Goal: Task Accomplishment & Management: Manage account settings

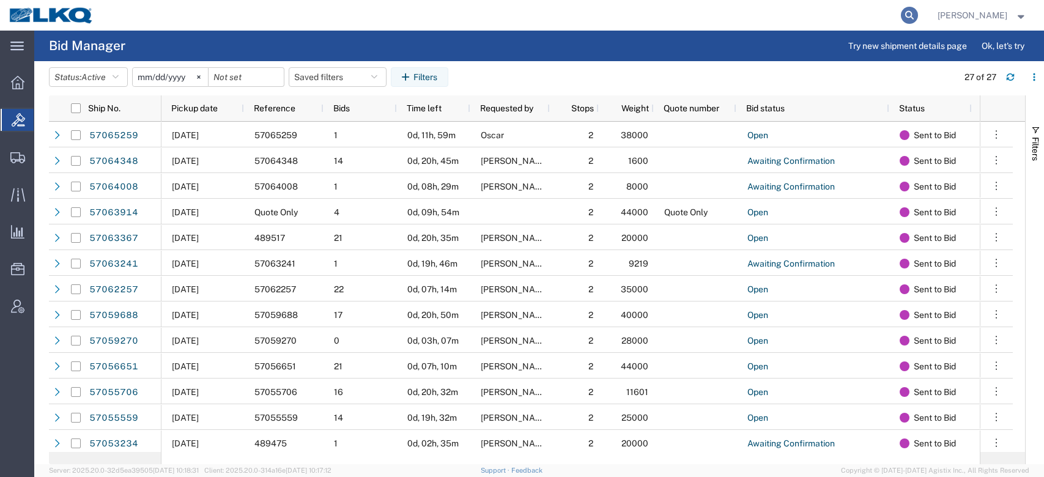
click at [918, 15] on icon at bounding box center [909, 15] width 17 height 17
paste input "57066349"
type input "57066349"
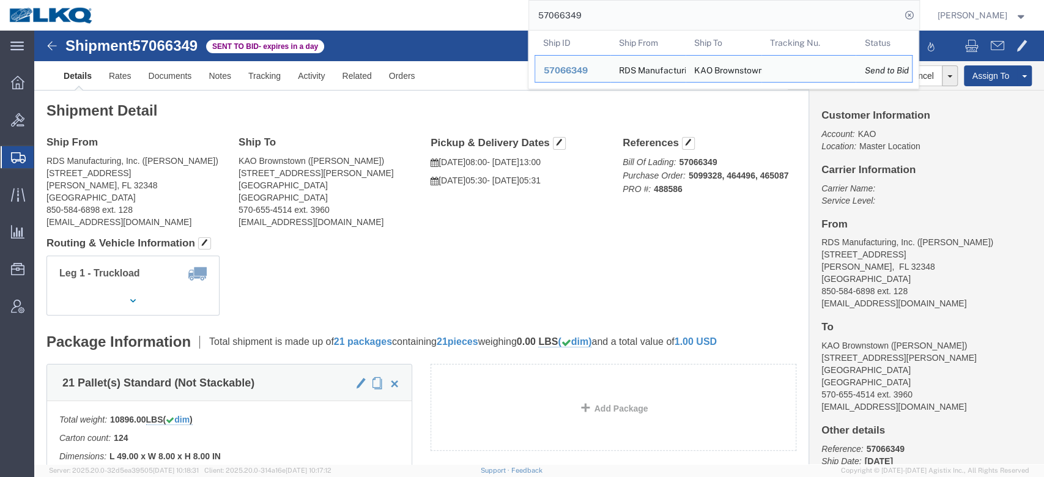
click div "Shipment Detail Ship From RDS Manufacturing, Inc. (Michael Fultz) 300 Industria…"
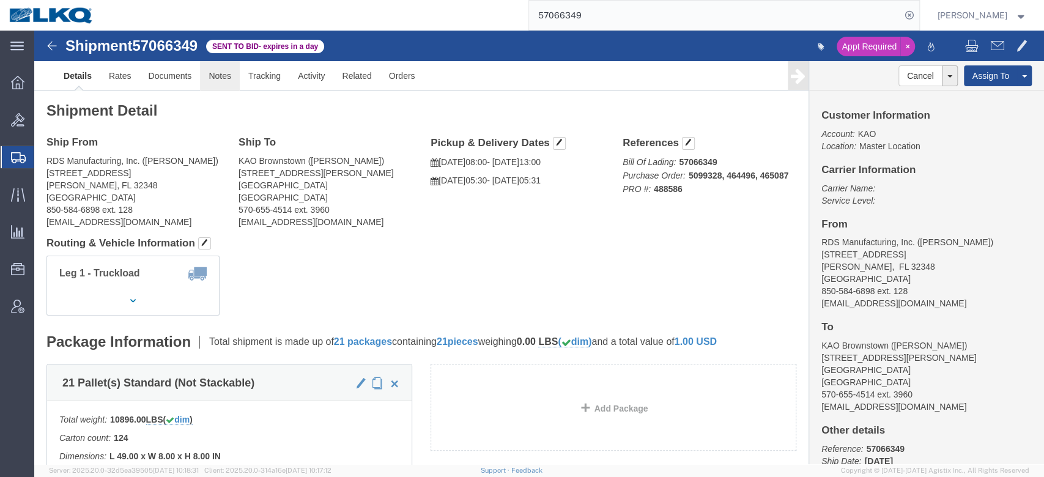
click link "Notes"
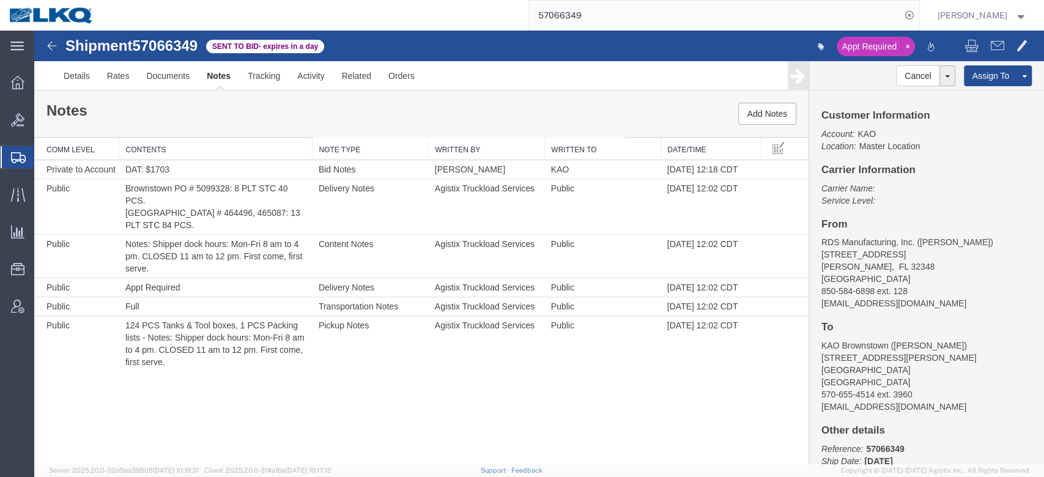
click at [0, 0] on span "Shipment Manager" at bounding box center [0, 0] width 0 height 0
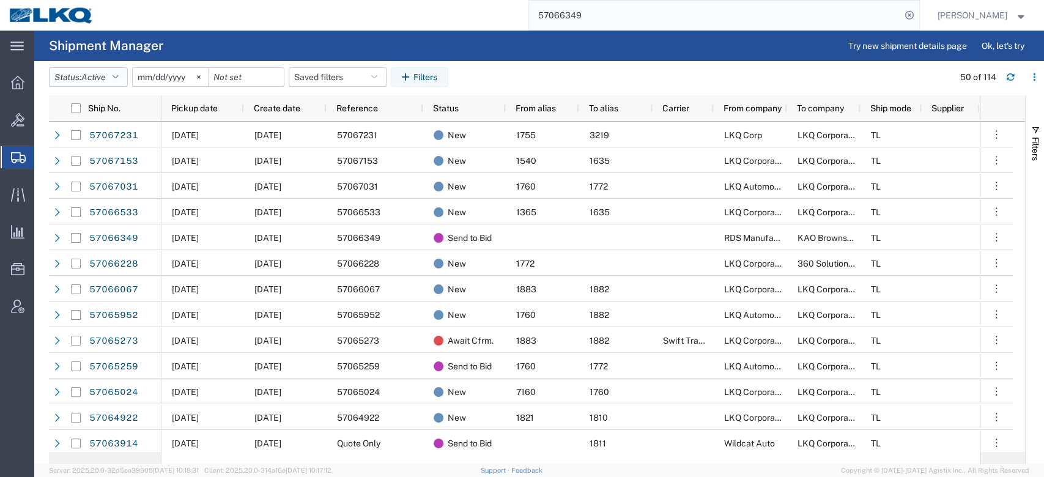
click at [102, 72] on span "Active" at bounding box center [93, 77] width 24 height 10
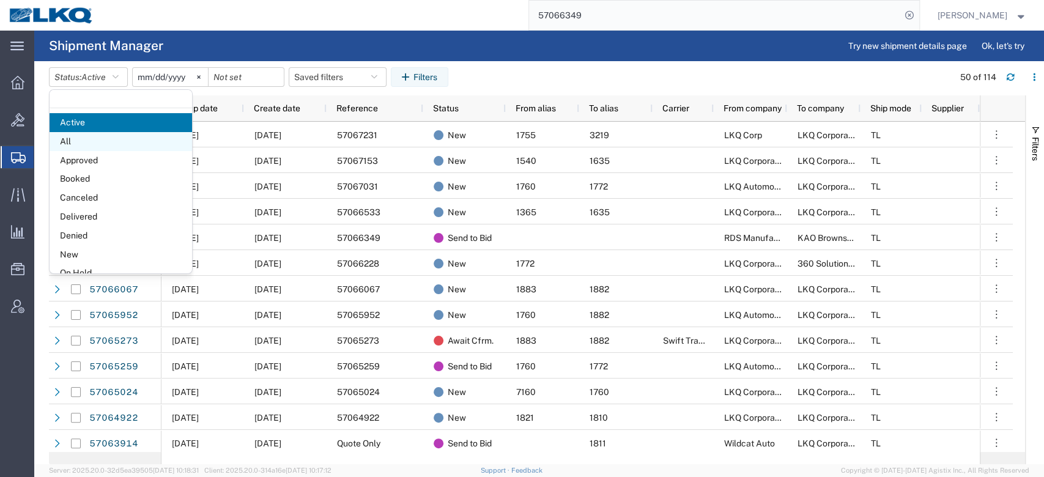
click at [86, 143] on span "All" at bounding box center [121, 141] width 142 height 19
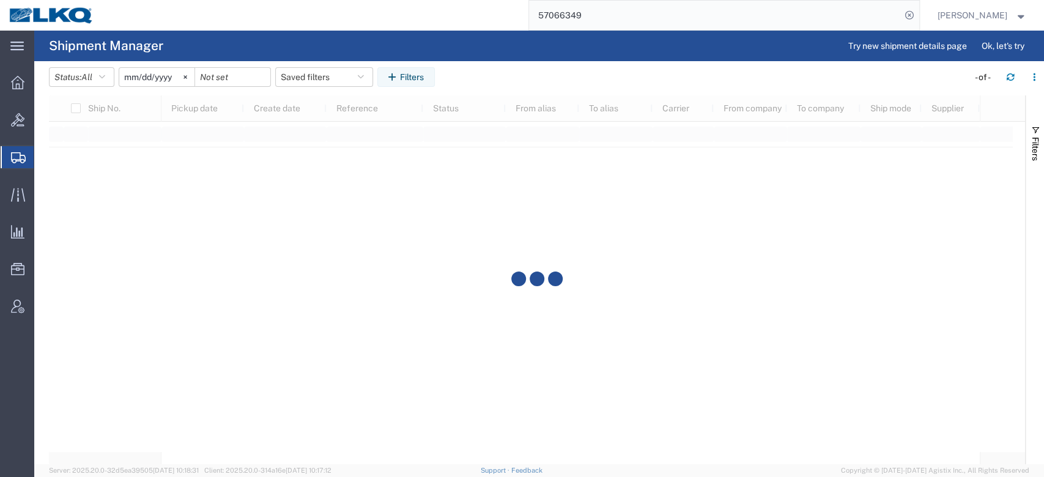
click at [161, 79] on input "[DATE]" at bounding box center [156, 77] width 75 height 18
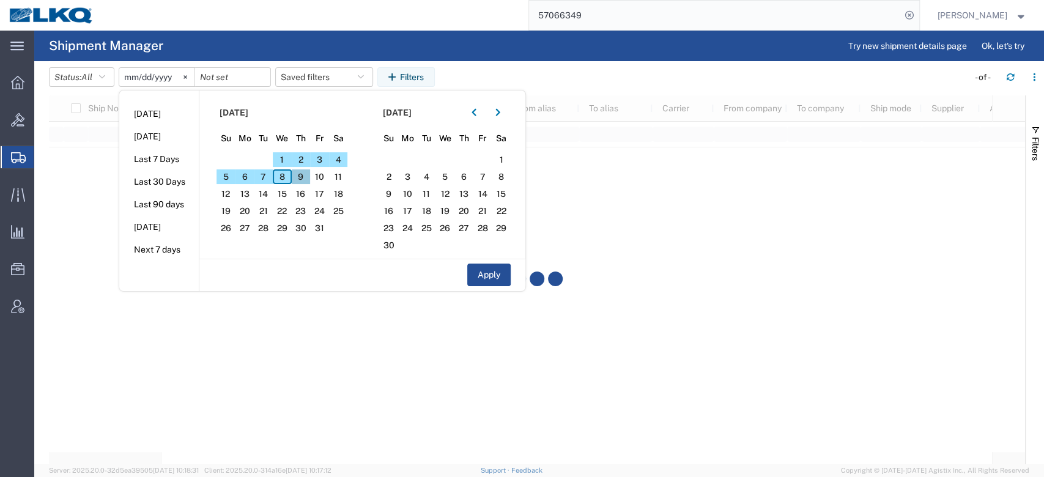
click at [300, 176] on span "9" at bounding box center [301, 176] width 19 height 15
click at [504, 270] on button "Apply" at bounding box center [488, 275] width 43 height 23
type input "2025-10-09"
click at [1039, 129] on span "button" at bounding box center [1035, 130] width 10 height 10
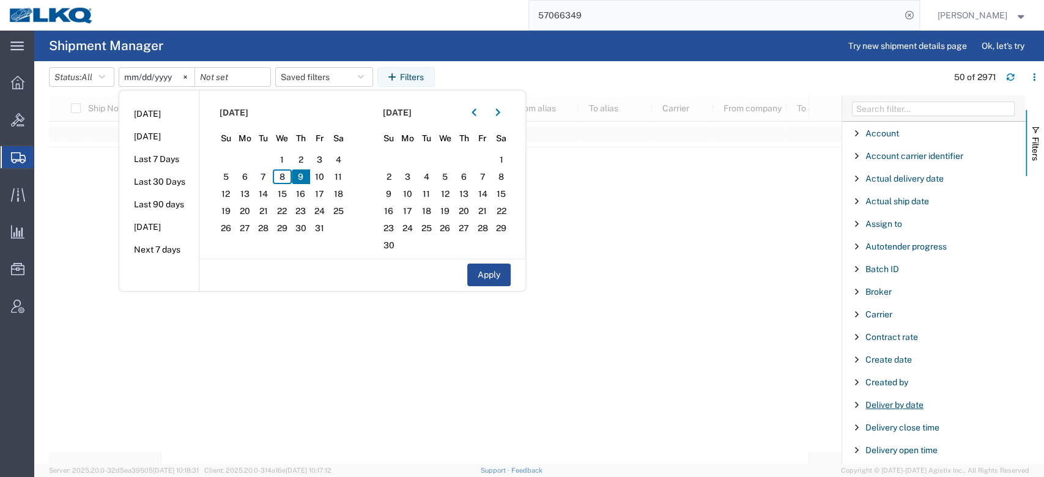
scroll to position [86, 0]
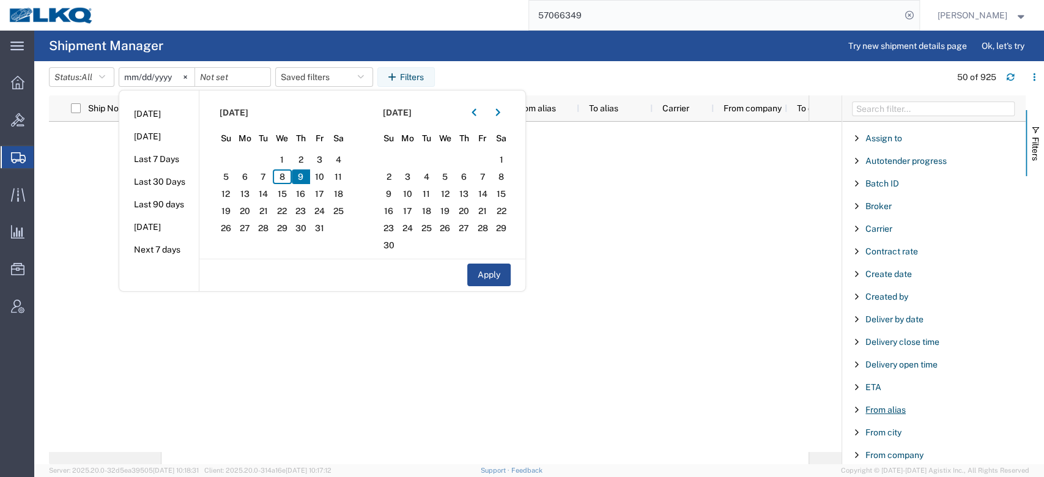
click at [900, 405] on span "From alias" at bounding box center [885, 410] width 40 height 10
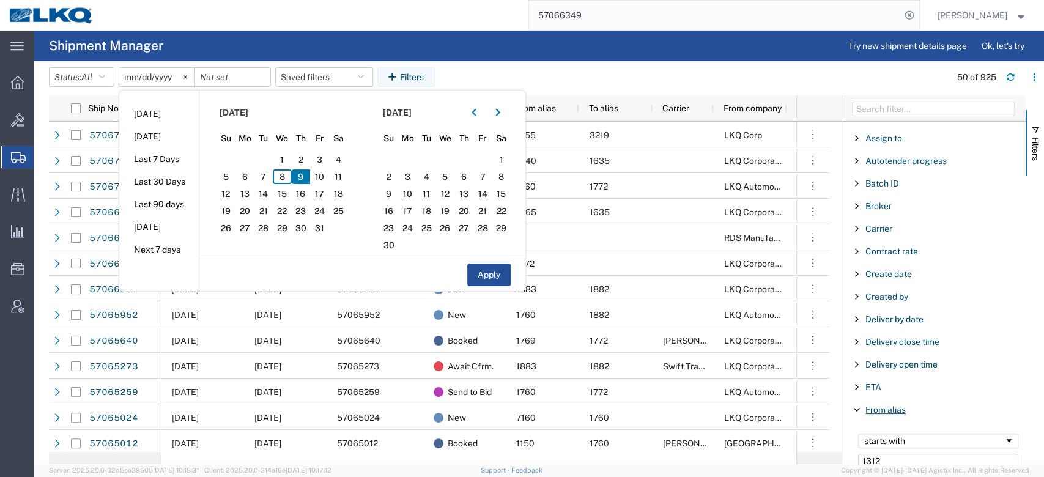
scroll to position [86, 0]
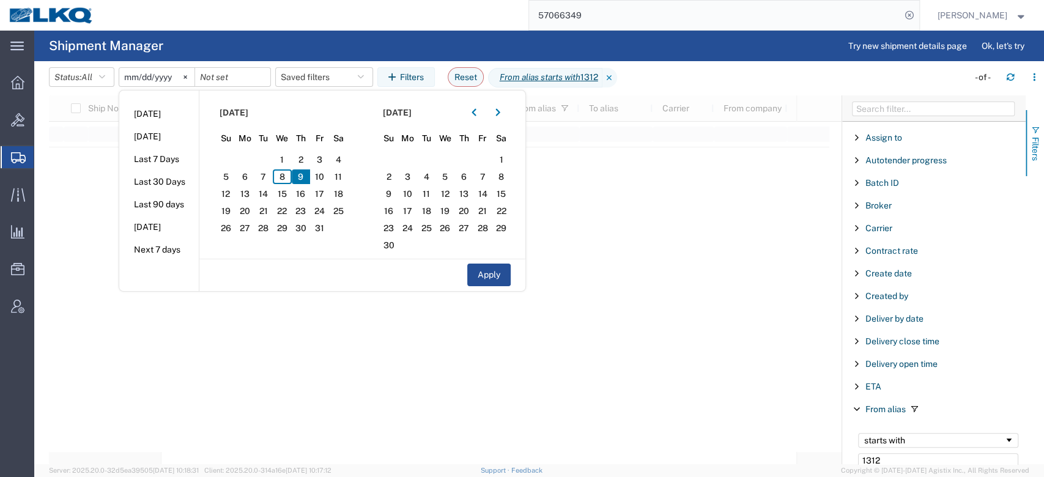
type input "1312"
click at [1039, 169] on button "Filters" at bounding box center [1035, 143] width 18 height 66
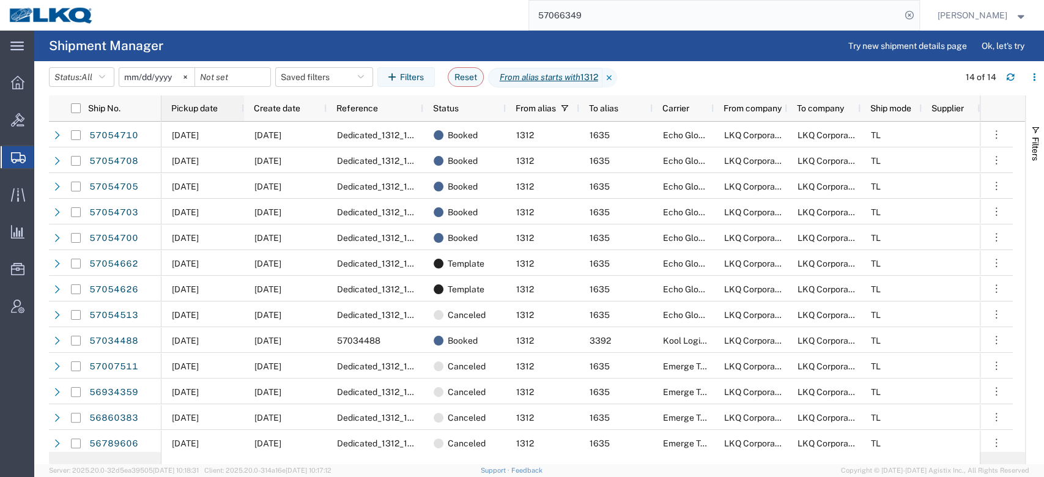
click at [201, 100] on div "Pickup date" at bounding box center [205, 108] width 68 height 20
click at [1043, 140] on button "Filters" at bounding box center [1035, 143] width 18 height 66
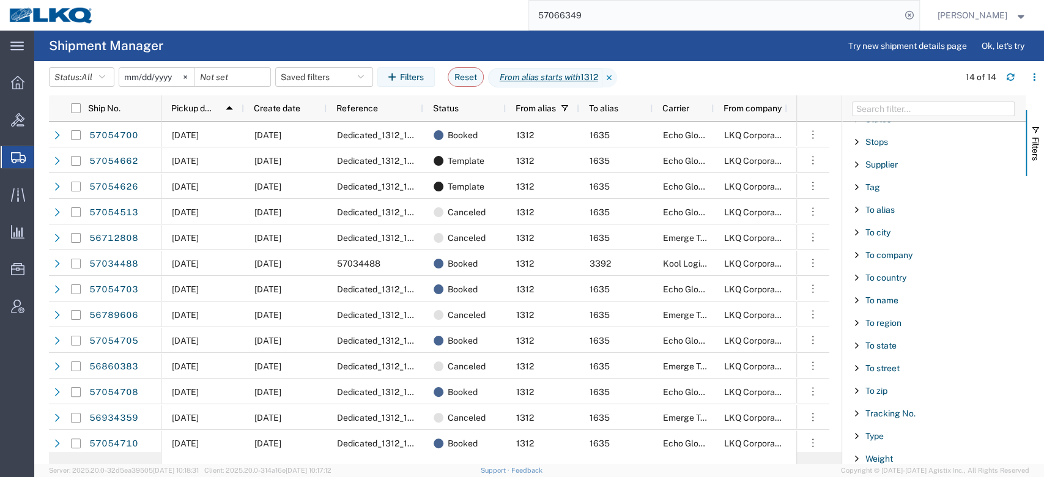
scroll to position [1150, 0]
click at [874, 203] on span "Status" at bounding box center [878, 207] width 26 height 10
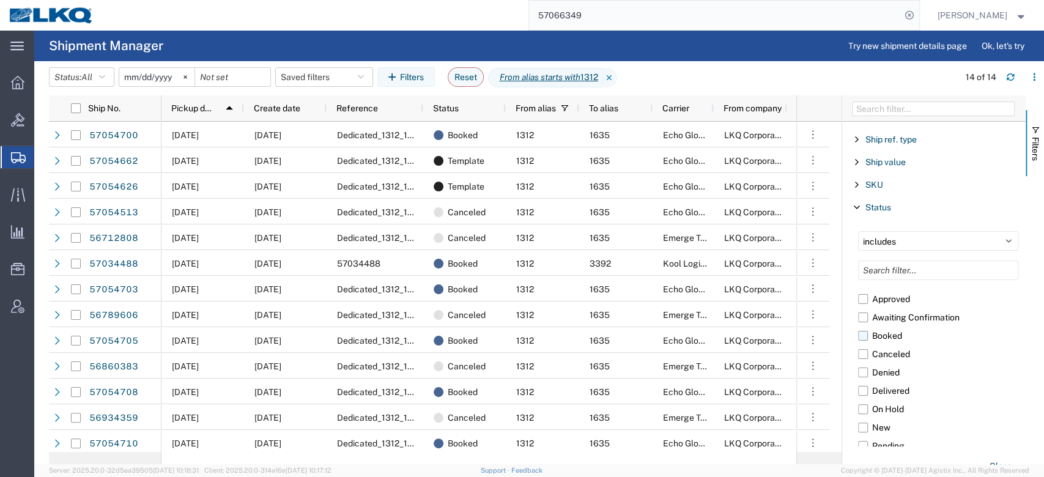
click at [864, 335] on label "Booked" at bounding box center [938, 336] width 160 height 18
click at [0, 0] on input "Booked" at bounding box center [0, 0] width 0 height 0
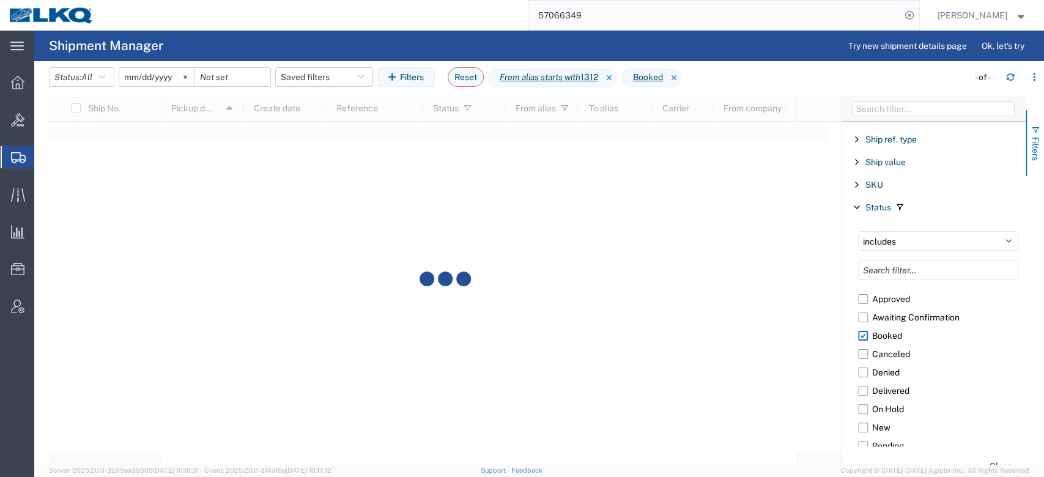
click at [1041, 150] on button "Filters" at bounding box center [1035, 143] width 18 height 66
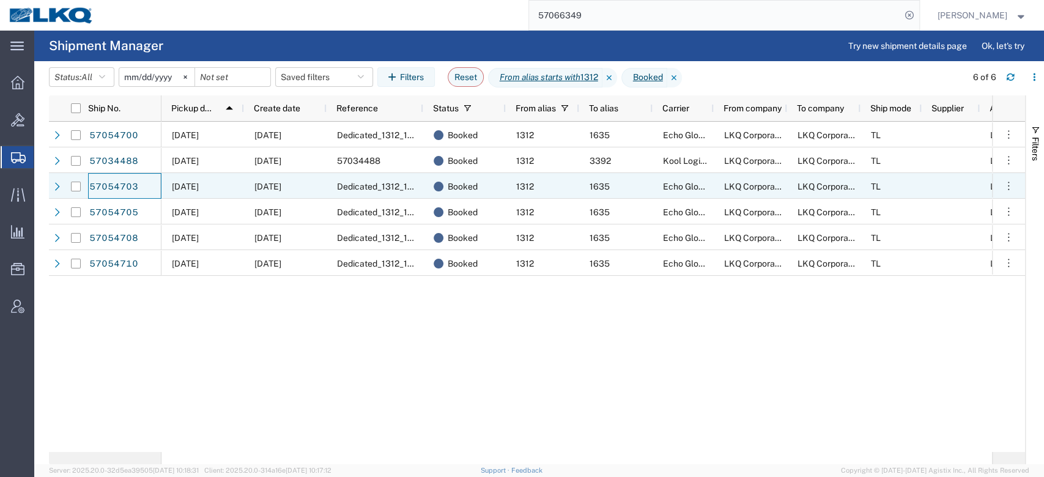
drag, startPoint x: 121, startPoint y: 184, endPoint x: 179, endPoint y: 196, distance: 59.4
click at [179, 194] on div "10/16/2025" at bounding box center [202, 186] width 83 height 26
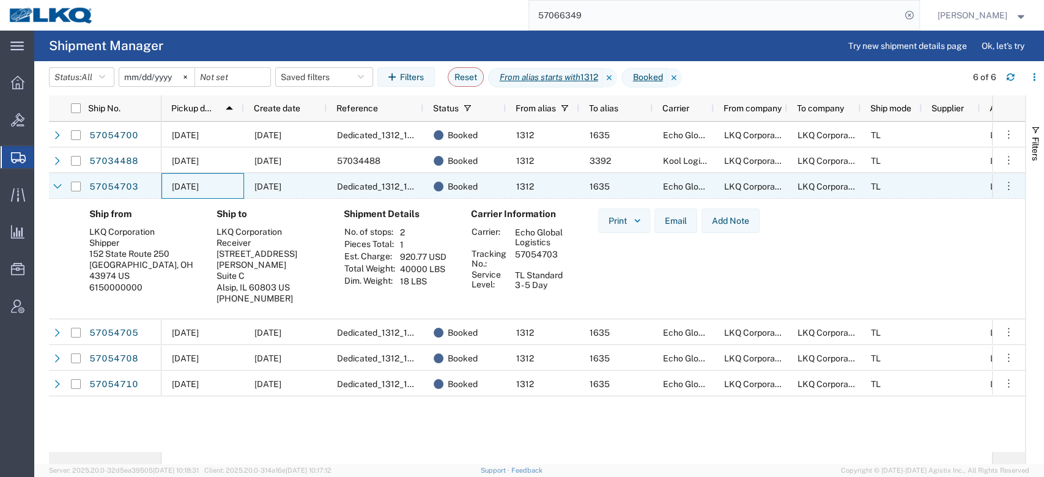
click at [196, 185] on span "10/16/2025" at bounding box center [185, 187] width 27 height 10
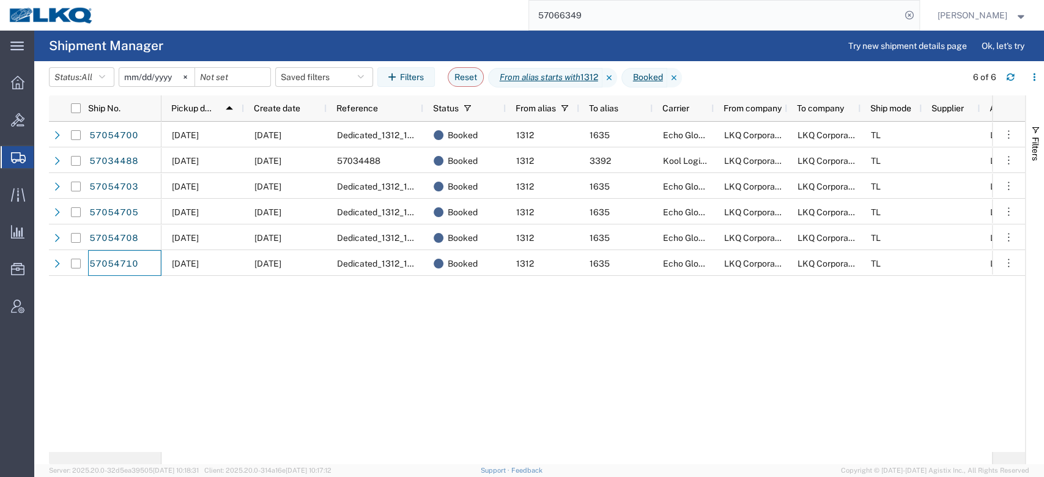
click at [608, 27] on input "57066349" at bounding box center [715, 15] width 372 height 29
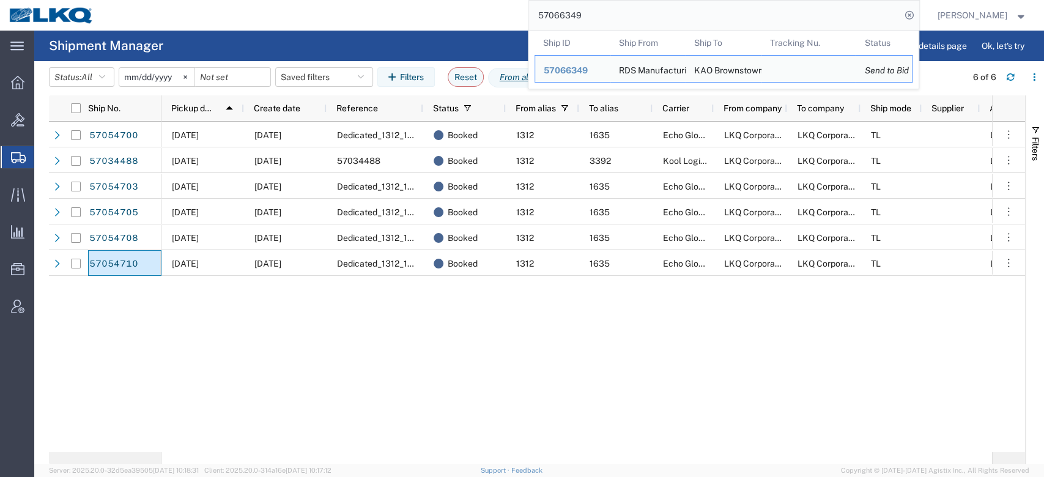
paste input "6698911"
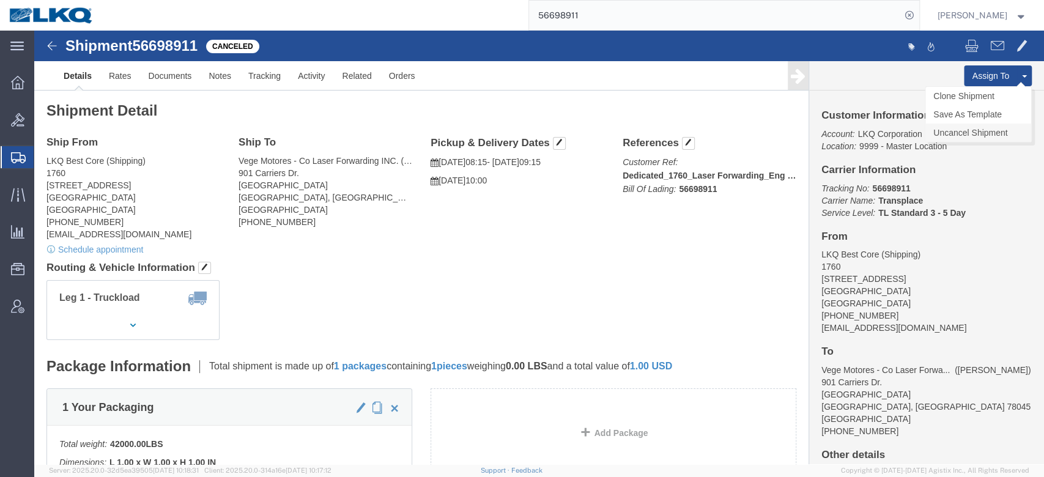
click link "Uncancel Shipment"
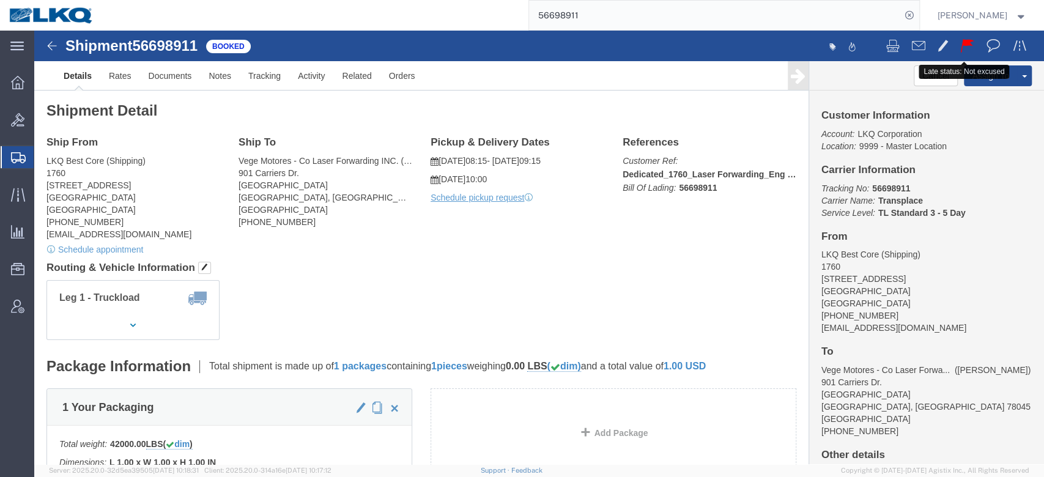
click button
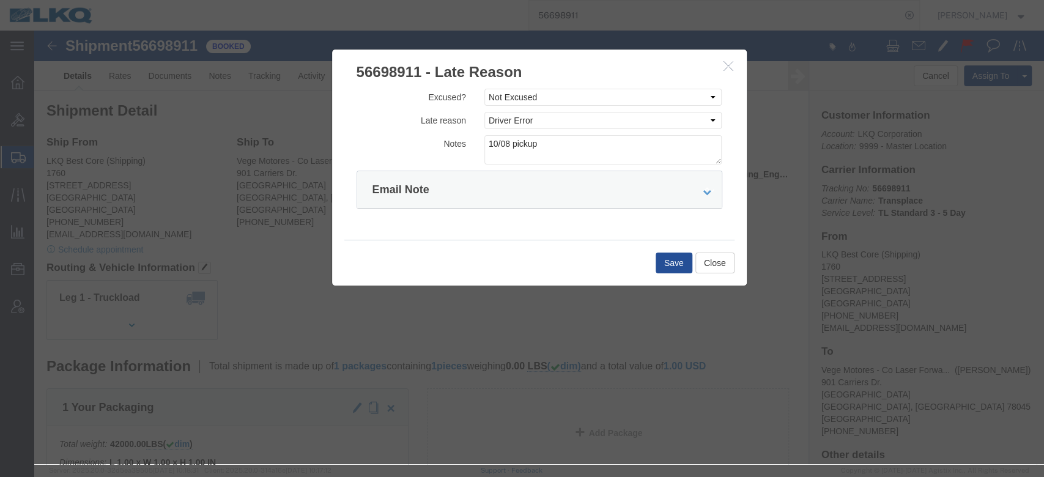
click icon "button"
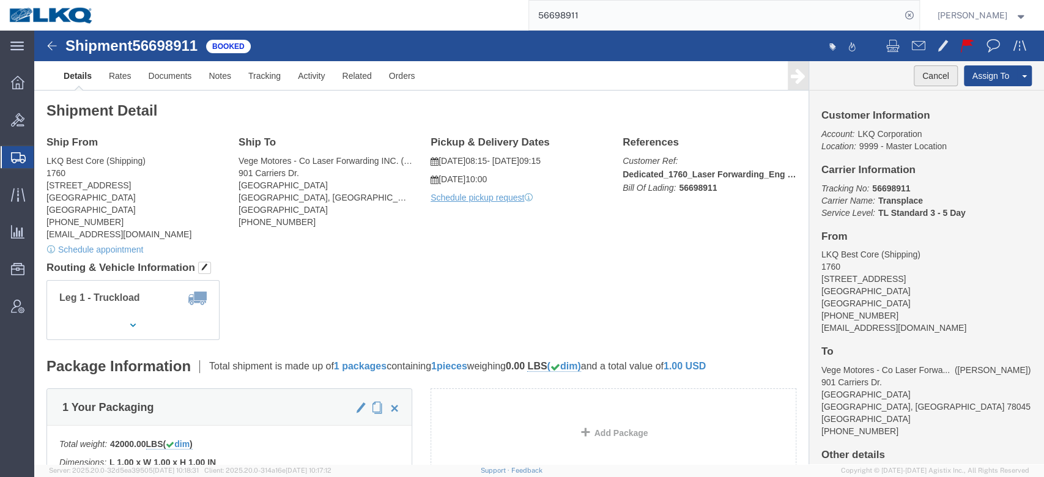
click button "Cancel"
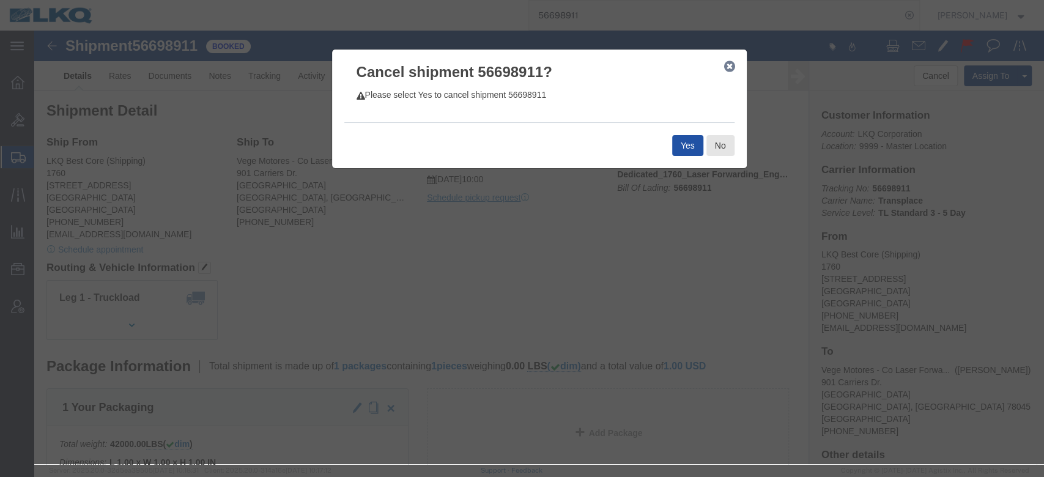
click button "Yes"
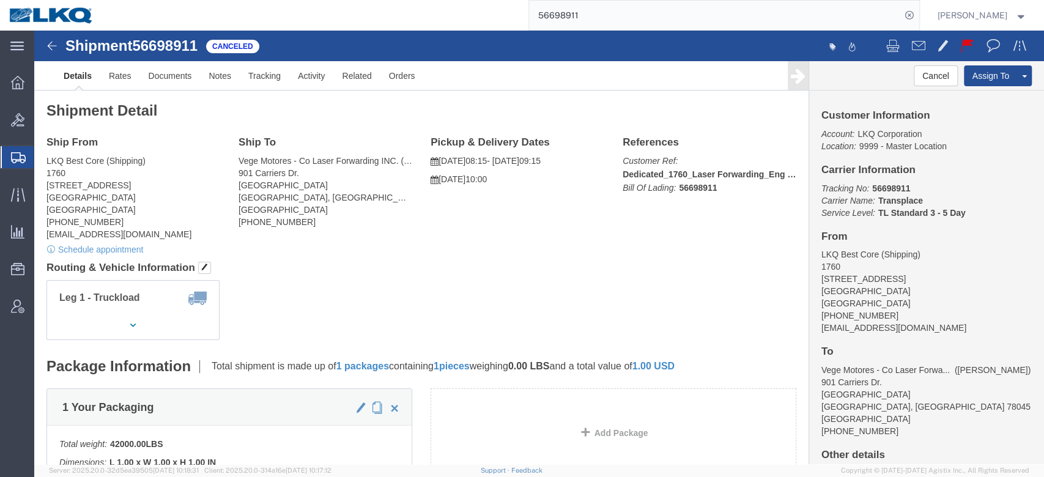
click at [582, 5] on input "56698911" at bounding box center [715, 15] width 372 height 29
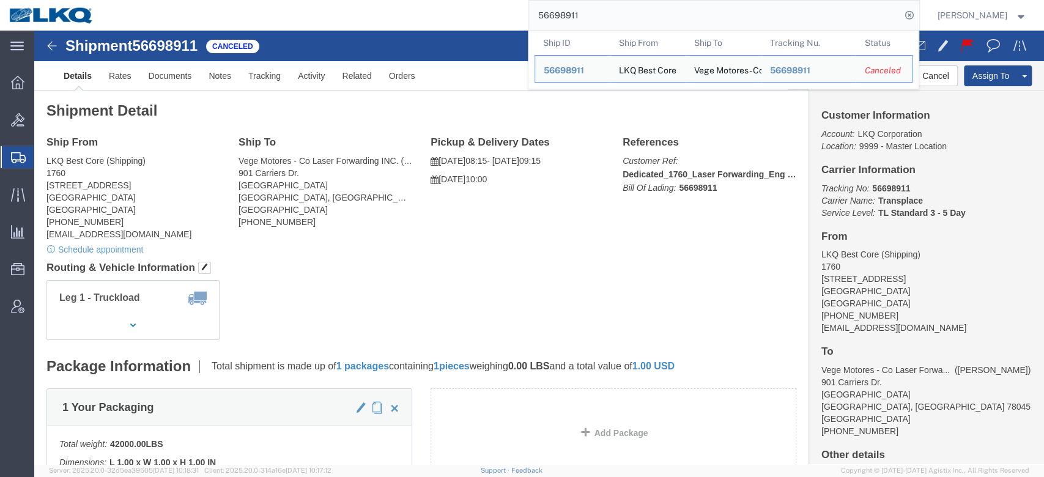
click at [582, 5] on input "56698911" at bounding box center [715, 15] width 372 height 29
paste input "7052788"
click div "Ship From LKQ Best Core (Shipping) 1760 1710 West Mount Houston Road Houston, T…"
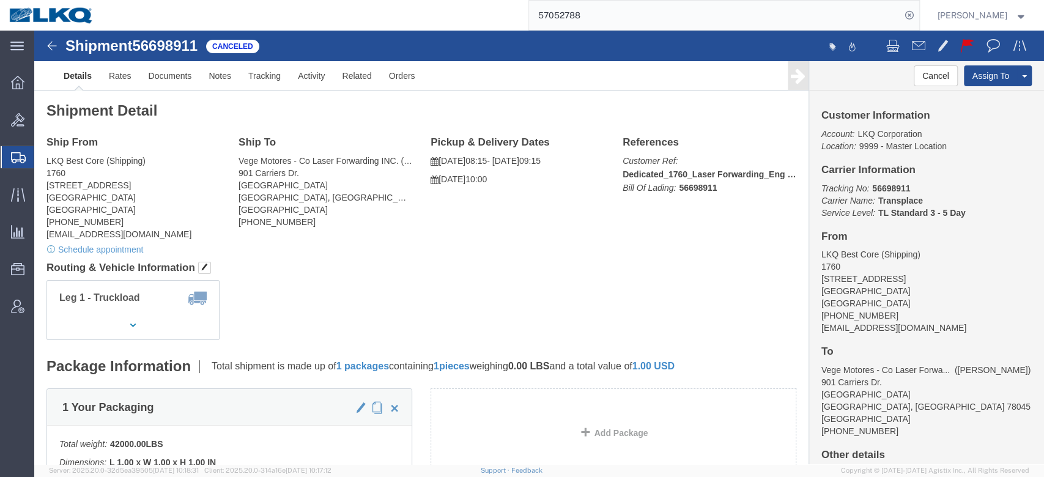
click at [599, 28] on input "57052788" at bounding box center [715, 15] width 372 height 29
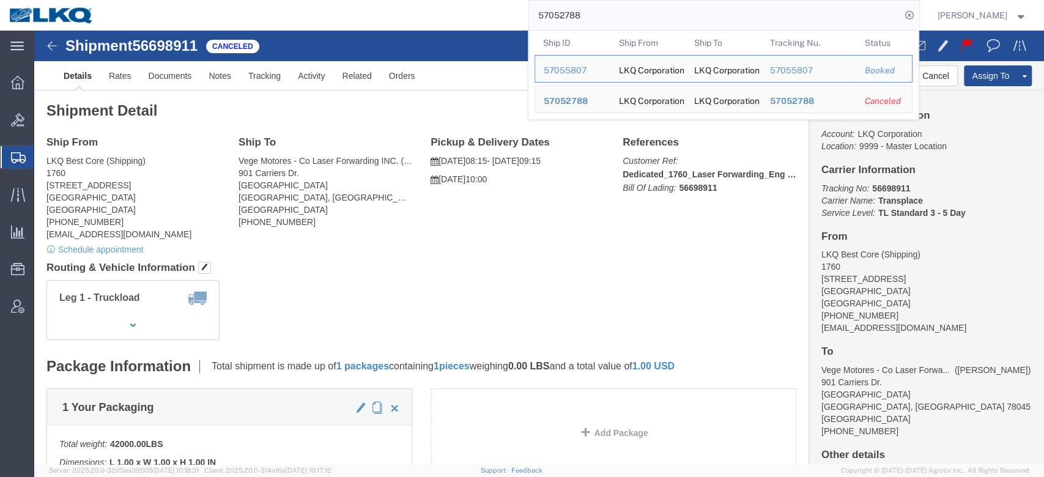
click at [599, 28] on input "57052788" at bounding box center [715, 15] width 372 height 29
paste input "1437"
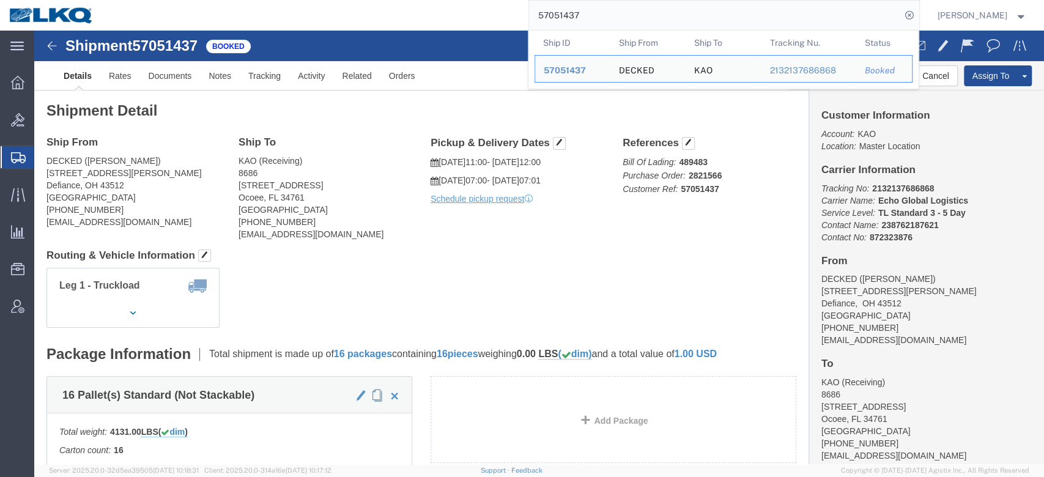
click at [607, 7] on input "57051437" at bounding box center [715, 15] width 372 height 29
paste input "044"
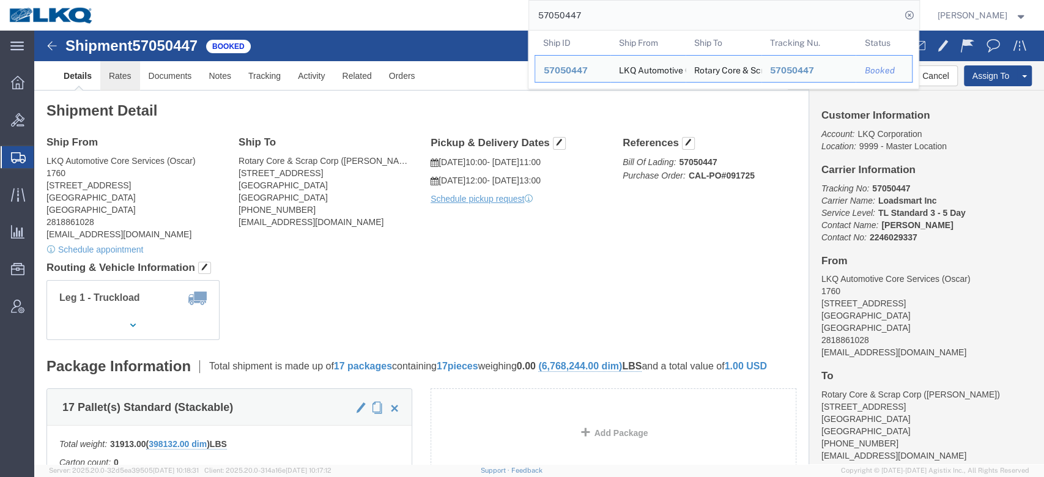
click link "Rates"
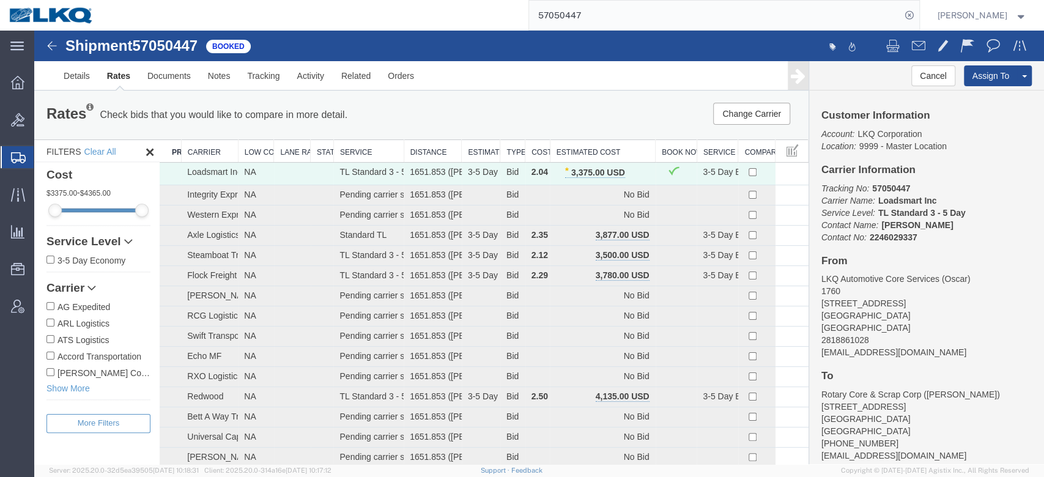
click at [583, 23] on input "57050447" at bounding box center [715, 15] width 372 height 29
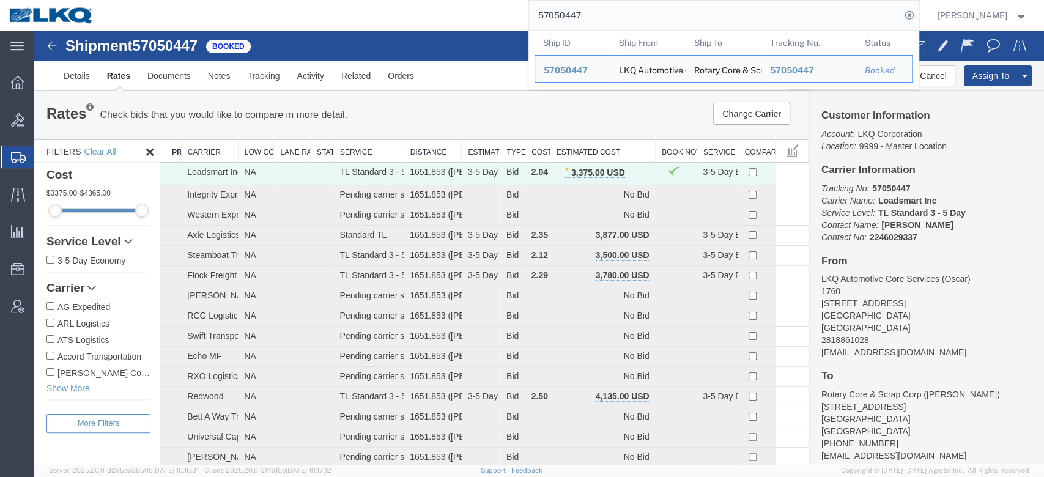
click at [583, 23] on input "57050447" at bounding box center [715, 15] width 372 height 29
paste input "6336"
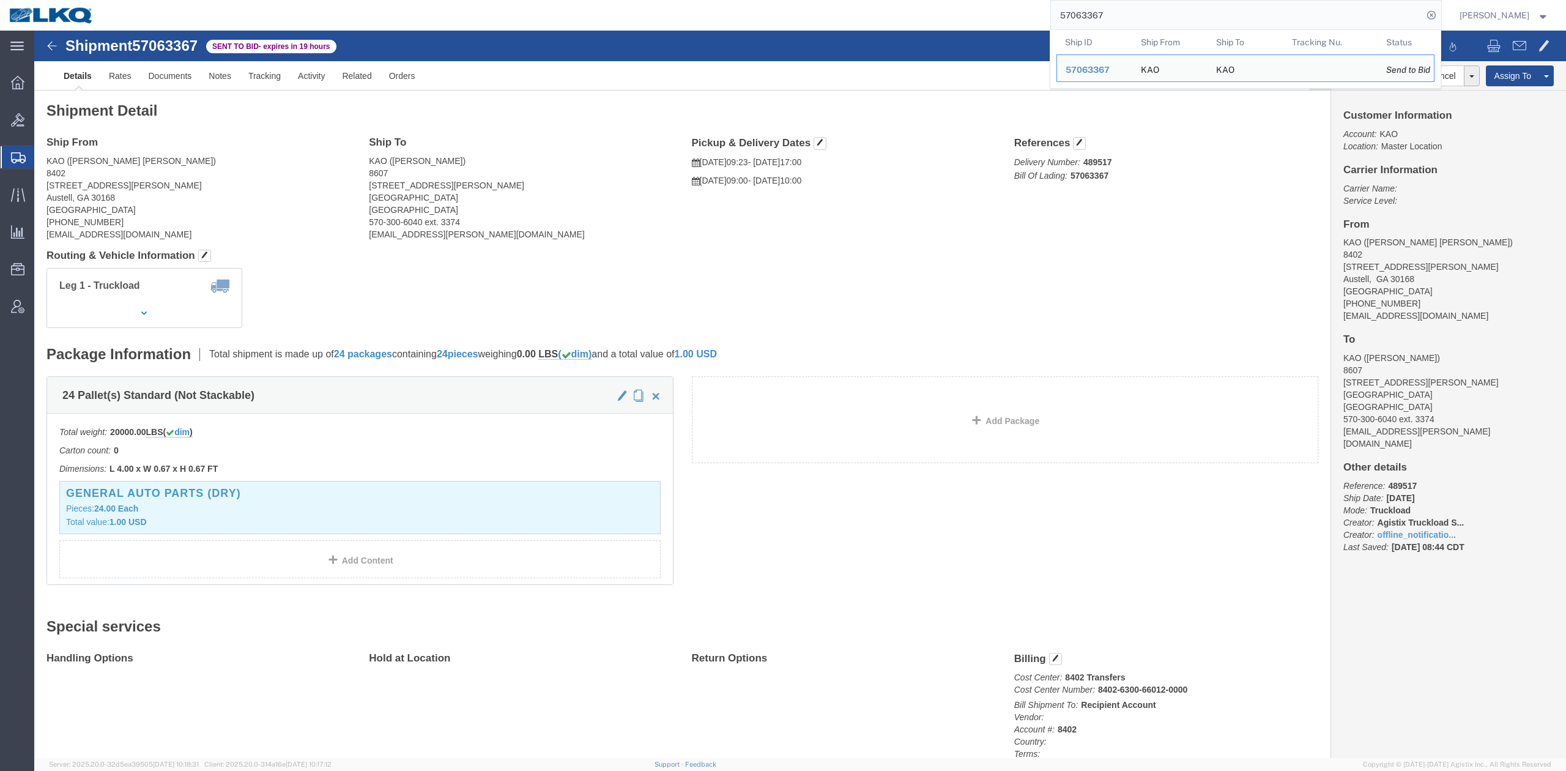
click at [1043, 13] on input "57063367" at bounding box center [1237, 15] width 372 height 29
paste input "51630"
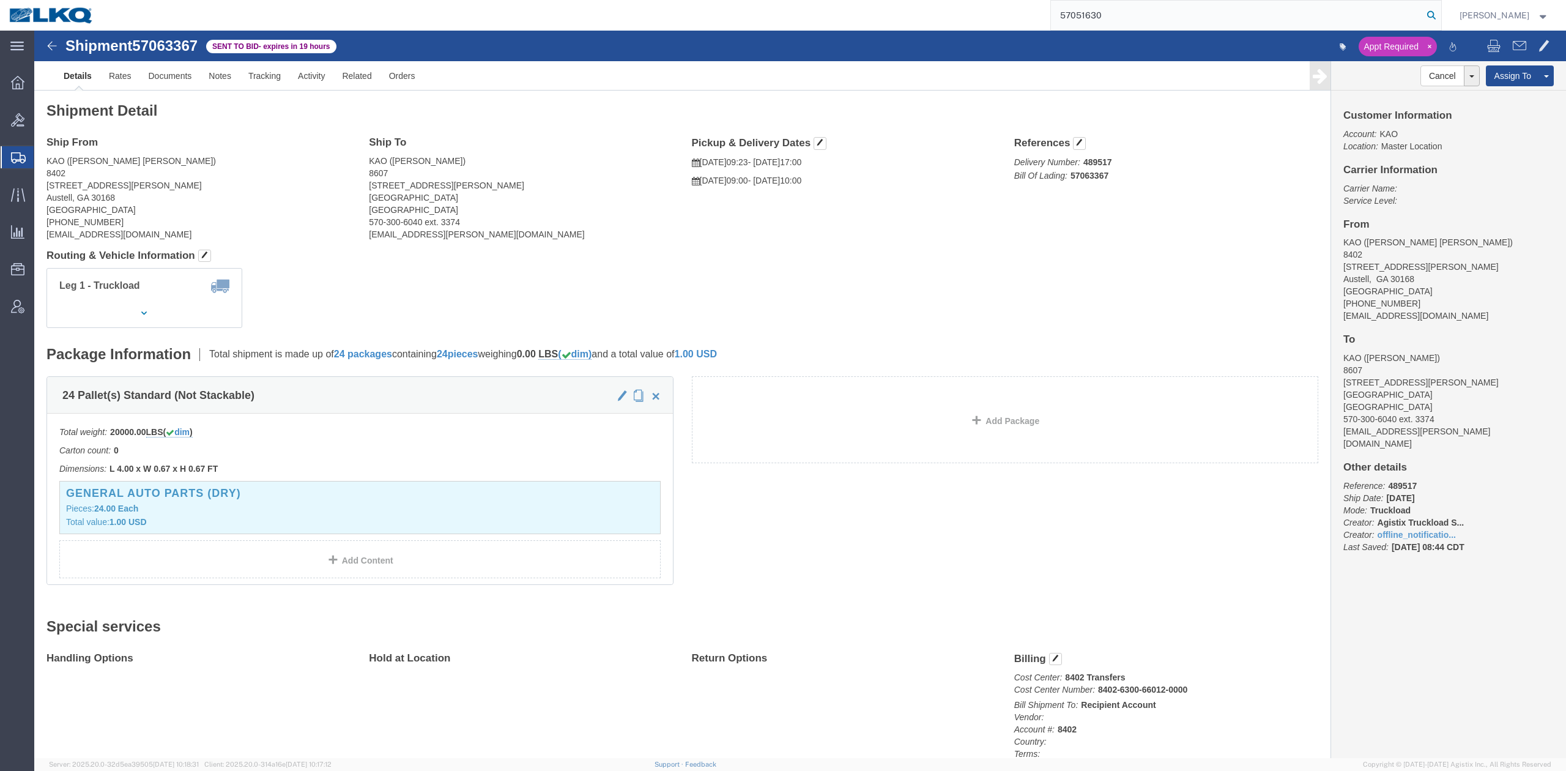
click at [1043, 17] on icon at bounding box center [1430, 15] width 17 height 17
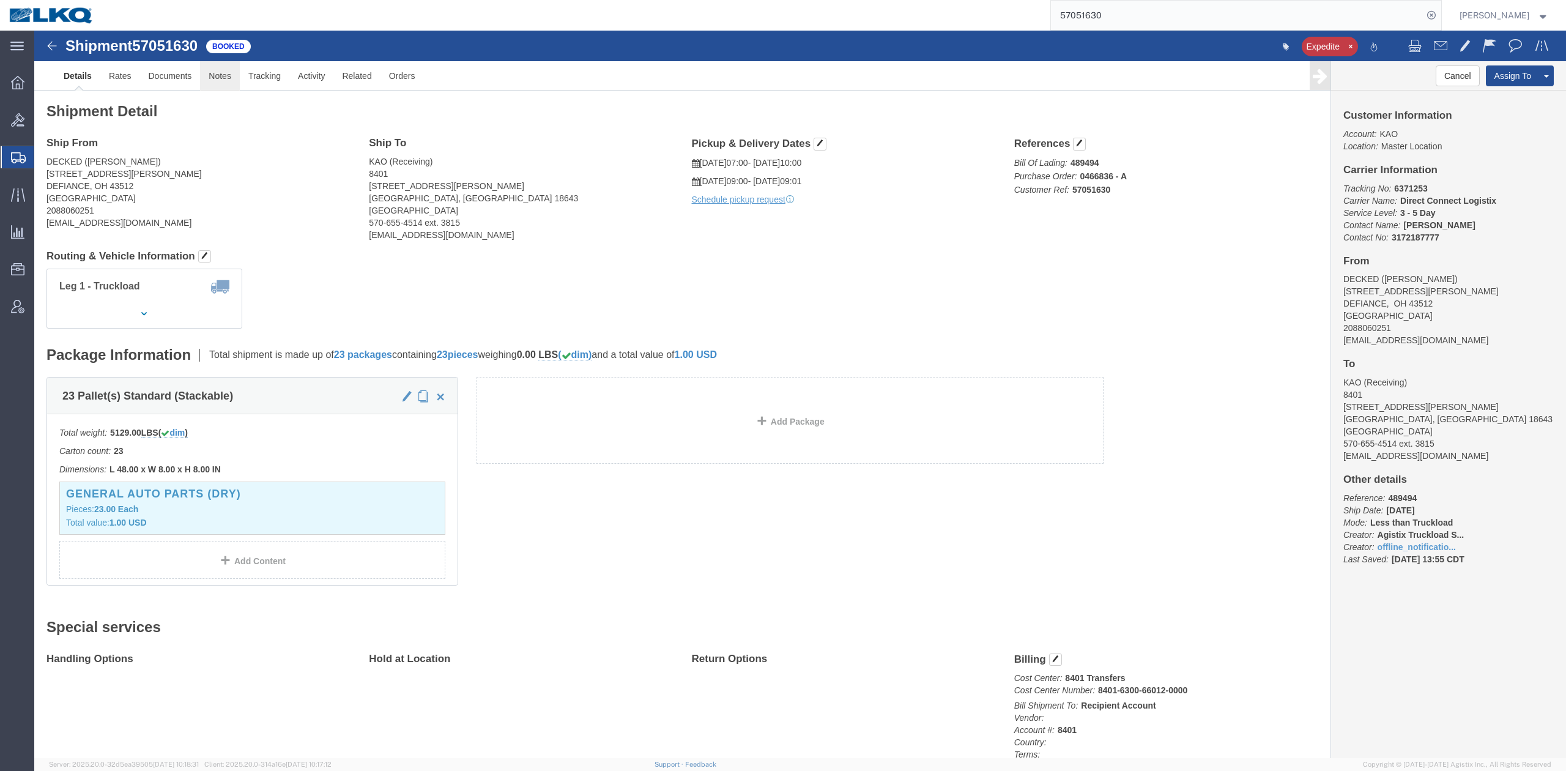
click link "Notes"
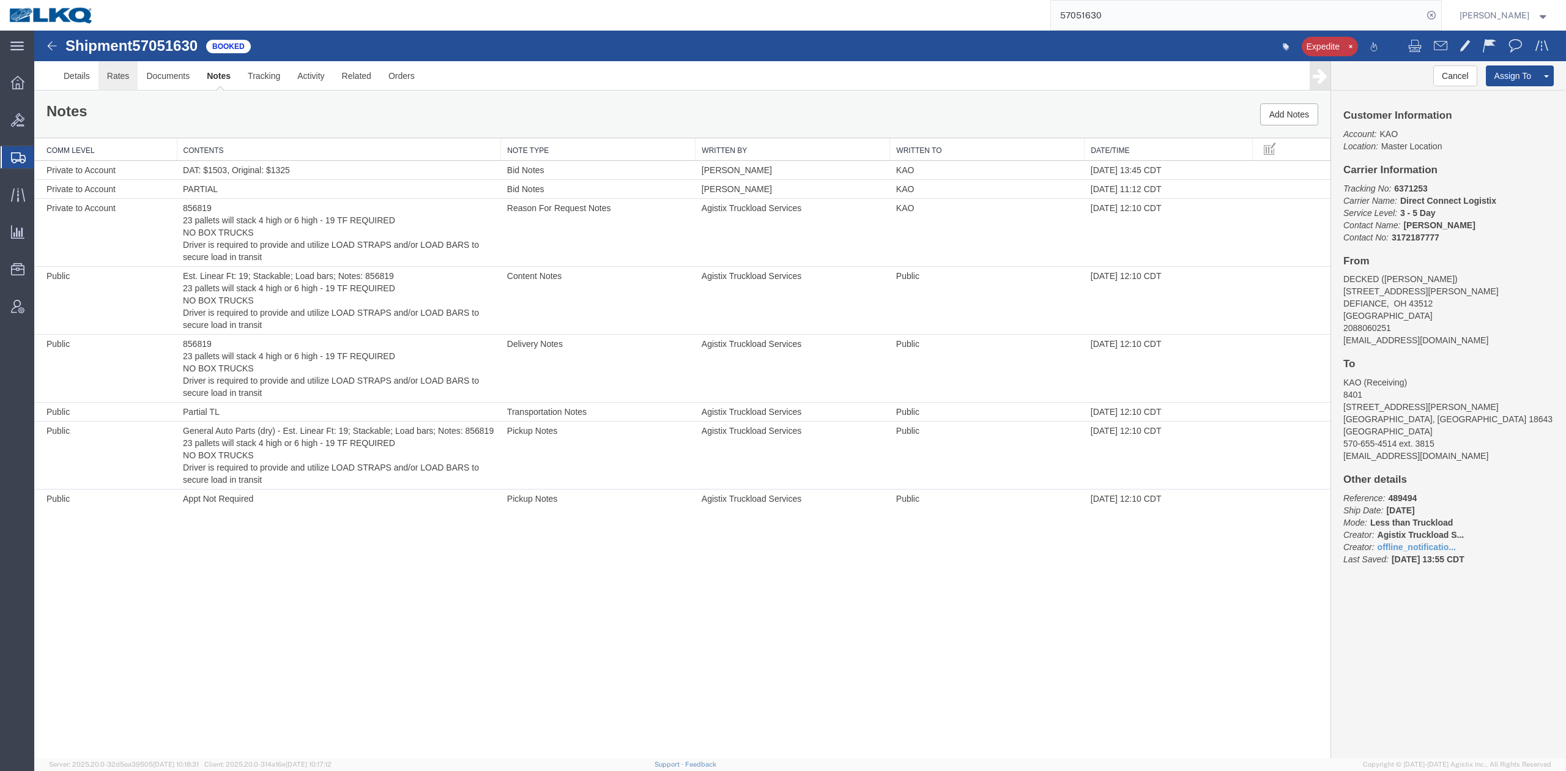
click at [125, 70] on link "Rates" at bounding box center [118, 75] width 40 height 29
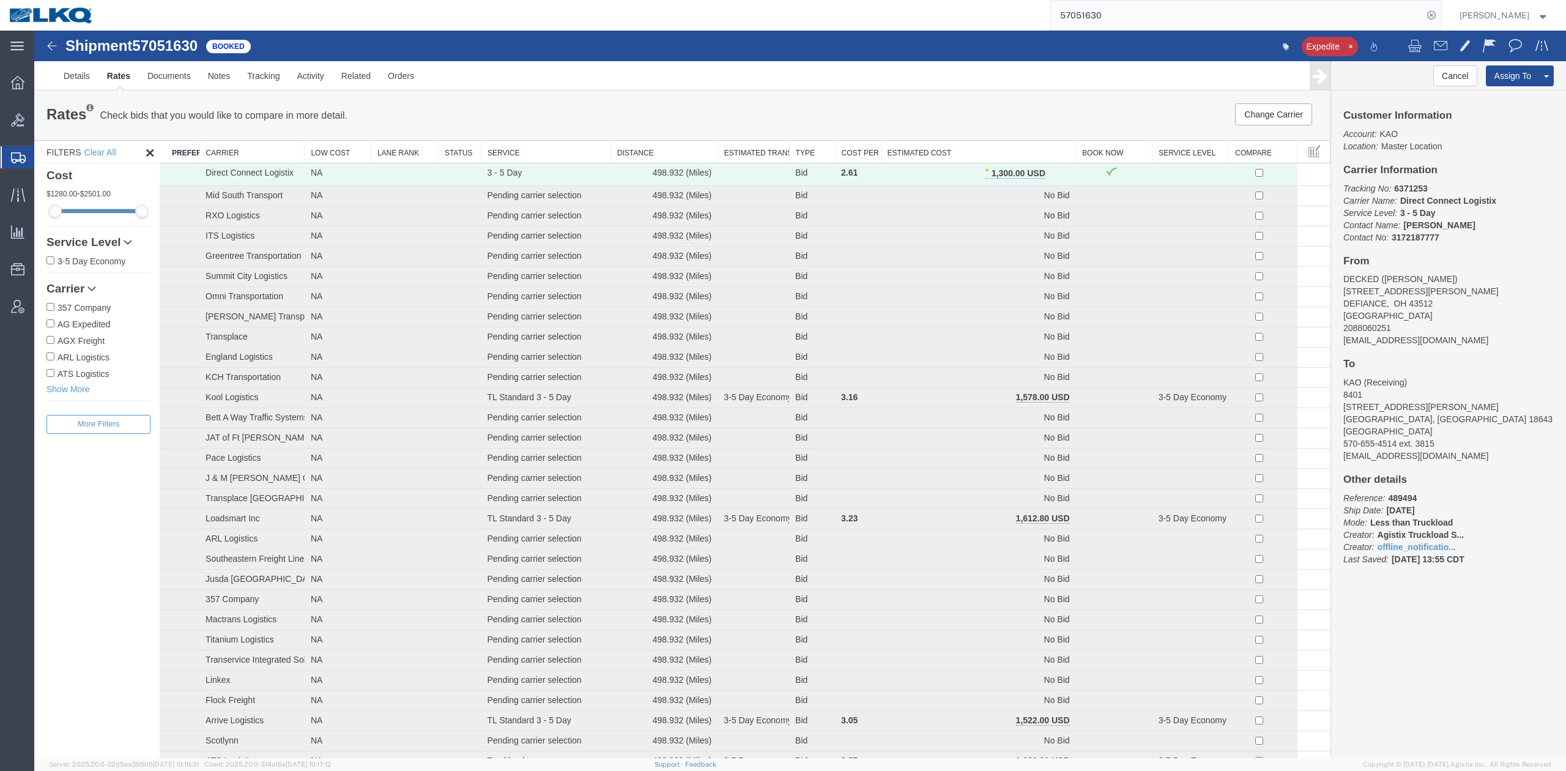
click at [1043, 24] on input "57051630" at bounding box center [1237, 15] width 372 height 29
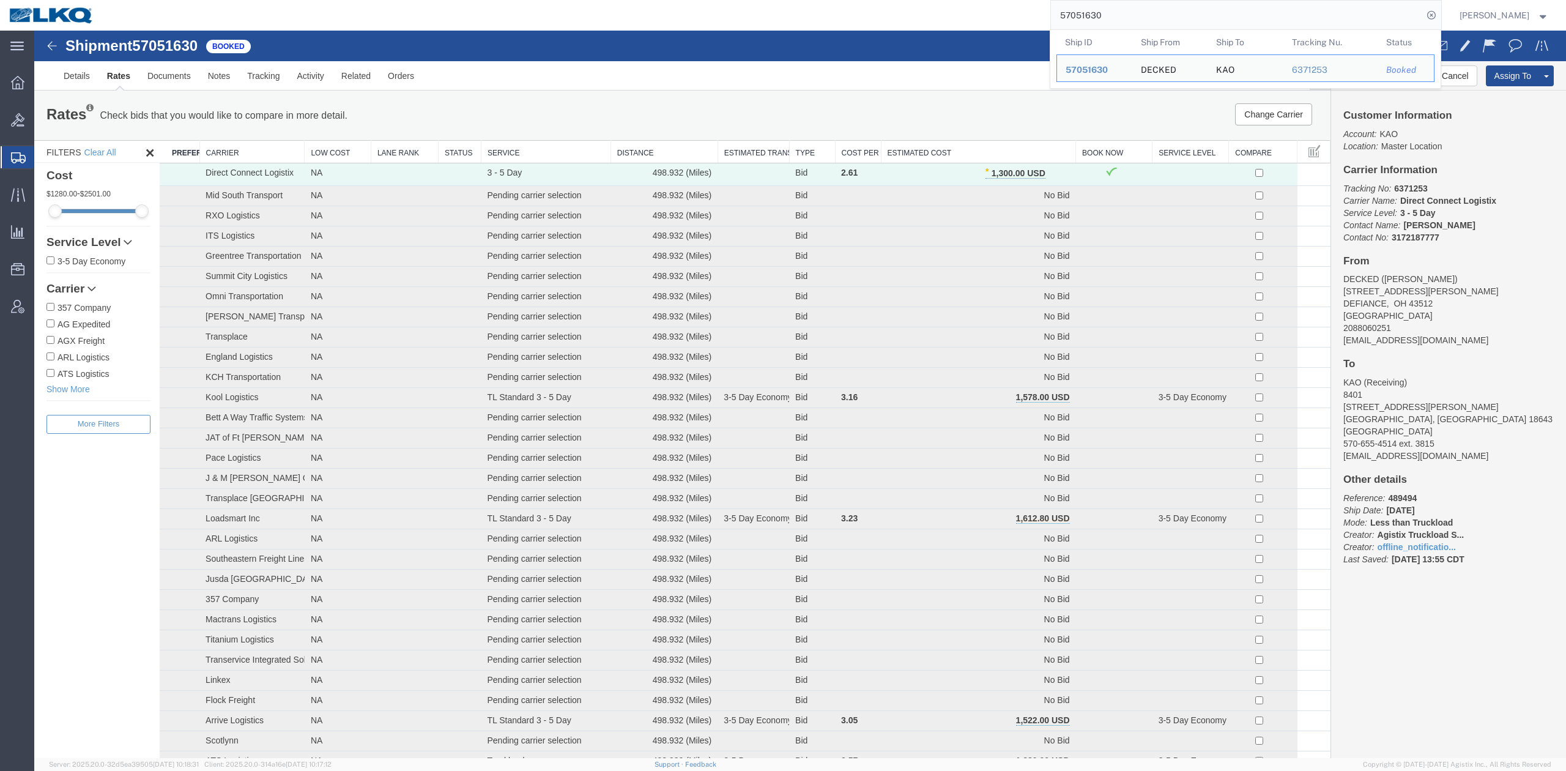
click at [1043, 23] on input "57051630" at bounding box center [1237, 15] width 372 height 29
drag, startPoint x: 1150, startPoint y: 23, endPoint x: 1100, endPoint y: 18, distance: 50.4
click at [1043, 18] on input "57051630" at bounding box center [1237, 15] width 372 height 29
paste input "404"
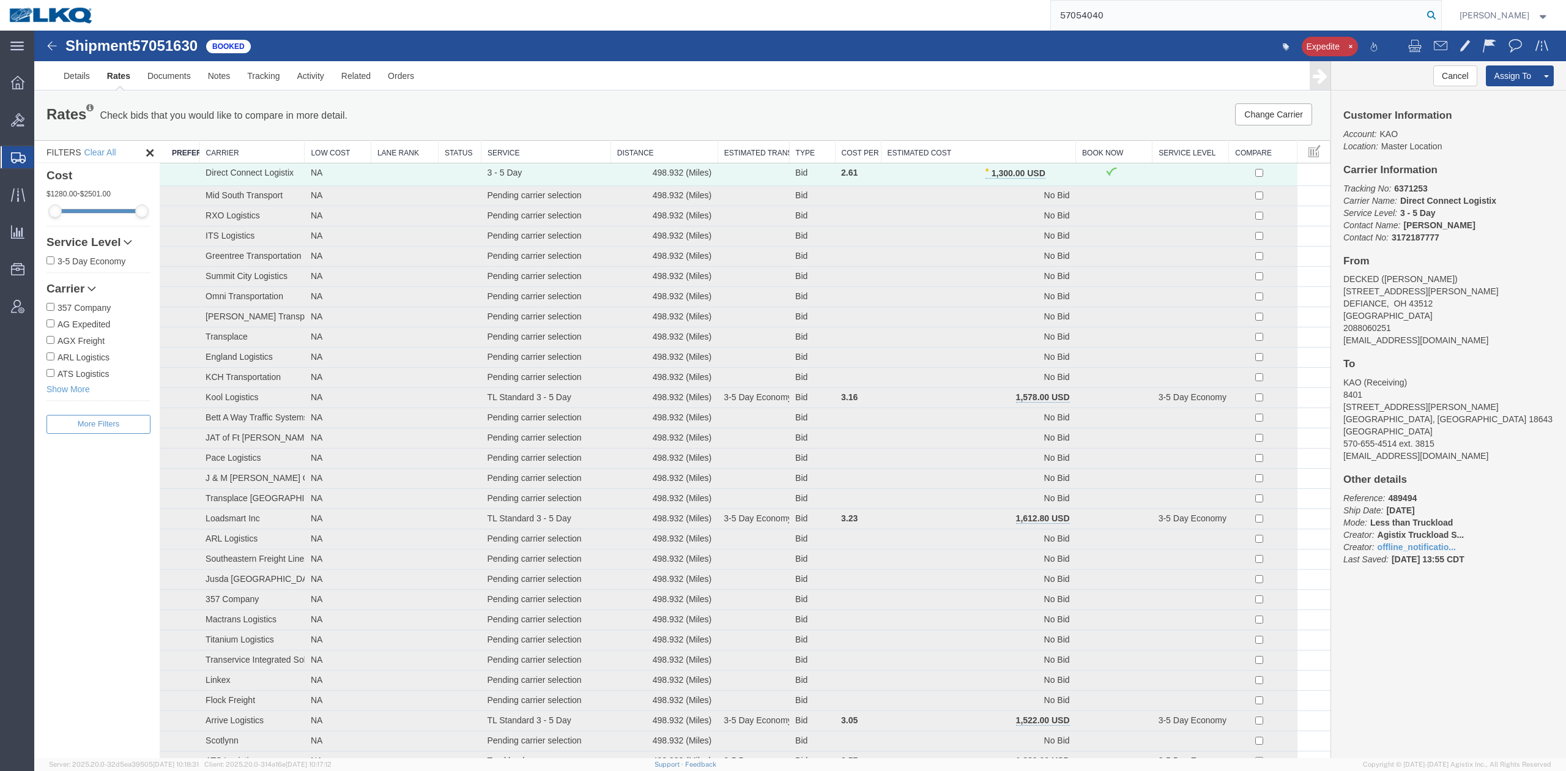
click at [1043, 17] on form "57054040" at bounding box center [1245, 15] width 391 height 31
drag, startPoint x: 1457, startPoint y: 20, endPoint x: 1419, endPoint y: 29, distance: 38.6
click at [1043, 20] on icon at bounding box center [1430, 15] width 17 height 17
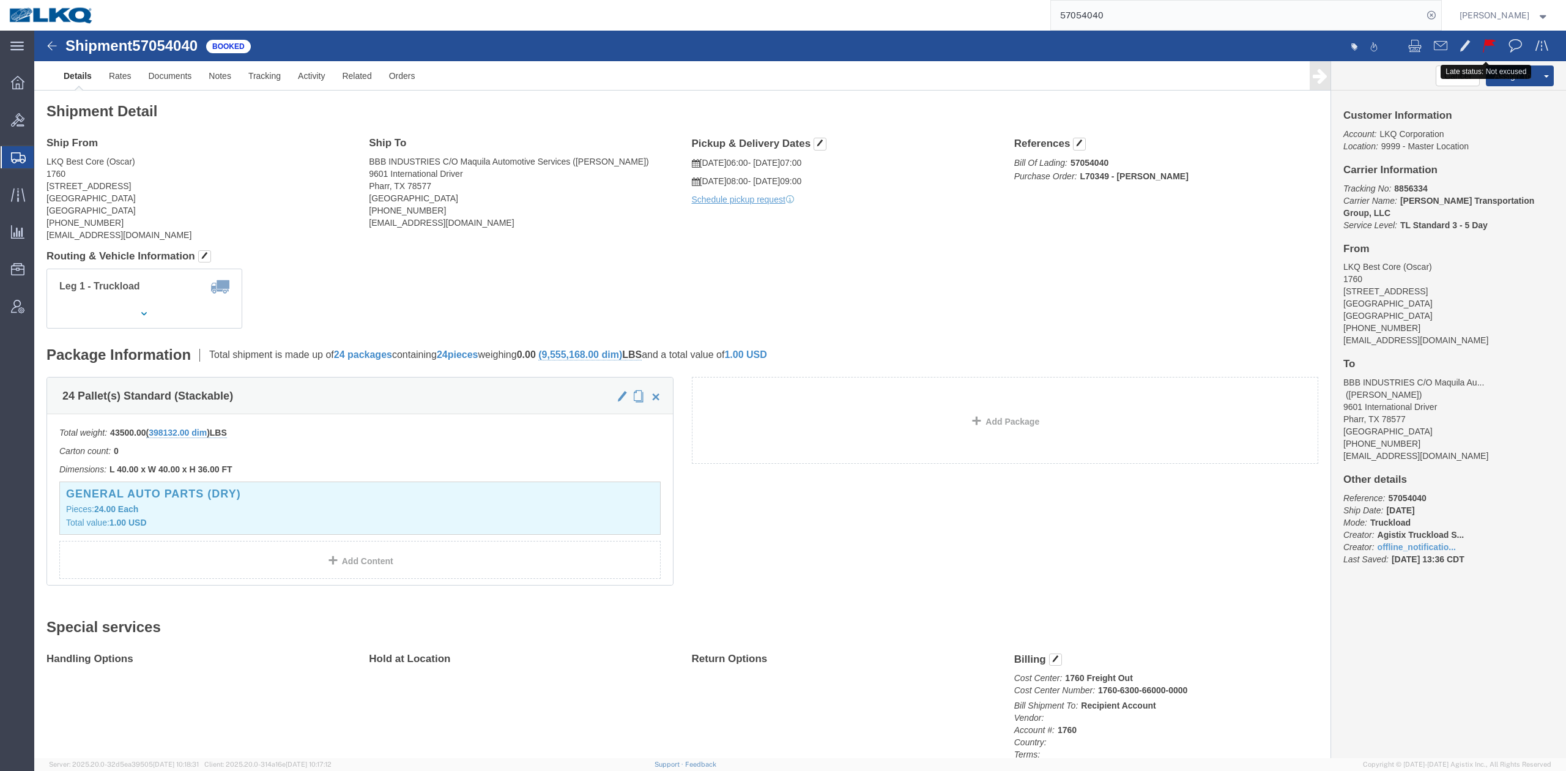
click span
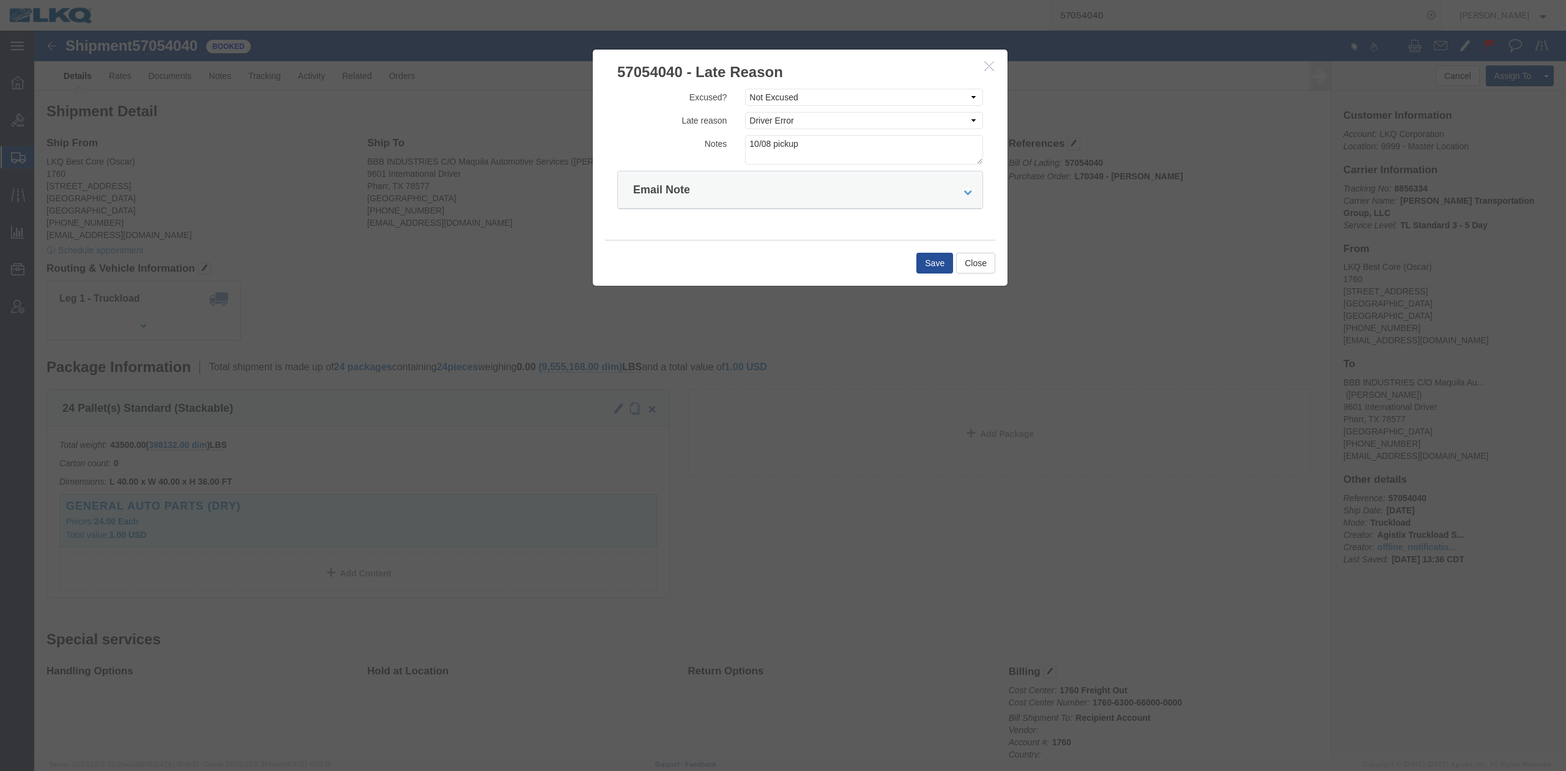
drag, startPoint x: 953, startPoint y: 29, endPoint x: 715, endPoint y: 102, distance: 248.6
click button "button"
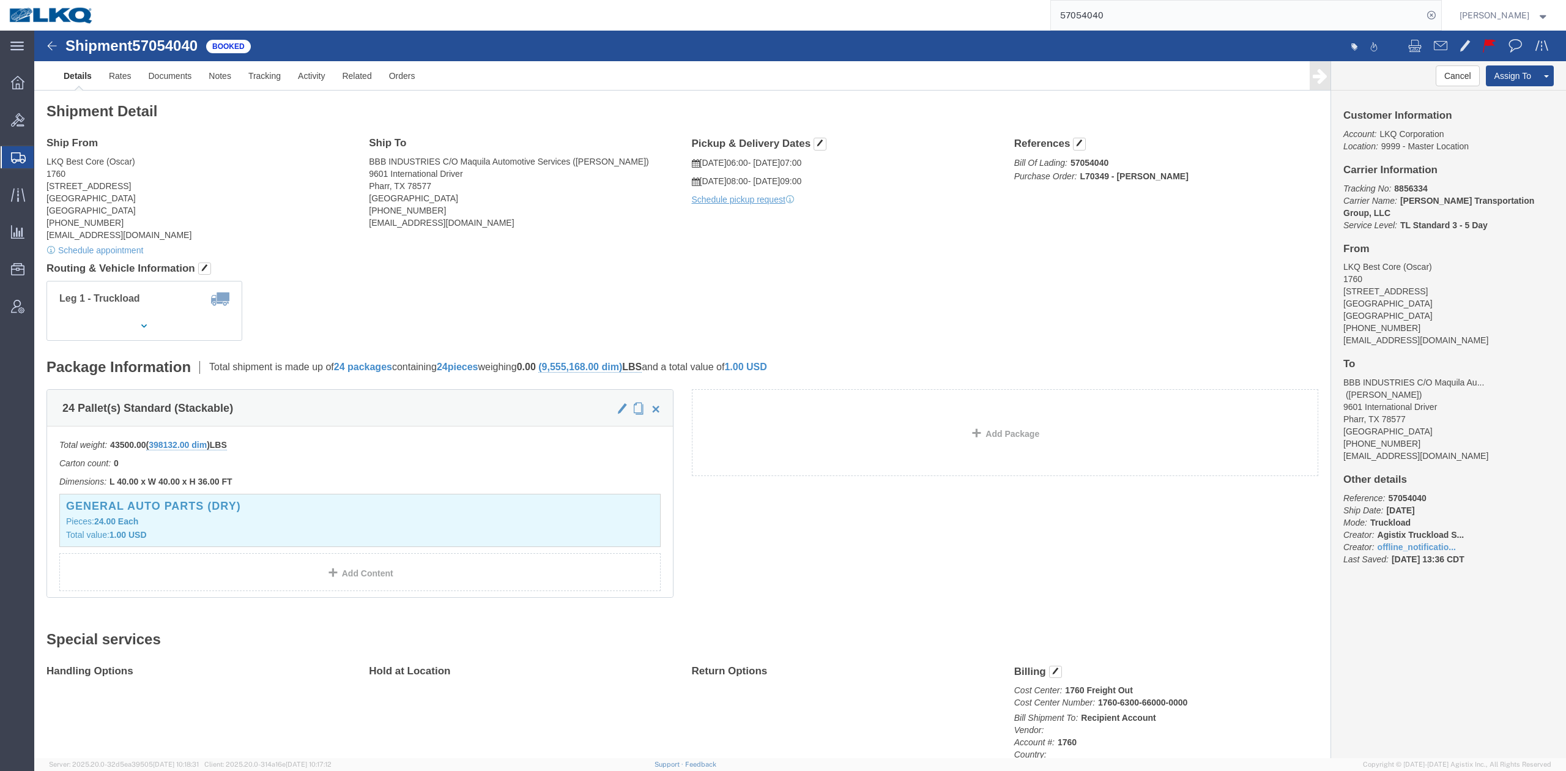
click at [1043, 17] on input "57054040" at bounding box center [1237, 15] width 372 height 29
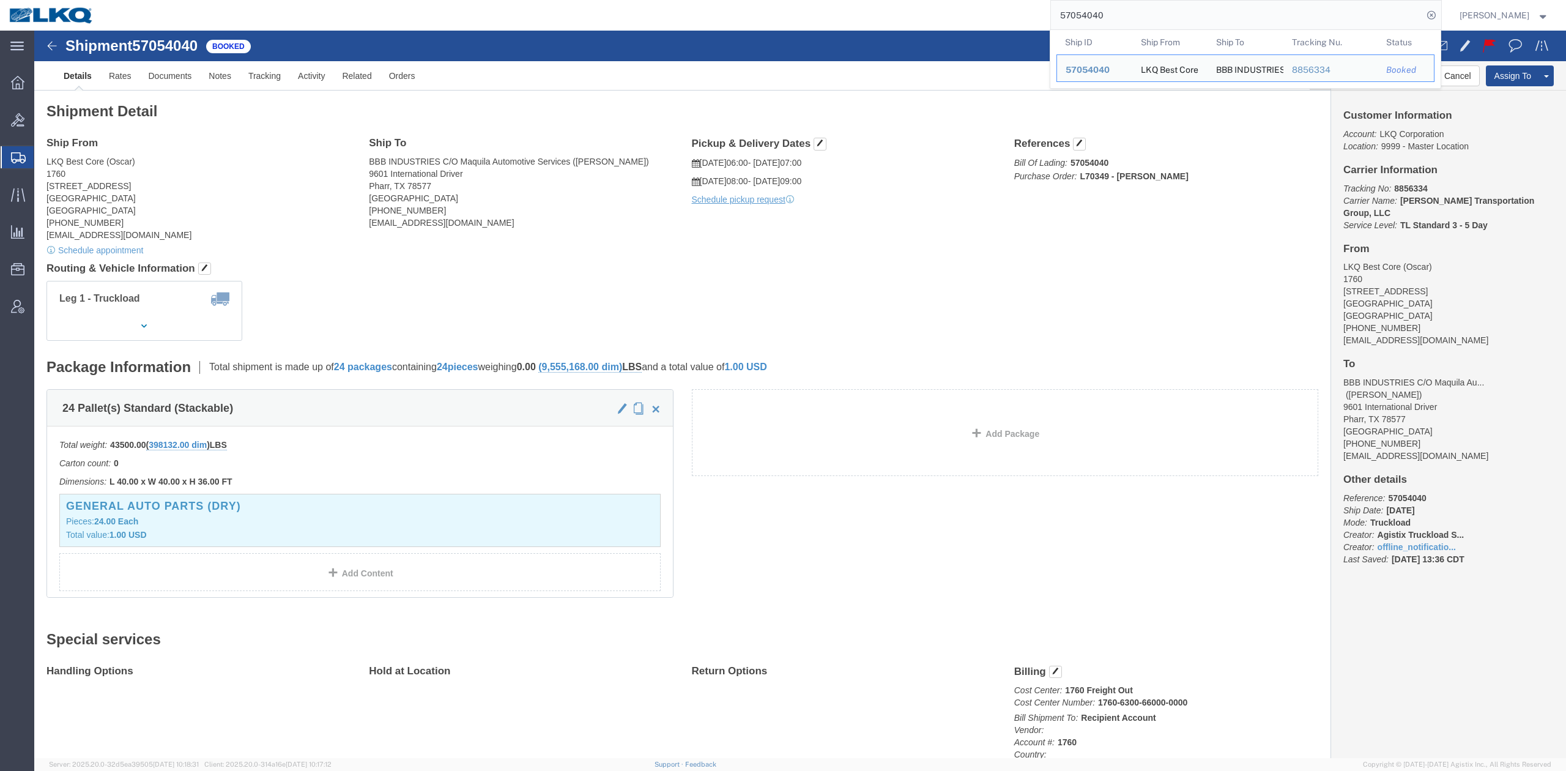
paste input "63367"
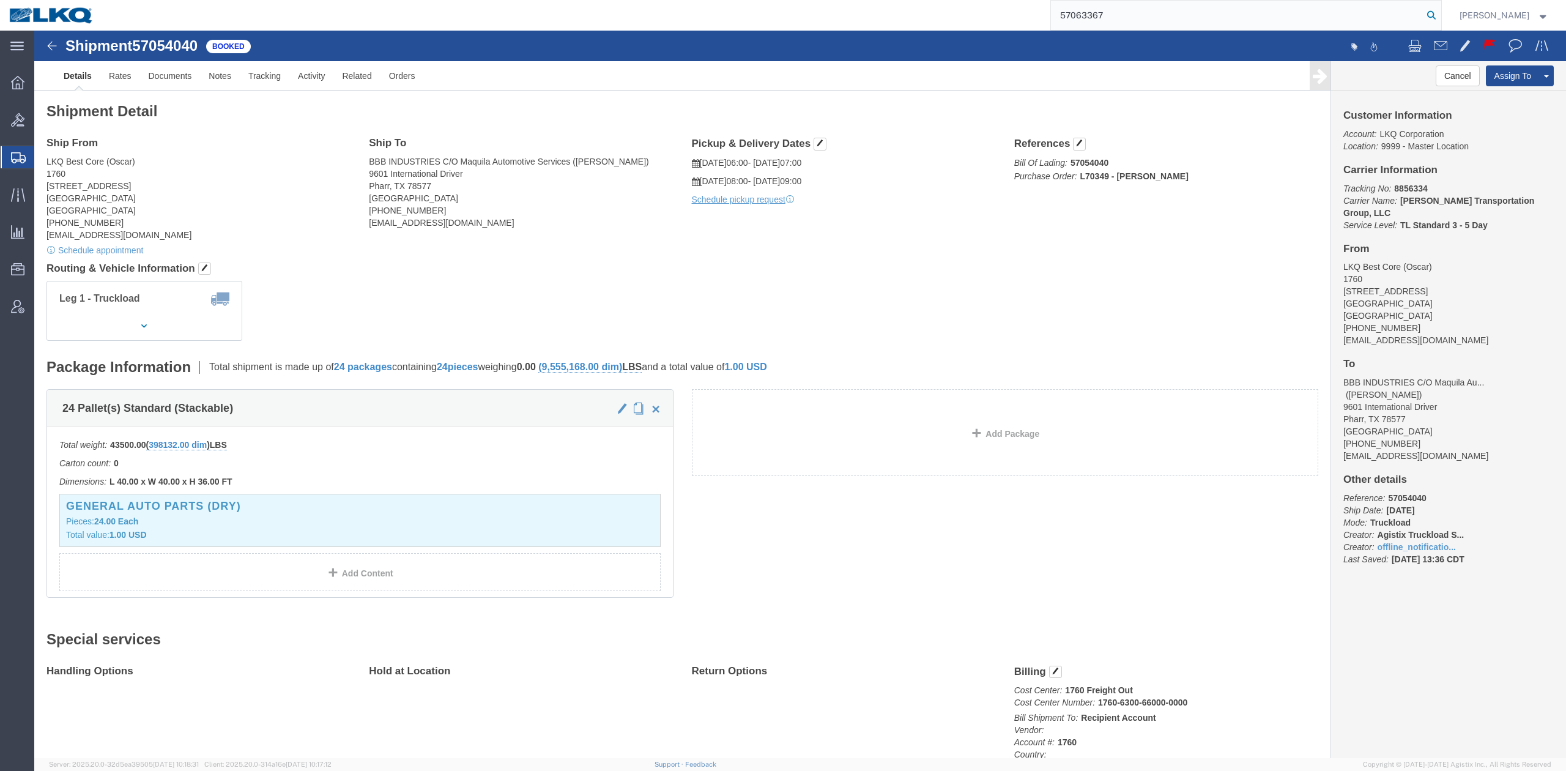
click at [1043, 10] on icon at bounding box center [1430, 15] width 17 height 17
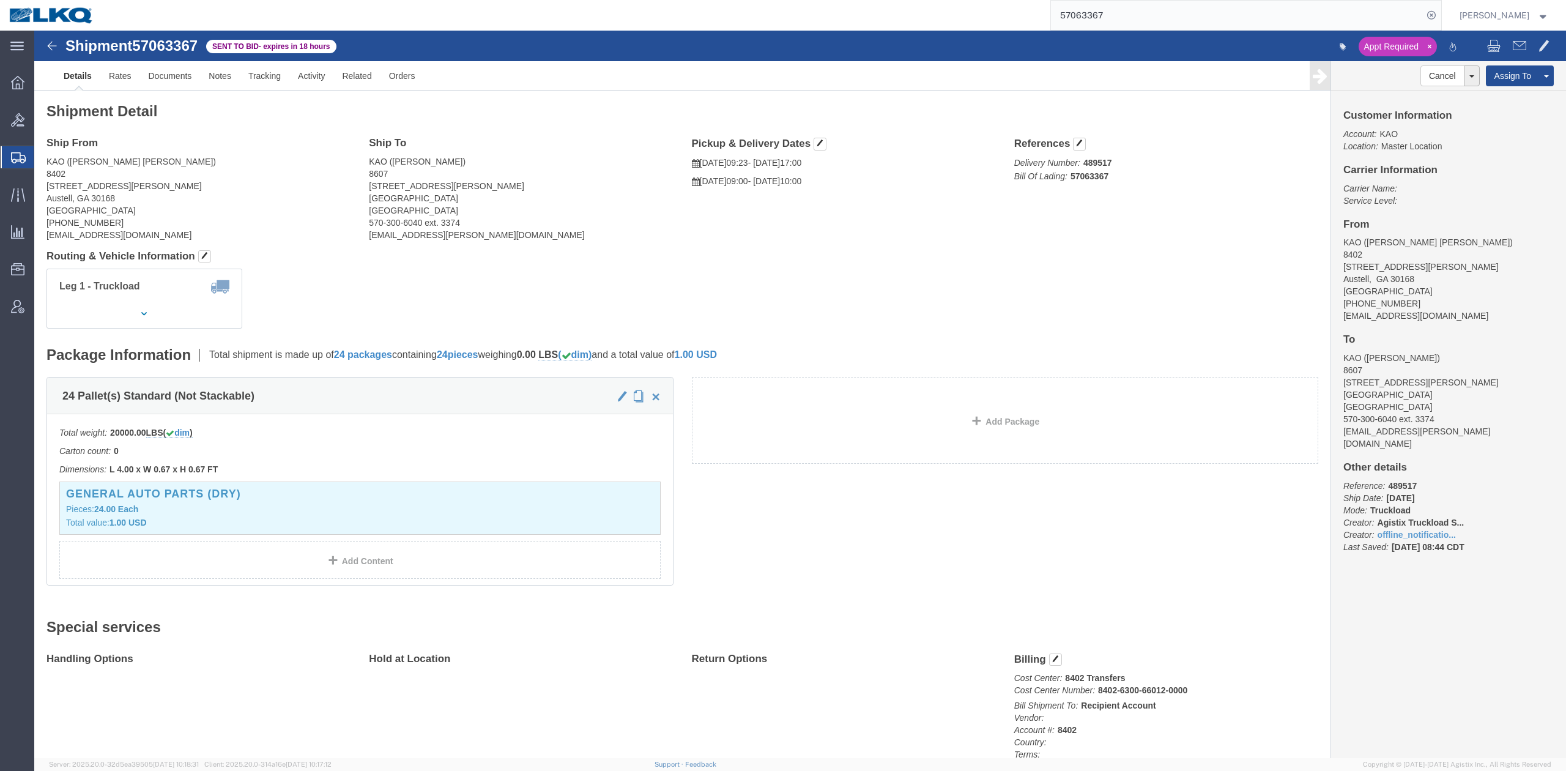
drag, startPoint x: 524, startPoint y: 144, endPoint x: 199, endPoint y: 80, distance: 331.0
click address "KAO (Rob Varner) 8607 17950 Dix Toledo Highway Brownstown, MI 48193 United Stat…"
click link "Rates"
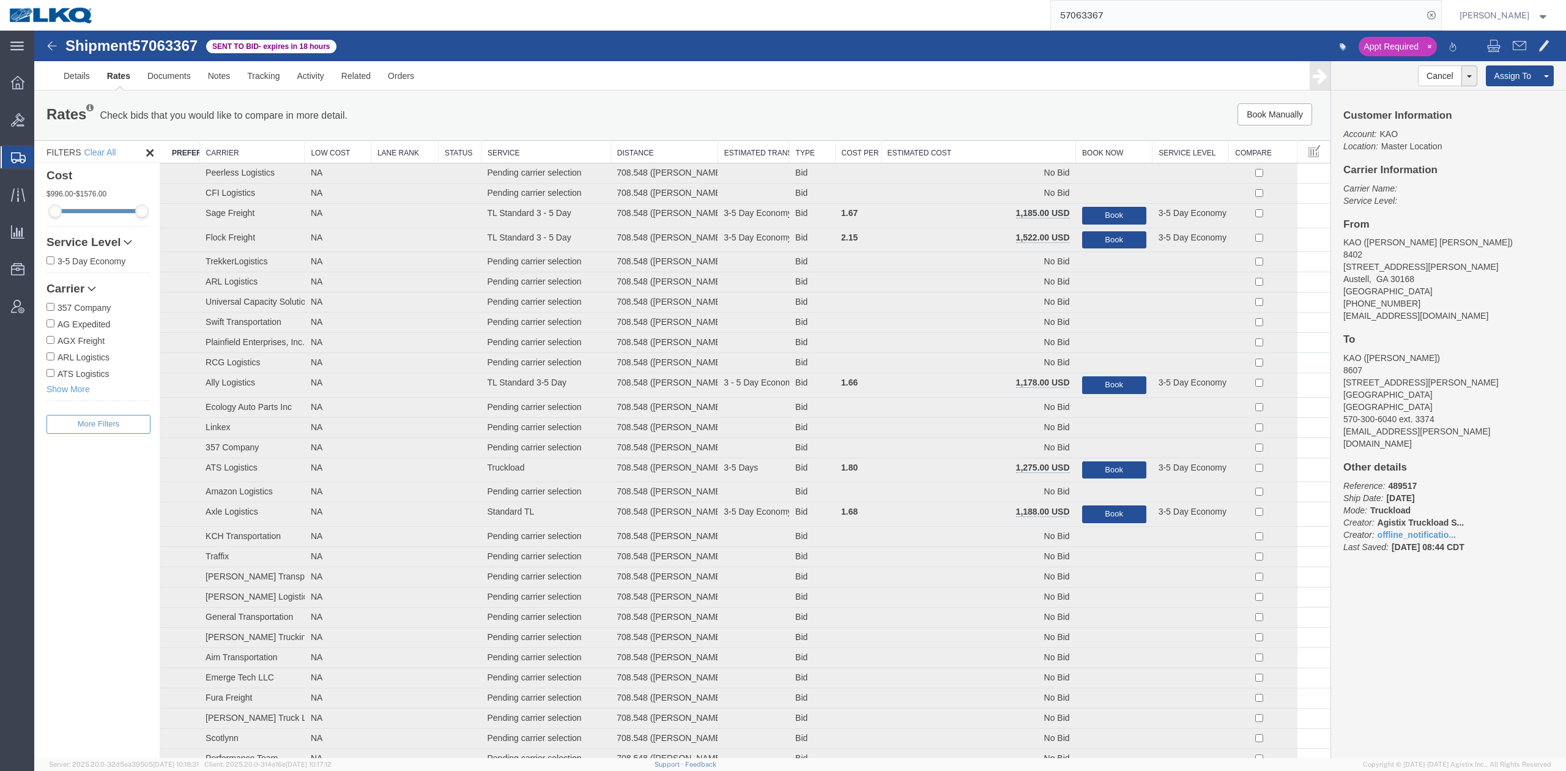
click at [950, 141] on th "Estimated Cost" at bounding box center [978, 152] width 195 height 23
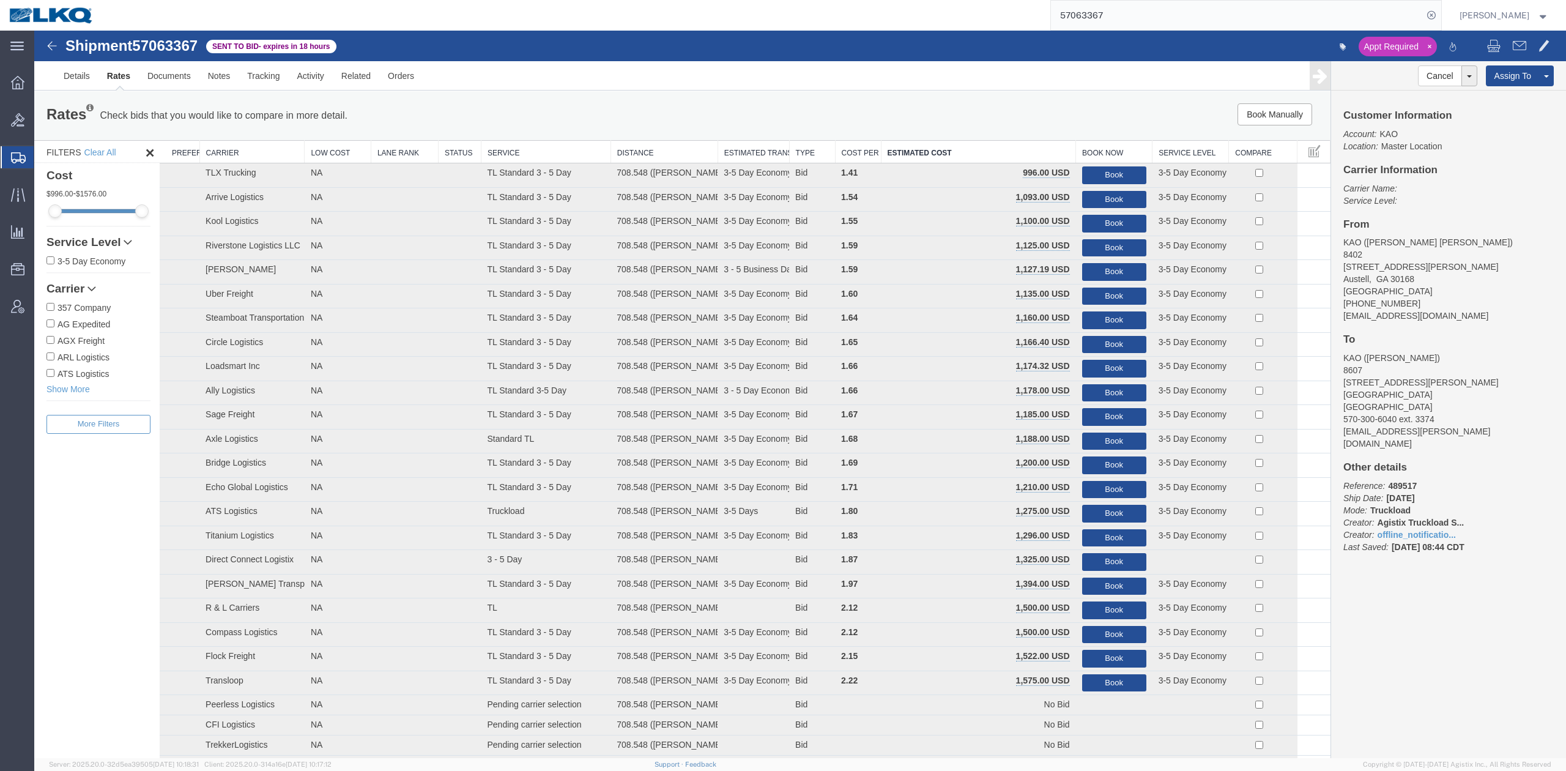
click at [175, 45] on span "57063367" at bounding box center [164, 45] width 65 height 17
copy span "57063367"
click at [1043, 18] on input "57063367" at bounding box center [1237, 15] width 372 height 29
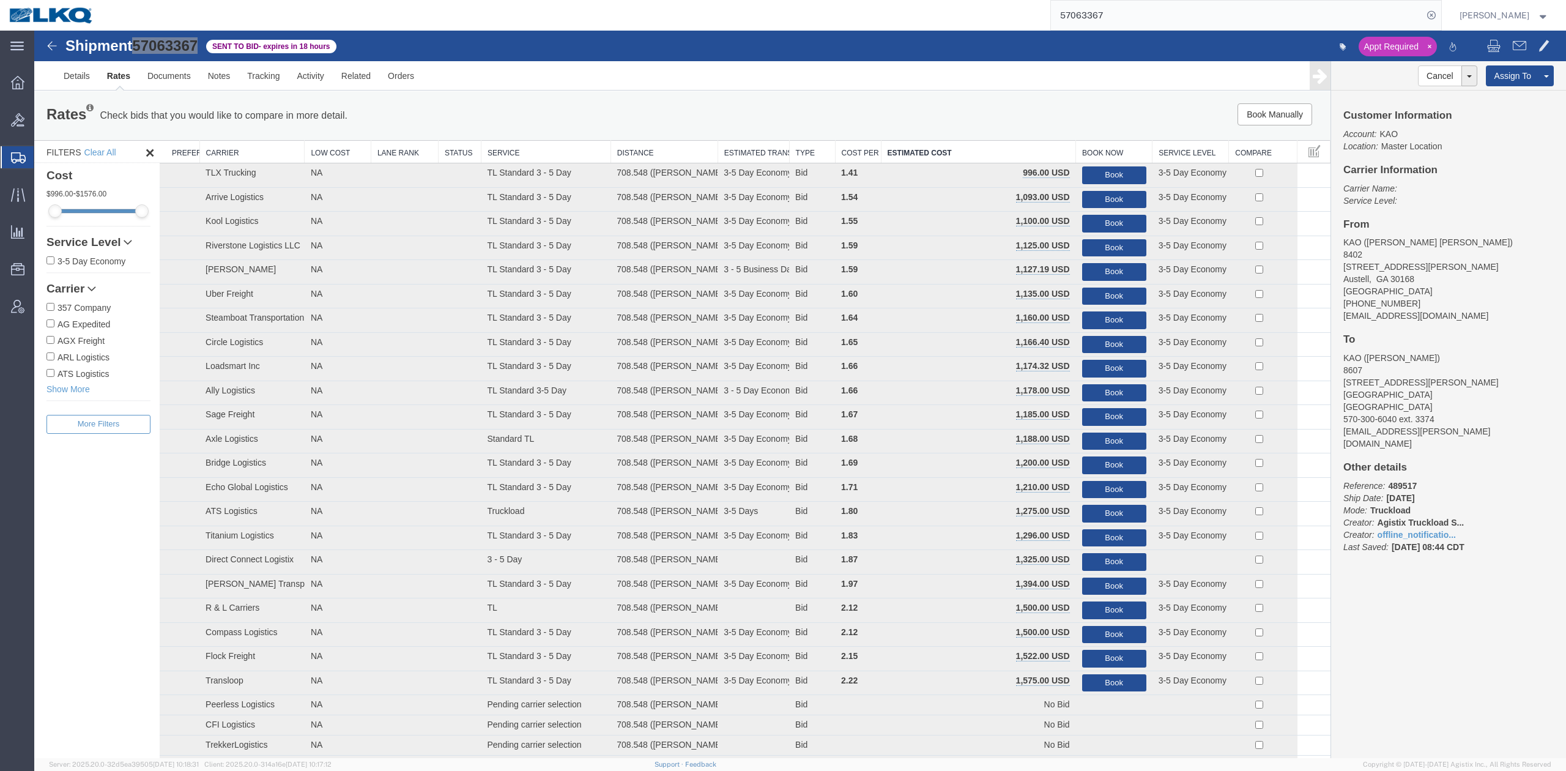
paste input "7031"
click at [1043, 12] on icon at bounding box center [1430, 15] width 17 height 17
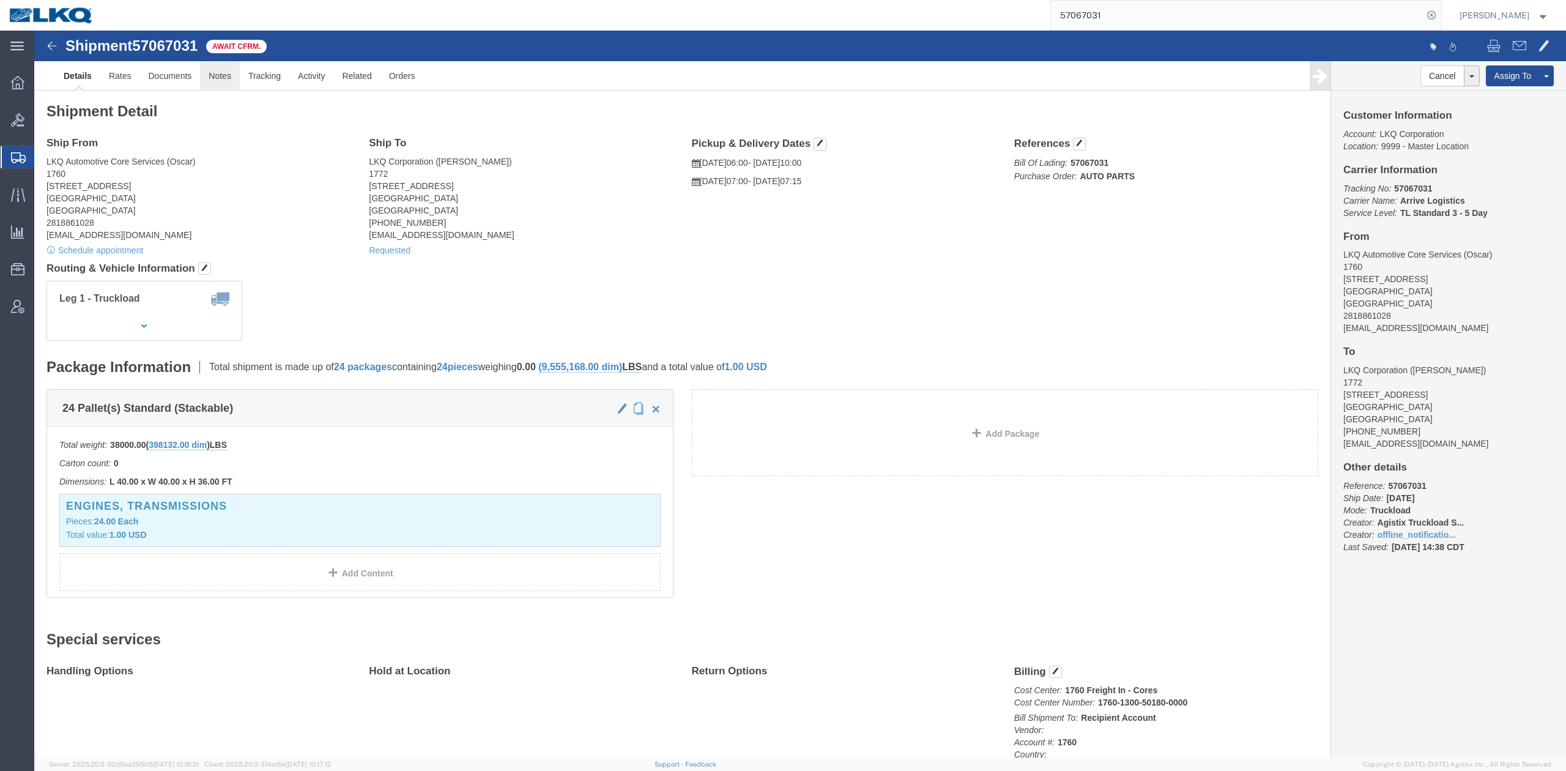
click link "Notes"
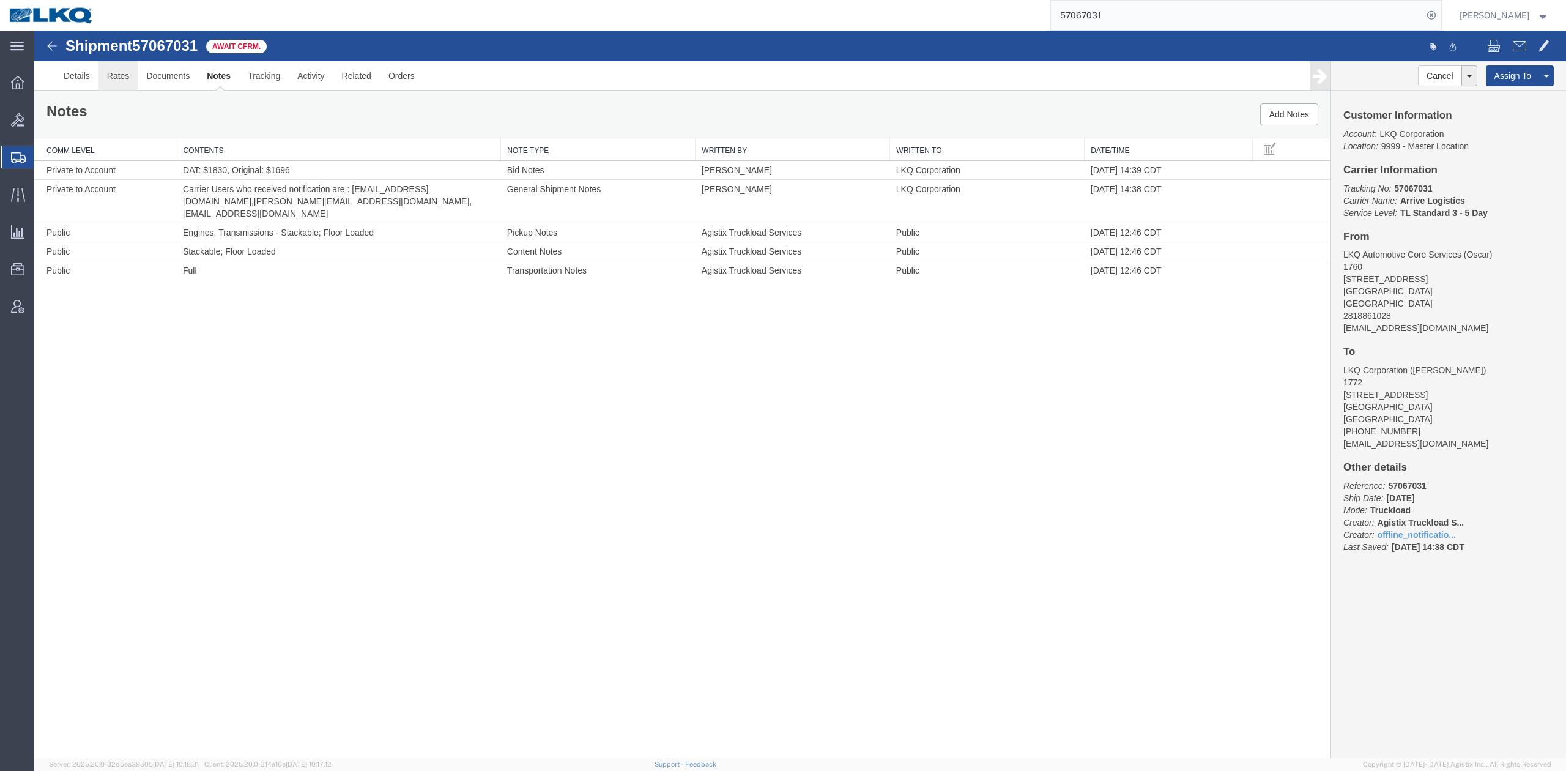
click at [120, 66] on link "Rates" at bounding box center [118, 75] width 40 height 29
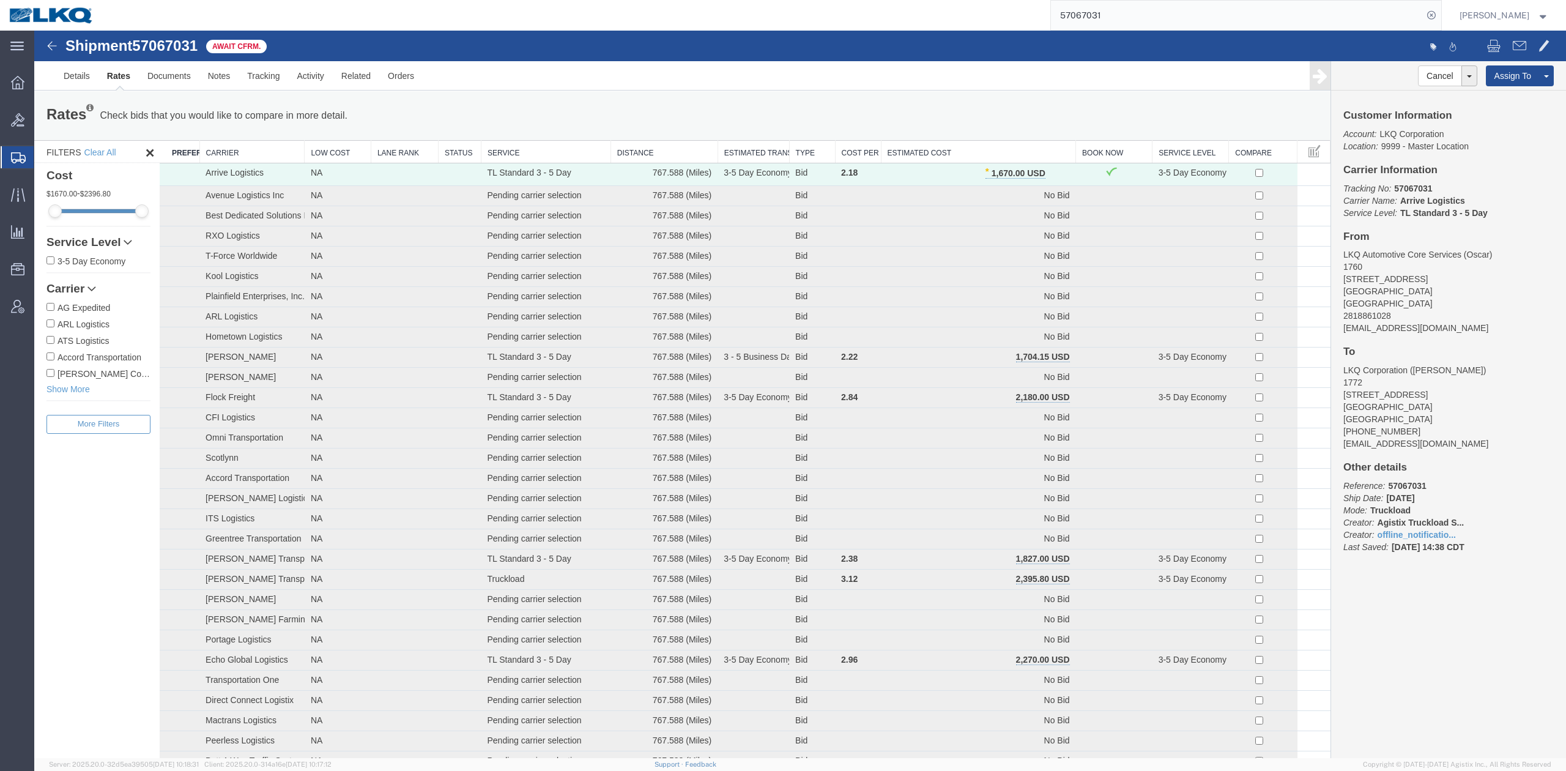
click at [1043, 28] on input "57067031" at bounding box center [1237, 15] width 372 height 29
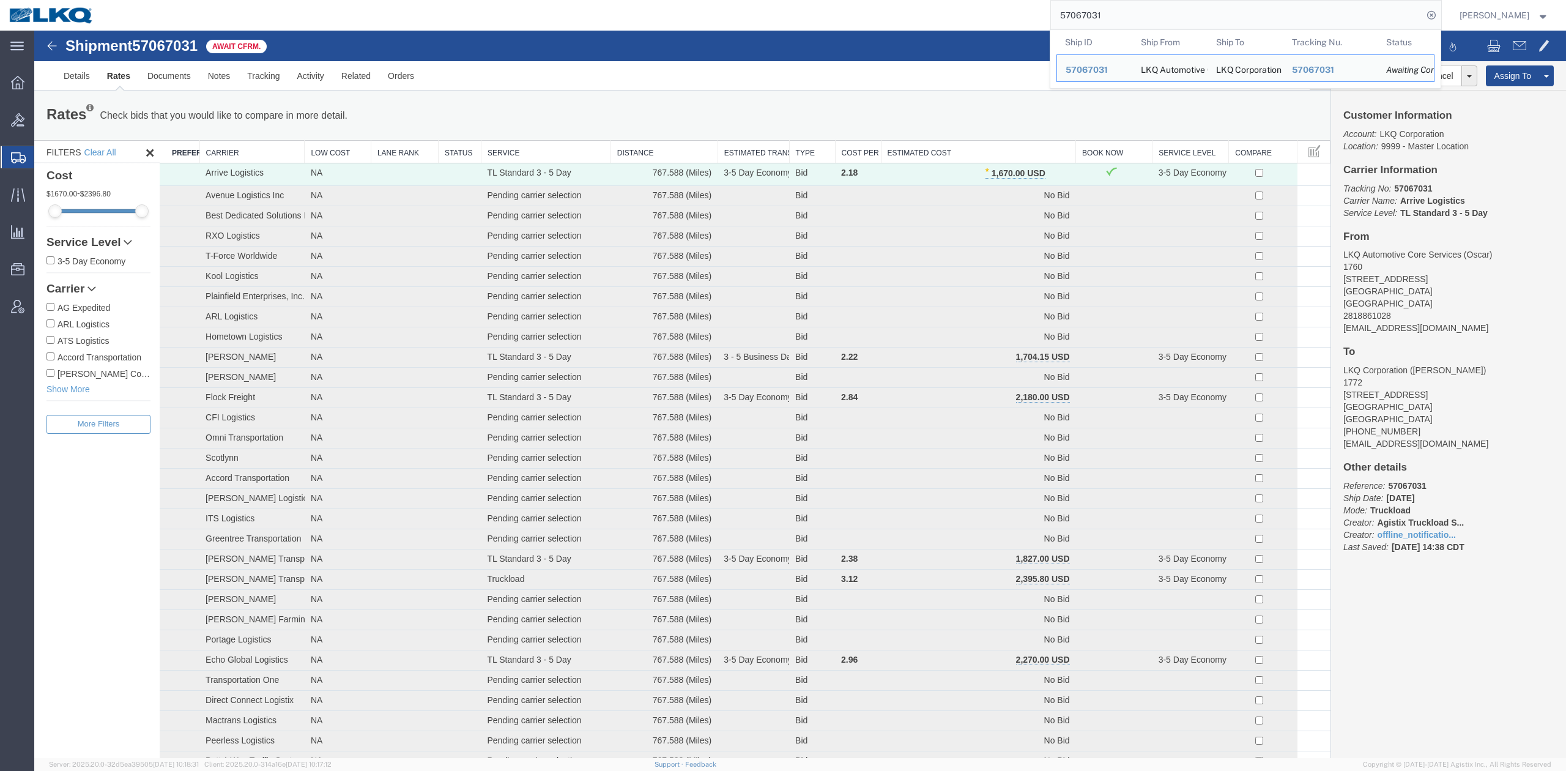
paste input "3367"
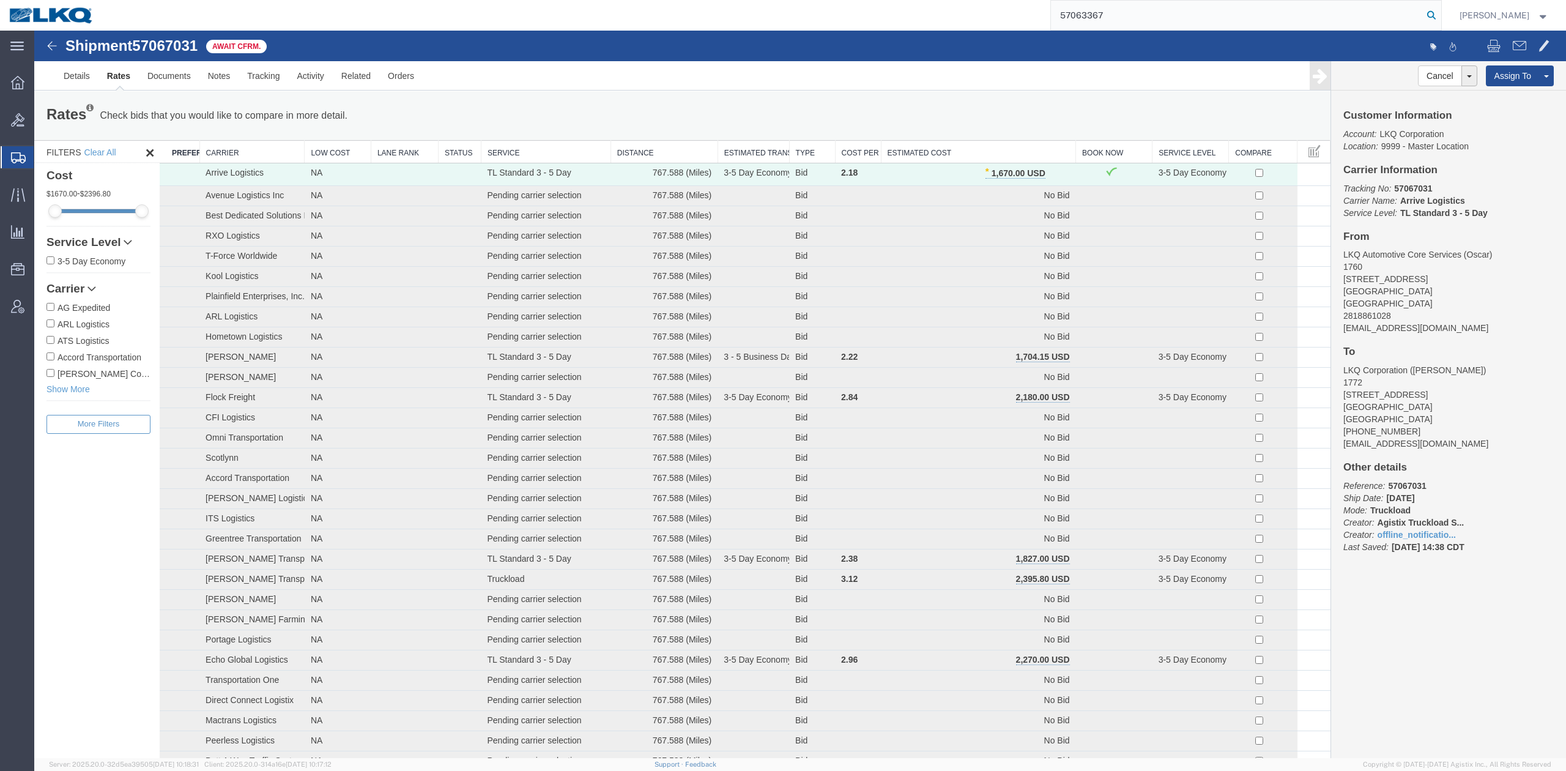
click at [1043, 23] on icon at bounding box center [1430, 15] width 17 height 17
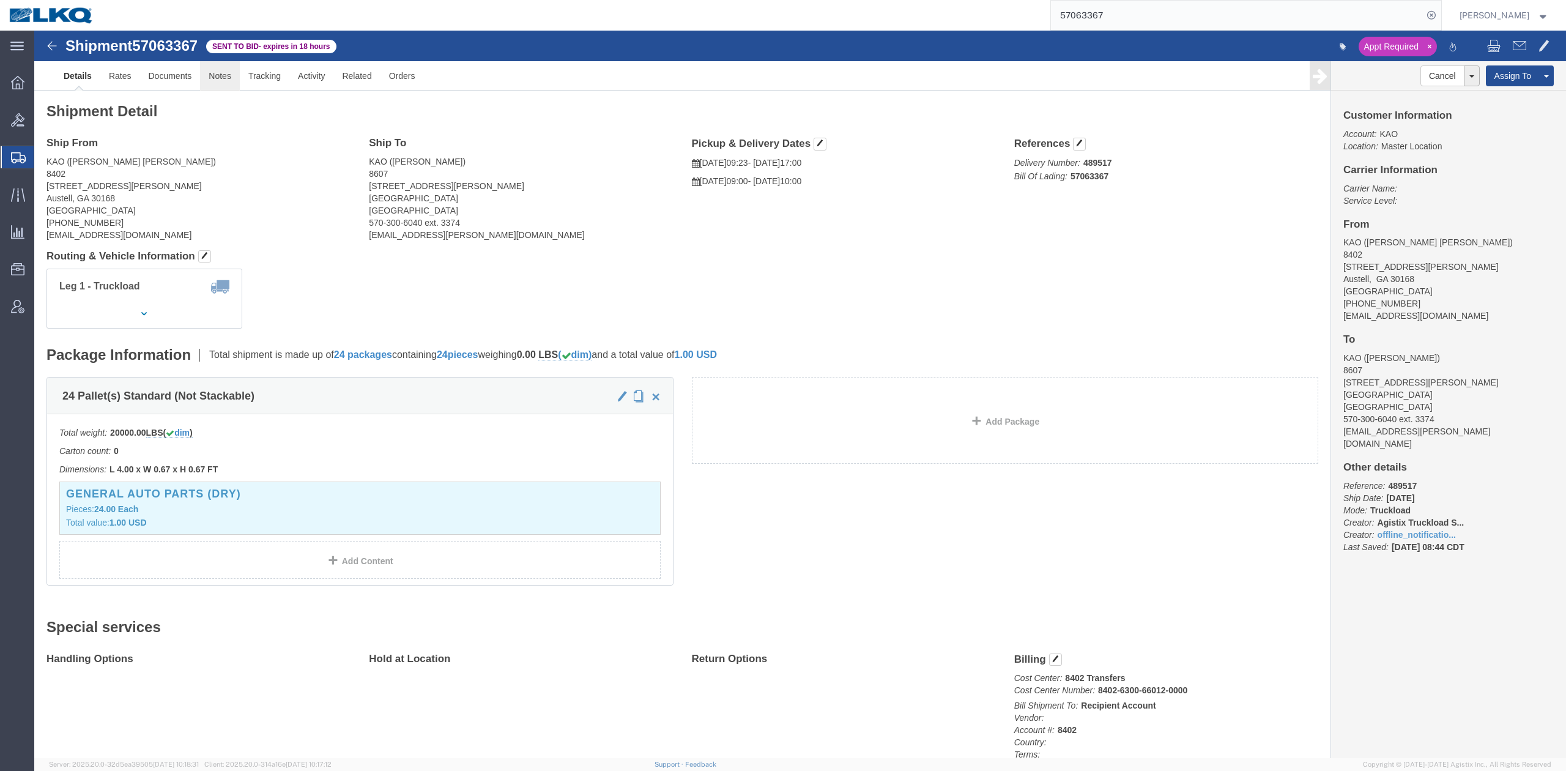
drag, startPoint x: 224, startPoint y: 78, endPoint x: 190, endPoint y: 48, distance: 45.9
click link "Notes"
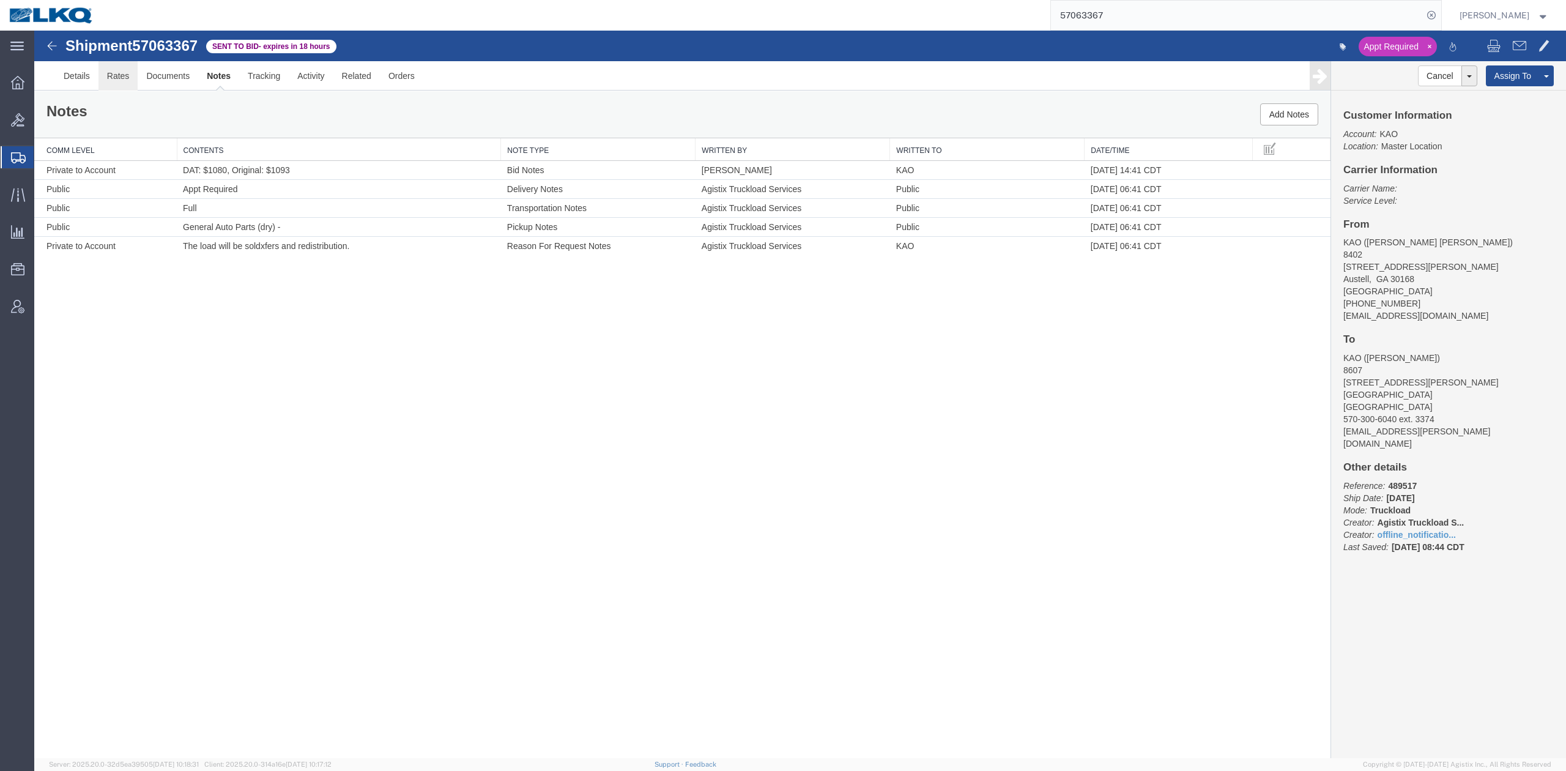
click at [124, 79] on link "Rates" at bounding box center [118, 75] width 40 height 29
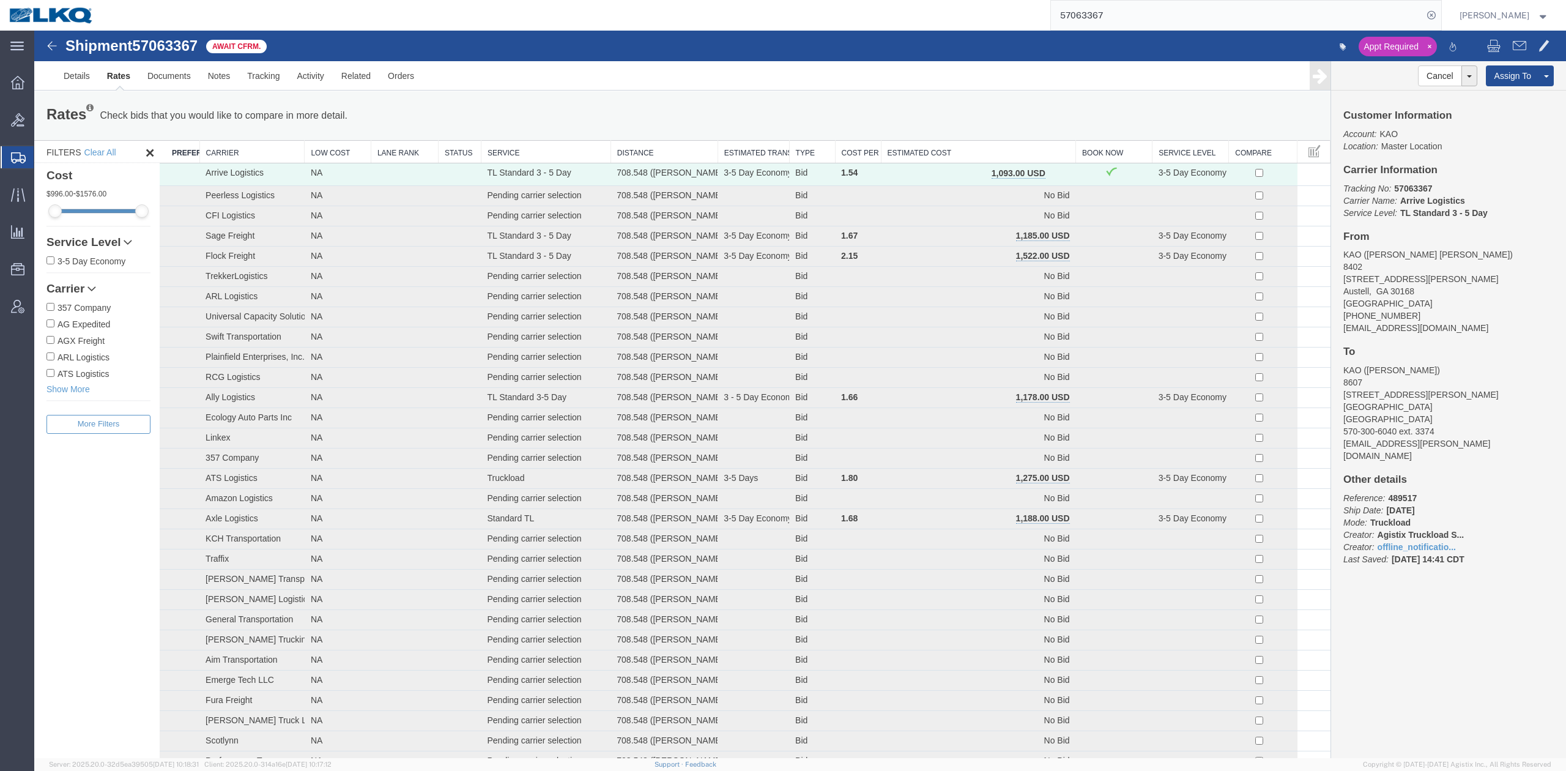
click at [1043, 12] on input "57063367" at bounding box center [1237, 15] width 372 height 29
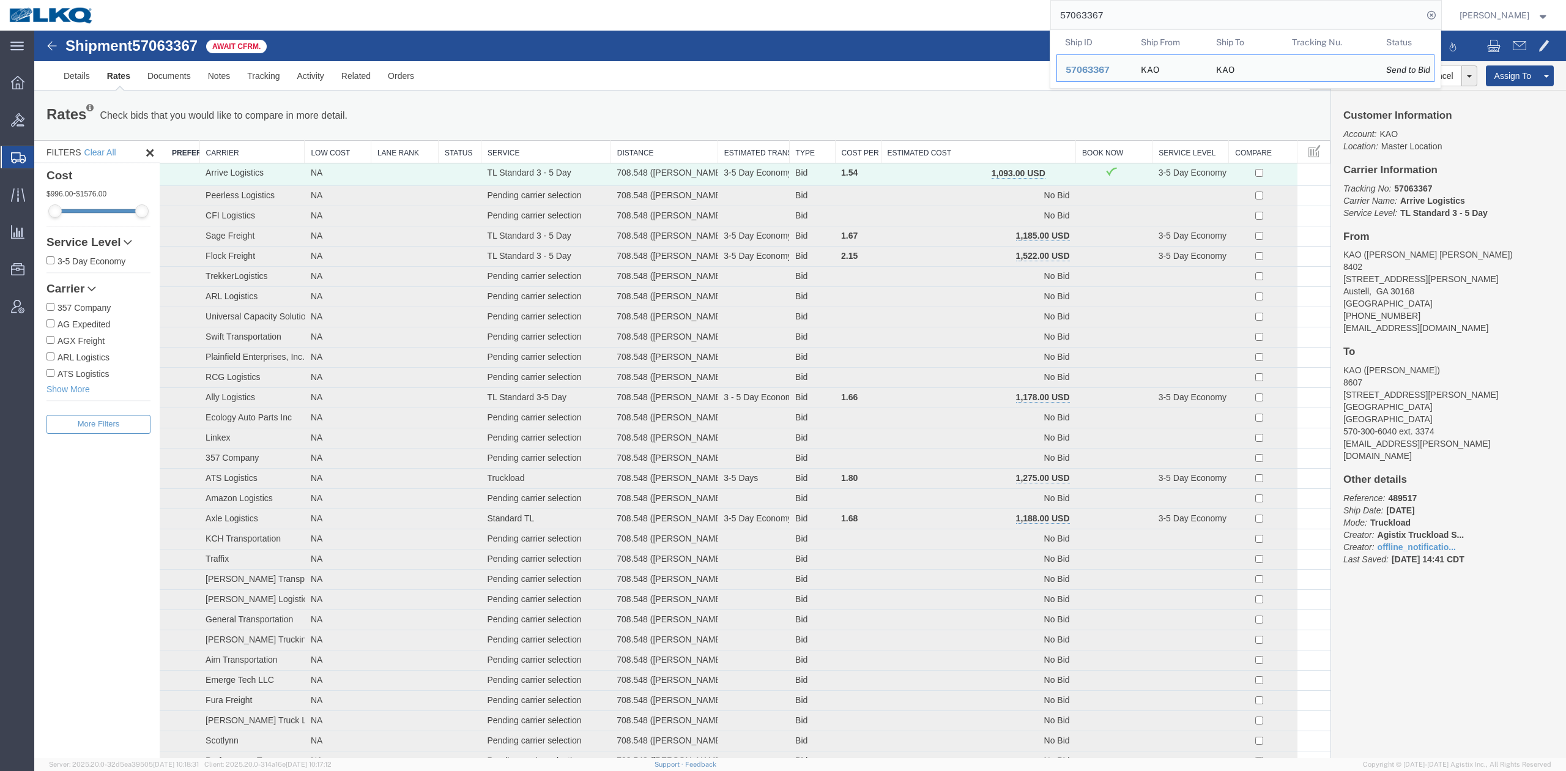
paste input "6607093"
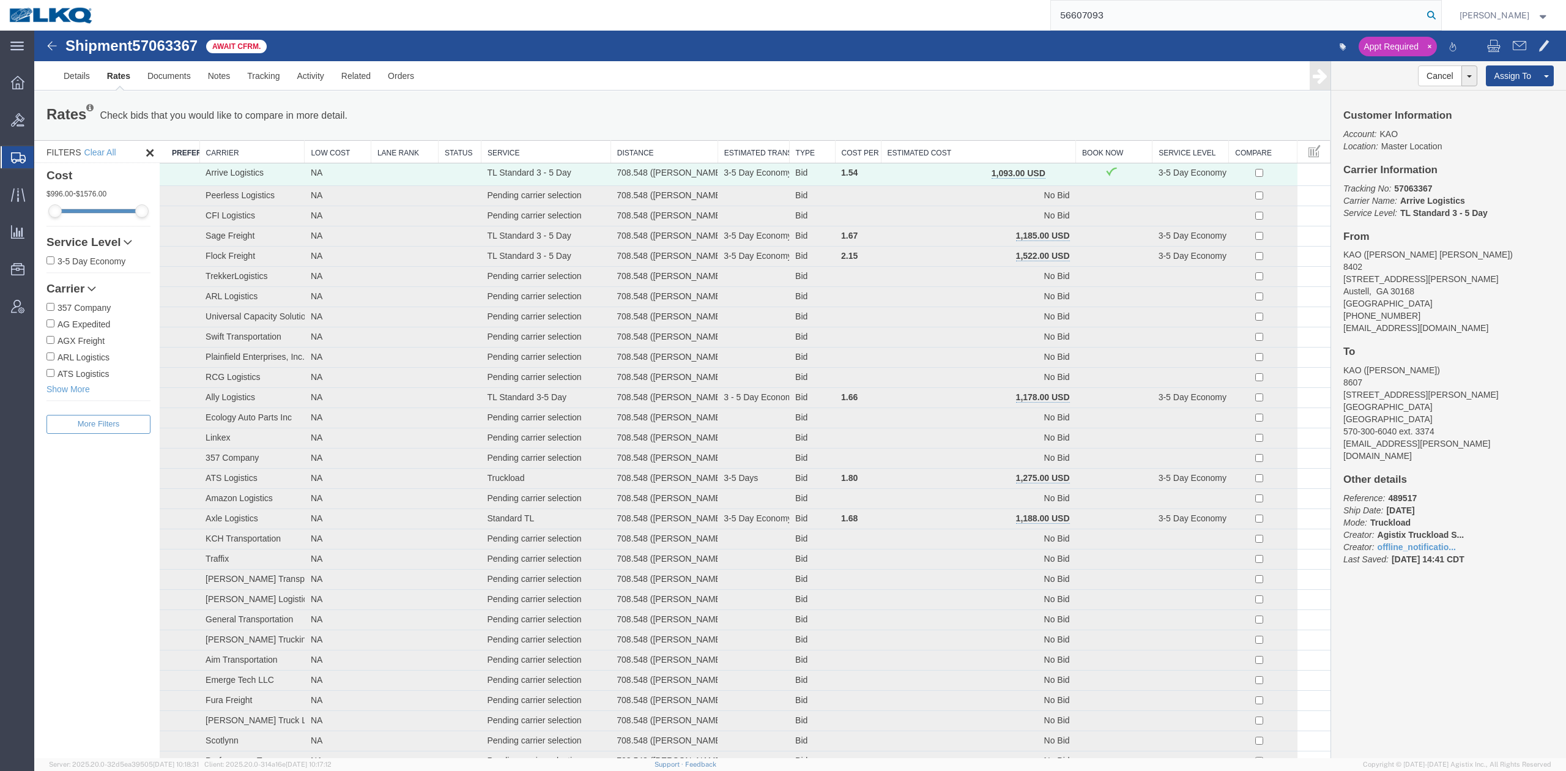
click at [1043, 13] on icon at bounding box center [1430, 15] width 17 height 17
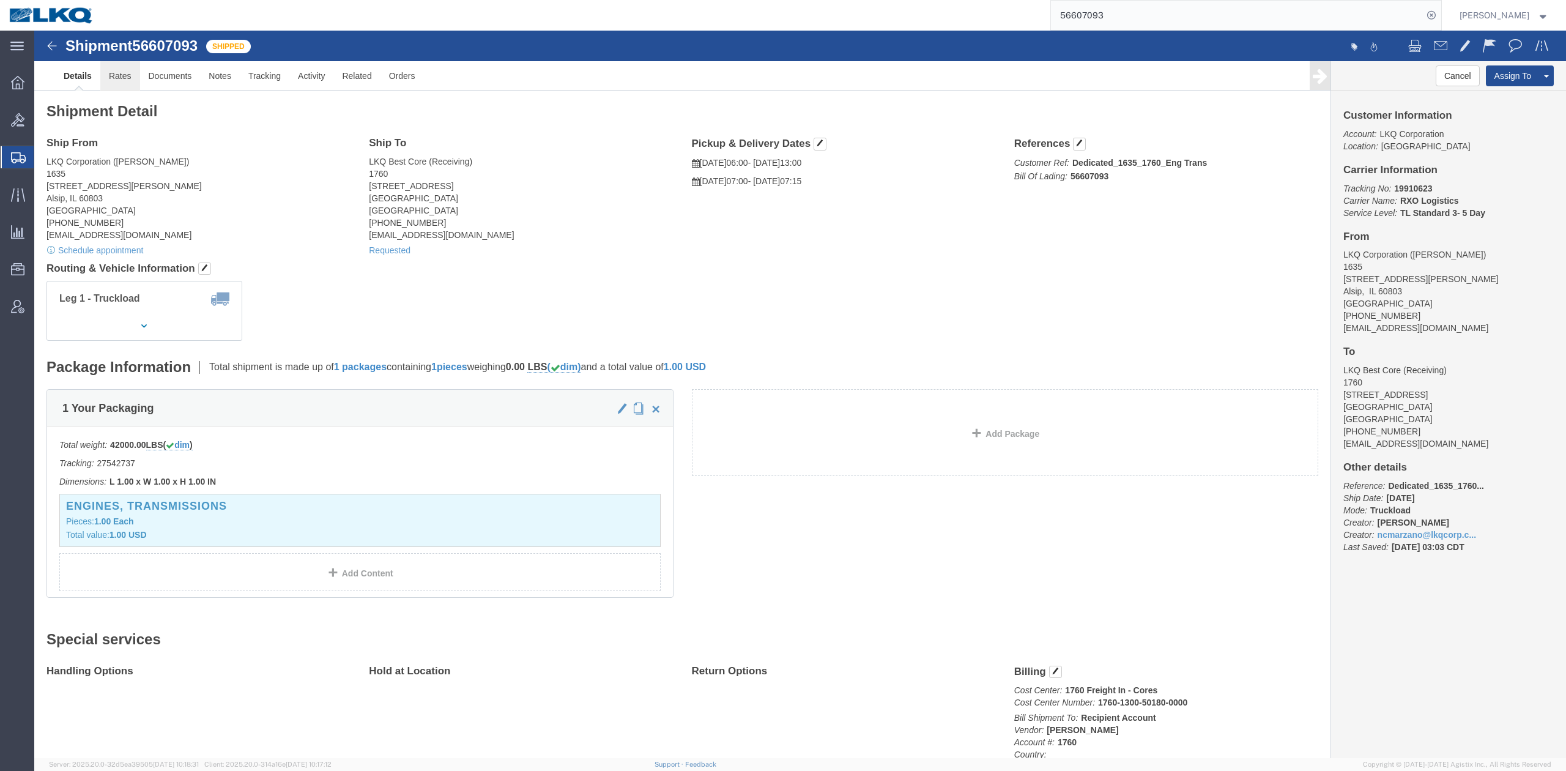
click link "Rates"
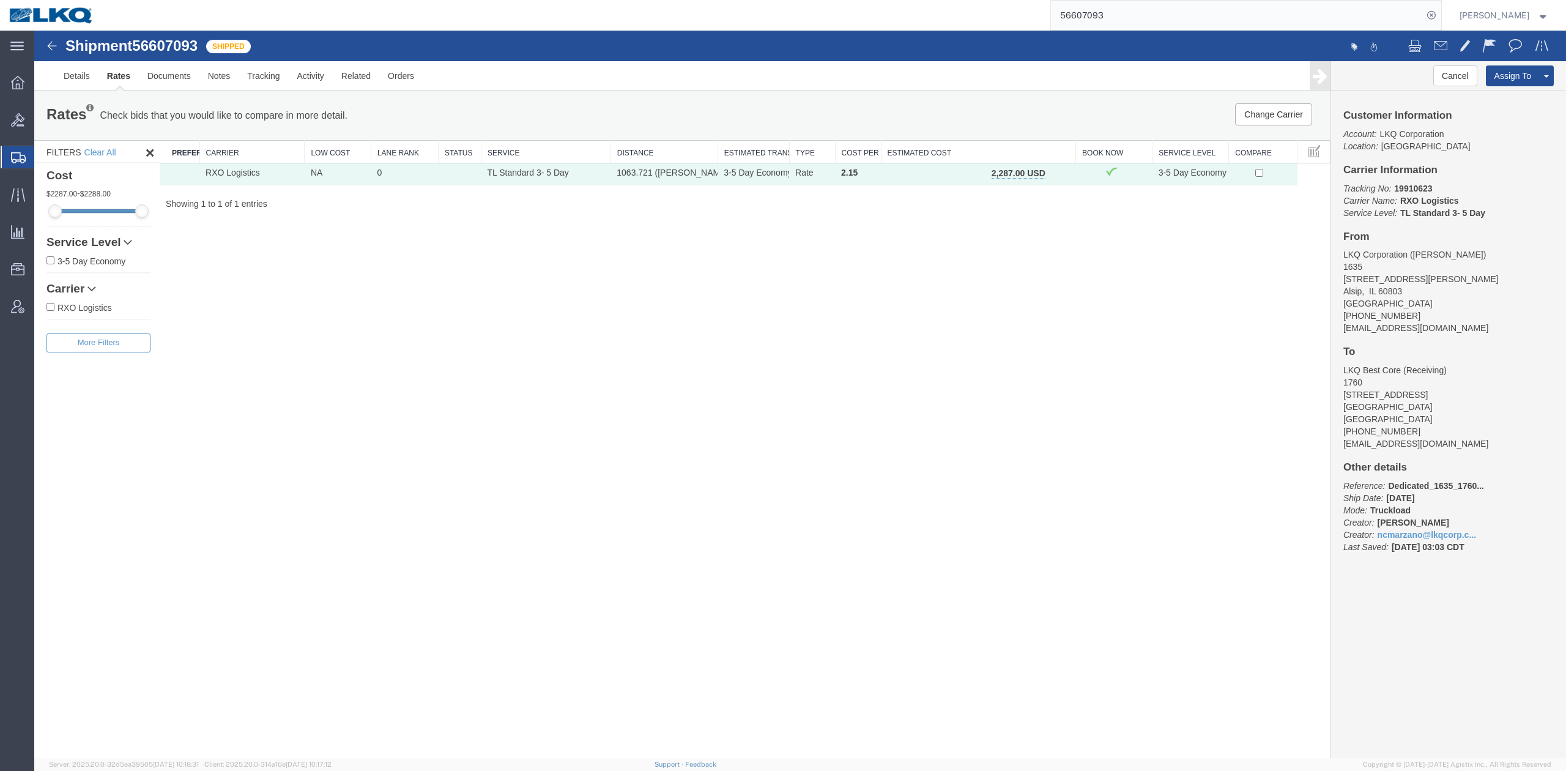
click at [1043, 4] on input "56607093" at bounding box center [1237, 15] width 372 height 29
click at [1043, 3] on input "56607093" at bounding box center [1237, 15] width 372 height 29
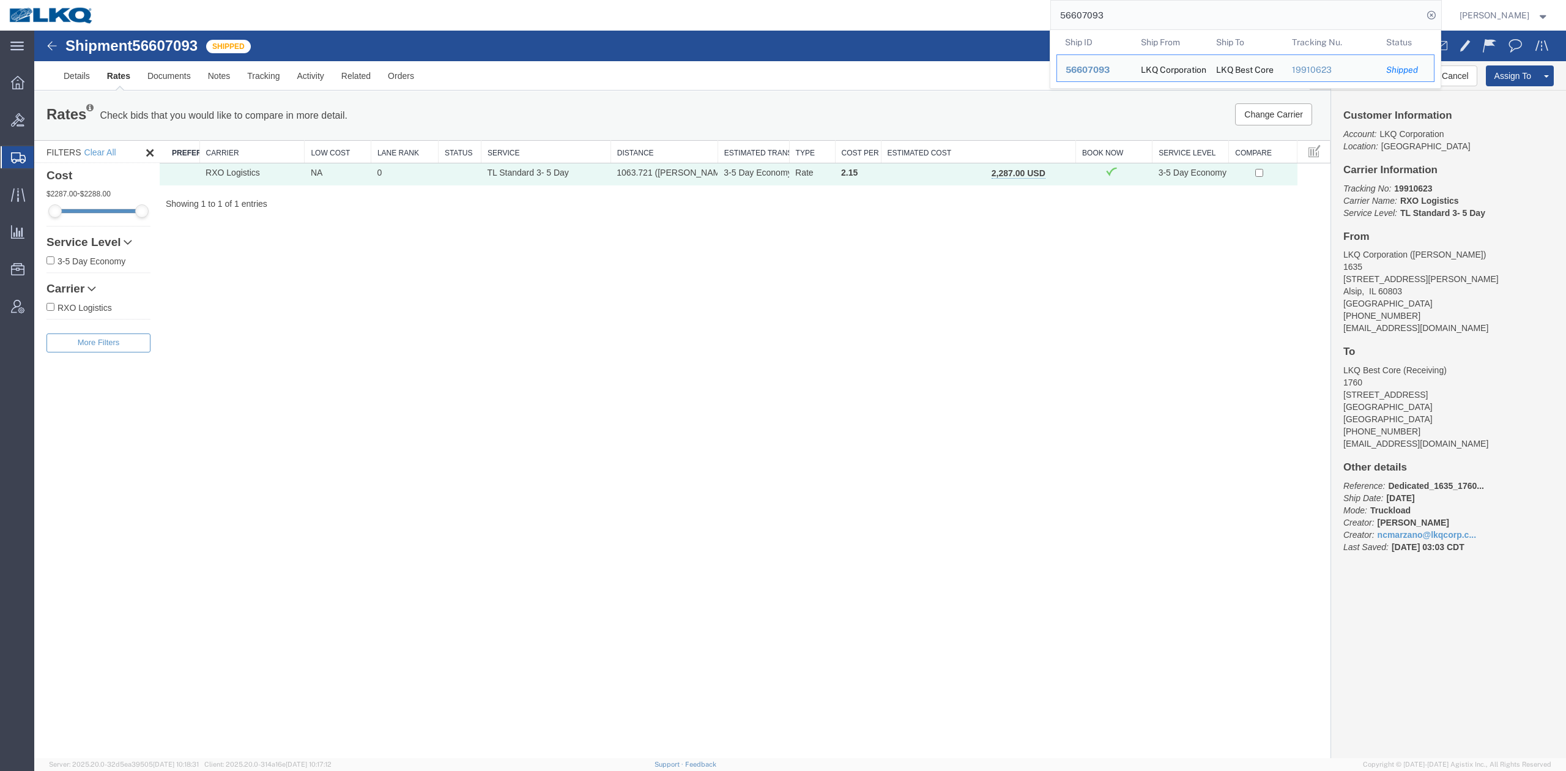
paste input "7067375"
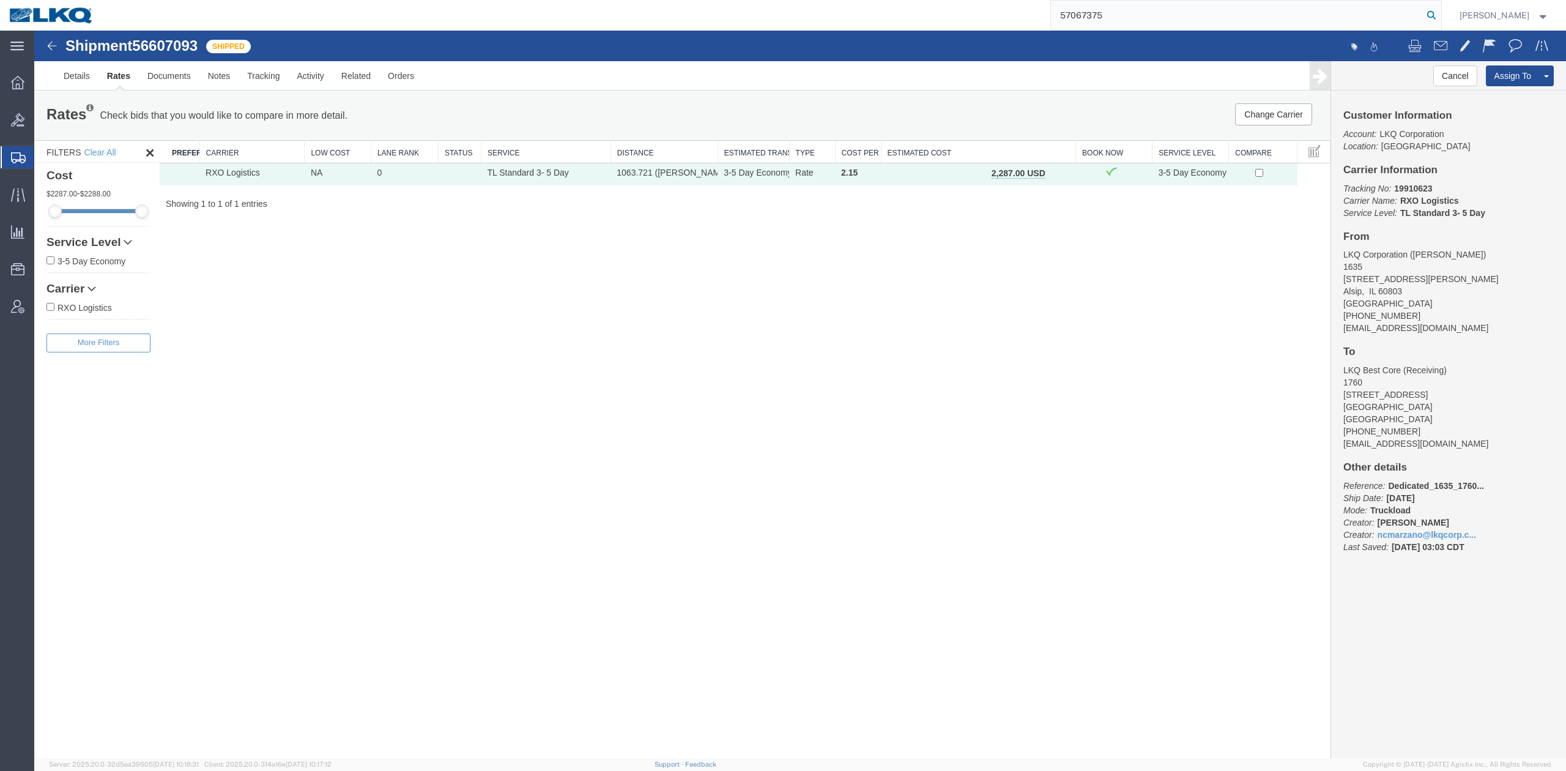
click at [1043, 8] on icon at bounding box center [1430, 15] width 17 height 17
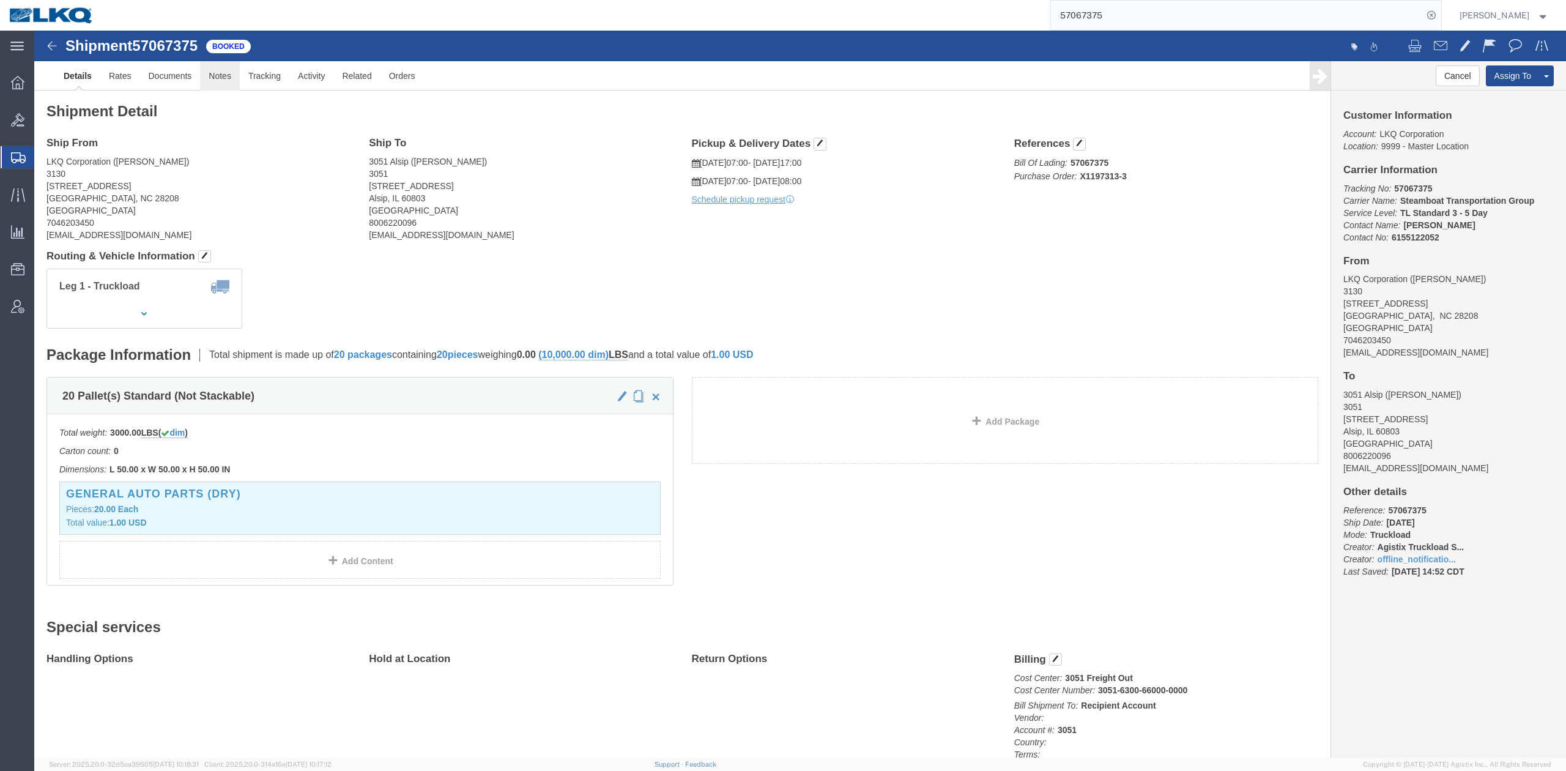
drag, startPoint x: 191, startPoint y: 49, endPoint x: 174, endPoint y: 50, distance: 16.6
click link "Notes"
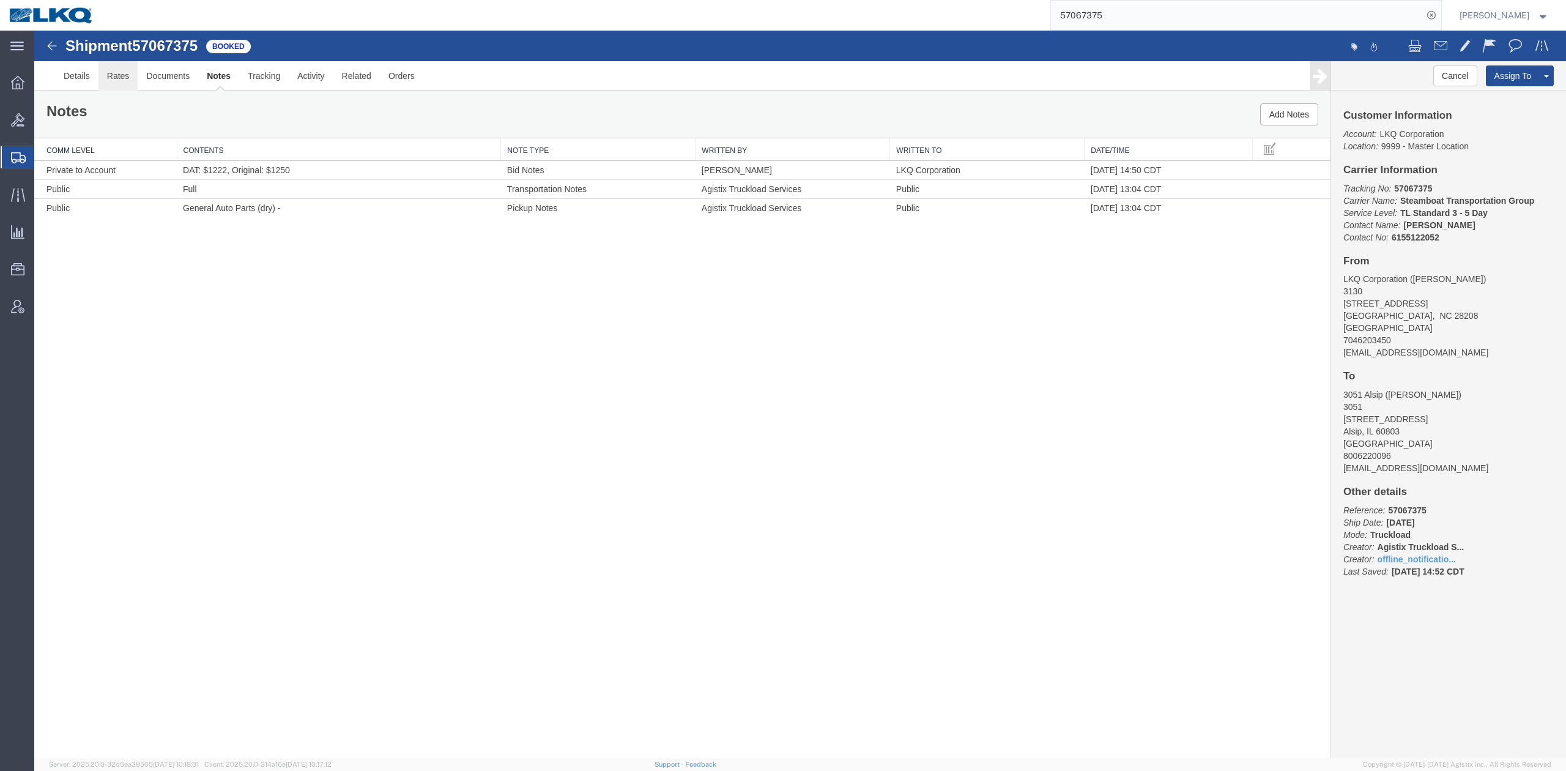
click at [120, 78] on link "Rates" at bounding box center [118, 75] width 40 height 29
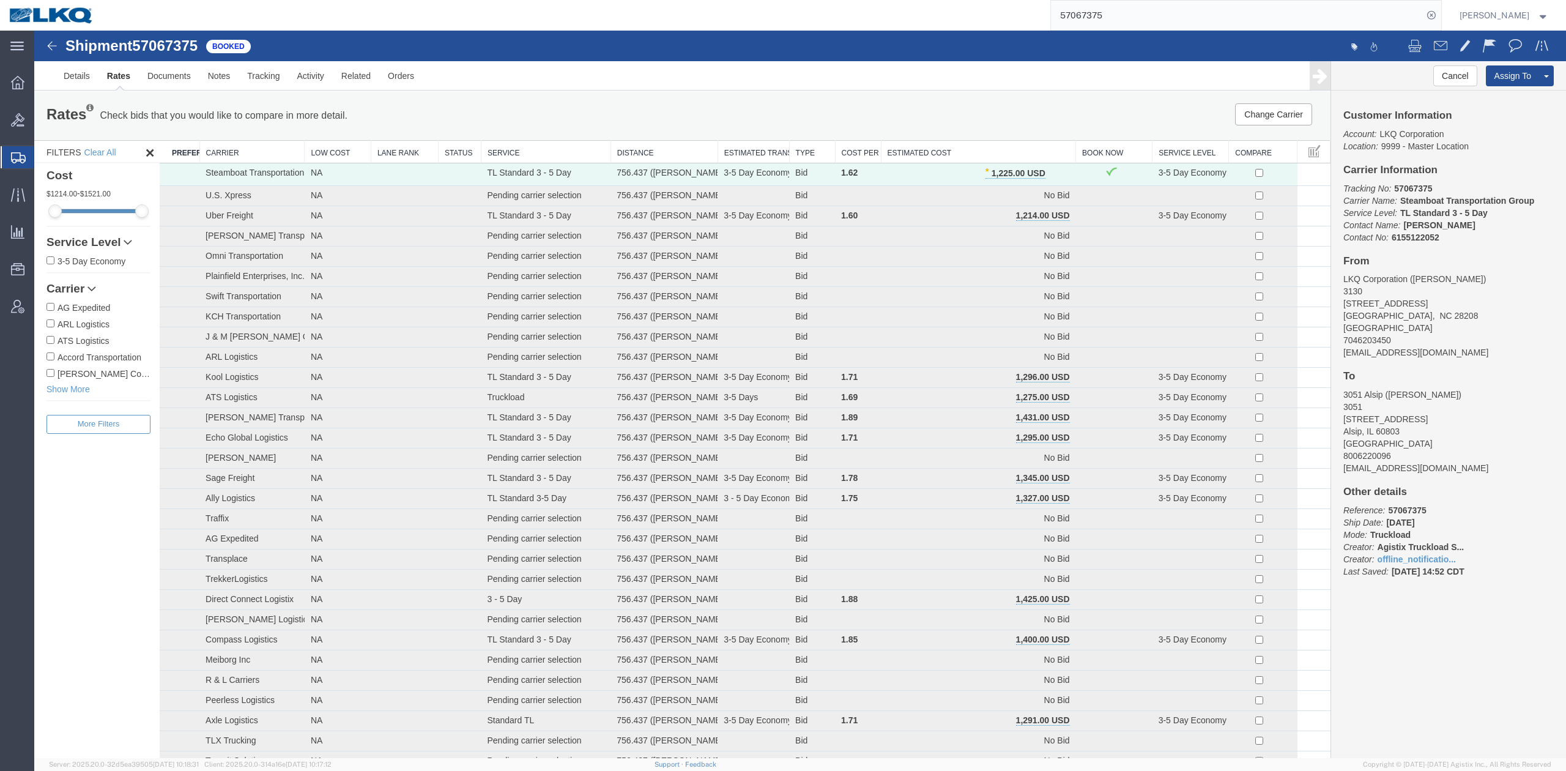
click at [1043, 7] on input "57067375" at bounding box center [1237, 15] width 372 height 29
click at [1043, 13] on icon at bounding box center [1430, 15] width 17 height 17
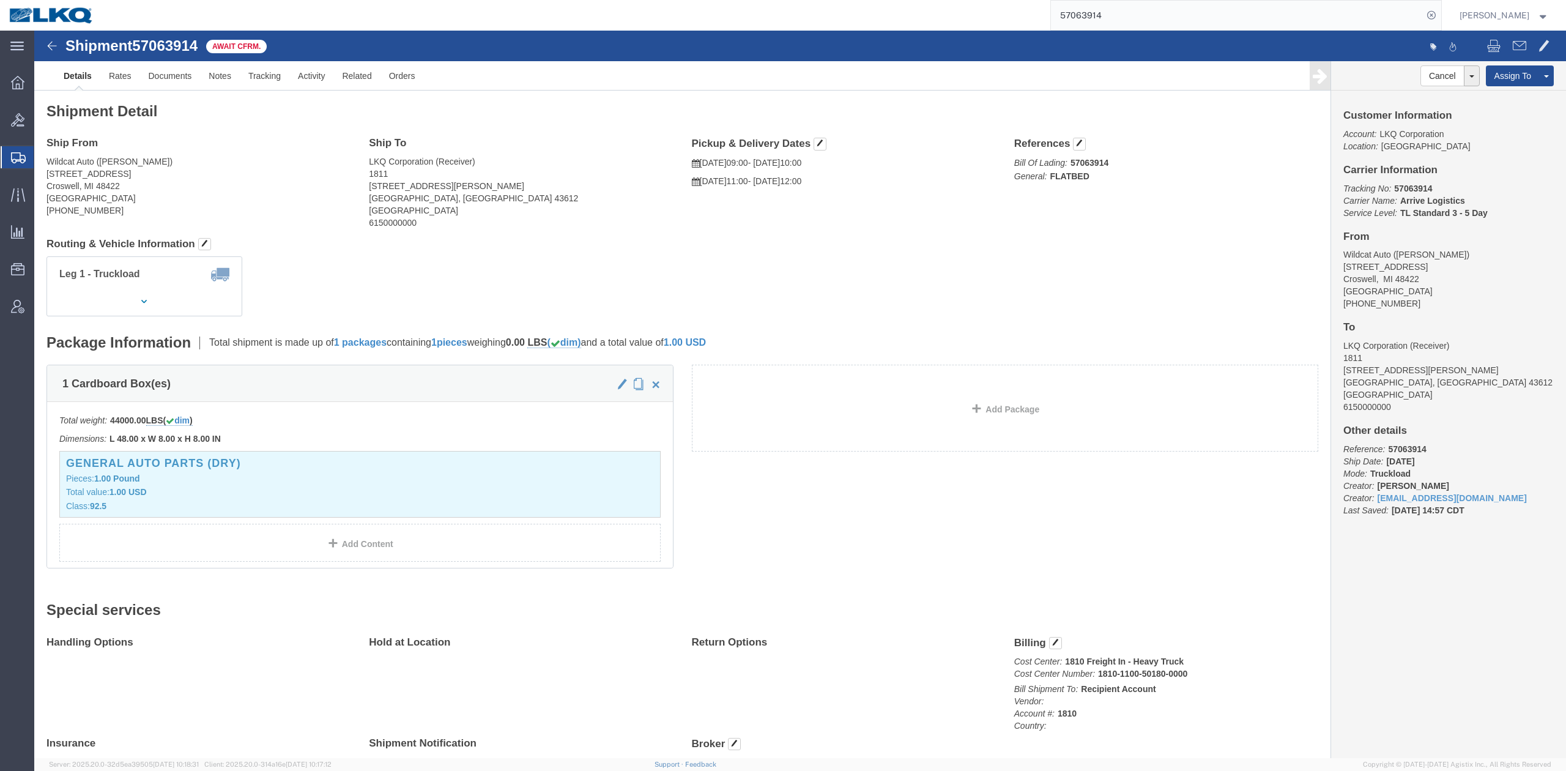
click at [1043, 17] on input "57063914" at bounding box center [1237, 15] width 372 height 29
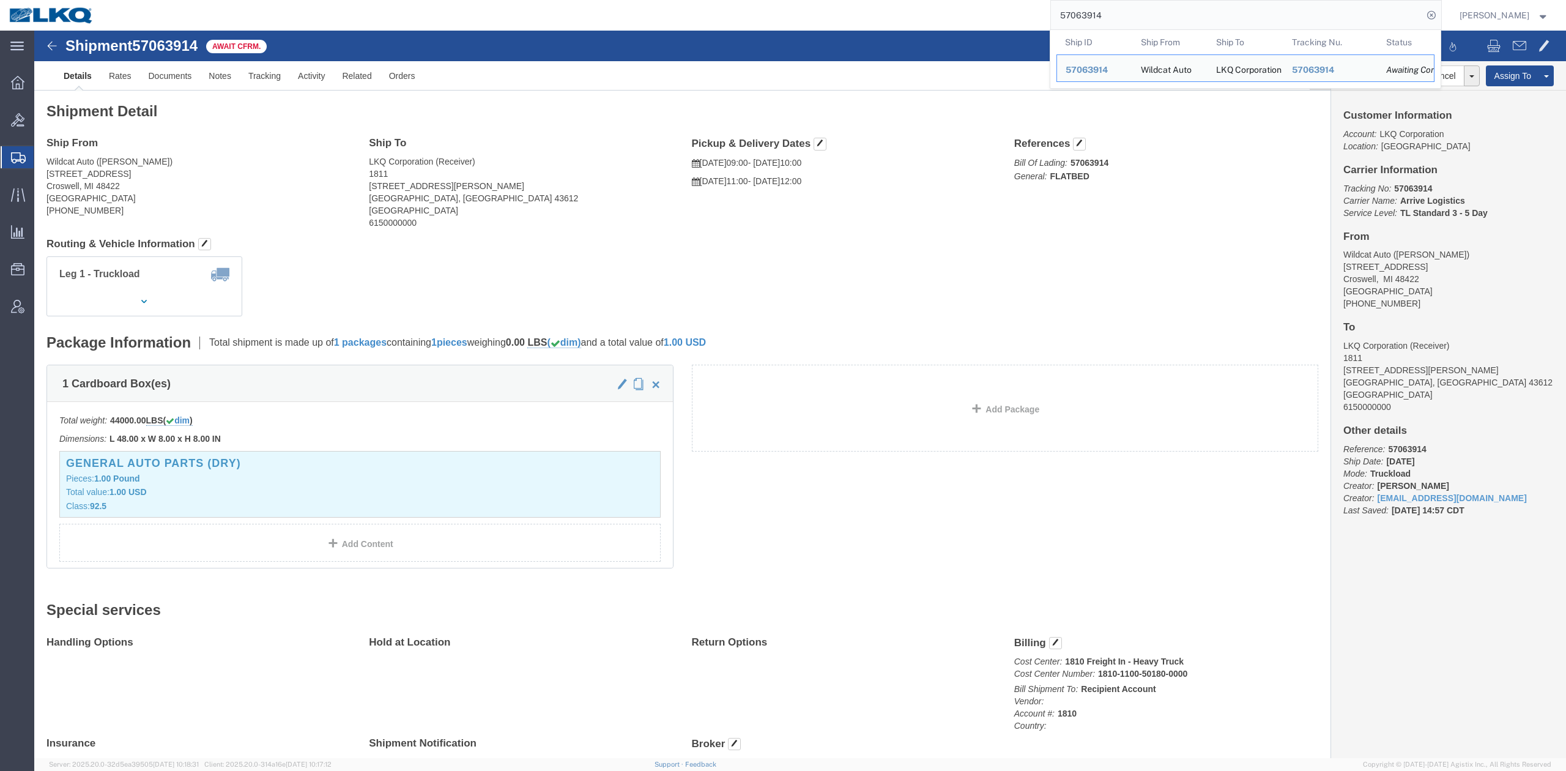
paste input "6982762"
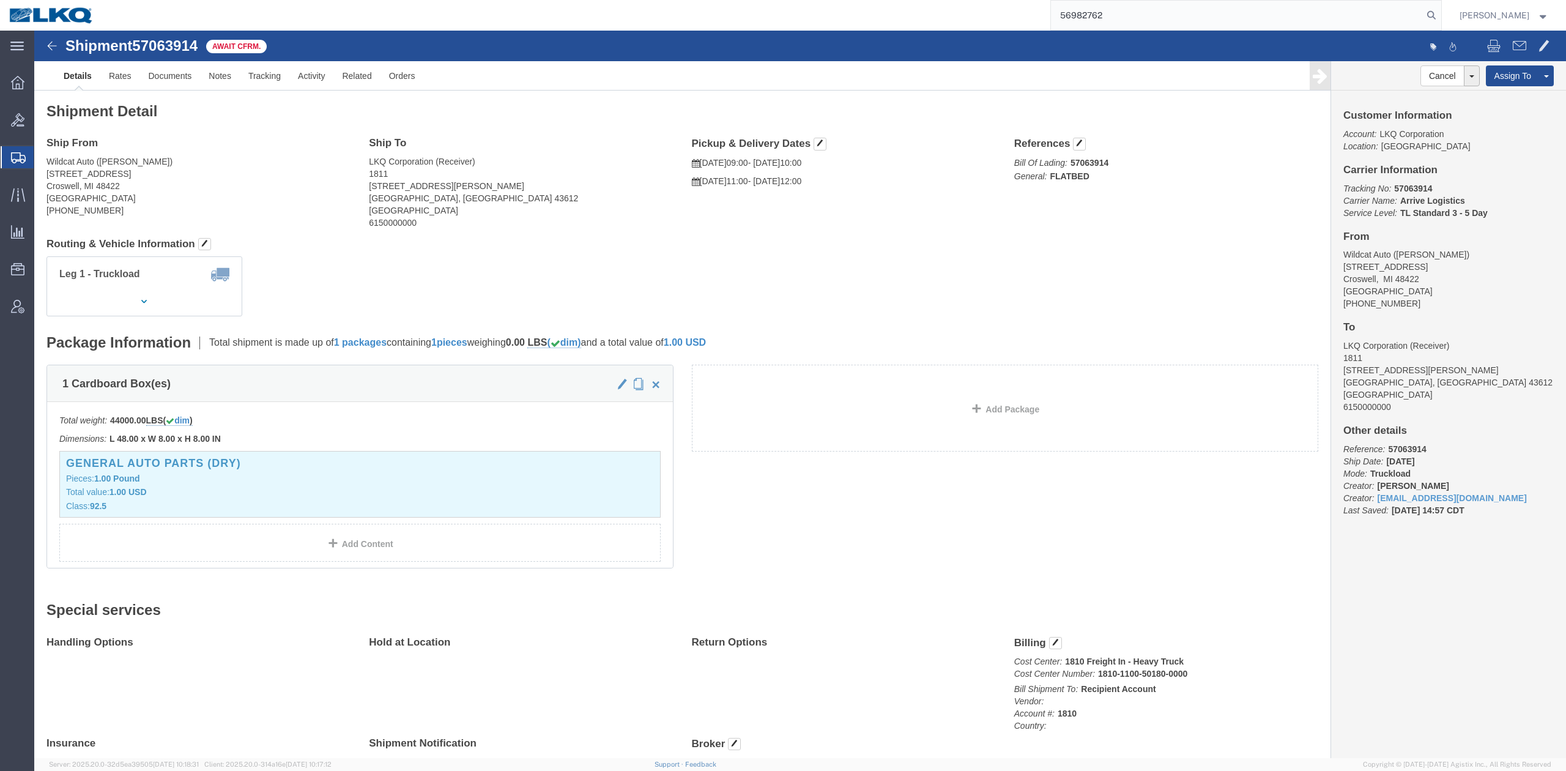
click at [1043, 13] on form "56982762" at bounding box center [1245, 15] width 391 height 31
click at [1043, 17] on icon at bounding box center [1430, 15] width 17 height 17
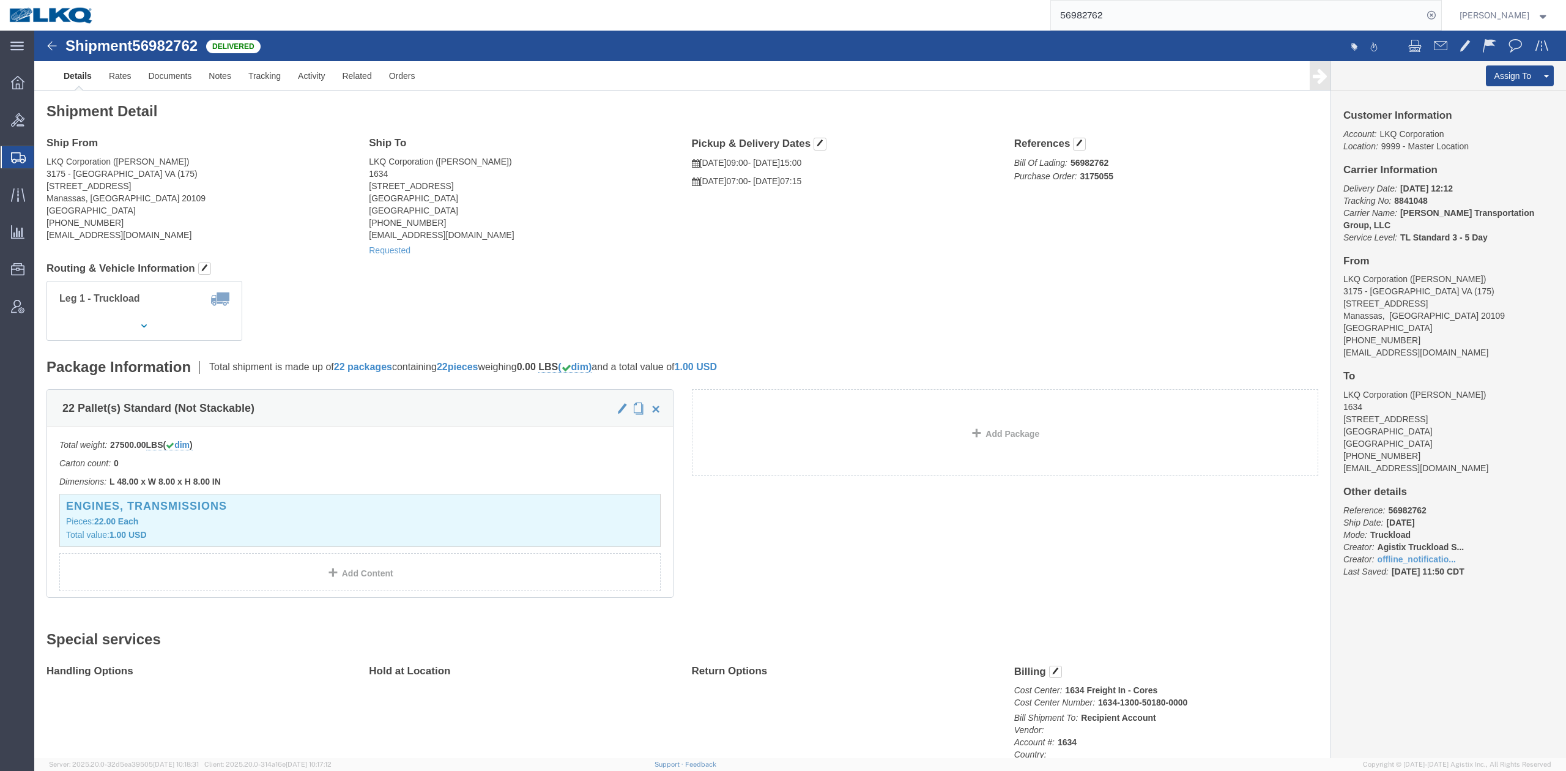
click at [1043, 10] on input "56982762" at bounding box center [1237, 15] width 372 height 29
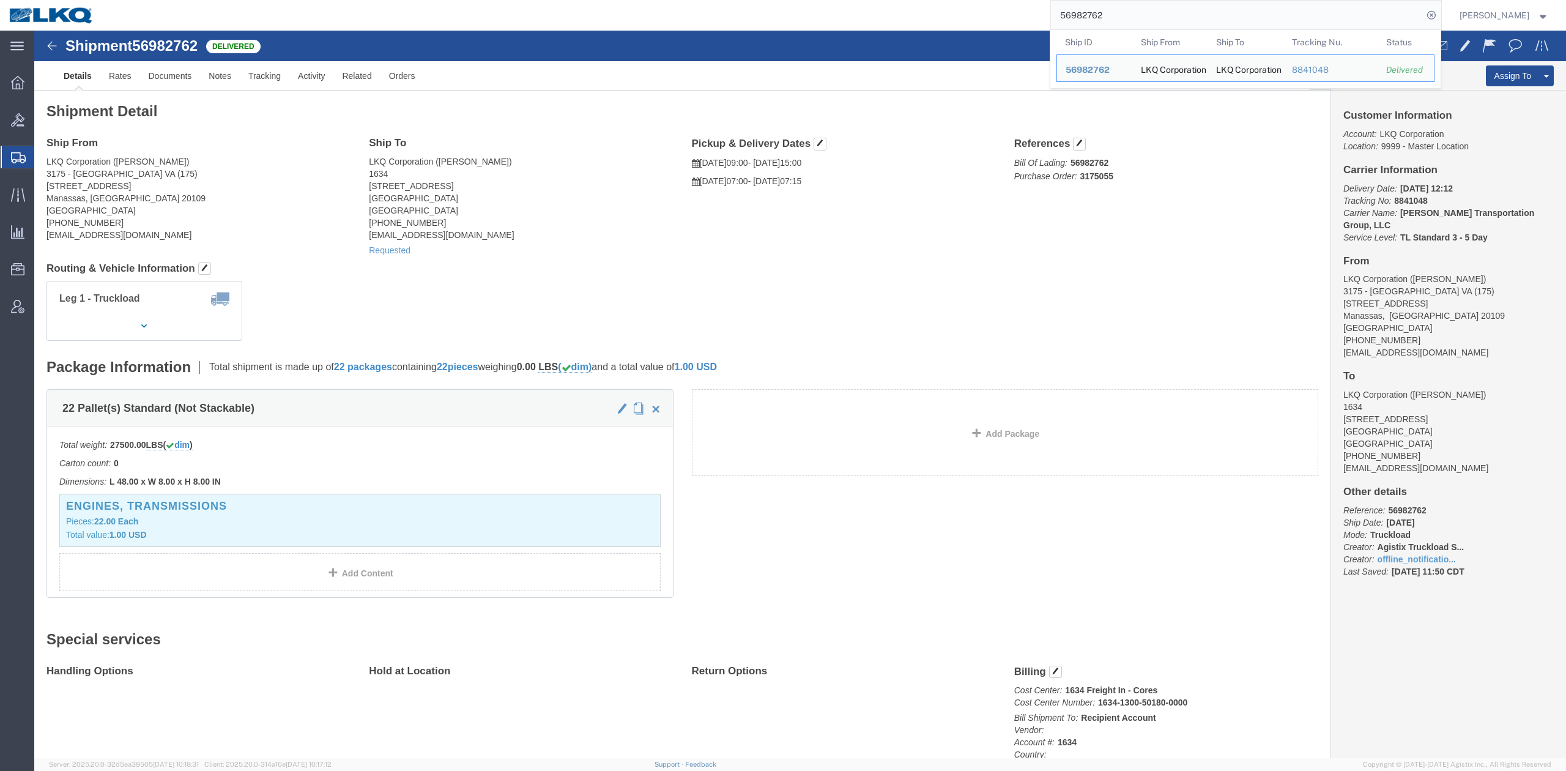
paste input "661586"
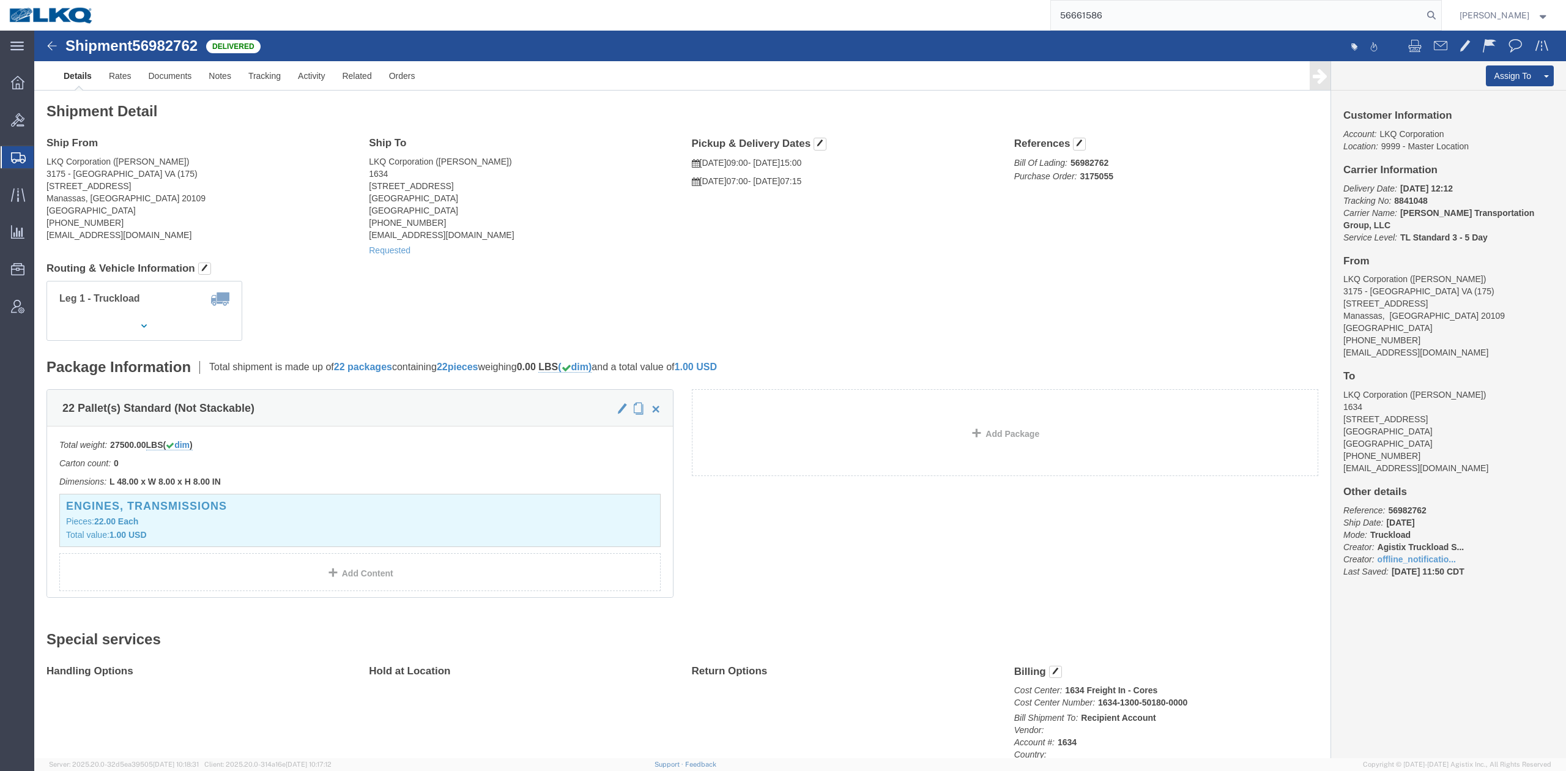
click at [1043, 13] on form "56661586" at bounding box center [1245, 15] width 391 height 31
click at [1043, 13] on icon at bounding box center [1430, 15] width 17 height 17
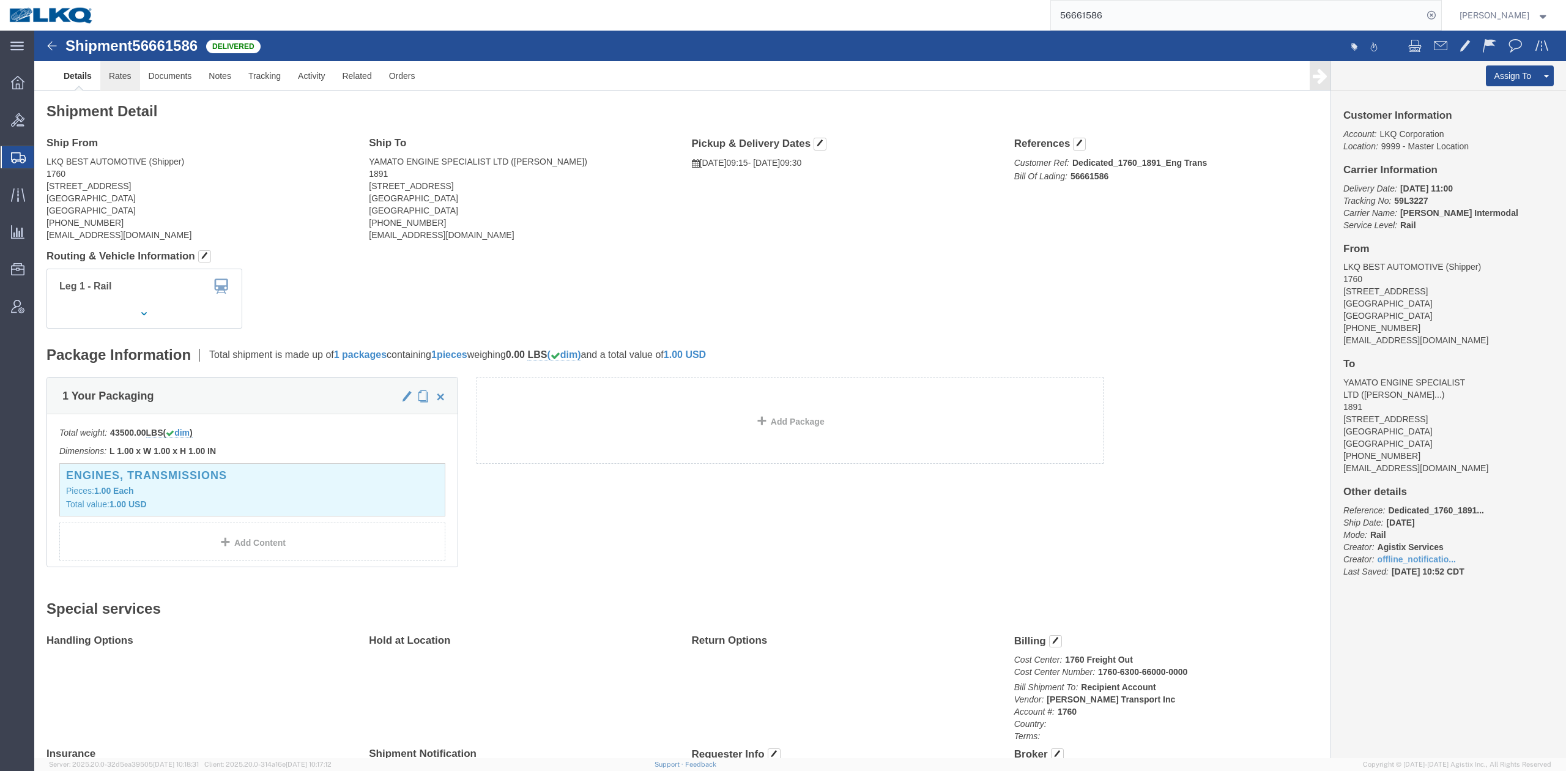
click link "Rates"
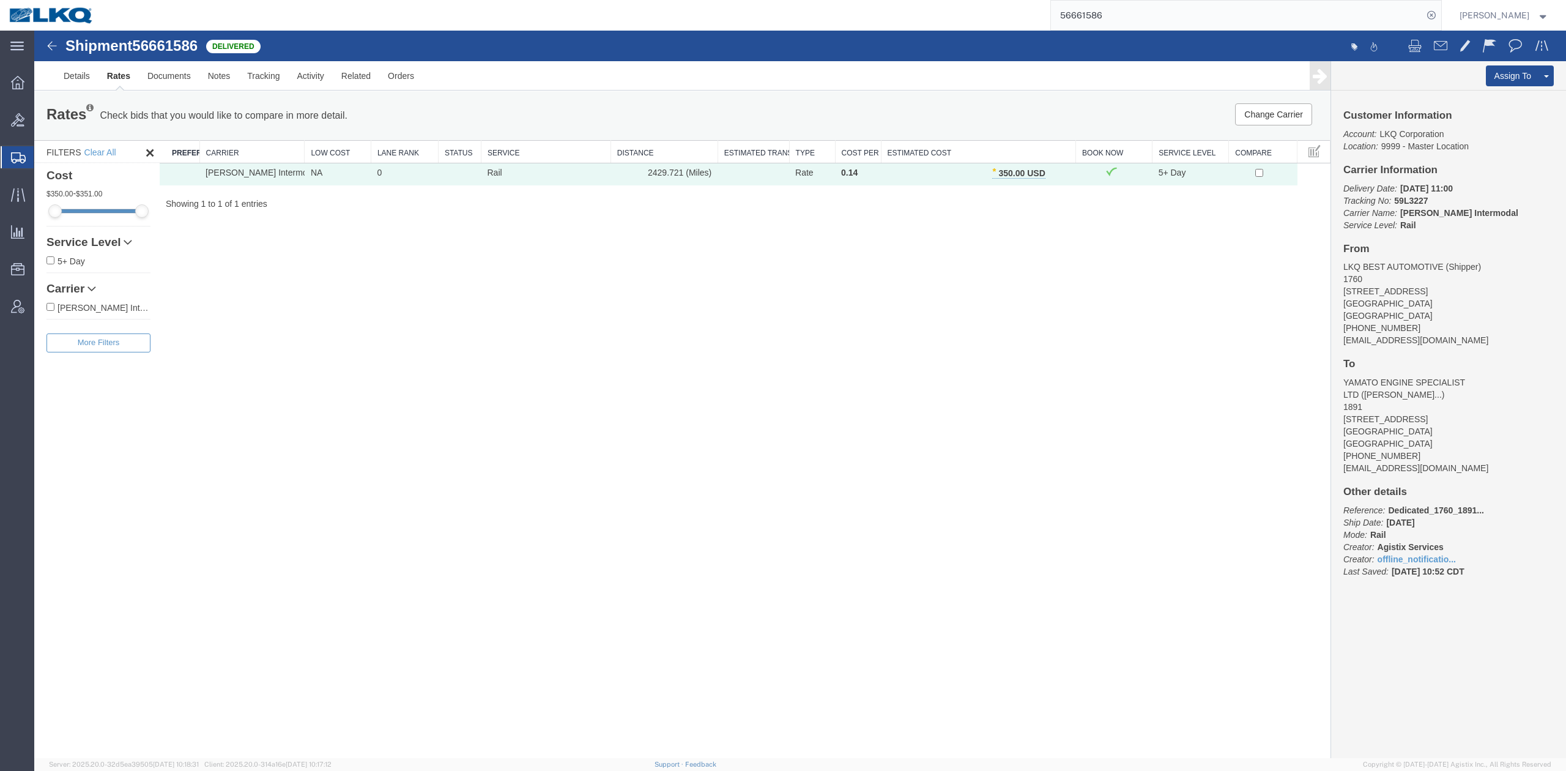
click at [1043, 15] on input "56661586" at bounding box center [1237, 15] width 372 height 29
drag, startPoint x: 1460, startPoint y: 10, endPoint x: 1454, endPoint y: 15, distance: 7.5
click at [1043, 11] on form "57049810" at bounding box center [1245, 15] width 391 height 31
click at [1043, 15] on icon at bounding box center [1430, 15] width 17 height 17
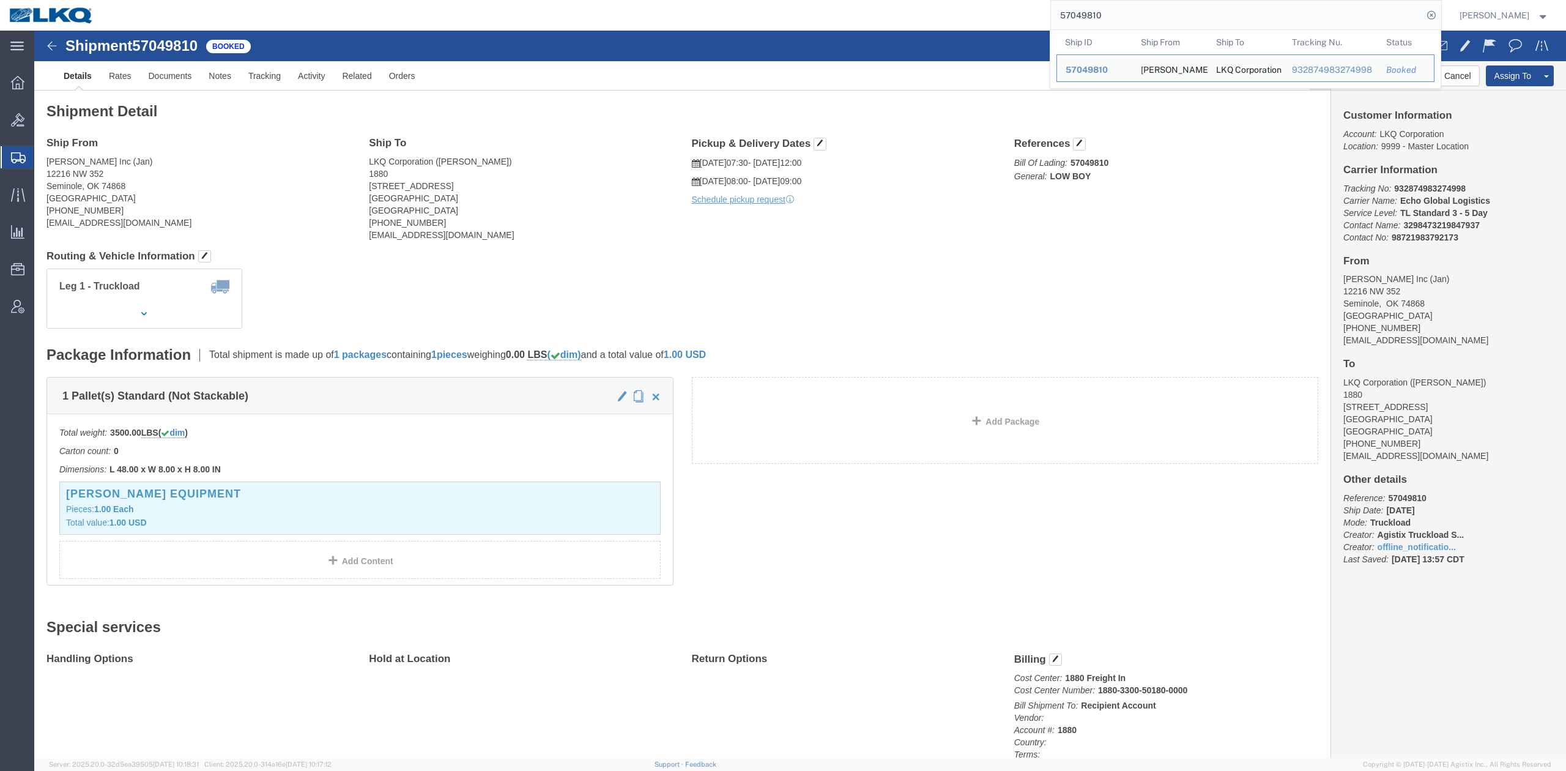
click at [1043, 18] on input "57049810" at bounding box center [1237, 15] width 372 height 29
paste input "66533"
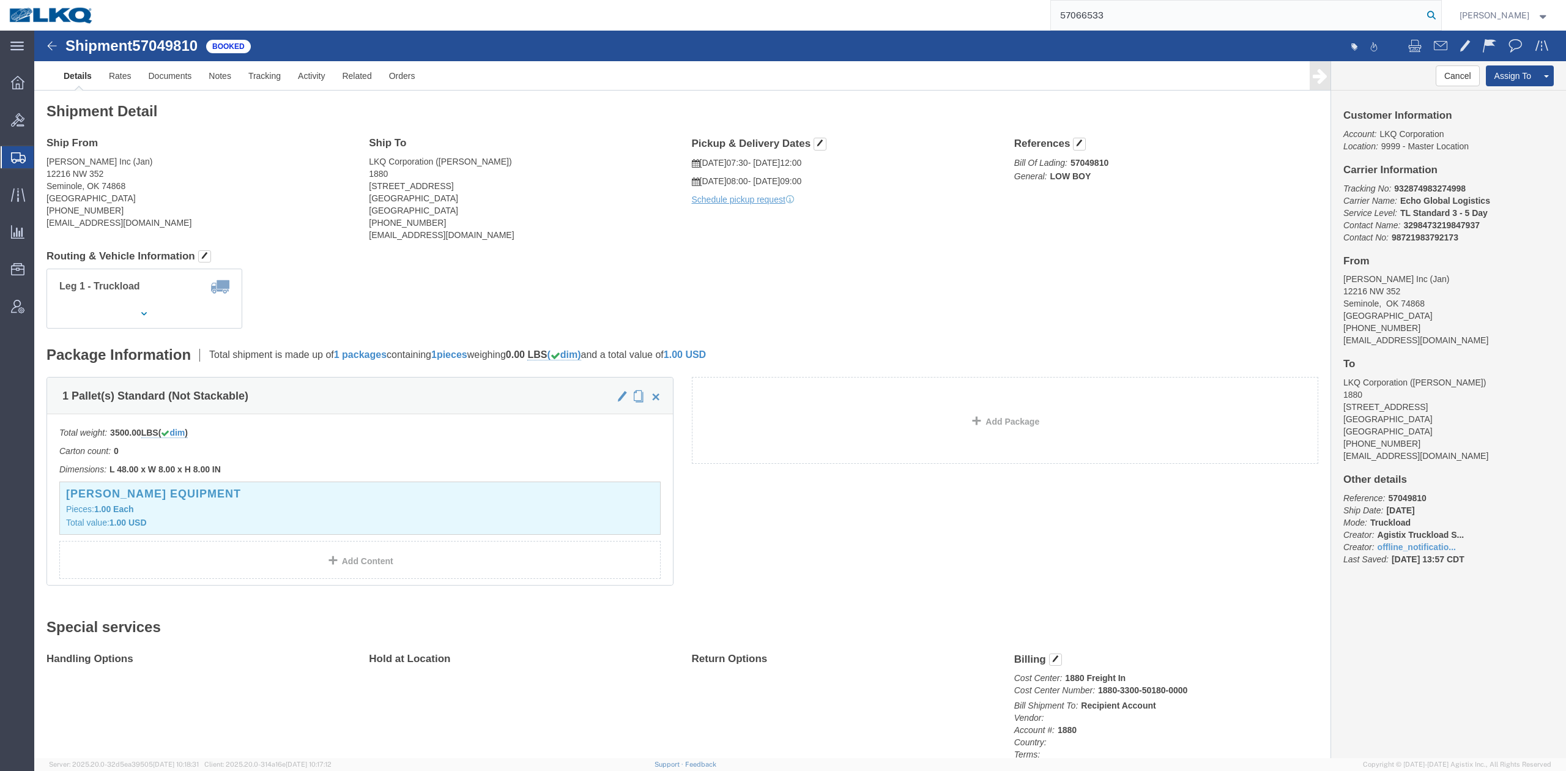
type input "57066533"
drag, startPoint x: 1452, startPoint y: 13, endPoint x: 1325, endPoint y: 127, distance: 170.6
click at [1043, 13] on icon at bounding box center [1430, 15] width 17 height 17
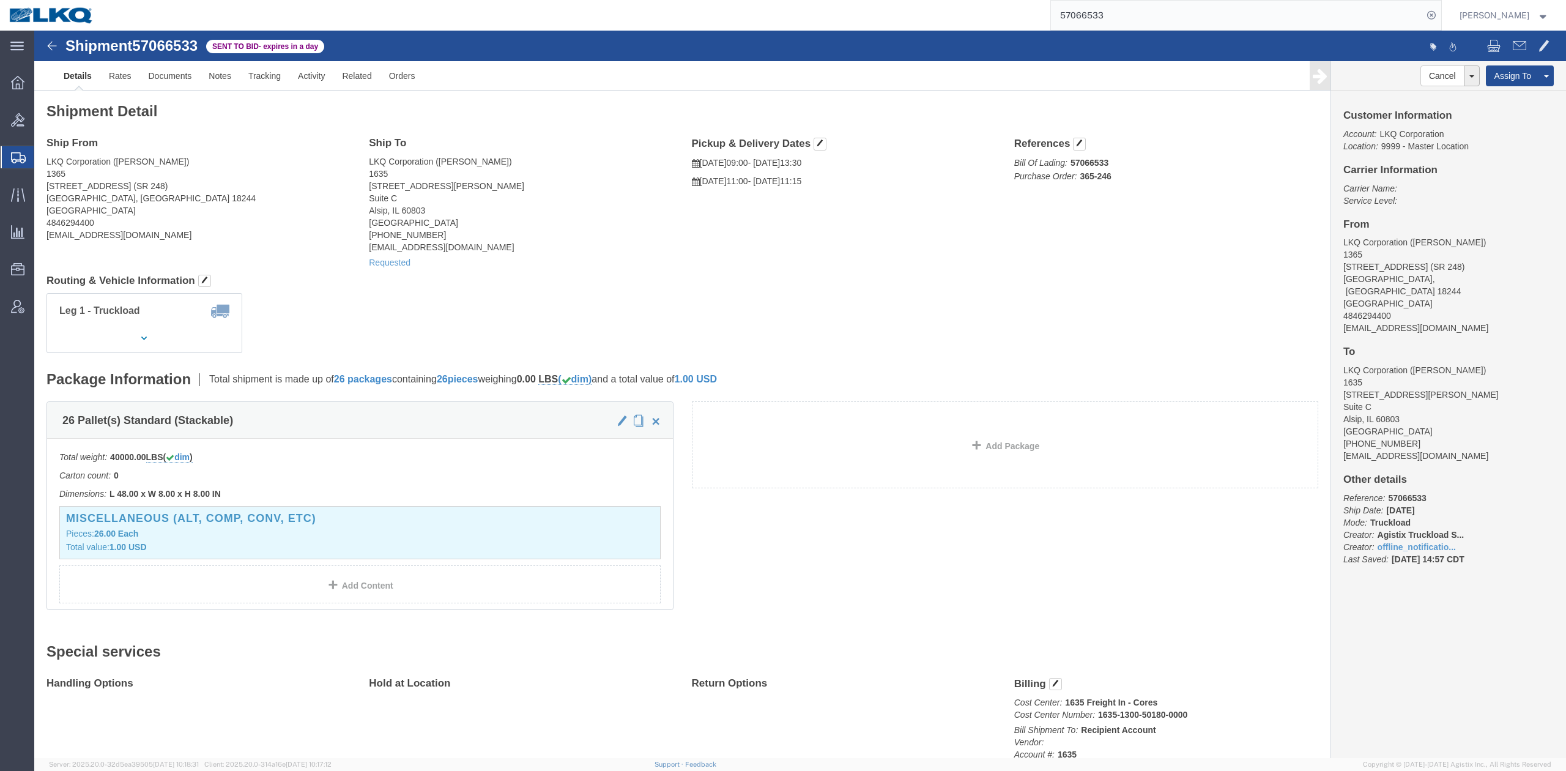
click div "Shipment Detail Ship From LKQ Corporation (ben everett) 1365 201 State Road (SR…"
click address "LKQ Corporation (Robert Benette) 1635 11800 S. Austin Ave. Suite C Alsip, IL 60…"
click link "Withdraw Bid"
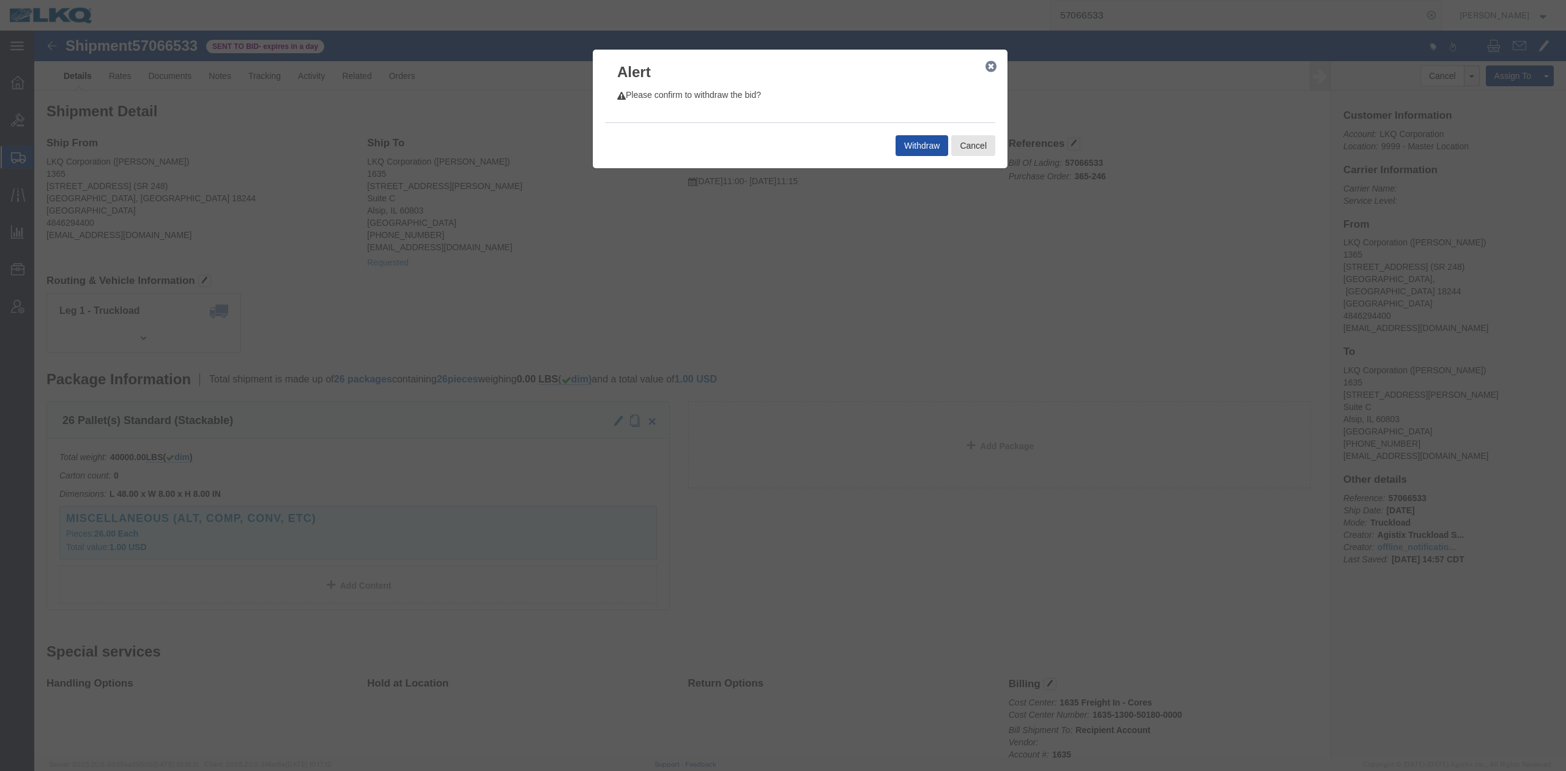
drag, startPoint x: 900, startPoint y: 119, endPoint x: 2, endPoint y: 157, distance: 898.5
click button "Withdraw"
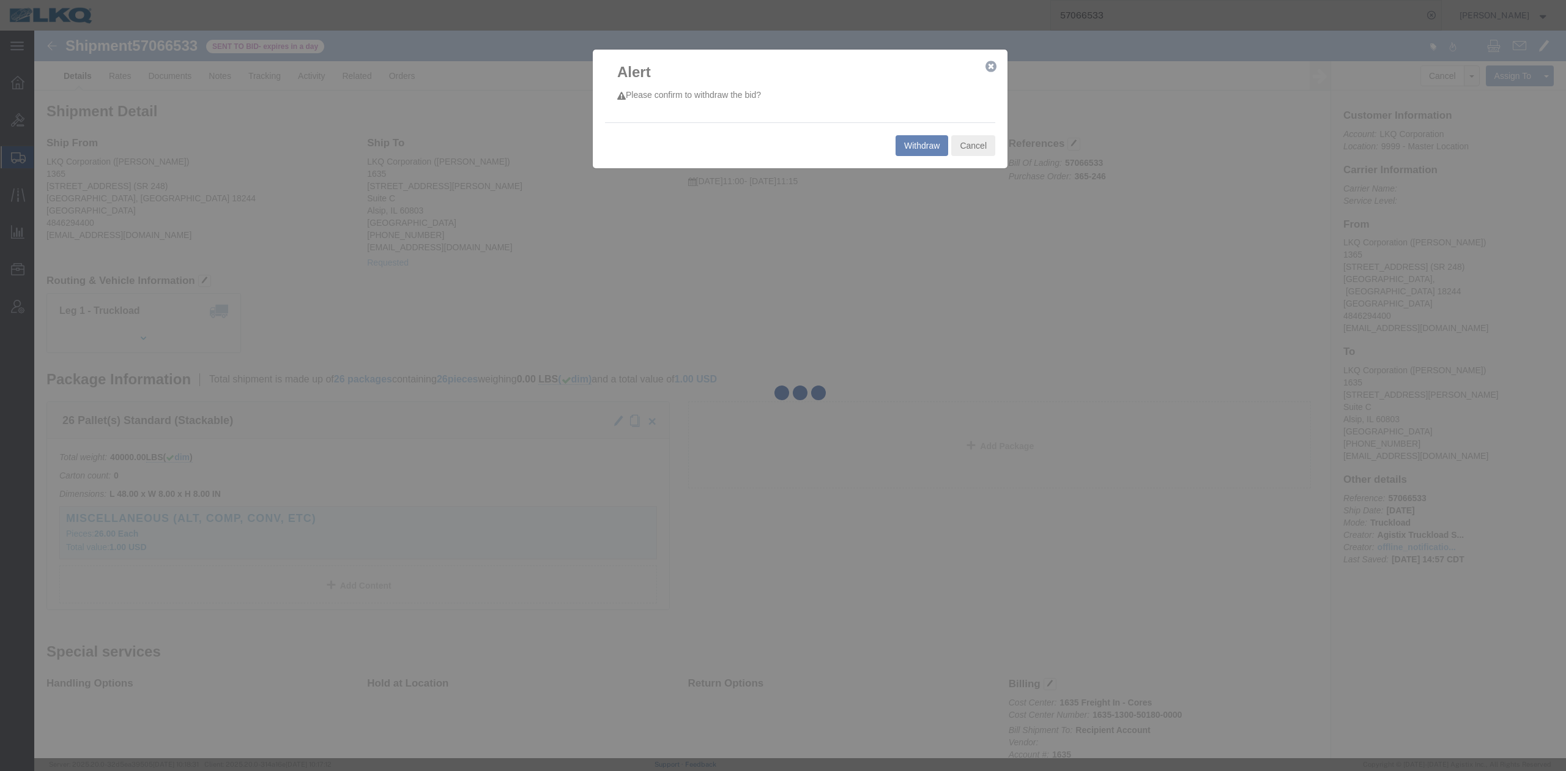
click at [888, 378] on div at bounding box center [799, 394] width 1531 height 727
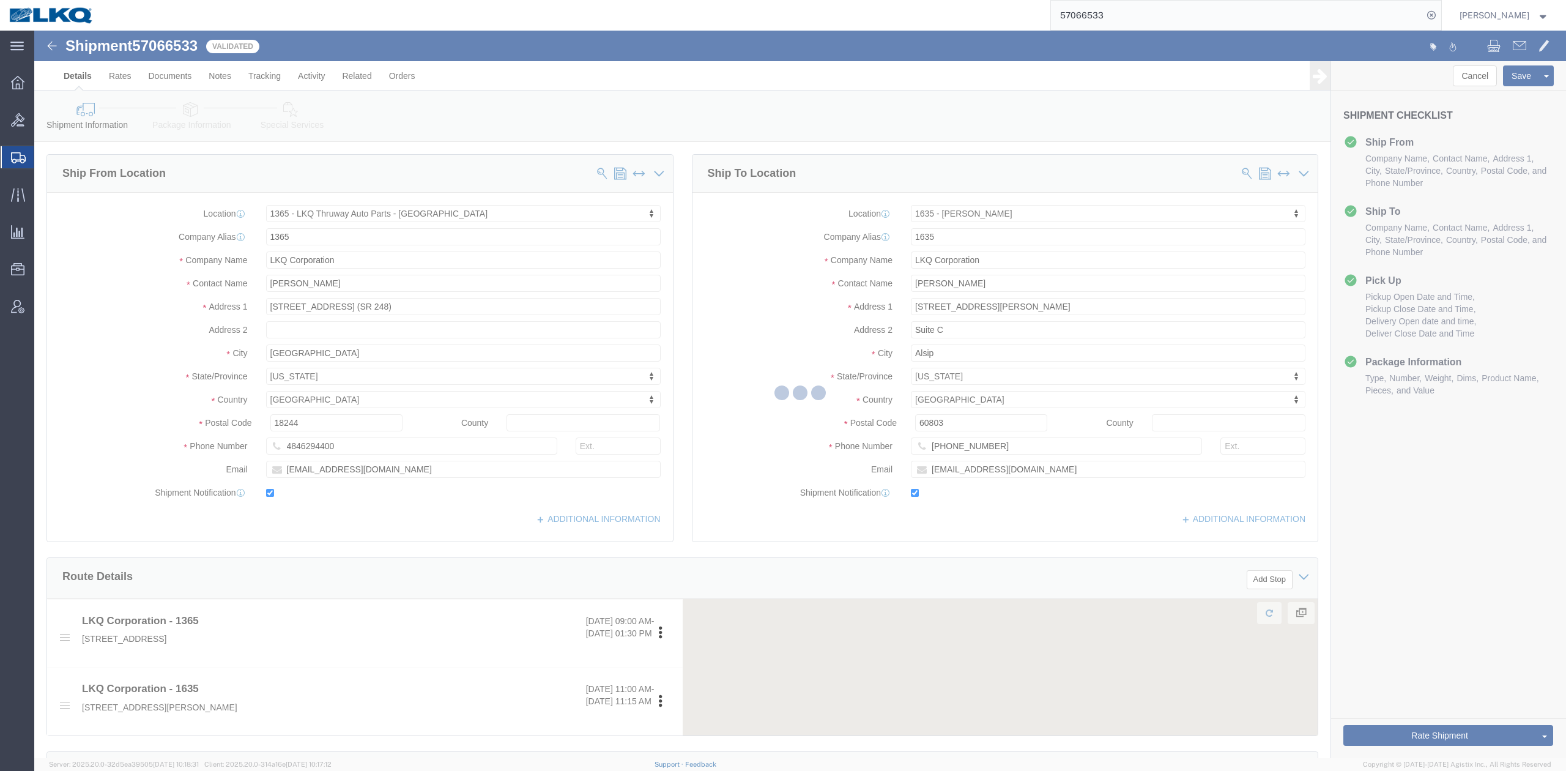
select select "27534"
select select "27578"
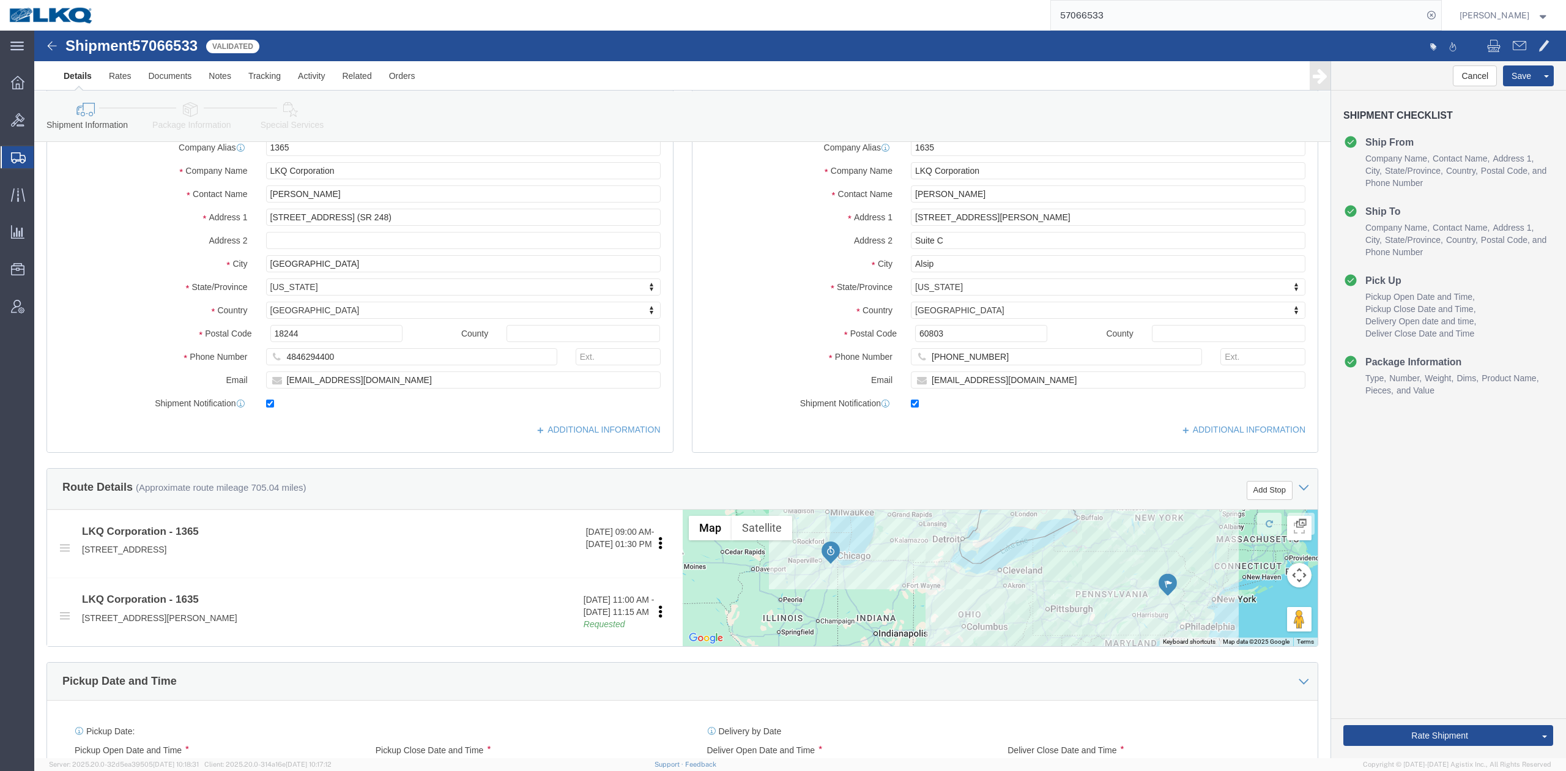
scroll to position [407, 0]
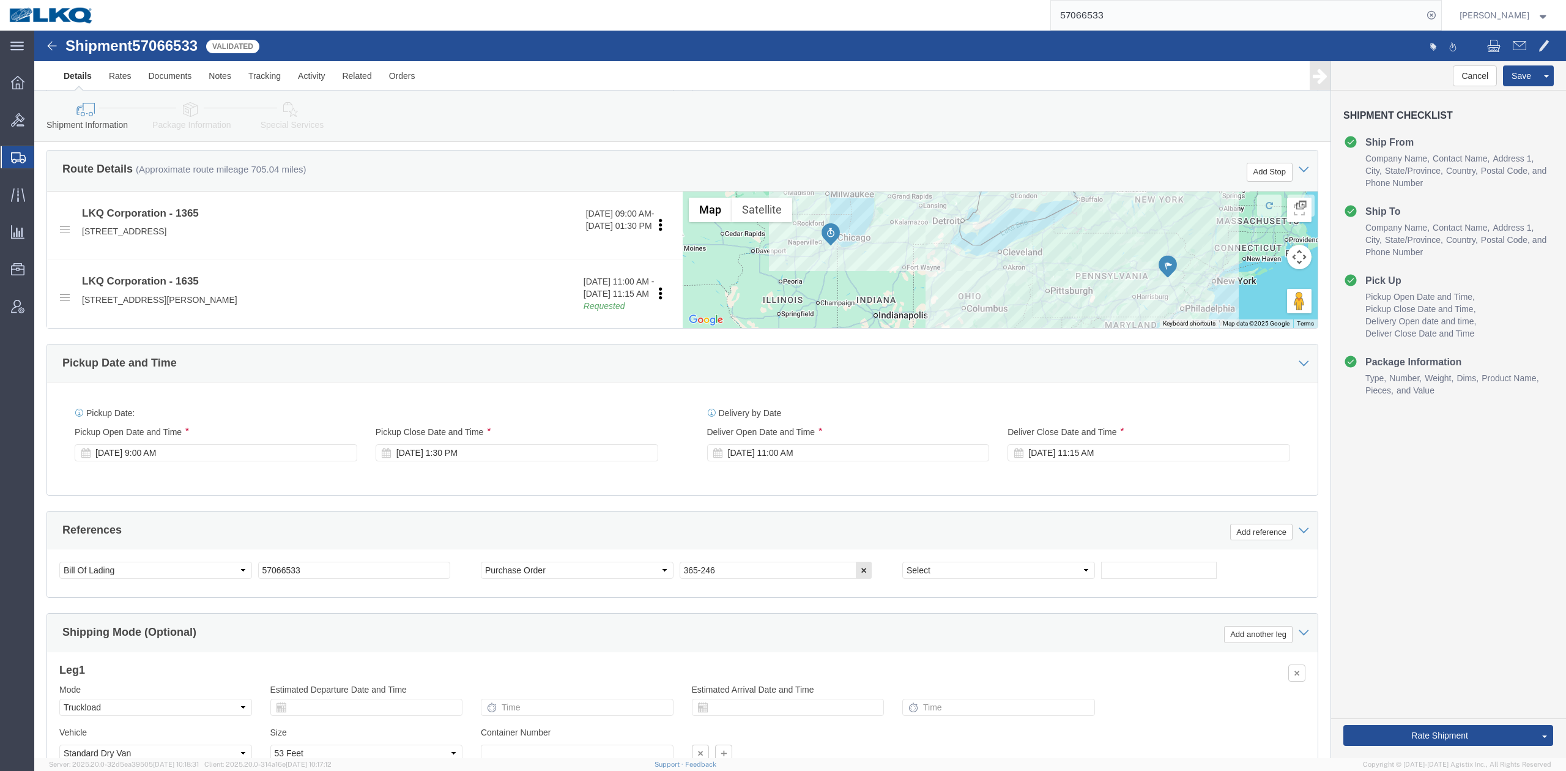
drag, startPoint x: 553, startPoint y: 278, endPoint x: 570, endPoint y: 274, distance: 17.5
click link "Requested"
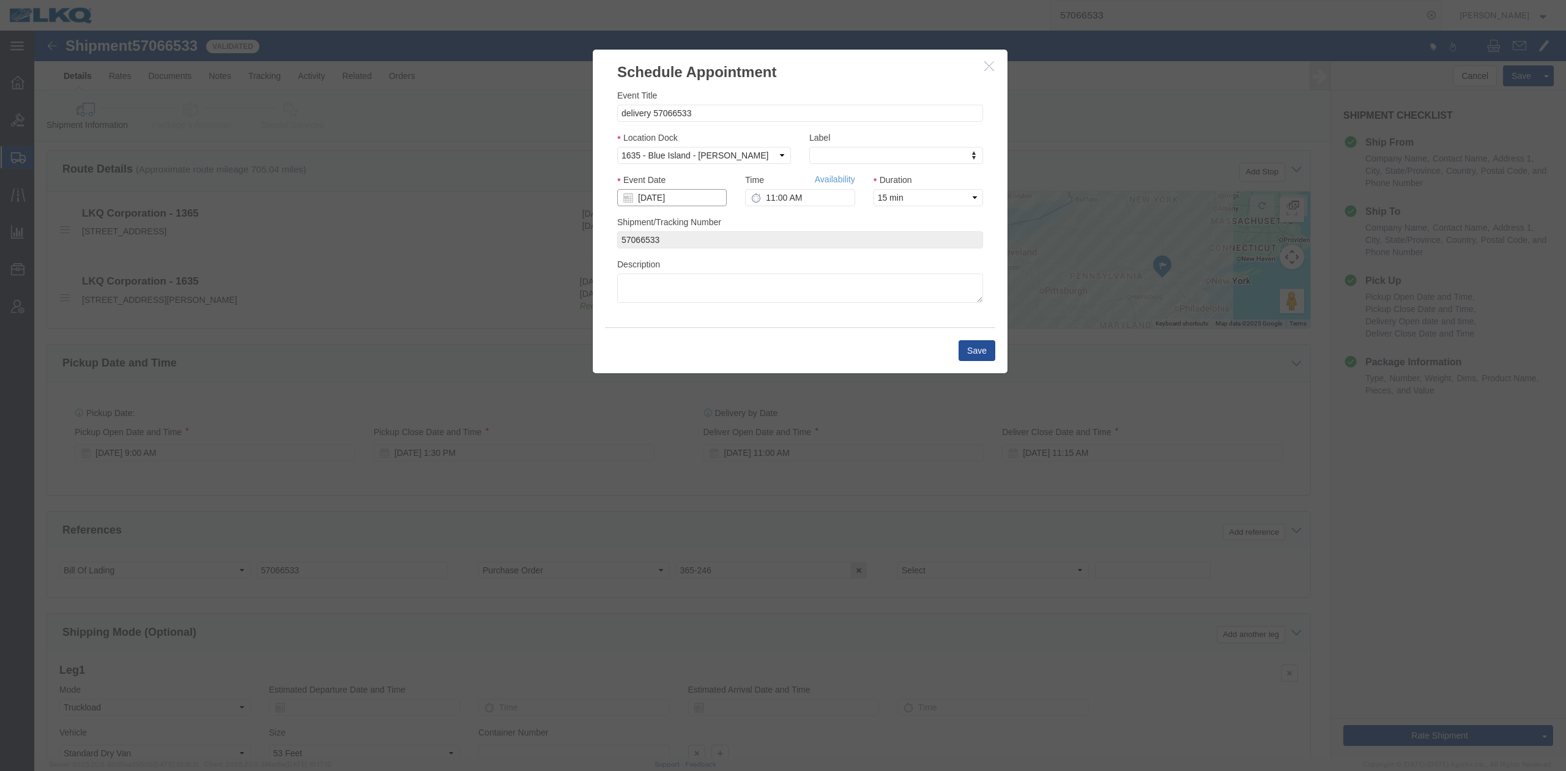
click input "[DATE]"
click td "16"
type input "10/16/2025"
drag, startPoint x: 829, startPoint y: 184, endPoint x: 795, endPoint y: 153, distance: 46.3
click link "Availability"
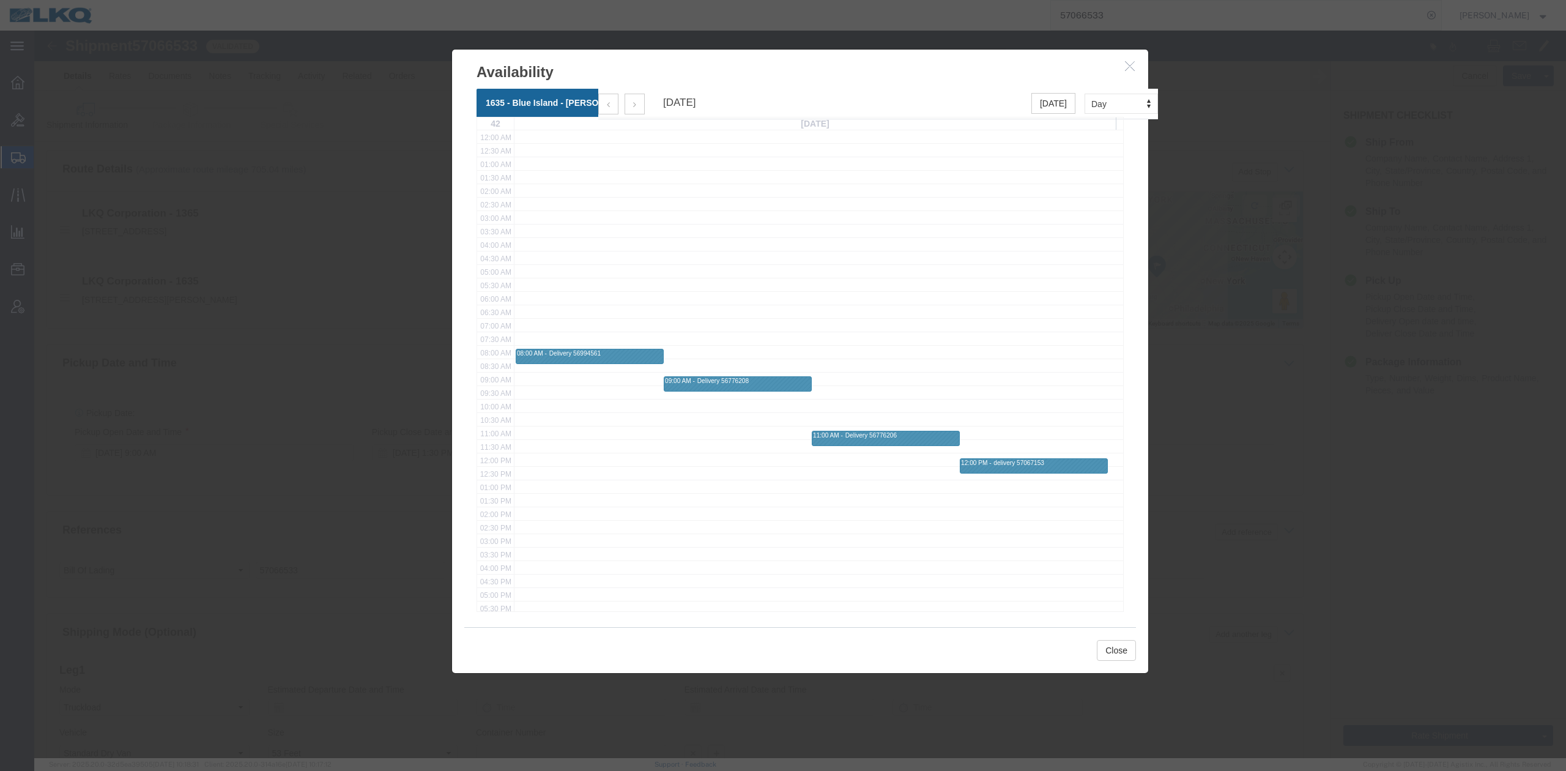
click button "button"
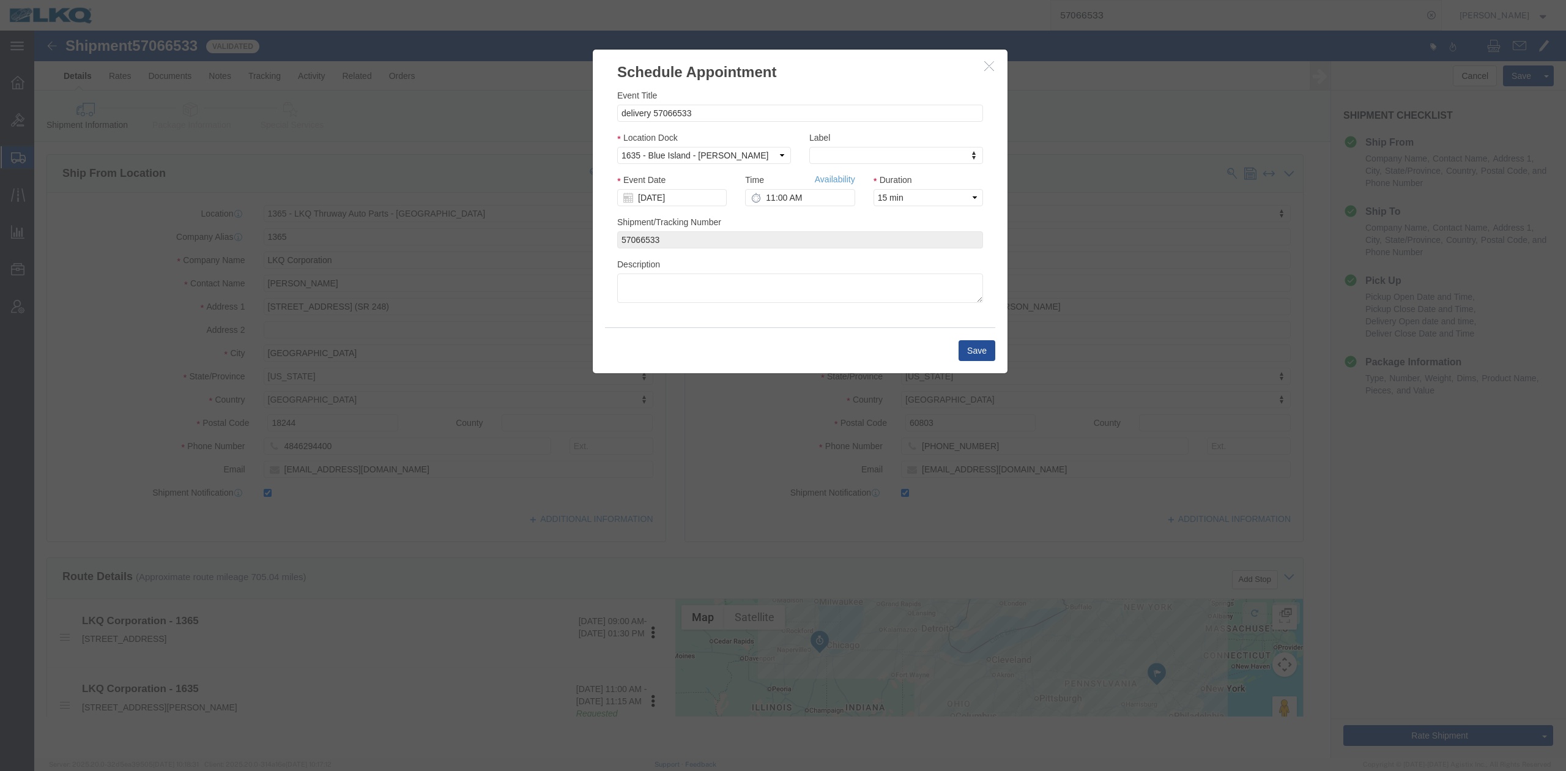
scroll to position [0, 0]
click input "11:00 AM"
type input "7:00 AM"
click button "Save"
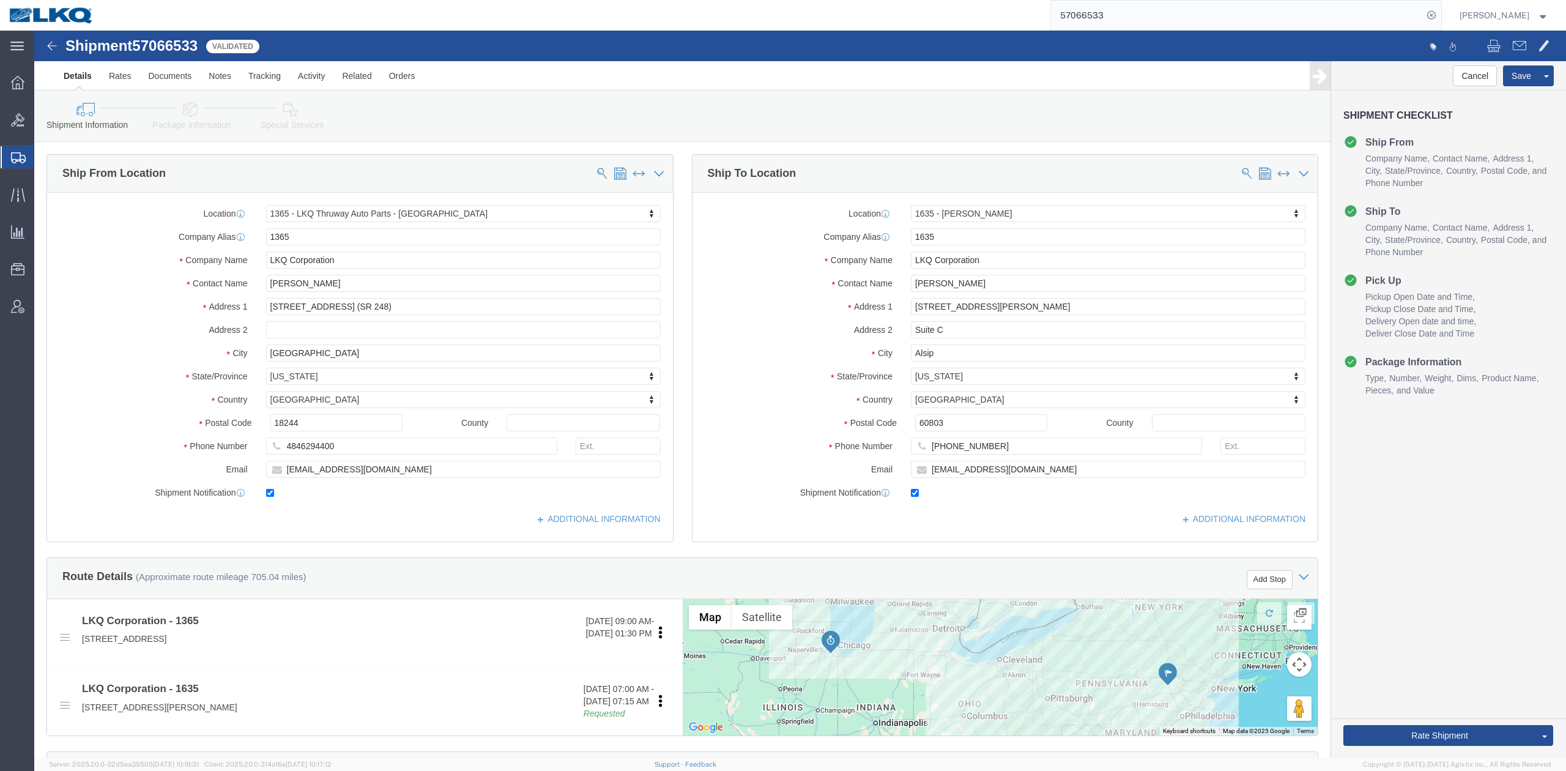
scroll to position [326, 0]
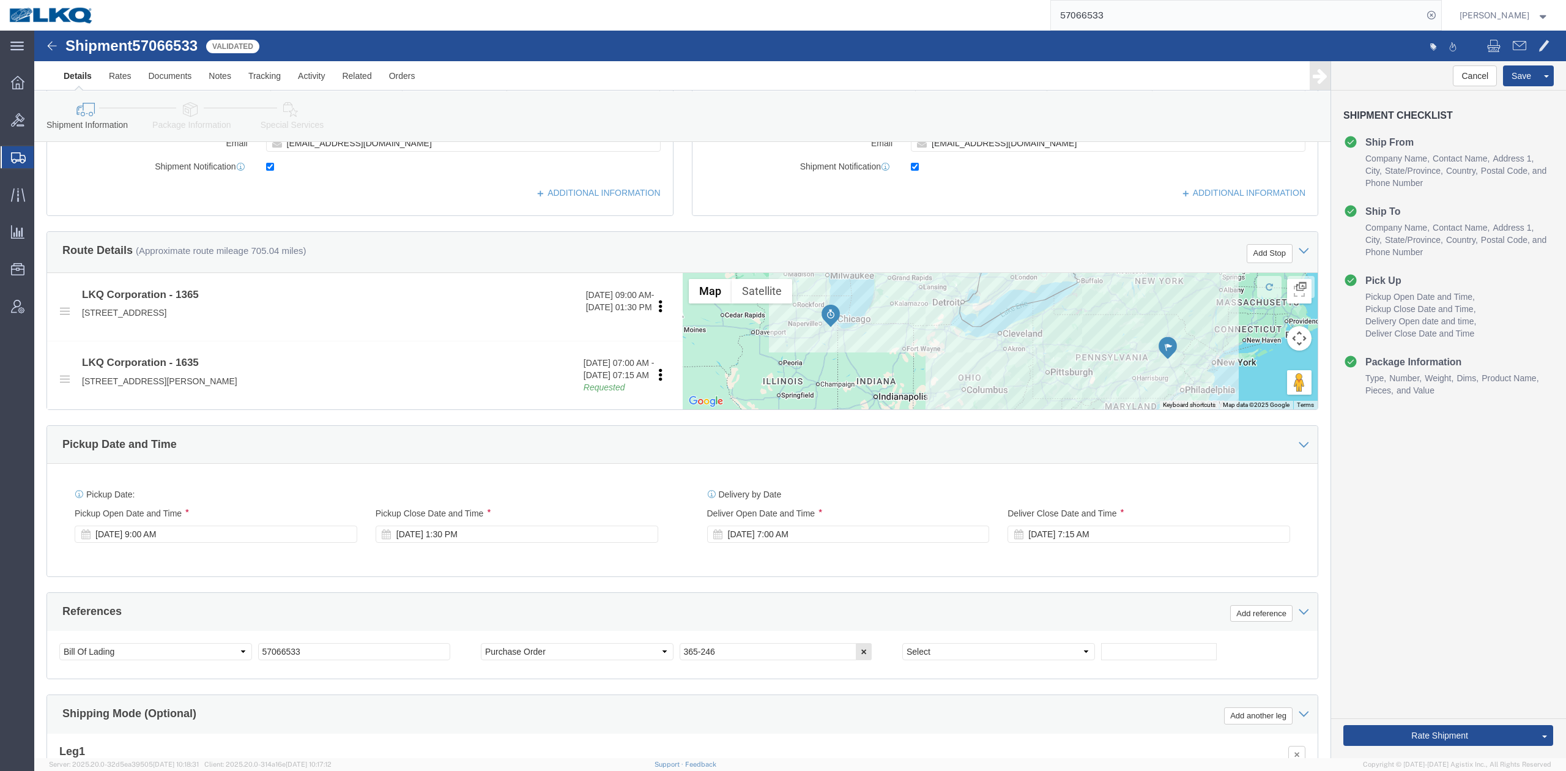
click div "Oct 13 2025 1:30 PM"
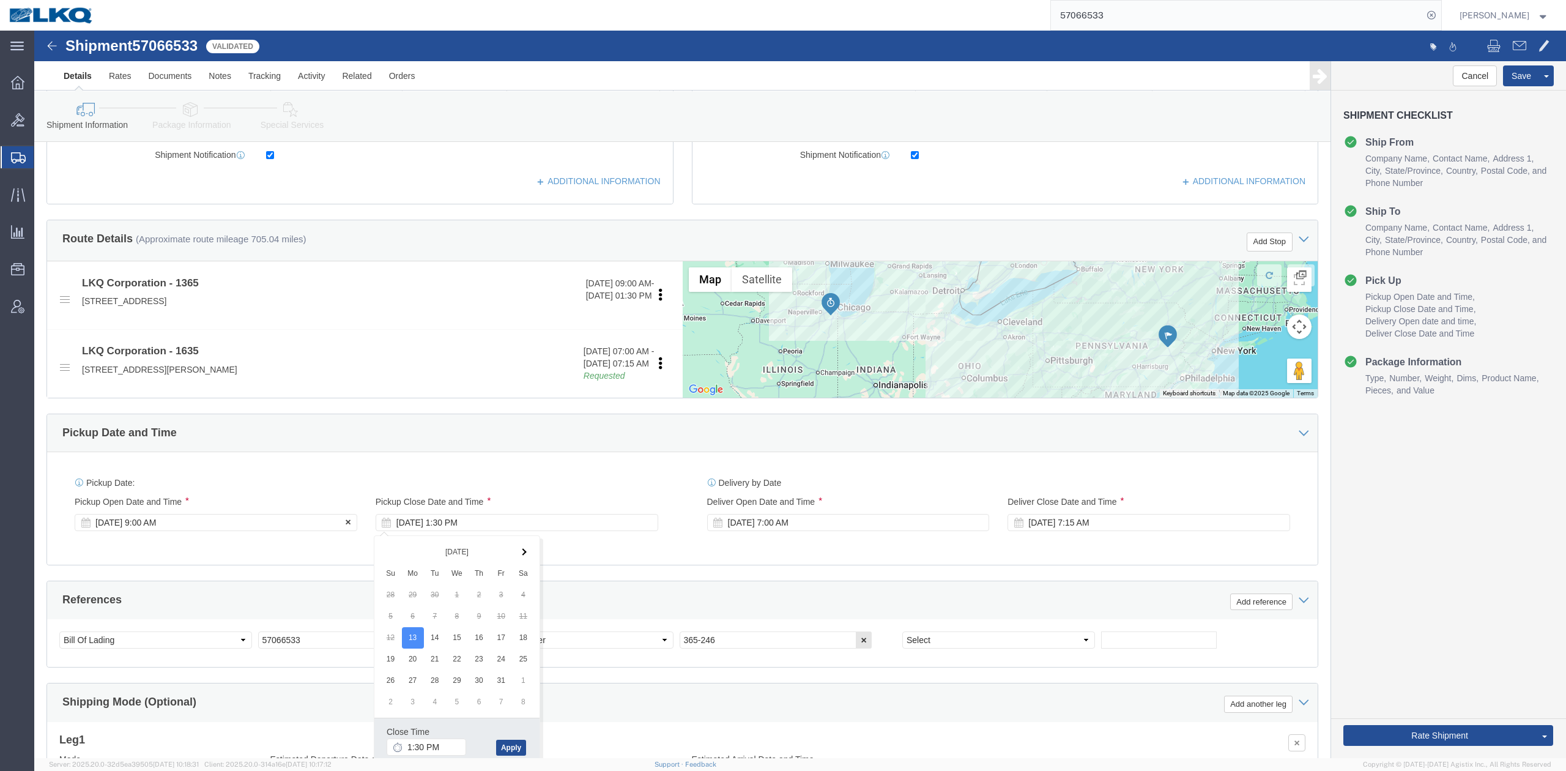
click div "Oct 13 2025 9:00 AM"
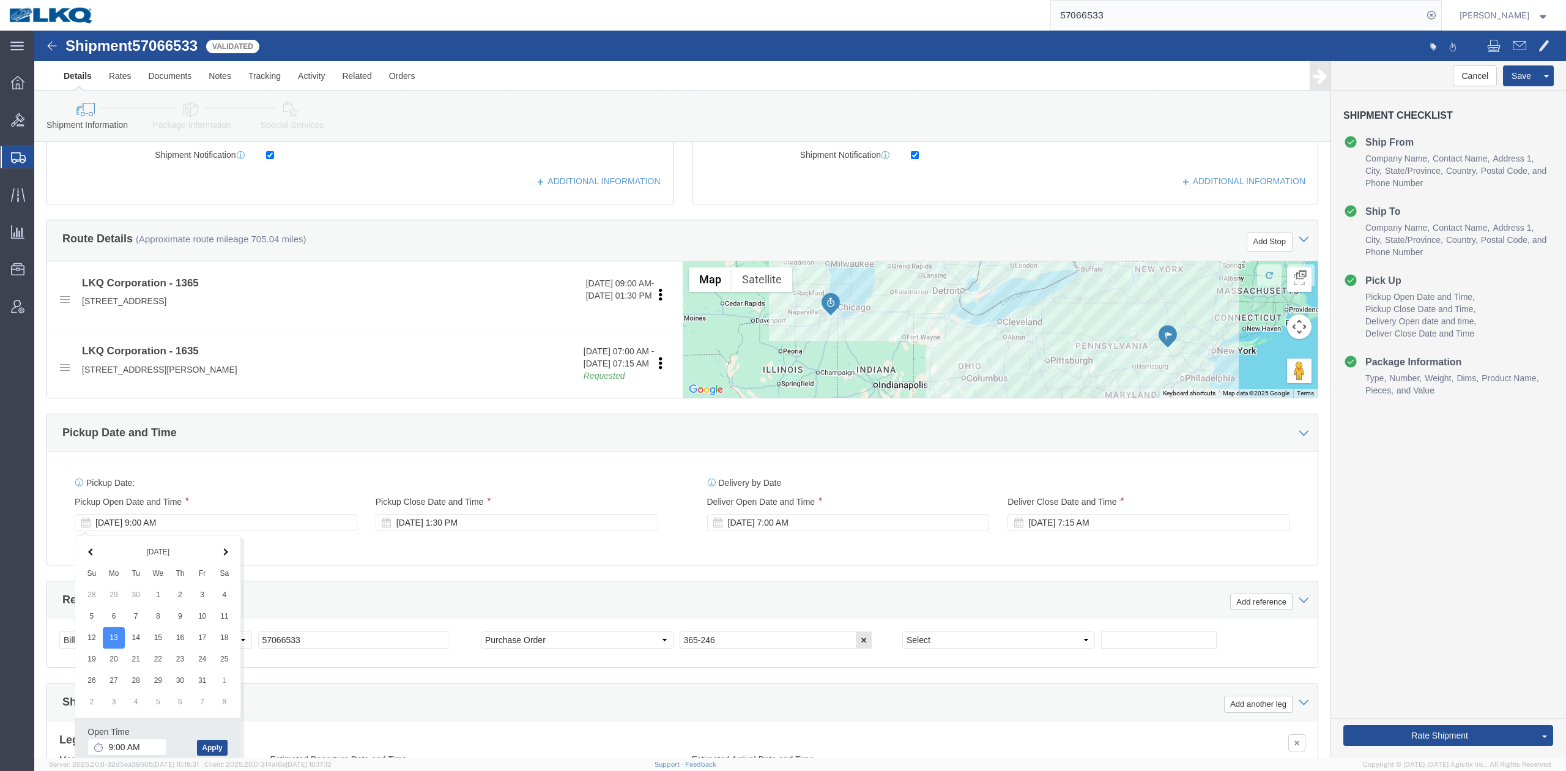
click div "Pickup Start Date Pickup Start Time Pickup Open Date and Time Oct 13 2025 9:00 …"
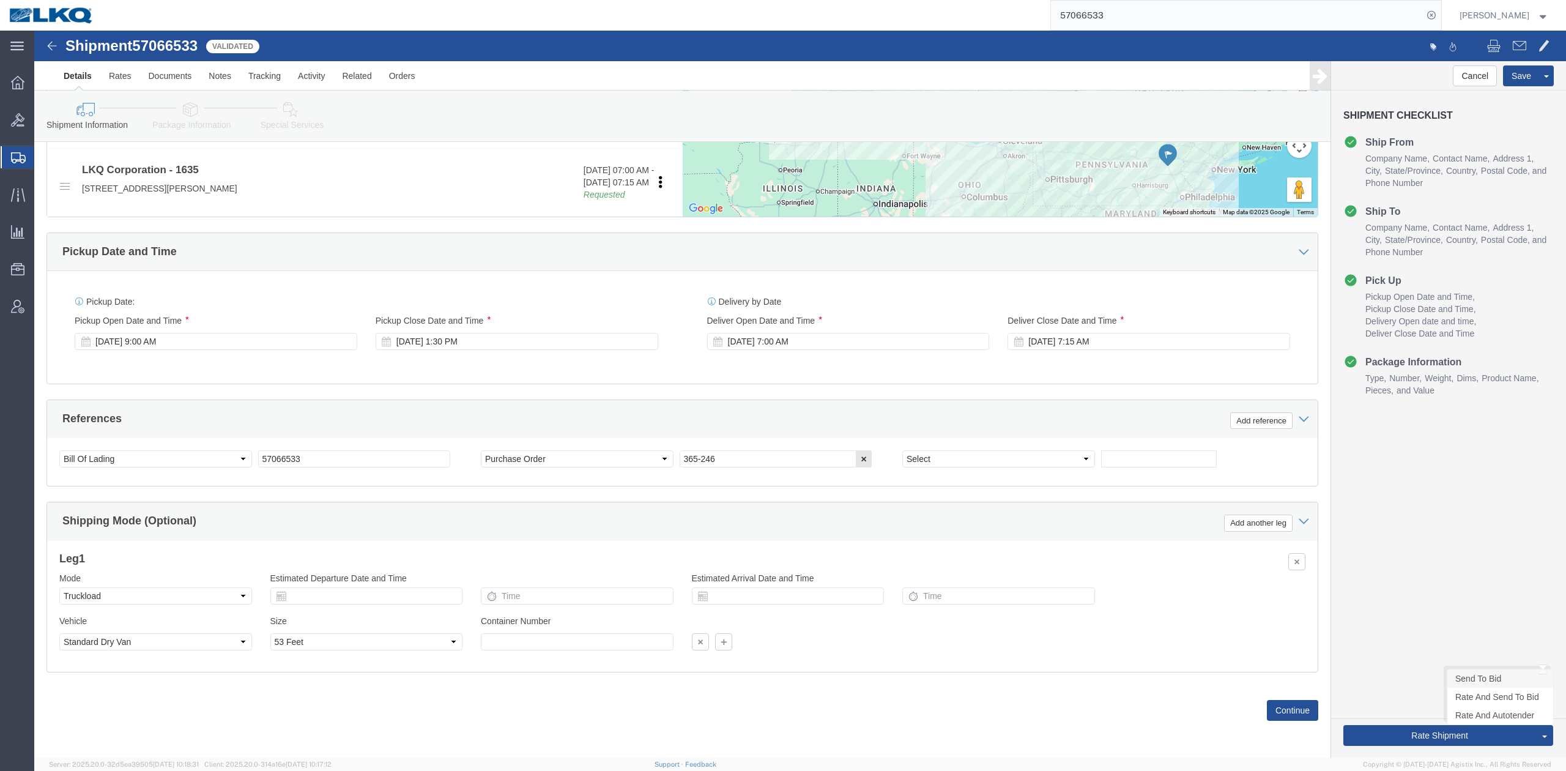
drag, startPoint x: 1436, startPoint y: 649, endPoint x: 908, endPoint y: 758, distance: 538.9
click link "Send To Bid"
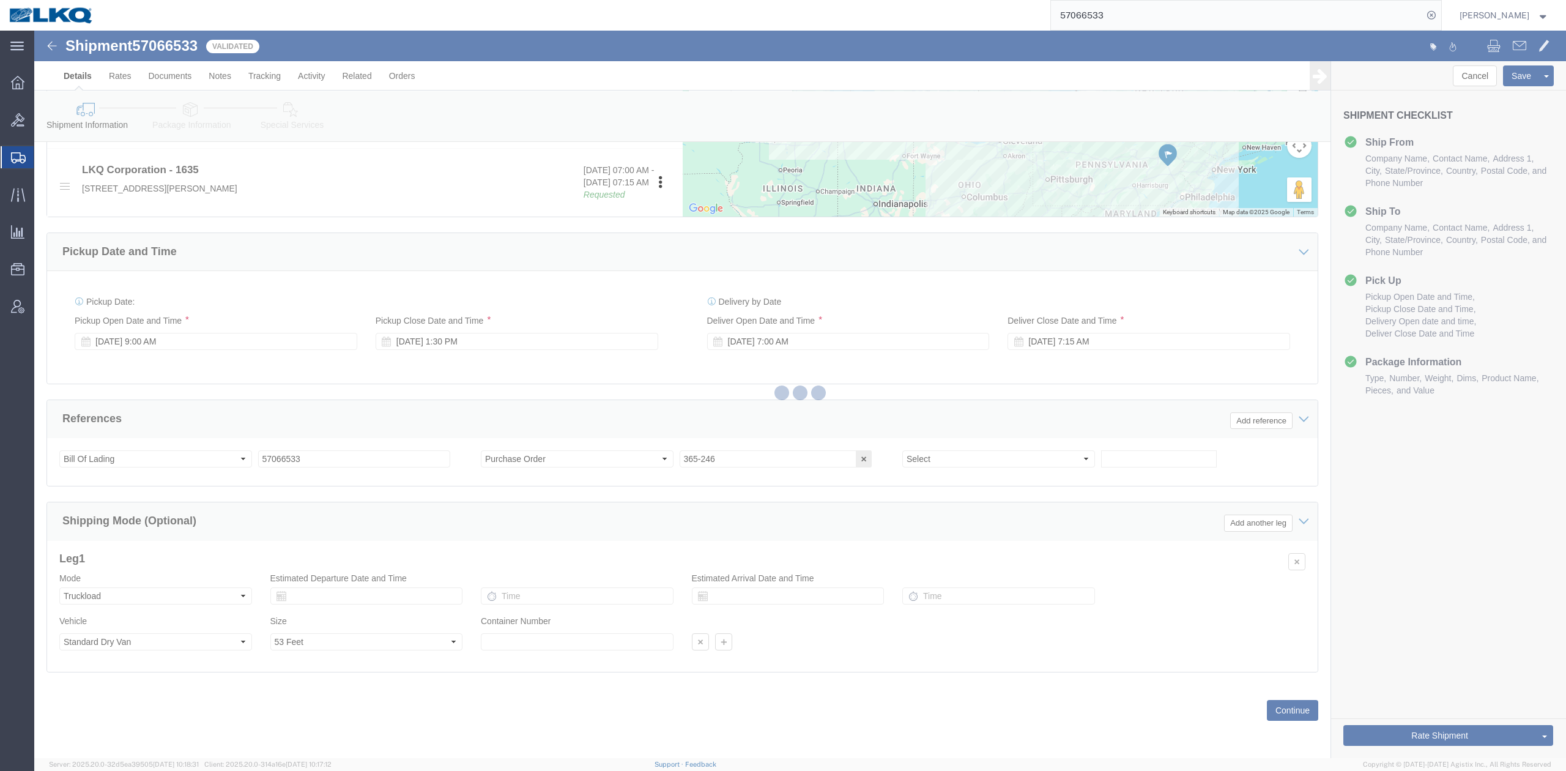
select select "TL"
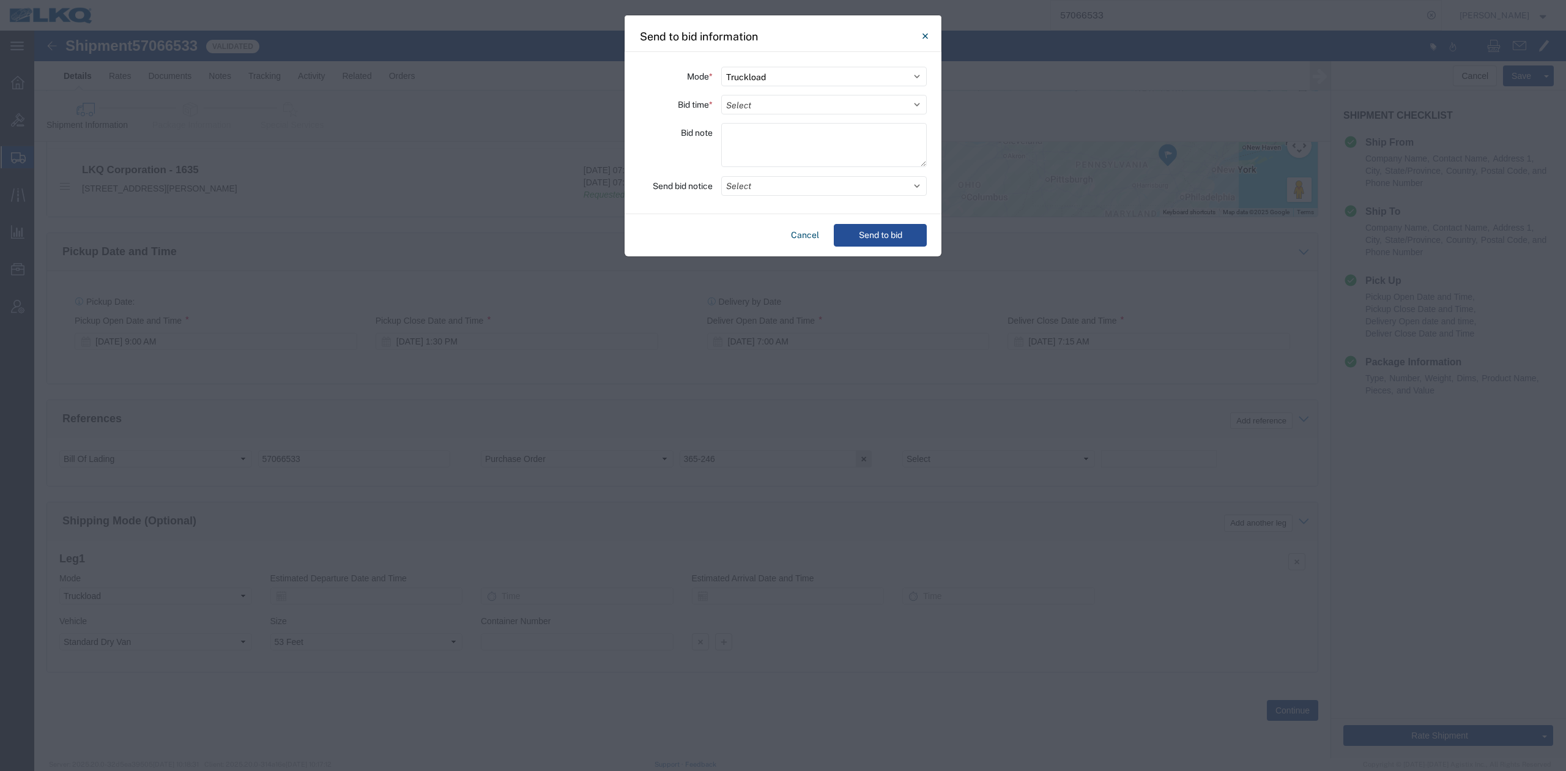
click at [804, 100] on select "Select 30 Min (Rush) 1 Hour (Rush) 2 Hours (Rush) 4 Hours (Rush) 8 Hours (Rush)…" at bounding box center [823, 105] width 205 height 20
select select "24"
click at [721, 95] on select "Select 30 Min (Rush) 1 Hour (Rush) 2 Hours (Rush) 4 Hours (Rush) 8 Hours (Rush)…" at bounding box center [823, 105] width 205 height 20
click at [752, 182] on button "Select" at bounding box center [823, 186] width 205 height 20
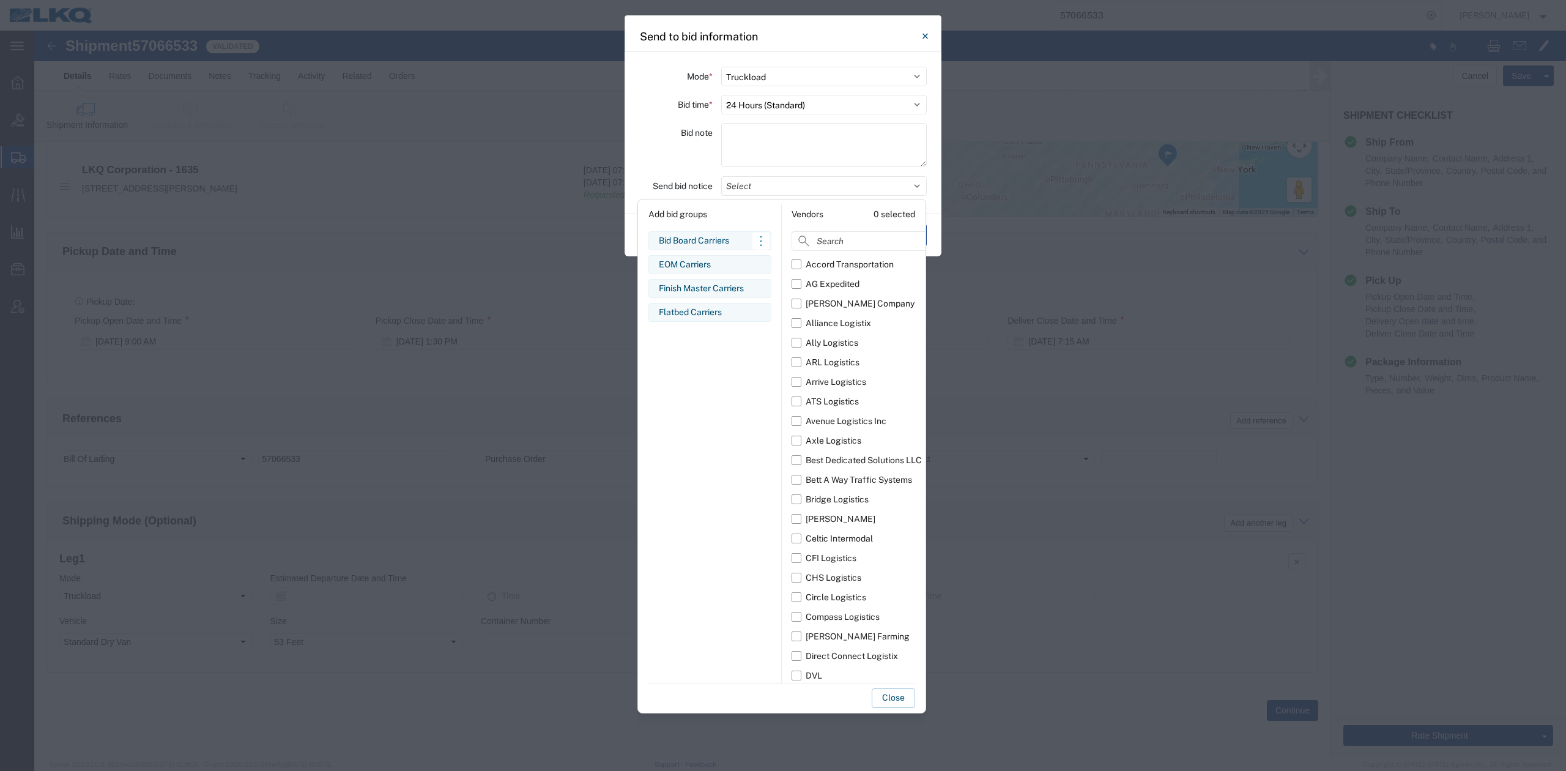
click at [707, 239] on div "Bid Board Carriers" at bounding box center [710, 240] width 102 height 13
click at [882, 476] on button "Close" at bounding box center [892, 698] width 43 height 20
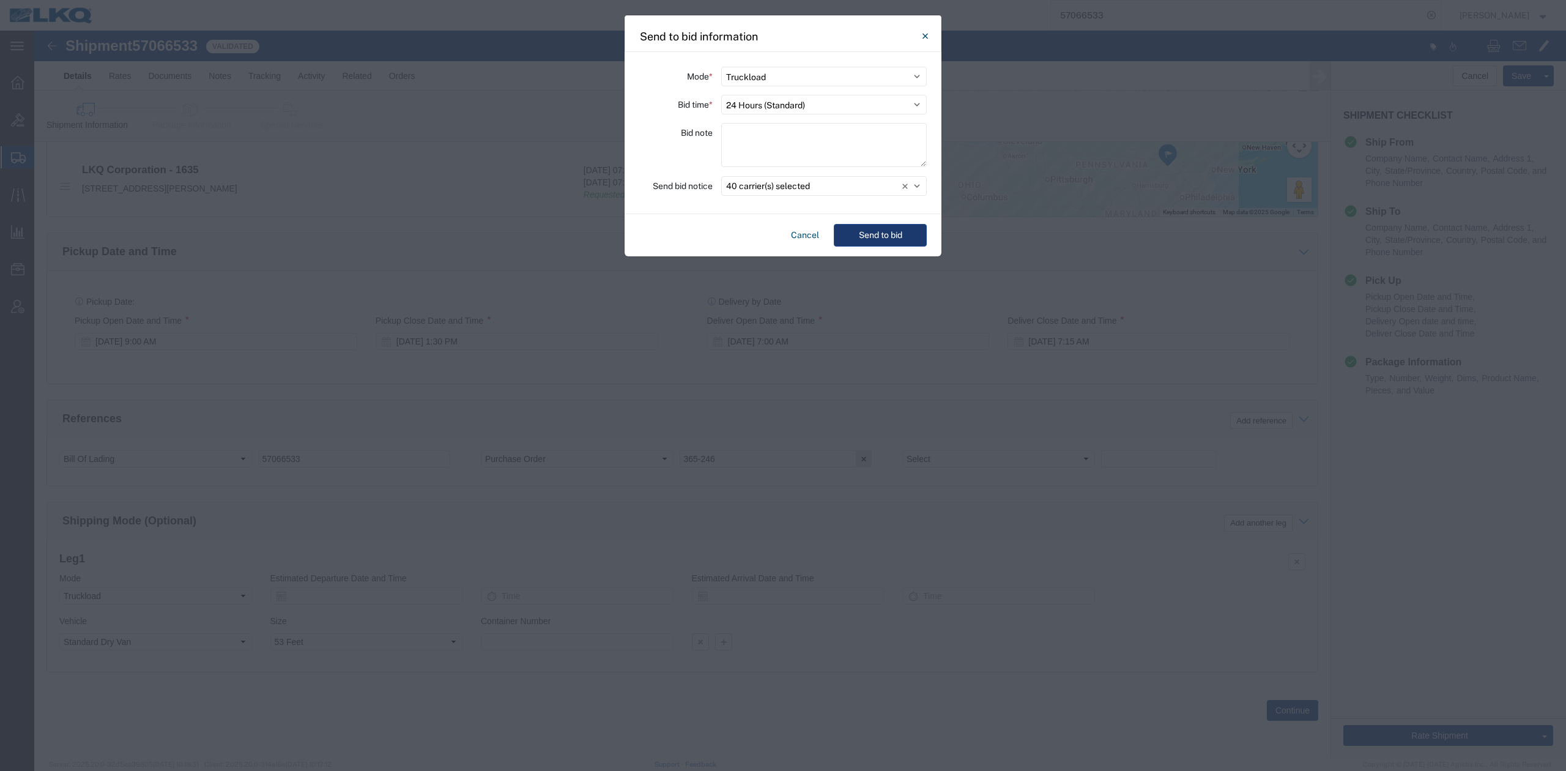
click at [853, 238] on button "Send to bid" at bounding box center [880, 235] width 93 height 23
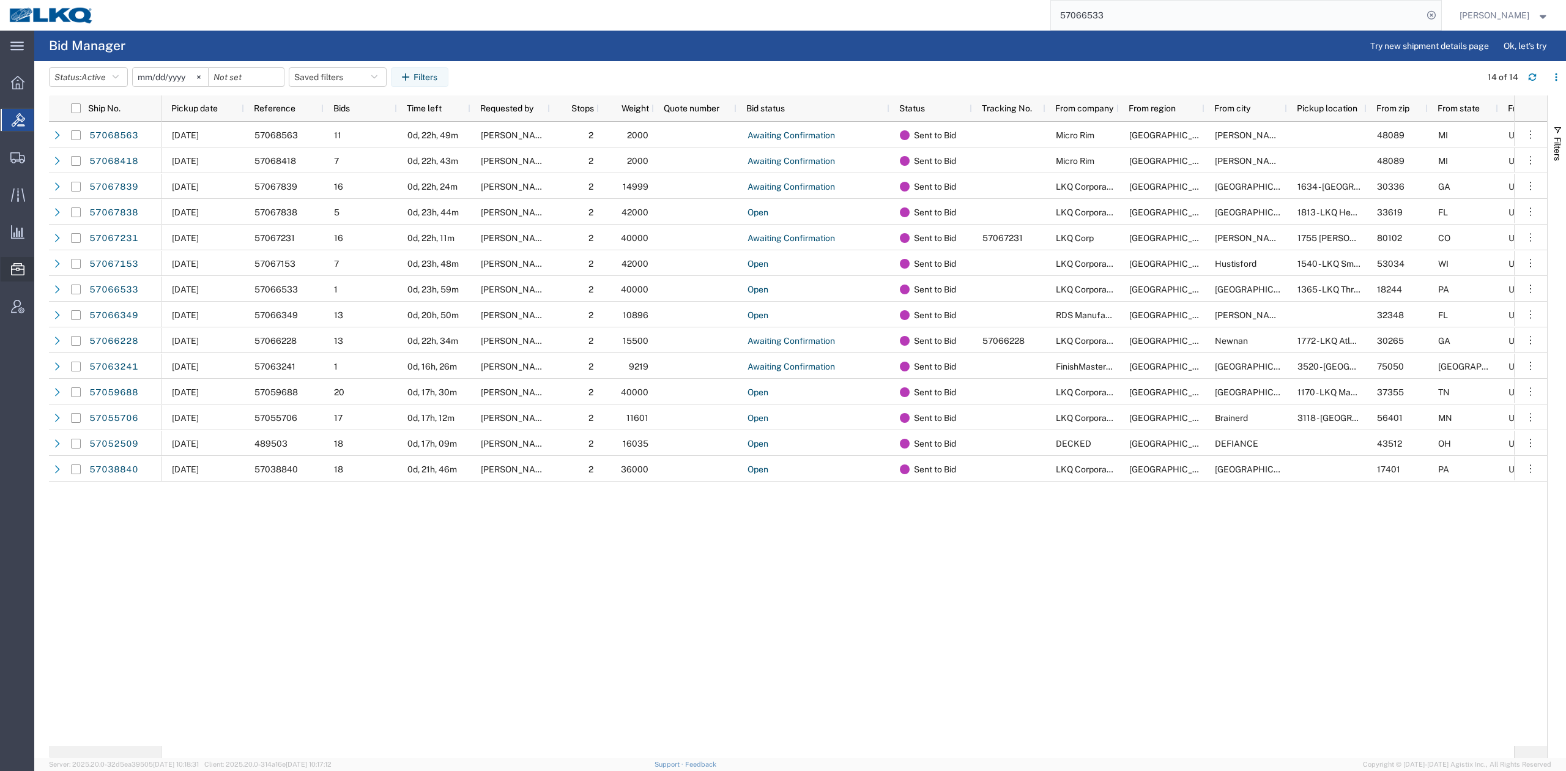
click at [0, 0] on span "Location Appointment" at bounding box center [0, 0] width 0 height 0
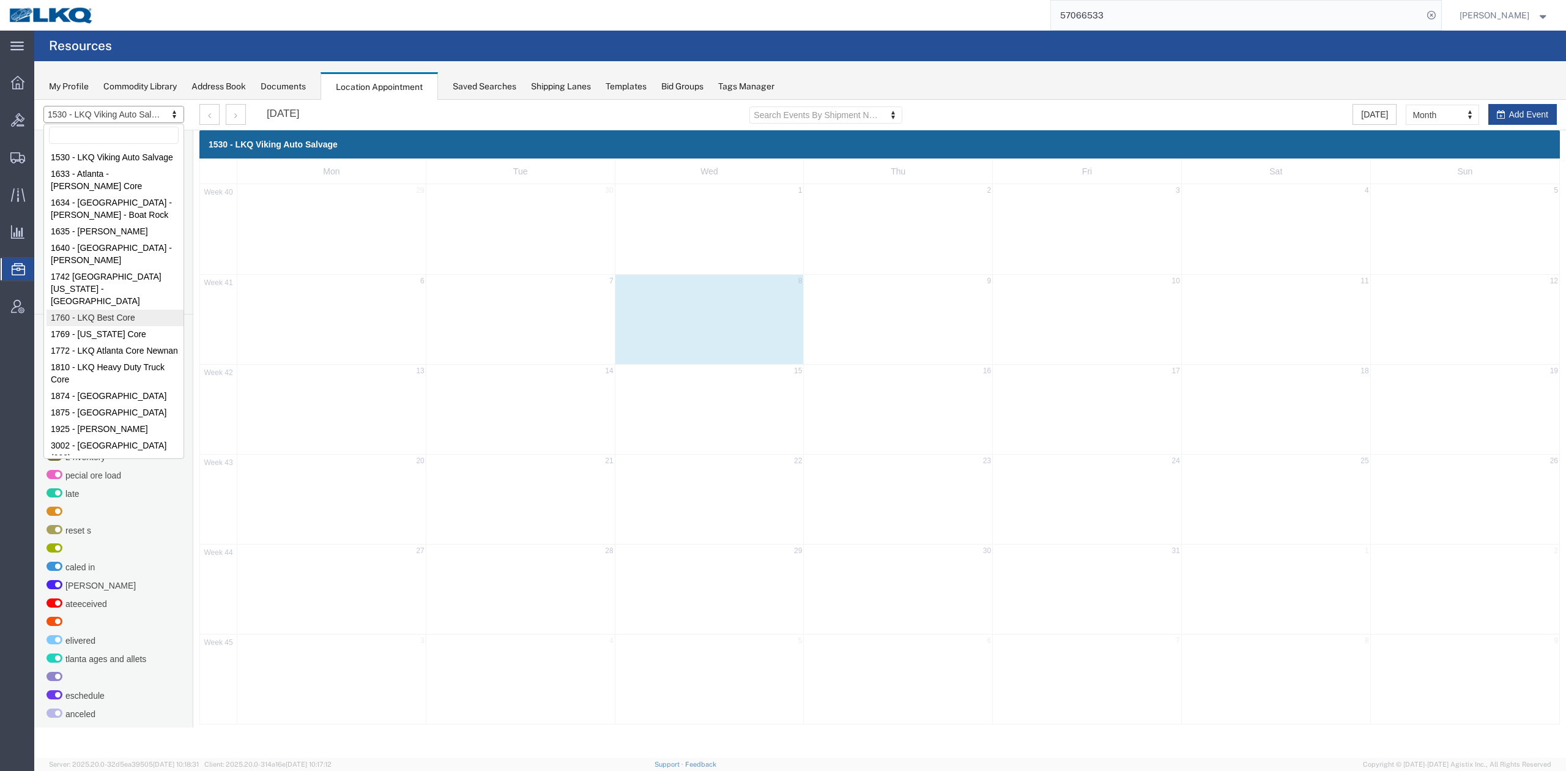
select select "27634"
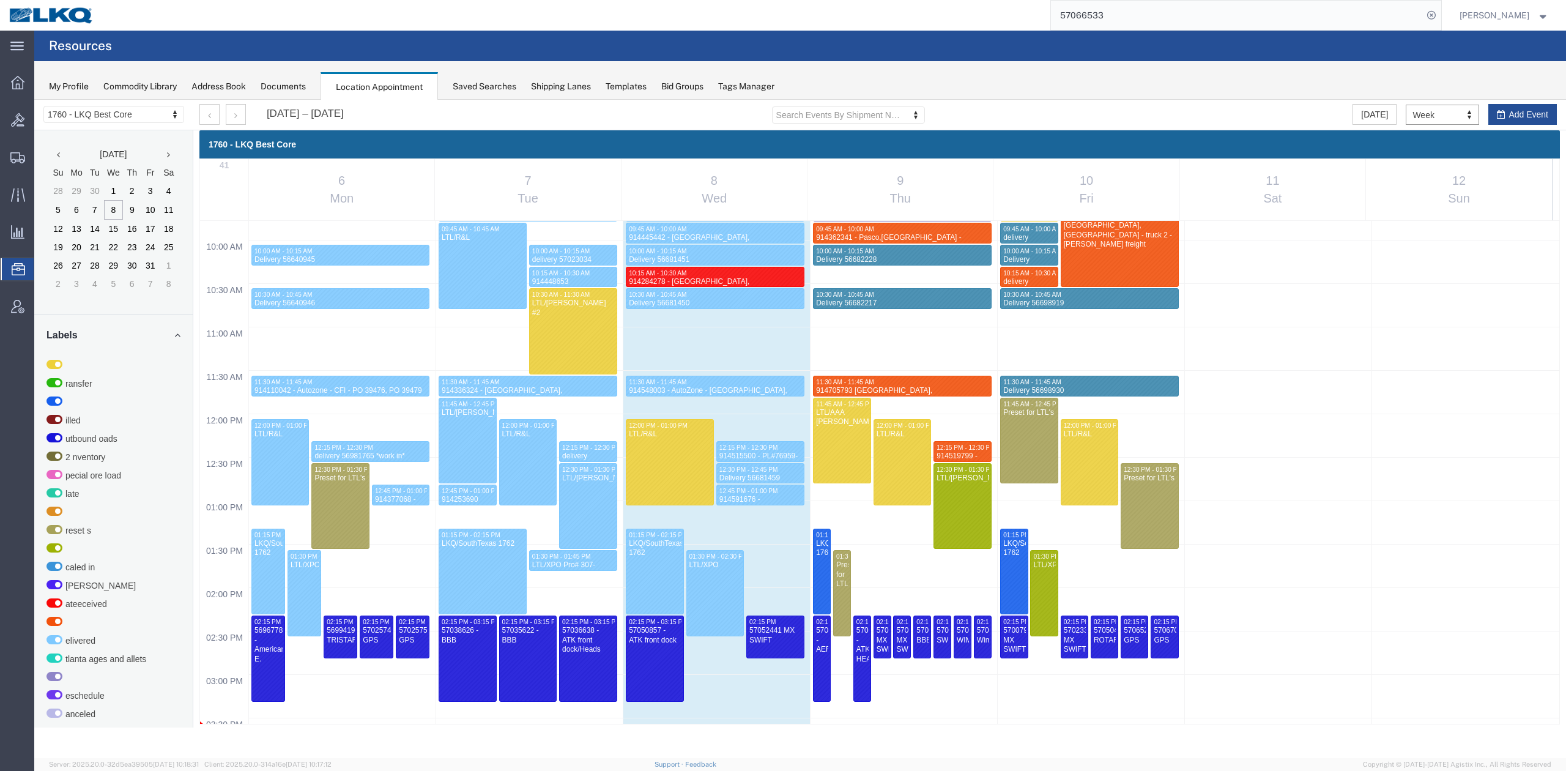
scroll to position [850, 0]
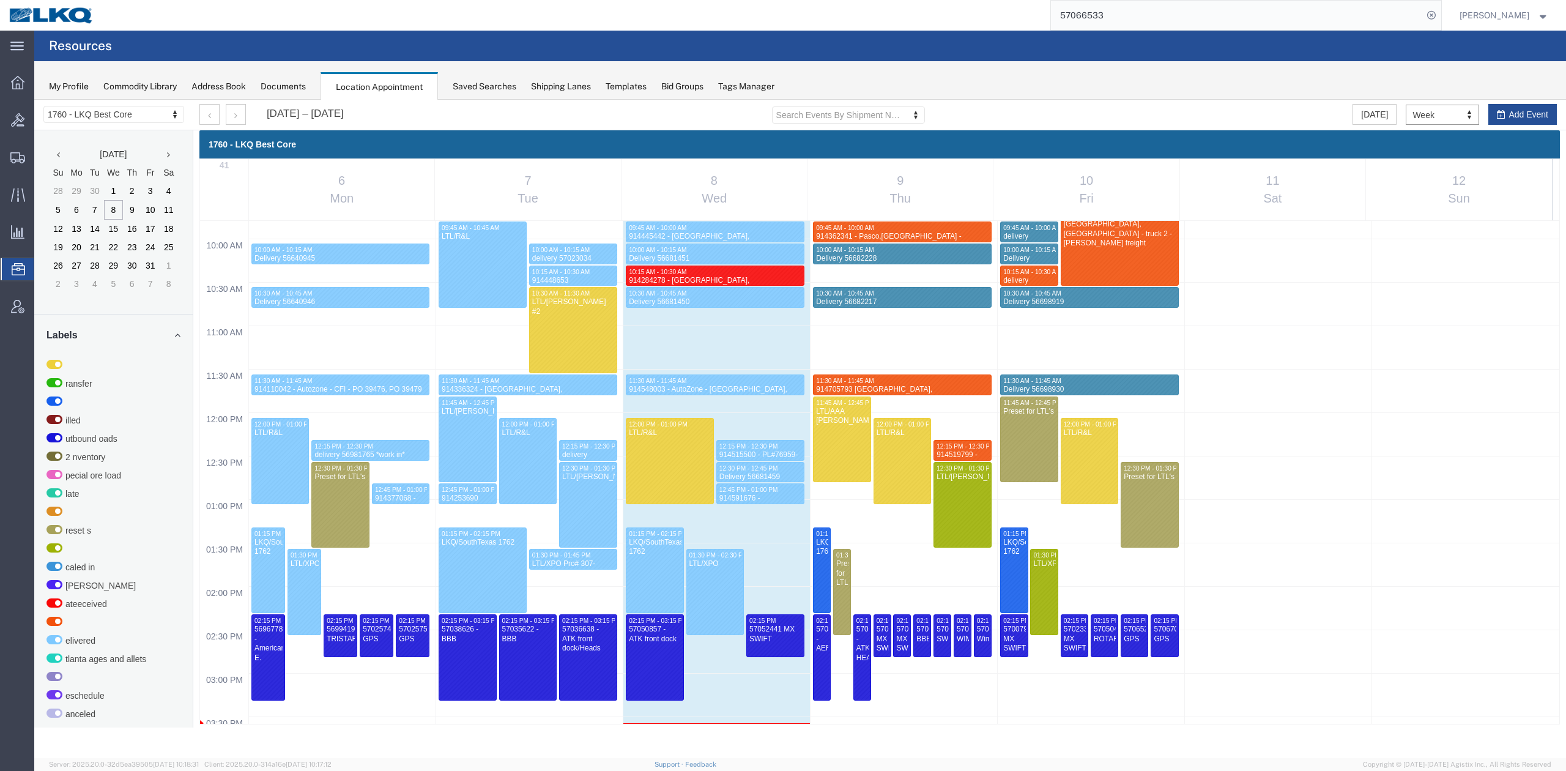
click at [1043, 454] on div "12:00 AM 12:30 AM 01:00 AM 01:30 AM 02:00 AM 02:30 AM 03:00 AM 03:30 AM 04:00 A…" at bounding box center [879, 413] width 1359 height 2084
select select "1"
select select
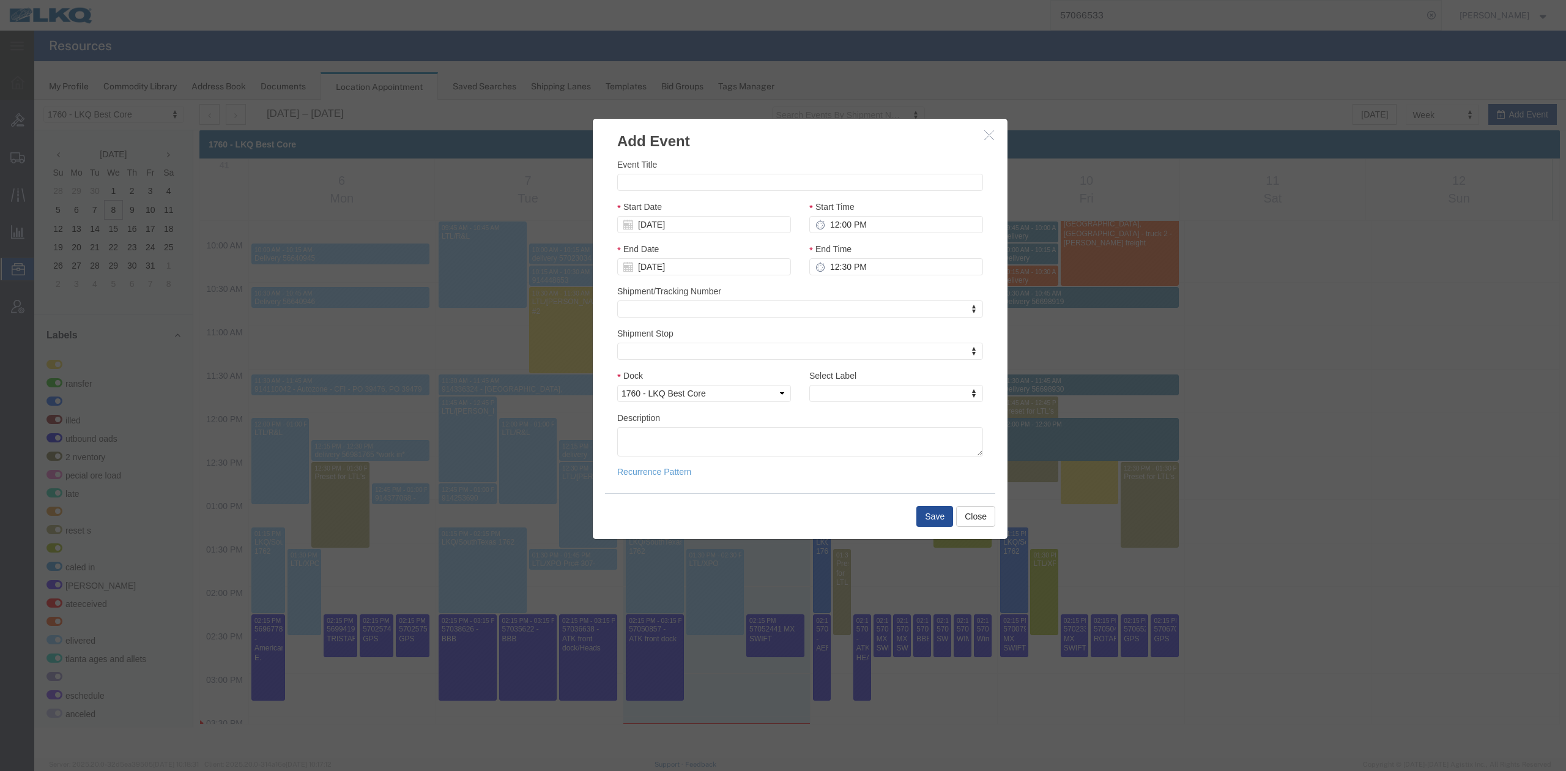
click at [991, 135] on icon "button" at bounding box center [989, 135] width 10 height 10
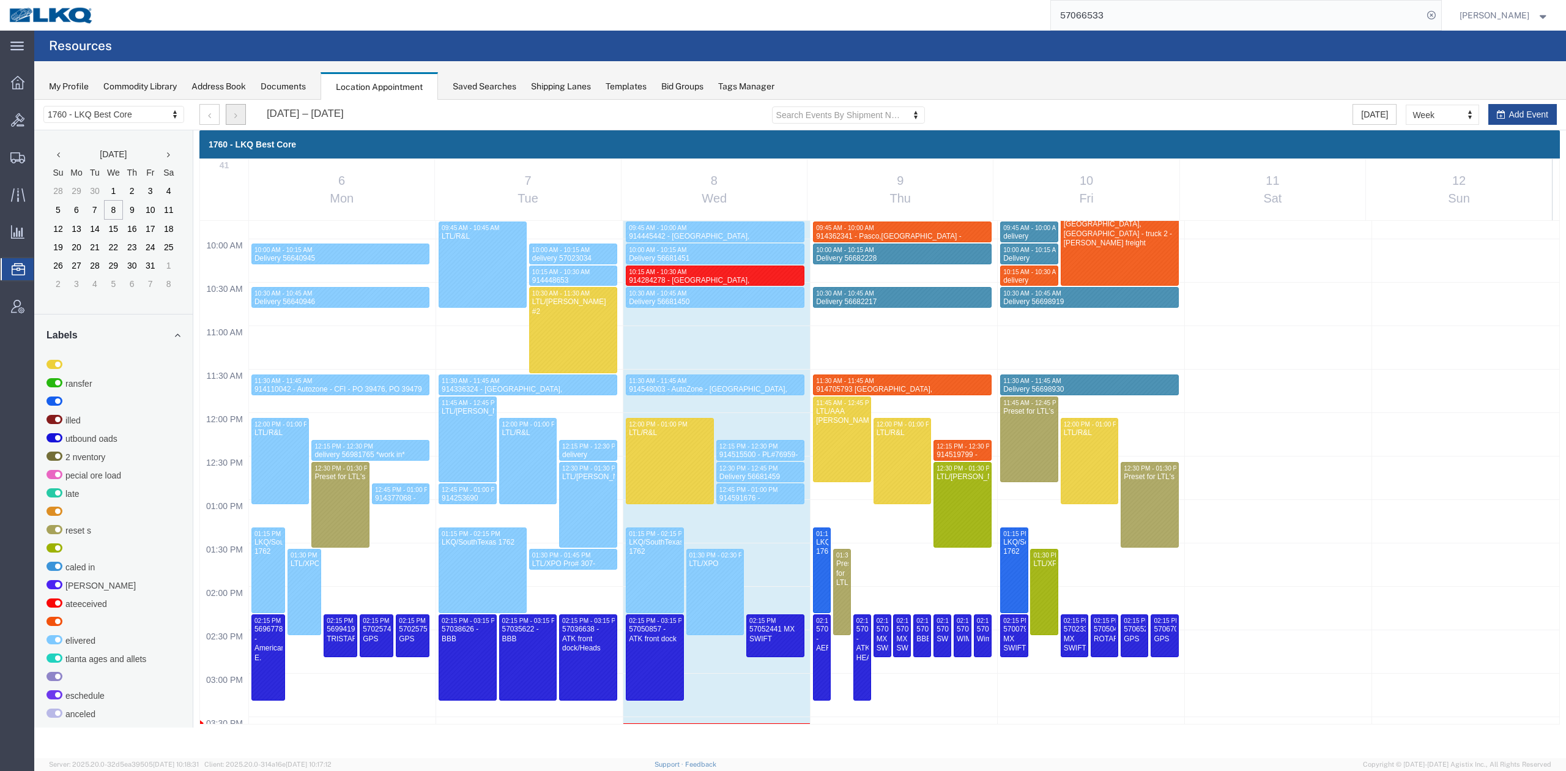
click at [237, 123] on button "button" at bounding box center [236, 114] width 20 height 21
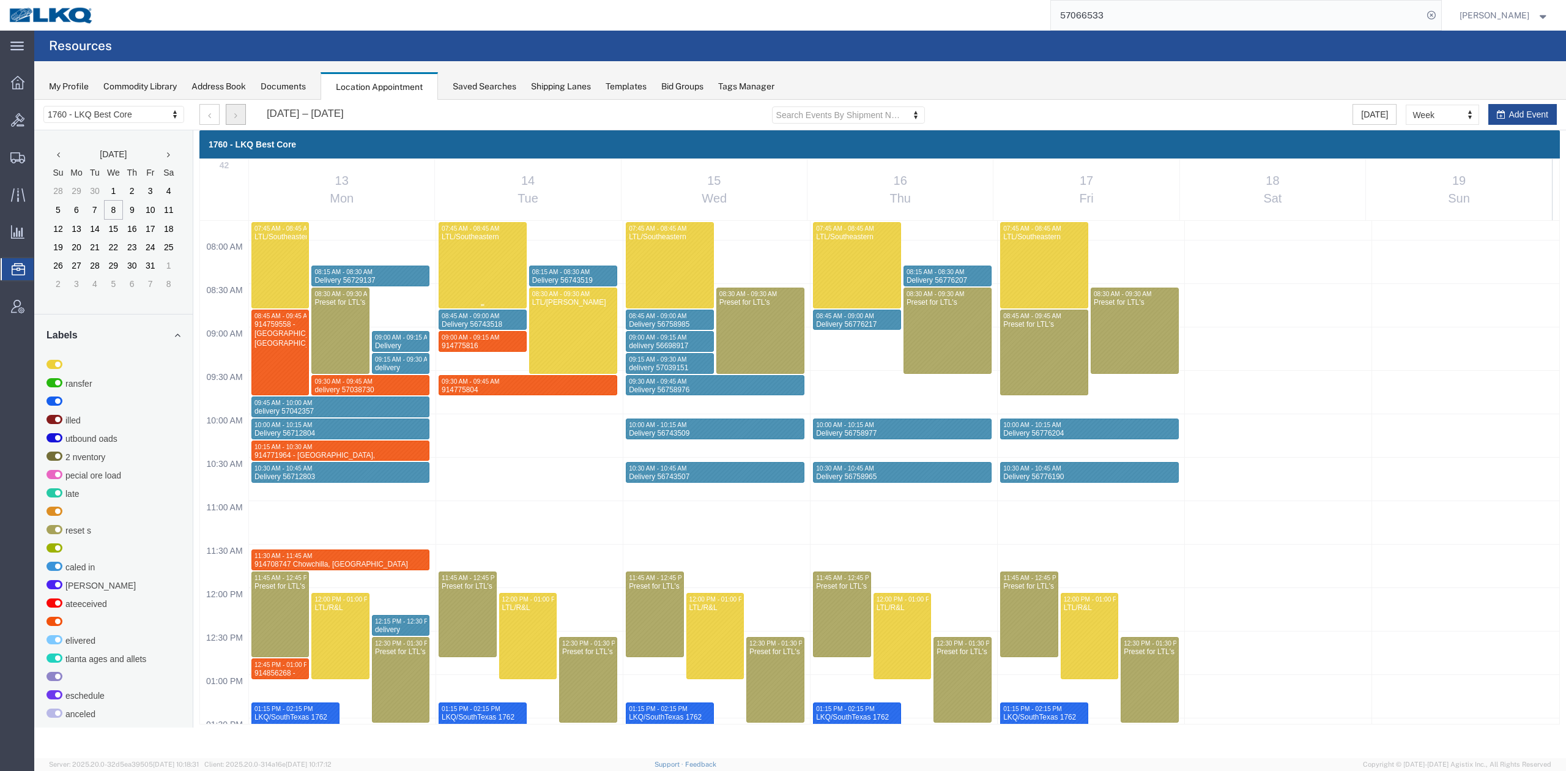
scroll to position [687, 0]
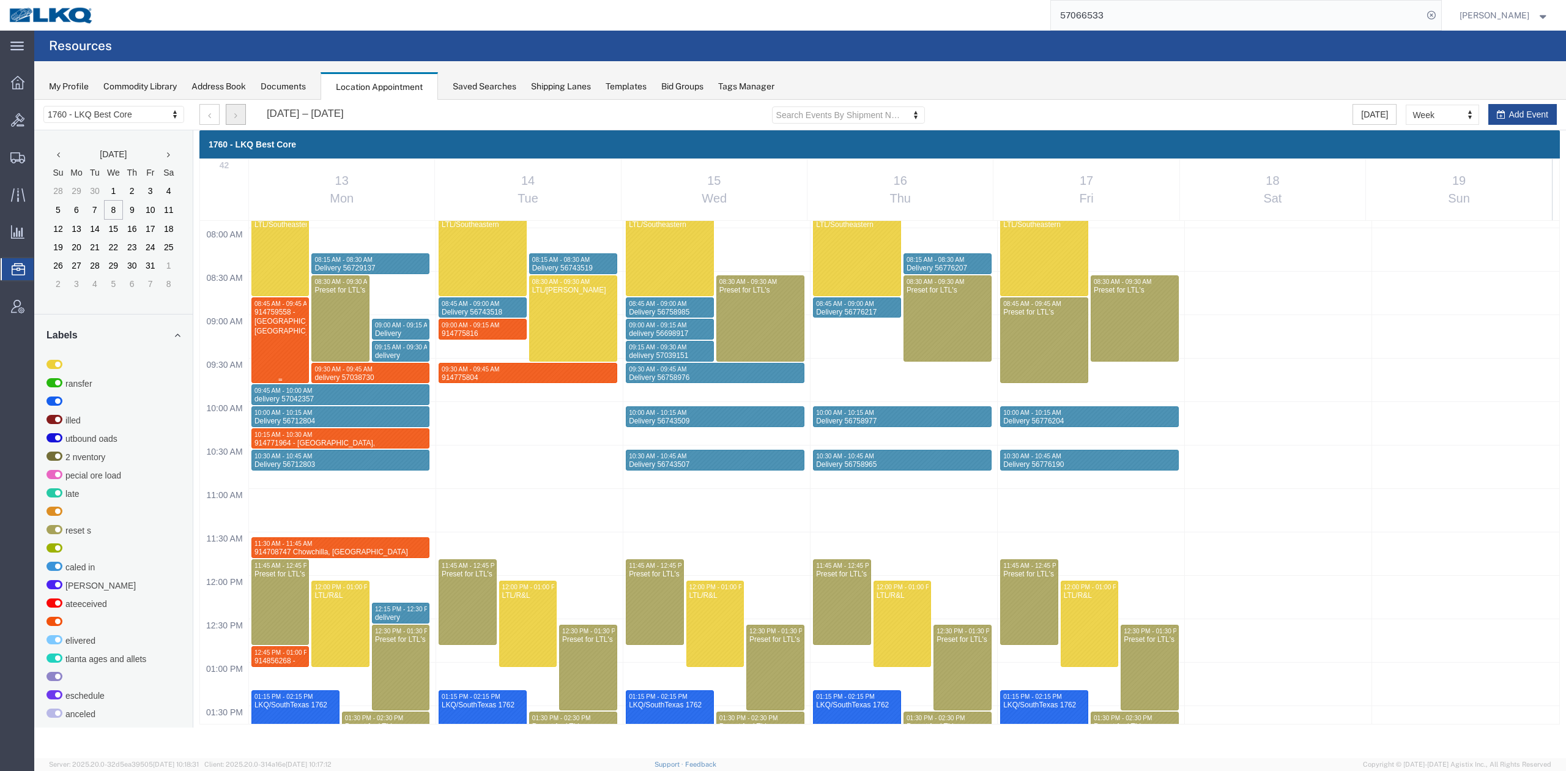
click at [277, 314] on div "914759558 - Lavonia,GA" at bounding box center [280, 322] width 53 height 28
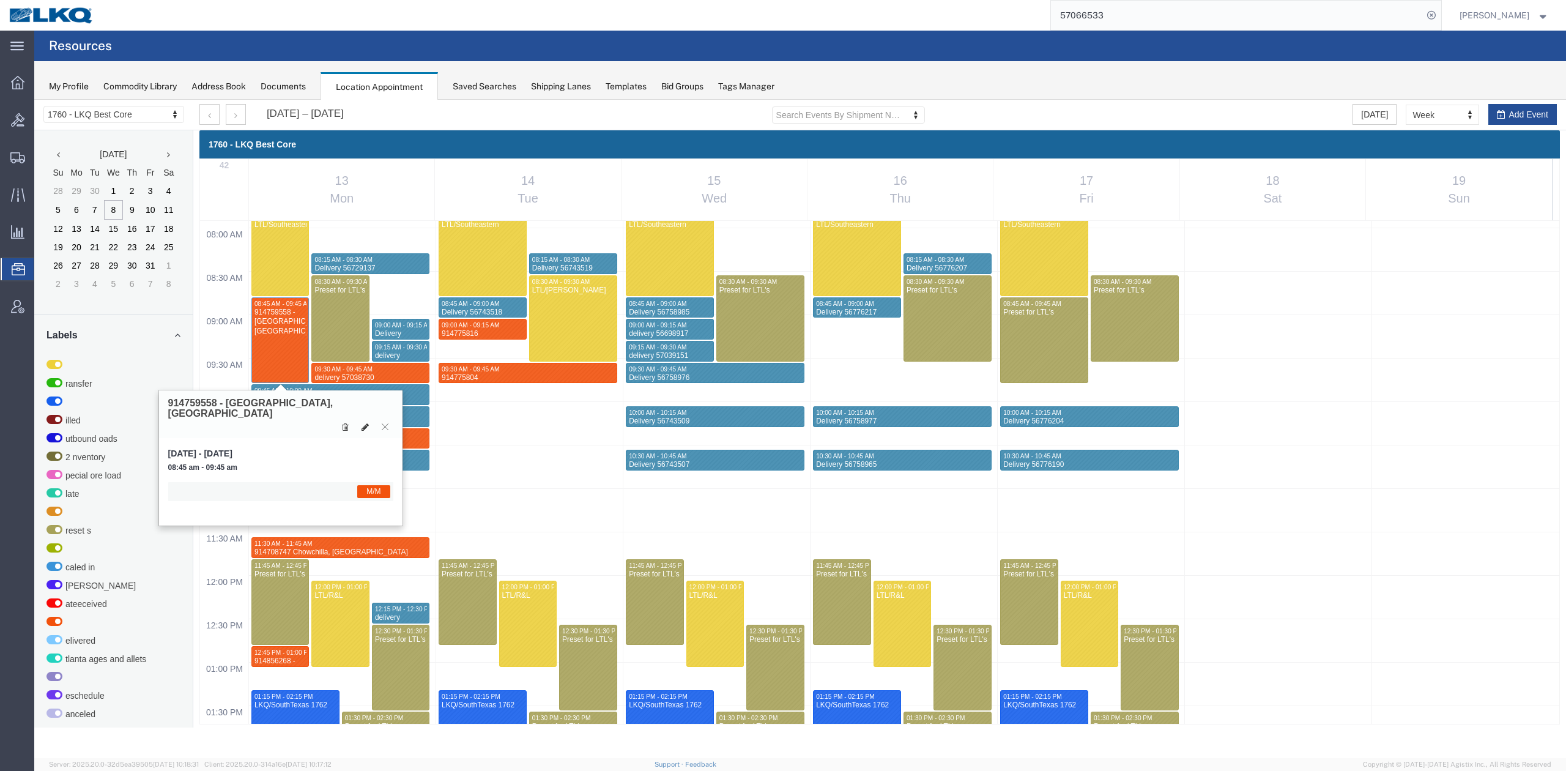
click at [365, 423] on icon at bounding box center [364, 427] width 7 height 9
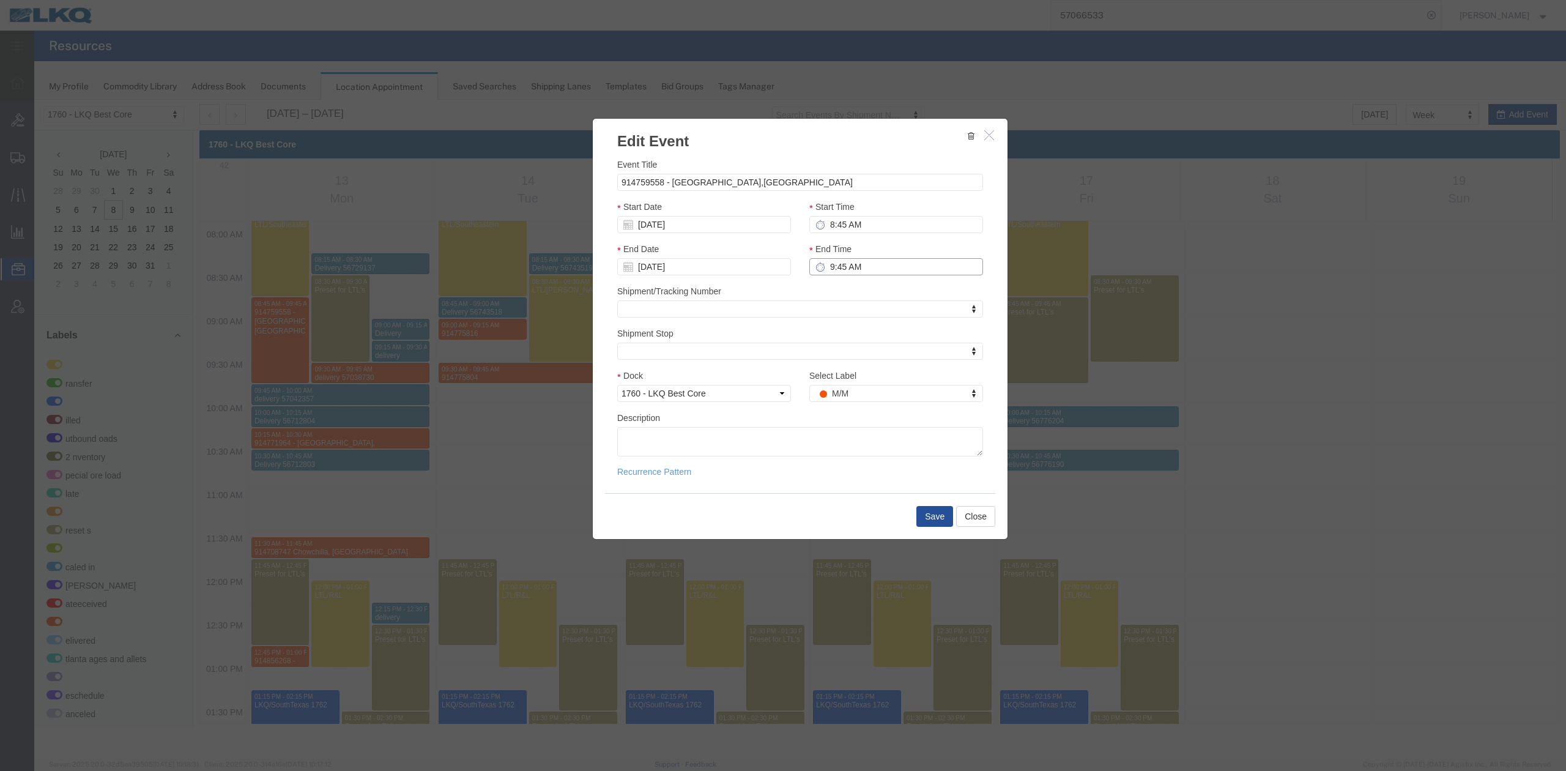
click at [853, 272] on input "9:45 AM" at bounding box center [896, 266] width 174 height 17
type input "9:00 AM"
click at [934, 476] on button "Save" at bounding box center [934, 516] width 37 height 21
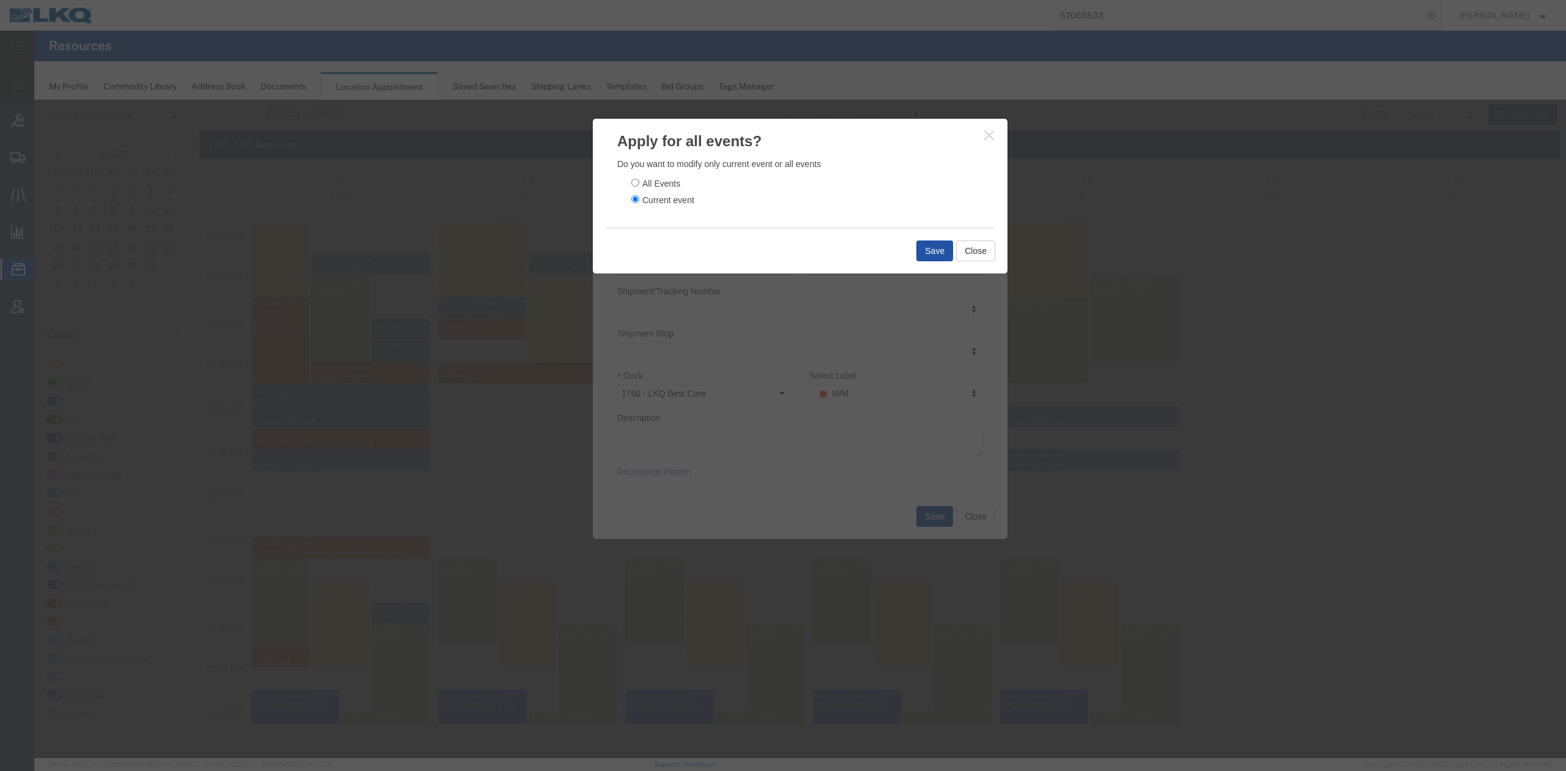
click at [922, 252] on button "Save" at bounding box center [934, 250] width 37 height 21
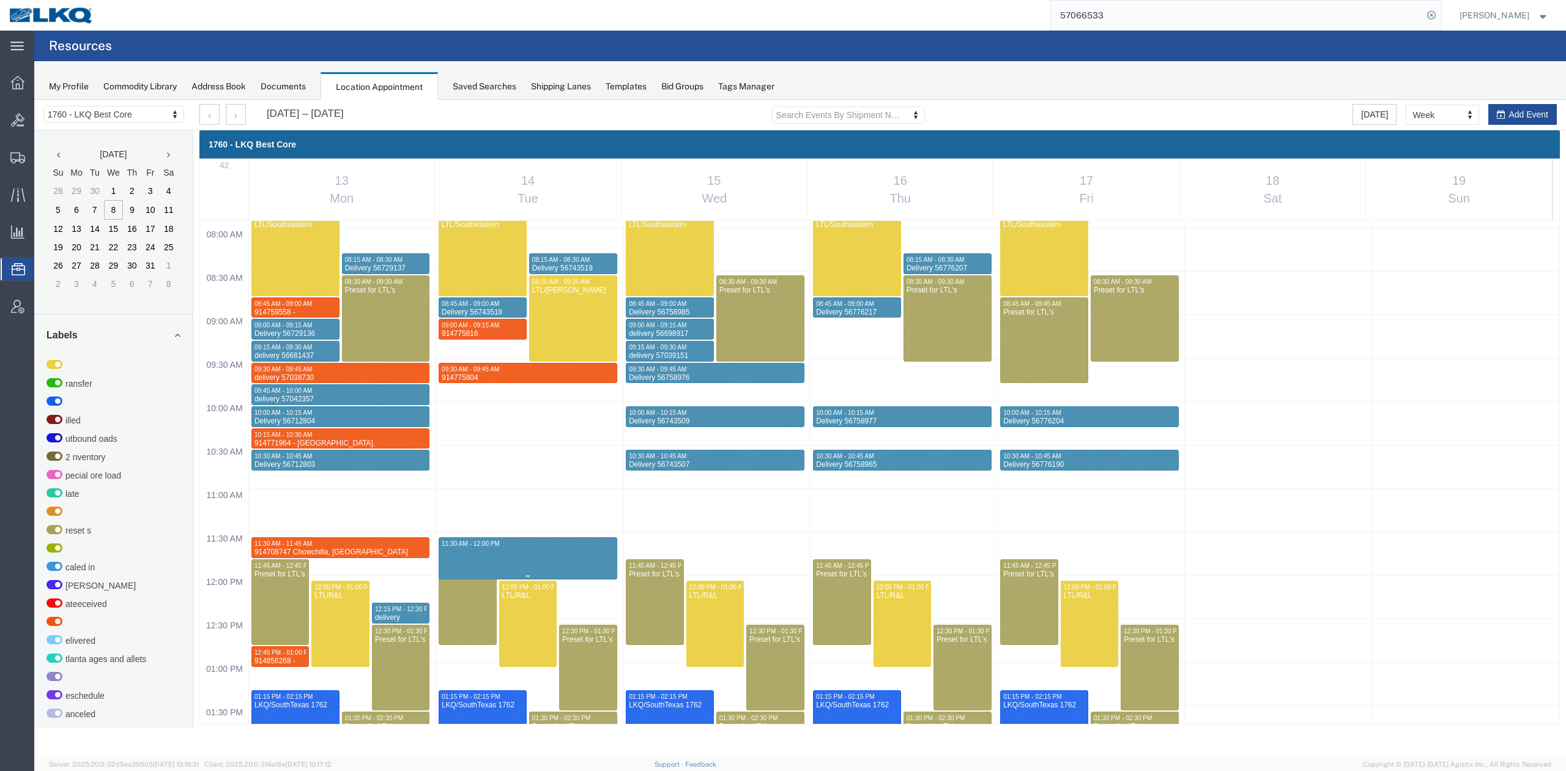
click at [487, 476] on div "12:00 AM 12:30 AM 01:00 AM 01:30 AM 02:00 AM 02:30 AM 03:00 AM 03:30 AM 04:00 A…" at bounding box center [879, 575] width 1359 height 2084
select select "1"
select select
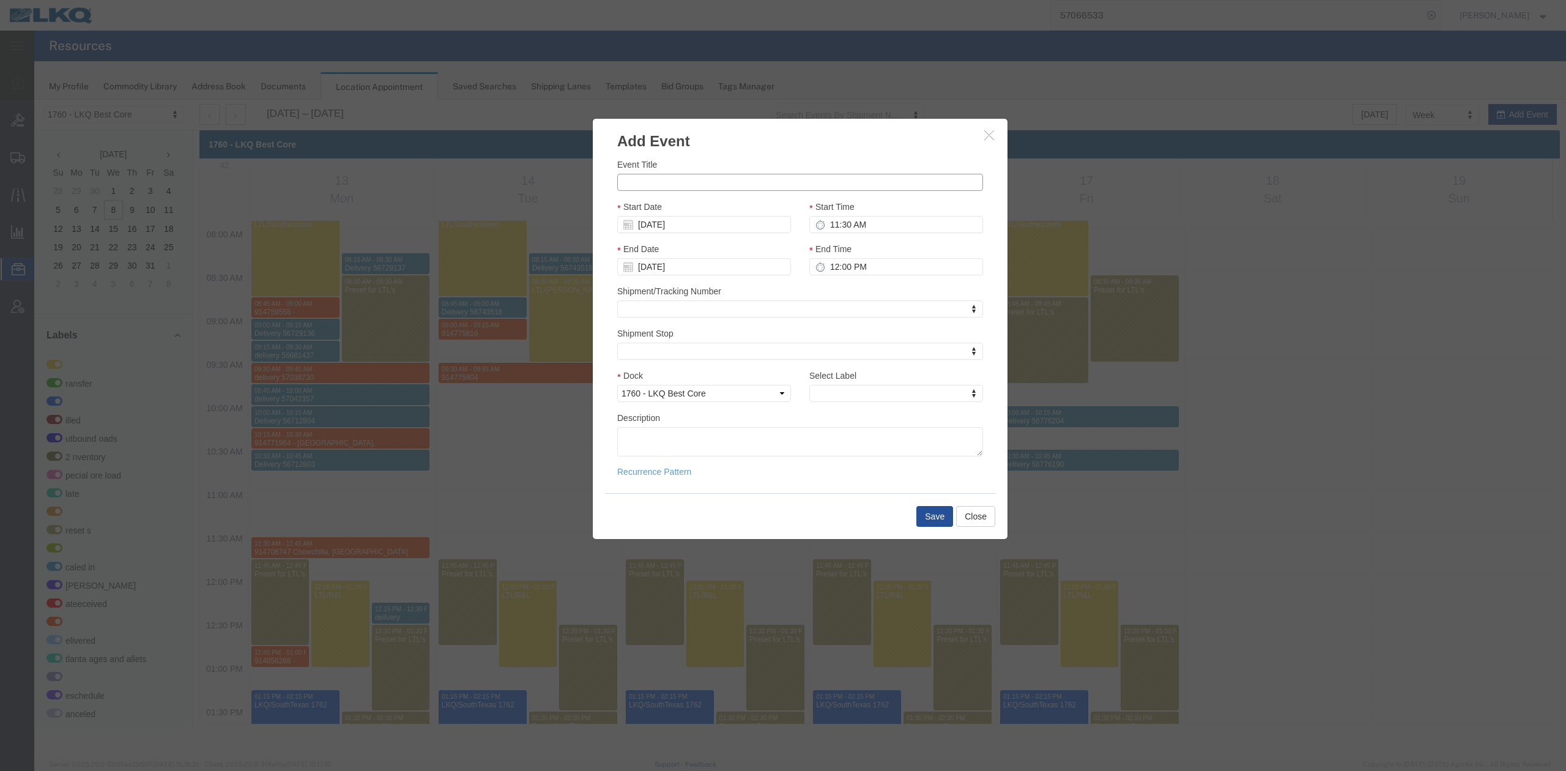
click at [674, 182] on input "Event Title" at bounding box center [800, 182] width 366 height 17
paste input "914807866"
type input "914807866 Ocala, FL US Xpress"
type input "11:45 AM"
type input "m"
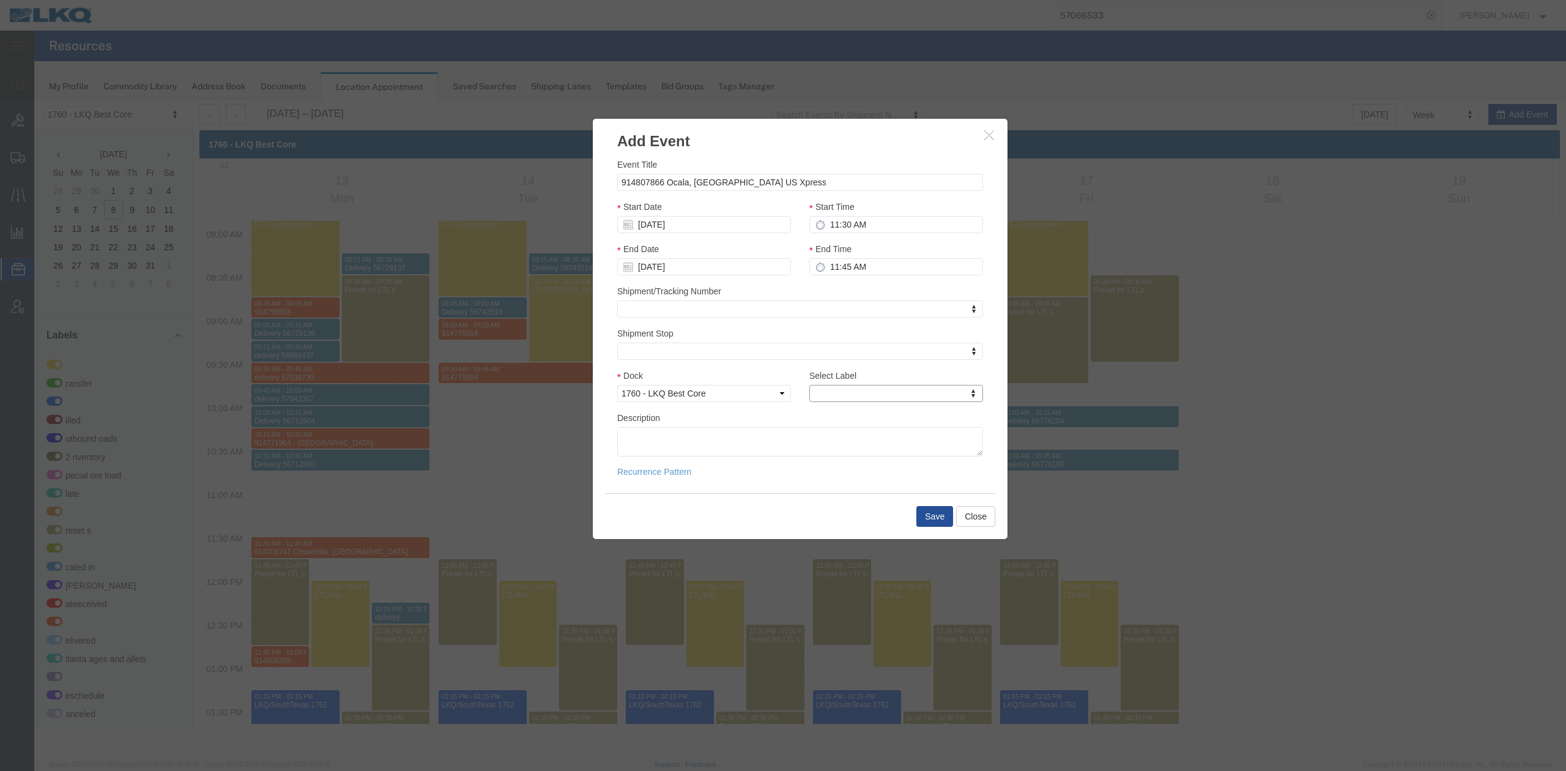
type input "m"
select select "24"
click at [935, 476] on button "Save" at bounding box center [934, 516] width 37 height 21
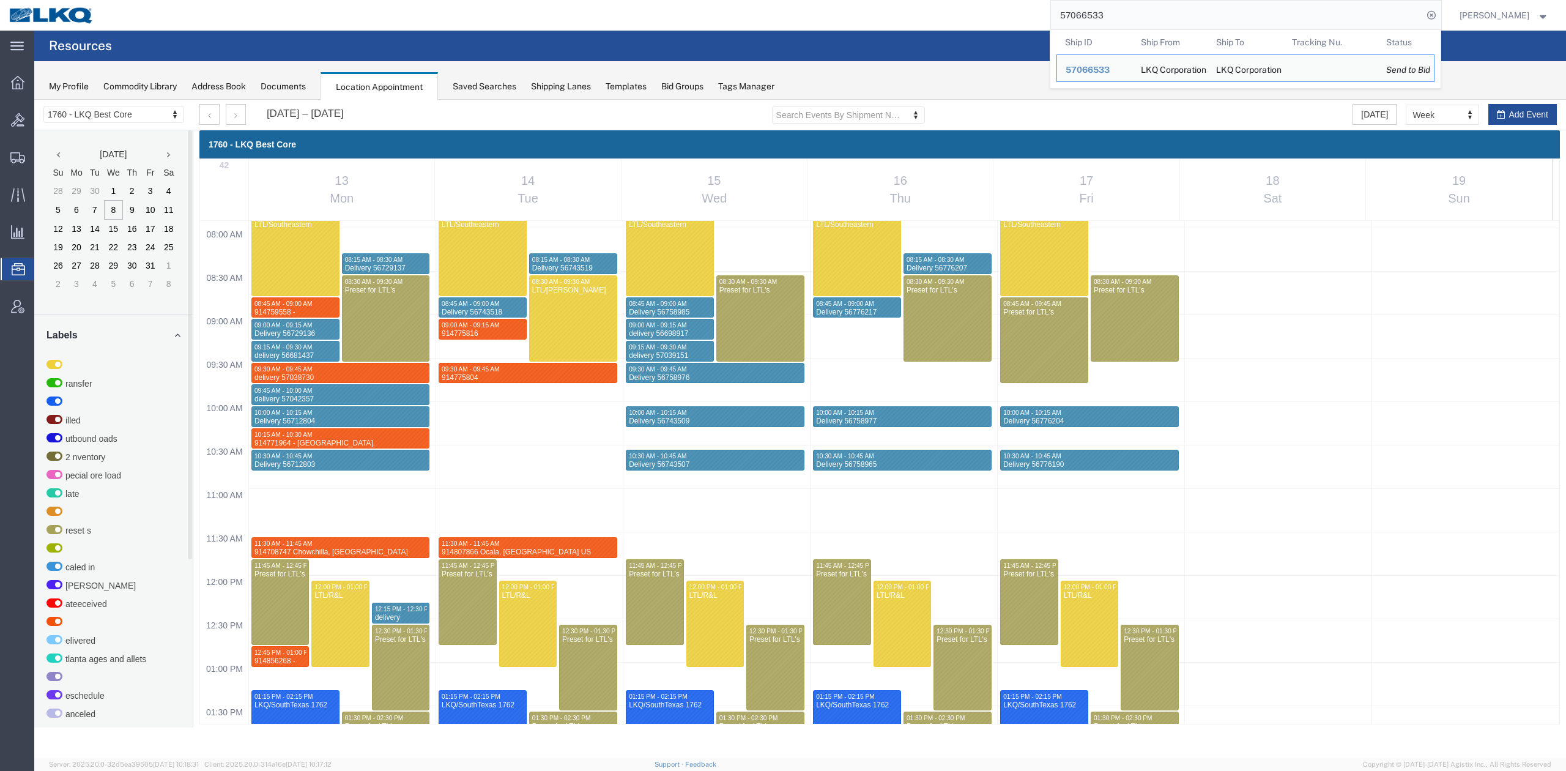
click at [1043, 17] on input "57066533" at bounding box center [1237, 15] width 372 height 29
paste input "6820219"
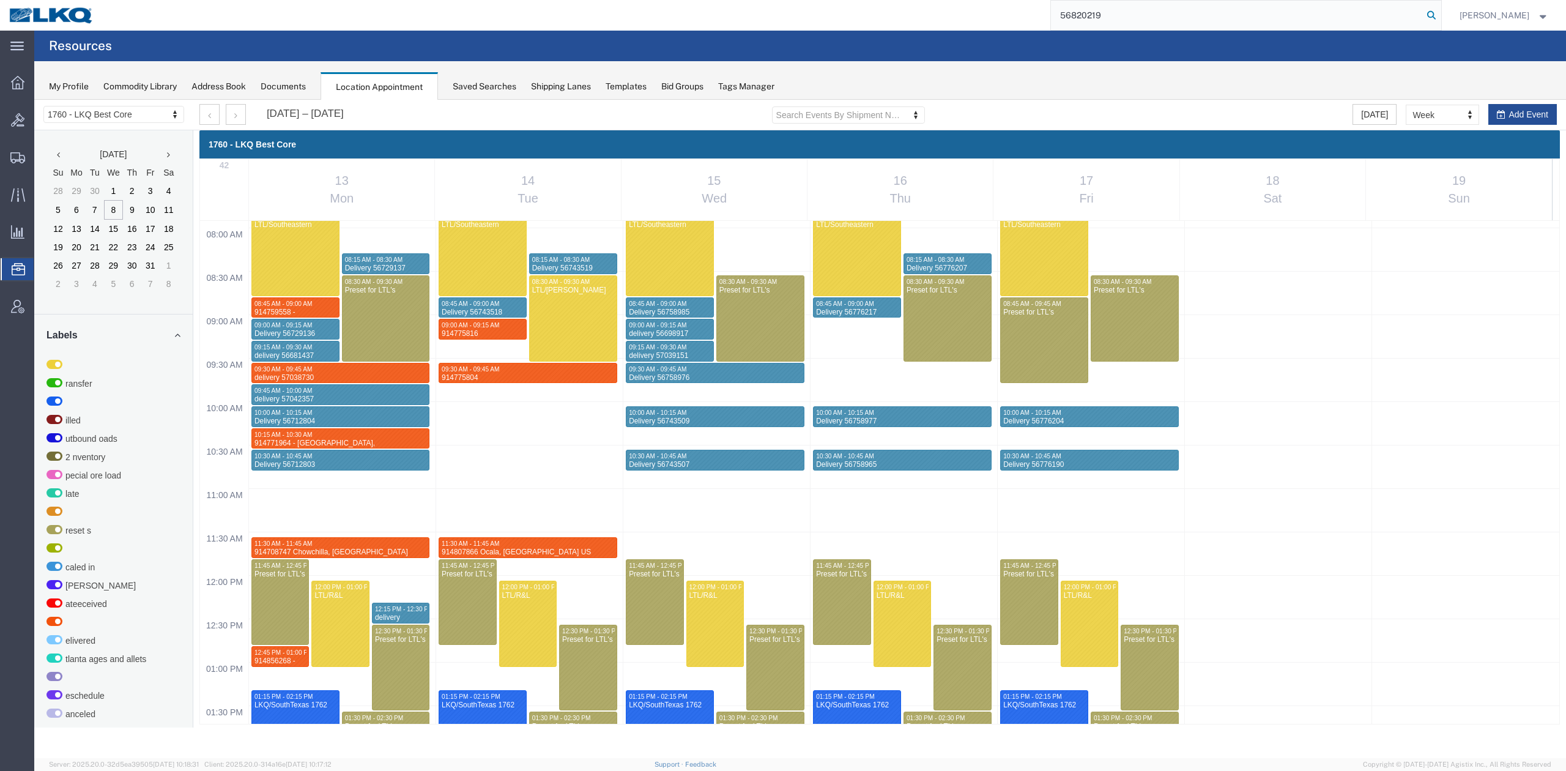
drag, startPoint x: 1439, startPoint y: 20, endPoint x: 1448, endPoint y: 15, distance: 10.1
click at [1043, 17] on form "56820219" at bounding box center [1245, 15] width 391 height 31
type input "56820219"
click at [1043, 15] on icon at bounding box center [1430, 15] width 17 height 17
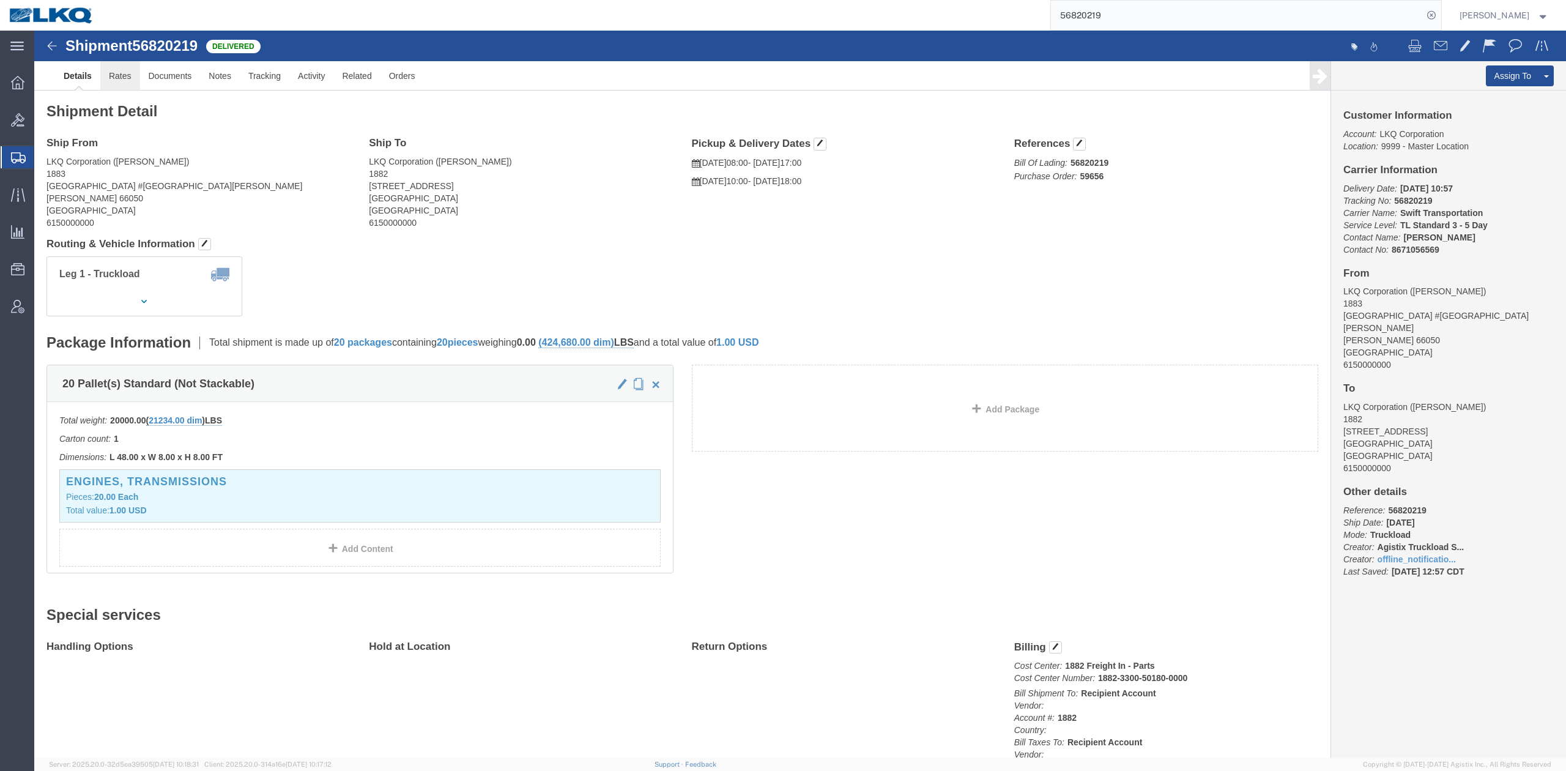
click link "Rates"
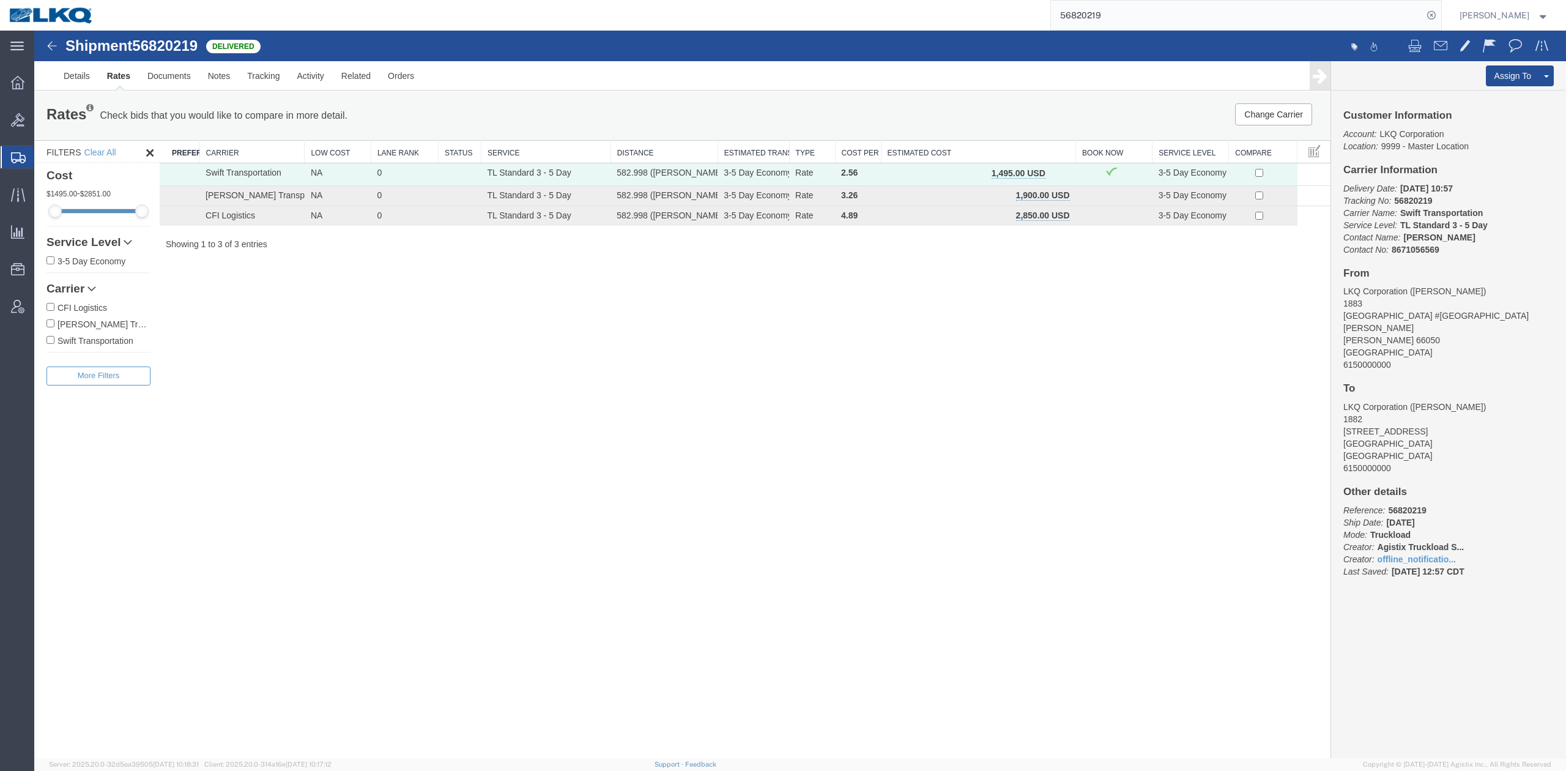
drag, startPoint x: 1057, startPoint y: 169, endPoint x: 972, endPoint y: 172, distance: 85.7
click at [1043, 169] on span "button" at bounding box center [1058, 173] width 7 height 9
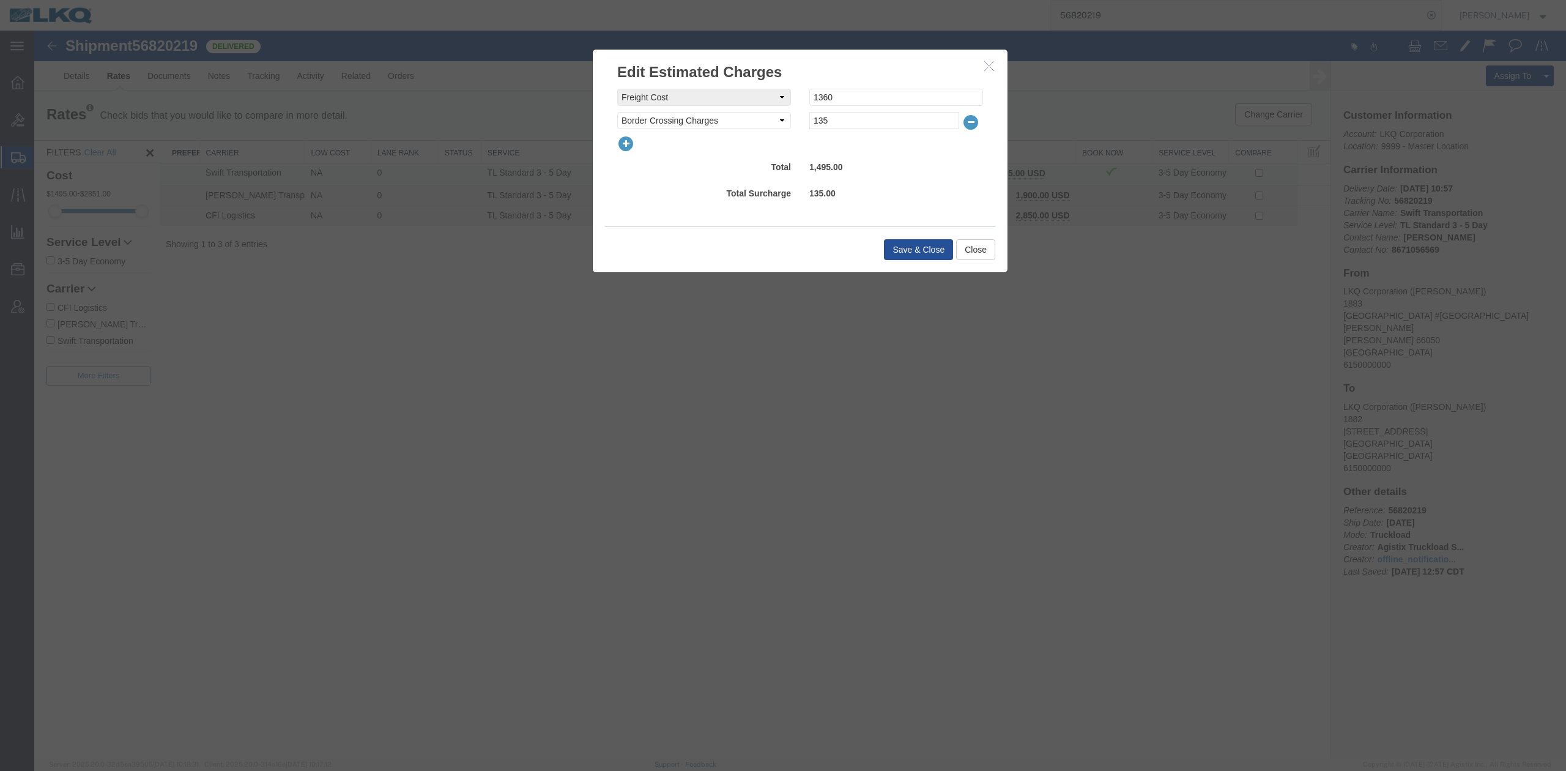
click at [624, 145] on icon "button" at bounding box center [625, 143] width 17 height 17
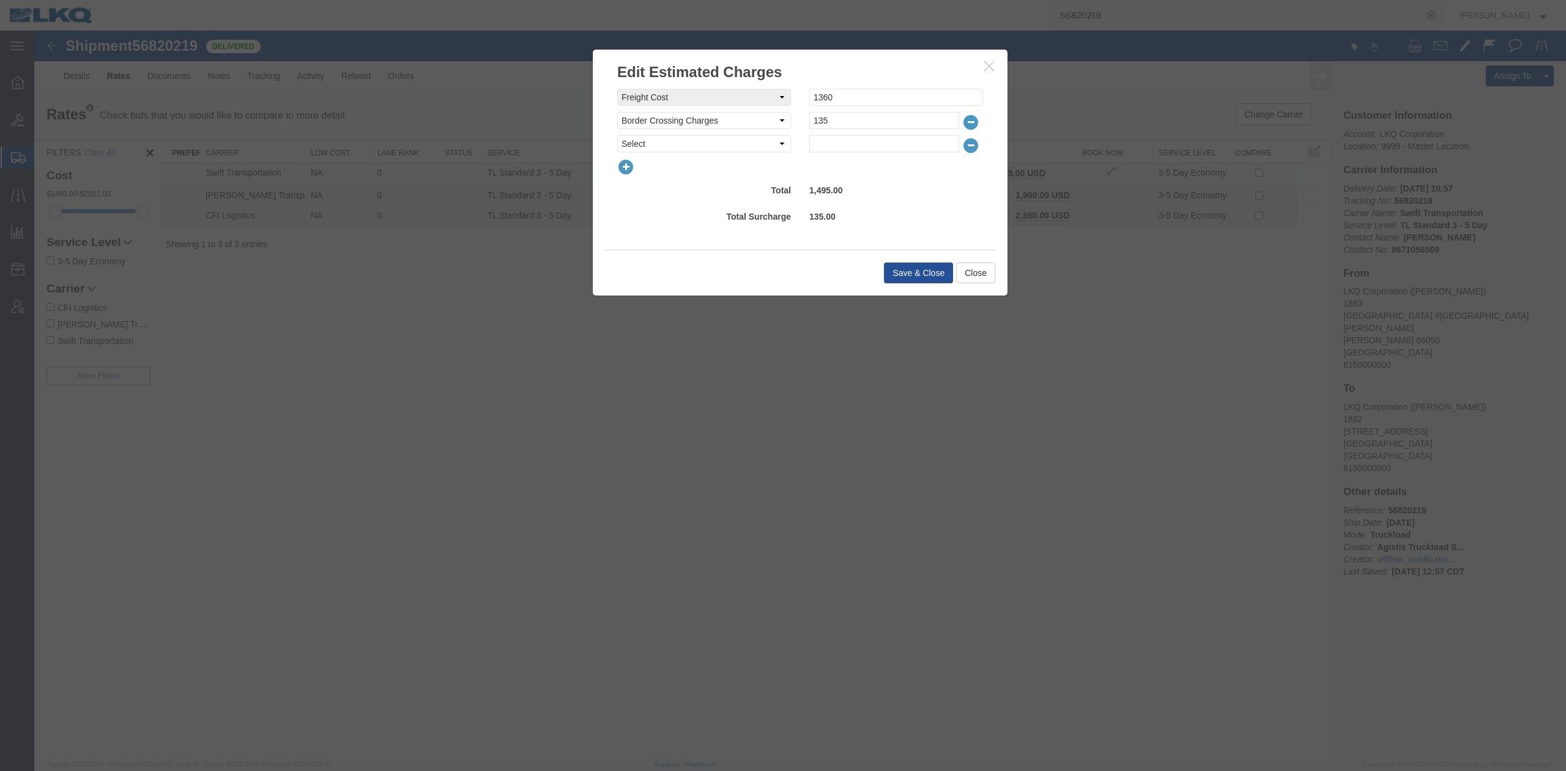
click at [625, 145] on select "Select AES Filing Accessorial Delivery Charge Additional Invoice Details Addres…" at bounding box center [704, 143] width 174 height 17
select select "FUEL_CHARGE"
click at [617, 135] on select "Select AES Filing Accessorial Delivery Charge Additional Invoice Details Addres…" at bounding box center [704, 143] width 174 height 17
type input "190.96"
click at [904, 267] on button "Save & Close" at bounding box center [918, 272] width 69 height 21
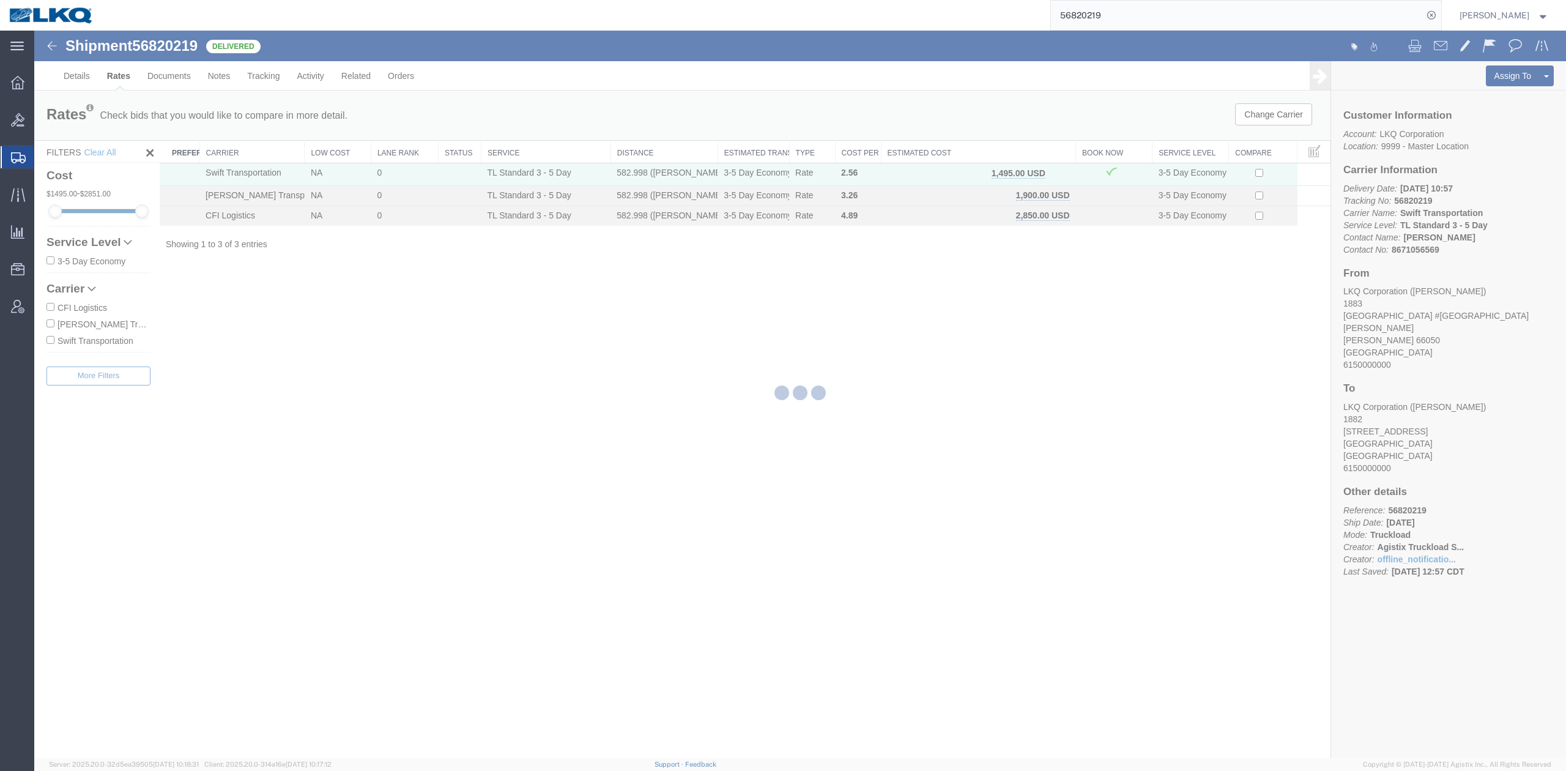
click at [1043, 23] on input "56820219" at bounding box center [1237, 15] width 372 height 29
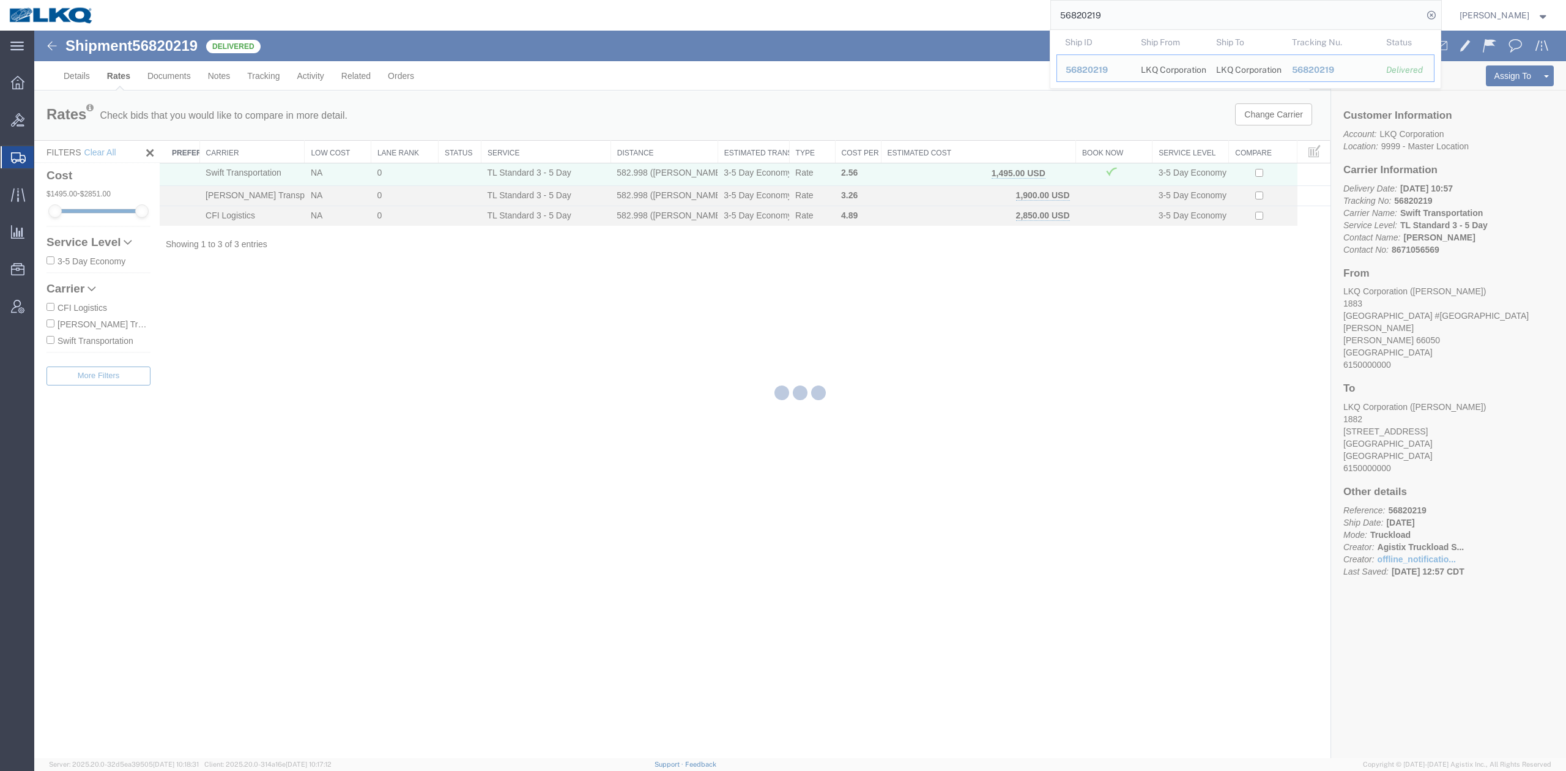
click at [1043, 22] on input "56820219" at bounding box center [1237, 15] width 372 height 29
paste input "56911389"
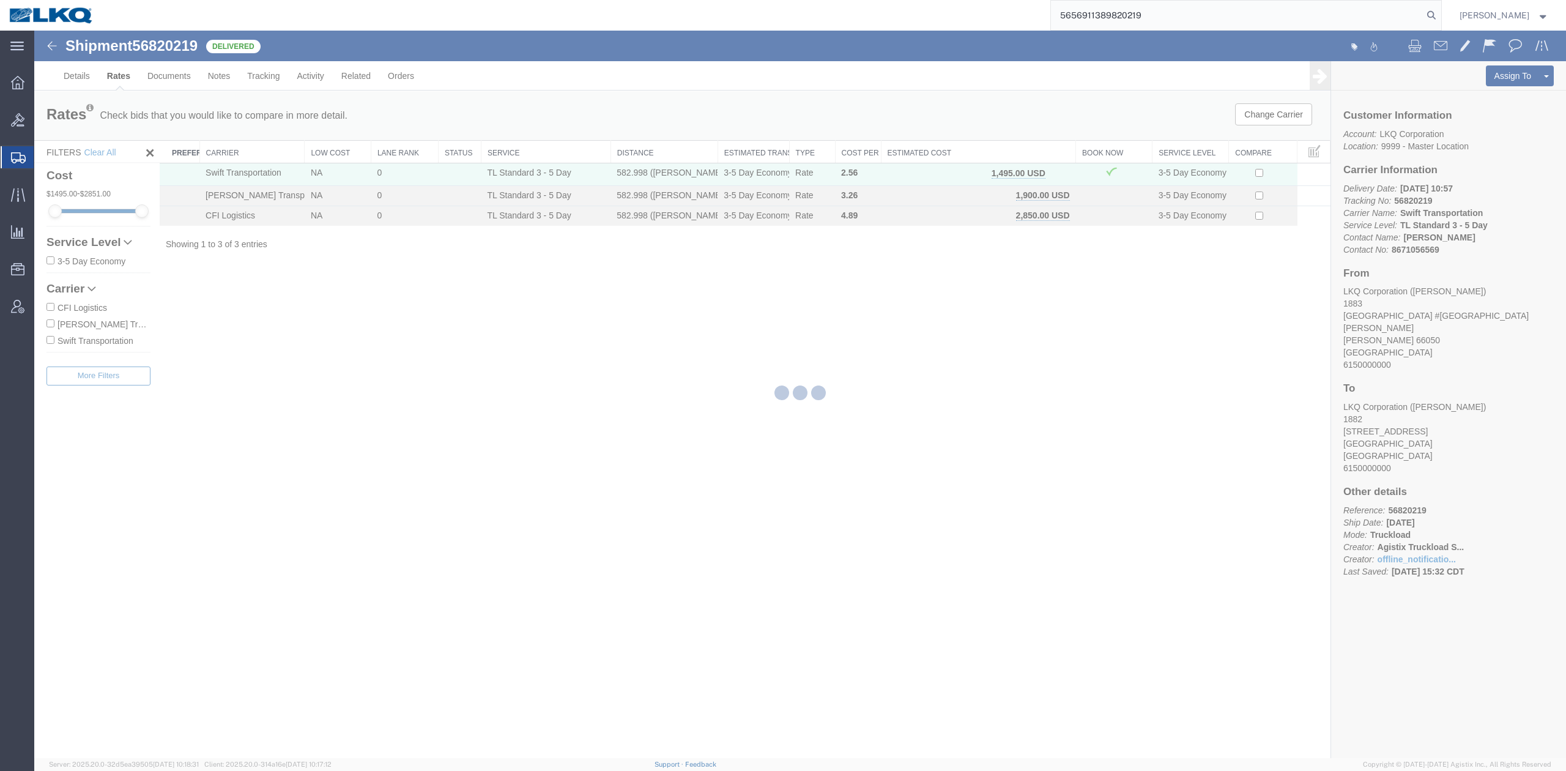
click at [1043, 21] on input "5656911389820219" at bounding box center [1237, 15] width 372 height 29
paste input "91138"
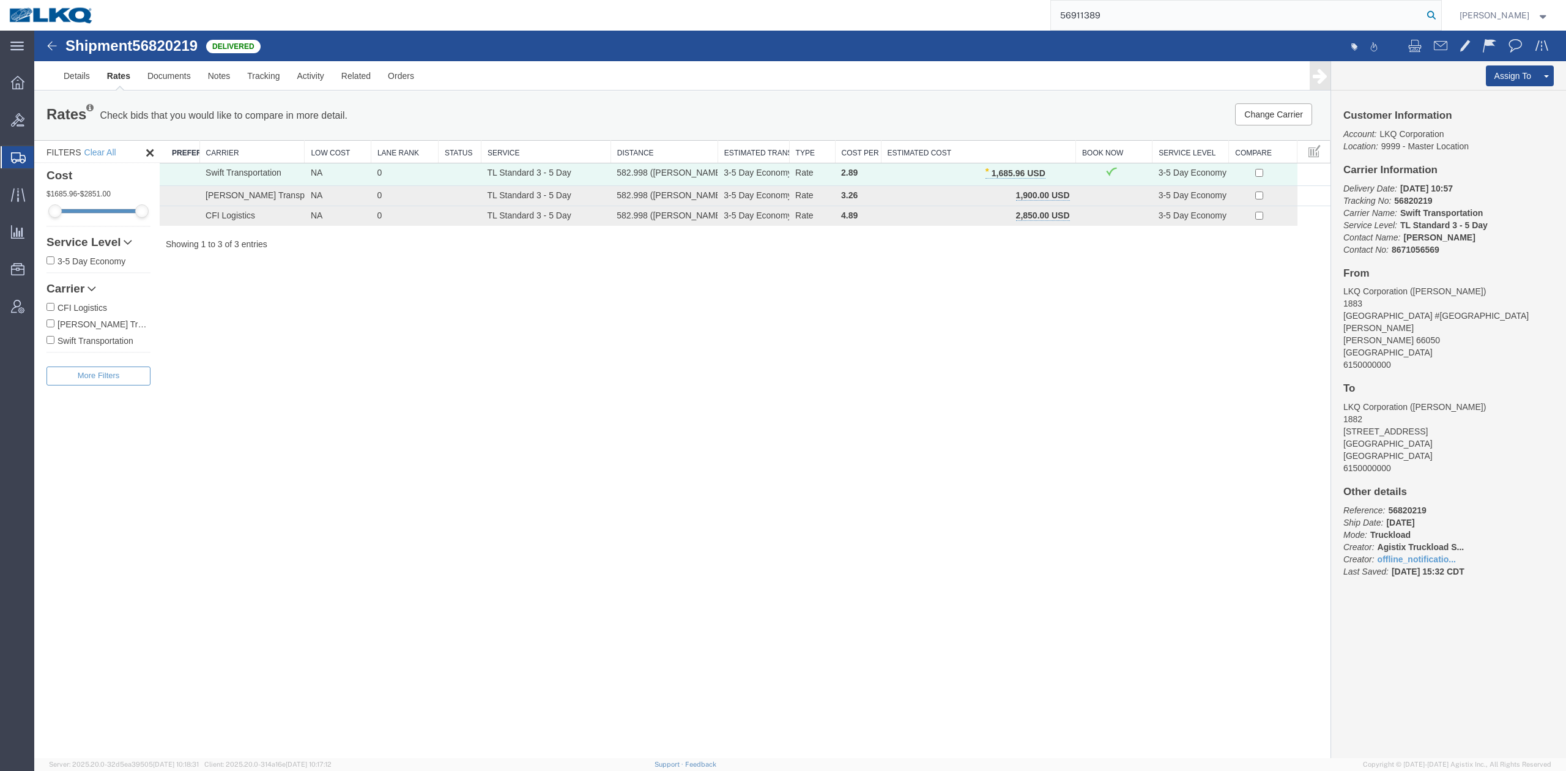
type input "56911389"
click at [1043, 13] on icon at bounding box center [1430, 15] width 17 height 17
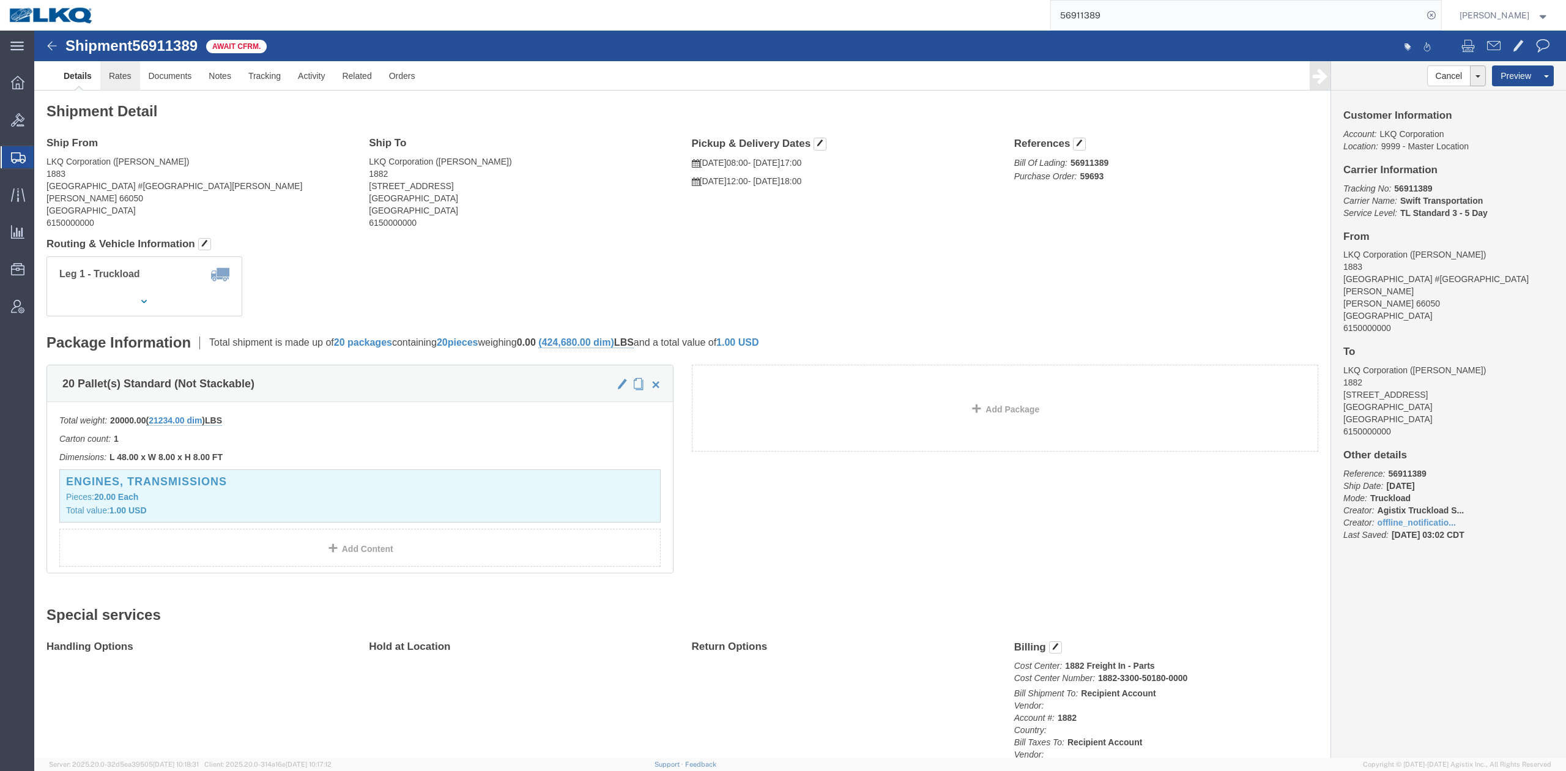
click link "Rates"
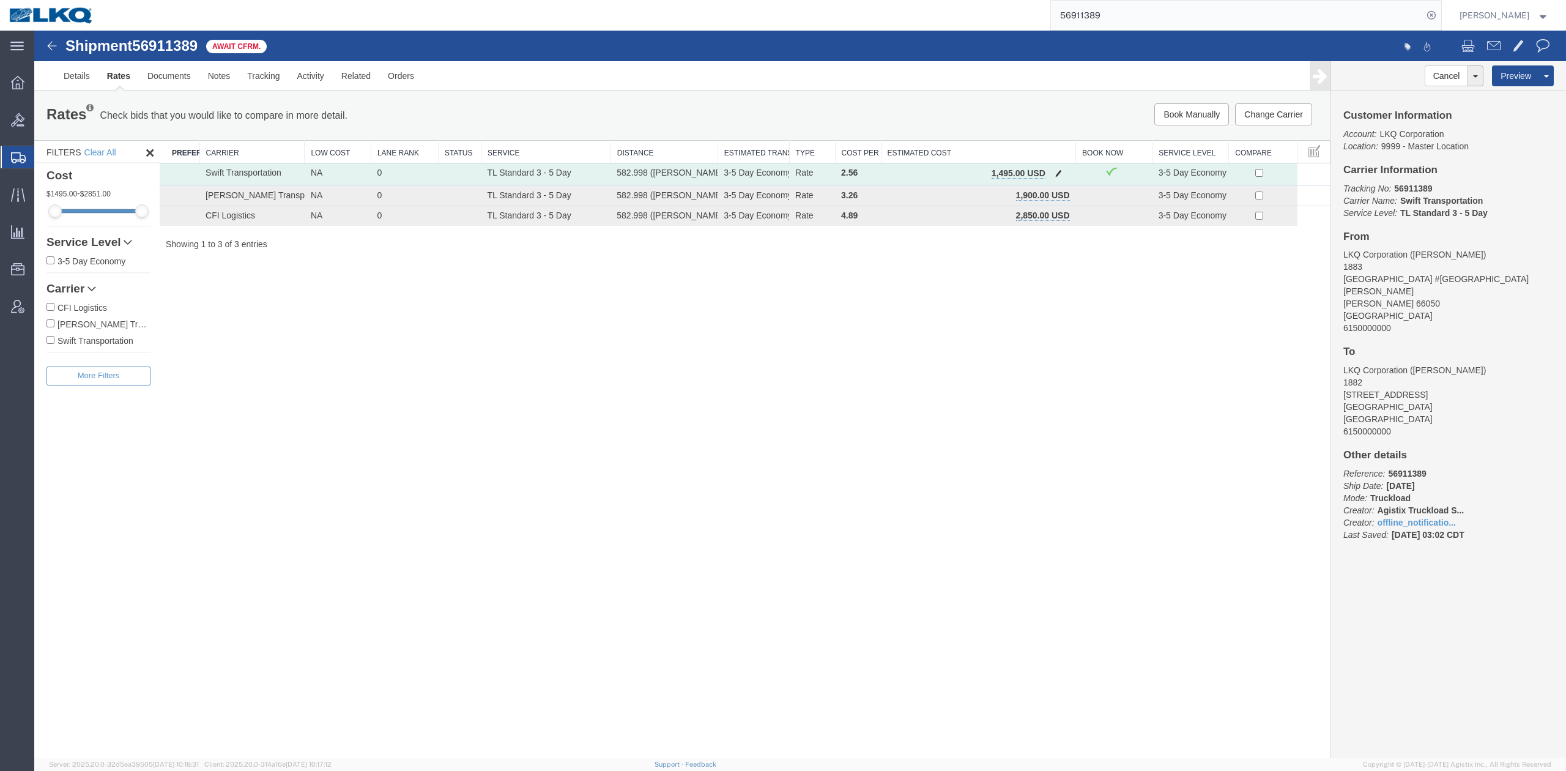
click at [1043, 169] on span "button" at bounding box center [1058, 173] width 7 height 9
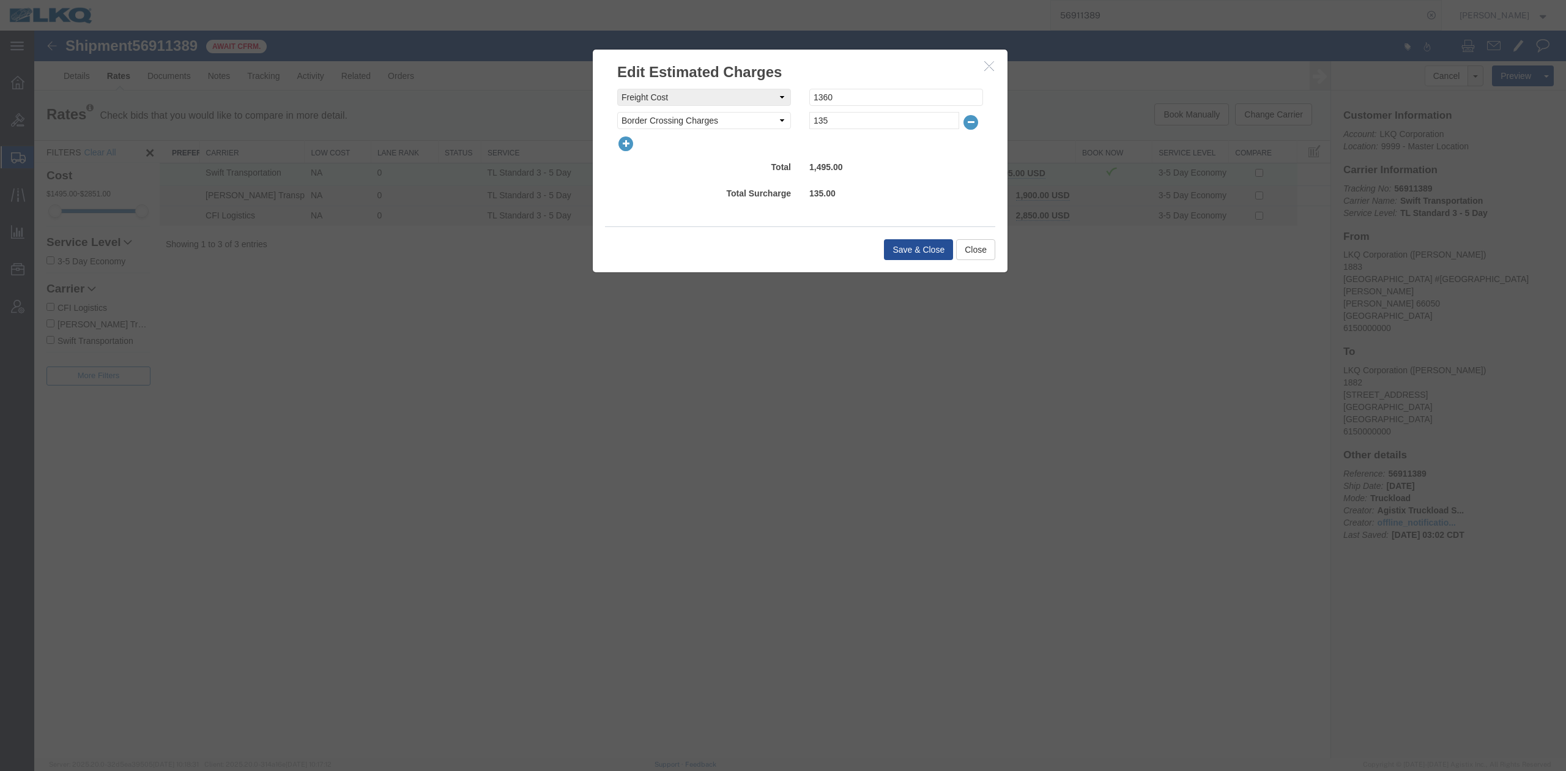
click at [621, 147] on icon "button" at bounding box center [625, 143] width 17 height 17
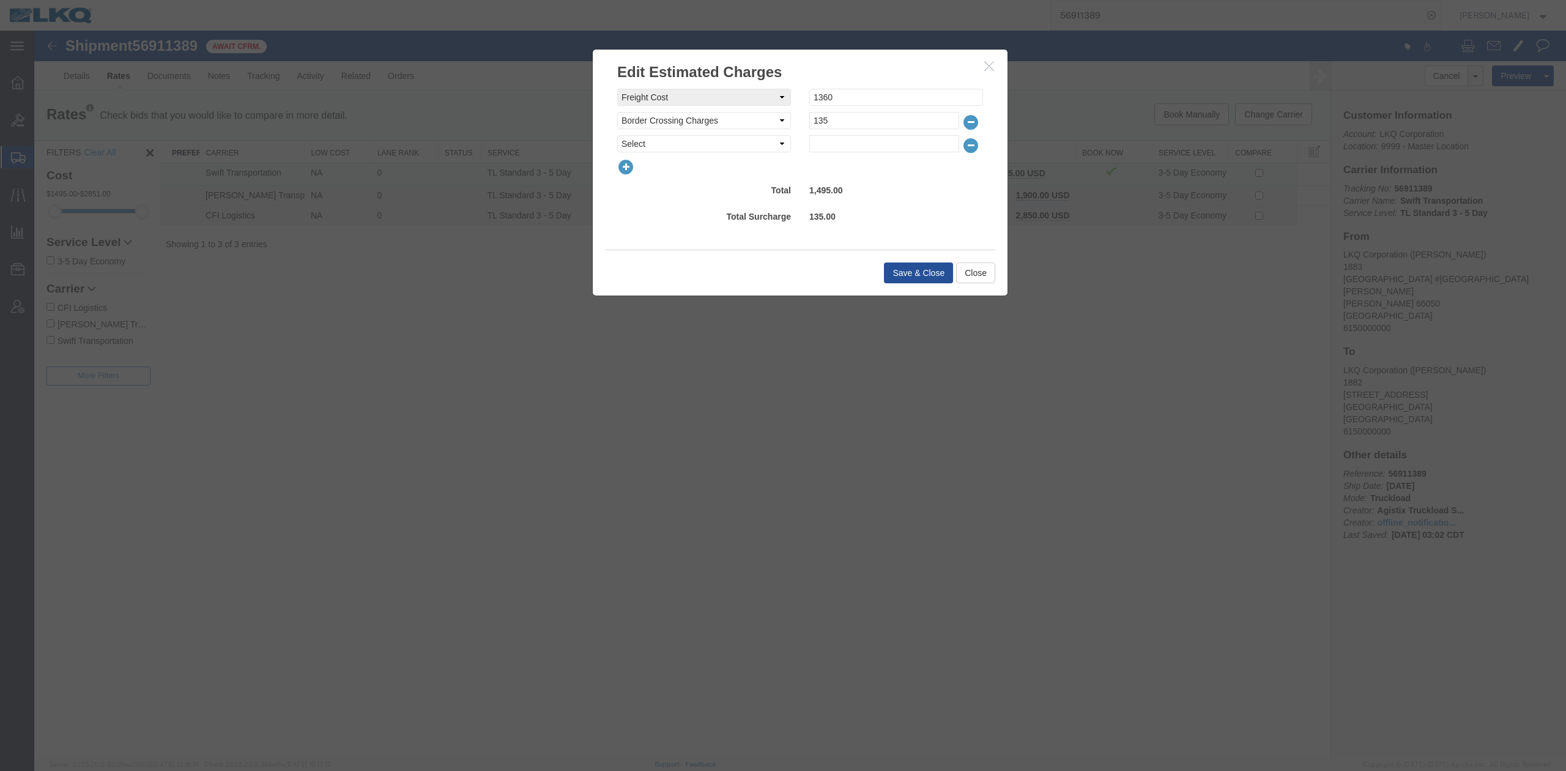
click at [625, 147] on select "Select AES Filing Accessorial Delivery Charge Additional Invoice Details Addres…" at bounding box center [704, 143] width 174 height 17
select select "FUEL_CHARGE"
click at [617, 135] on select "Select AES Filing Accessorial Delivery Charge Additional Invoice Details Addres…" at bounding box center [704, 143] width 174 height 17
type input "190.96"
click at [896, 267] on button "Save & Close" at bounding box center [918, 272] width 69 height 21
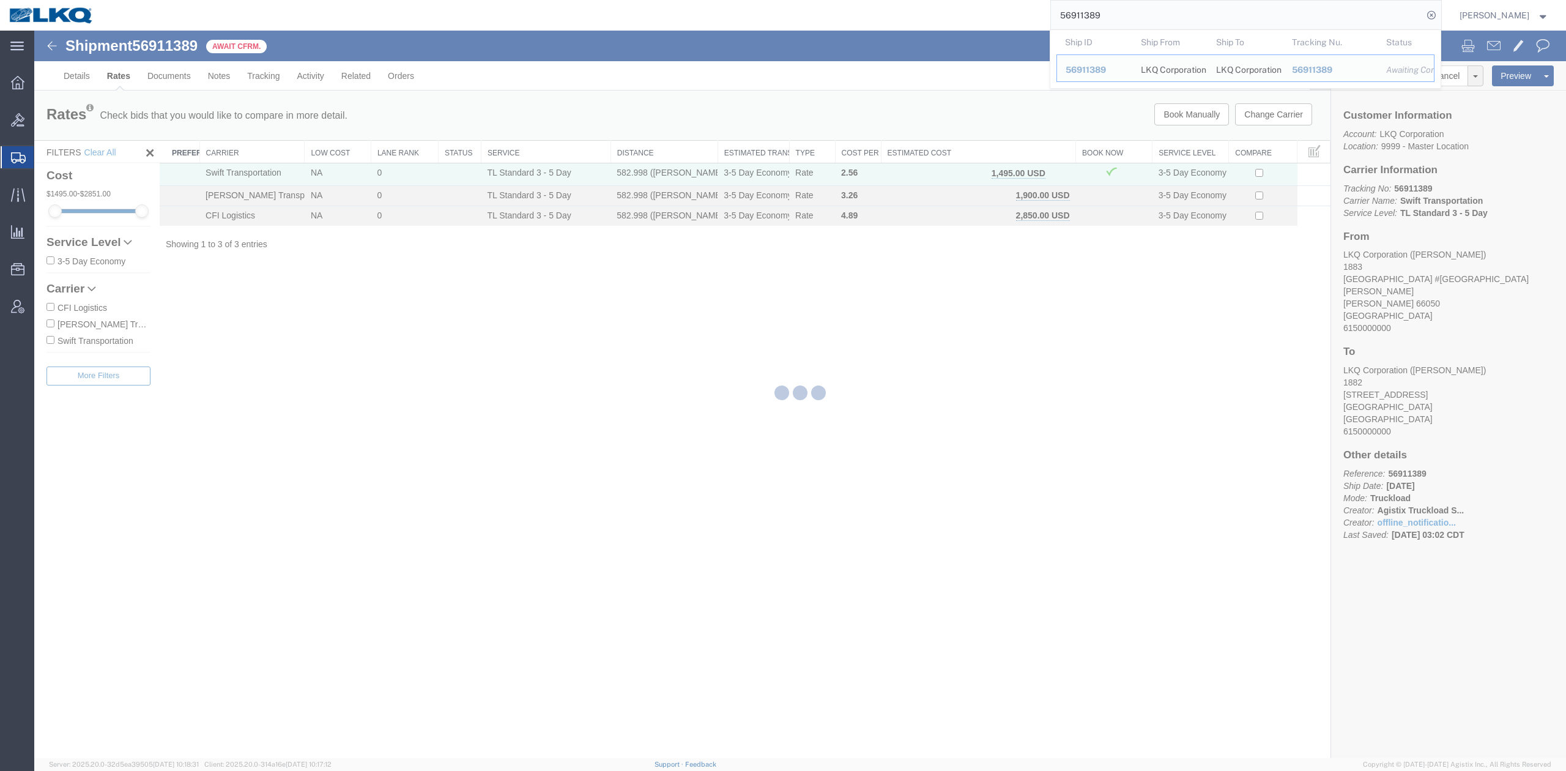
click at [1043, 15] on input "56911389" at bounding box center [1237, 15] width 372 height 29
paste input "28185"
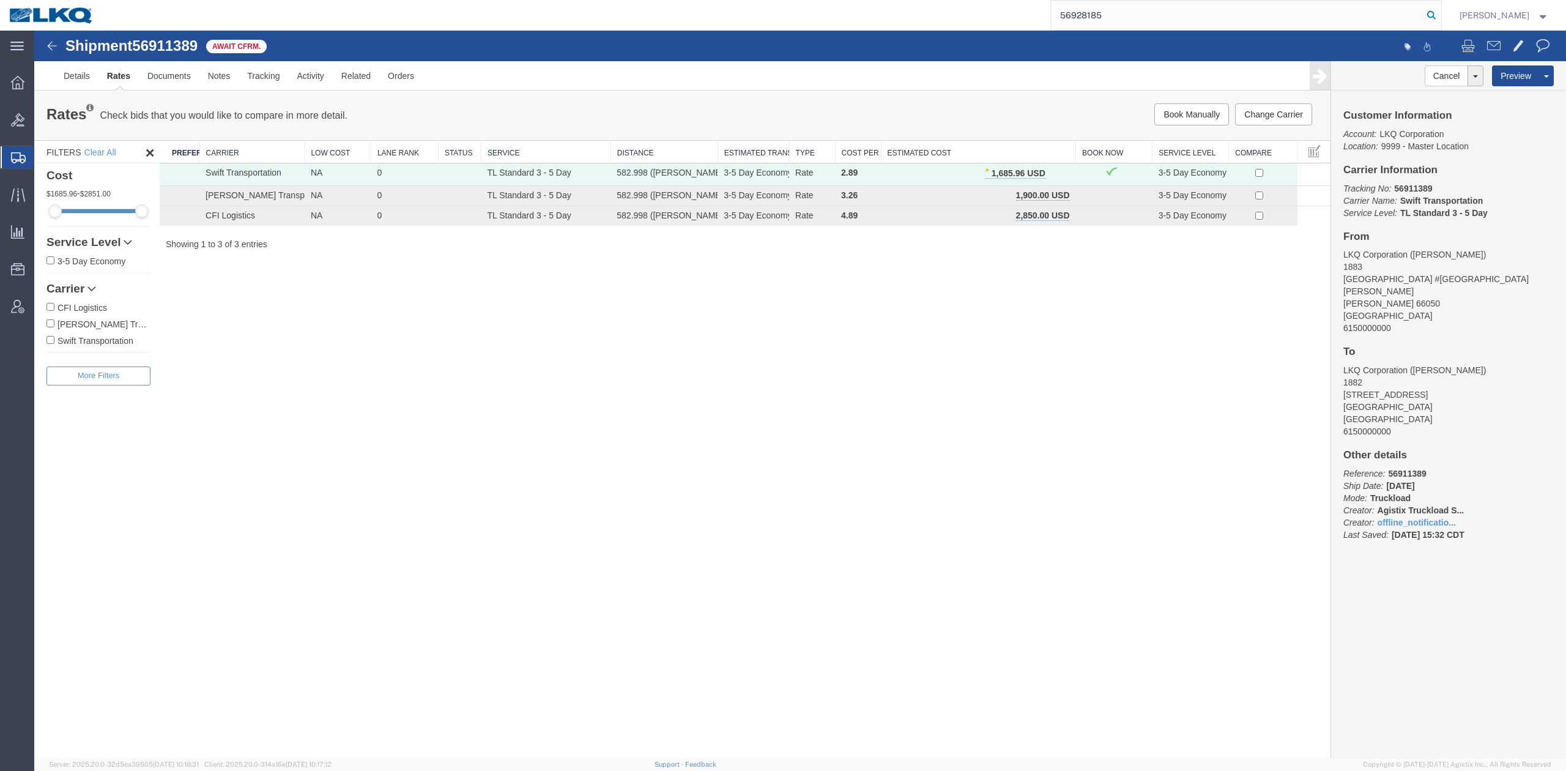
type input "56928185"
click at [1043, 15] on icon at bounding box center [1430, 15] width 17 height 17
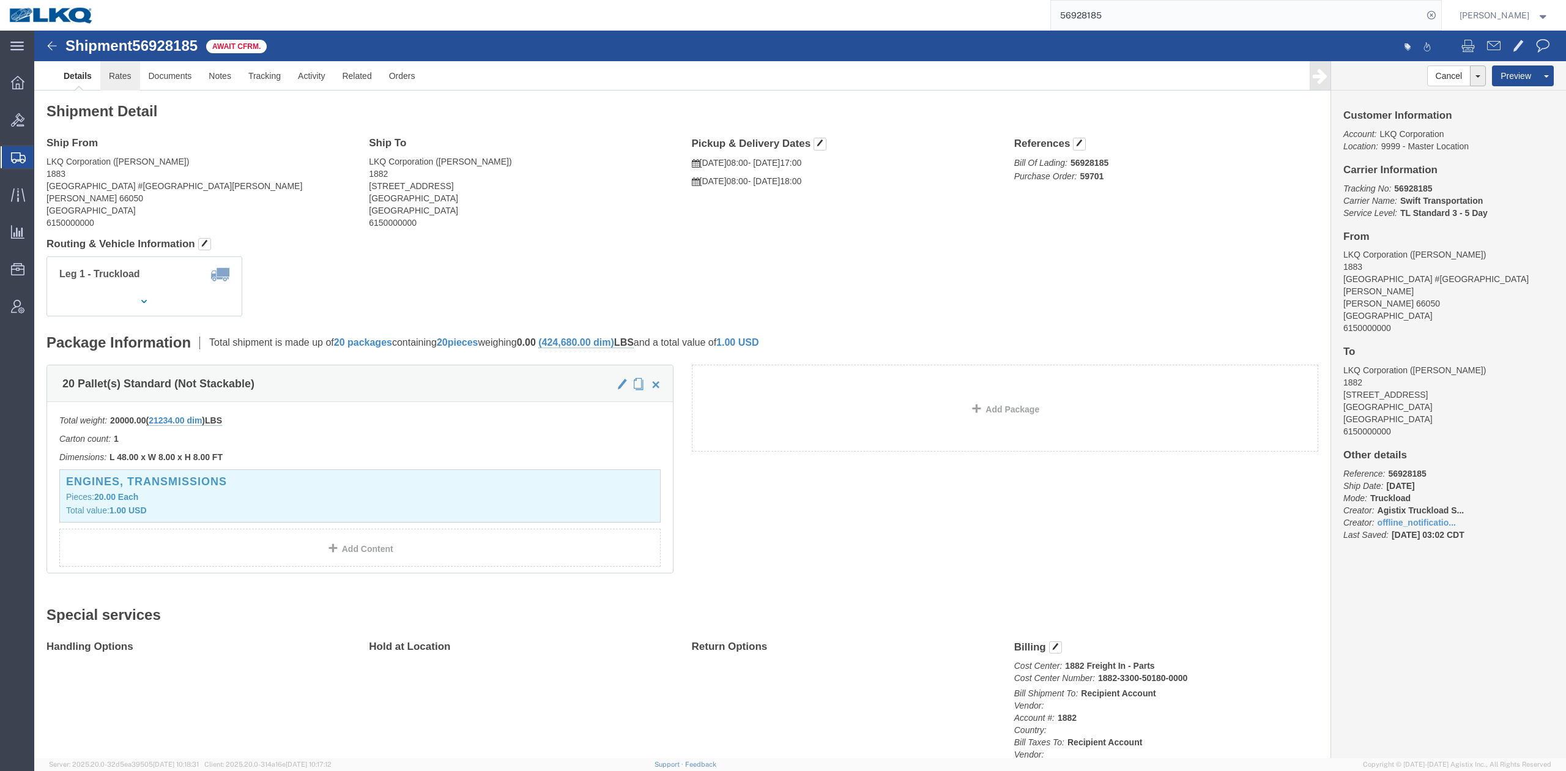
drag, startPoint x: 86, startPoint y: 45, endPoint x: 366, endPoint y: 298, distance: 376.7
click link "Rates"
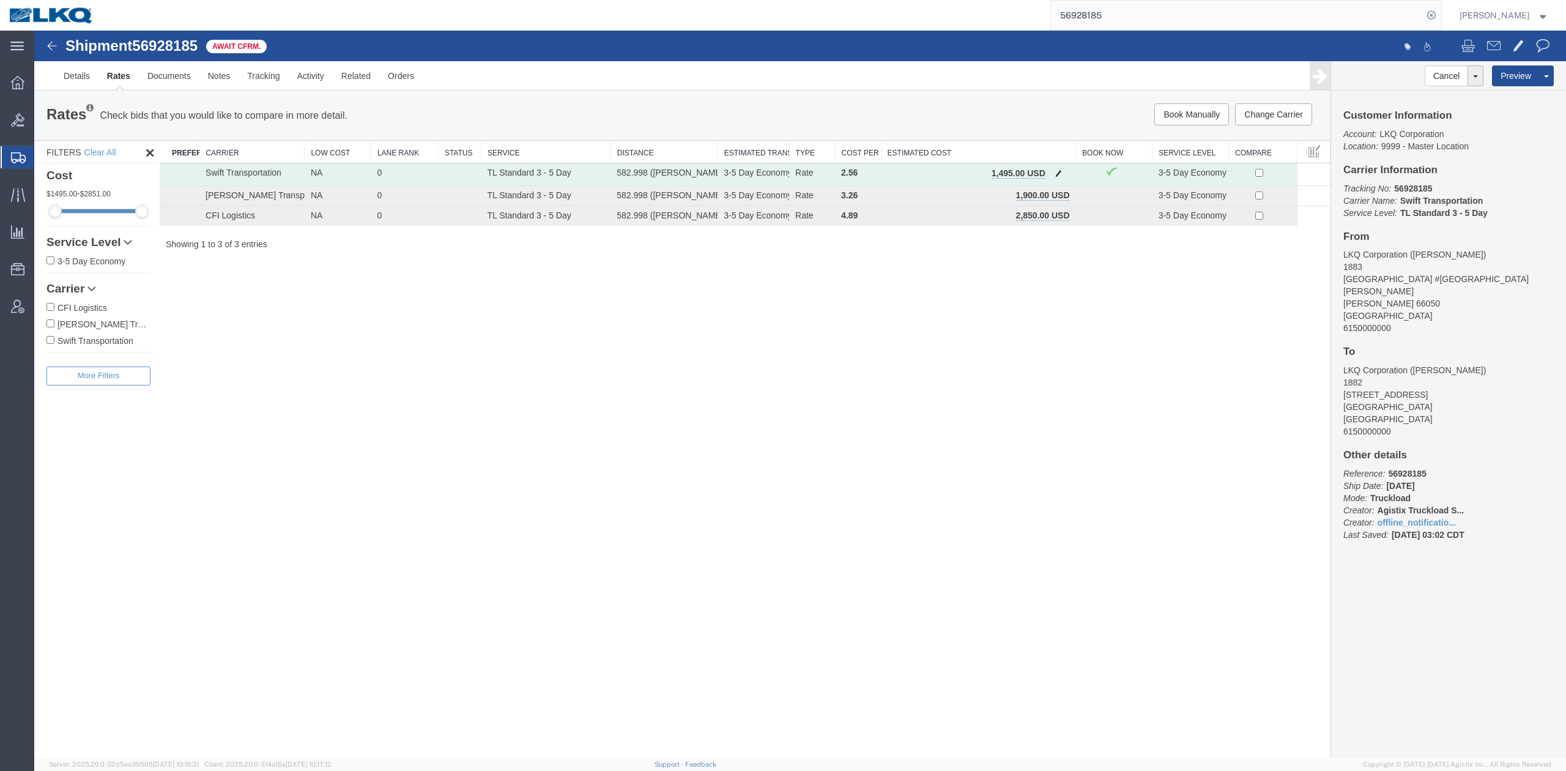
click at [1043, 174] on span "button" at bounding box center [1058, 173] width 7 height 9
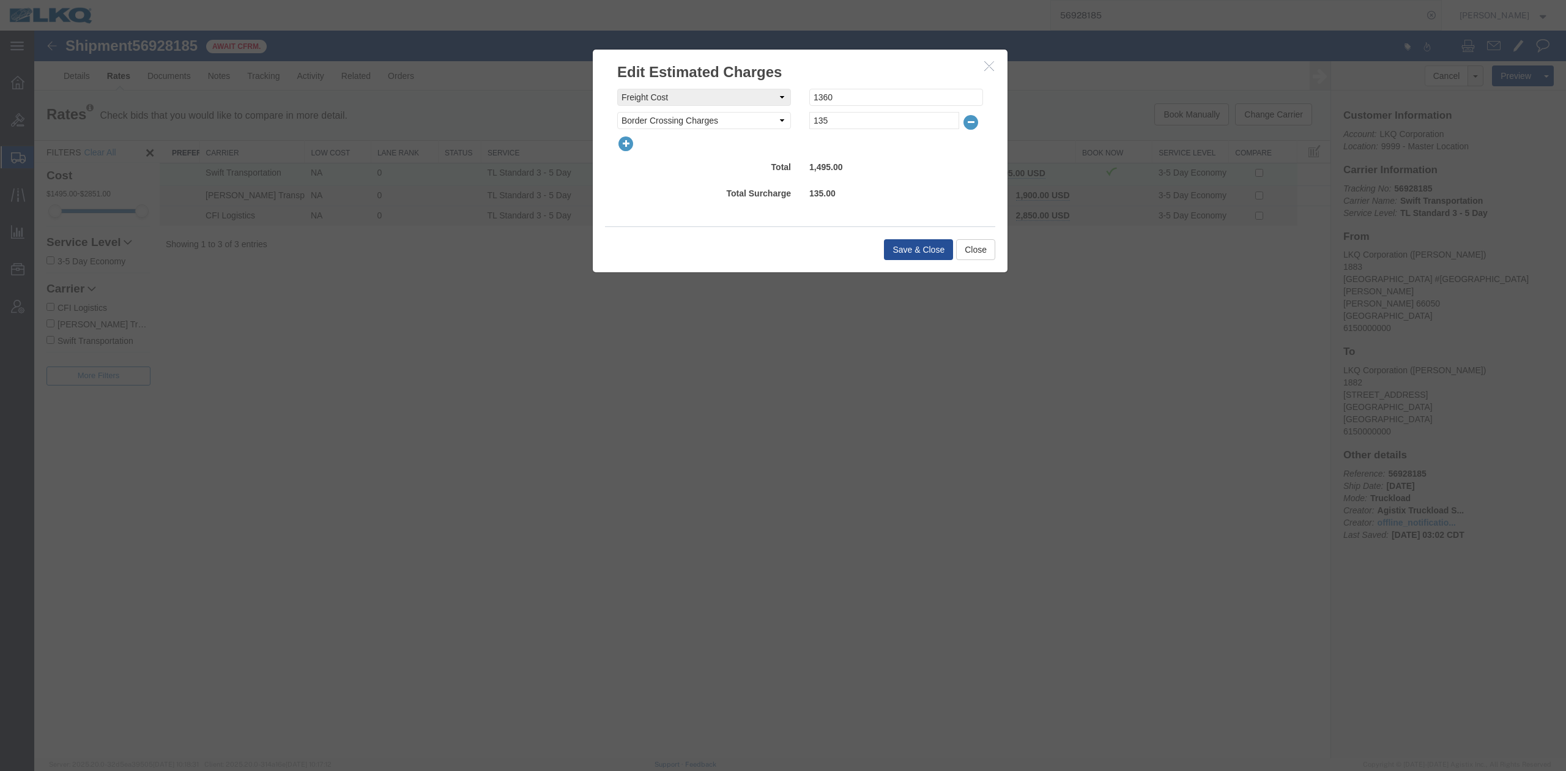
click at [627, 142] on icon "button" at bounding box center [625, 143] width 17 height 17
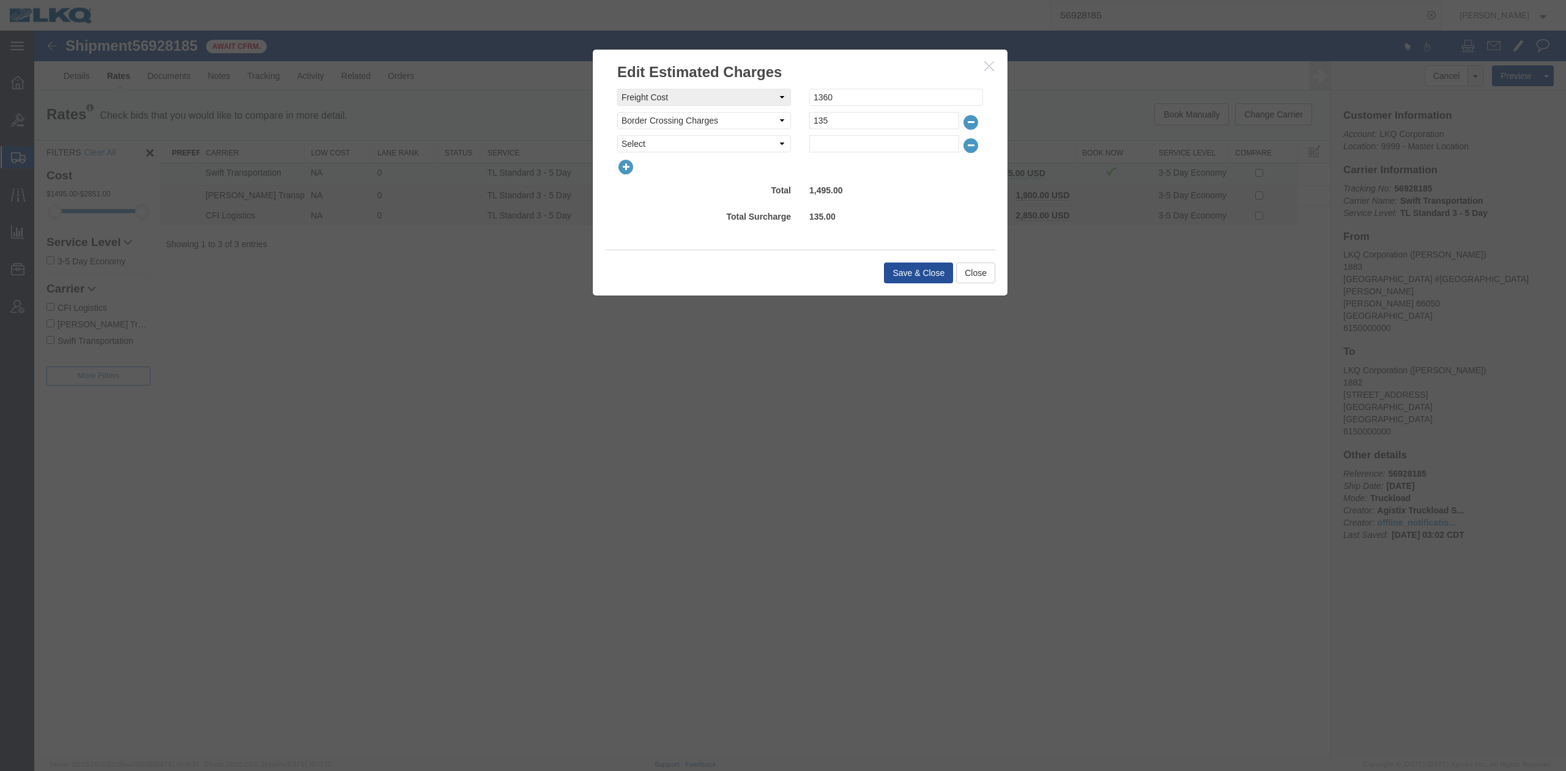
click at [627, 142] on select "Select AES Filing Accessorial Delivery Charge Additional Invoice Details Addres…" at bounding box center [704, 143] width 174 height 17
select select "FUEL_CHARGE"
click at [617, 135] on select "Select AES Filing Accessorial Delivery Charge Additional Invoice Details Addres…" at bounding box center [704, 143] width 174 height 17
type input "190.96"
click at [927, 278] on button "Save & Close" at bounding box center [918, 272] width 69 height 21
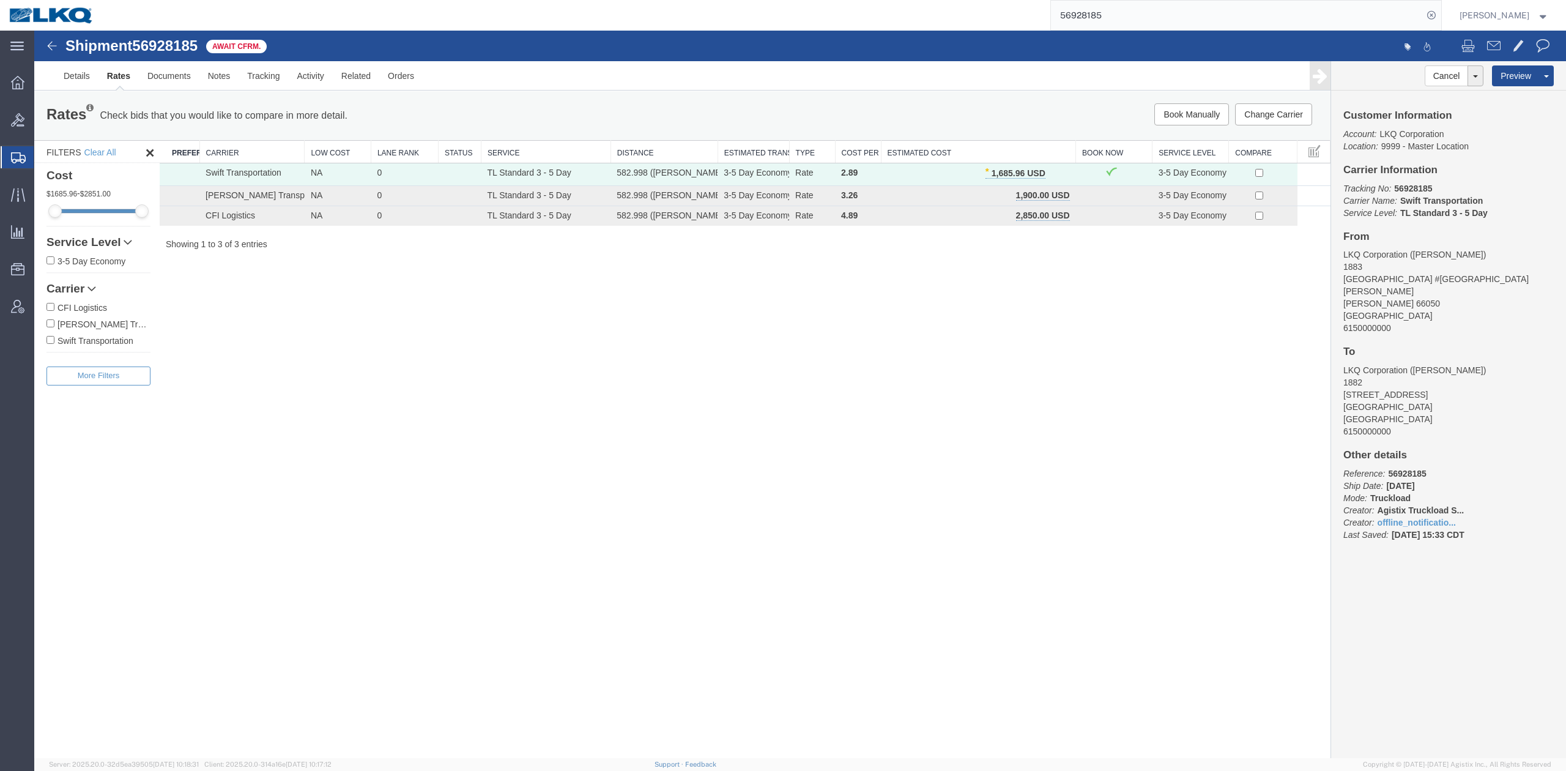
click at [1043, 24] on input "56928185" at bounding box center [1237, 15] width 372 height 29
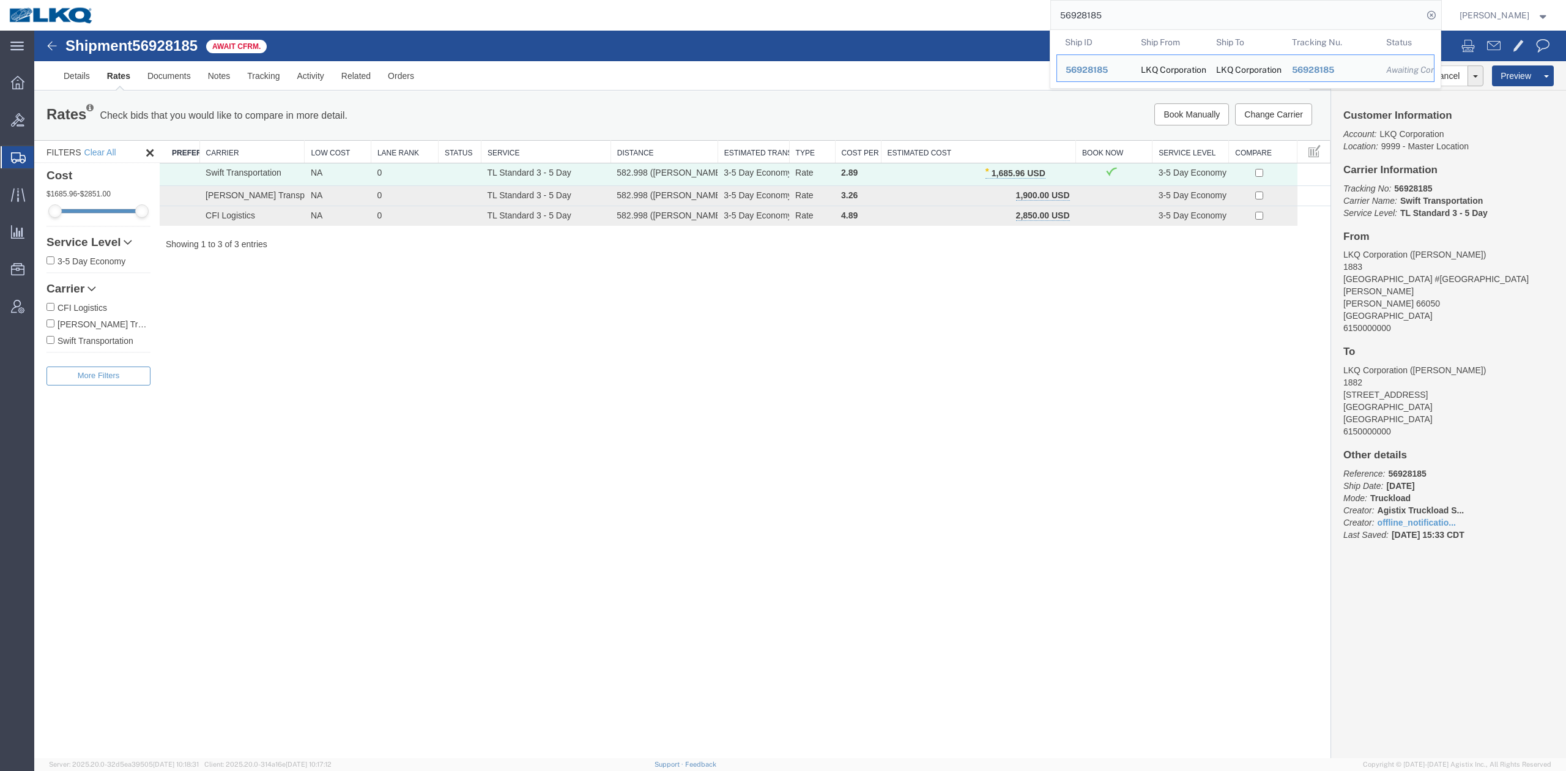
paste input "666899"
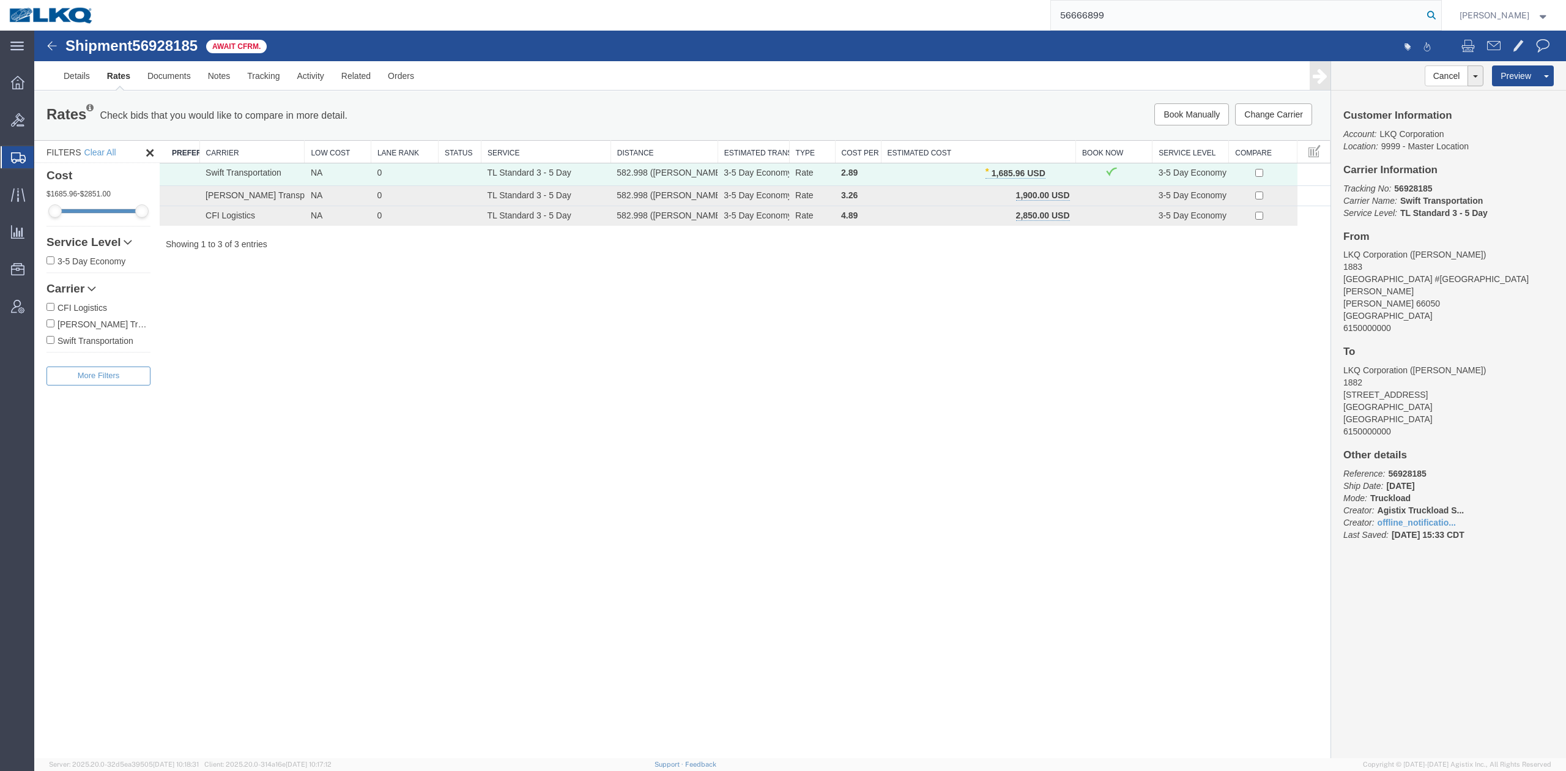
click at [1043, 10] on icon at bounding box center [1430, 15] width 17 height 17
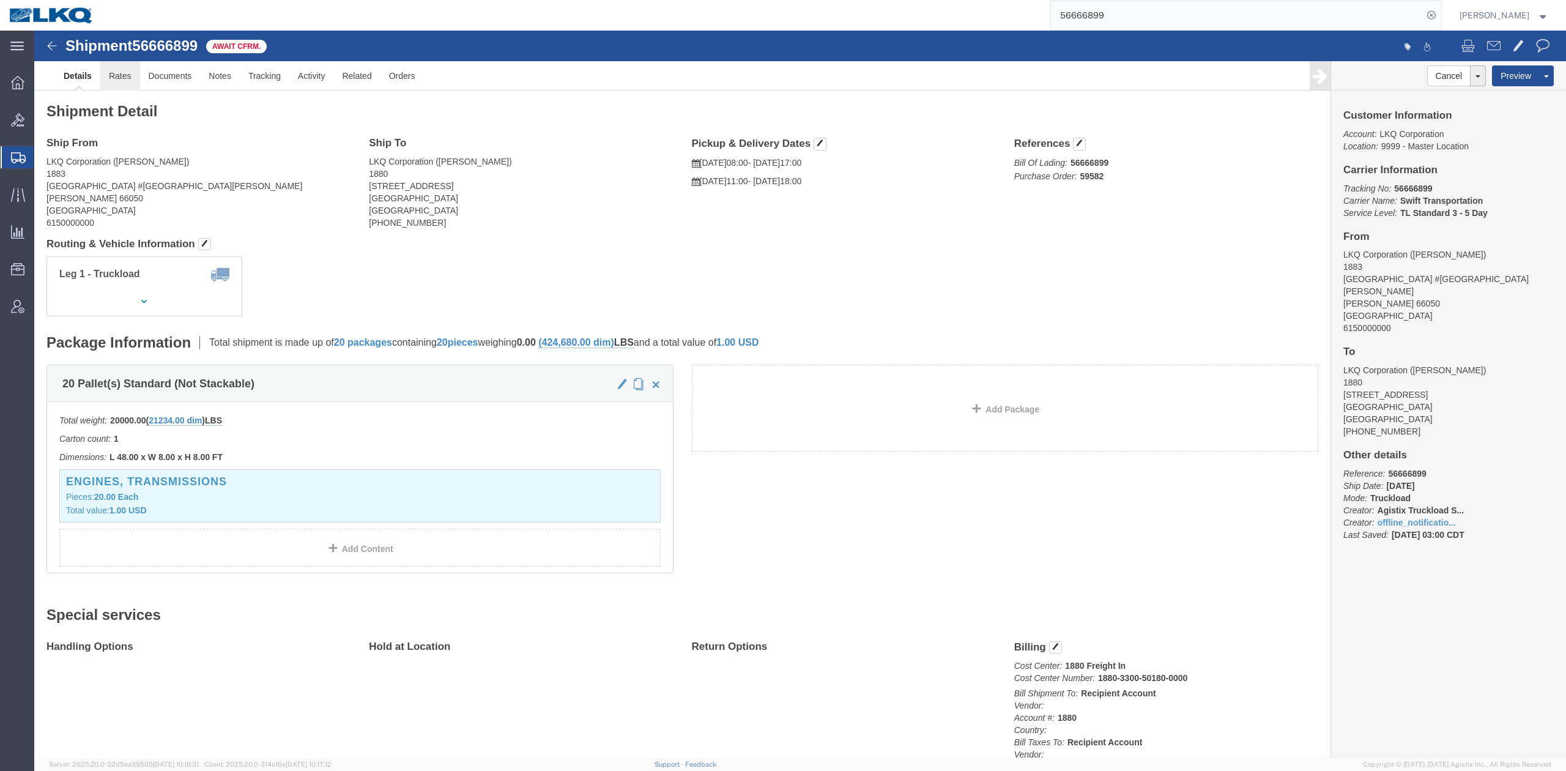
drag, startPoint x: 79, startPoint y: 42, endPoint x: 152, endPoint y: 86, distance: 85.6
click link "Rates"
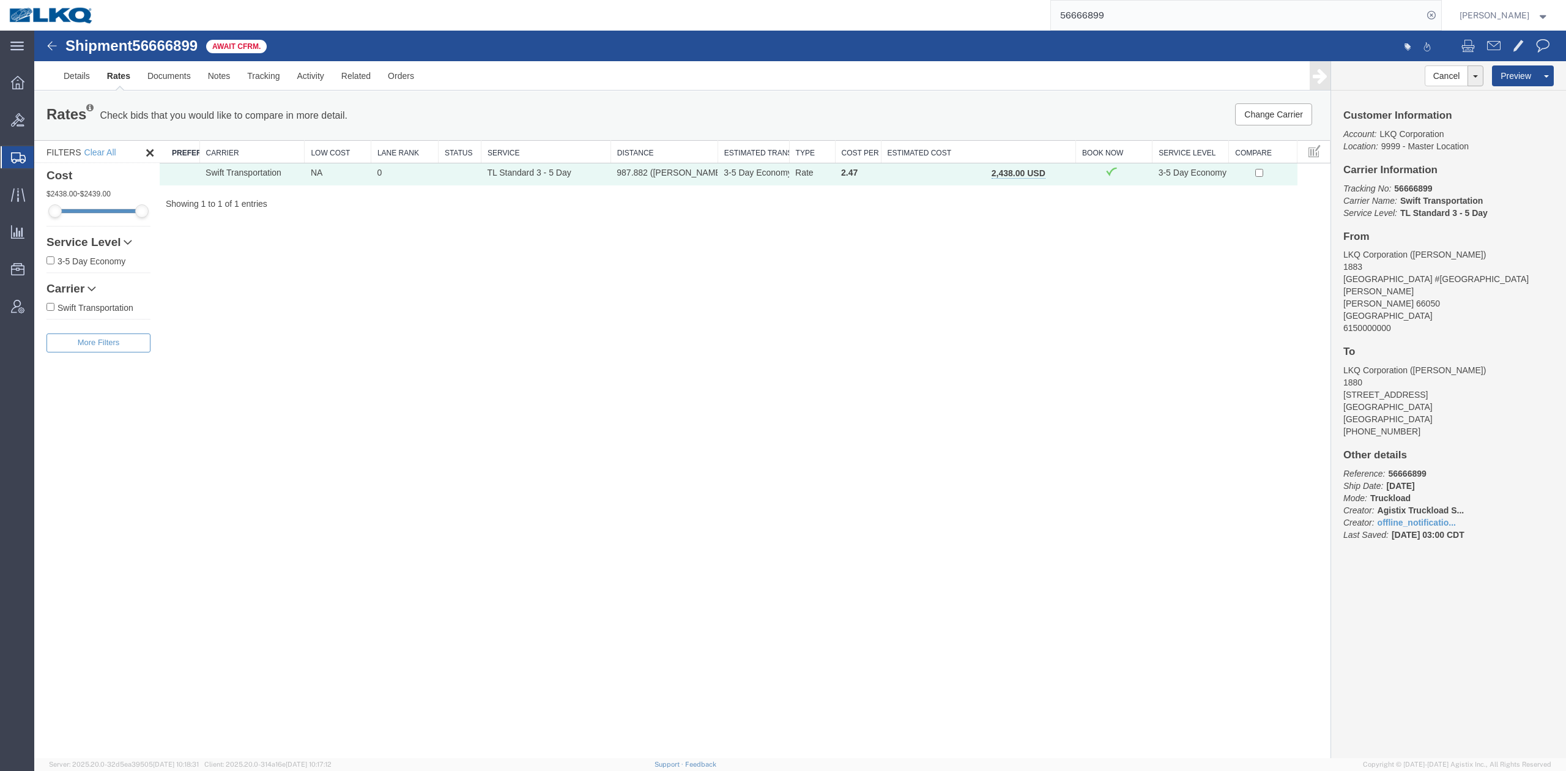
click at [1043, 20] on input "56666899" at bounding box center [1237, 15] width 372 height 29
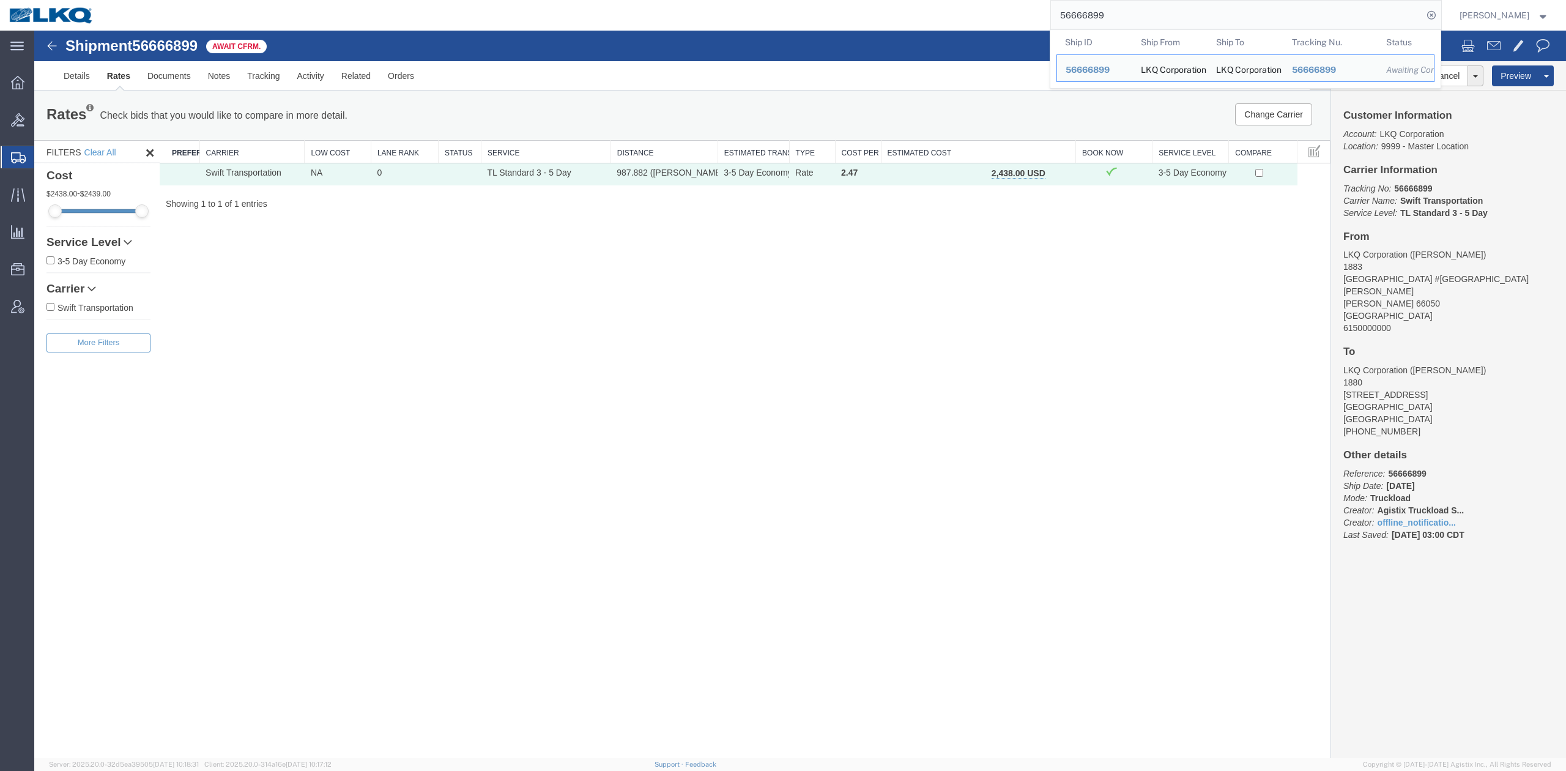
click at [1043, 20] on input "56666899" at bounding box center [1237, 15] width 372 height 29
paste input "937478"
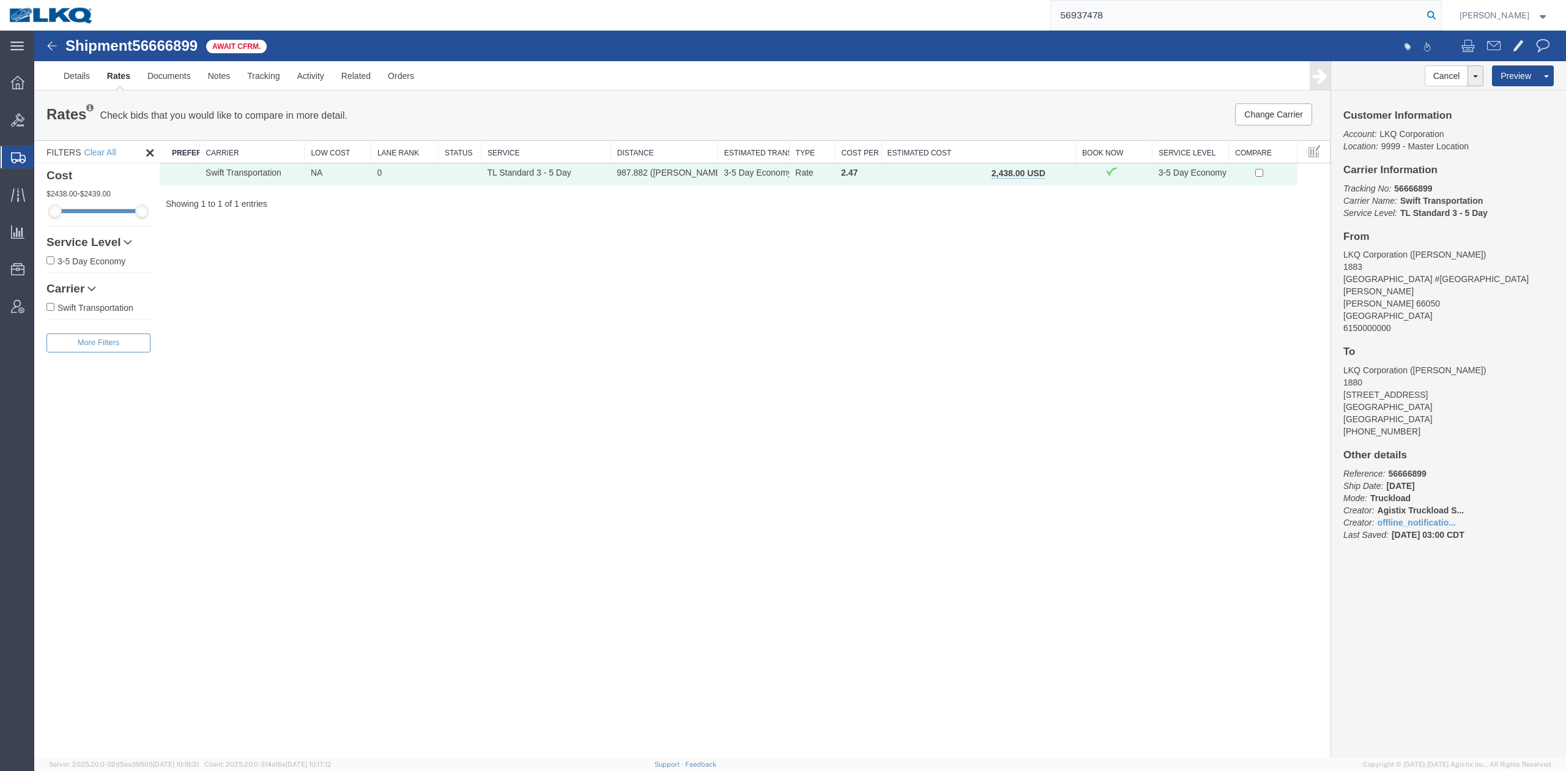
type input "56937478"
click at [1043, 18] on icon at bounding box center [1430, 15] width 17 height 17
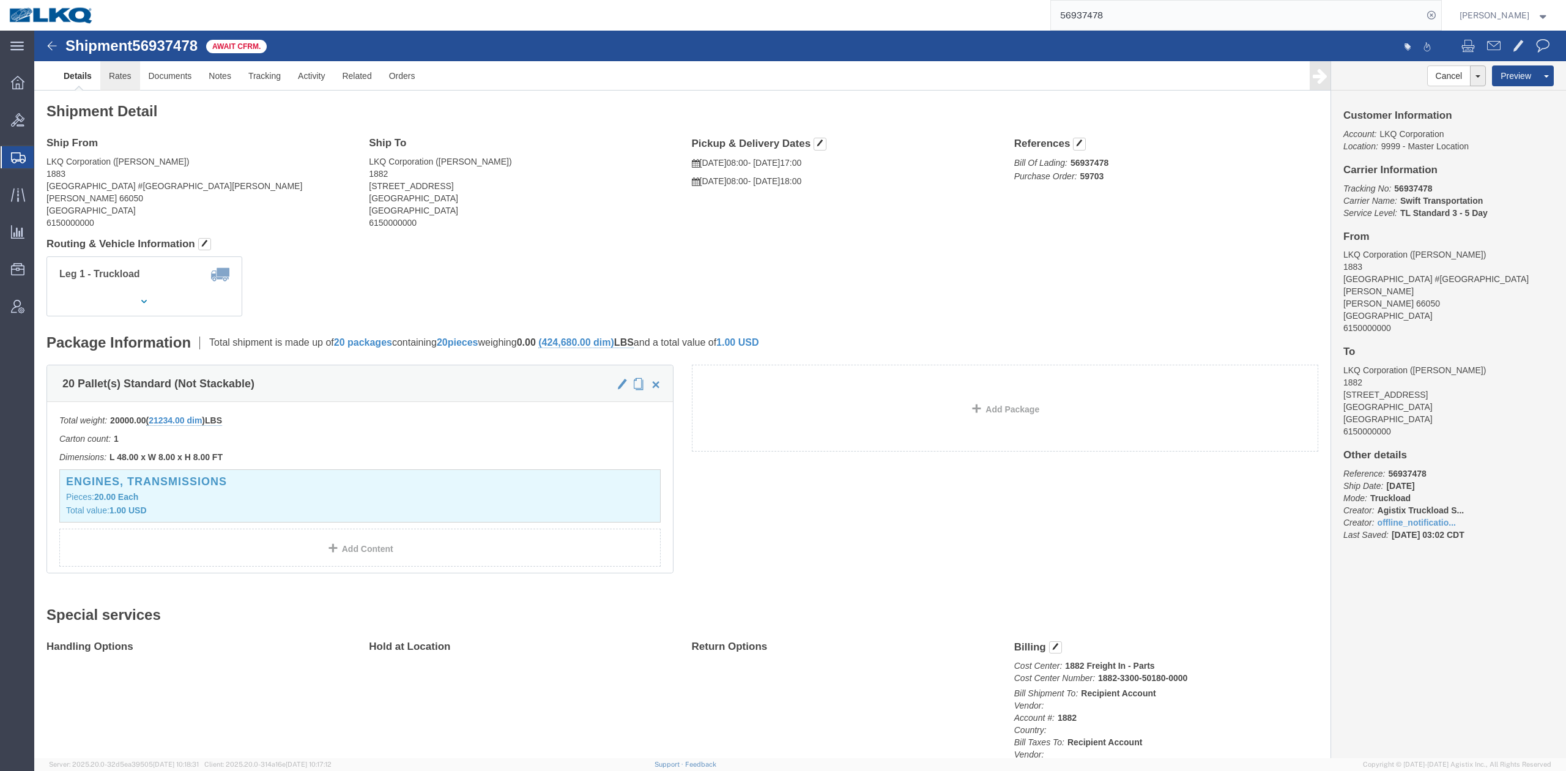
click link "Rates"
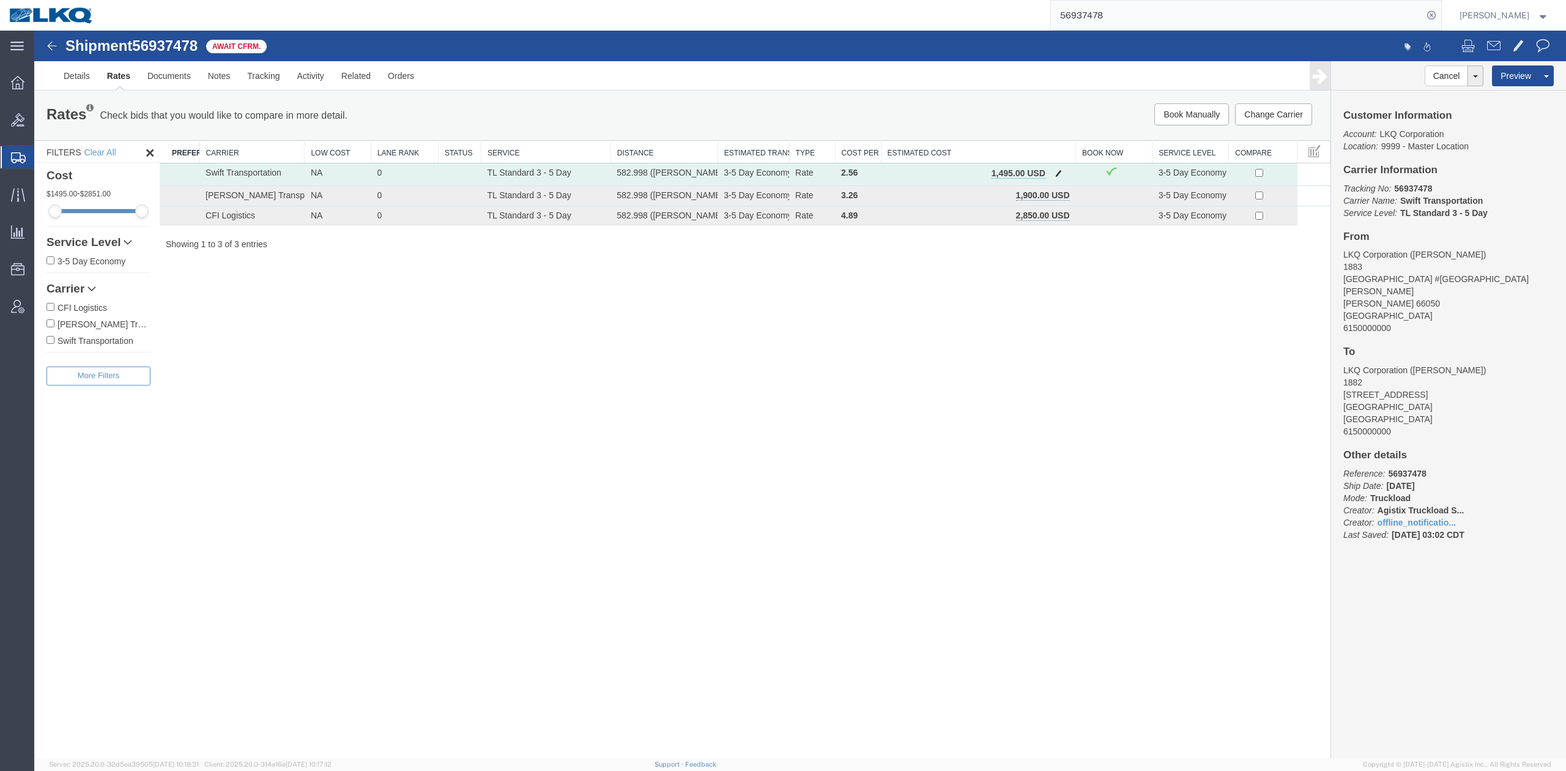
click at [1043, 175] on button "button" at bounding box center [1058, 174] width 17 height 16
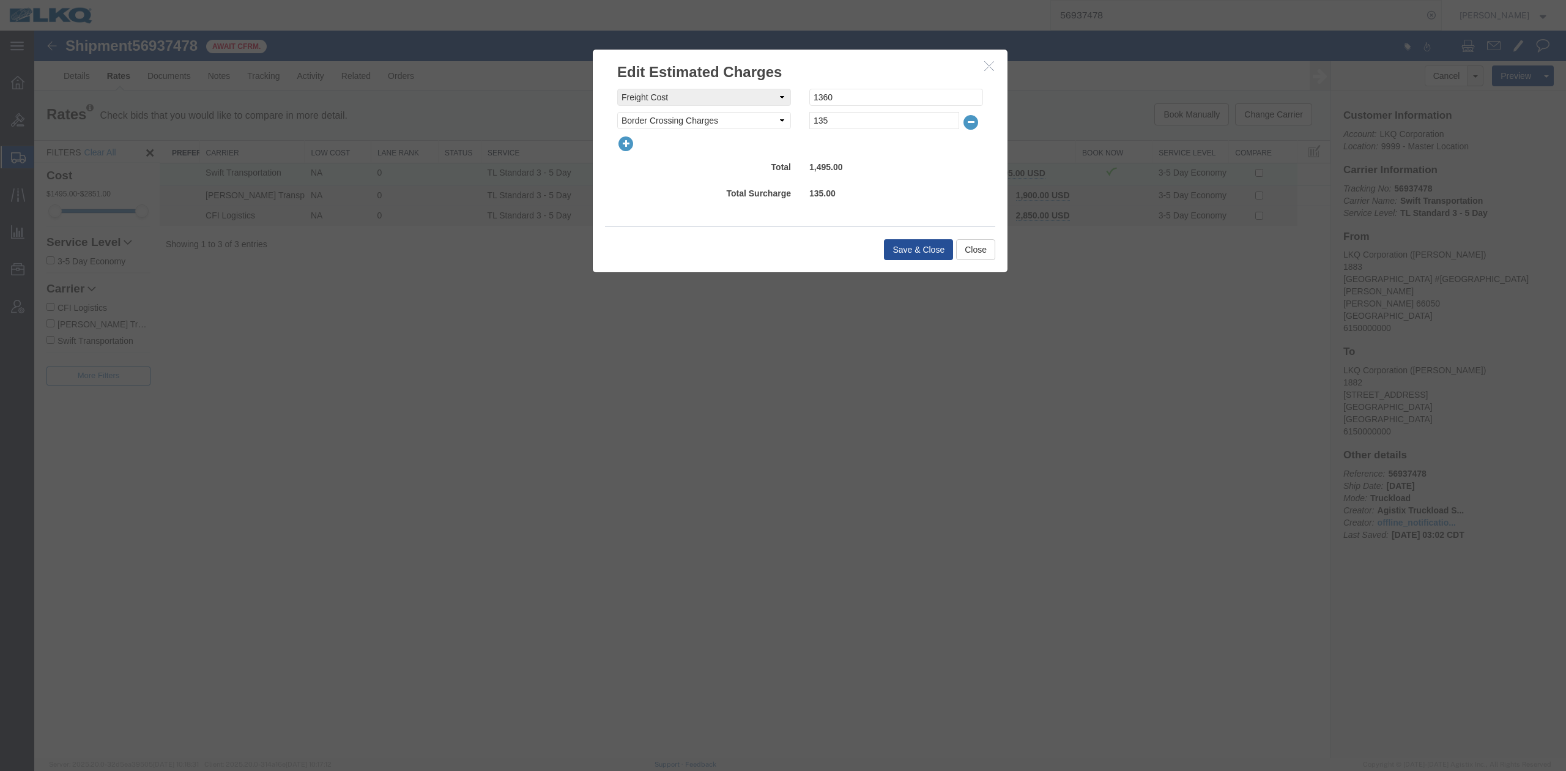
click at [625, 138] on icon "button" at bounding box center [625, 143] width 17 height 17
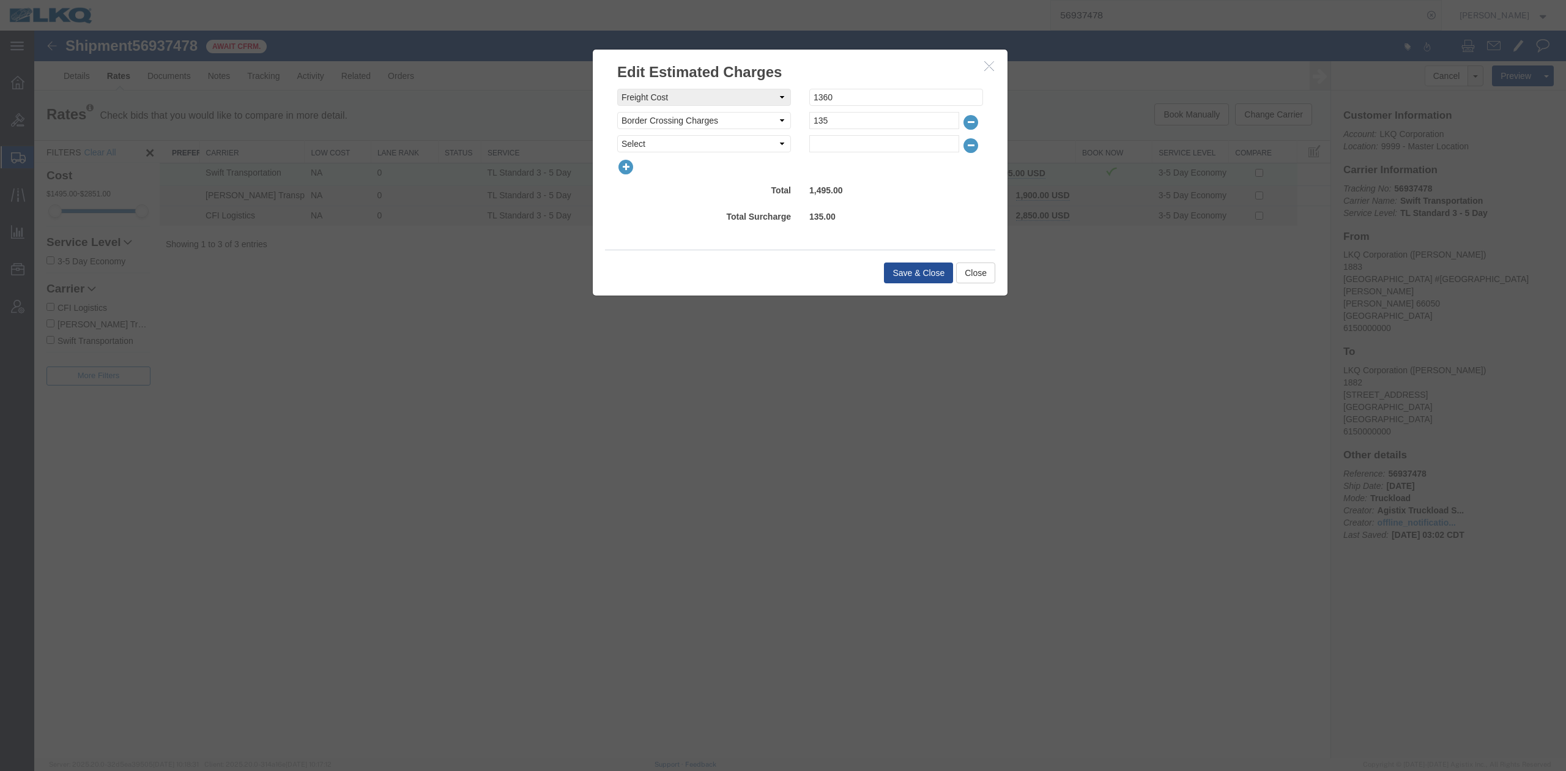
select select "FUEL_CHARGE"
click at [617, 135] on select "Select AES Filing Accessorial Delivery Charge Additional Invoice Details Addres…" at bounding box center [704, 143] width 174 height 17
type input "190.96"
click at [926, 276] on button "Save & Close" at bounding box center [918, 272] width 69 height 21
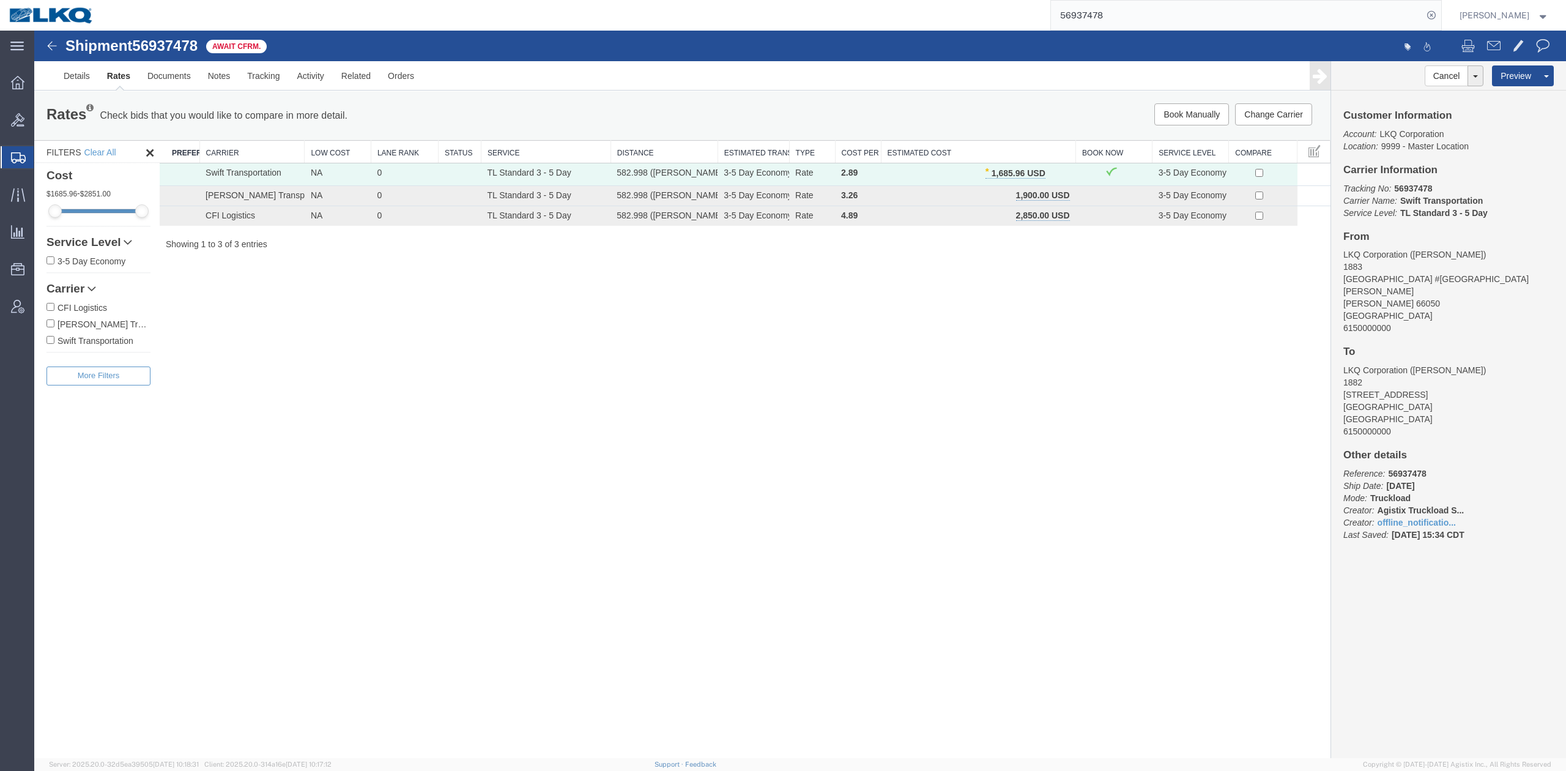
drag, startPoint x: 1082, startPoint y: 1, endPoint x: 1117, endPoint y: 23, distance: 40.7
click at [1043, 23] on input "56937478" at bounding box center [1237, 15] width 372 height 29
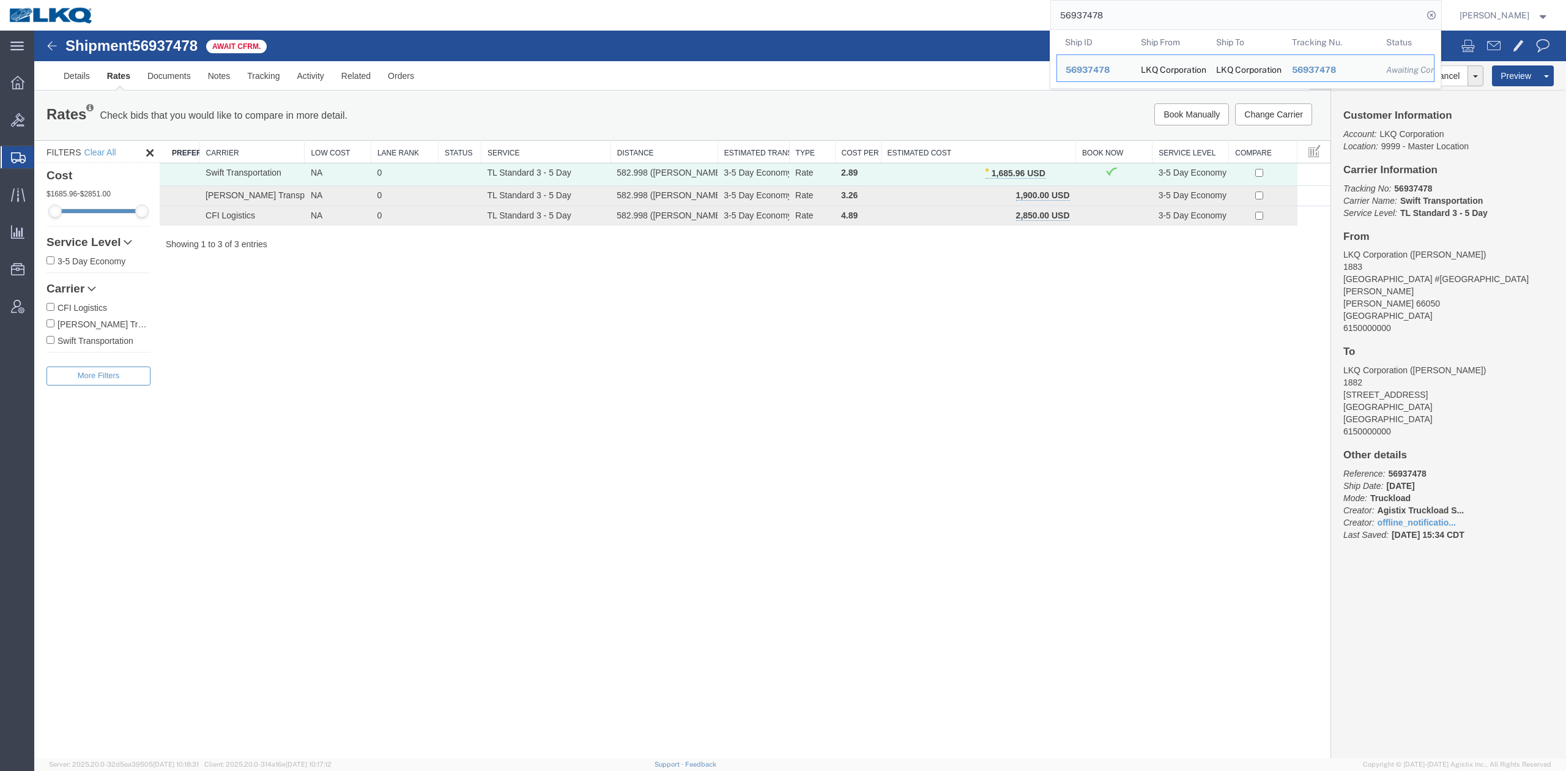
paste input "666899"
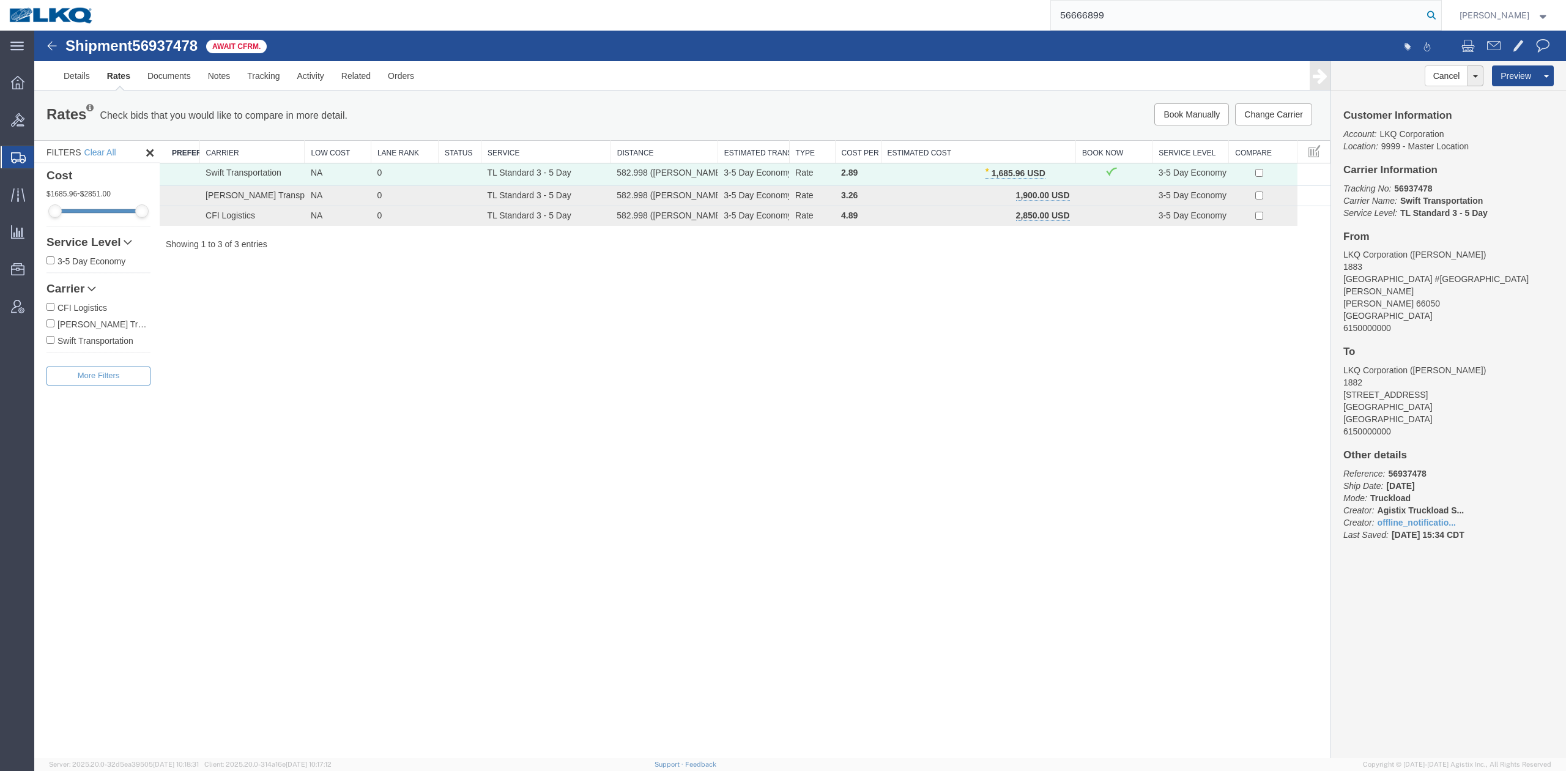
type input "56666899"
drag, startPoint x: 1446, startPoint y: 11, endPoint x: 1453, endPoint y: 17, distance: 9.6
click at [1043, 17] on icon at bounding box center [1430, 15] width 17 height 17
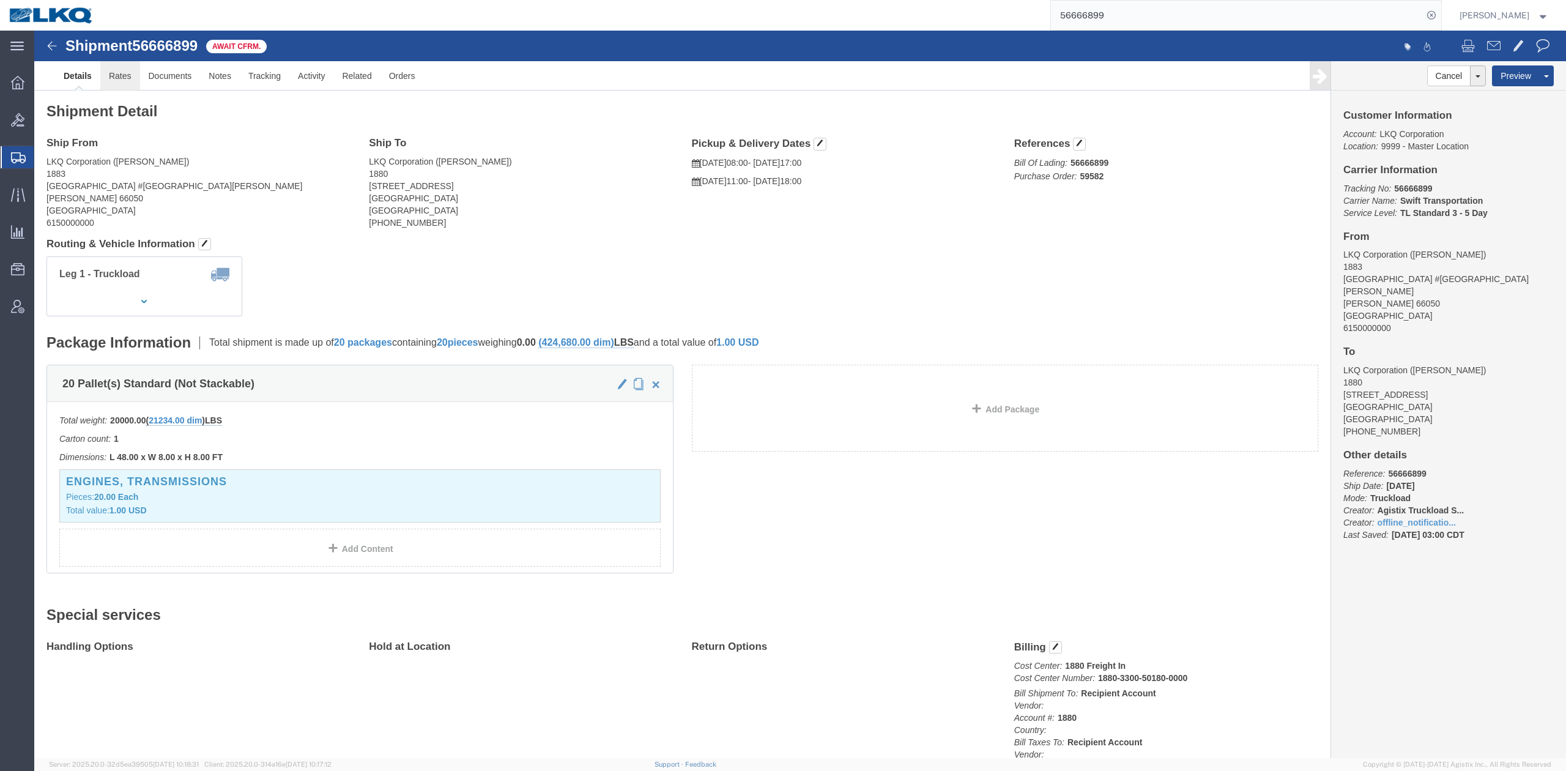
click link "Rates"
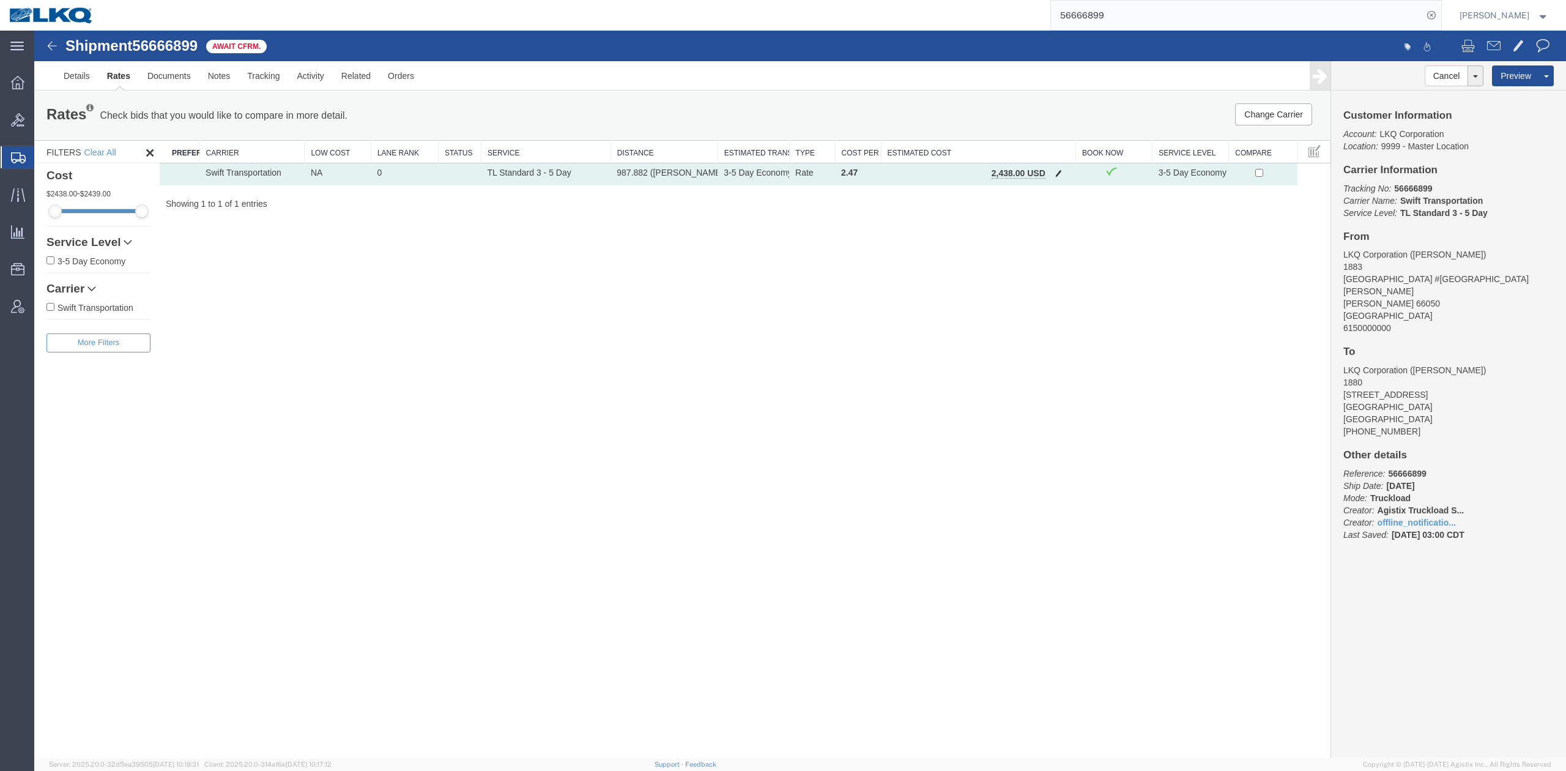
click at [1043, 177] on button "button" at bounding box center [1058, 174] width 17 height 16
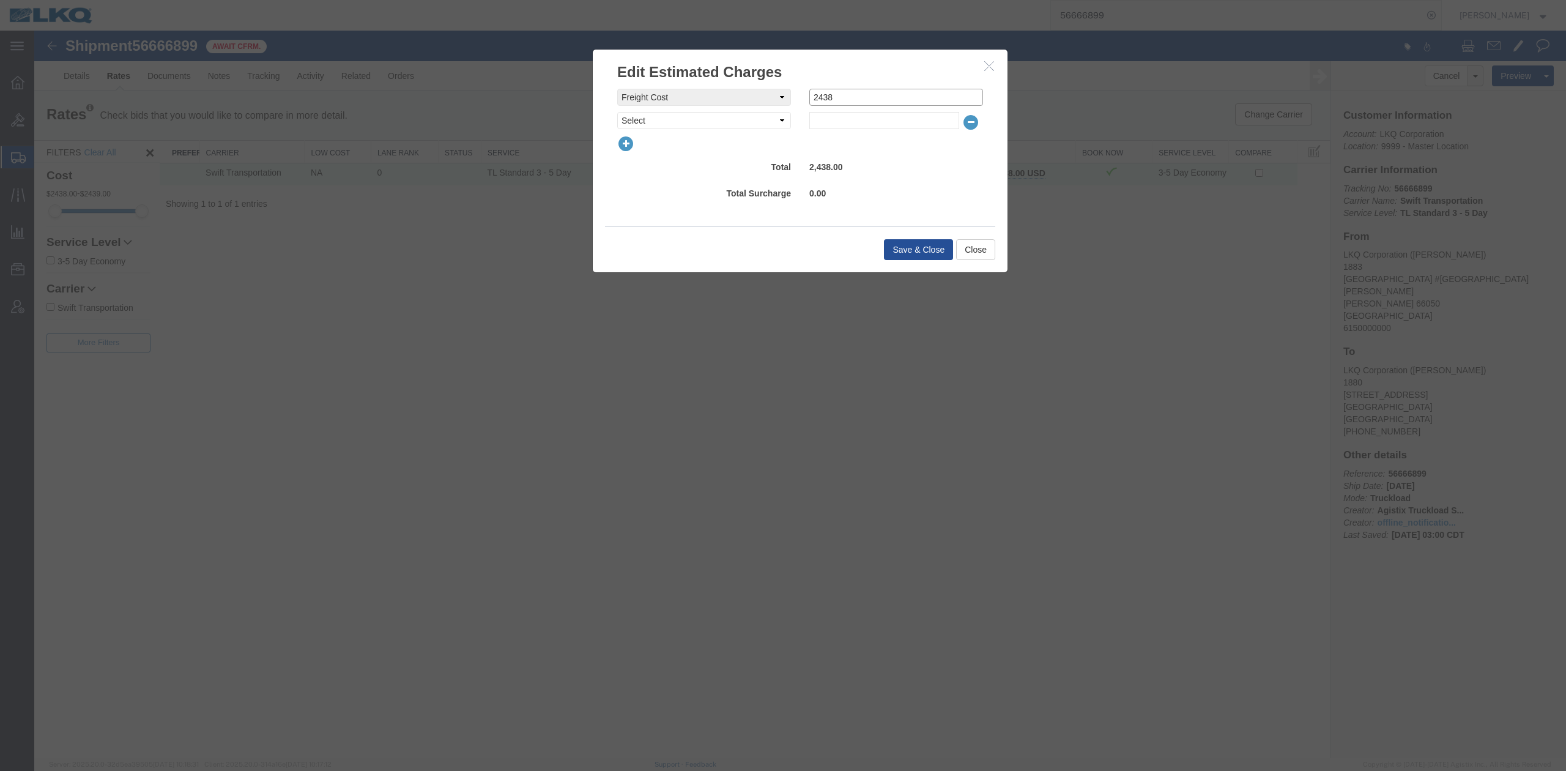
click at [732, 89] on div "freightCost Select AES Filing Accessorial Delivery Charge Additional Invoice De…" at bounding box center [800, 97] width 384 height 17
type input "2515"
click at [910, 255] on button "Save & Close" at bounding box center [918, 249] width 69 height 21
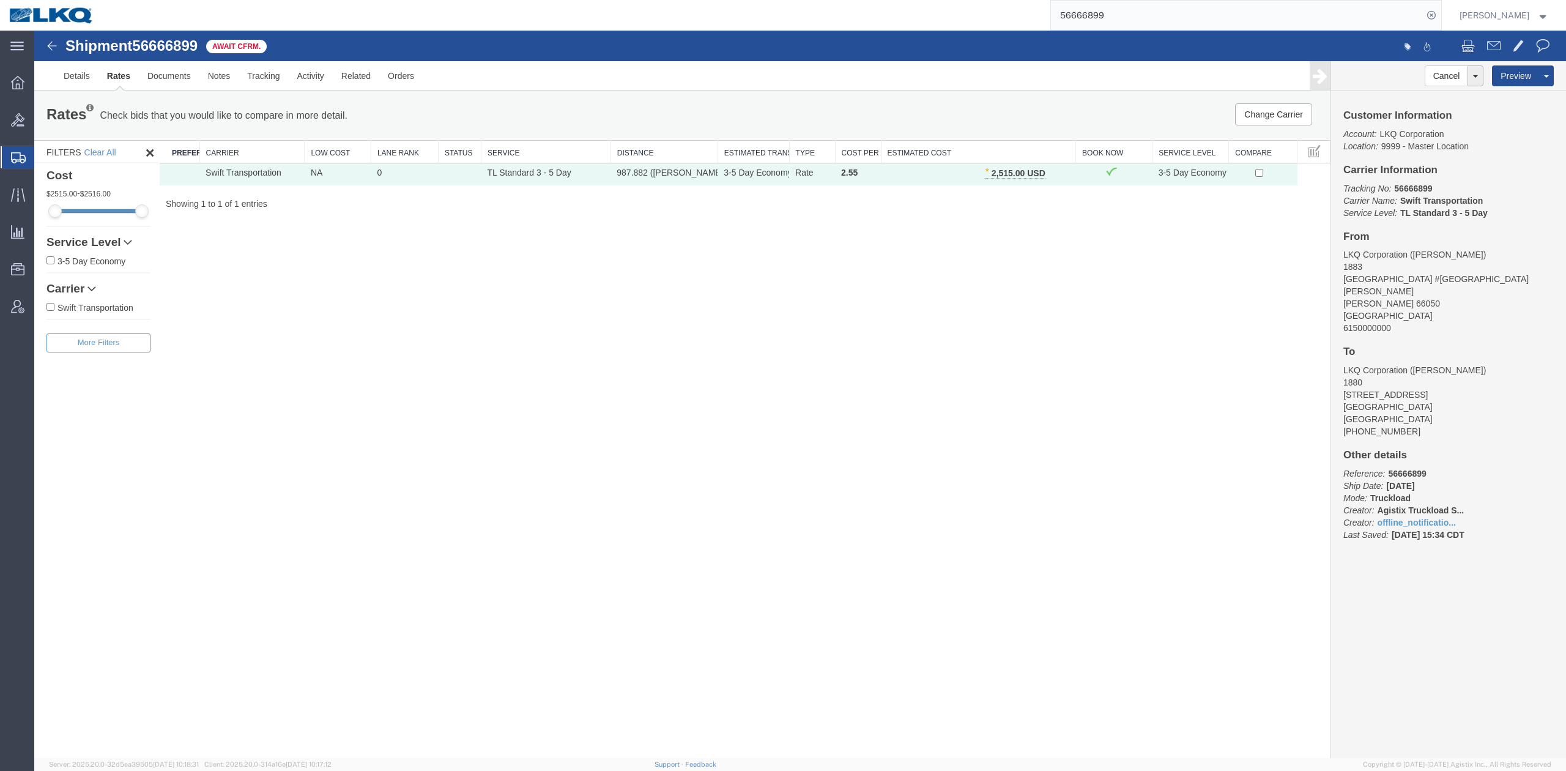
click at [1043, 9] on input "56666899" at bounding box center [1237, 15] width 372 height 29
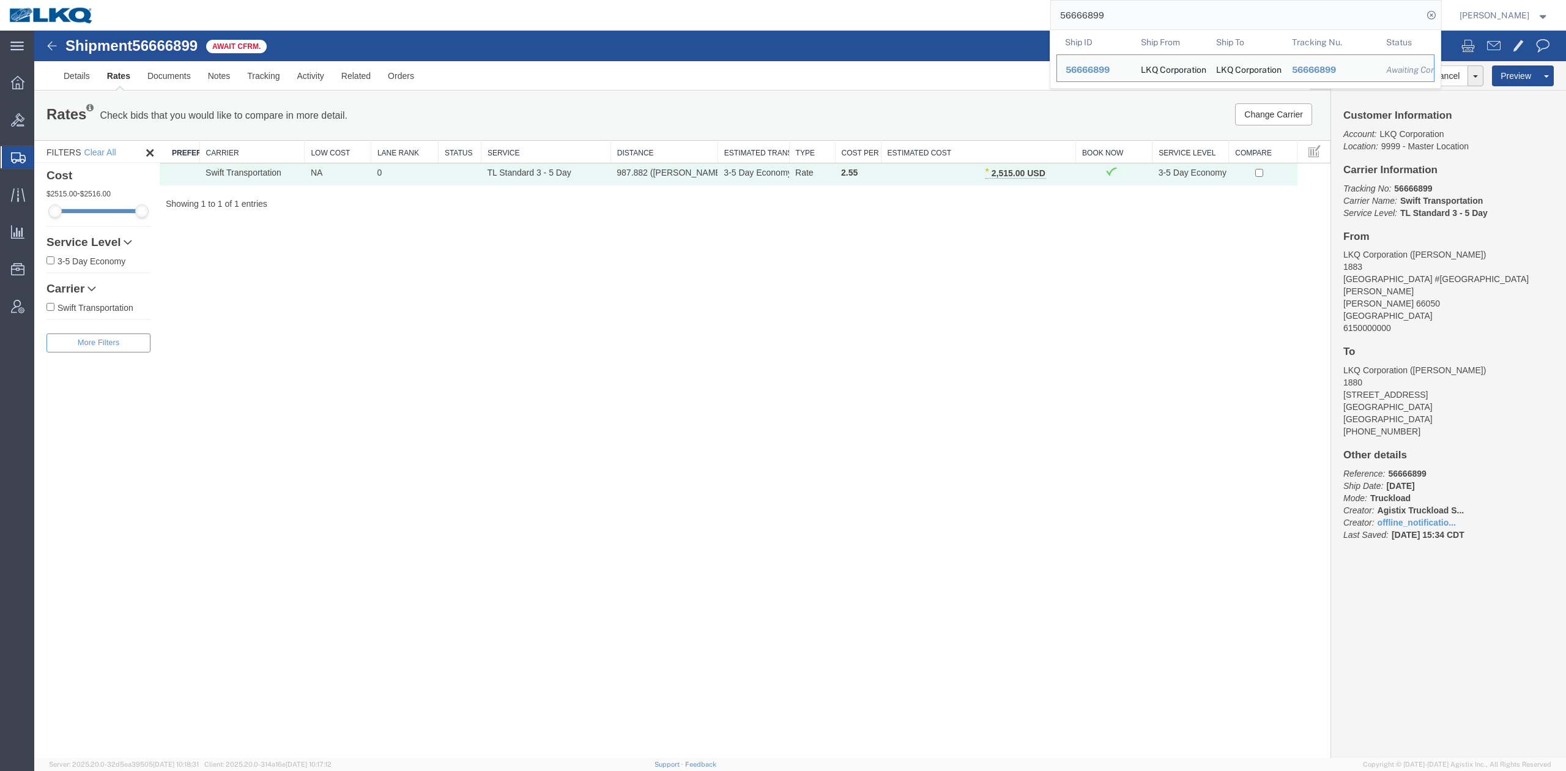
click at [1043, 9] on input "56666899" at bounding box center [1237, 15] width 372 height 29
paste input "857103"
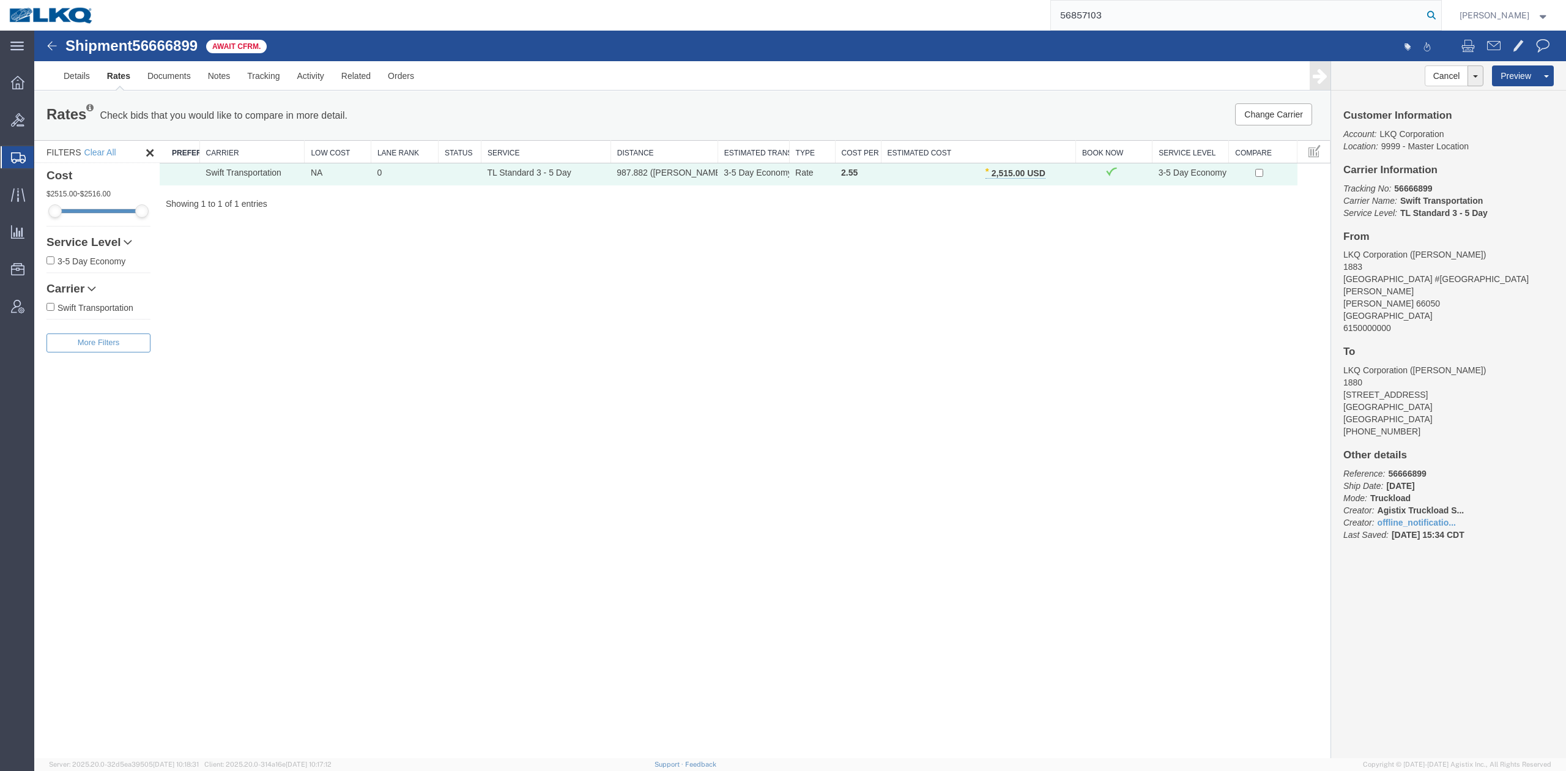
type input "56857103"
click at [1043, 18] on icon at bounding box center [1430, 15] width 17 height 17
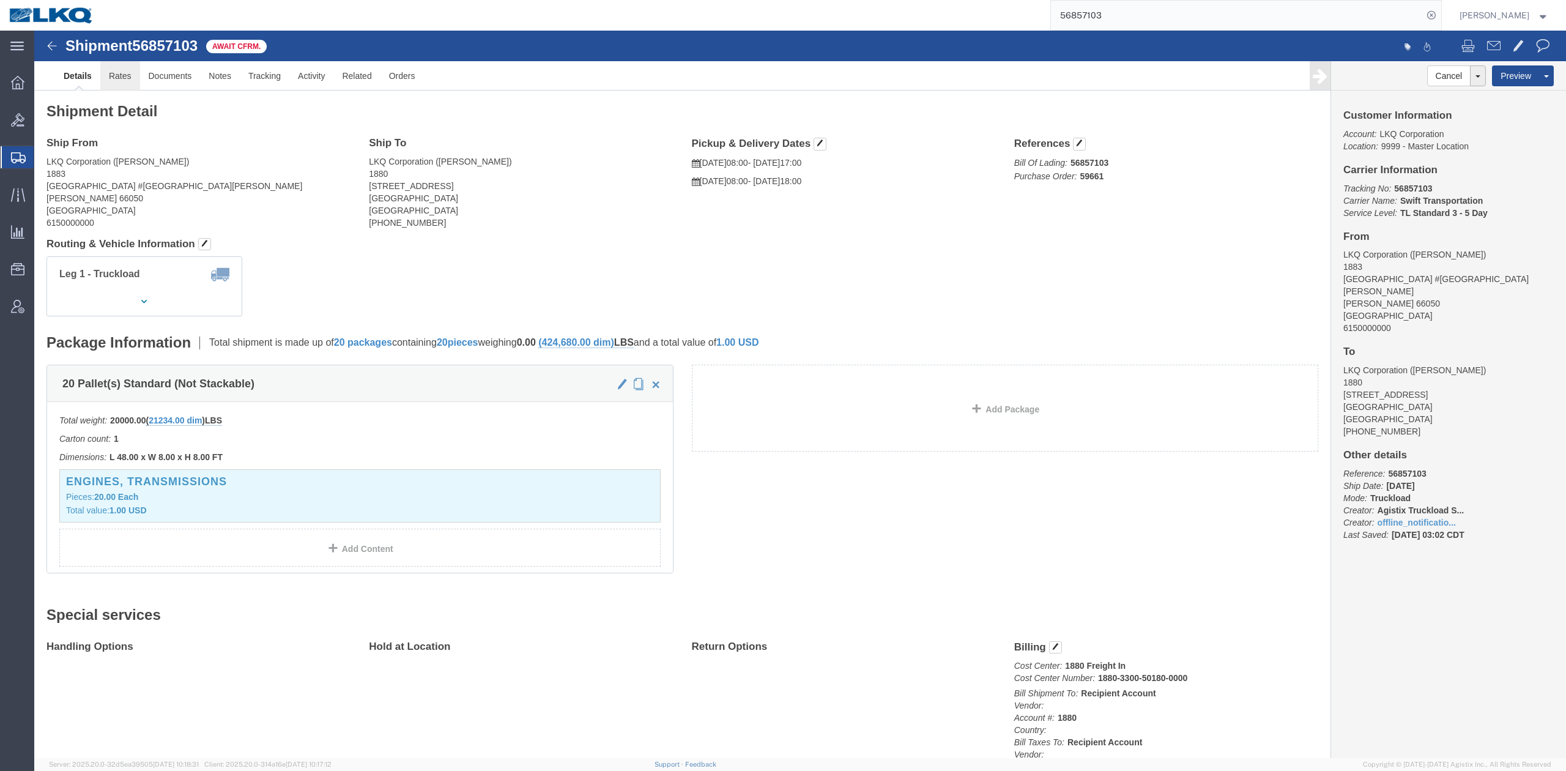
click link "Rates"
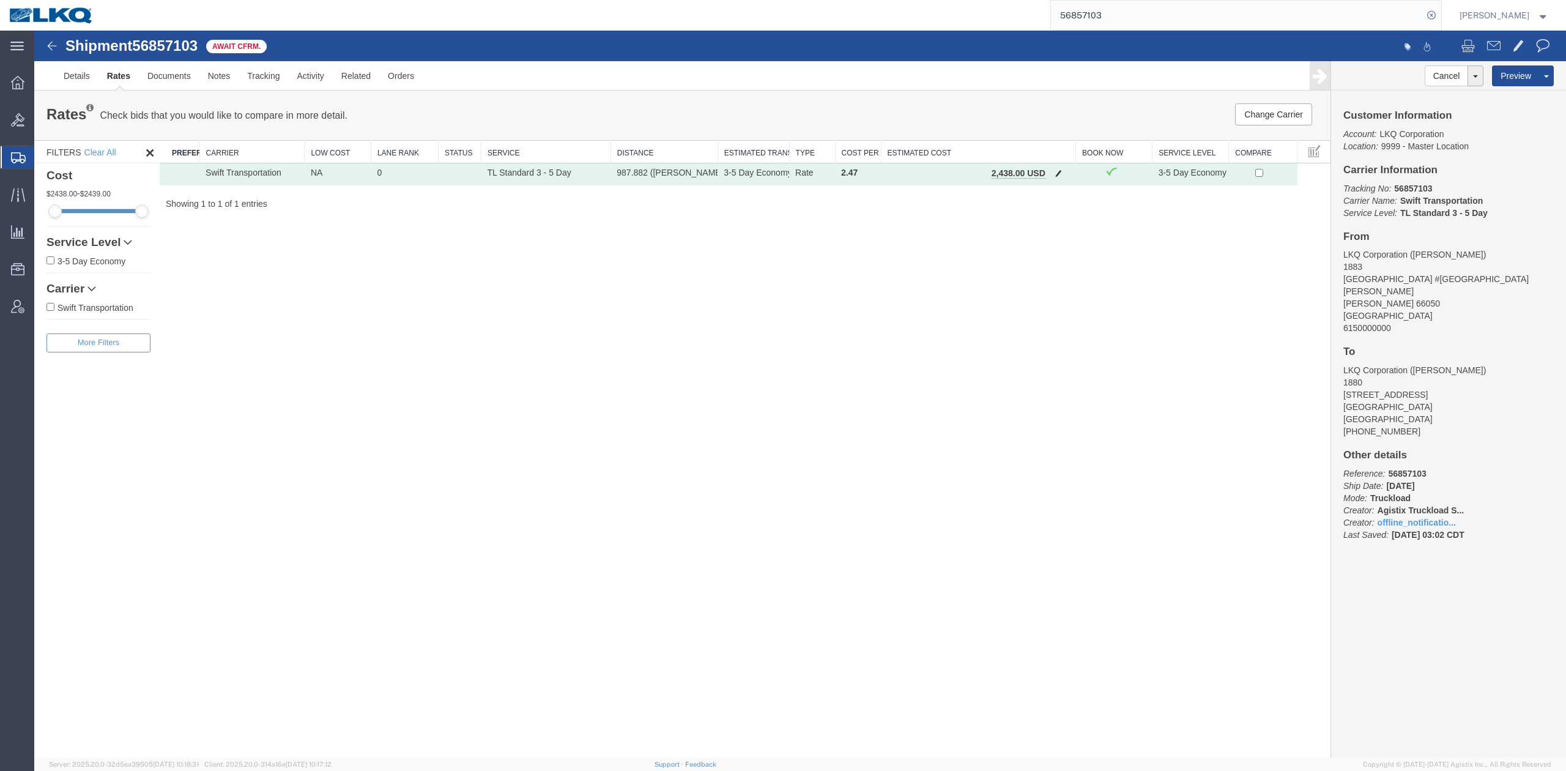
click at [1043, 177] on button "button" at bounding box center [1058, 174] width 17 height 16
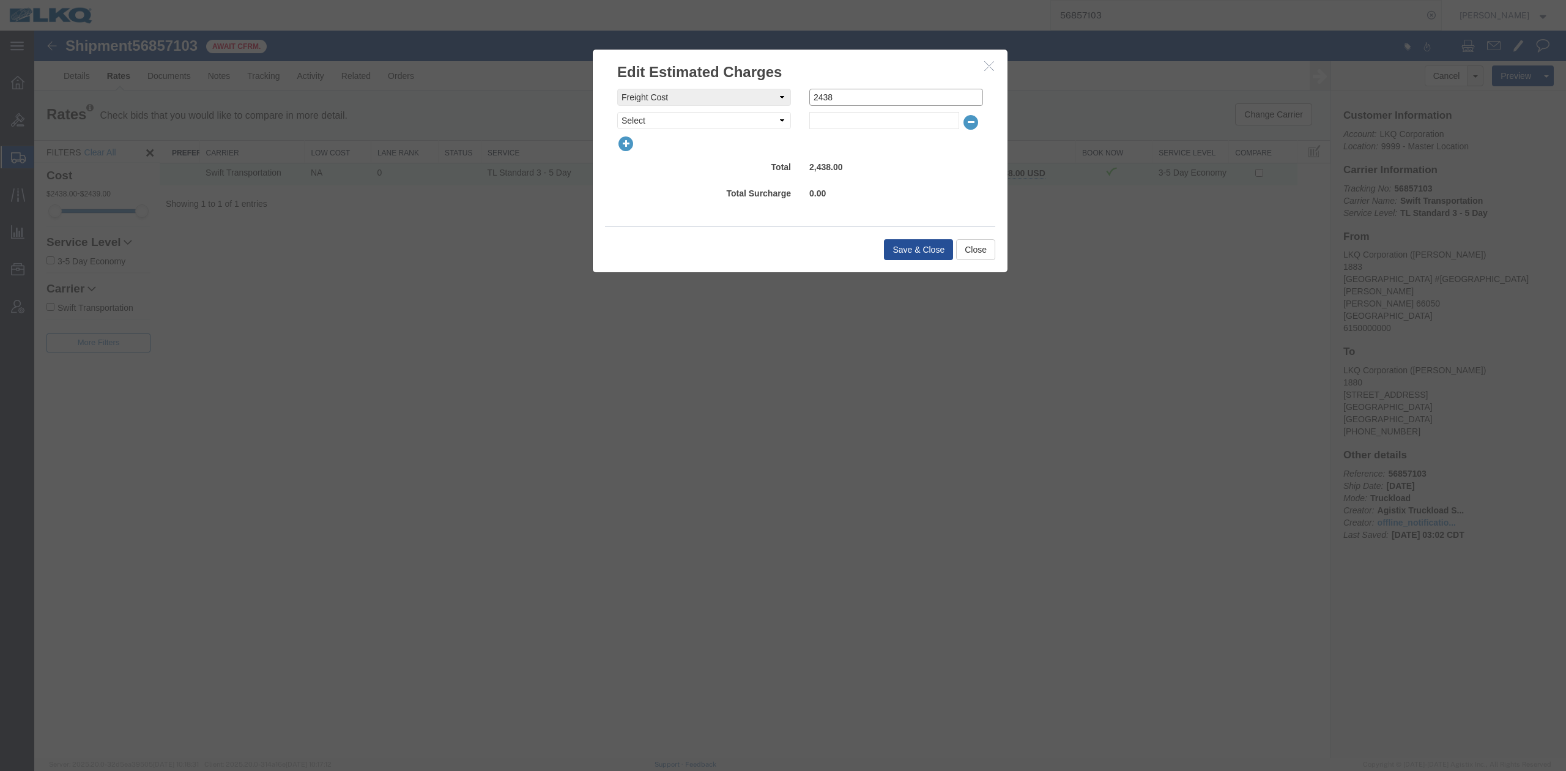
drag, startPoint x: 876, startPoint y: 93, endPoint x: 709, endPoint y: 80, distance: 167.5
click at [709, 79] on div "Edit Estimated Charges freightCost Select AES Filing Accessorial Delivery Charg…" at bounding box center [800, 161] width 416 height 224
type input "2515"
click at [912, 250] on button "Save & Close" at bounding box center [918, 249] width 69 height 21
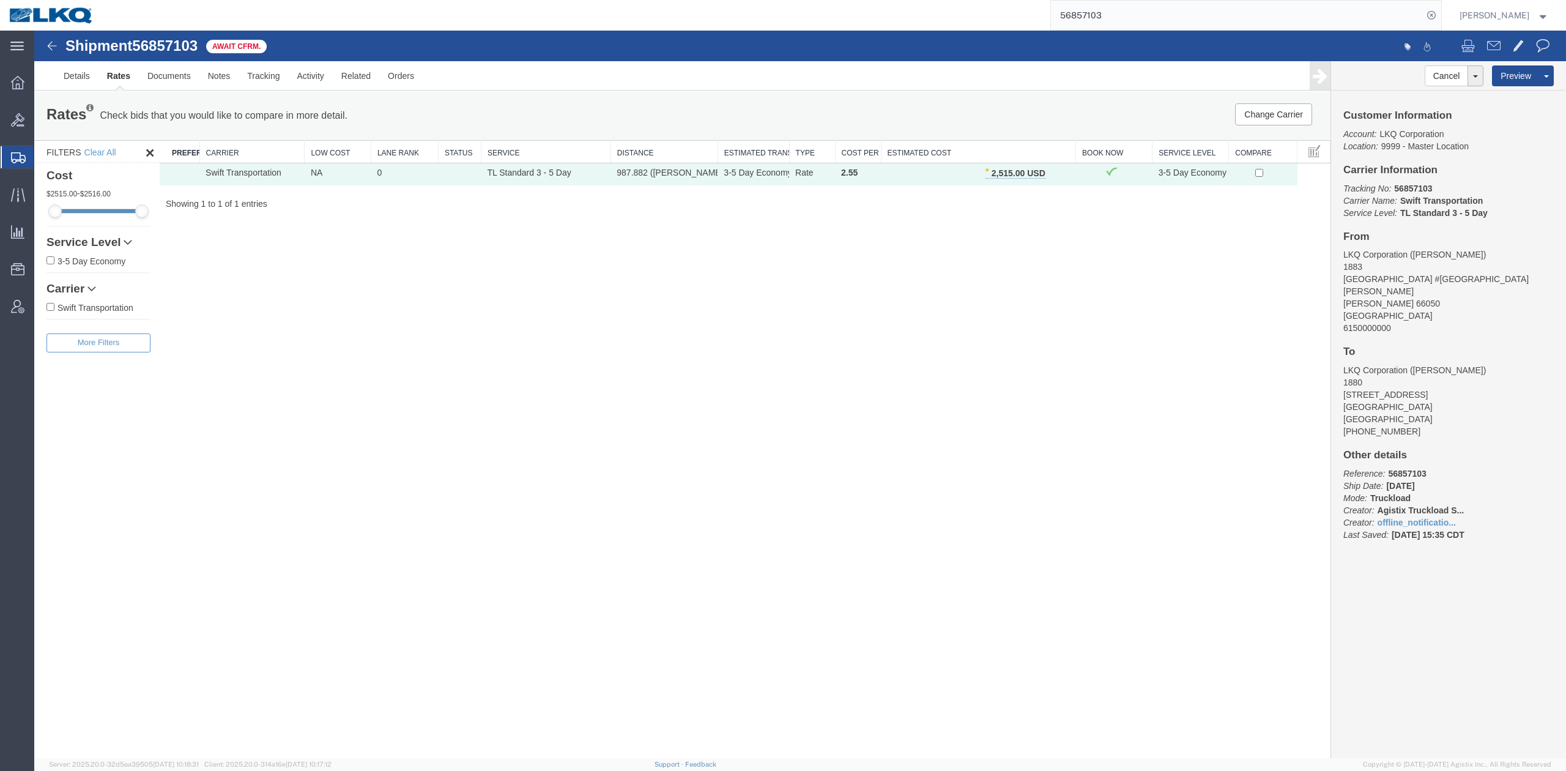
click at [1043, 18] on input "56857103" at bounding box center [1237, 15] width 372 height 29
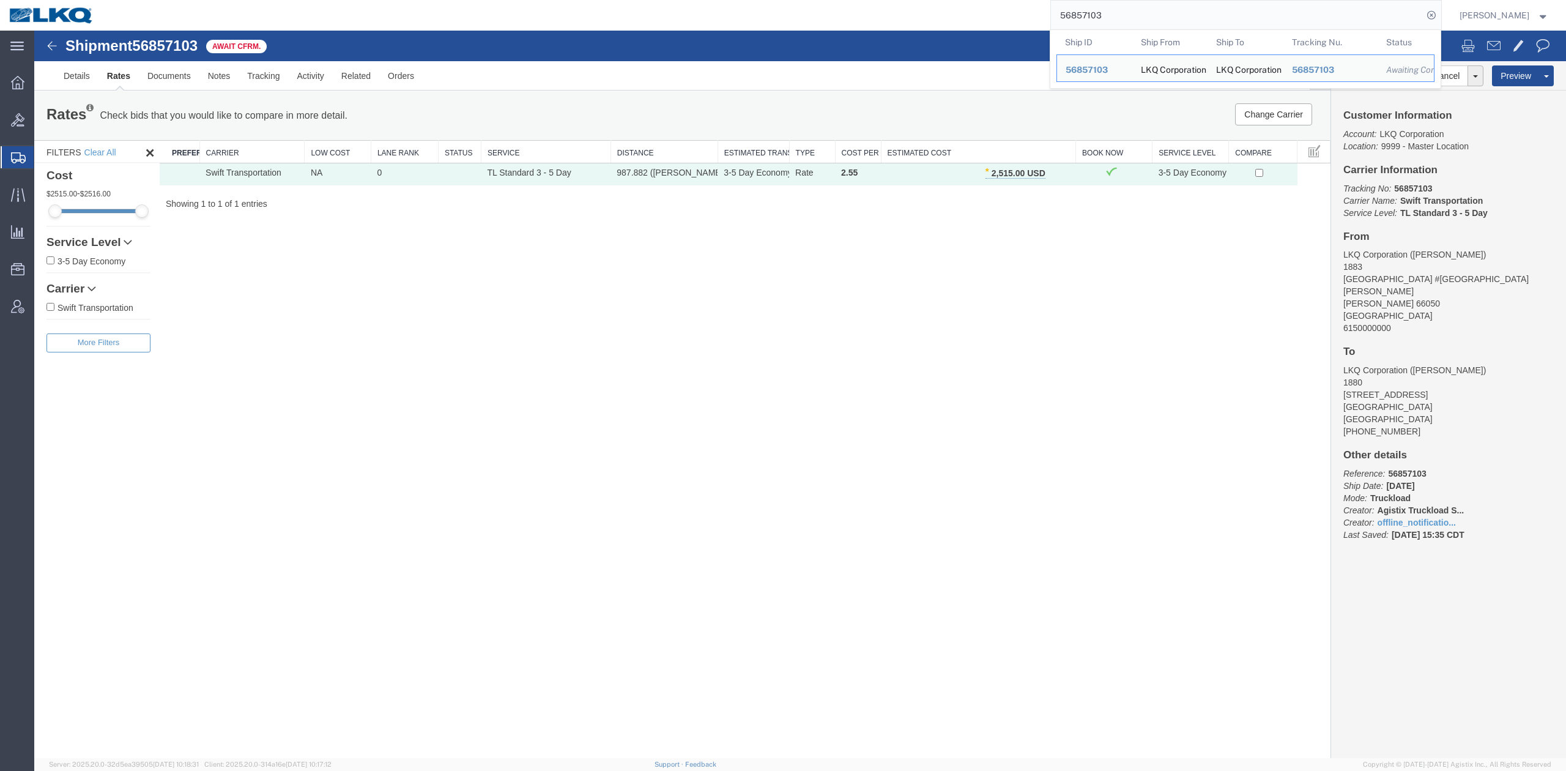
paste input "59329"
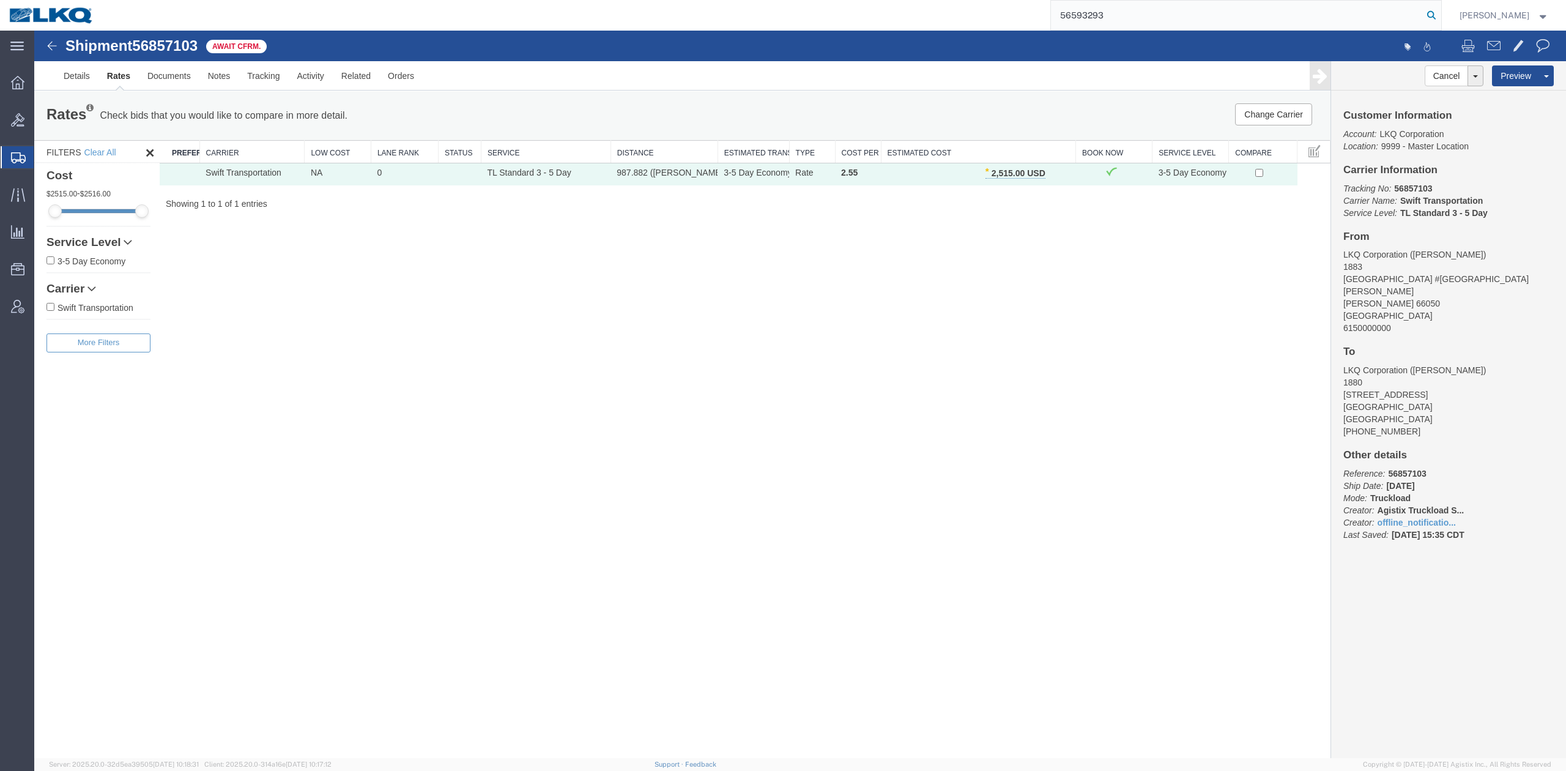
type input "56593293"
click at [1043, 11] on icon at bounding box center [1430, 15] width 17 height 17
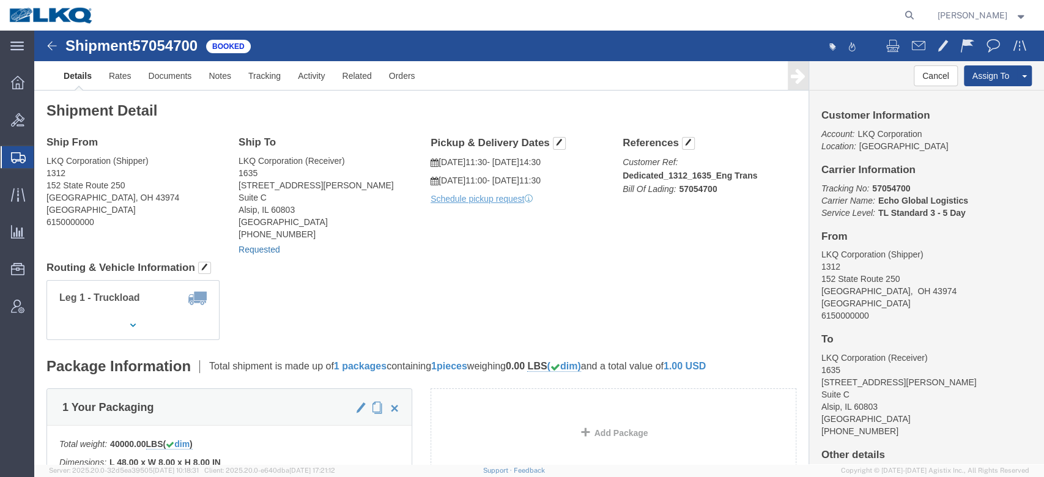
click link "Requested"
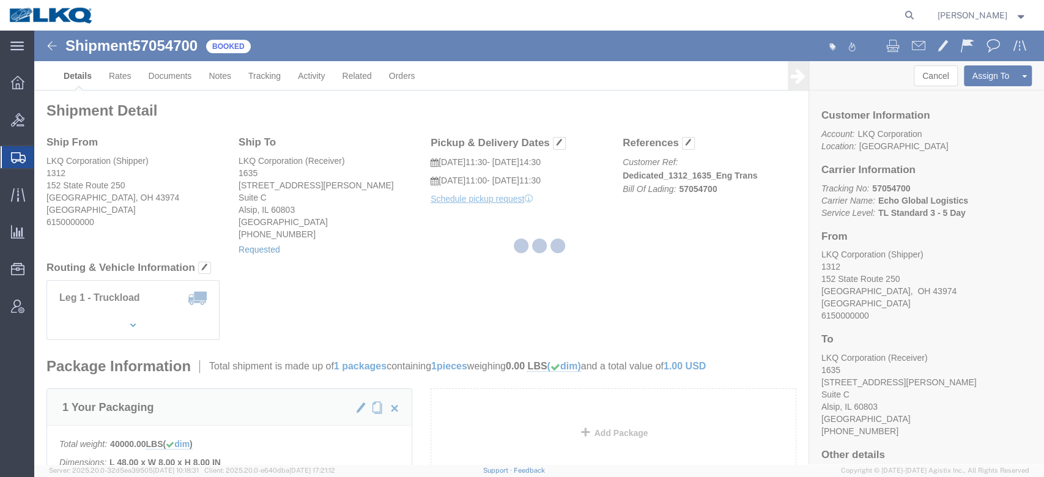
select select "1"
select select
select select "30"
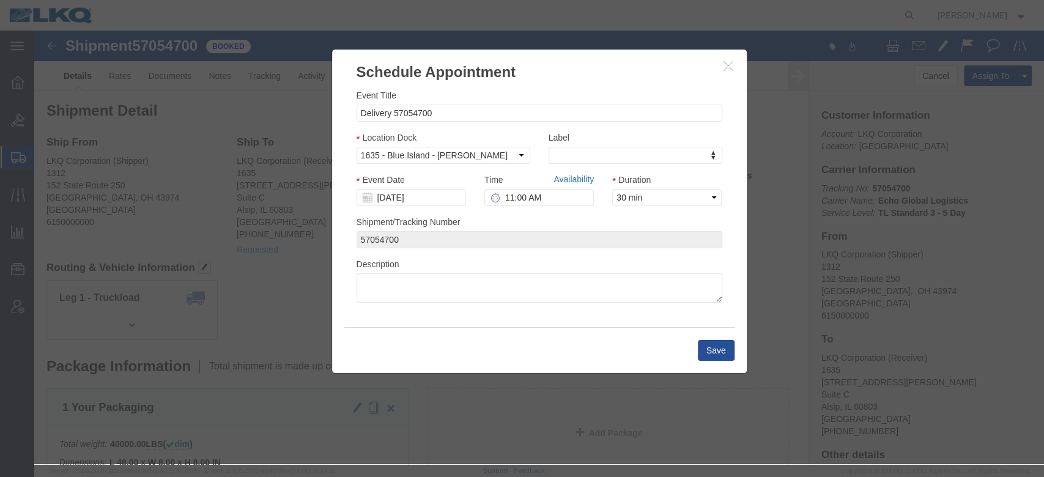
click link "Availability"
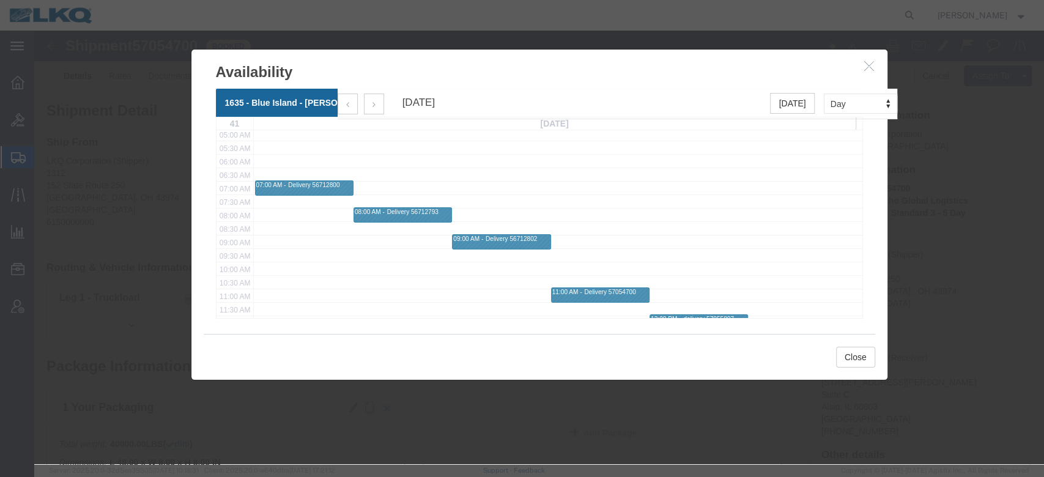
scroll to position [137, 0]
click icon "button"
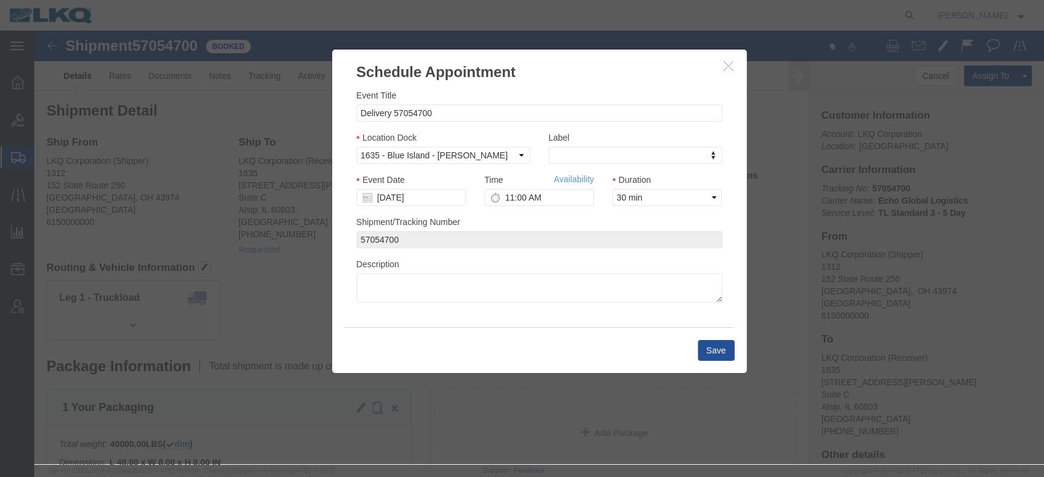
click icon "button"
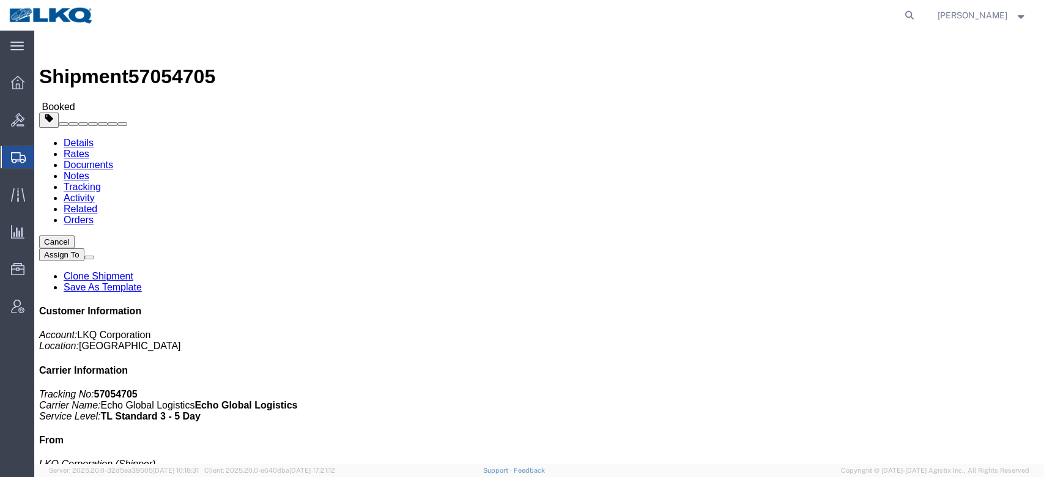
click link "Requested"
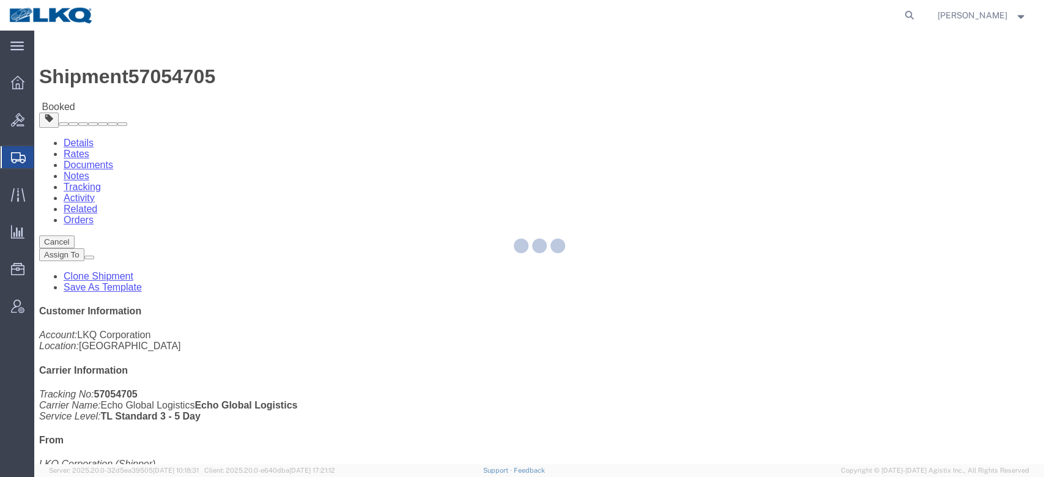
select select
select select "30"
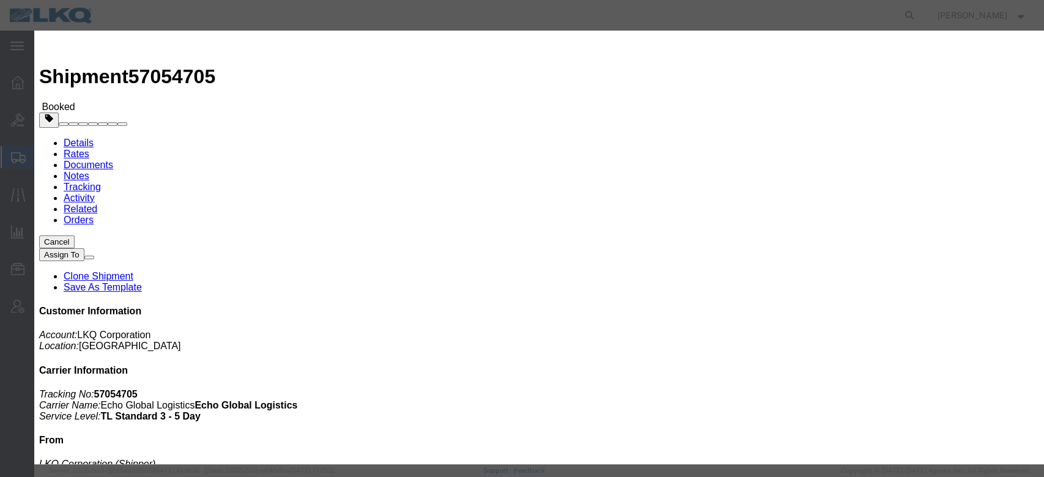
click link "Availability"
click div "Delivery 56860374"
click div "08:00 AM - 08:30 AM Delivery 56860370"
click div "07:00 AM - 07:15 AM Delivery 56860378"
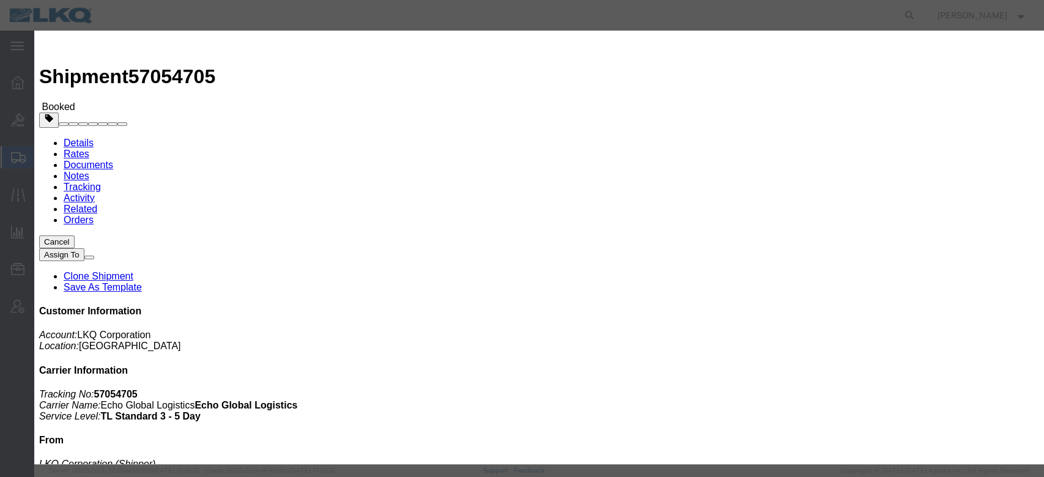
click button
click button "button"
click icon "button"
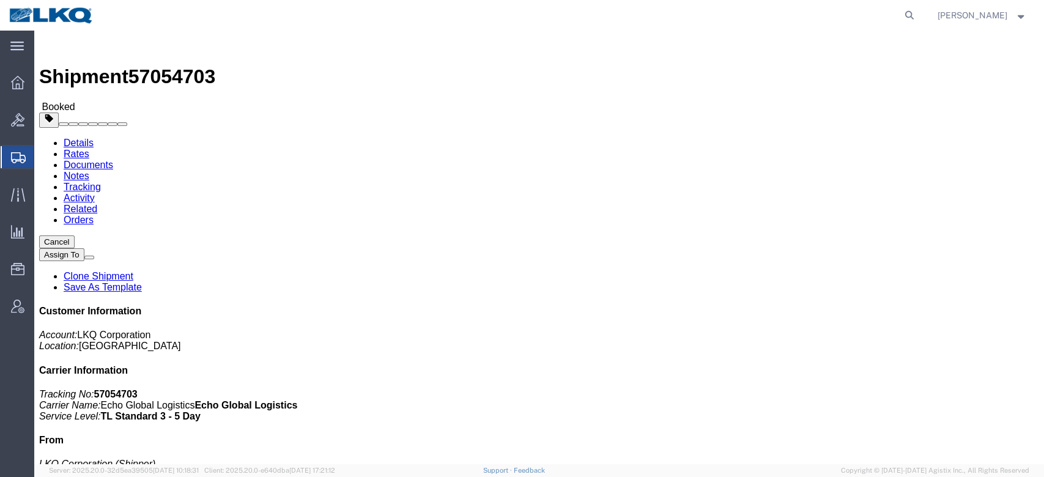
drag, startPoint x: 225, startPoint y: 216, endPoint x: 347, endPoint y: 216, distance: 122.3
click link "Requested"
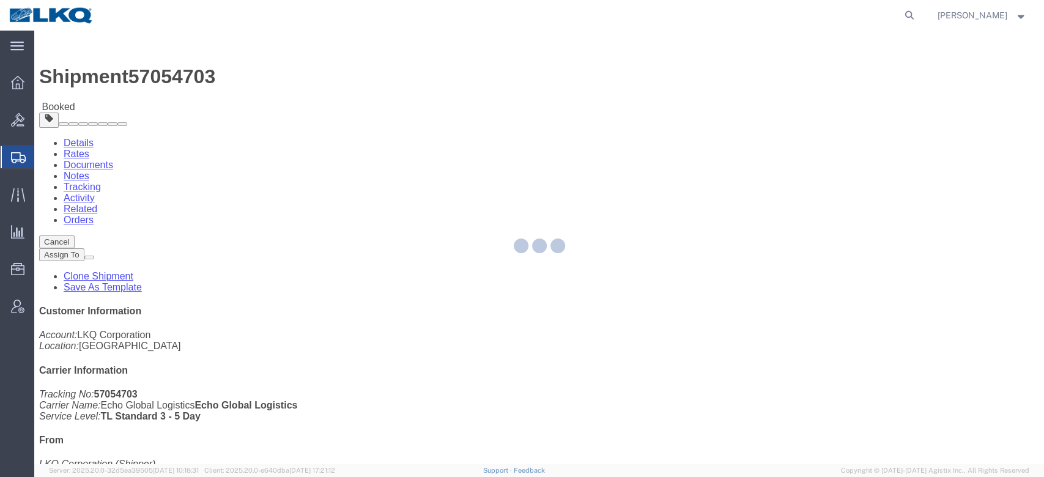
select select
select select "30"
select select
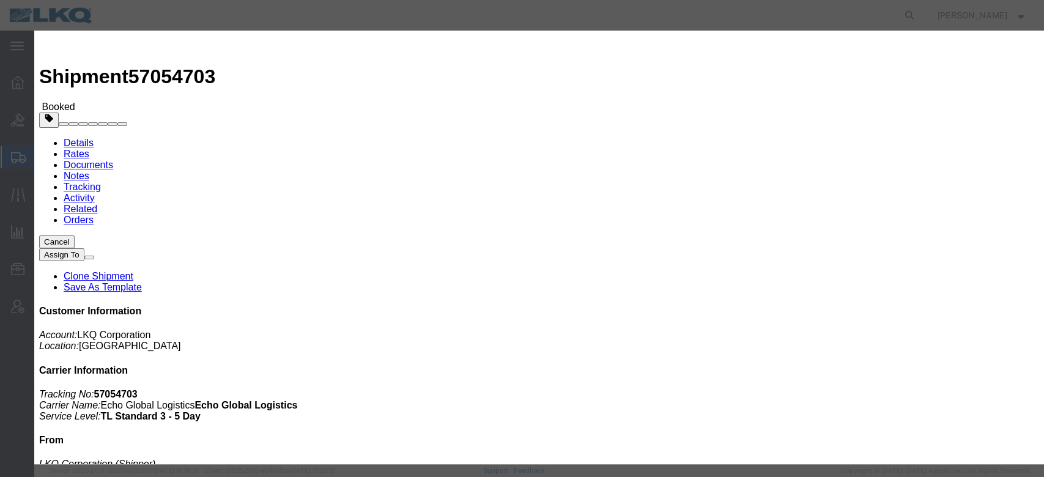
click link "Availability"
click button "button"
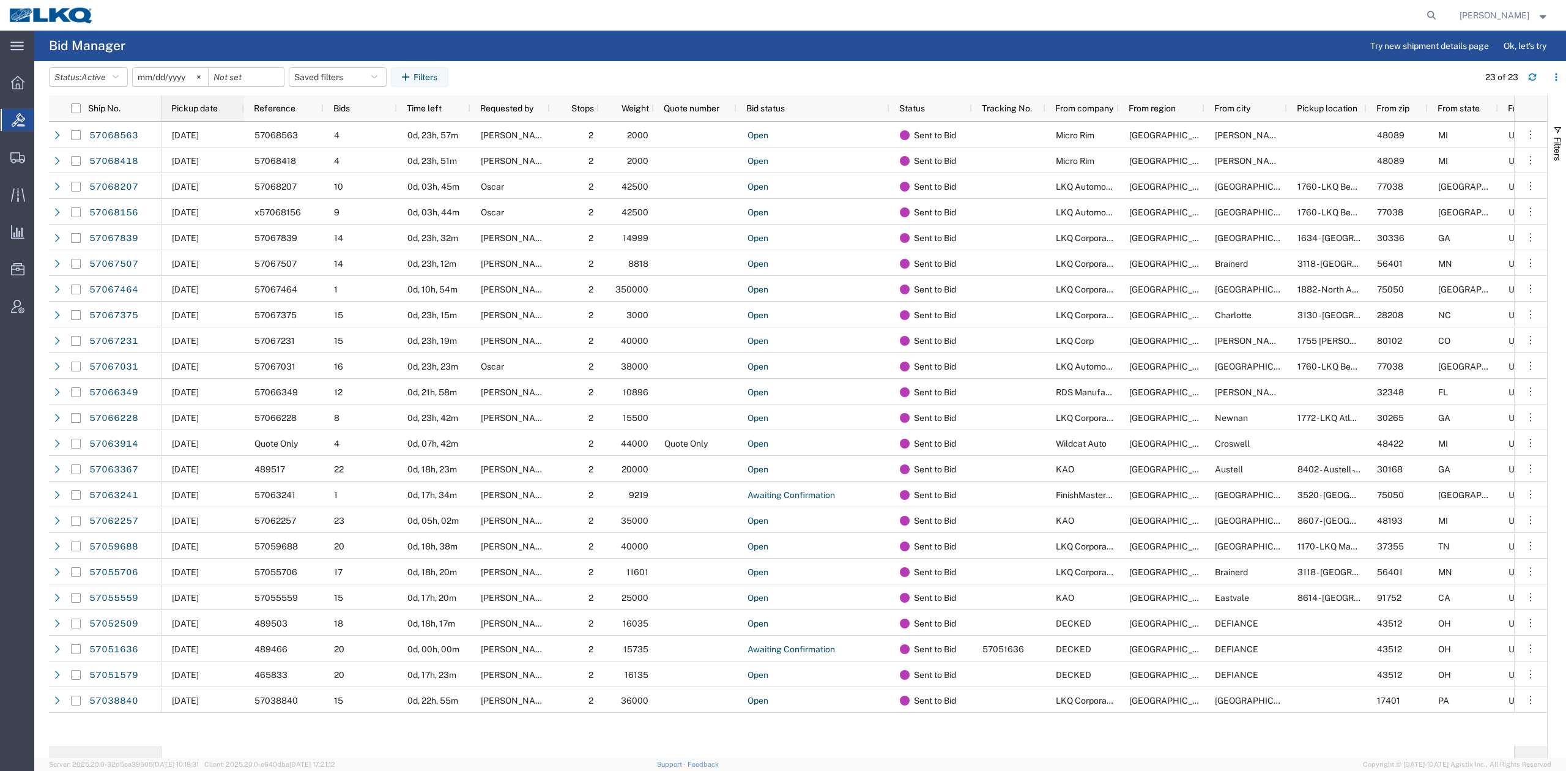
click at [205, 106] on span "Pickup date" at bounding box center [194, 108] width 46 height 10
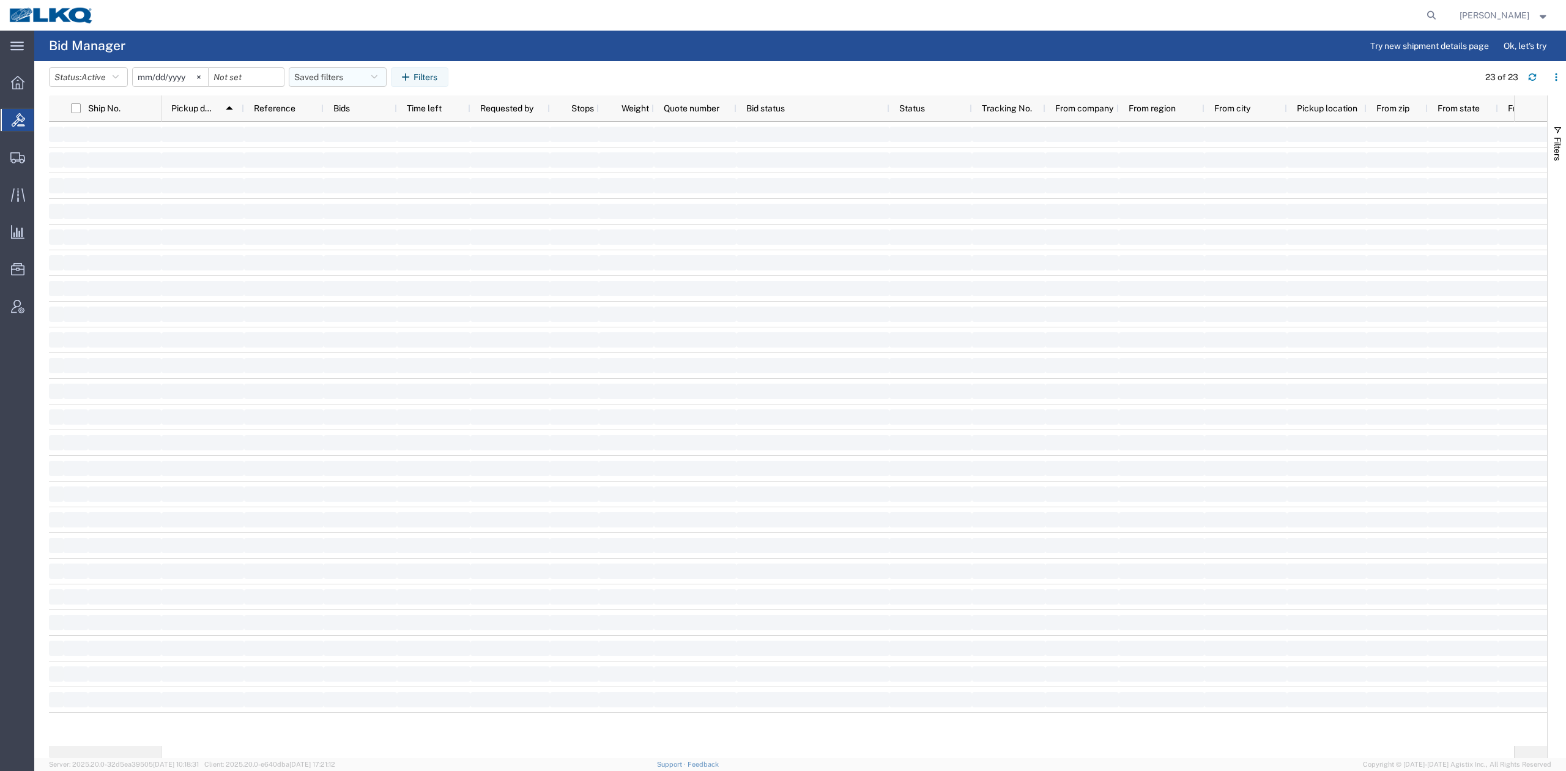
drag, startPoint x: 324, startPoint y: 74, endPoint x: 347, endPoint y: 124, distance: 54.7
click at [324, 73] on button "Saved filters" at bounding box center [338, 77] width 98 height 20
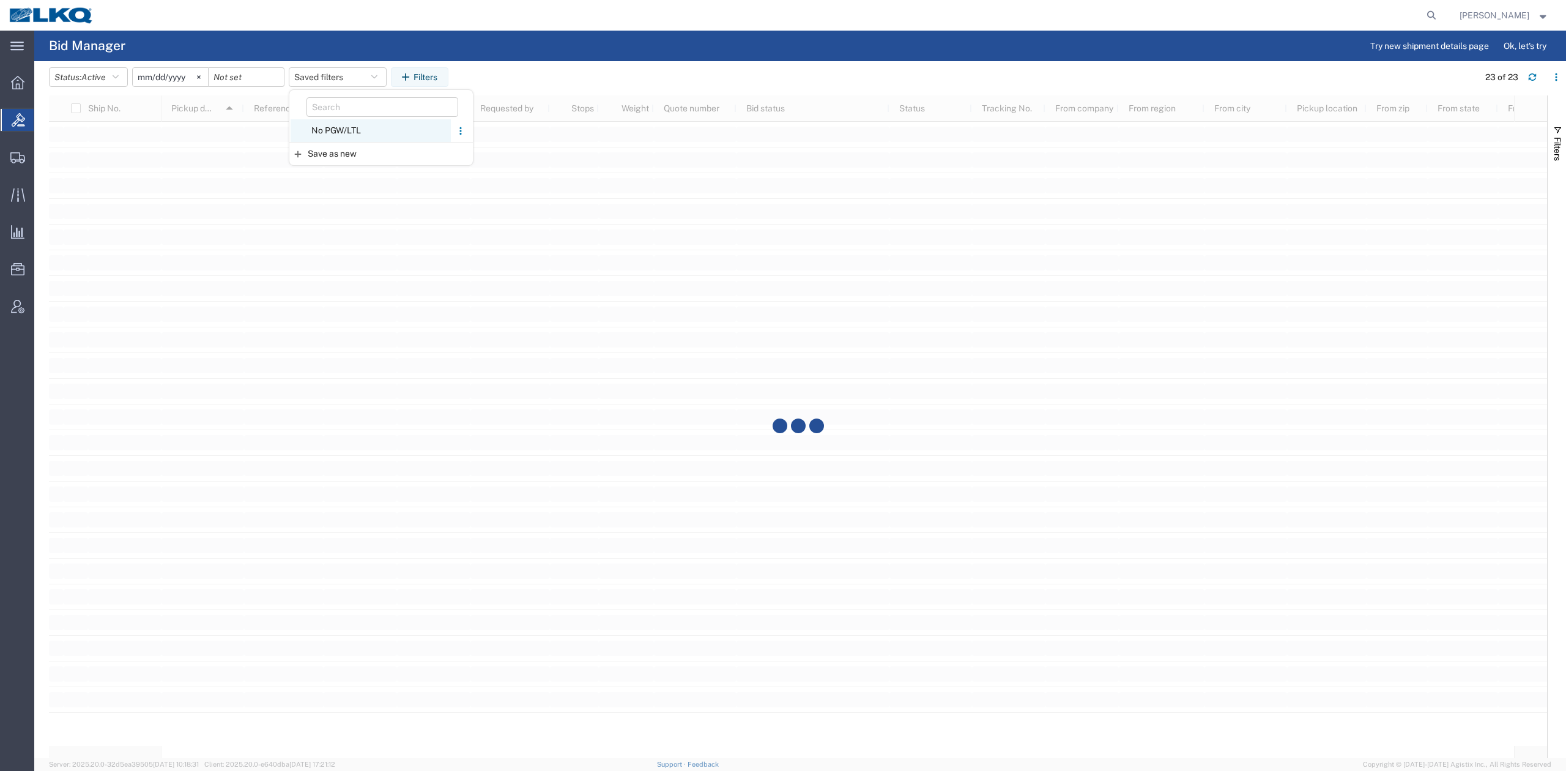
click at [347, 135] on span "No PGW/LTL" at bounding box center [370, 130] width 160 height 23
type input "2025-01-01"
type input "2025-12-31"
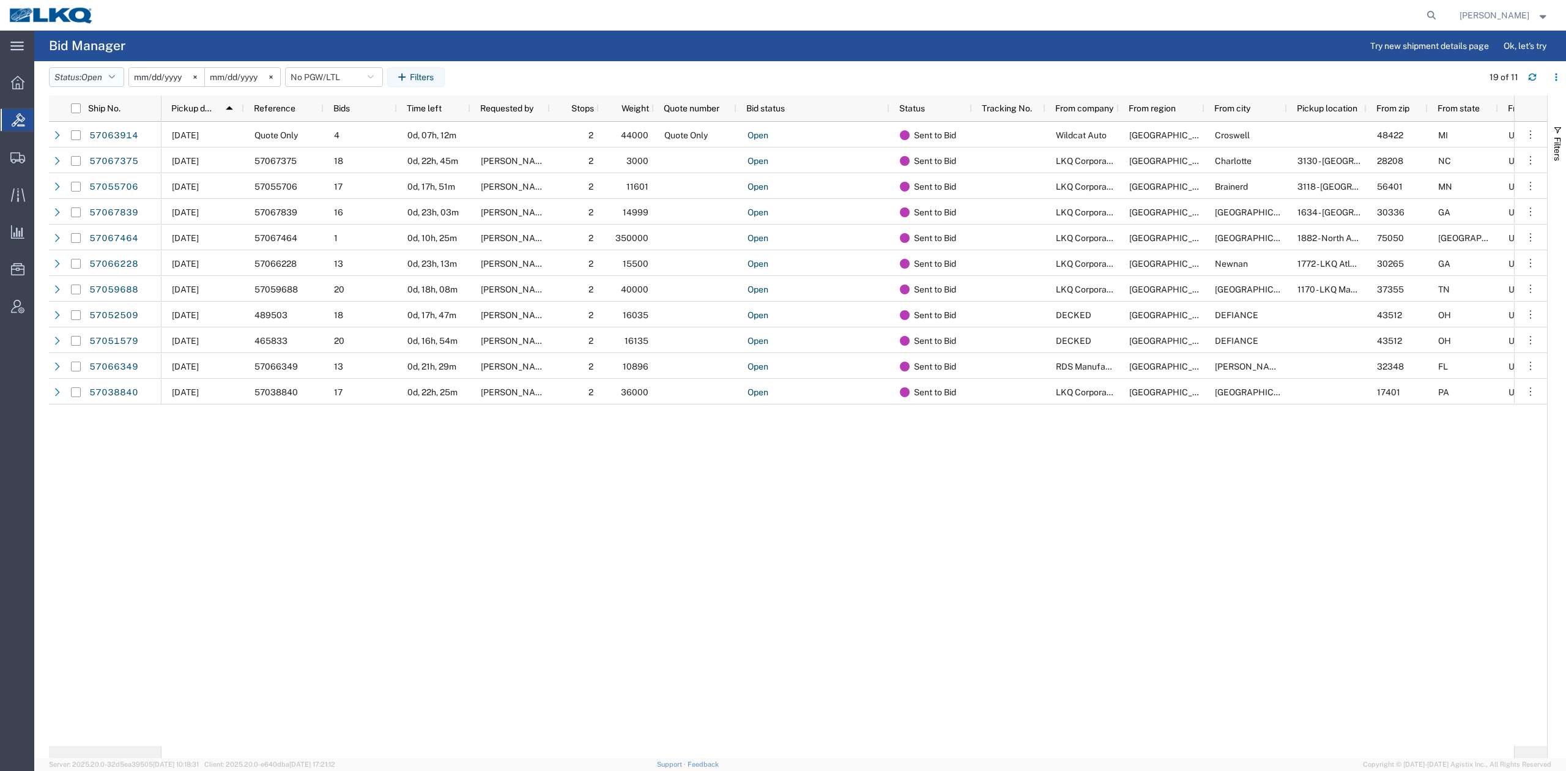
click at [113, 80] on icon "button" at bounding box center [112, 77] width 6 height 9
click at [101, 196] on span "Expired" at bounding box center [121, 198] width 142 height 19
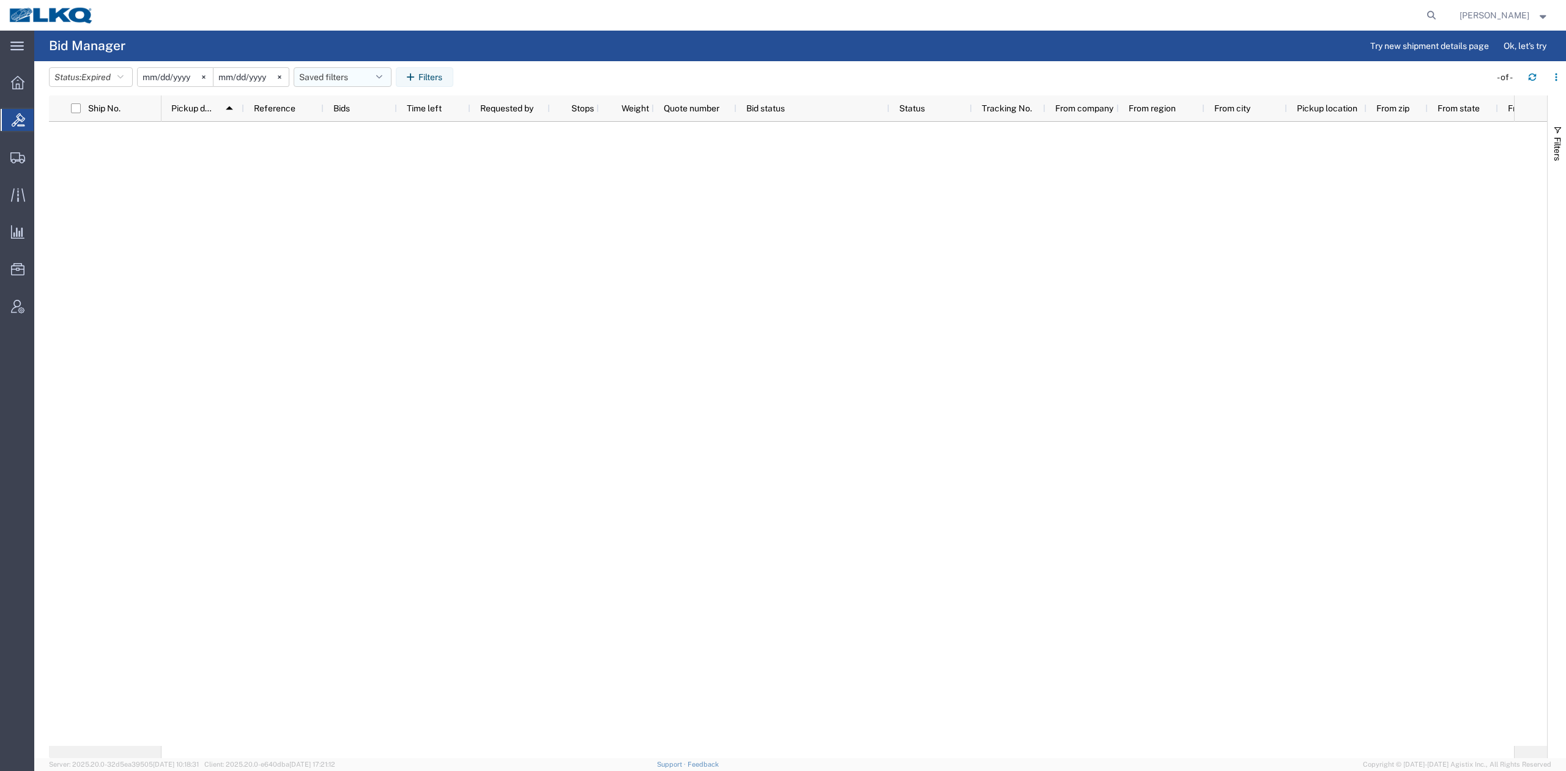
click at [339, 83] on button "Saved filters" at bounding box center [343, 77] width 98 height 20
click at [349, 135] on span "No PGW/LTL" at bounding box center [375, 130] width 160 height 23
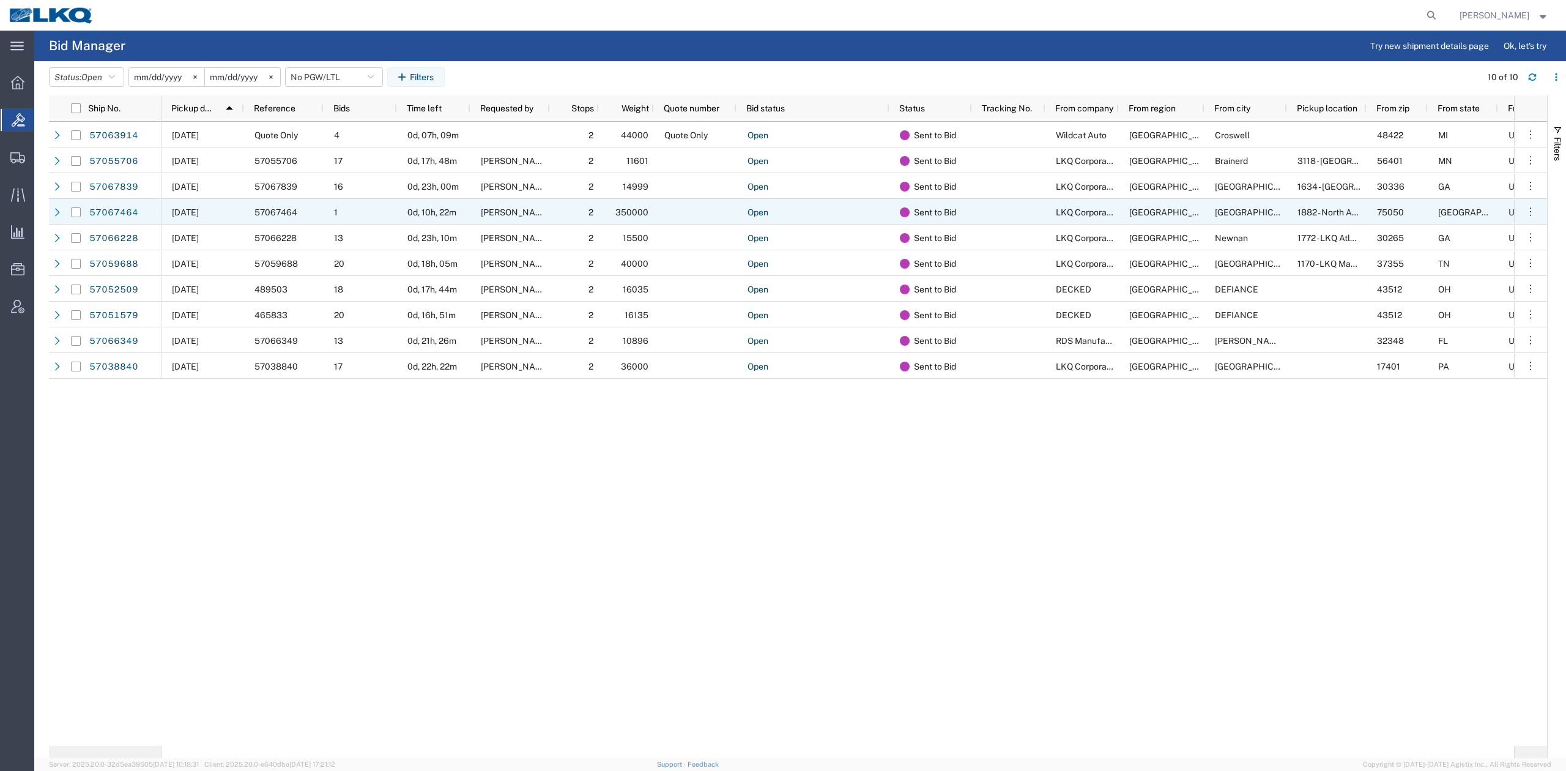
click at [342, 214] on div "1" at bounding box center [360, 212] width 73 height 26
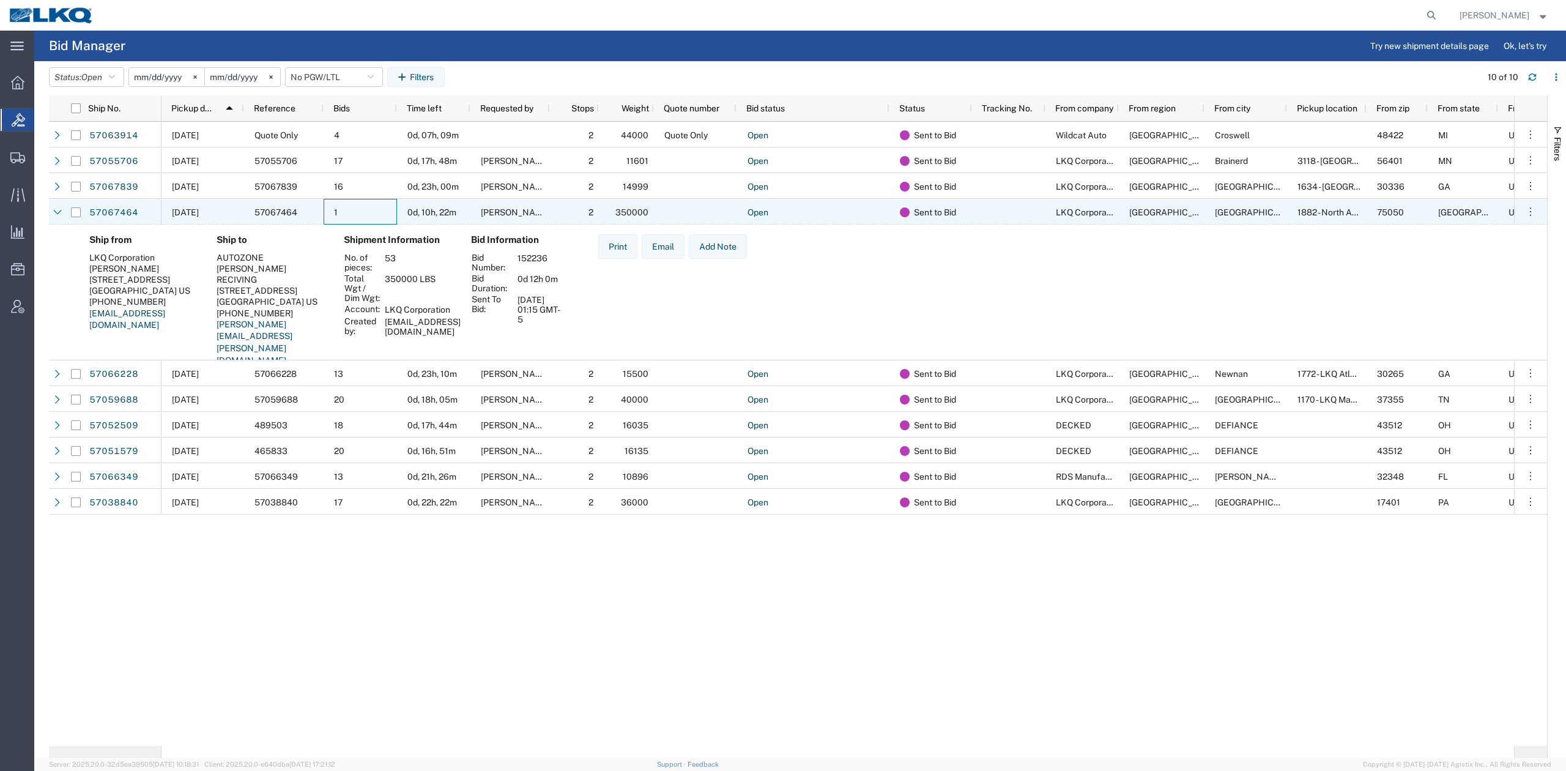
click at [342, 214] on div "1" at bounding box center [360, 212] width 73 height 26
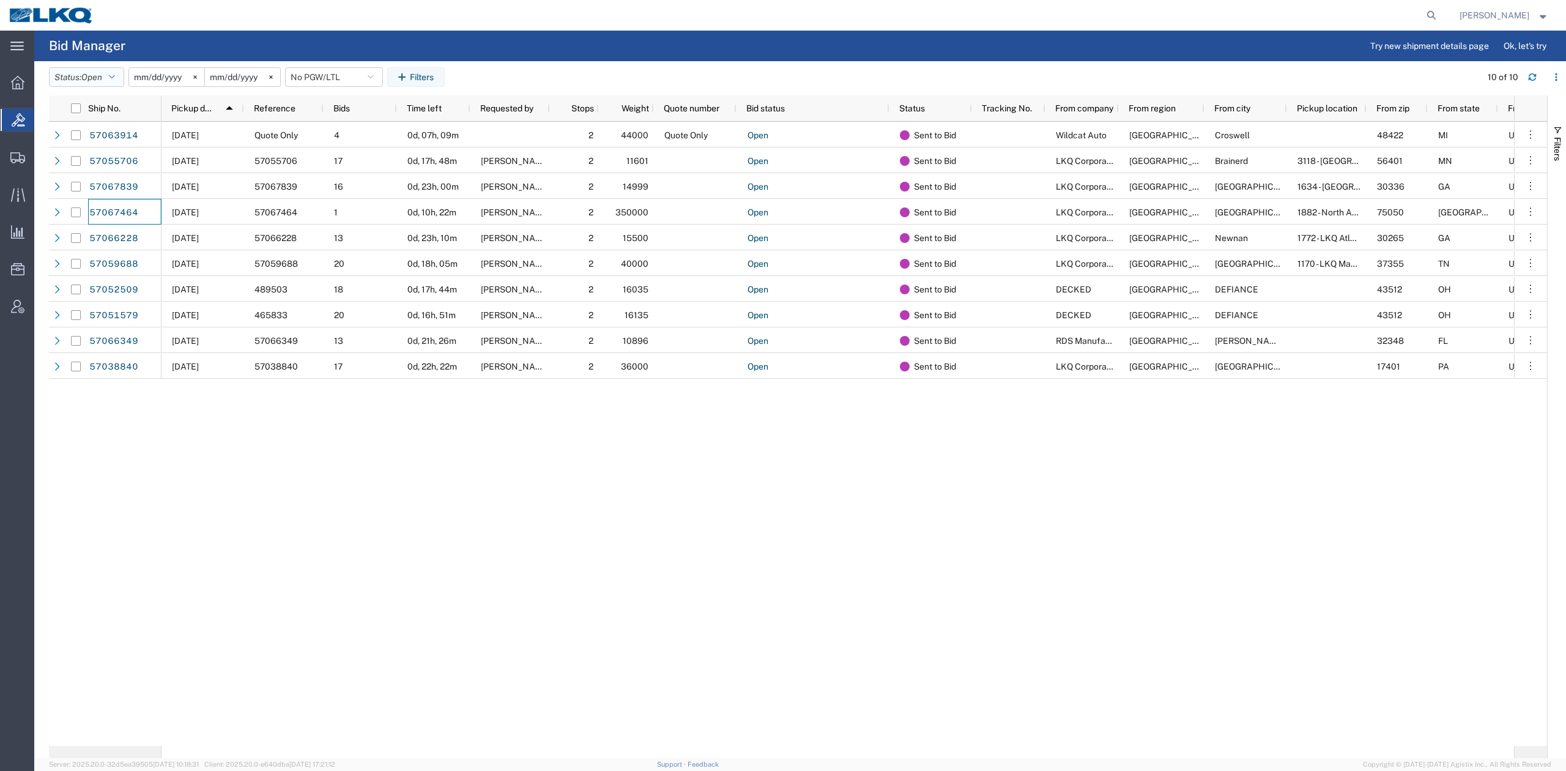
click at [113, 75] on icon "button" at bounding box center [112, 77] width 6 height 9
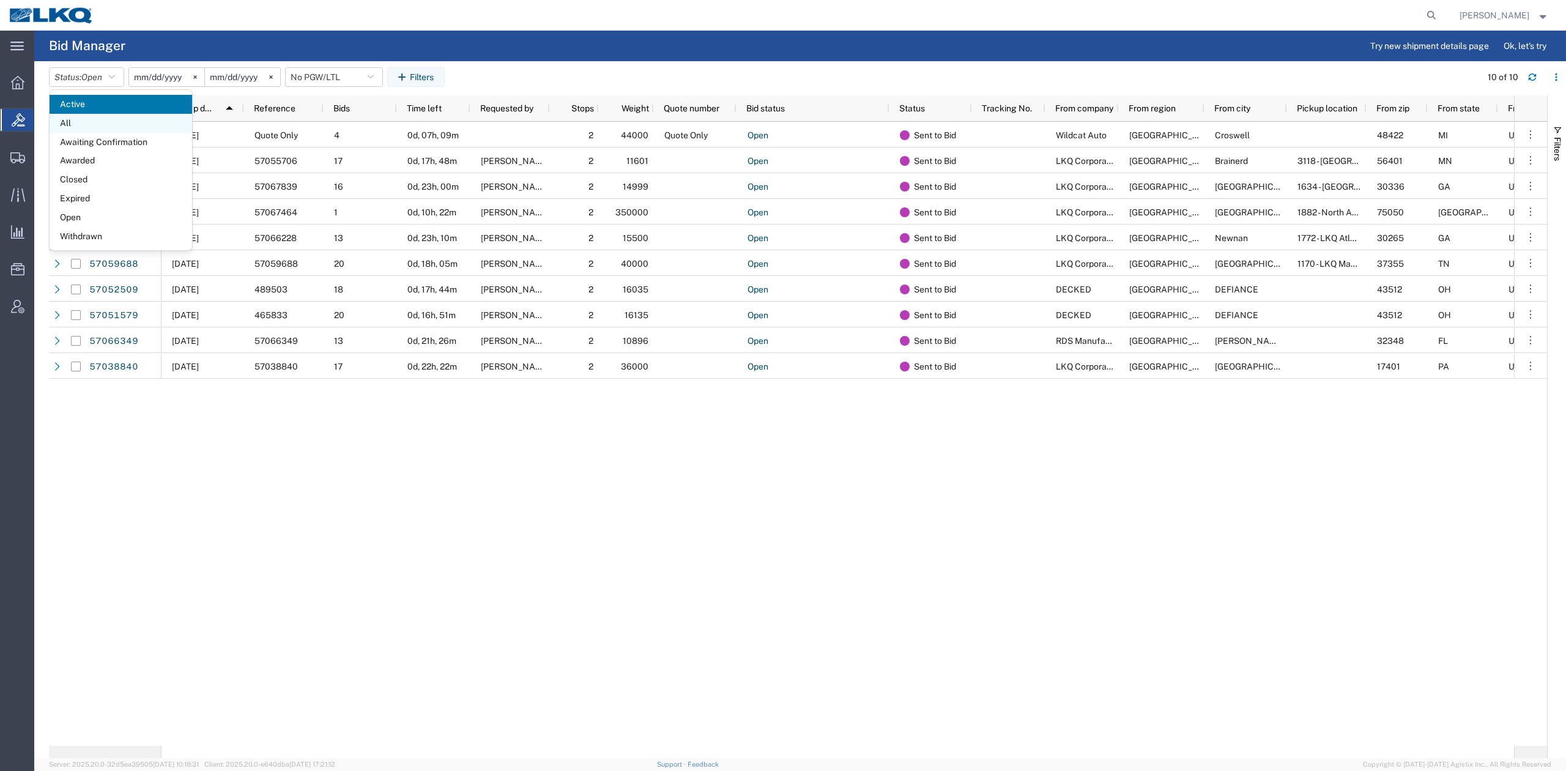
click at [91, 122] on span "All" at bounding box center [121, 123] width 142 height 19
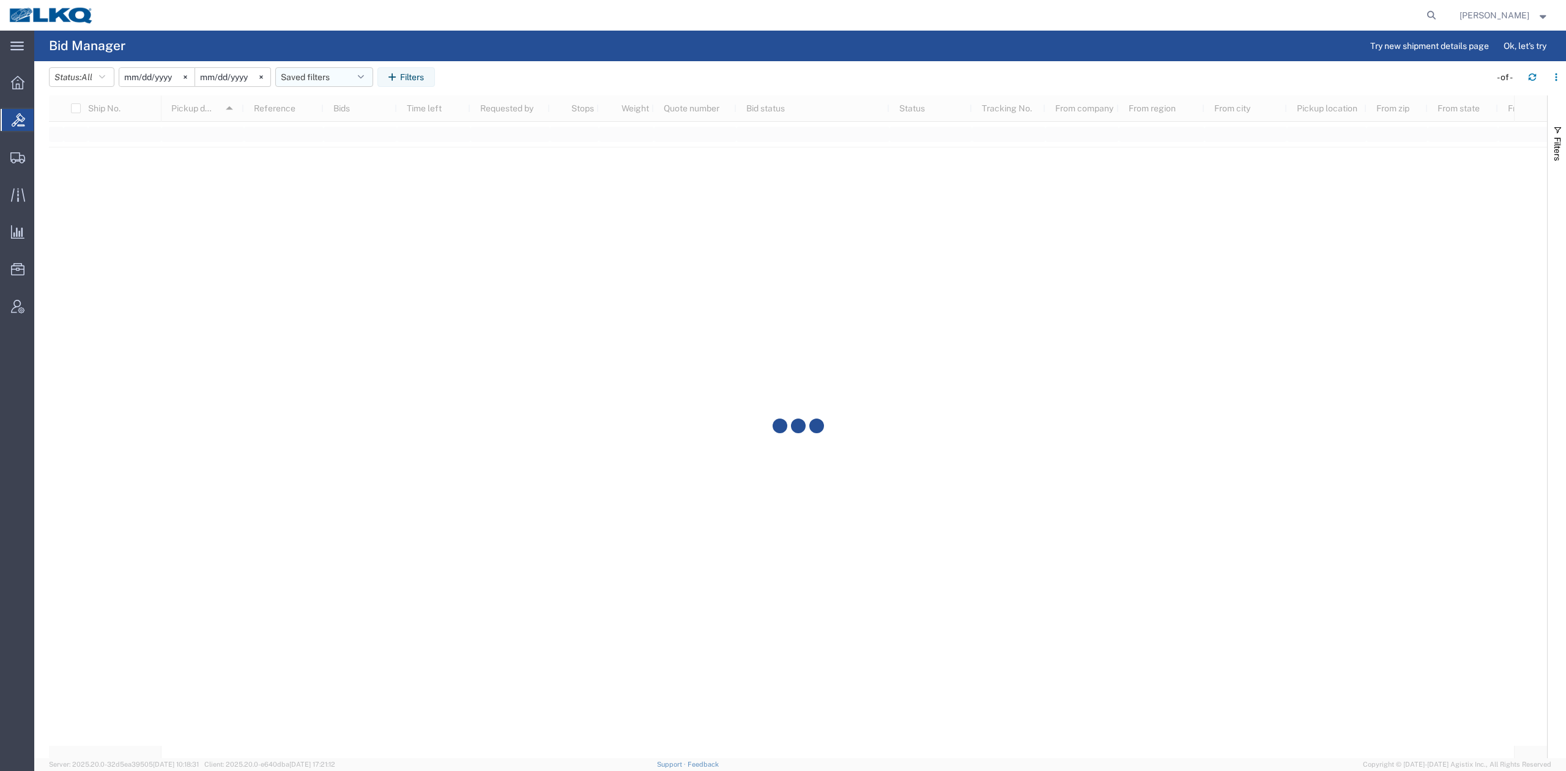
click at [289, 73] on button "Saved filters" at bounding box center [324, 77] width 98 height 20
click at [302, 131] on span "No PGW/LTL" at bounding box center [357, 130] width 160 height 23
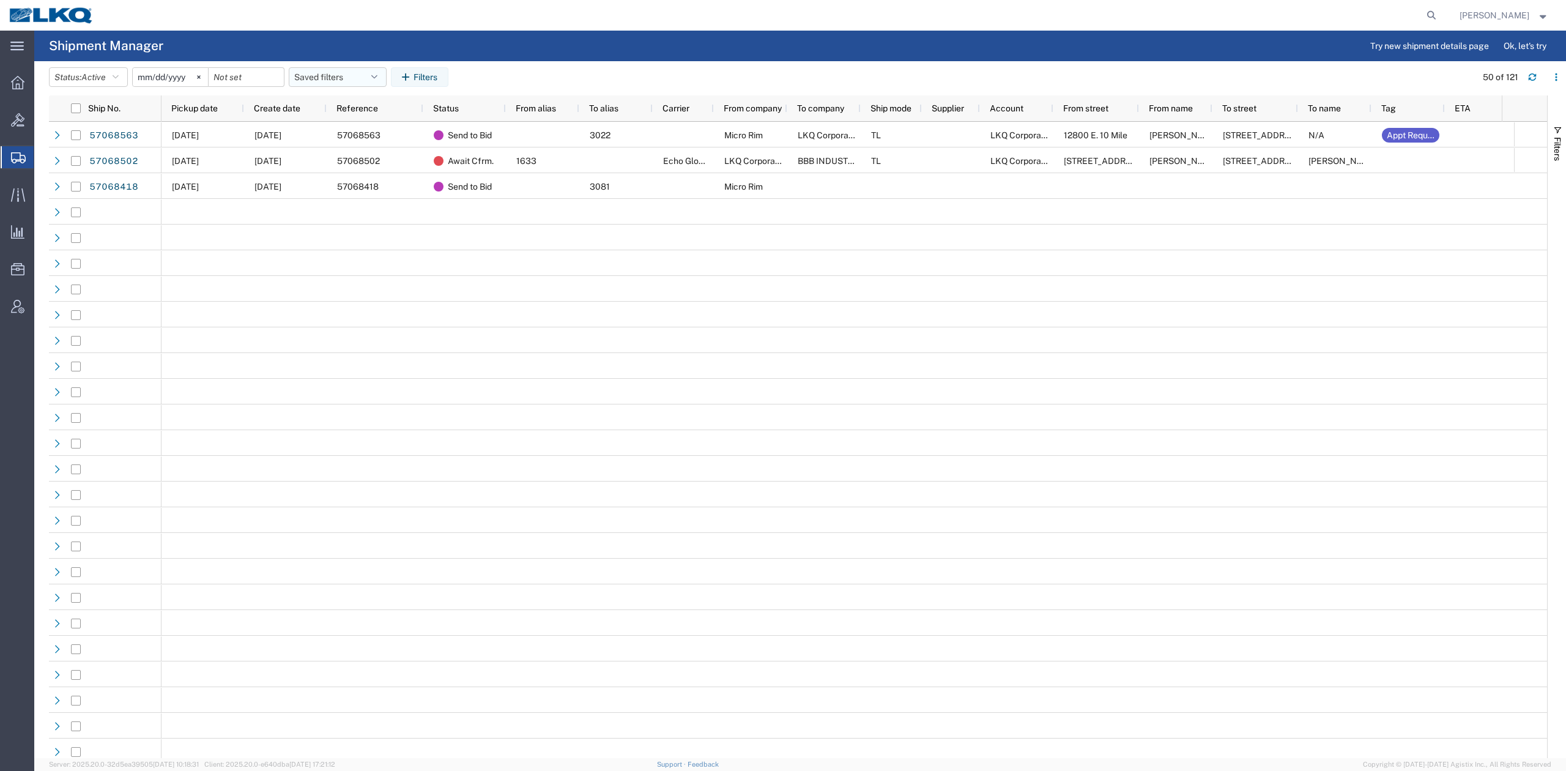
click at [216, 106] on span "Pickup date" at bounding box center [194, 108] width 46 height 10
click at [333, 78] on button "Saved filters" at bounding box center [338, 77] width 98 height 20
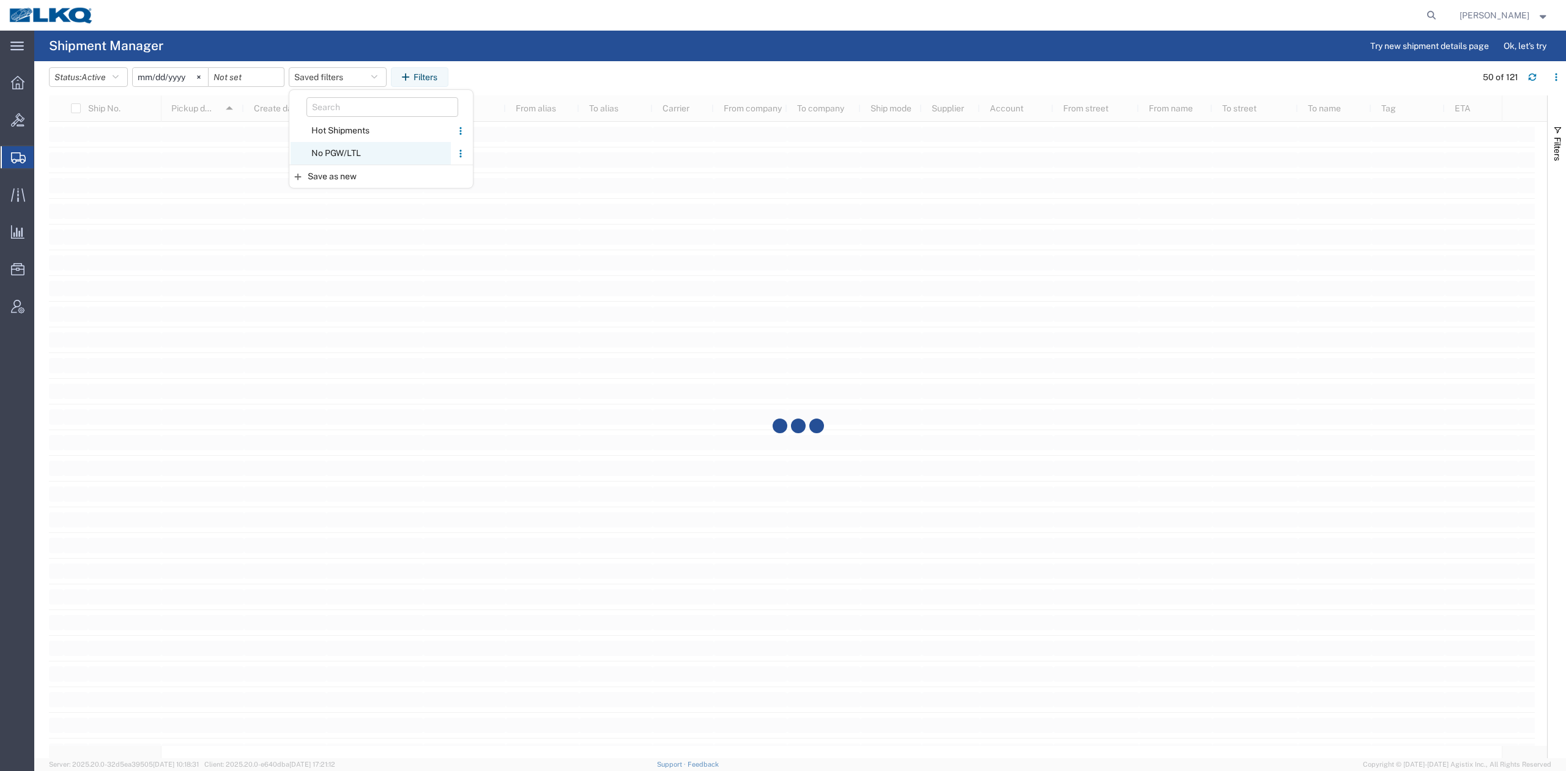
click at [360, 154] on span "No PGW/LTL" at bounding box center [370, 153] width 160 height 23
type input "[DATE]"
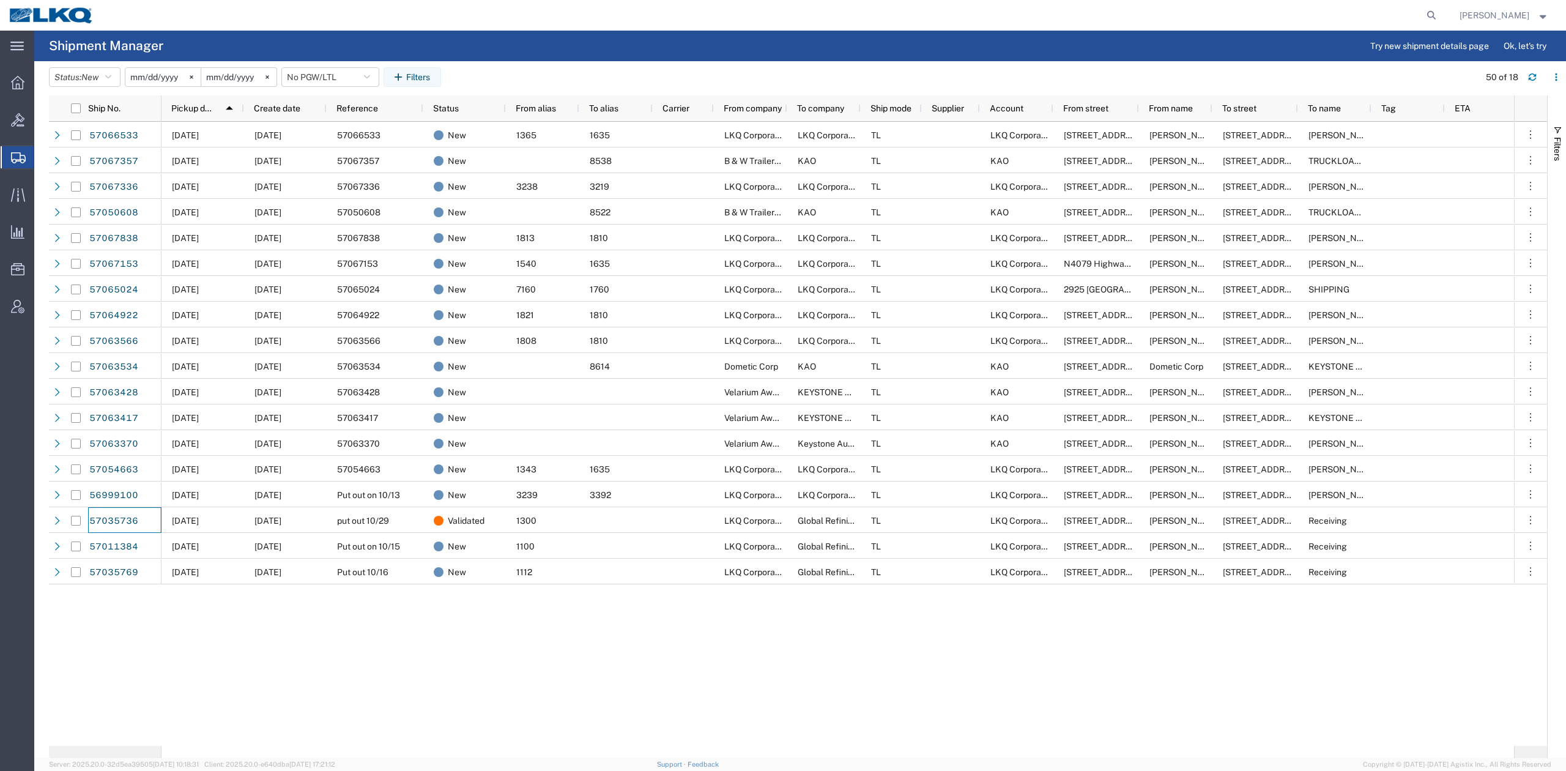
click at [82, 66] on header "Status: New Active All Approved Booked Canceled Delivered Denied New On Hold Pe…" at bounding box center [807, 78] width 1517 height 34
drag, startPoint x: 92, startPoint y: 78, endPoint x: 88, endPoint y: 139, distance: 61.3
click at [93, 80] on span "New" at bounding box center [89, 77] width 17 height 10
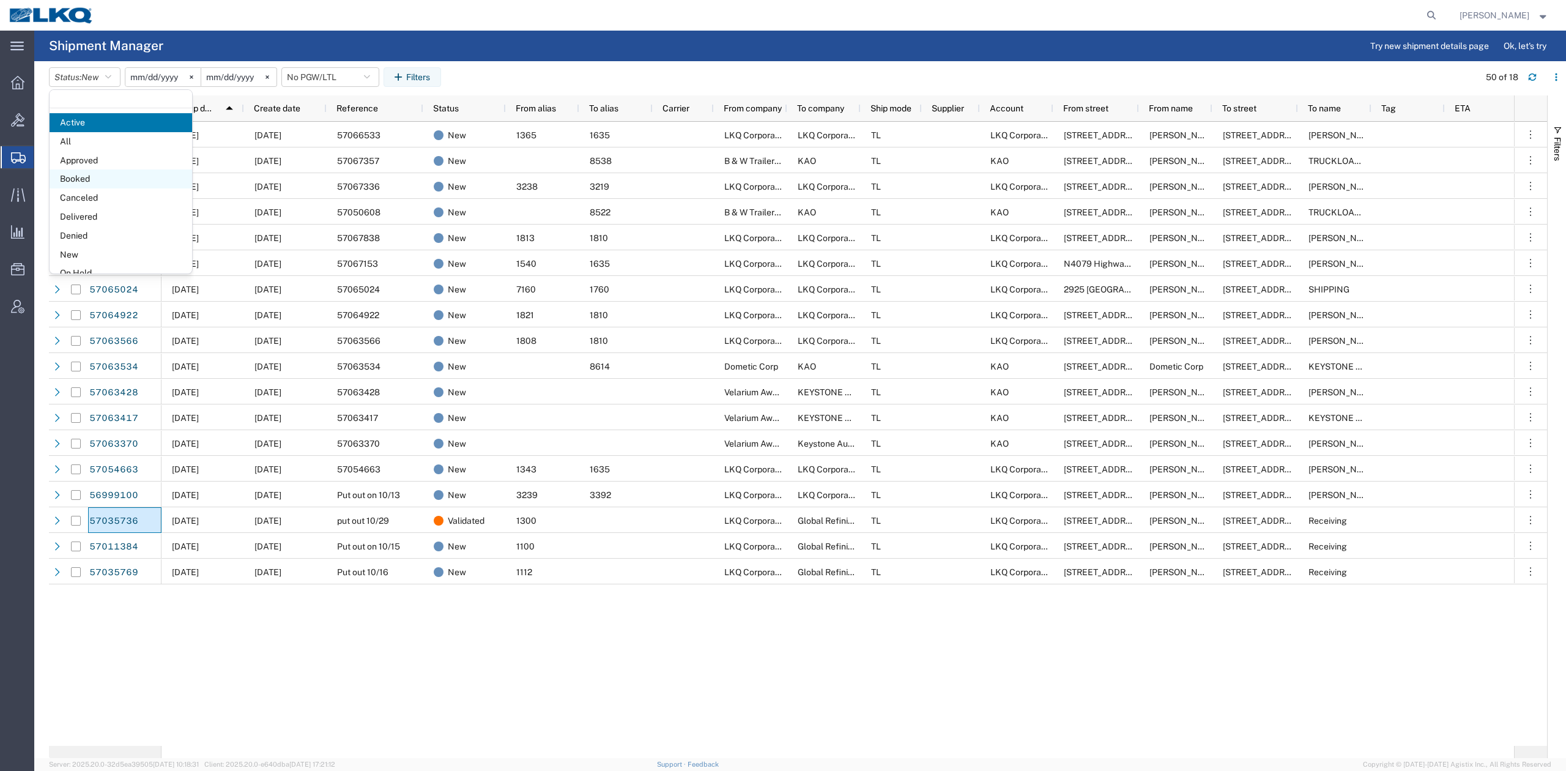
click at [80, 172] on span "Booked" at bounding box center [121, 178] width 142 height 19
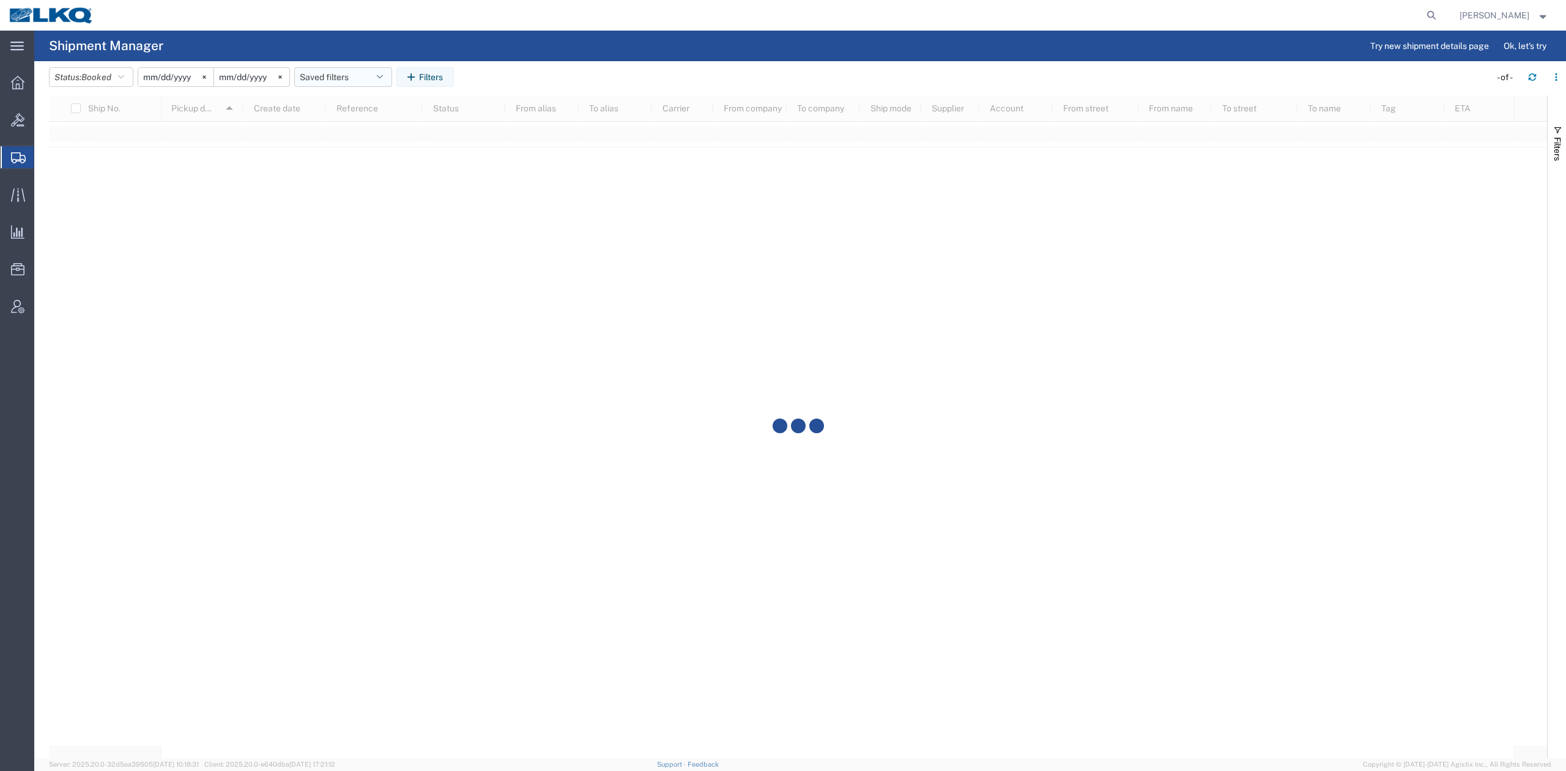
click at [382, 82] on button "Saved filters" at bounding box center [343, 77] width 98 height 20
click at [368, 152] on span "No PGW/LTL" at bounding box center [376, 153] width 160 height 23
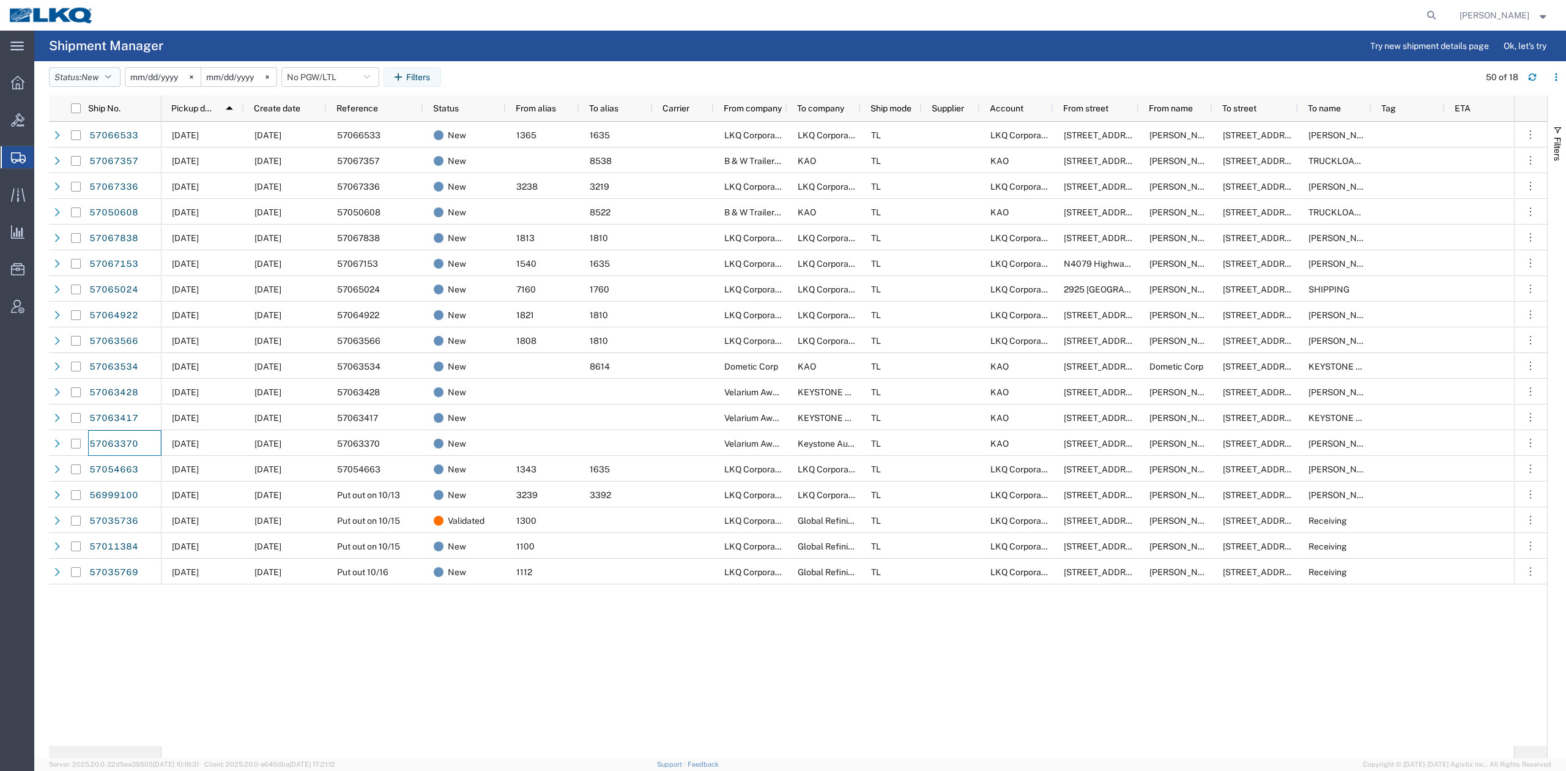
click at [92, 72] on span "New" at bounding box center [89, 78] width 17 height 12
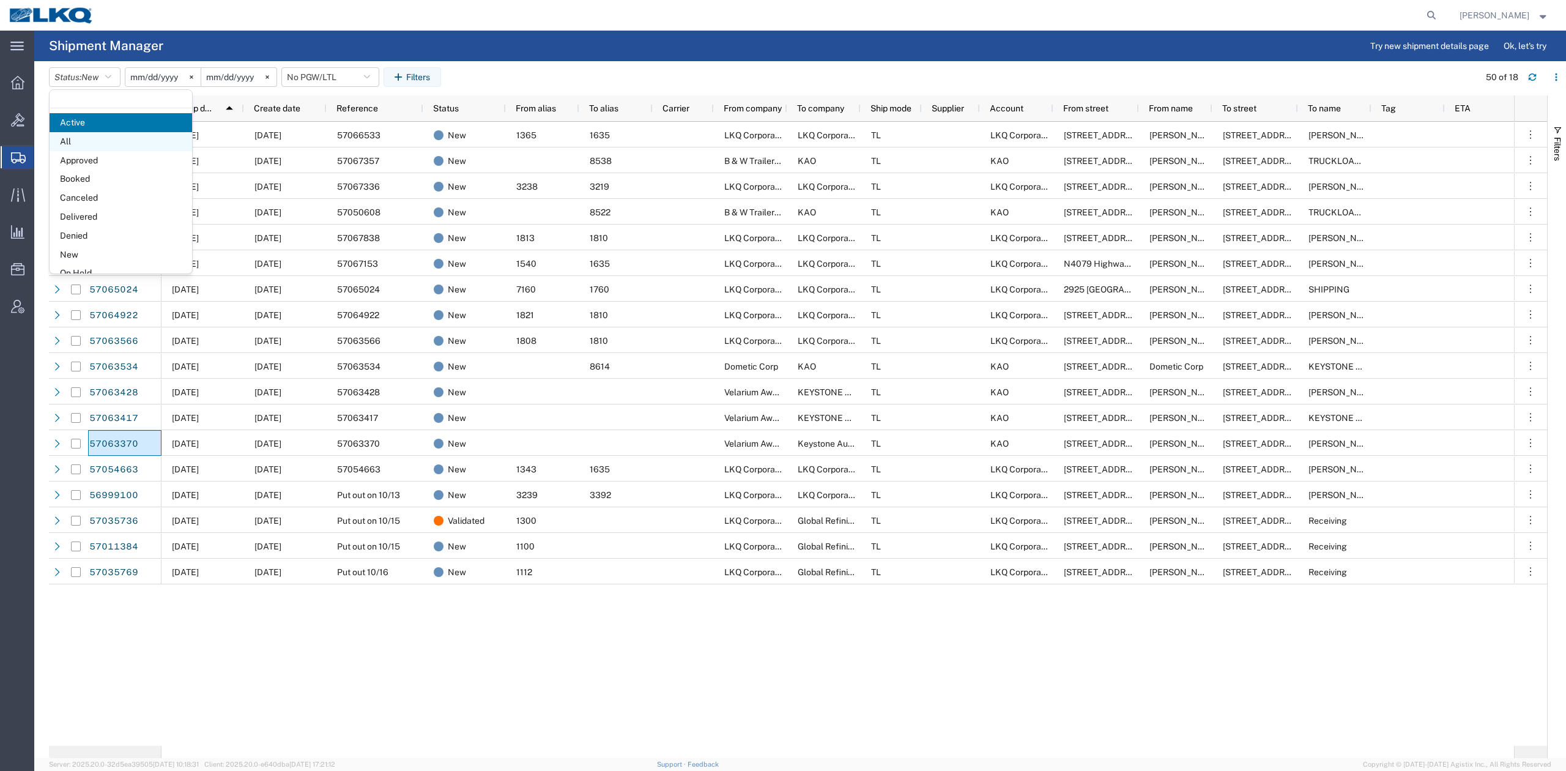
click at [96, 133] on span "All" at bounding box center [121, 141] width 142 height 19
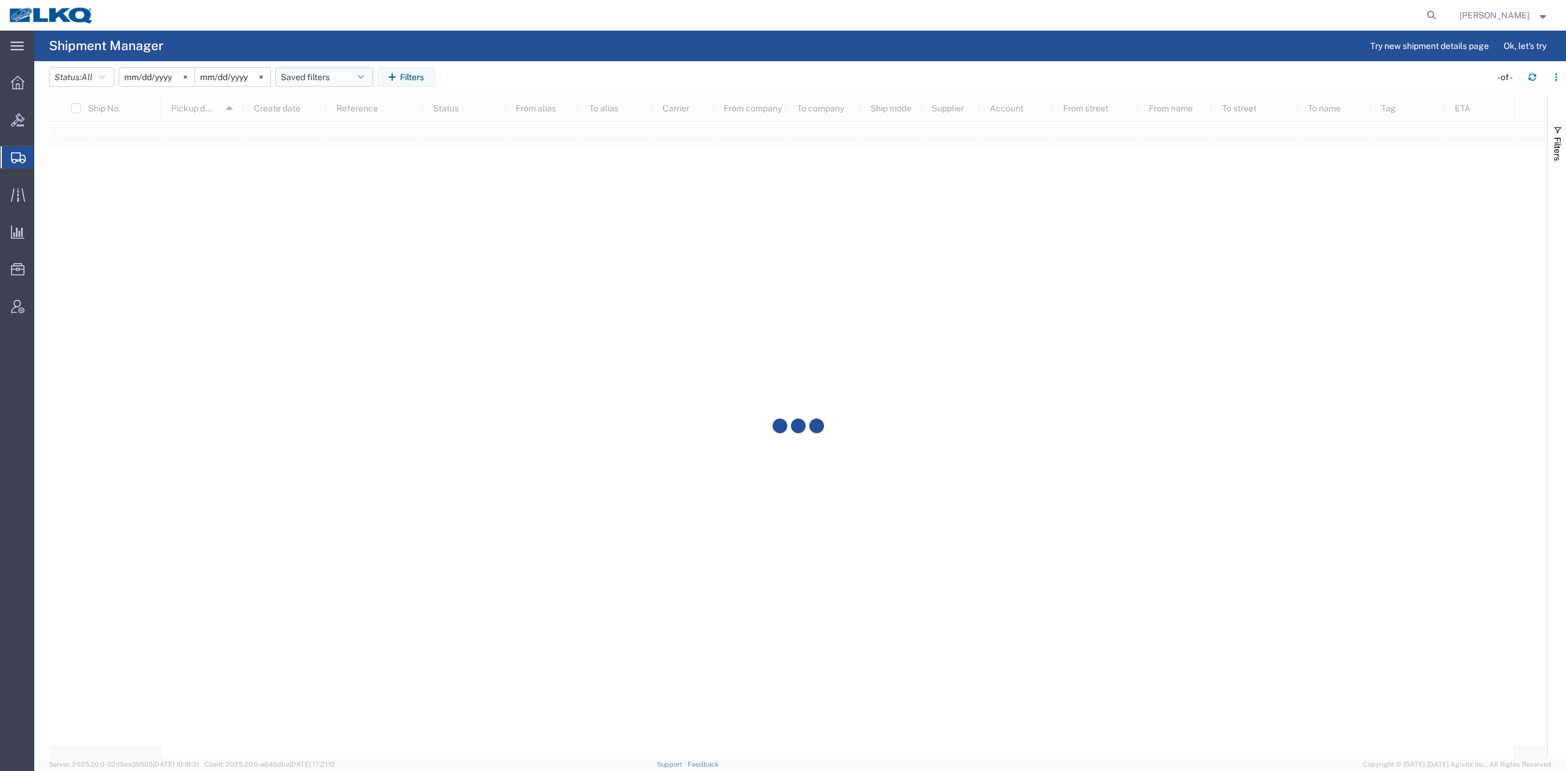
click at [330, 75] on button "Saved filters" at bounding box center [324, 77] width 98 height 20
click at [340, 157] on span "No PGW/LTL" at bounding box center [357, 153] width 160 height 23
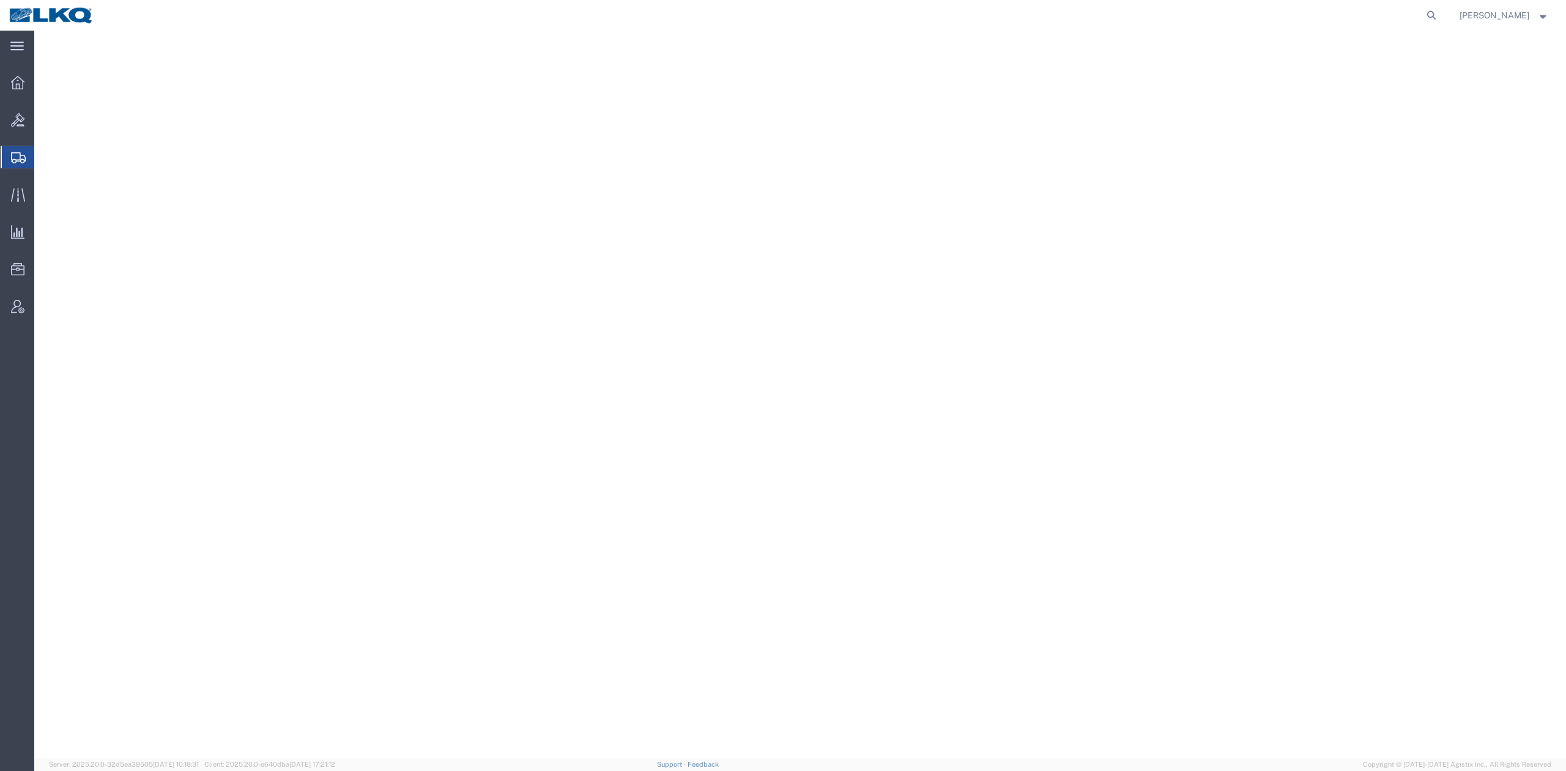
select select "27484"
select select
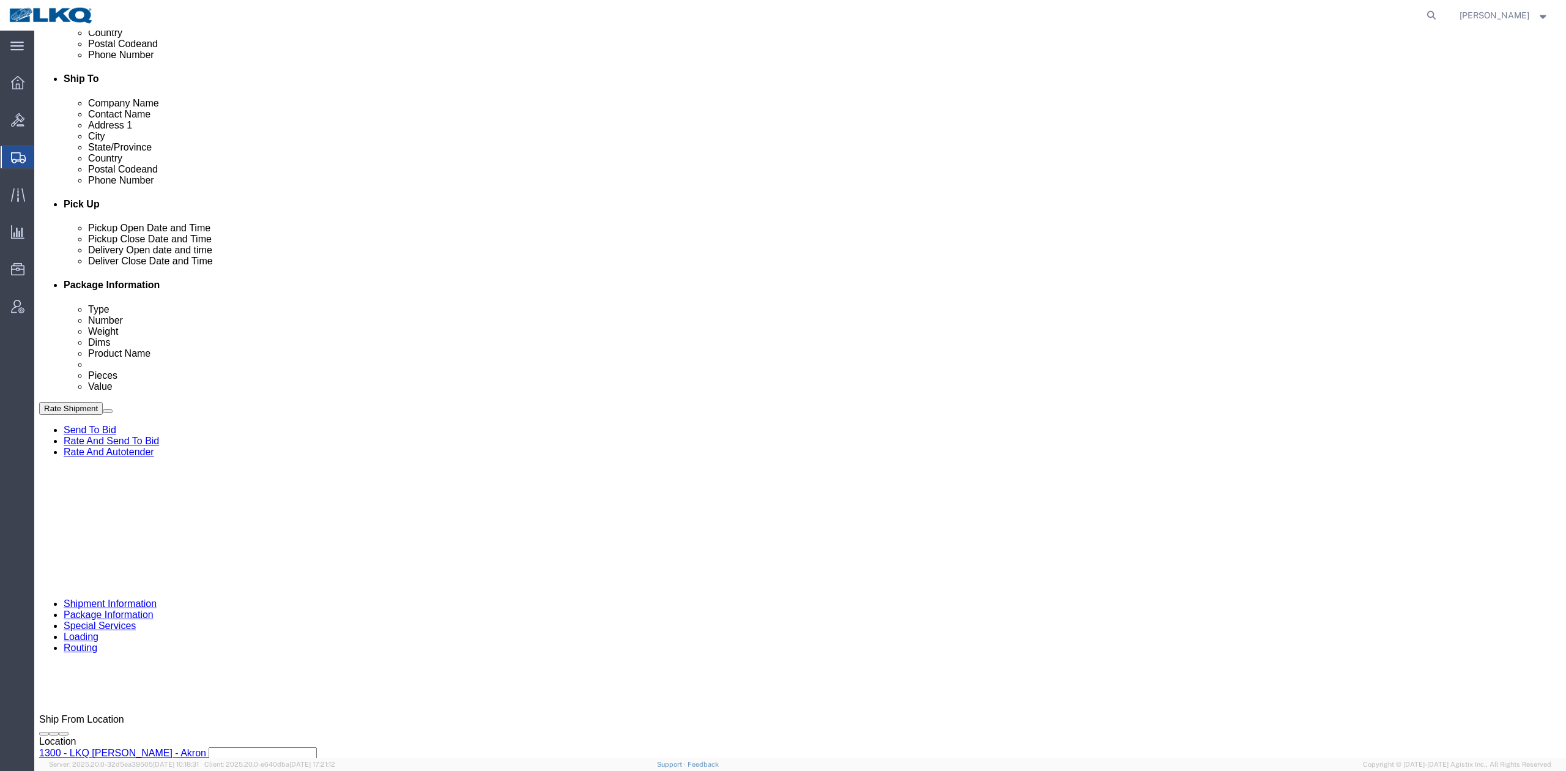
scroll to position [412, 0]
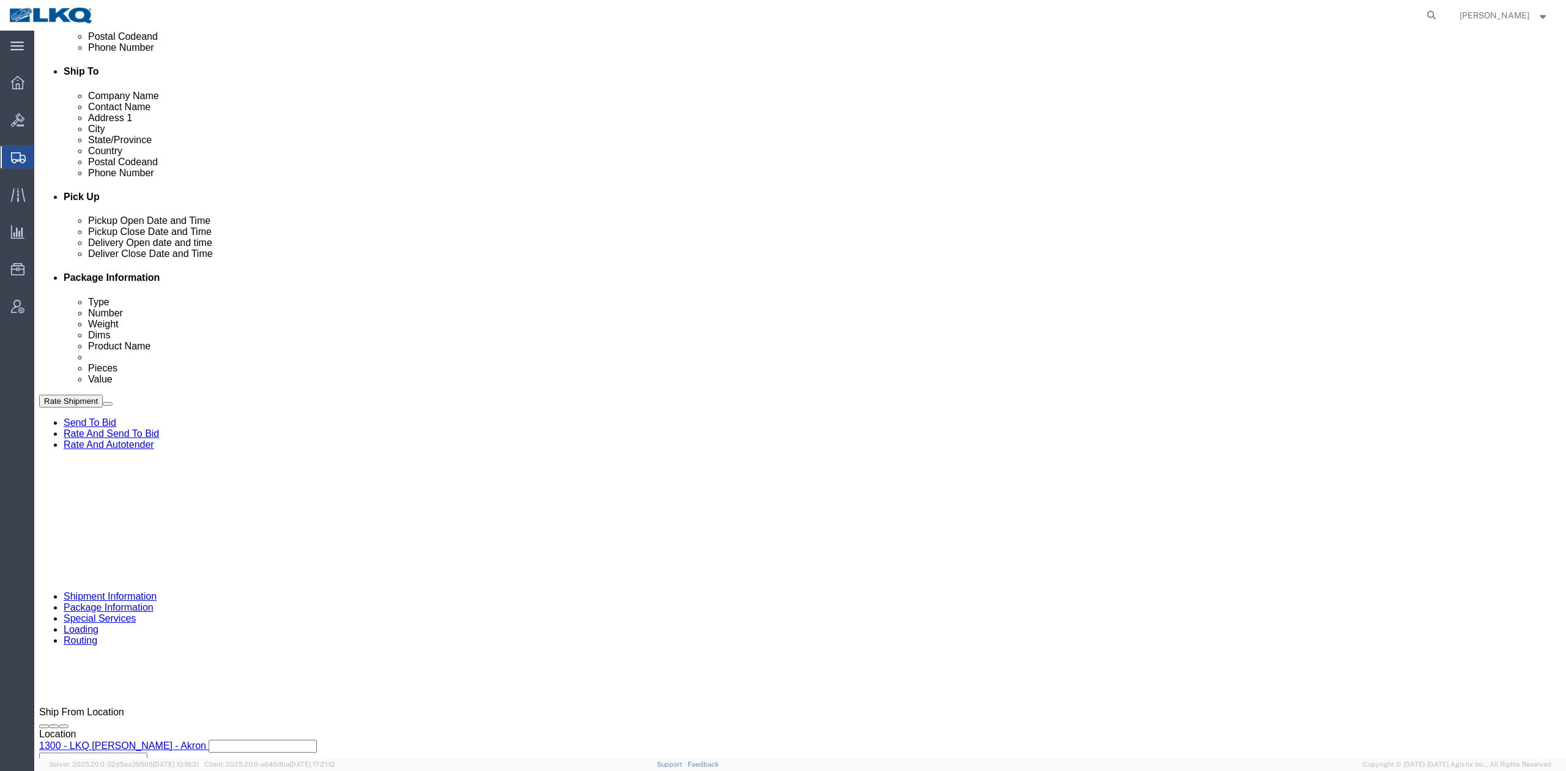
click input "put out 10/29"
type input "Put out on 10/15"
click button "Save"
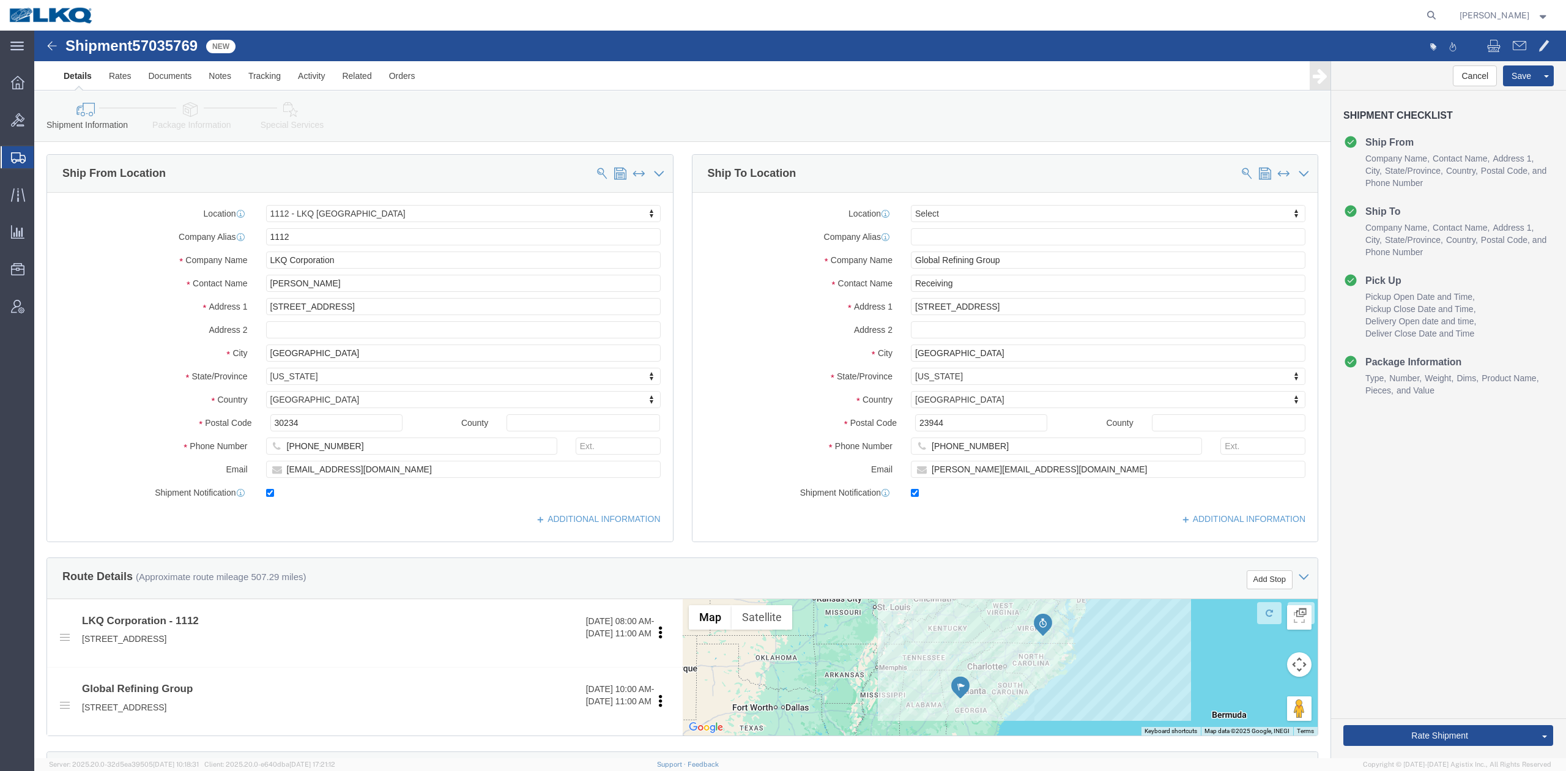
scroll to position [13, 0]
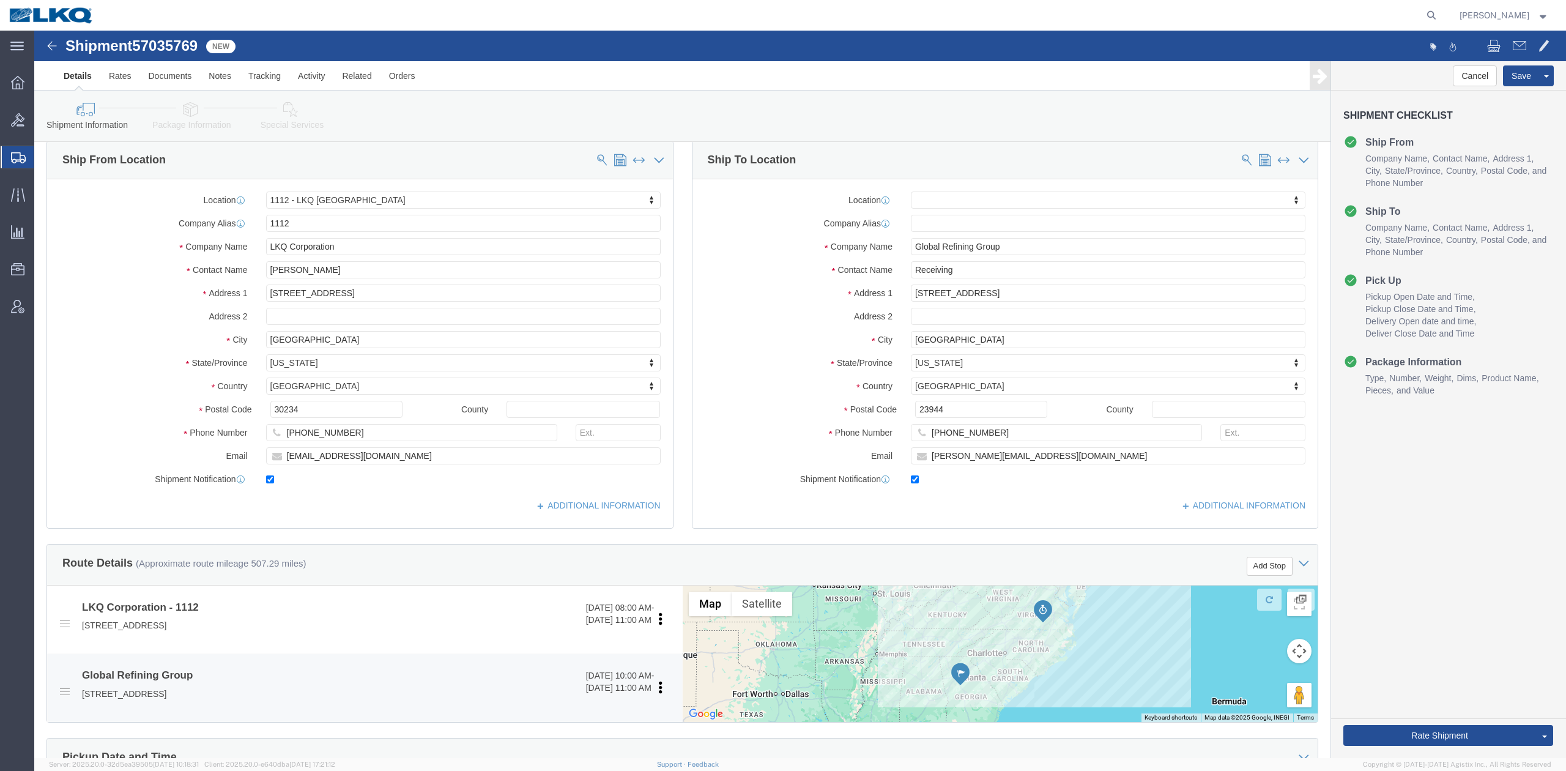
select select "27350"
select select
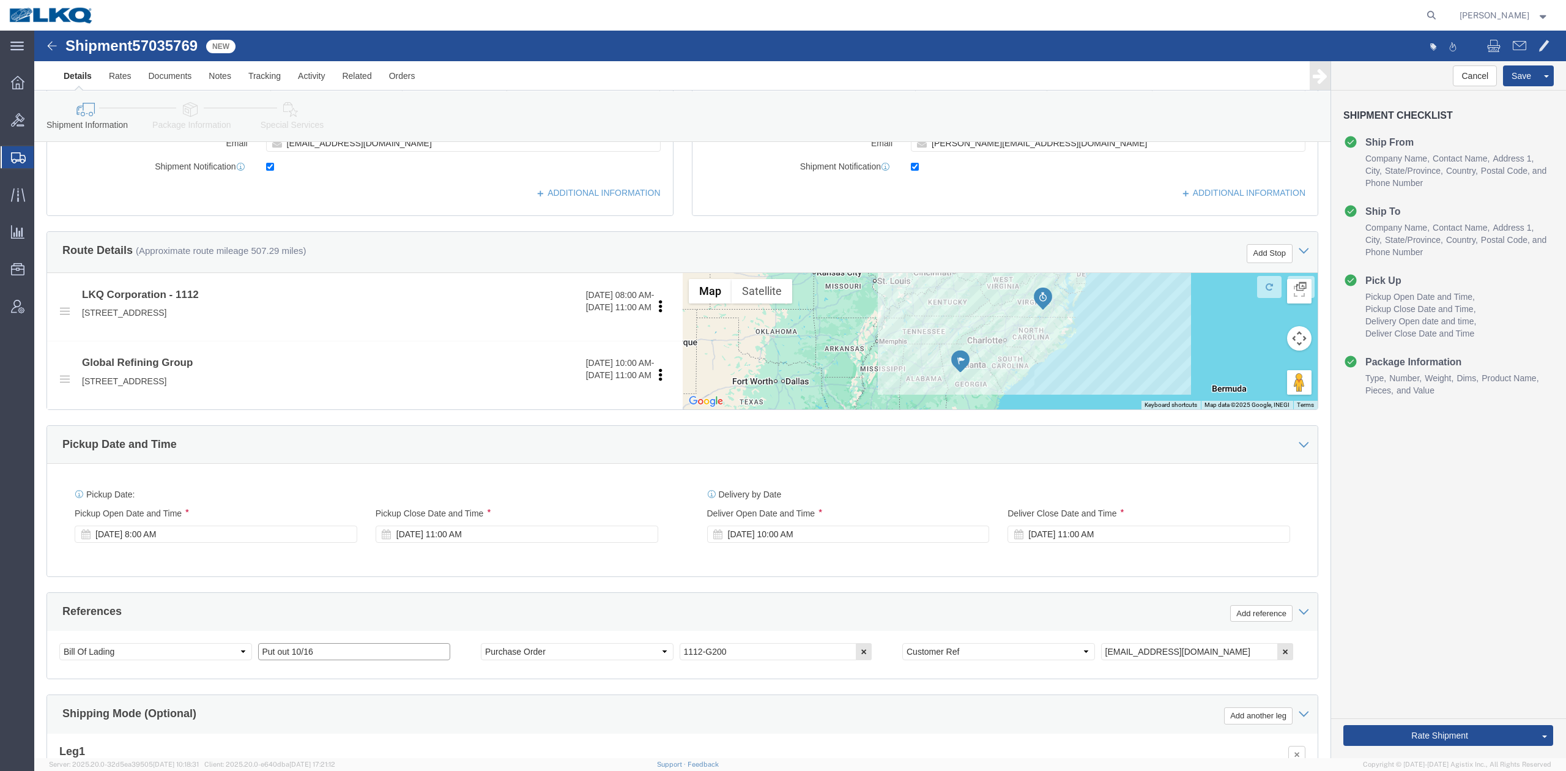
drag, startPoint x: 254, startPoint y: 623, endPoint x: 279, endPoint y: 664, distance: 48.6
click input "Put out 10/16"
type input "Put out on 10/16"
click button "Save"
type button "Save"
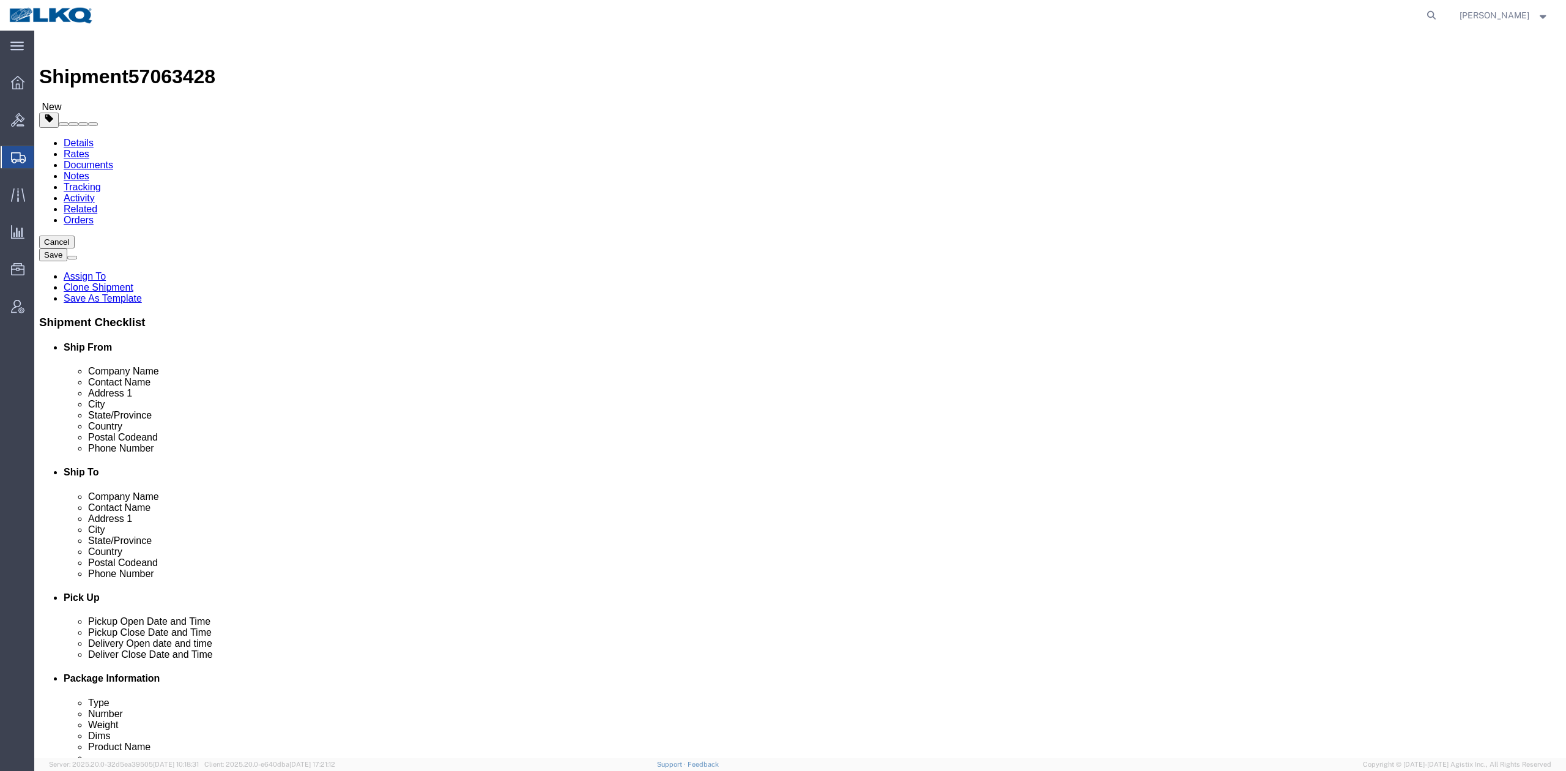
select select
type input "brownstw"
type input "brownst"
select select "30543"
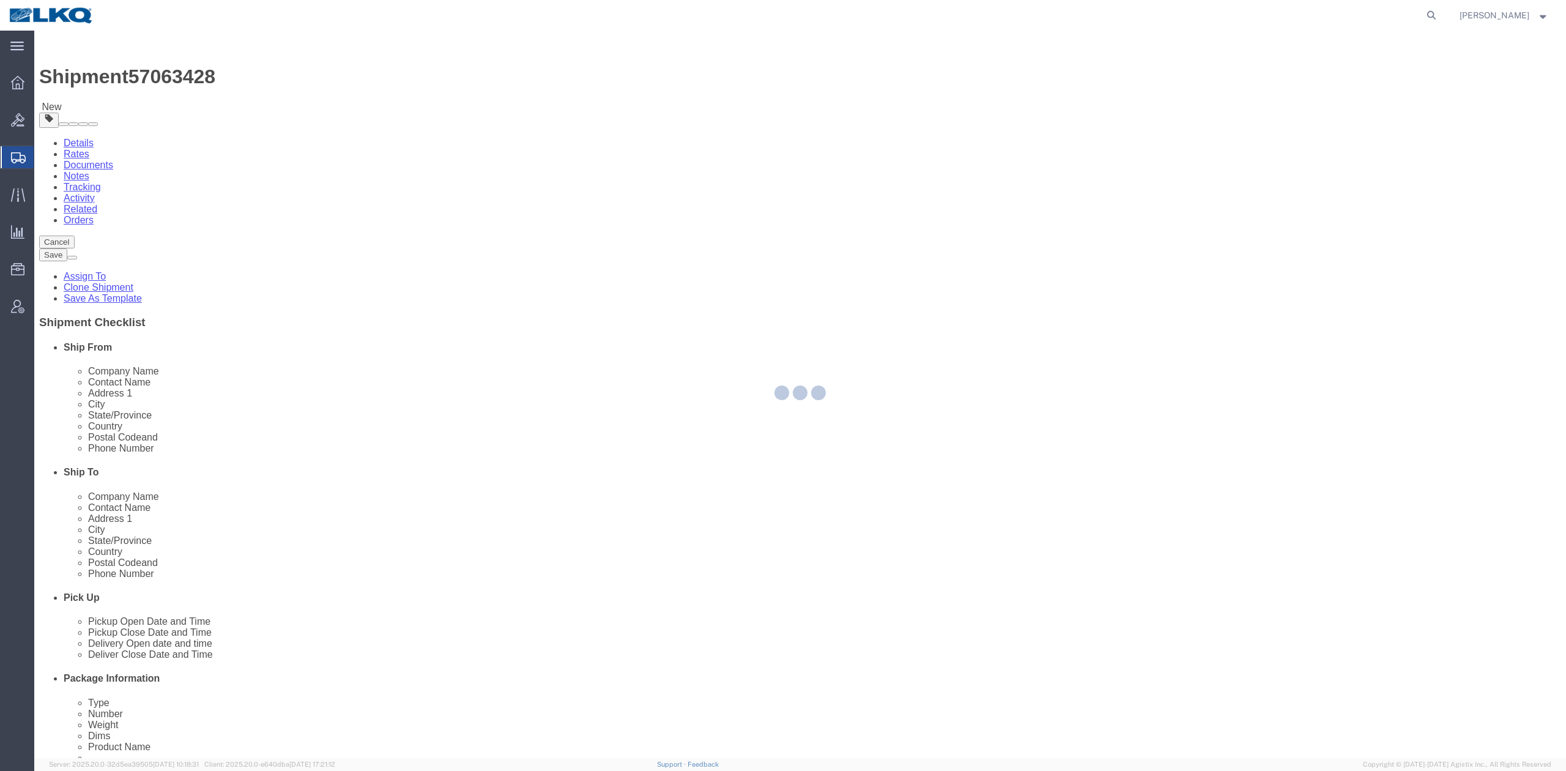
select select "MI"
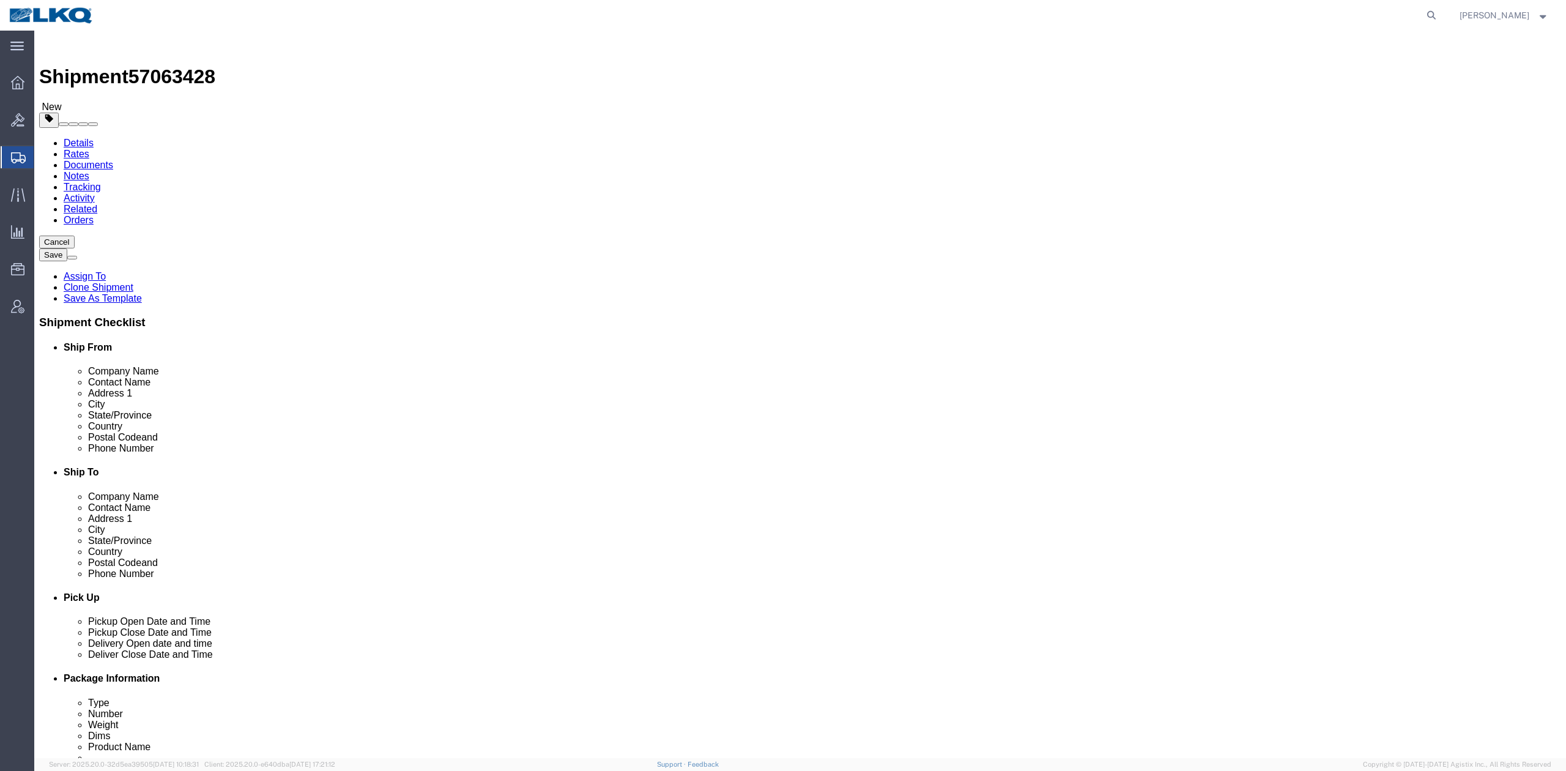
click input "17950 DIX TOLEDO HWY"
click input "mike czerpak"
type input "Receiver"
click label "Address 2"
click input "5706554514"
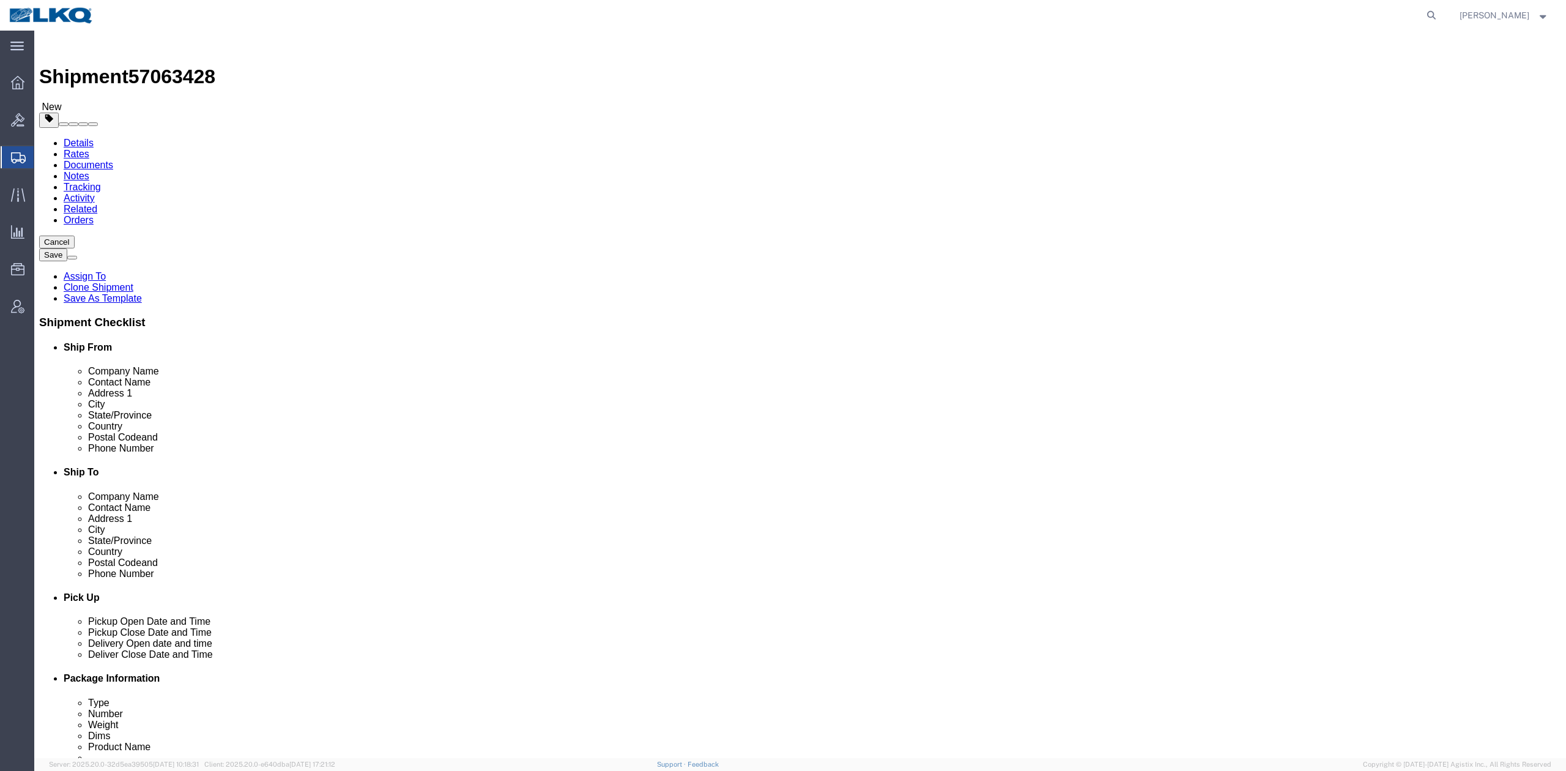
type input "6150000000"
click label "Address 1"
click button "Save"
type button "Save"
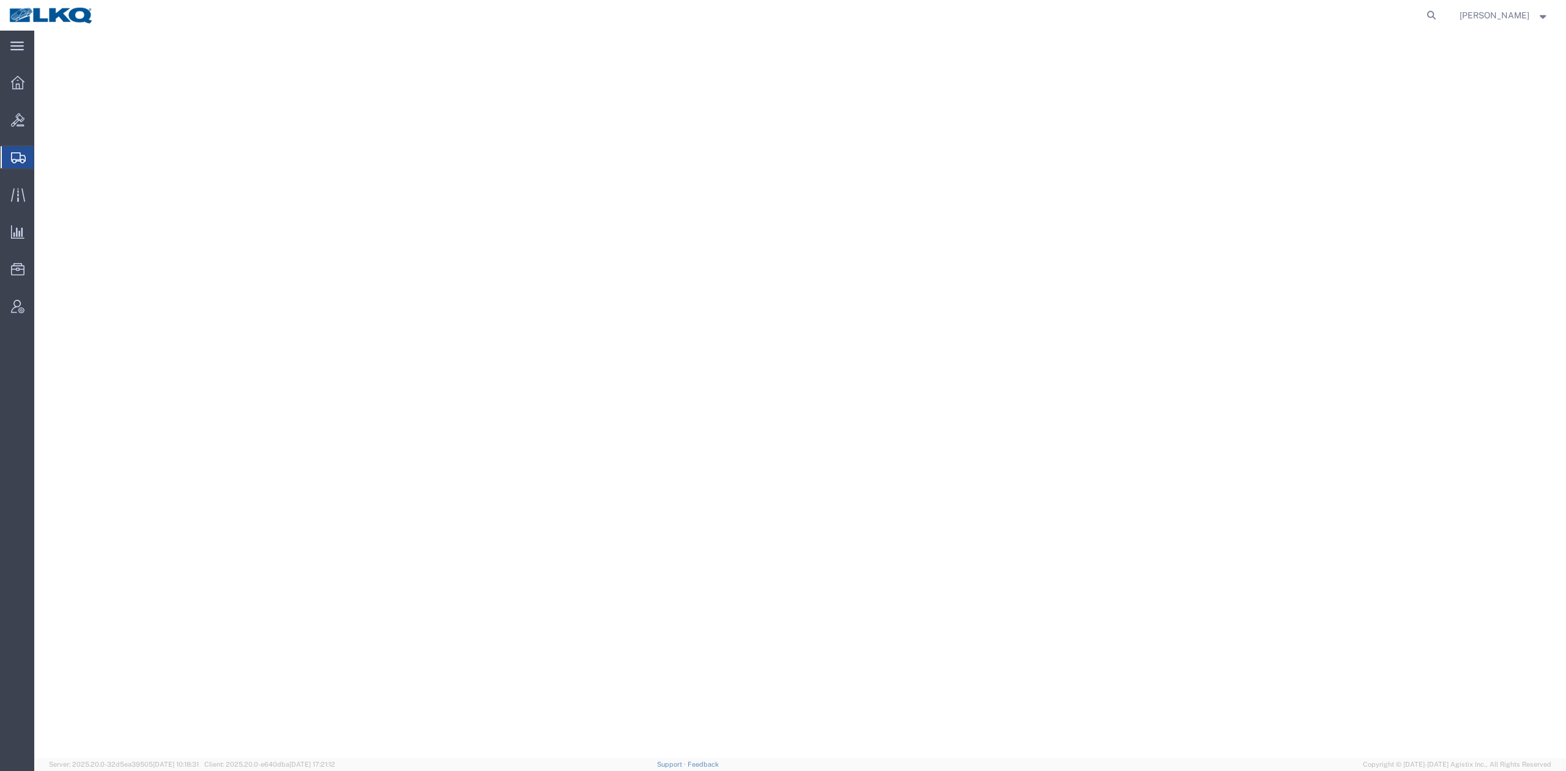
select select
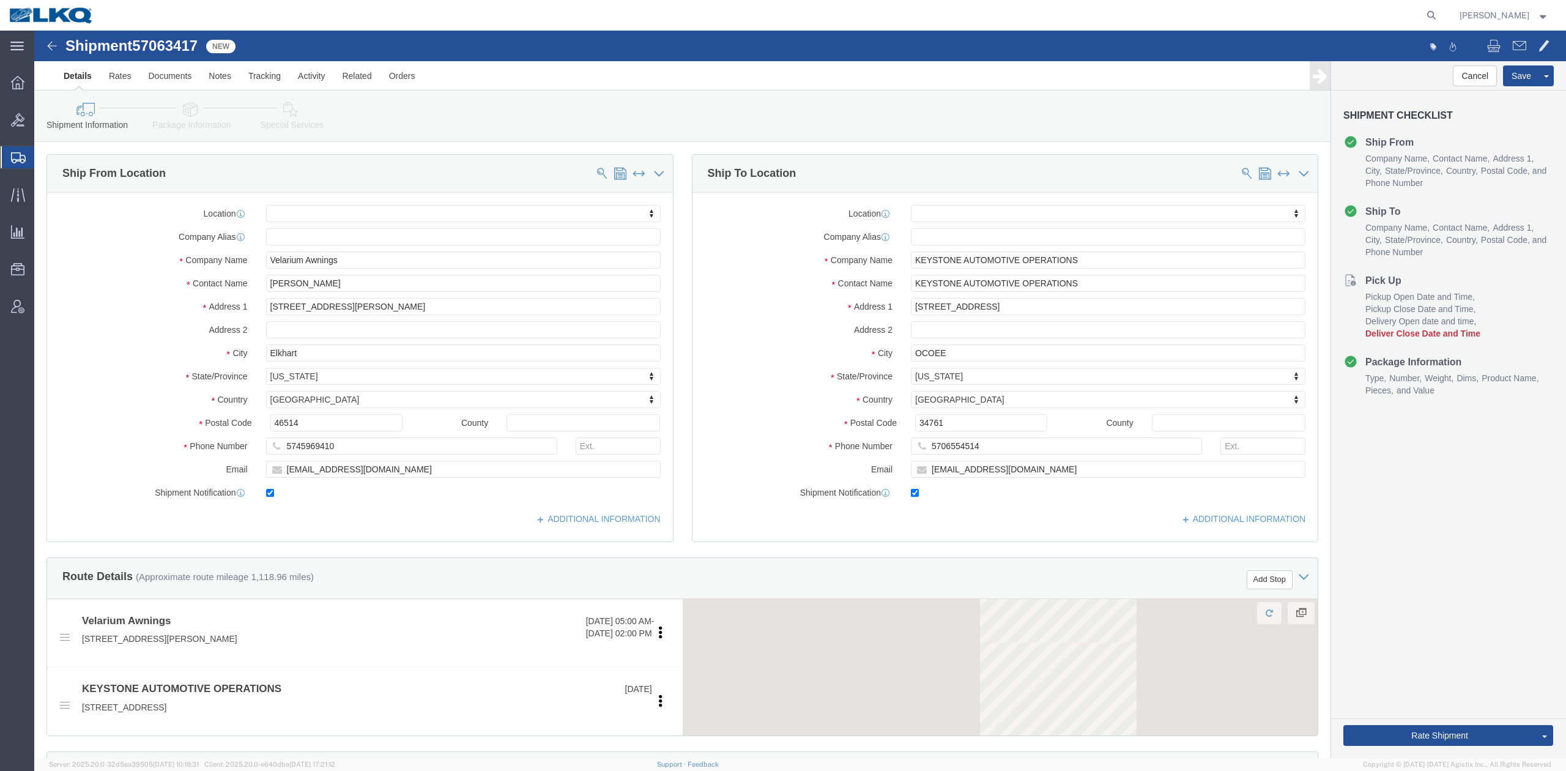
type input "ocoee"
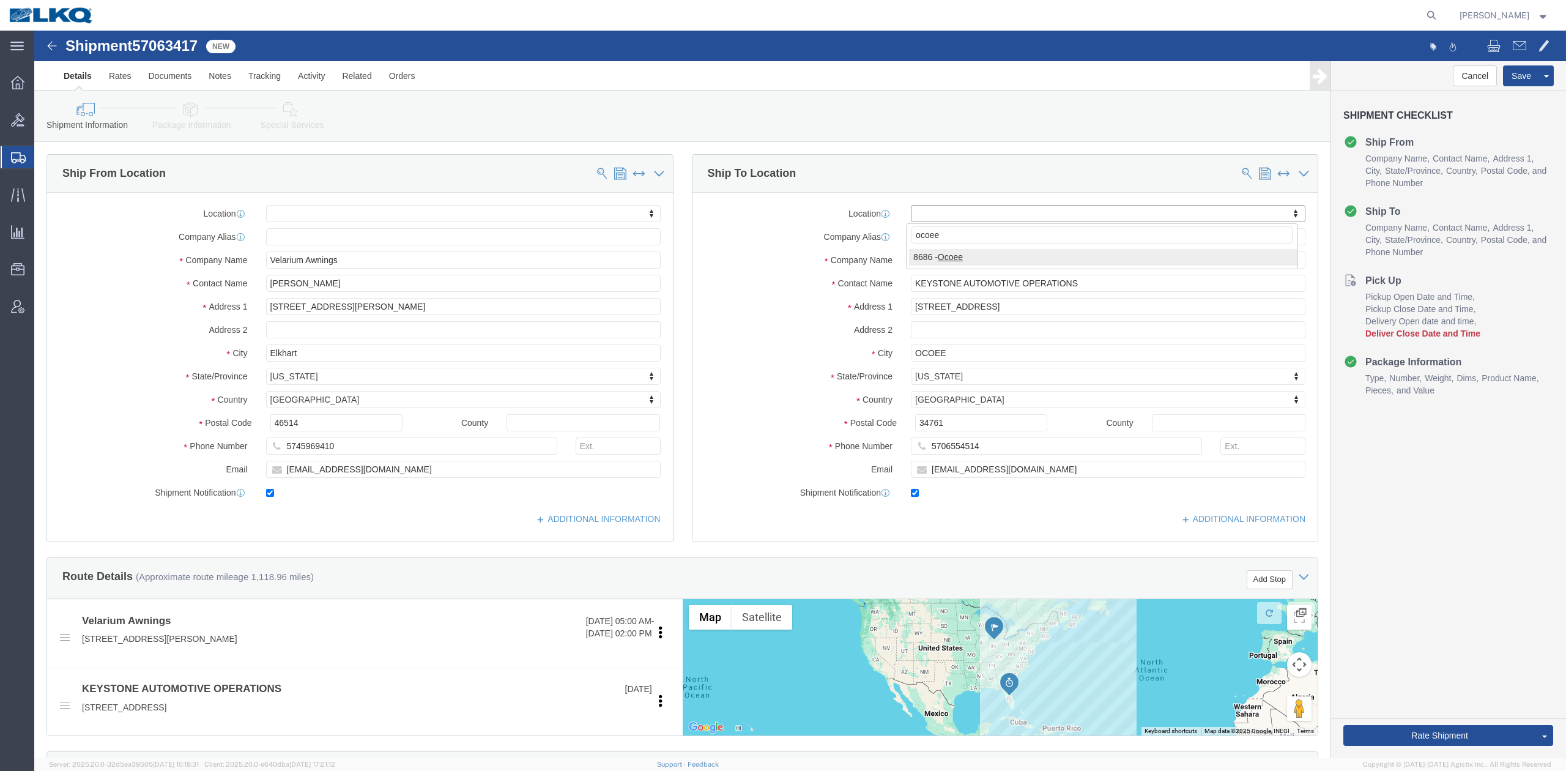
type input "ocoee"
select select "50211"
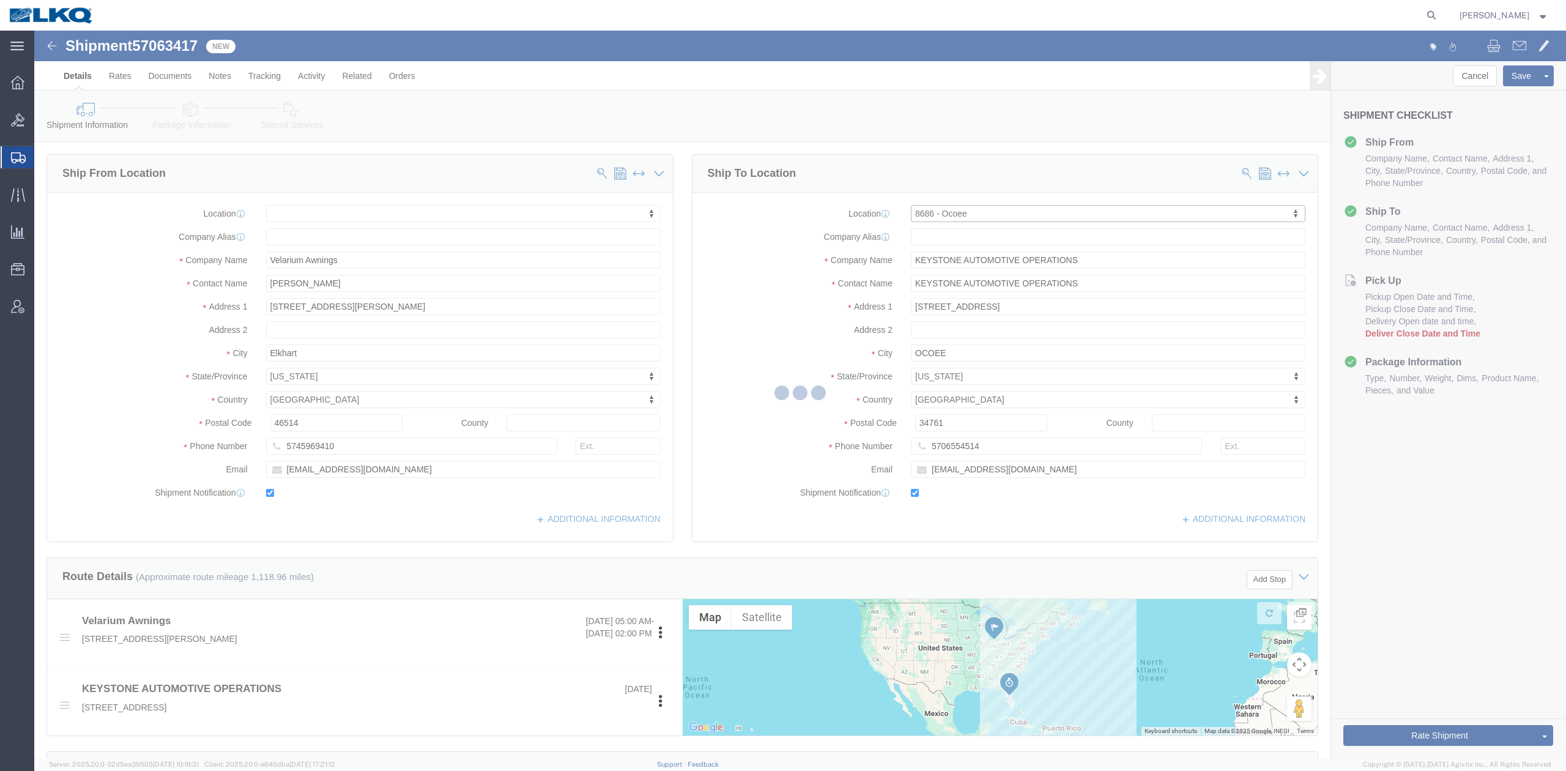
select select "FL"
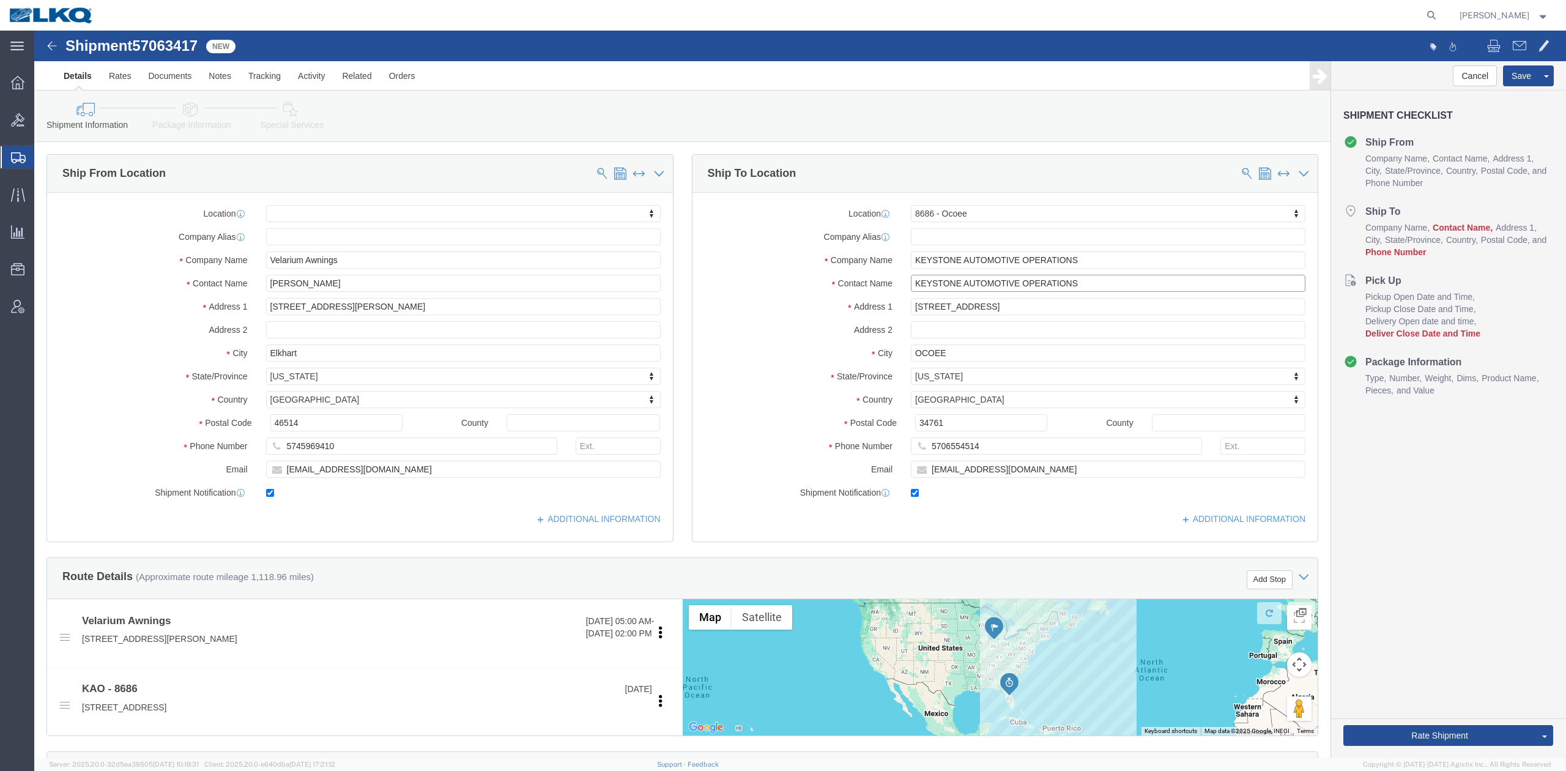
click input "KEYSTONE AUTOMOTIVE OPERATIONS"
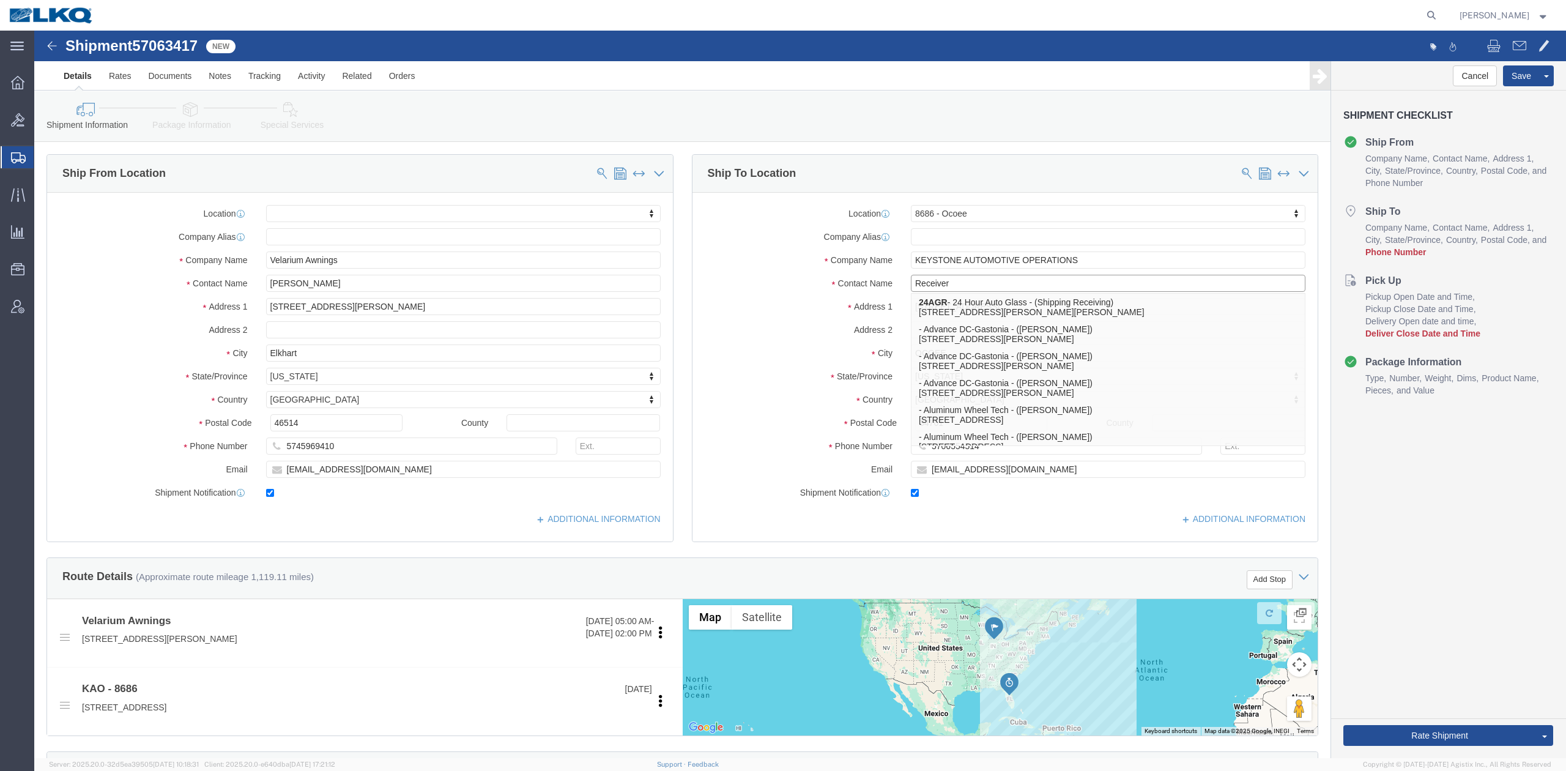
type input "Receiver"
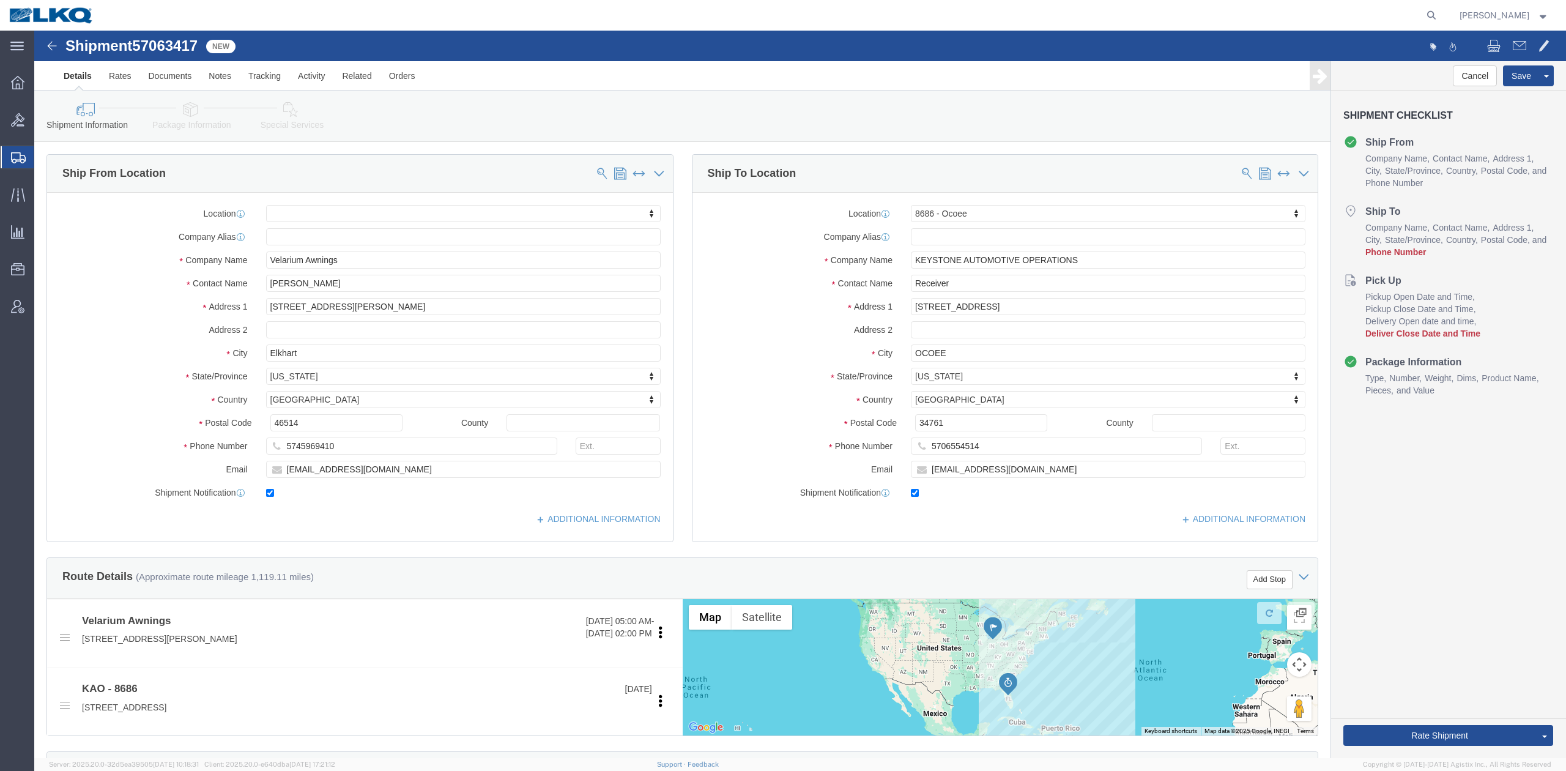
click label "Address 1"
drag, startPoint x: 919, startPoint y: 416, endPoint x: 933, endPoint y: 422, distance: 15.9
click input "5706554514"
type input "6150000000"
click button "Save"
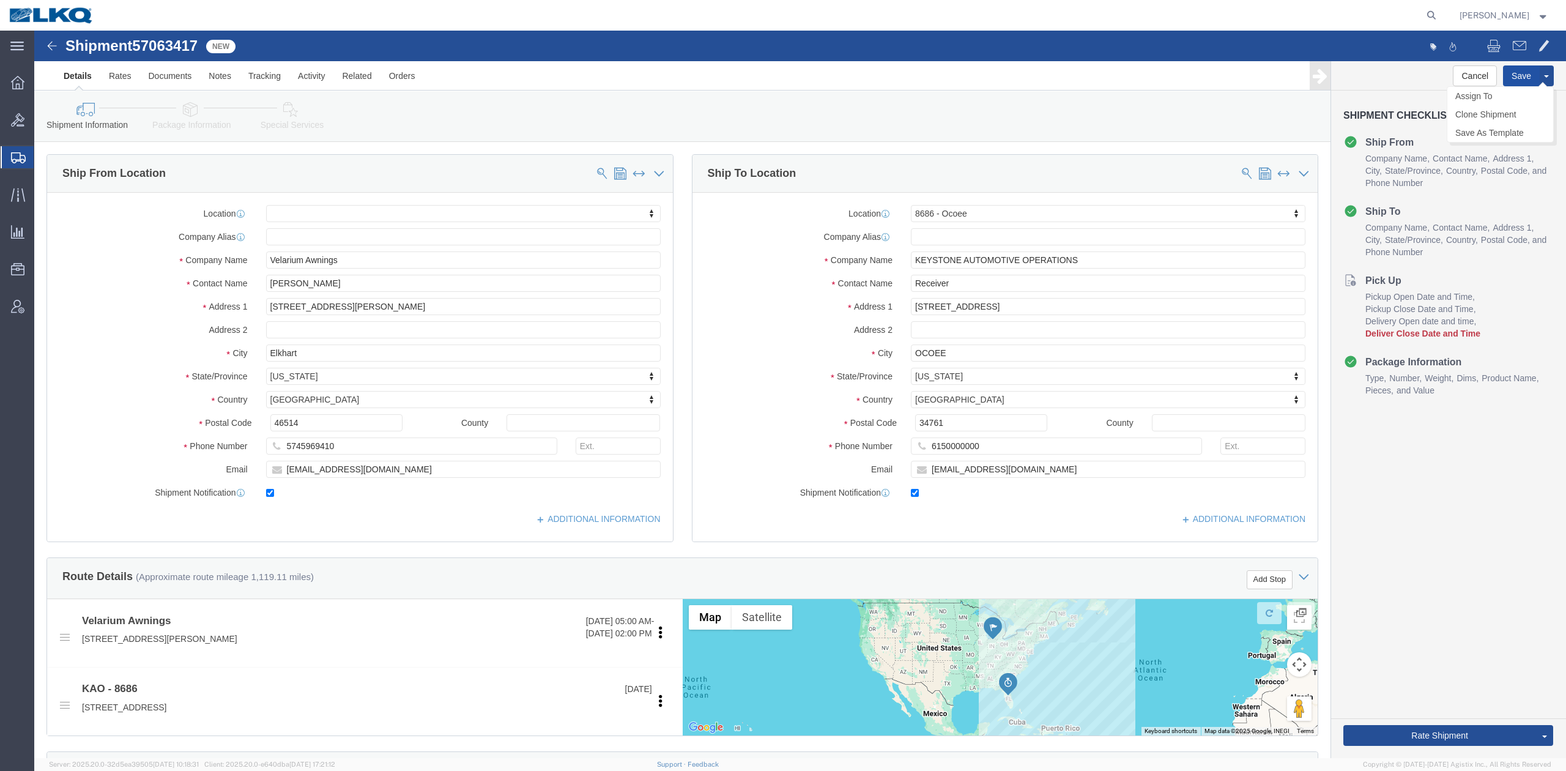
type button "Save"
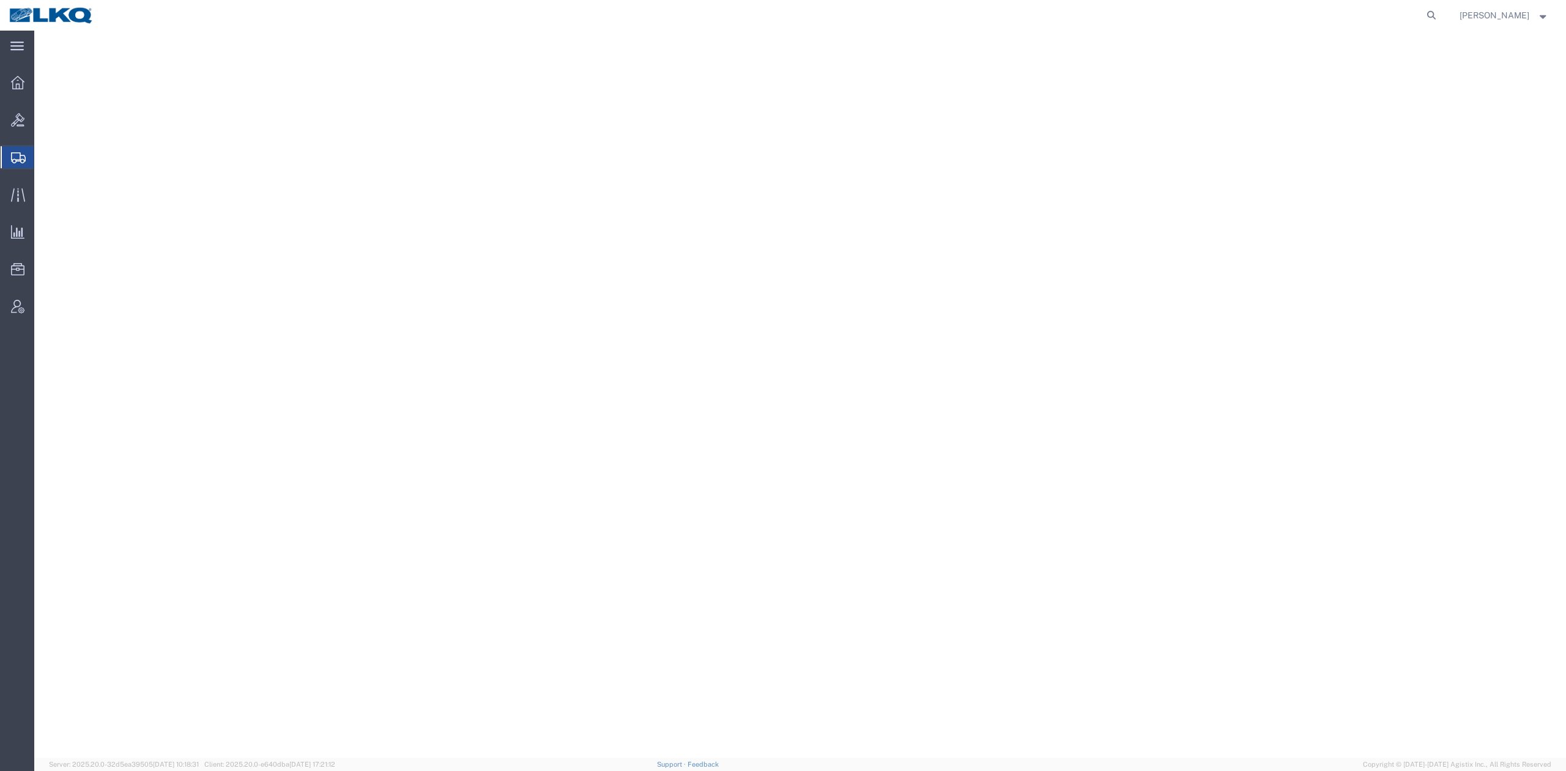
select select
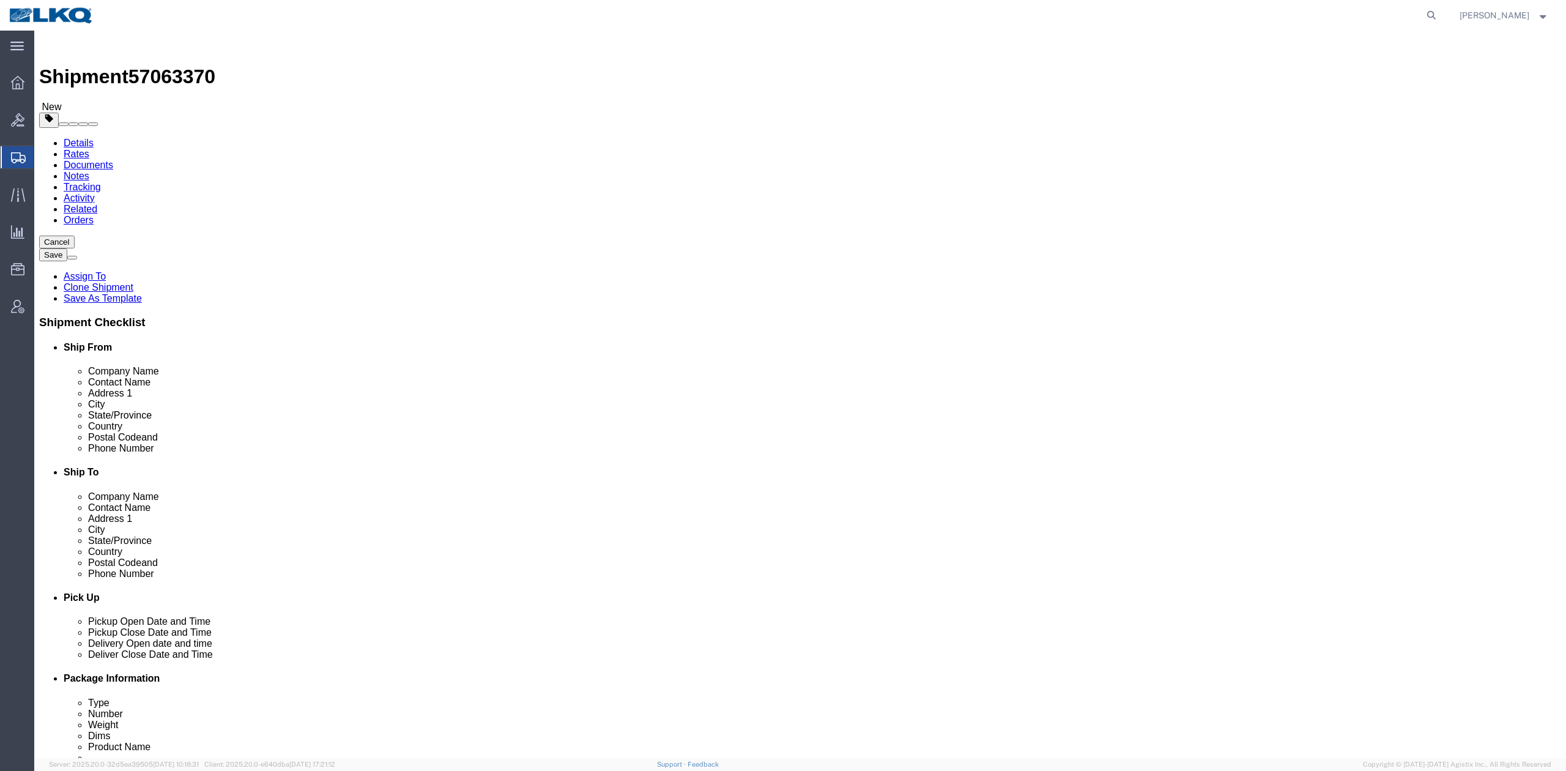
type input "austell"
select select "30523"
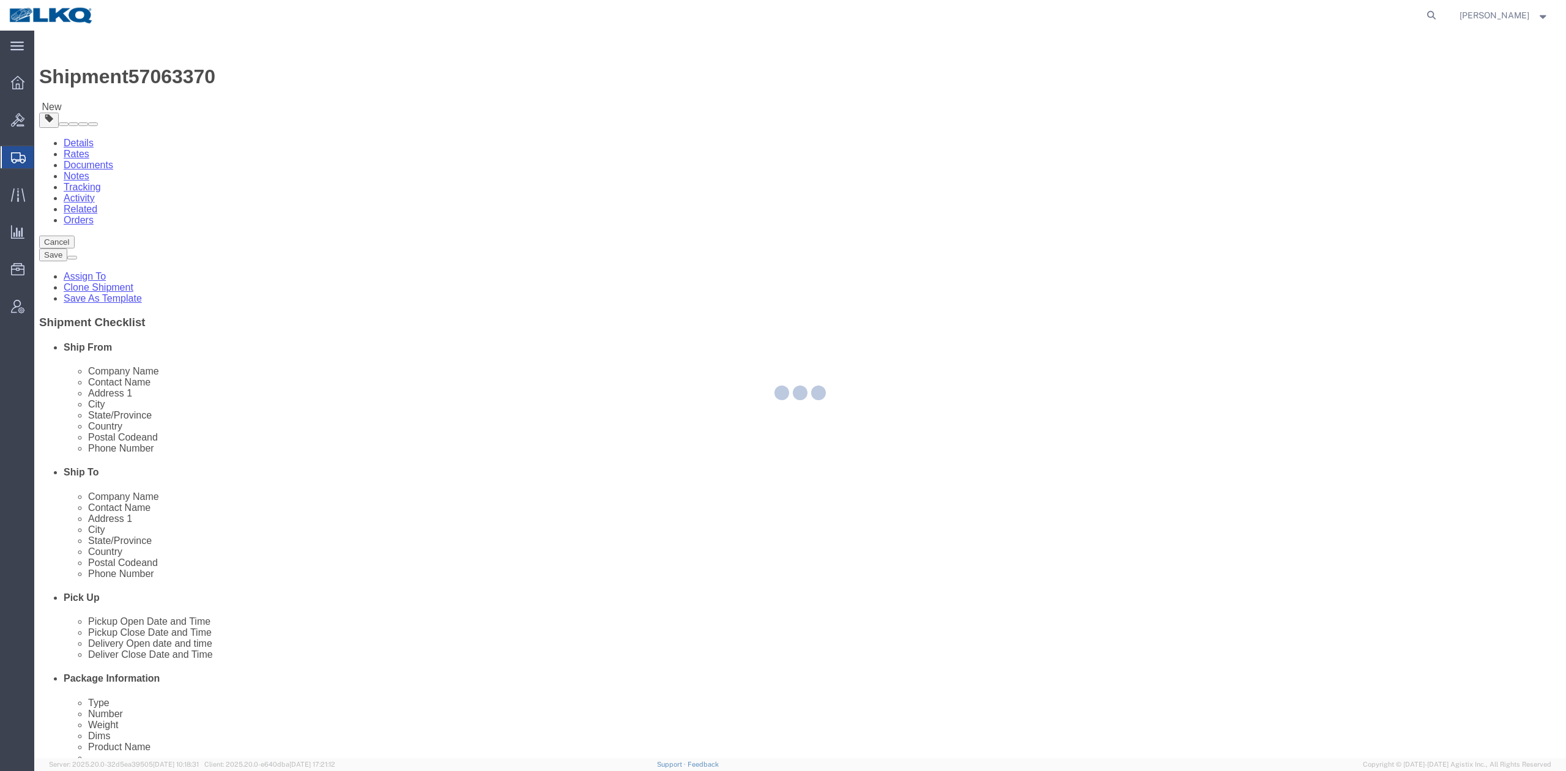
select select "GA"
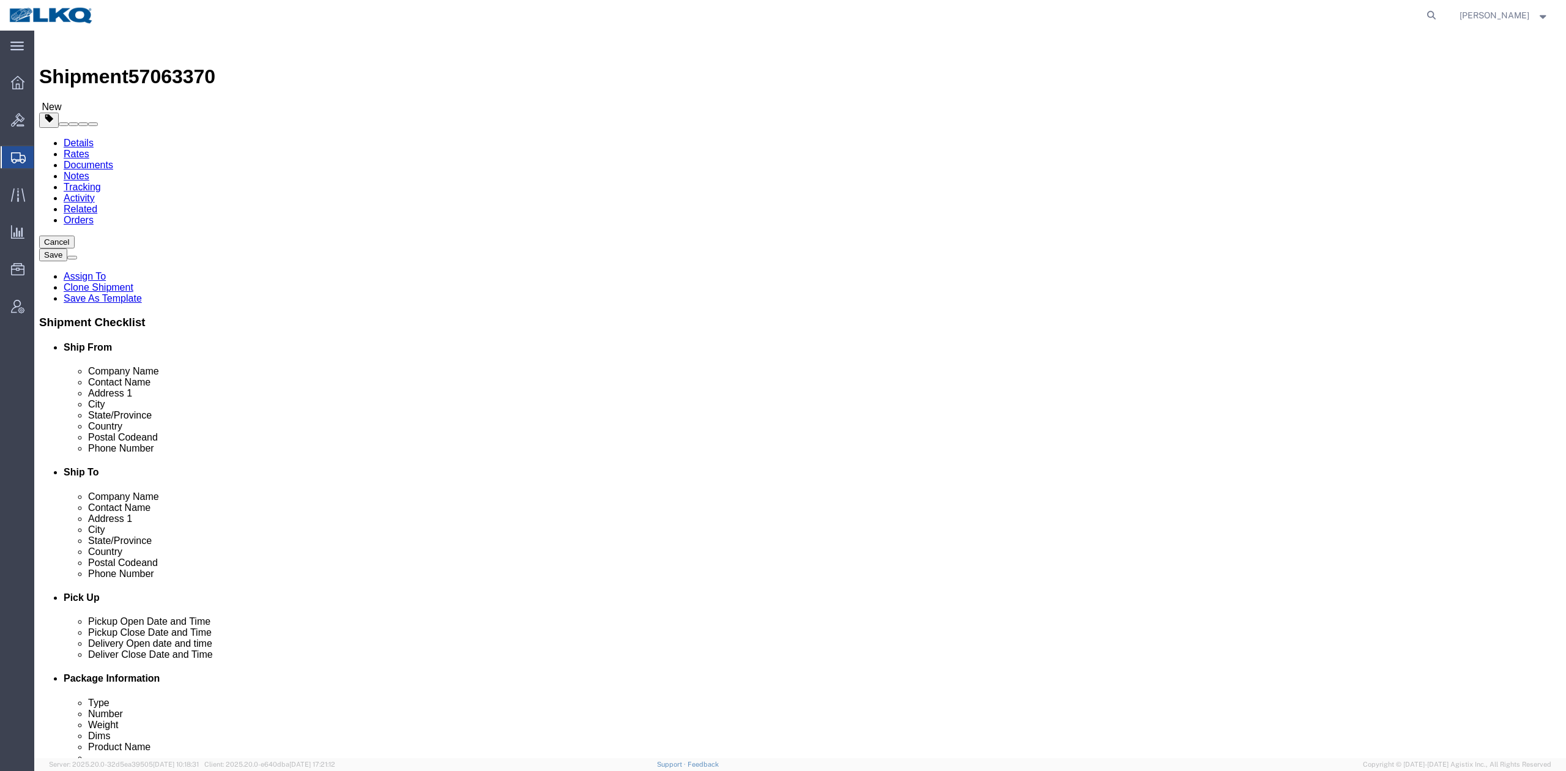
drag, startPoint x: 969, startPoint y: 282, endPoint x: 934, endPoint y: 251, distance: 46.3
click input "[PERSON_NAME]"
type input "Receiver"
click div "Location 8402 - [GEOGRAPHIC_DATA] - KAO Warehouse [GEOGRAPHIC_DATA] My Profile …"
click input "7707394321"
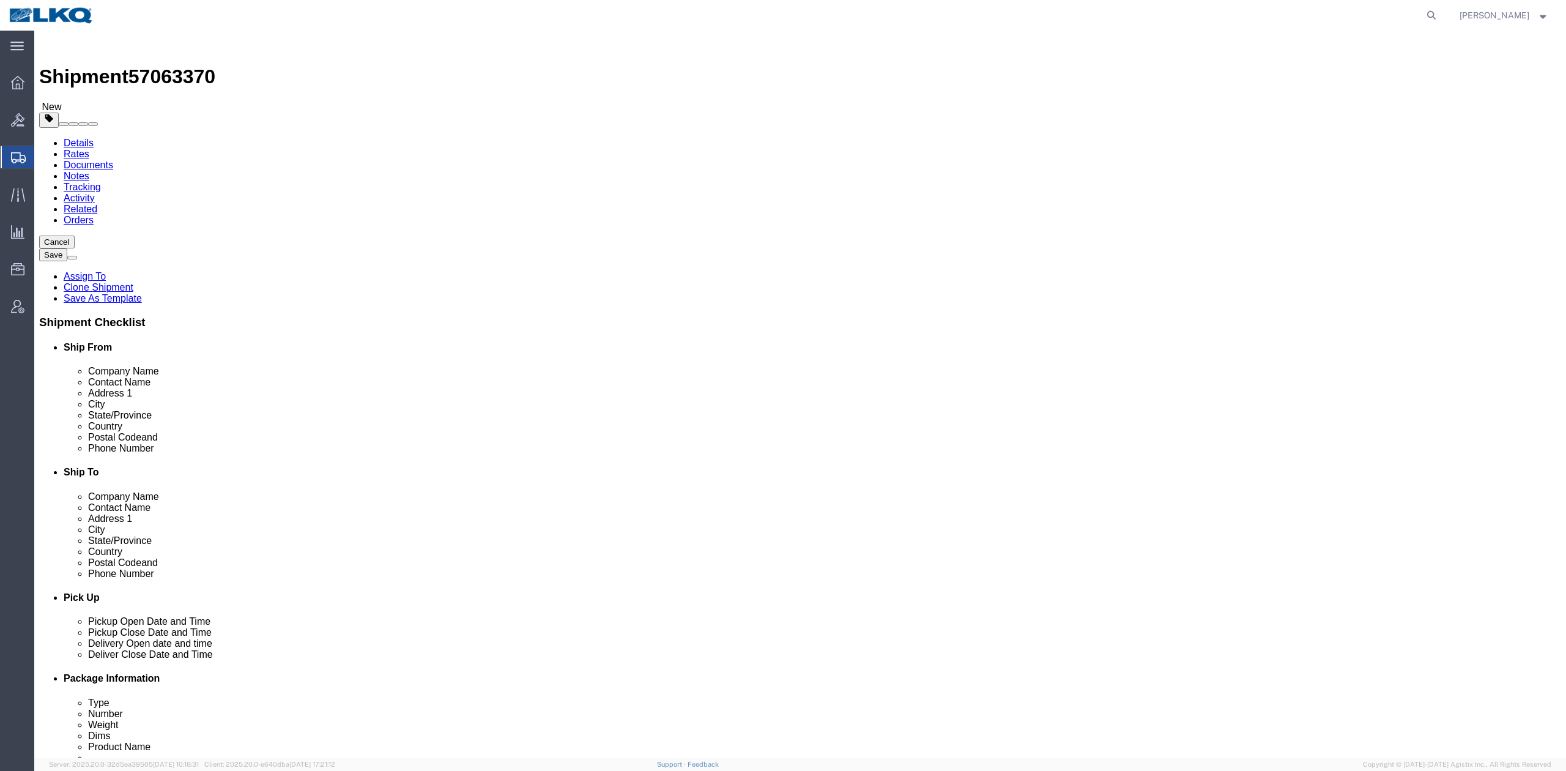
type input "6150000000"
click button "Save"
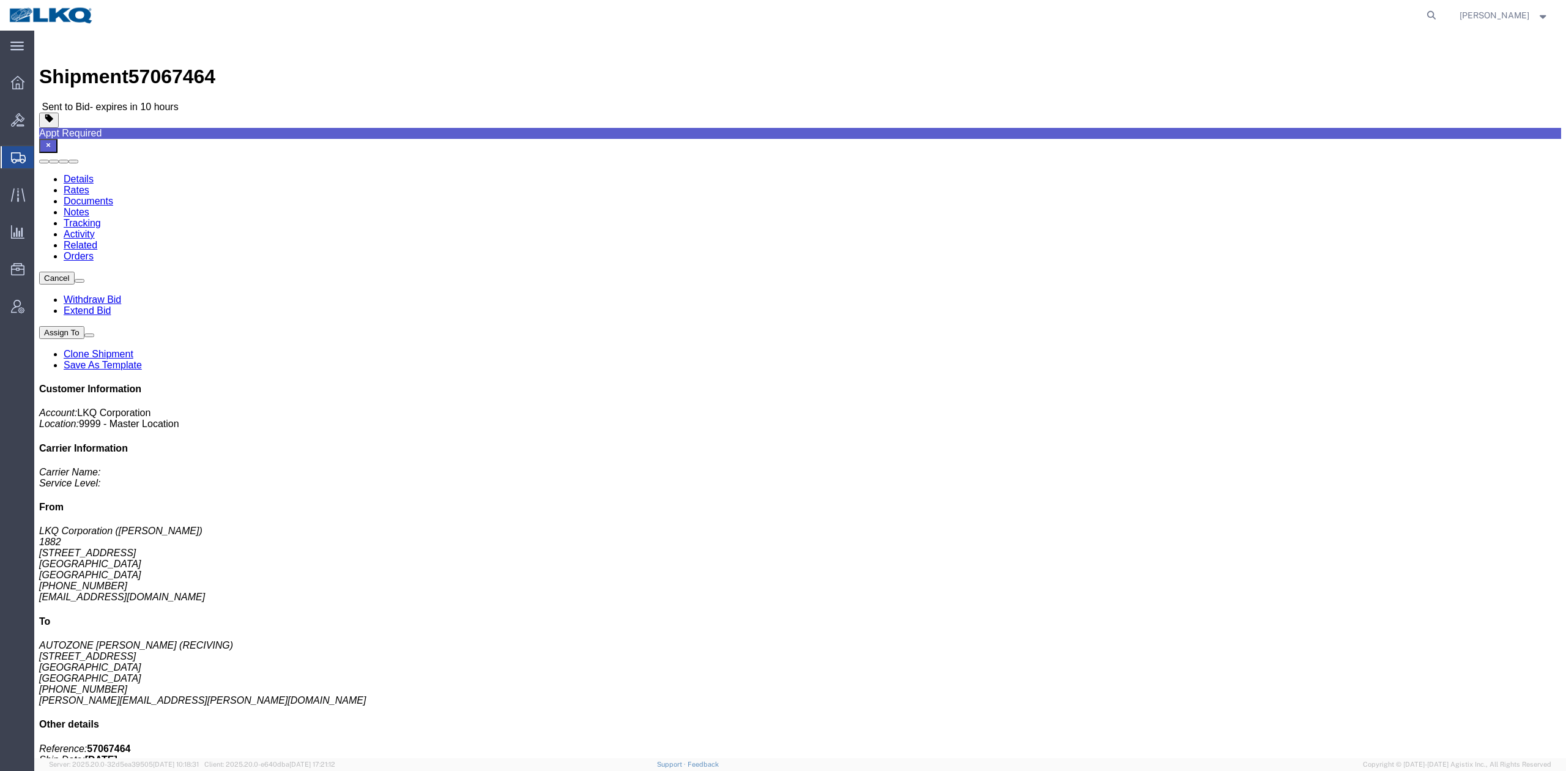
click link "Rates"
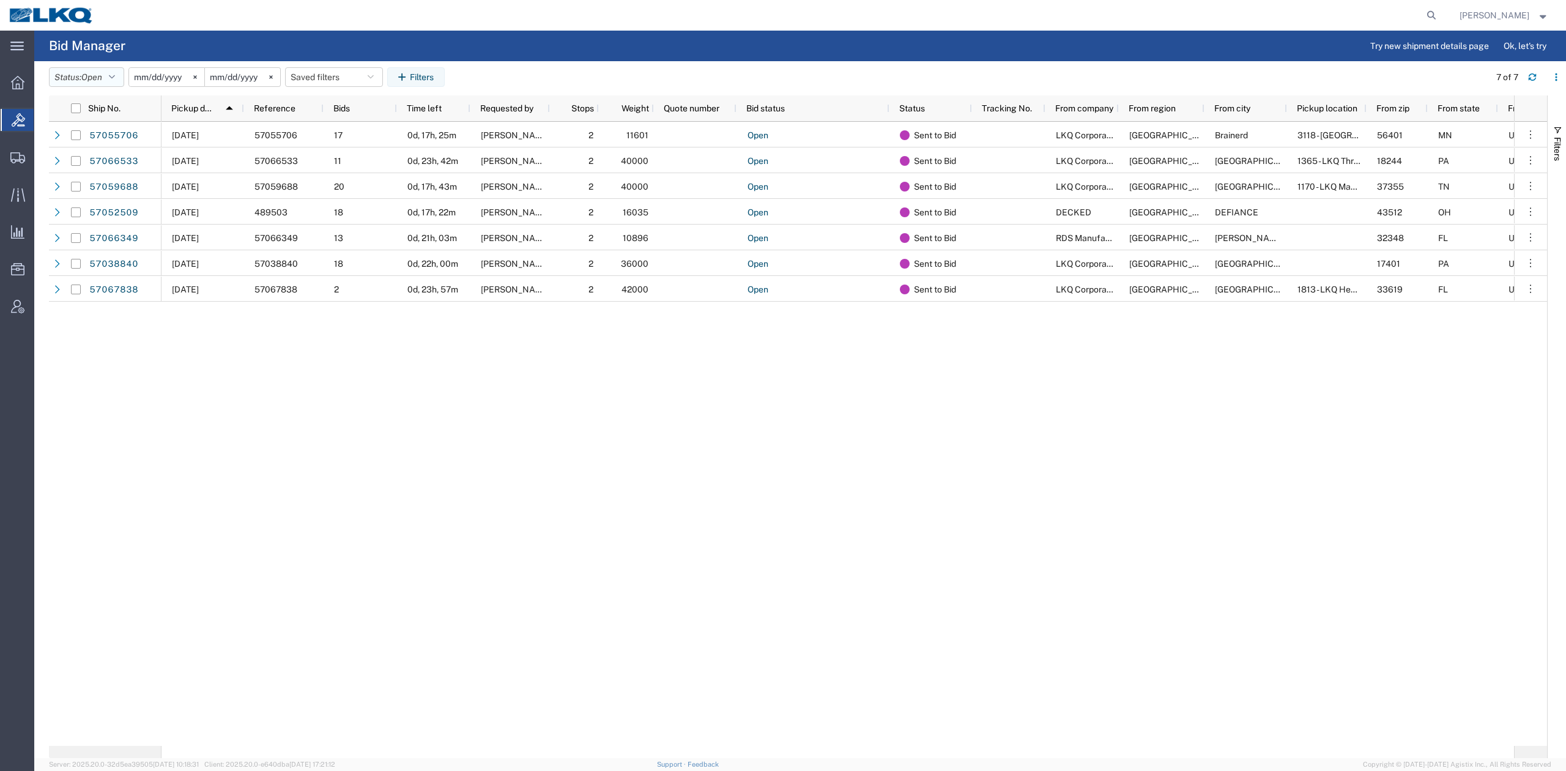
click at [115, 76] on icon "button" at bounding box center [112, 77] width 6 height 9
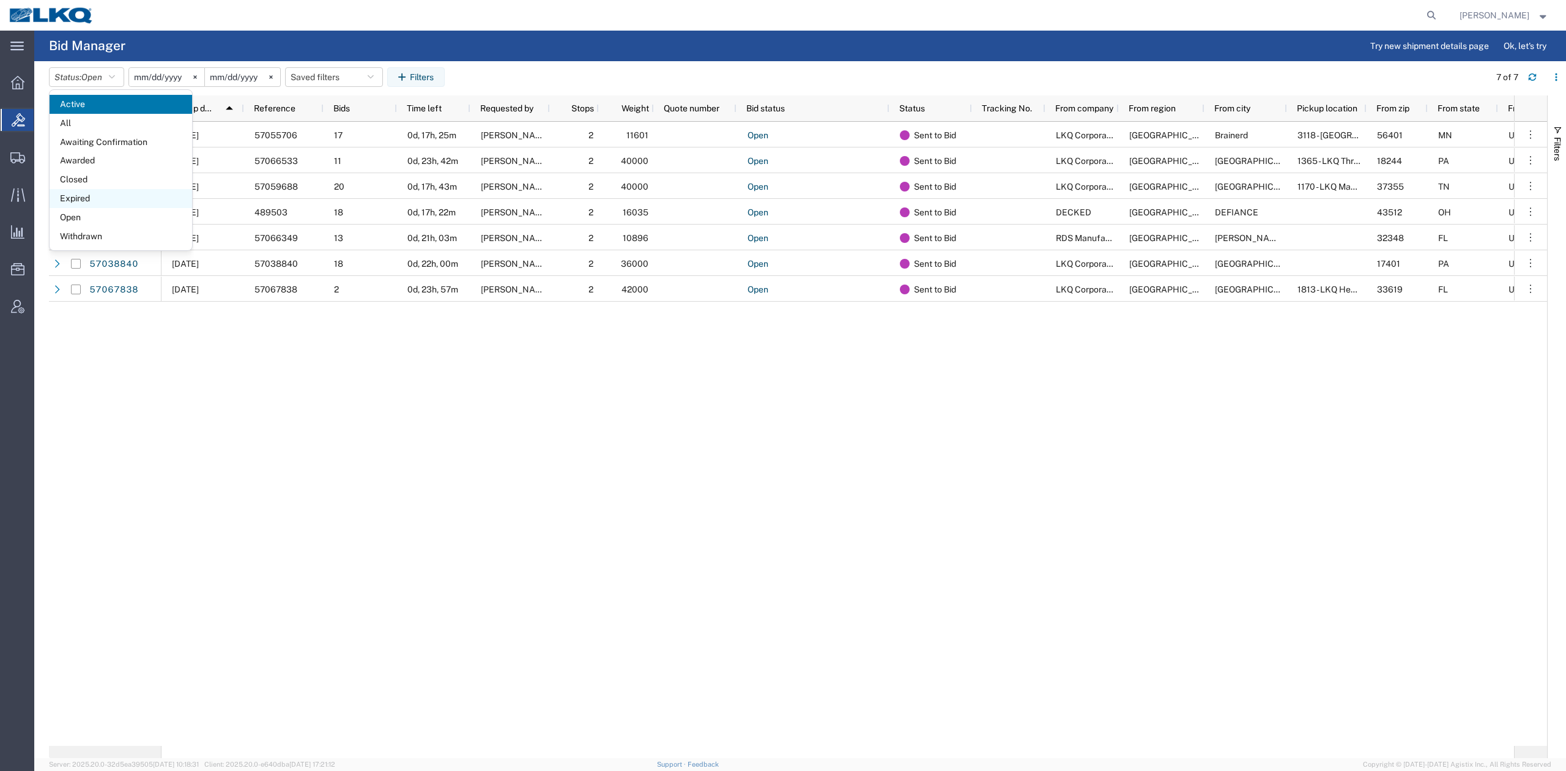
click at [106, 201] on span "Expired" at bounding box center [121, 198] width 142 height 19
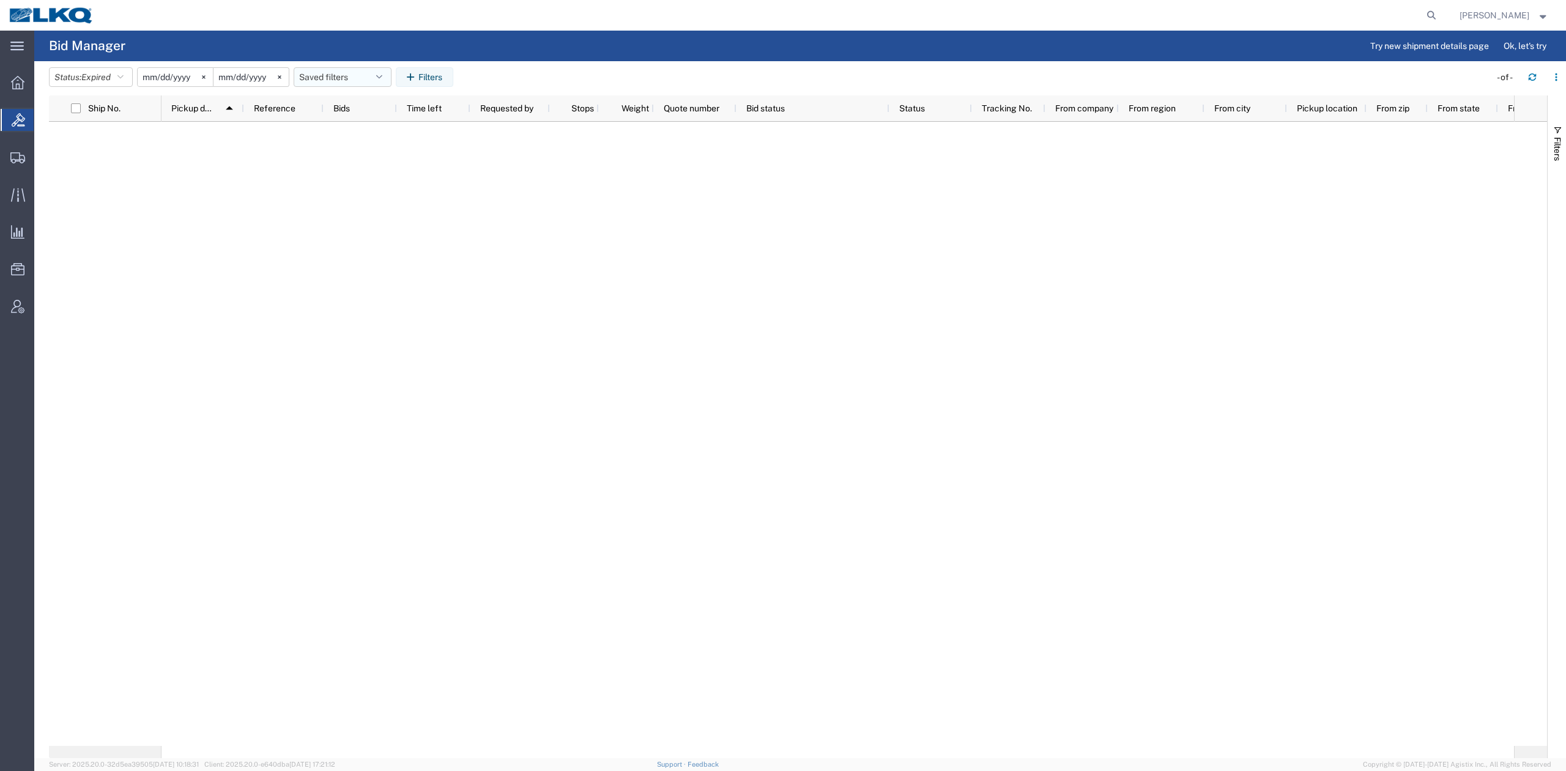
click at [365, 81] on button "Saved filters" at bounding box center [343, 77] width 98 height 20
click at [355, 130] on span "No PGW/LTL" at bounding box center [375, 130] width 160 height 23
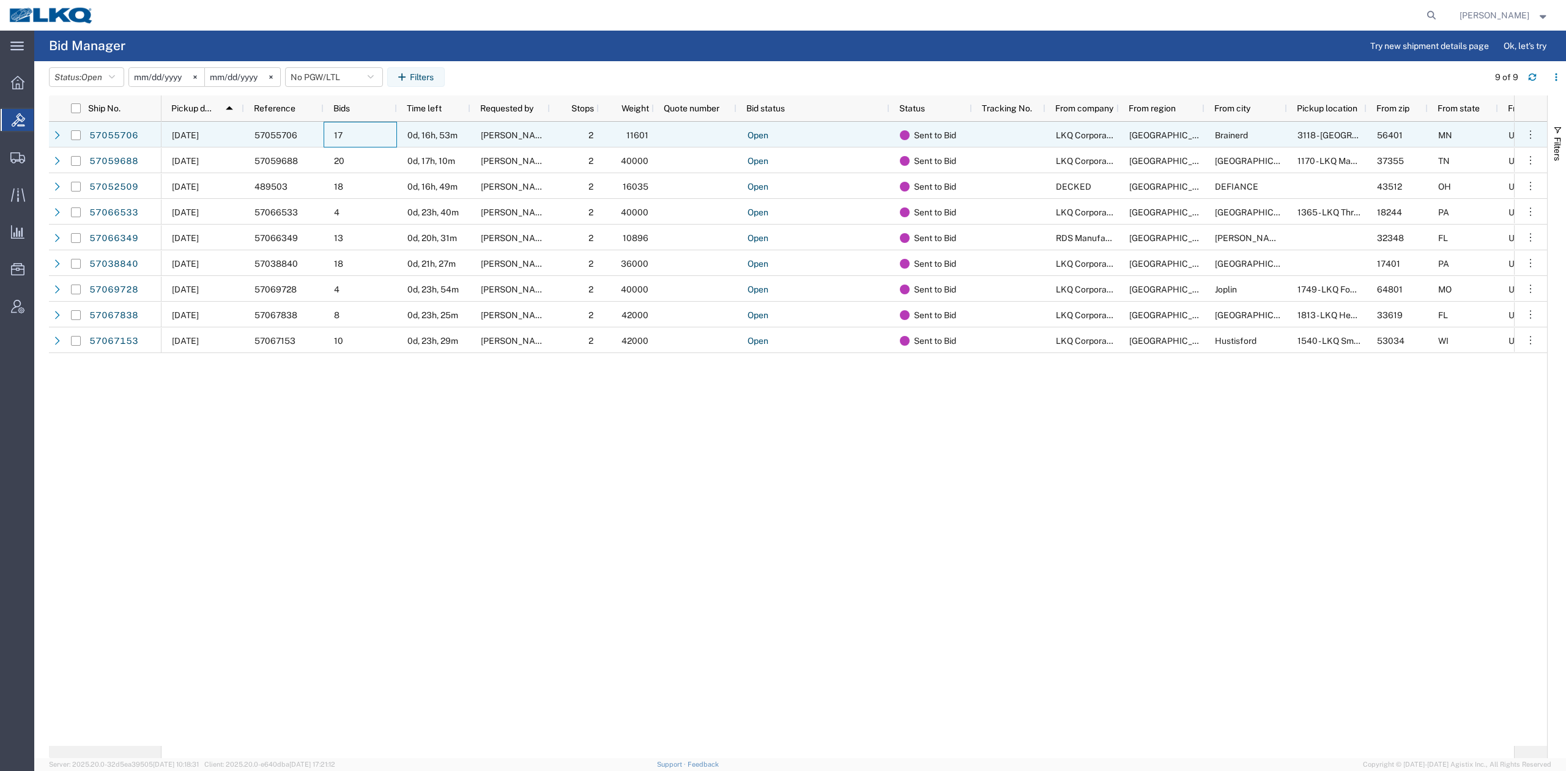
click at [357, 141] on div "17" at bounding box center [360, 135] width 73 height 26
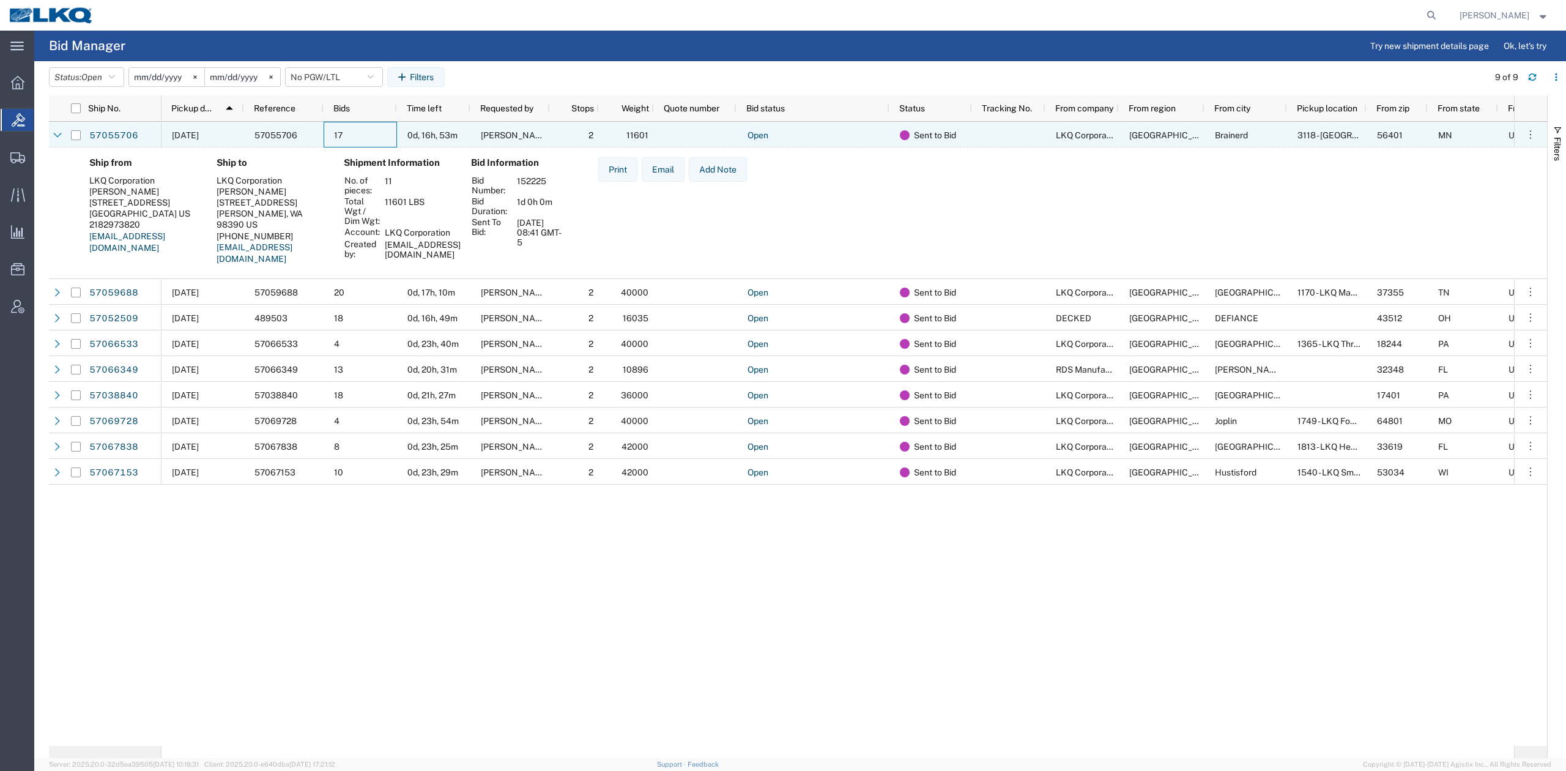
click at [357, 141] on div "17" at bounding box center [360, 135] width 73 height 26
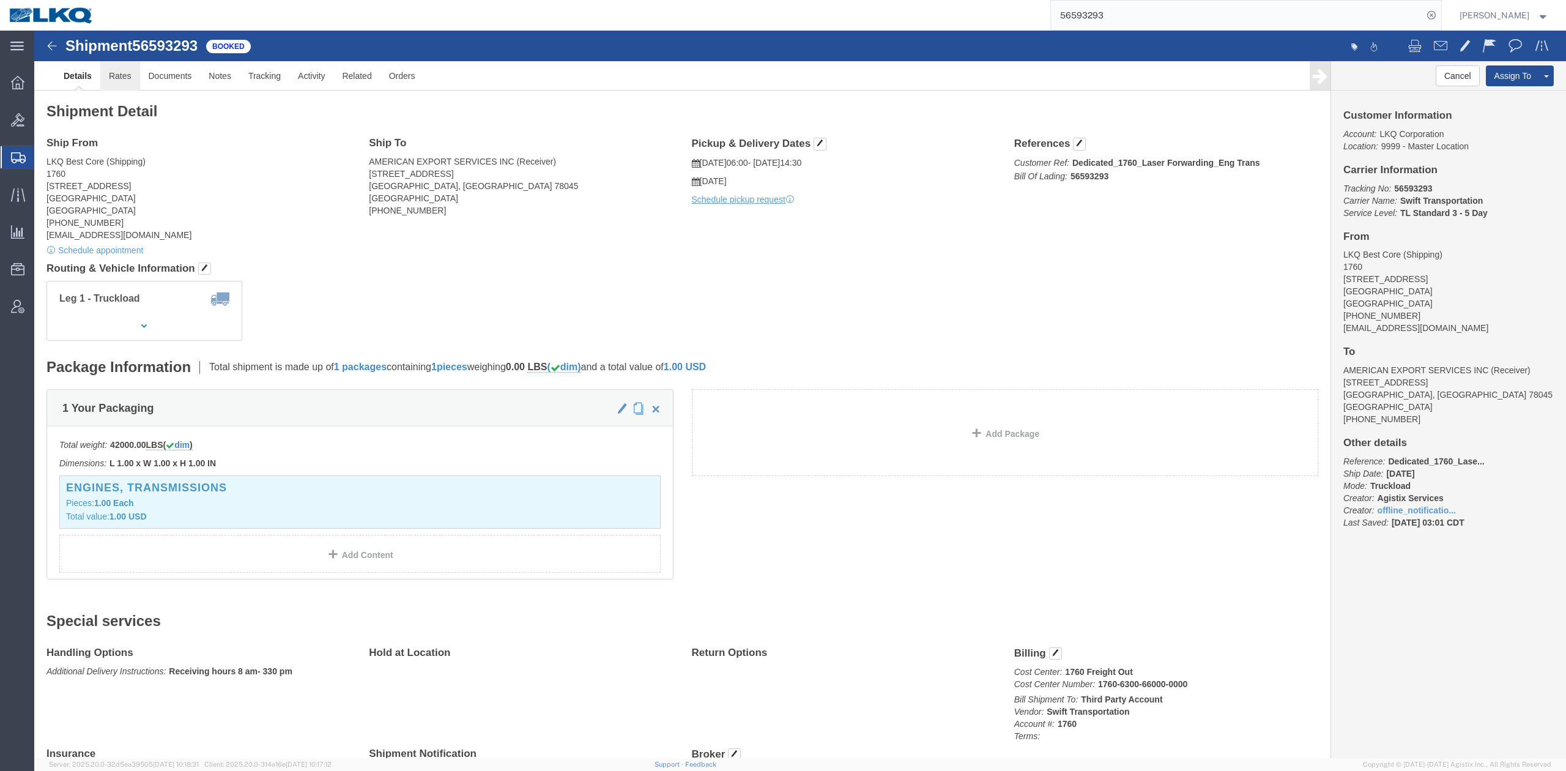
click link "Rates"
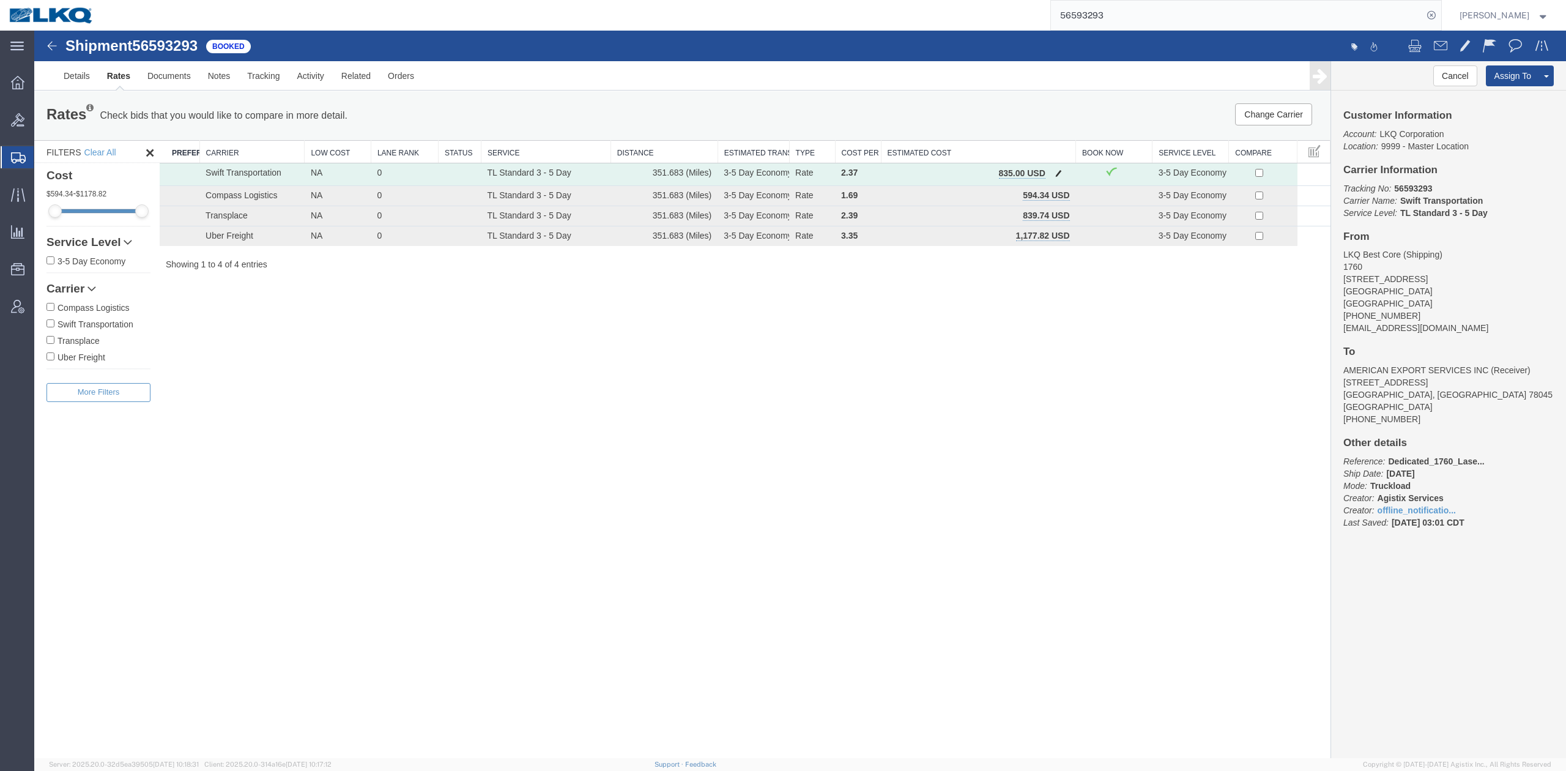
click at [1058, 175] on span "button" at bounding box center [1058, 173] width 7 height 9
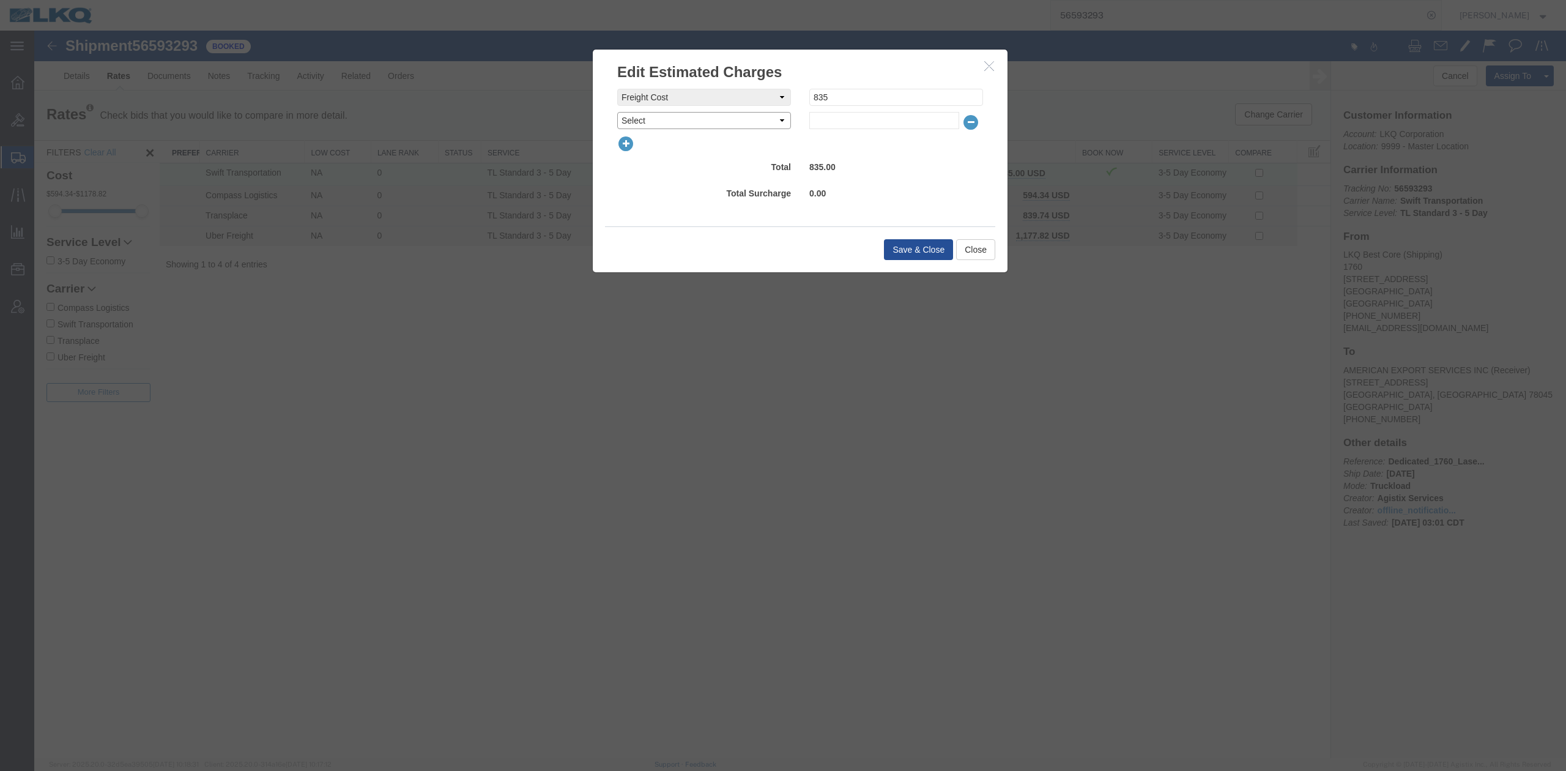
click at [637, 120] on select "Select AES Filing Accessorial Delivery Charge Additional Invoice Details Addres…" at bounding box center [704, 120] width 174 height 17
select select "FUEL_CHARGE"
click at [617, 112] on select "Select AES Filing Accessorial Delivery Charge Additional Invoice Details Addres…" at bounding box center [704, 120] width 174 height 17
type input "139.50"
drag, startPoint x: 888, startPoint y: 239, endPoint x: 896, endPoint y: 245, distance: 10.4
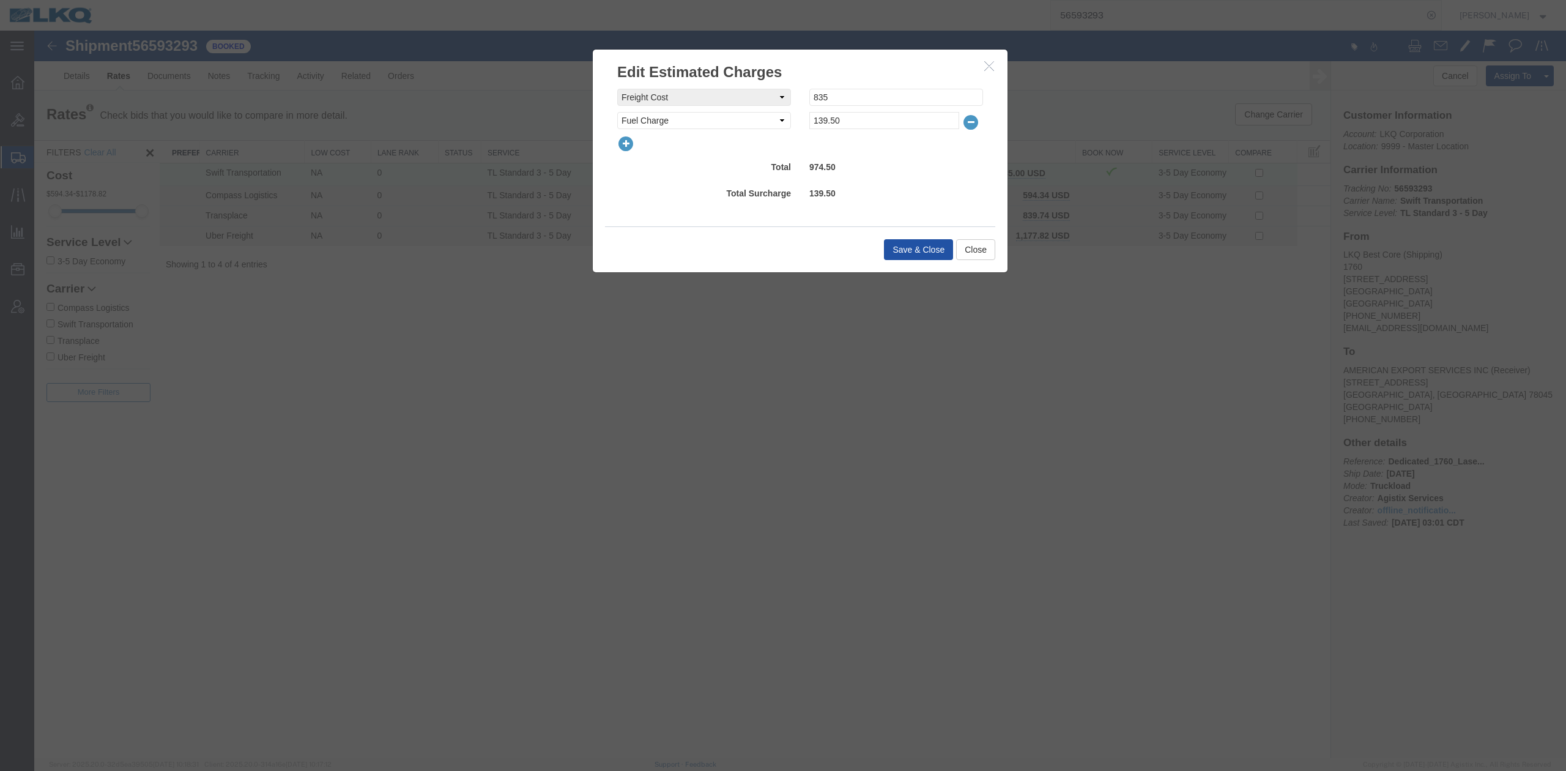
click at [891, 243] on div "Save & Close Close" at bounding box center [800, 249] width 390 height 46
click at [903, 246] on button "Save & Close" at bounding box center [918, 249] width 69 height 21
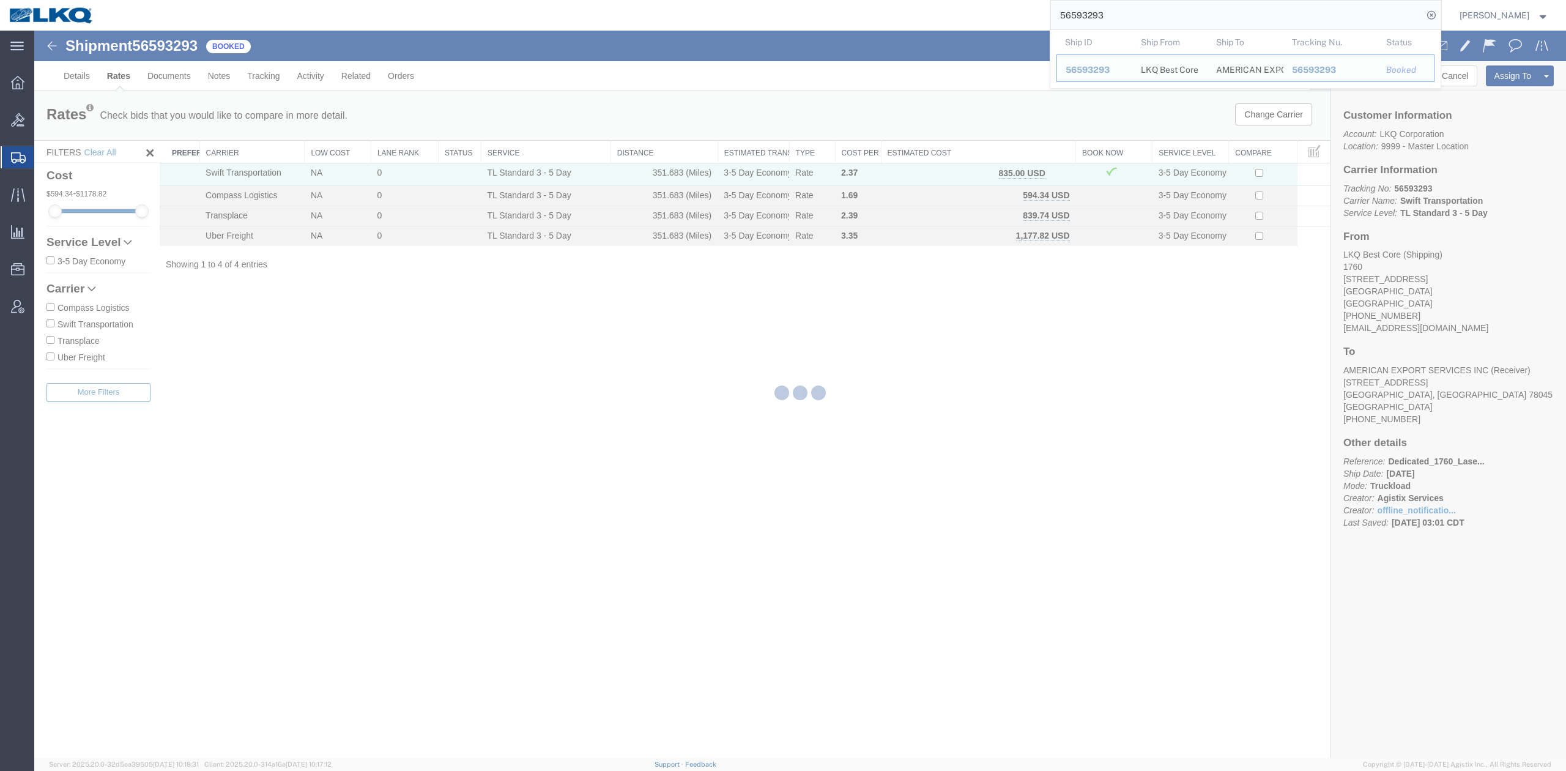
click at [1120, 13] on input "56593293" at bounding box center [1237, 15] width 372 height 29
paste input "607086"
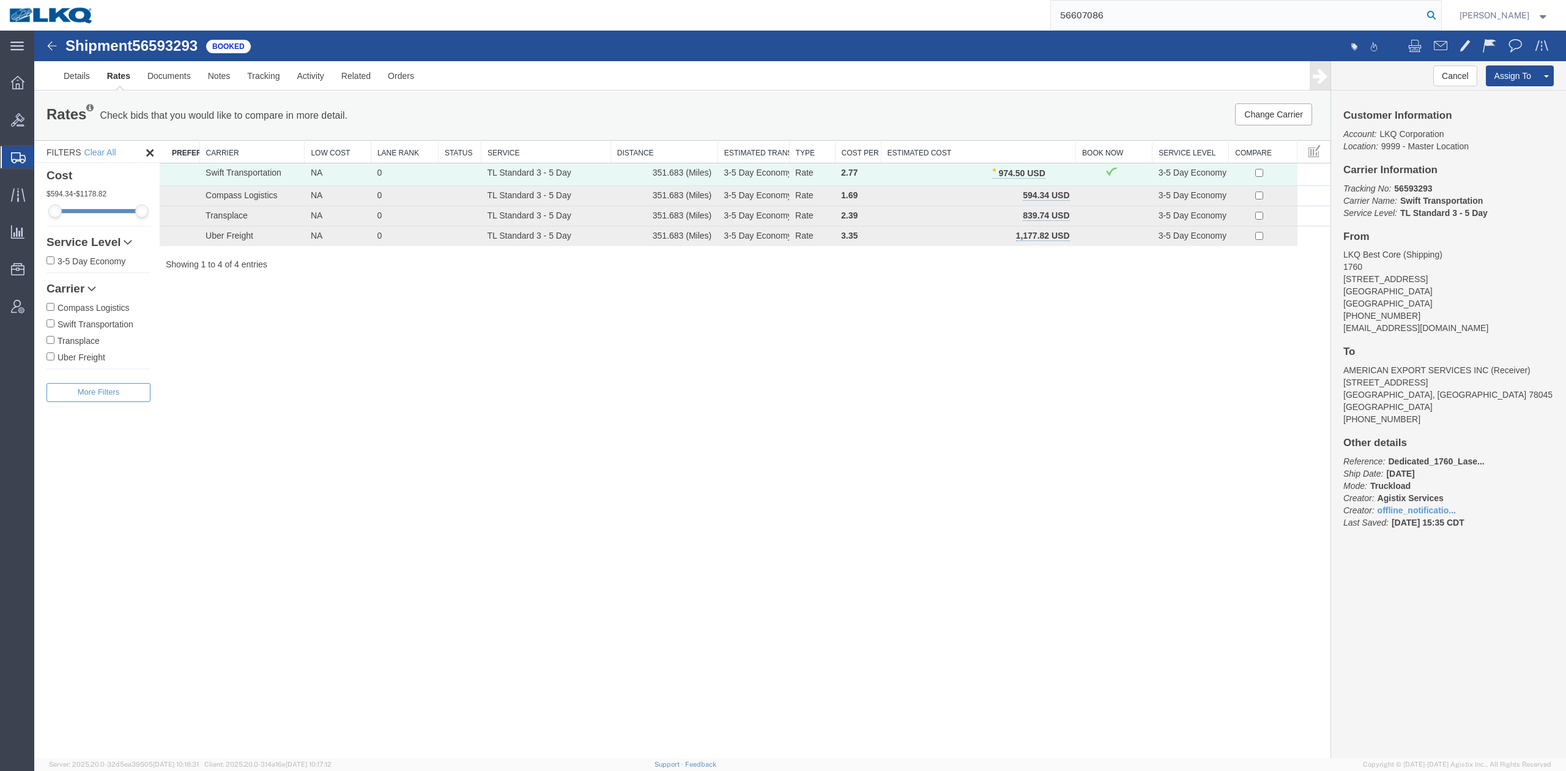
type input "56607086"
click at [1440, 15] on icon at bounding box center [1430, 15] width 17 height 17
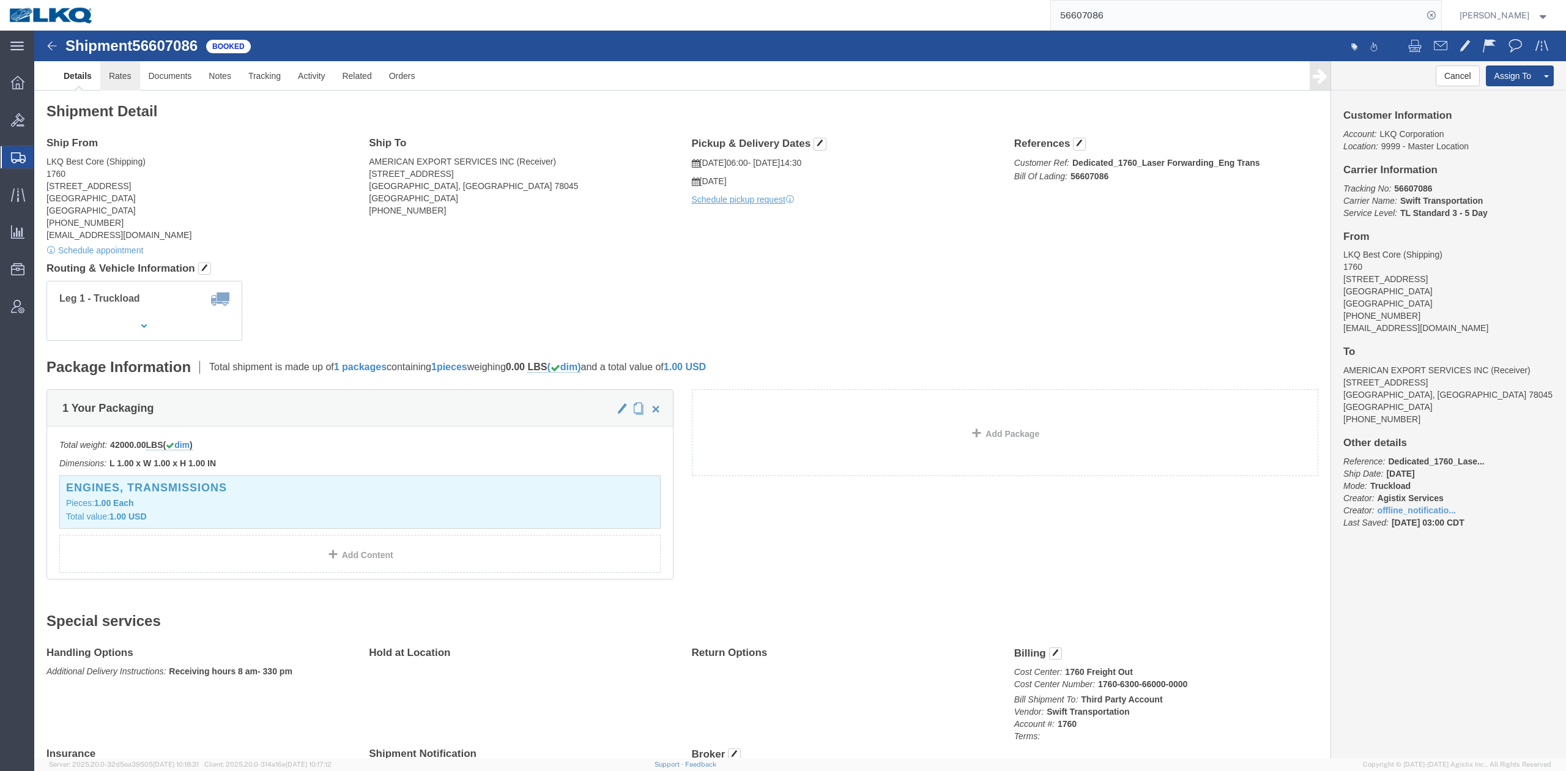
click link "Rates"
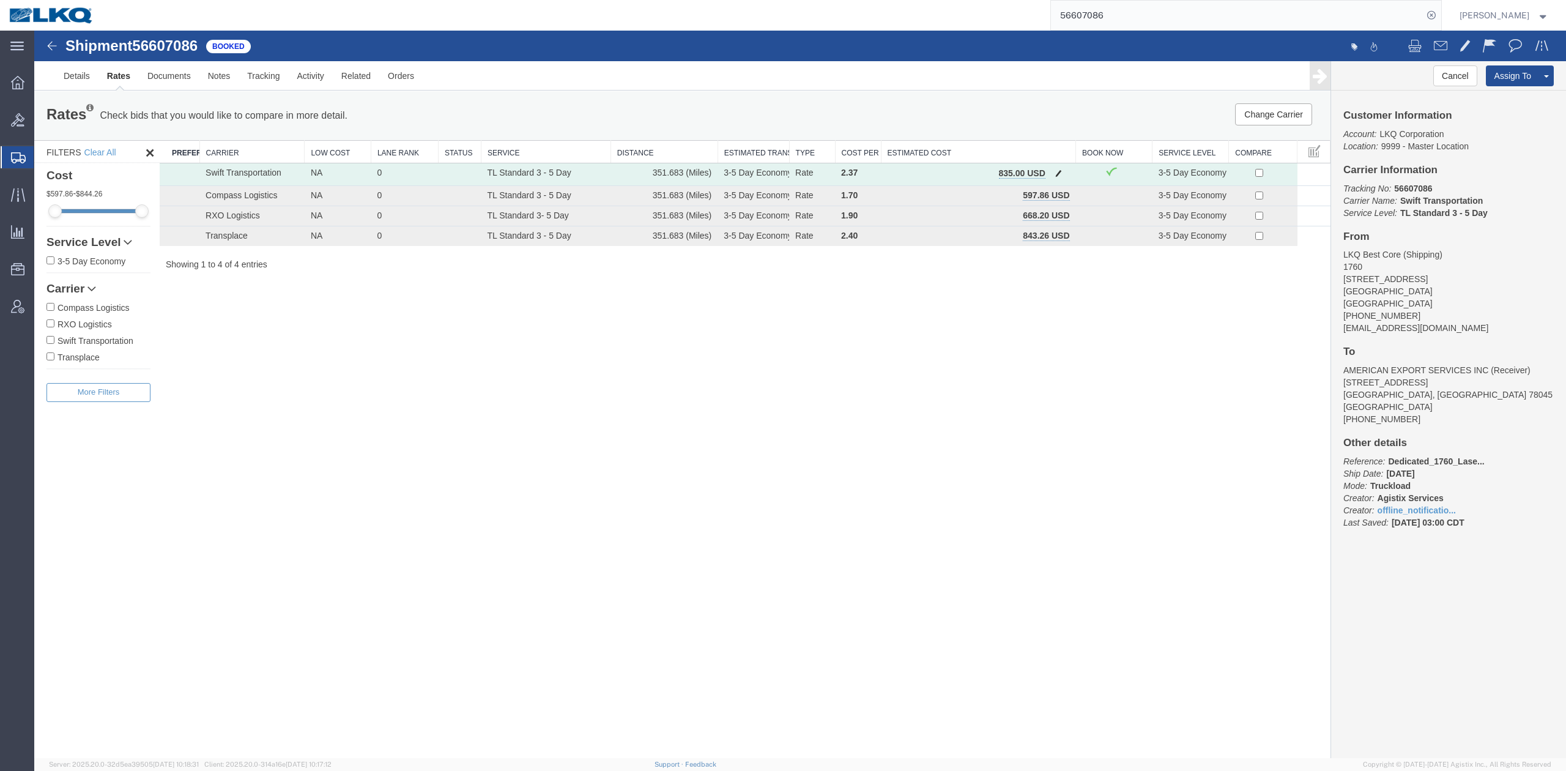
click at [1056, 169] on span "button" at bounding box center [1058, 173] width 7 height 9
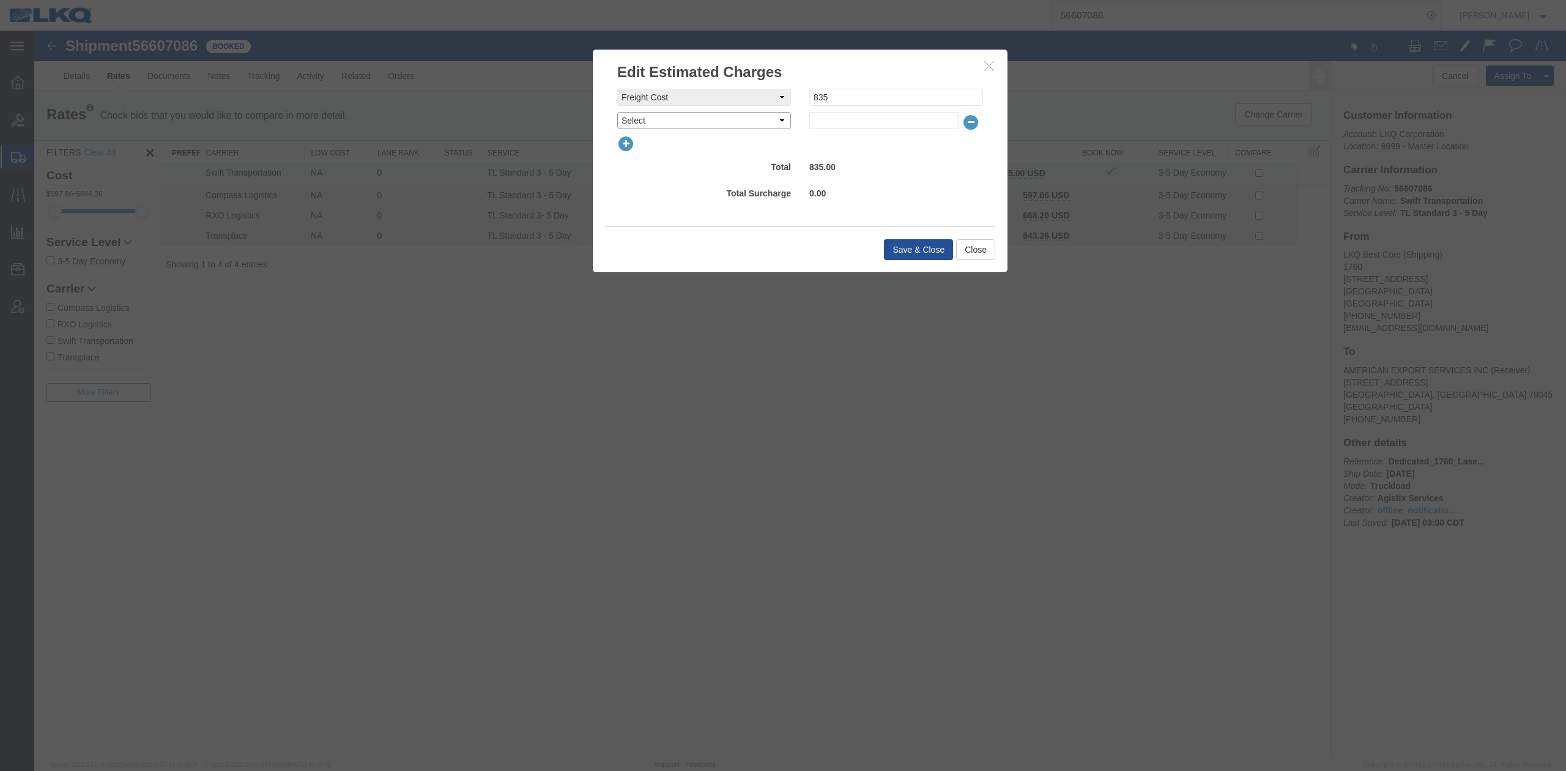
click at [647, 121] on select "Select AES Filing Accessorial Delivery Charge Additional Invoice Details Addres…" at bounding box center [704, 120] width 174 height 17
select select "FUEL_CHARGE"
click at [617, 112] on select "Select AES Filing Accessorial Delivery Charge Additional Invoice Details Addres…" at bounding box center [704, 120] width 174 height 17
type input "139.50"
click at [905, 245] on button "Save & Close" at bounding box center [918, 249] width 69 height 21
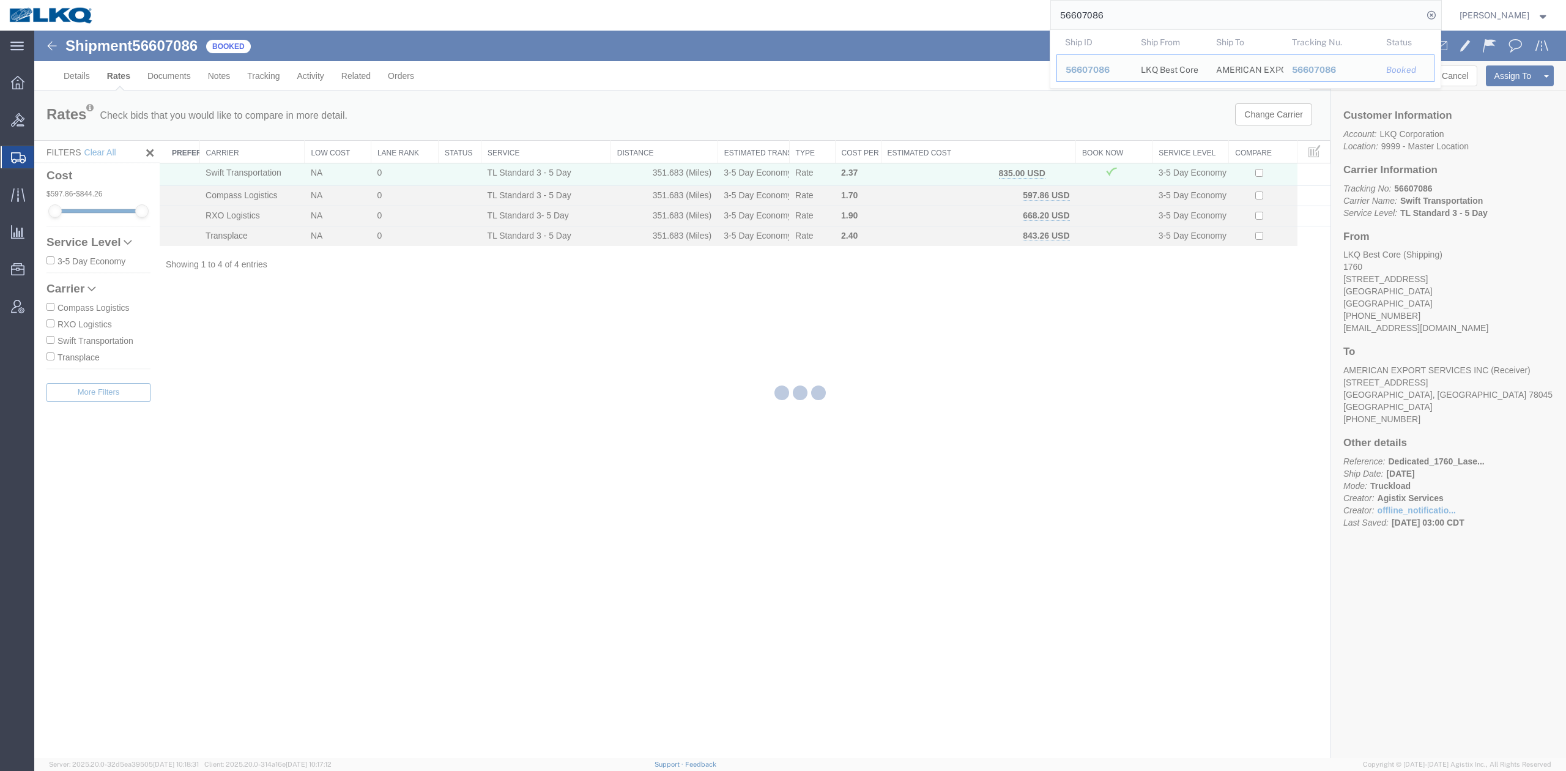
click at [1091, 23] on input "56607086" at bounding box center [1237, 15] width 372 height 29
paste input "107"
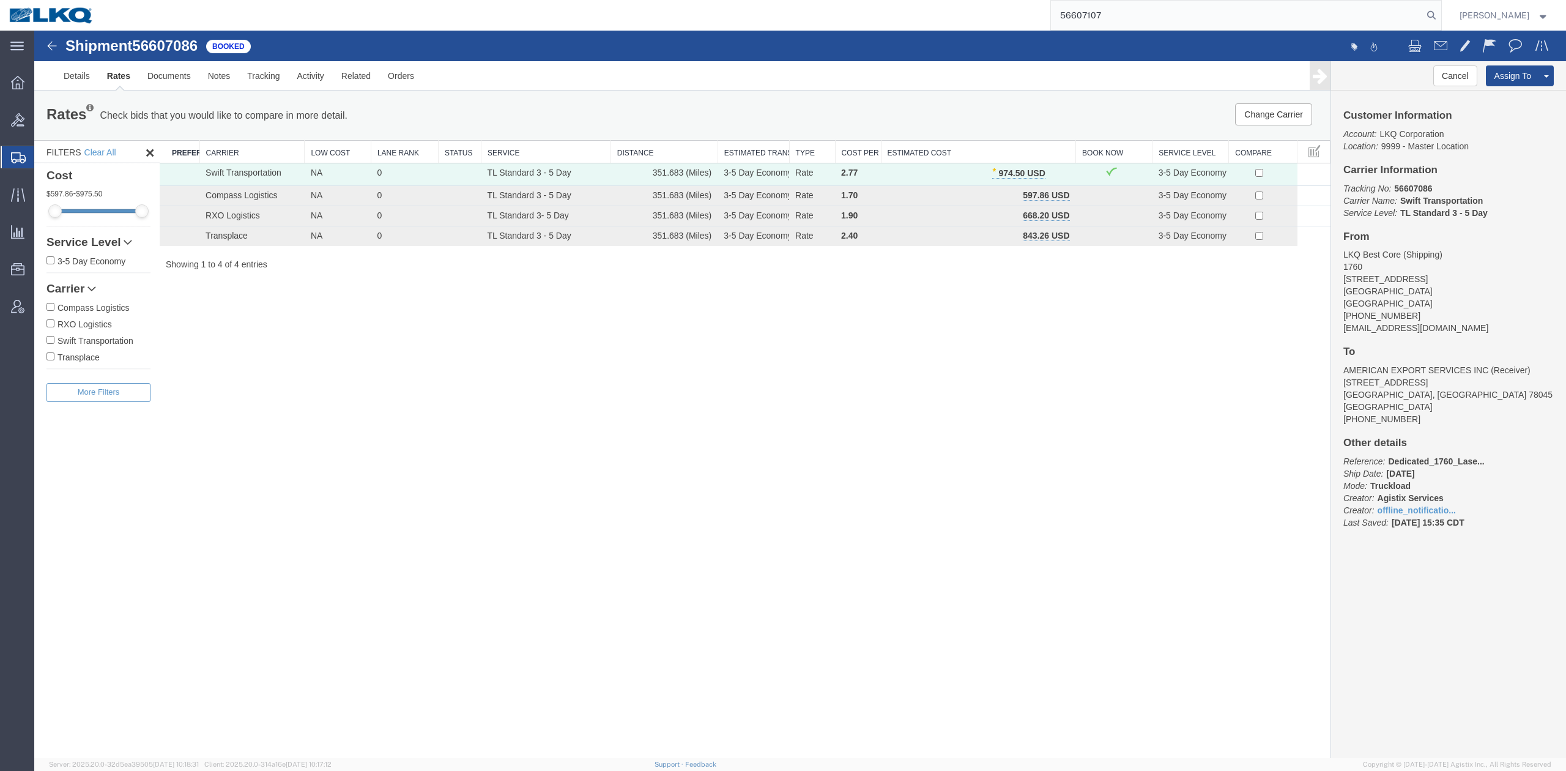
type input "56607107"
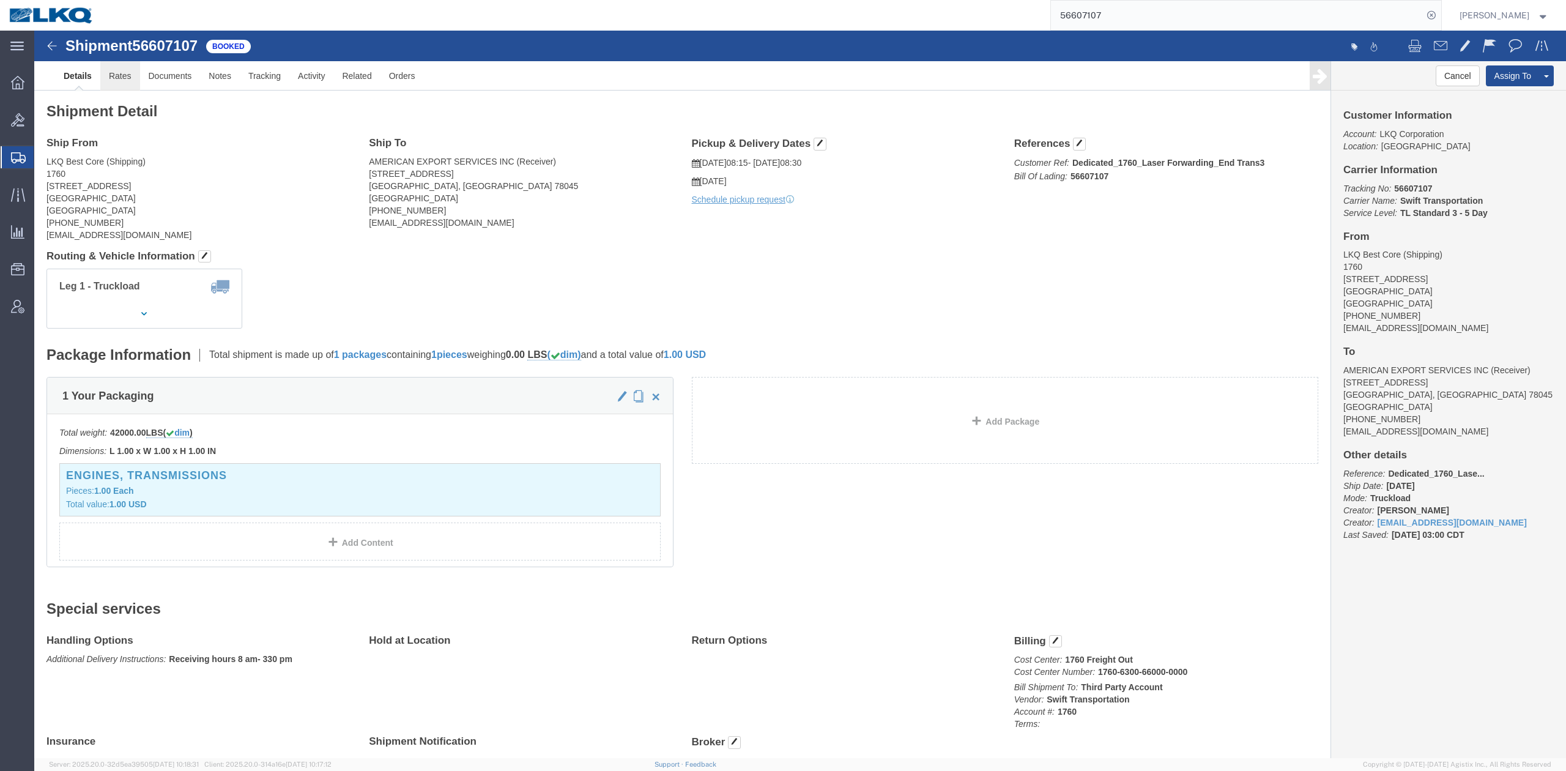
drag, startPoint x: 143, startPoint y: 77, endPoint x: 94, endPoint y: 50, distance: 56.4
click link "Rates"
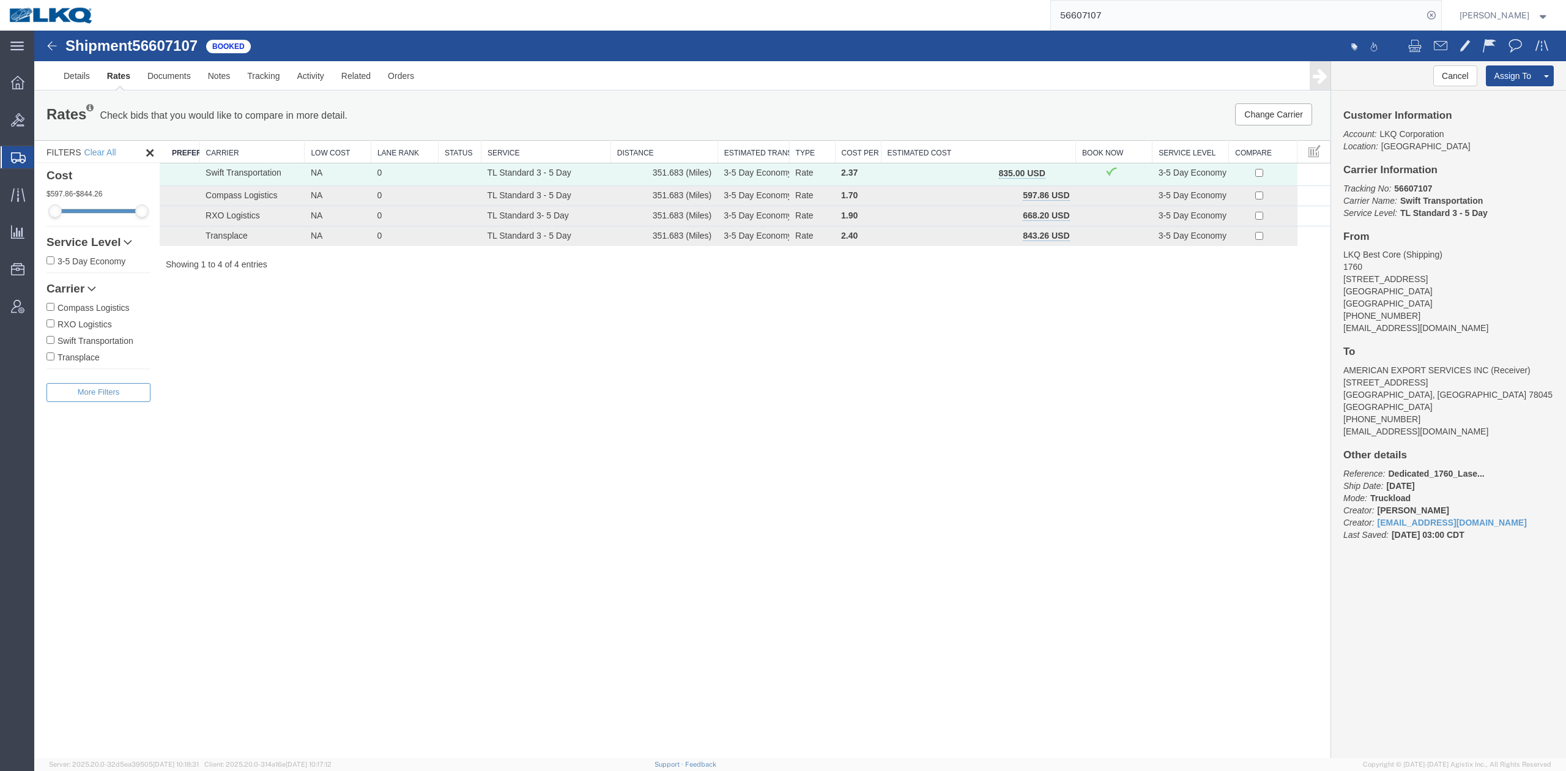
click at [1052, 171] on button "button" at bounding box center [1058, 174] width 17 height 16
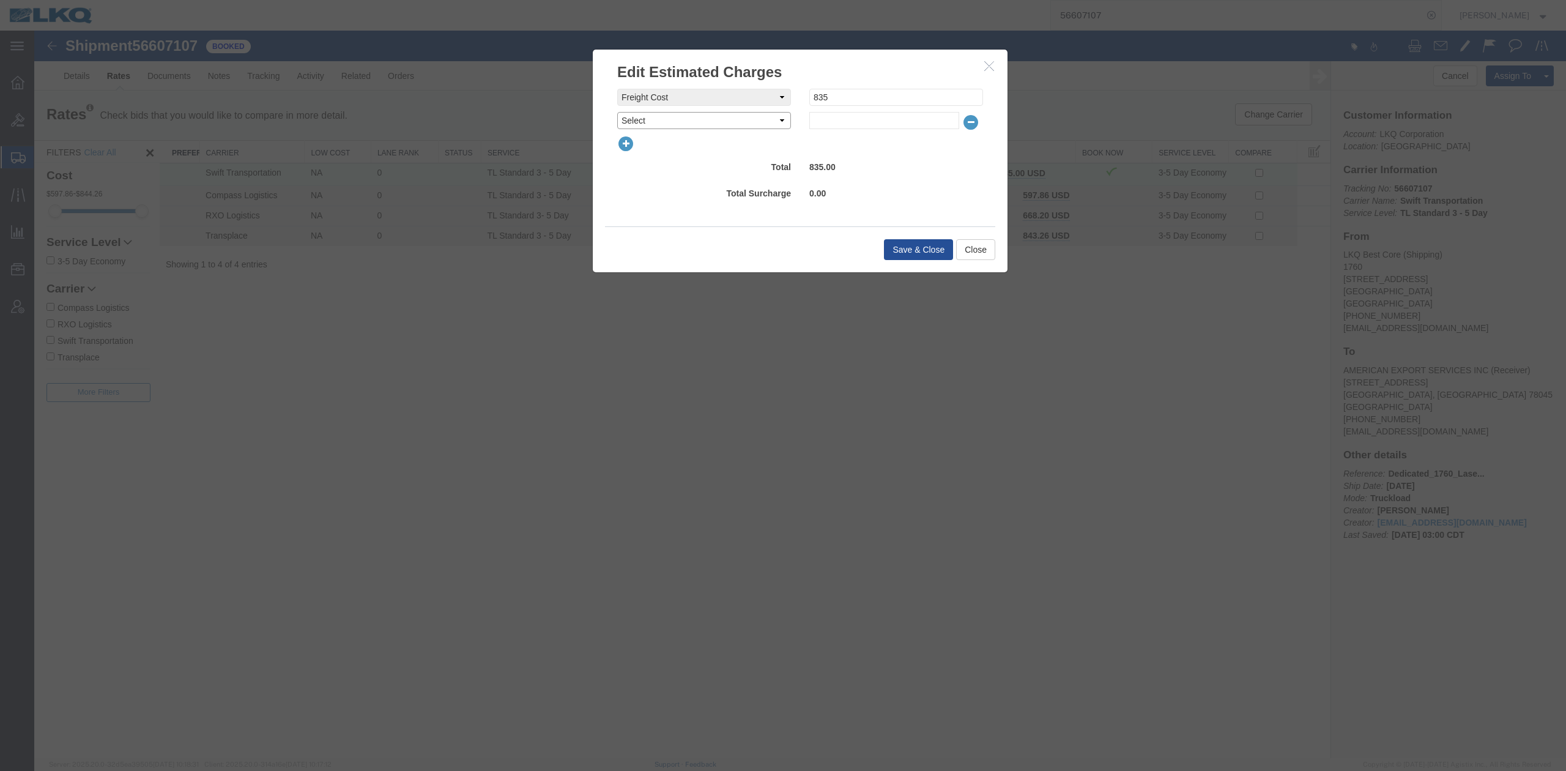
click at [651, 118] on select "Select AES Filing Accessorial Delivery Charge Additional Invoice Details Addres…" at bounding box center [704, 120] width 174 height 17
select select "FUEL_CHARGE"
click at [617, 112] on select "Select AES Filing Accessorial Delivery Charge Additional Invoice Details Addres…" at bounding box center [704, 120] width 174 height 17
type input "139.50"
click at [923, 261] on div "Save & Close Close" at bounding box center [800, 249] width 390 height 46
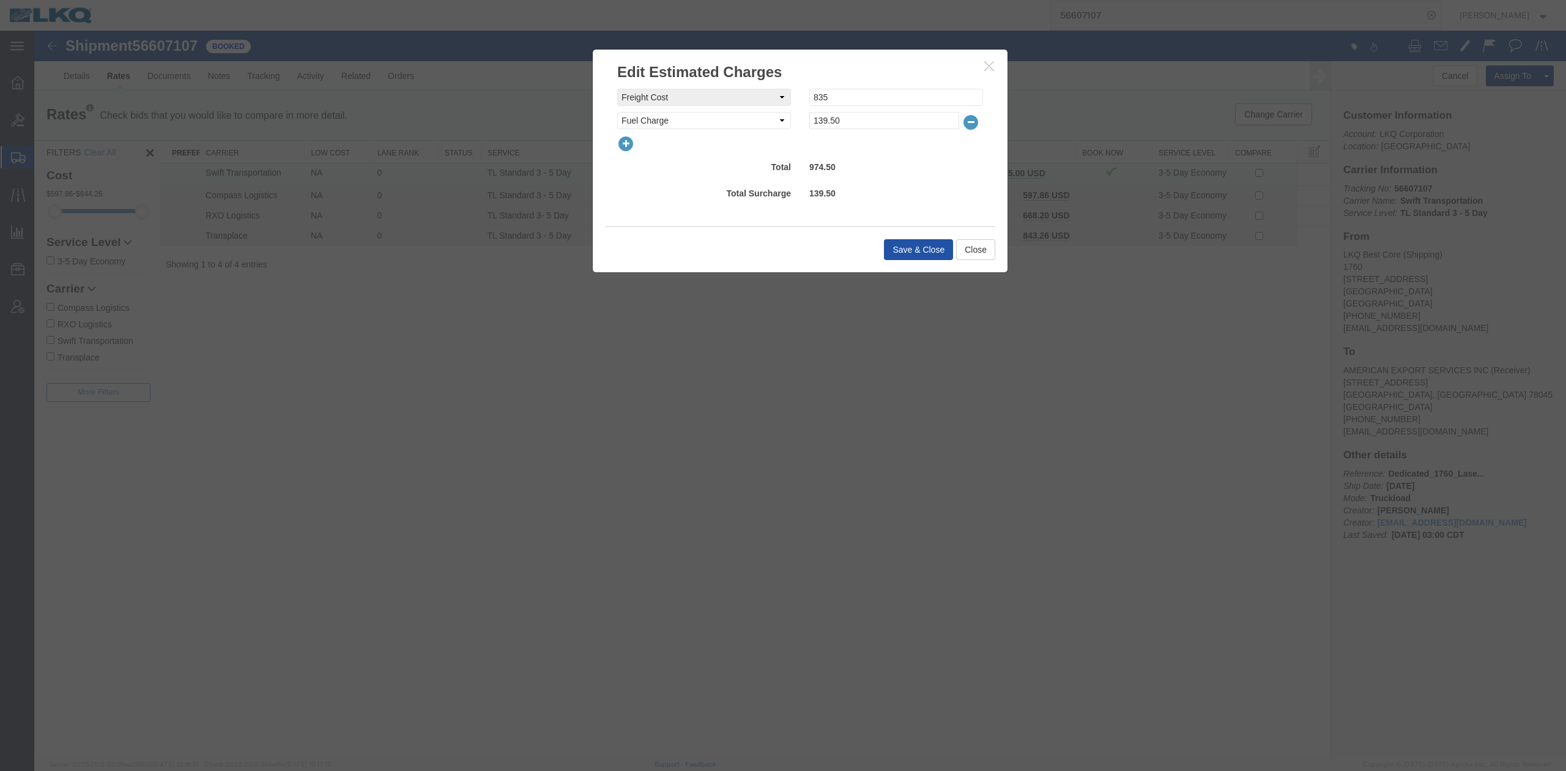
click at [920, 255] on button "Save & Close" at bounding box center [918, 249] width 69 height 21
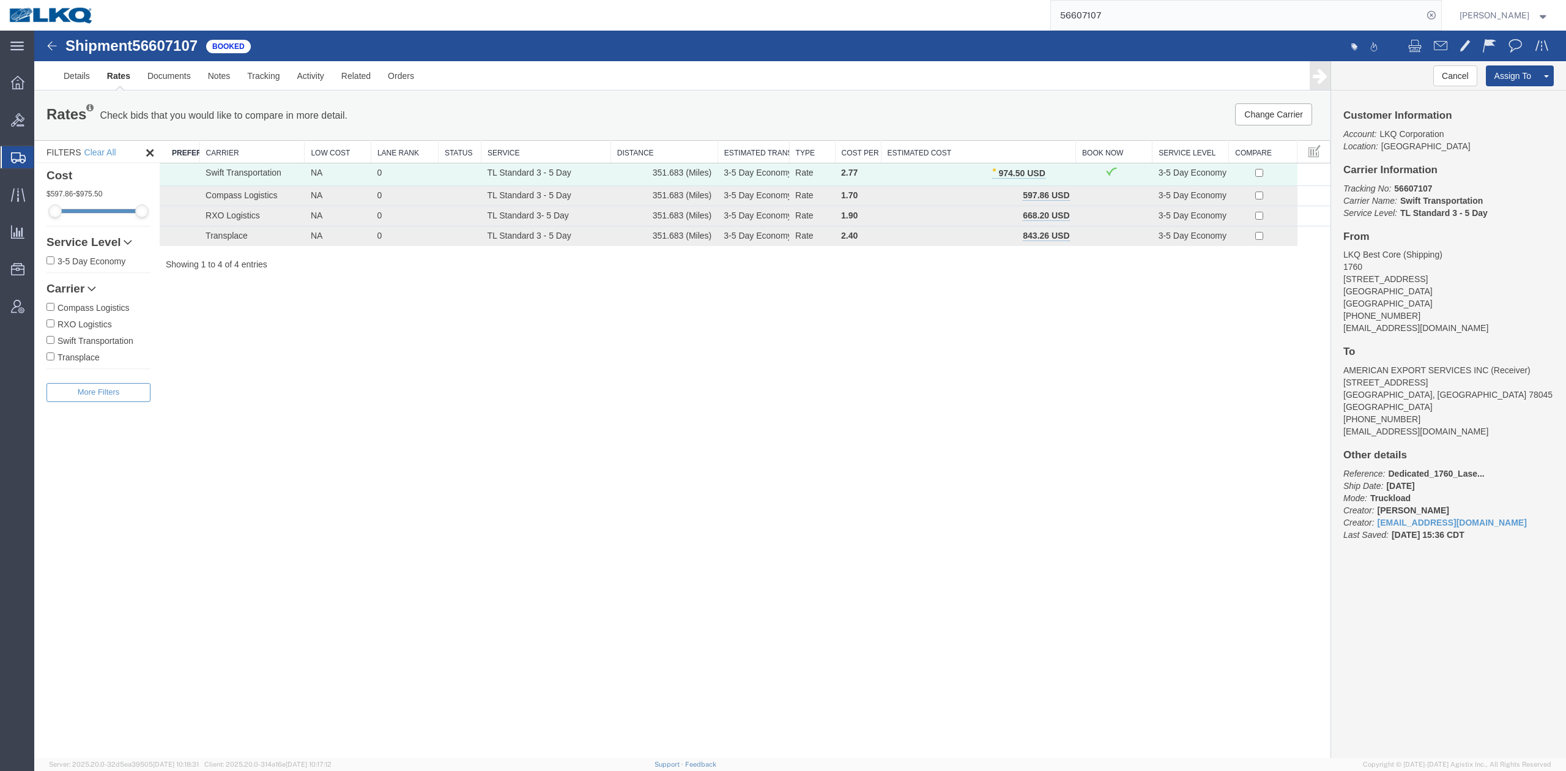
click at [1119, 13] on input "56607107" at bounding box center [1237, 15] width 372 height 29
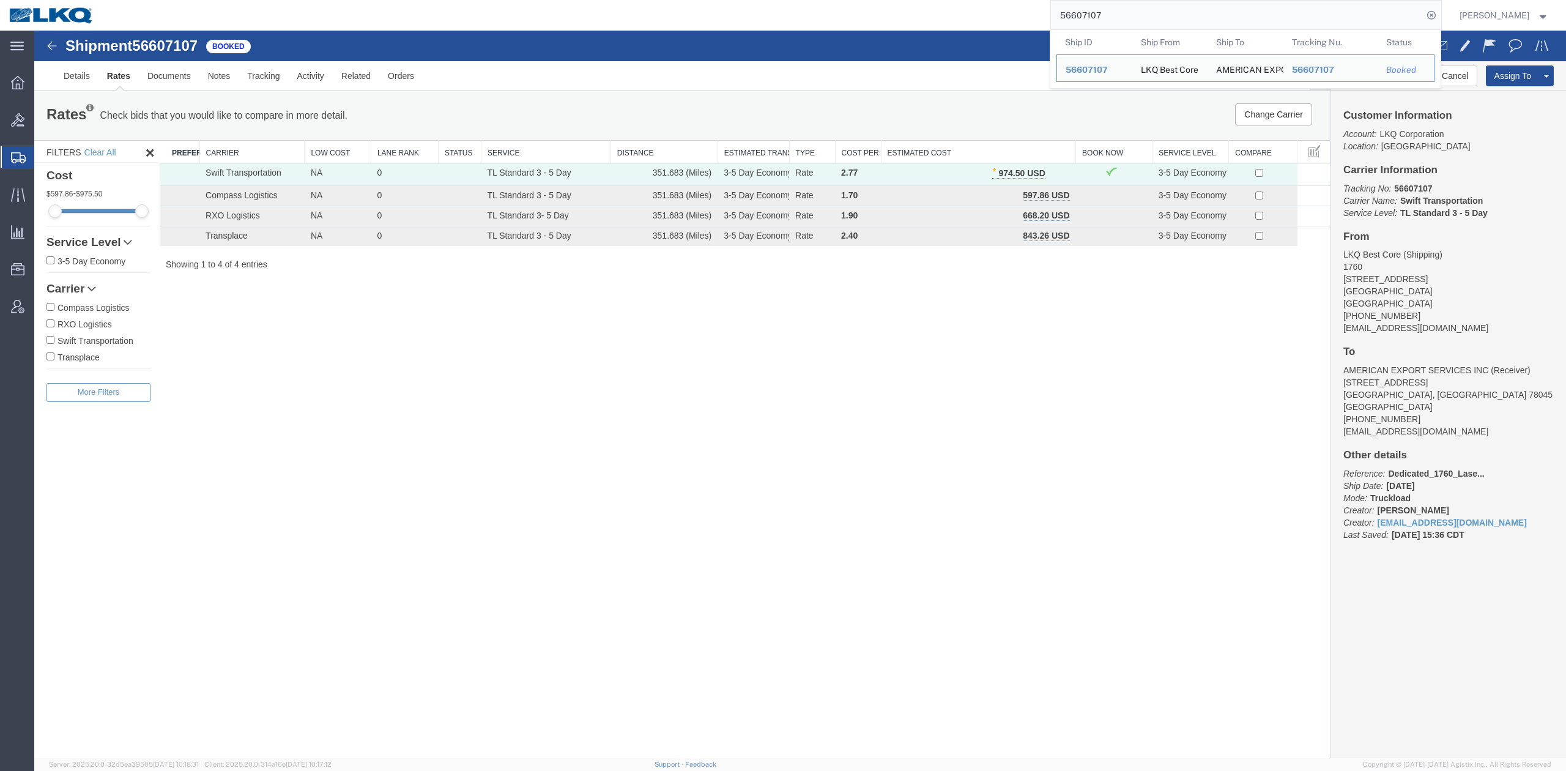
paste input "577651"
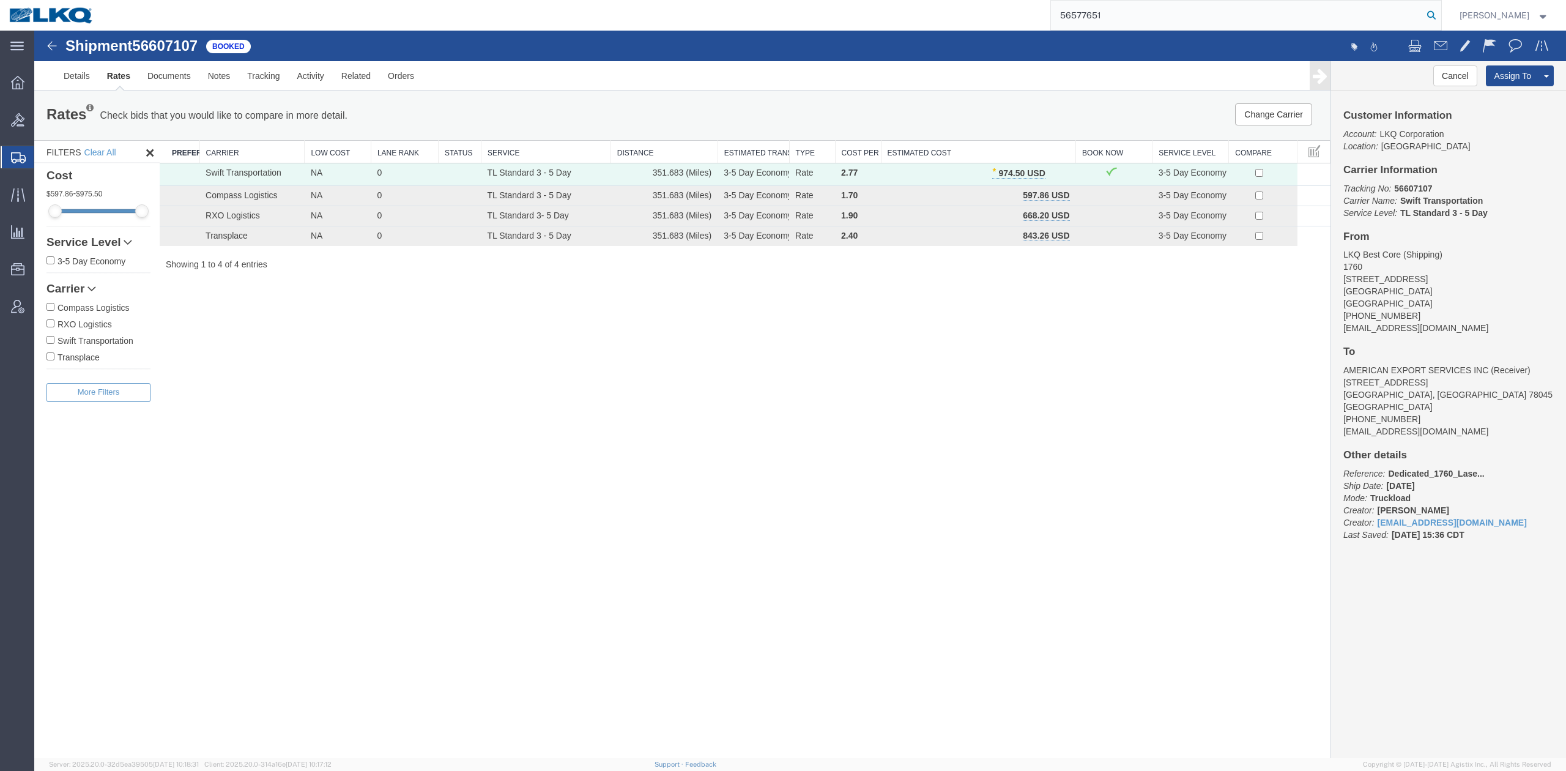
type input "56577651"
click at [1440, 17] on icon at bounding box center [1430, 15] width 17 height 17
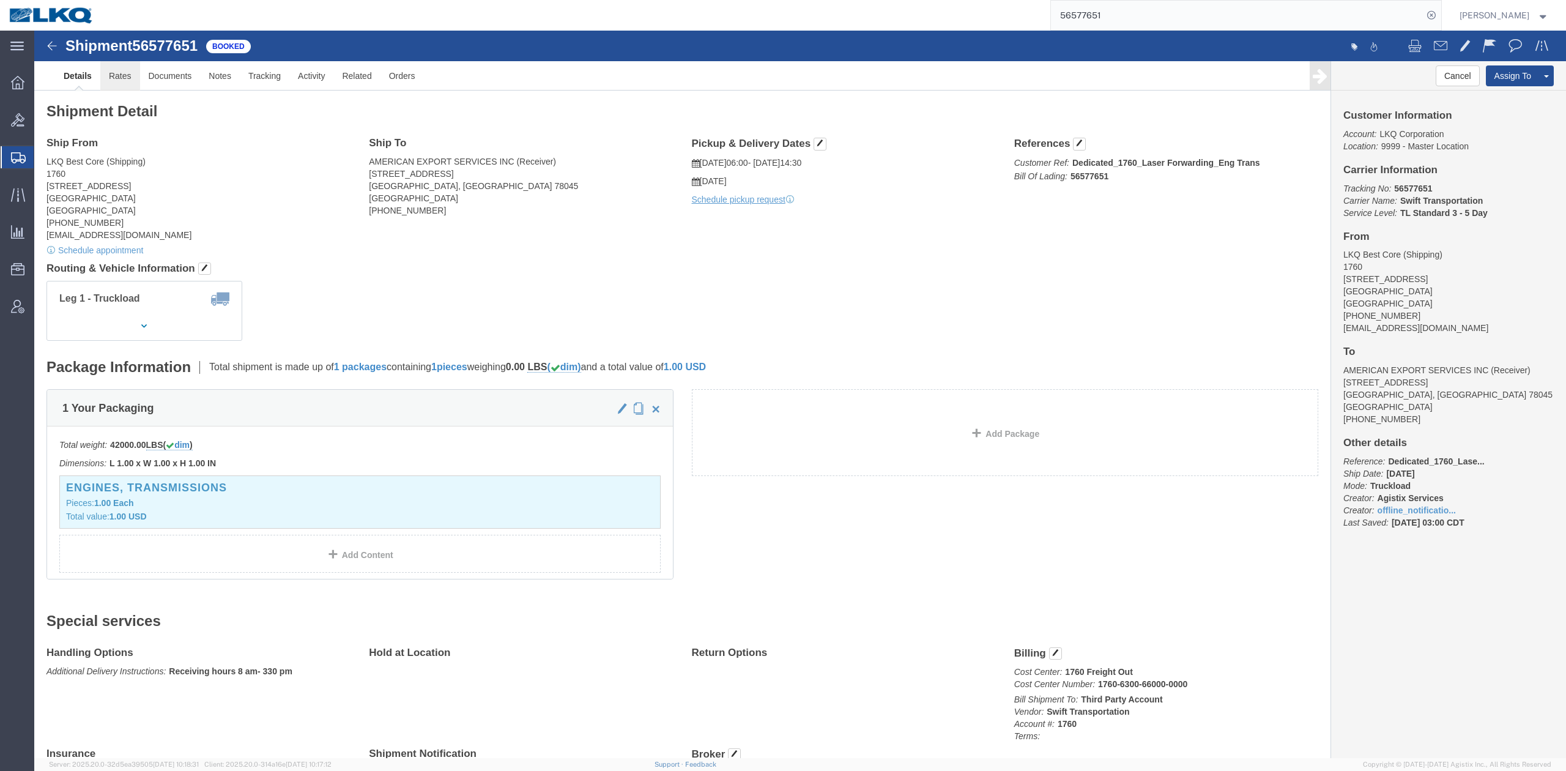
click link "Rates"
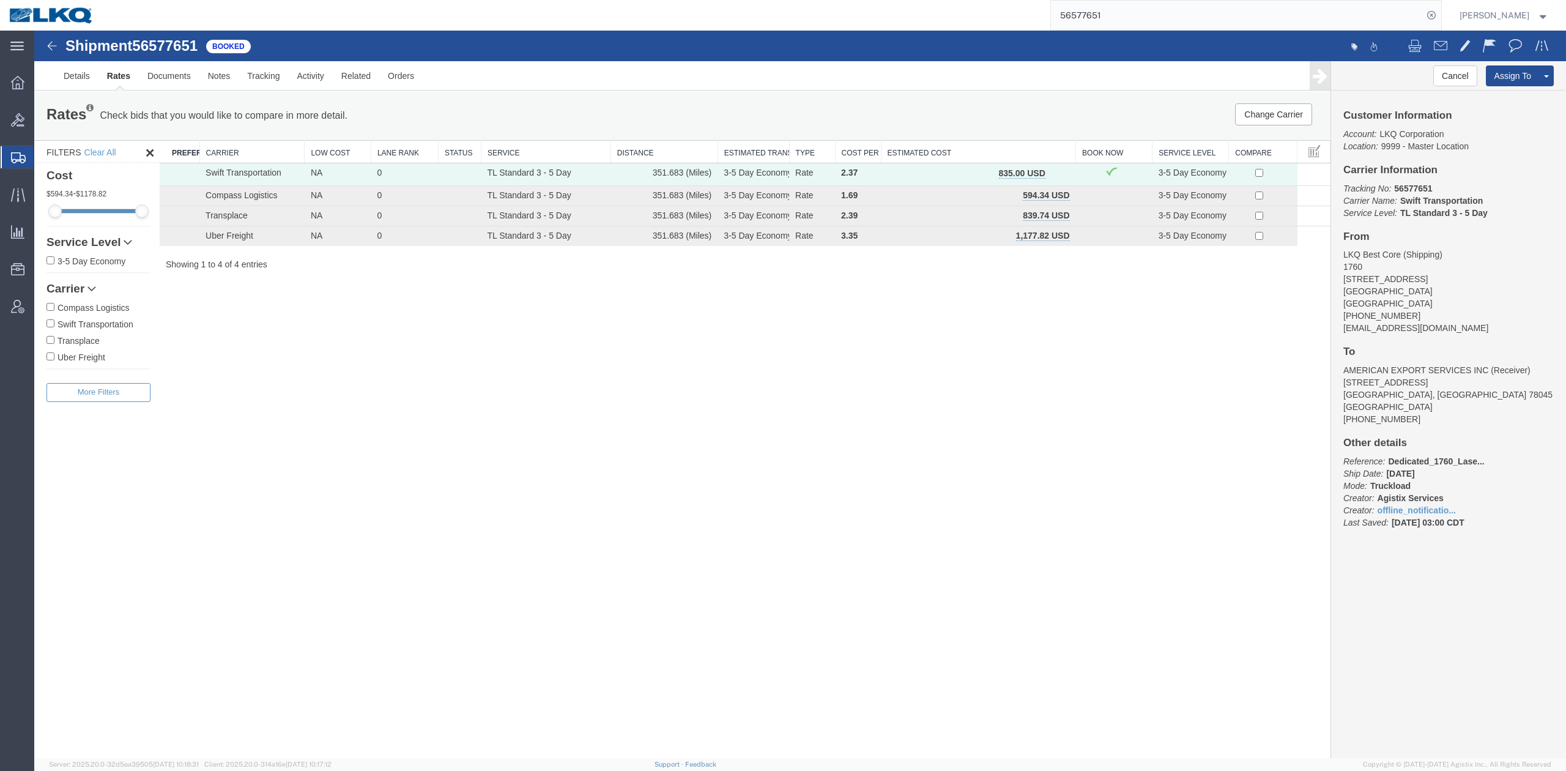
click at [1056, 170] on span "button" at bounding box center [1058, 173] width 7 height 9
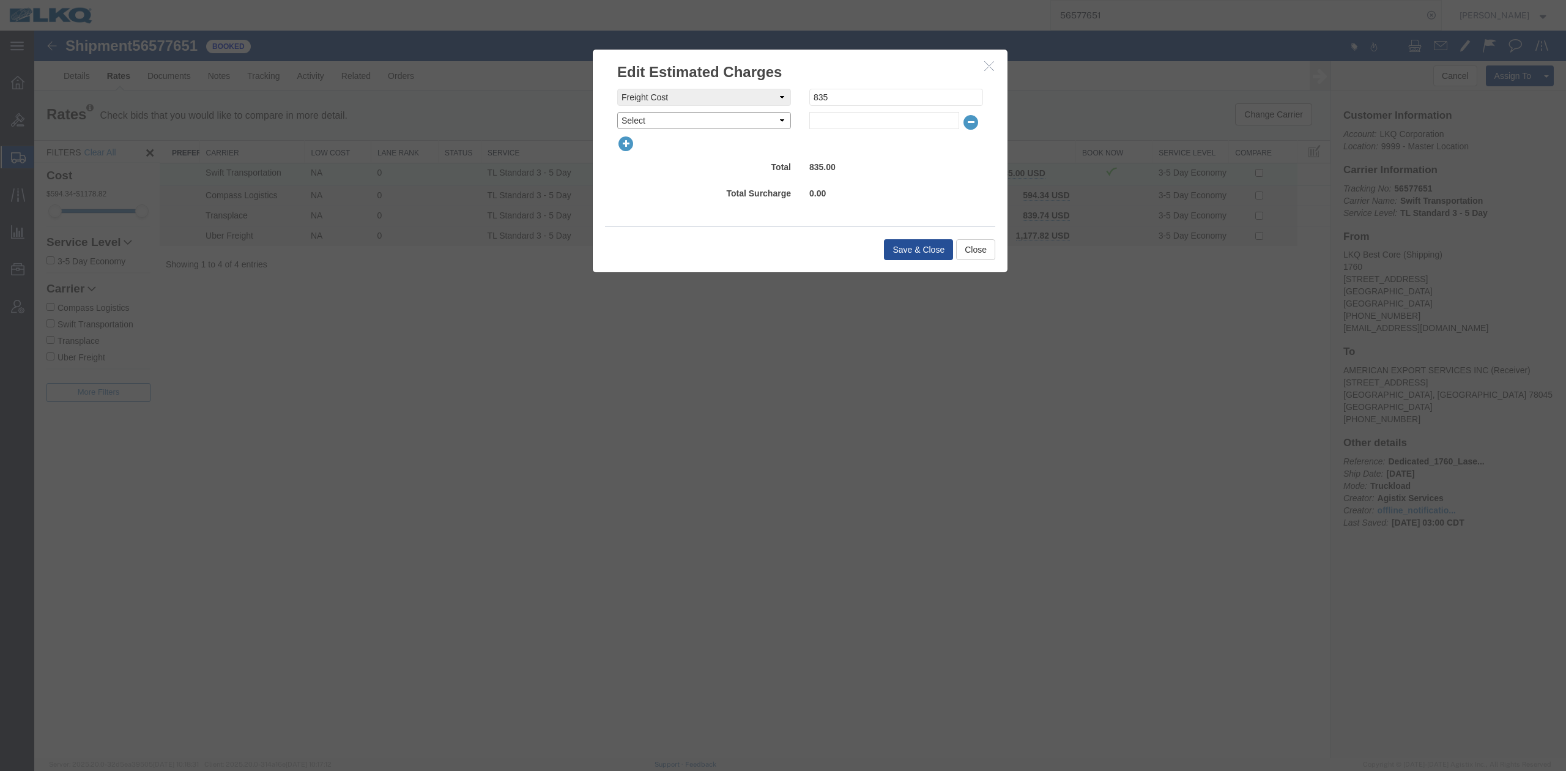
click at [664, 124] on select "Select AES Filing Accessorial Delivery Charge Additional Invoice Details Addres…" at bounding box center [704, 120] width 174 height 17
select select "FUEL_CHARGE"
click at [617, 112] on select "Select AES Filing Accessorial Delivery Charge Additional Invoice Details Addres…" at bounding box center [704, 120] width 174 height 17
type input "136.84"
click at [908, 241] on button "Save & Close" at bounding box center [918, 249] width 69 height 21
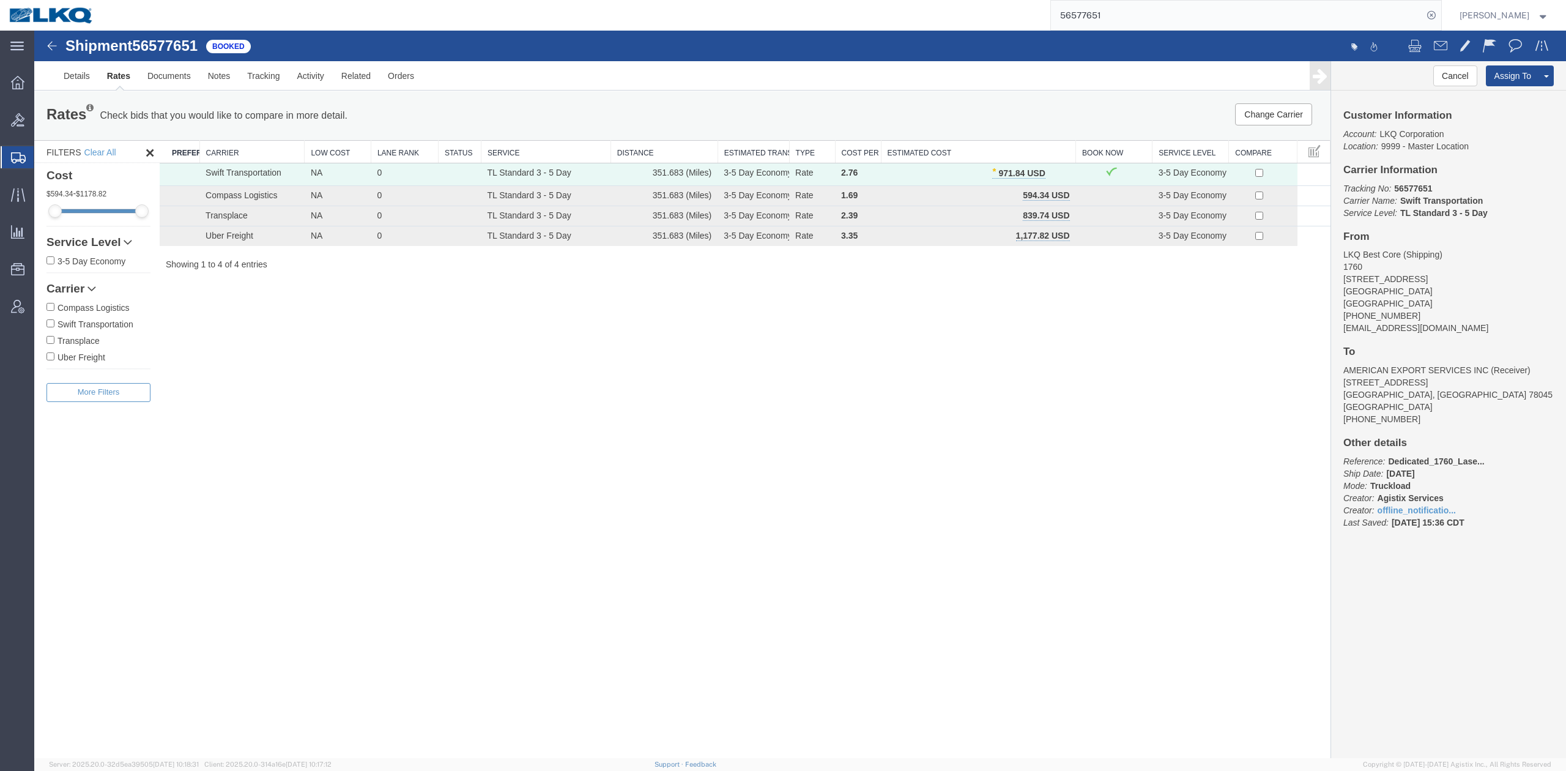
click at [1104, 12] on input "56577651" at bounding box center [1237, 15] width 372 height 29
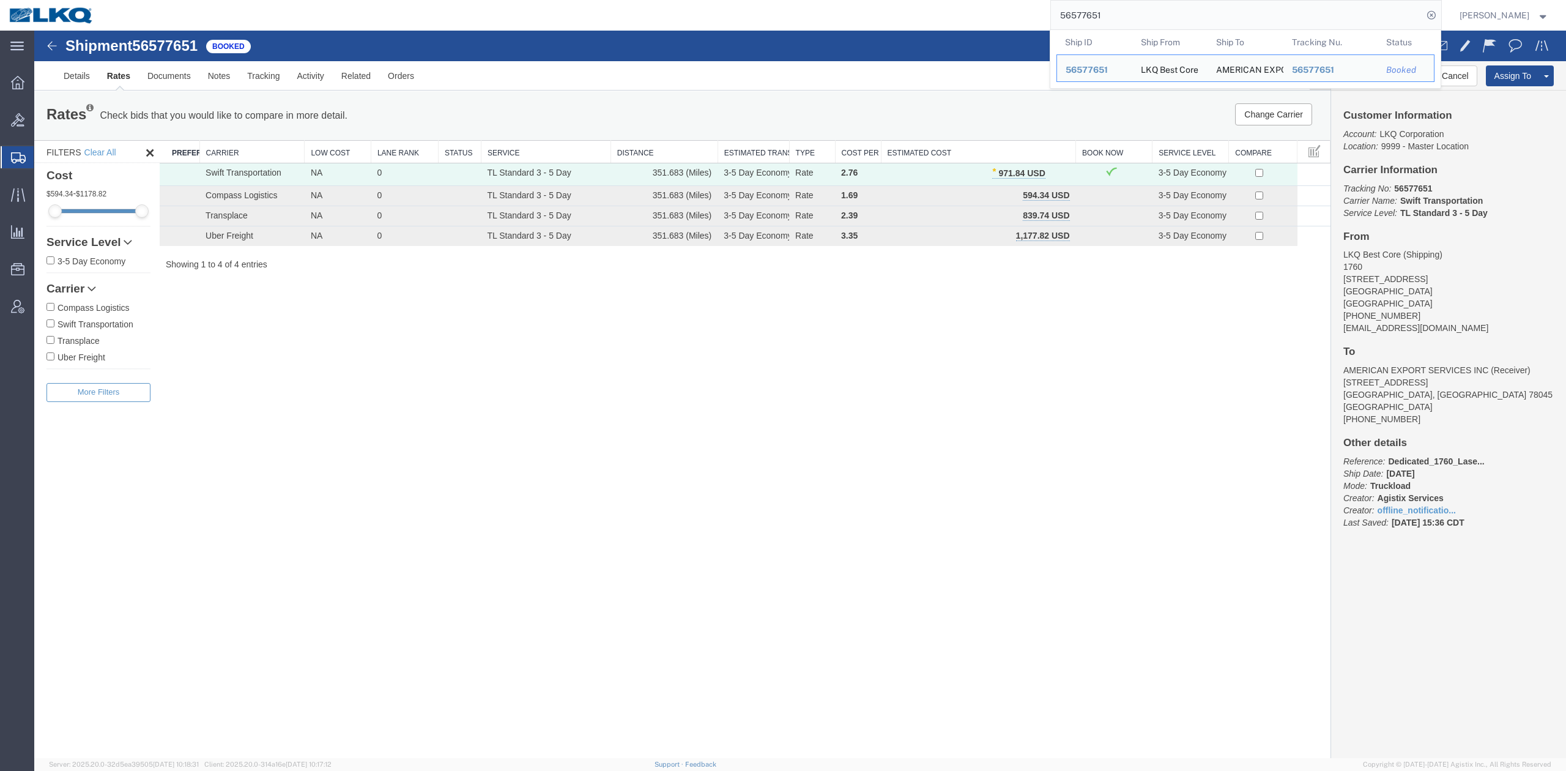
click at [1104, 11] on input "56577651" at bounding box center [1237, 15] width 372 height 29
paste input "96504"
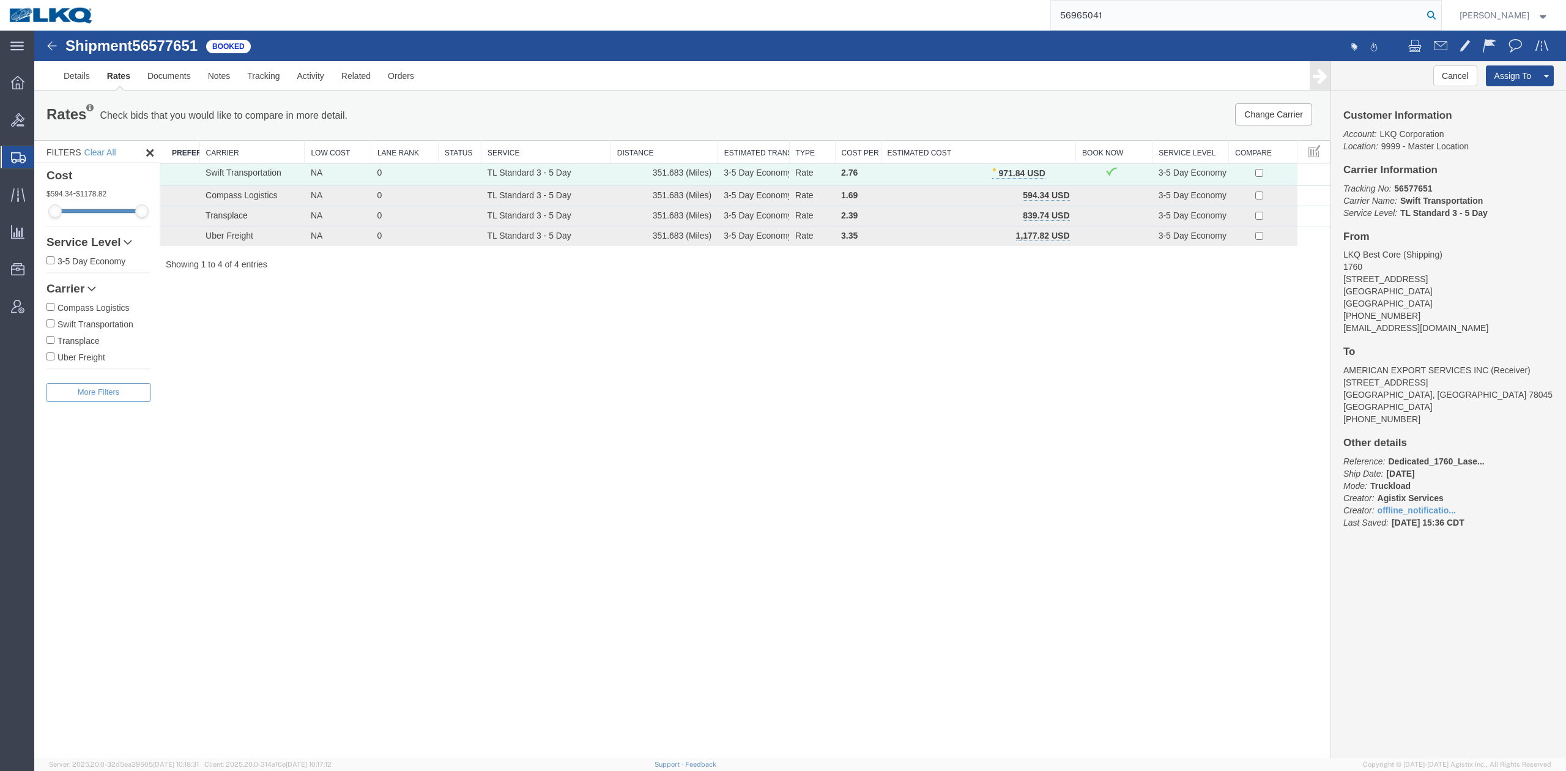
type input "56965041"
click at [1440, 11] on icon at bounding box center [1430, 15] width 17 height 17
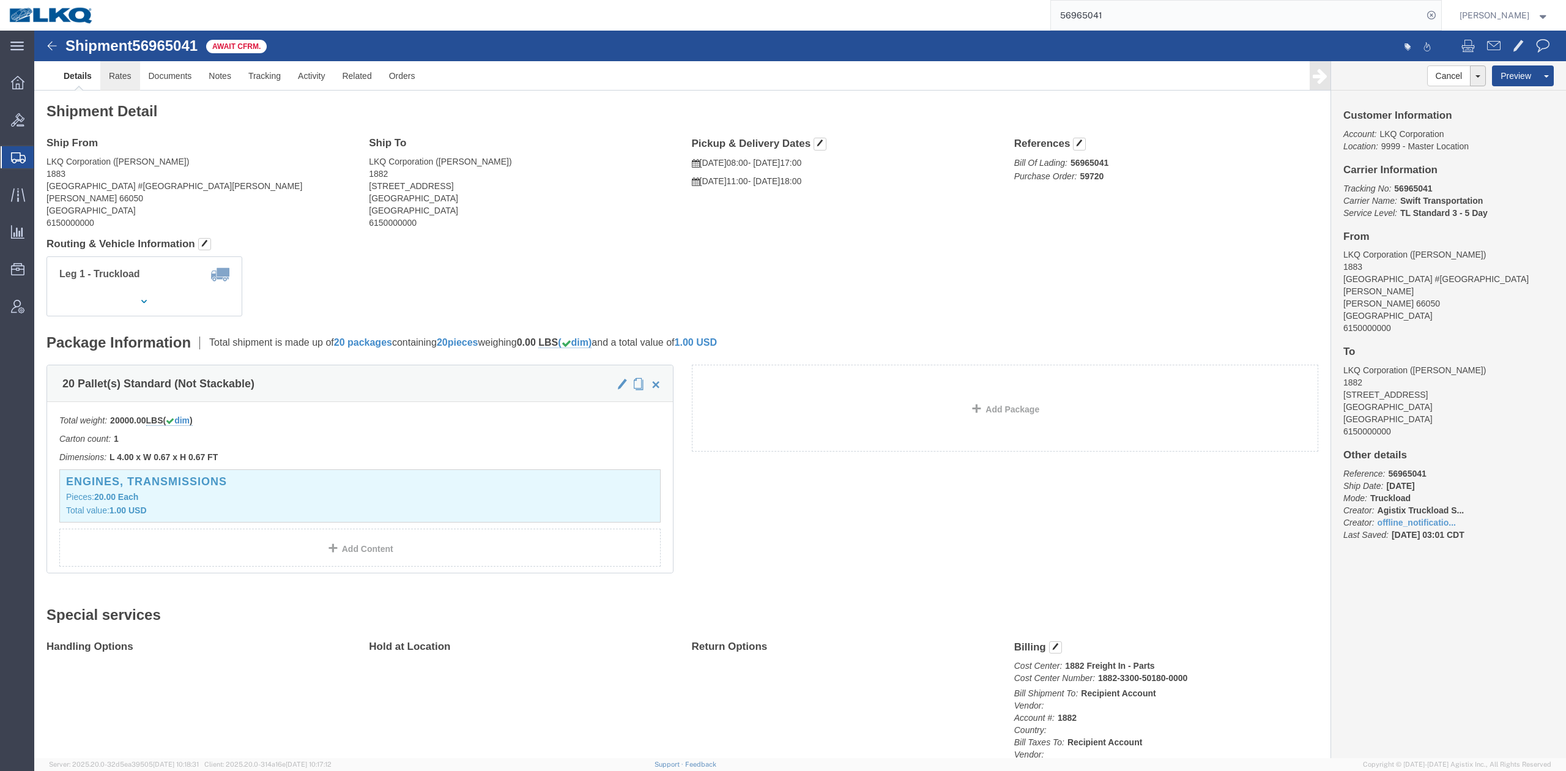
click link "Rates"
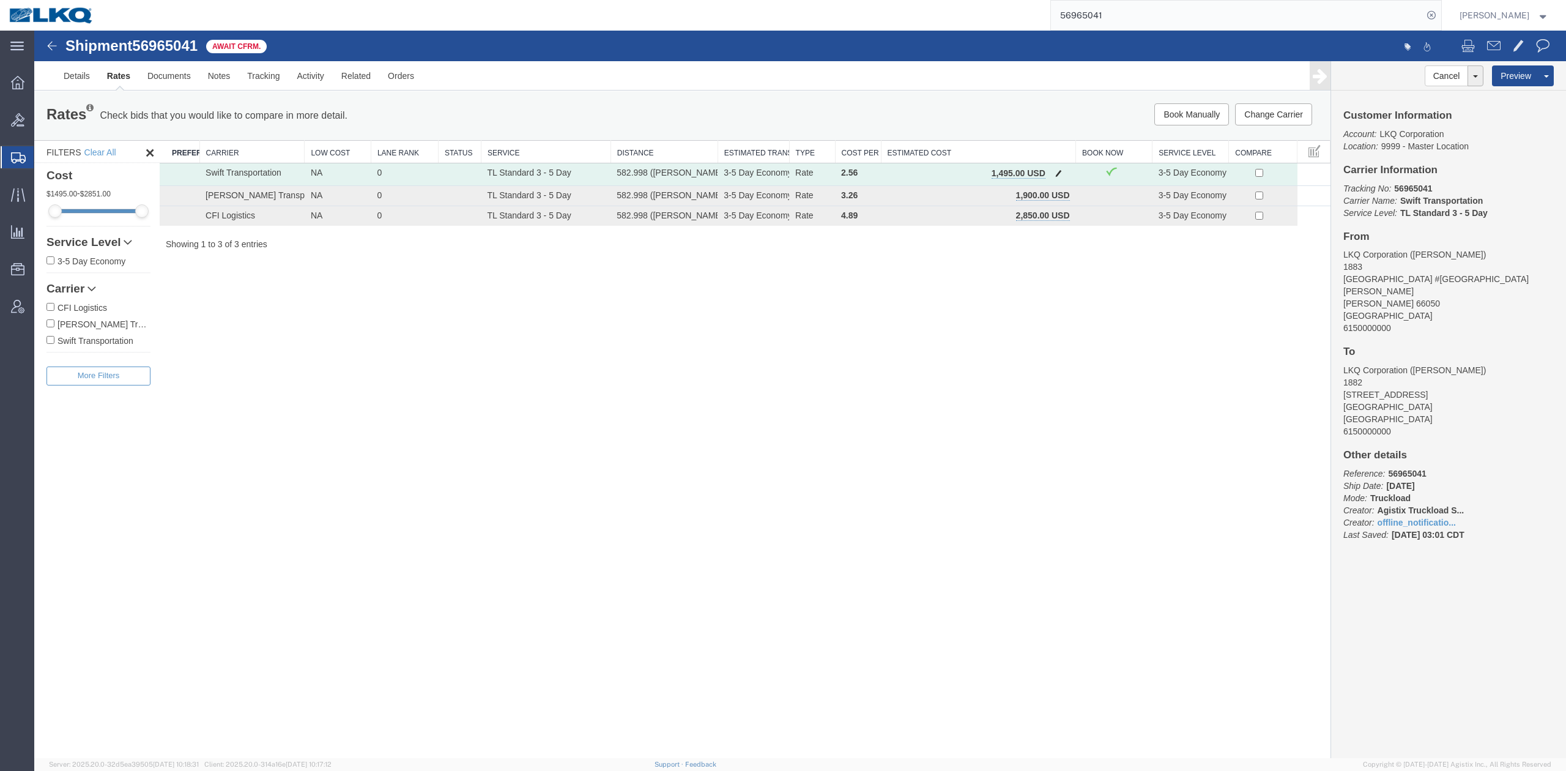
click at [1053, 174] on button "button" at bounding box center [1058, 174] width 17 height 16
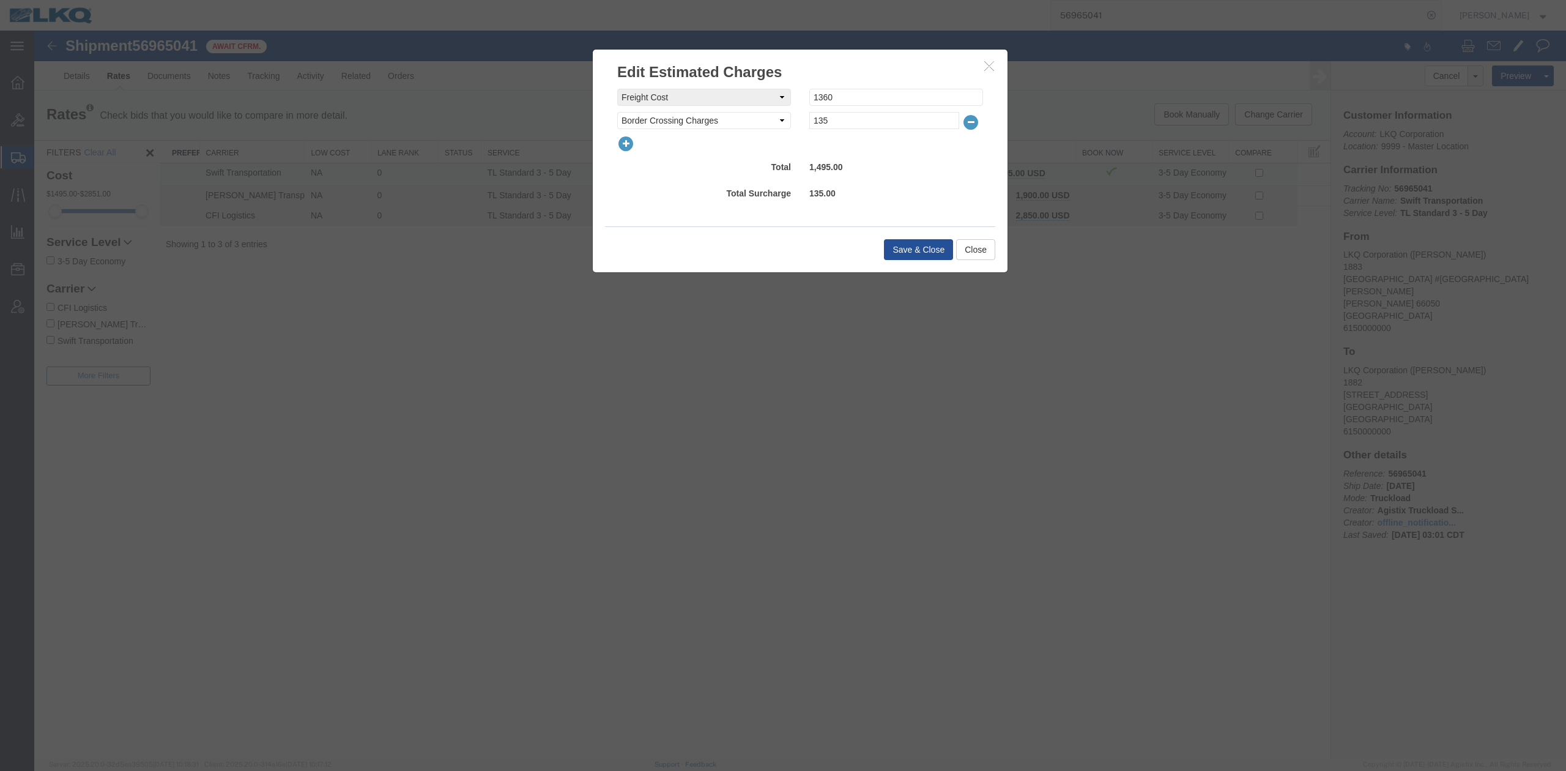
click at [618, 143] on icon "button" at bounding box center [625, 143] width 17 height 17
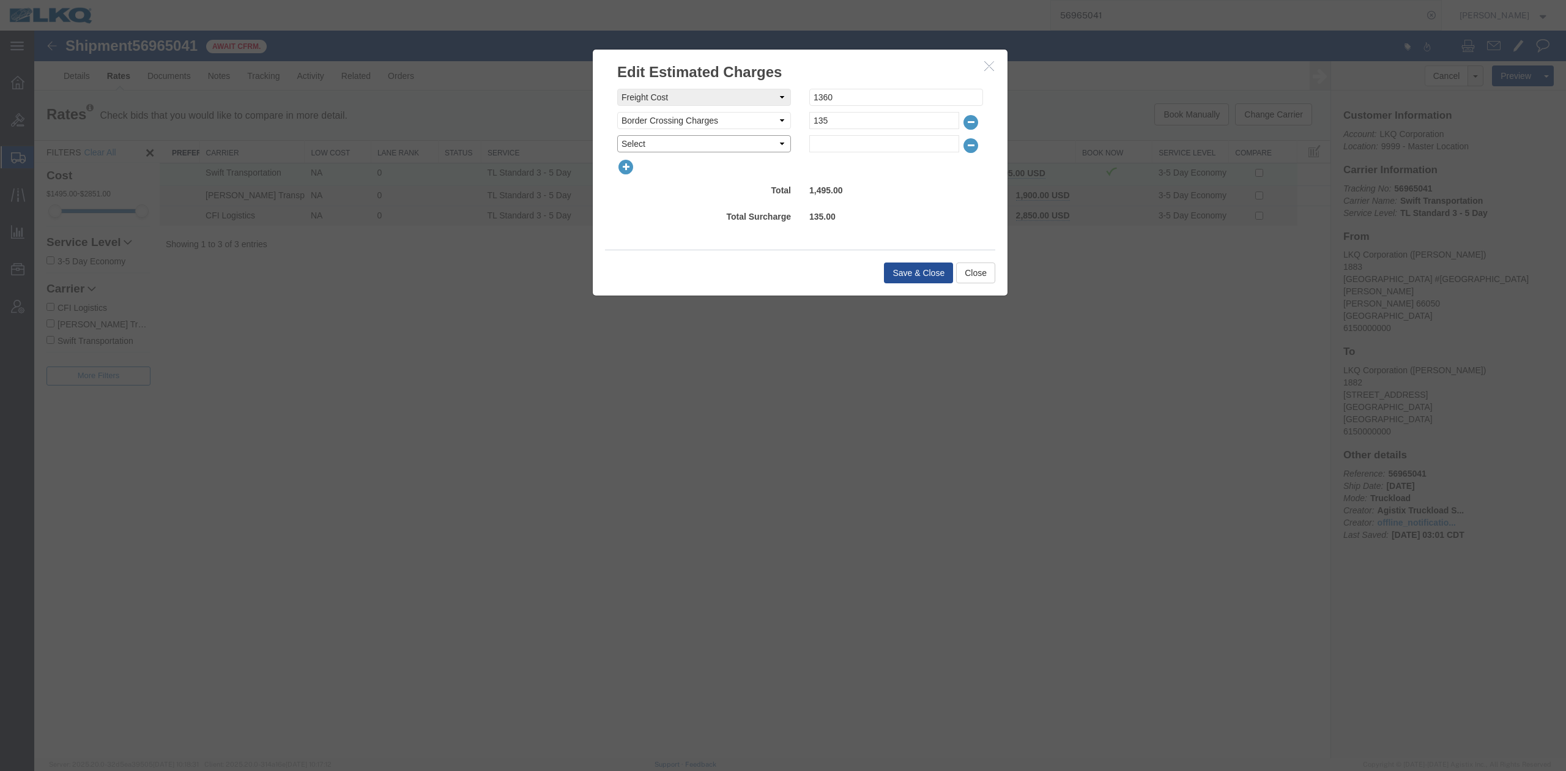
drag, startPoint x: 618, startPoint y: 143, endPoint x: 631, endPoint y: 145, distance: 13.6
click at [631, 145] on select "Select AES Filing Accessorial Delivery Charge Additional Invoice Details Addres…" at bounding box center [704, 143] width 174 height 17
select select "FUEL_CHARGE"
click at [617, 135] on select "Select AES Filing Accessorial Delivery Charge Additional Invoice Details Addres…" at bounding box center [704, 143] width 174 height 17
type input "195.30"
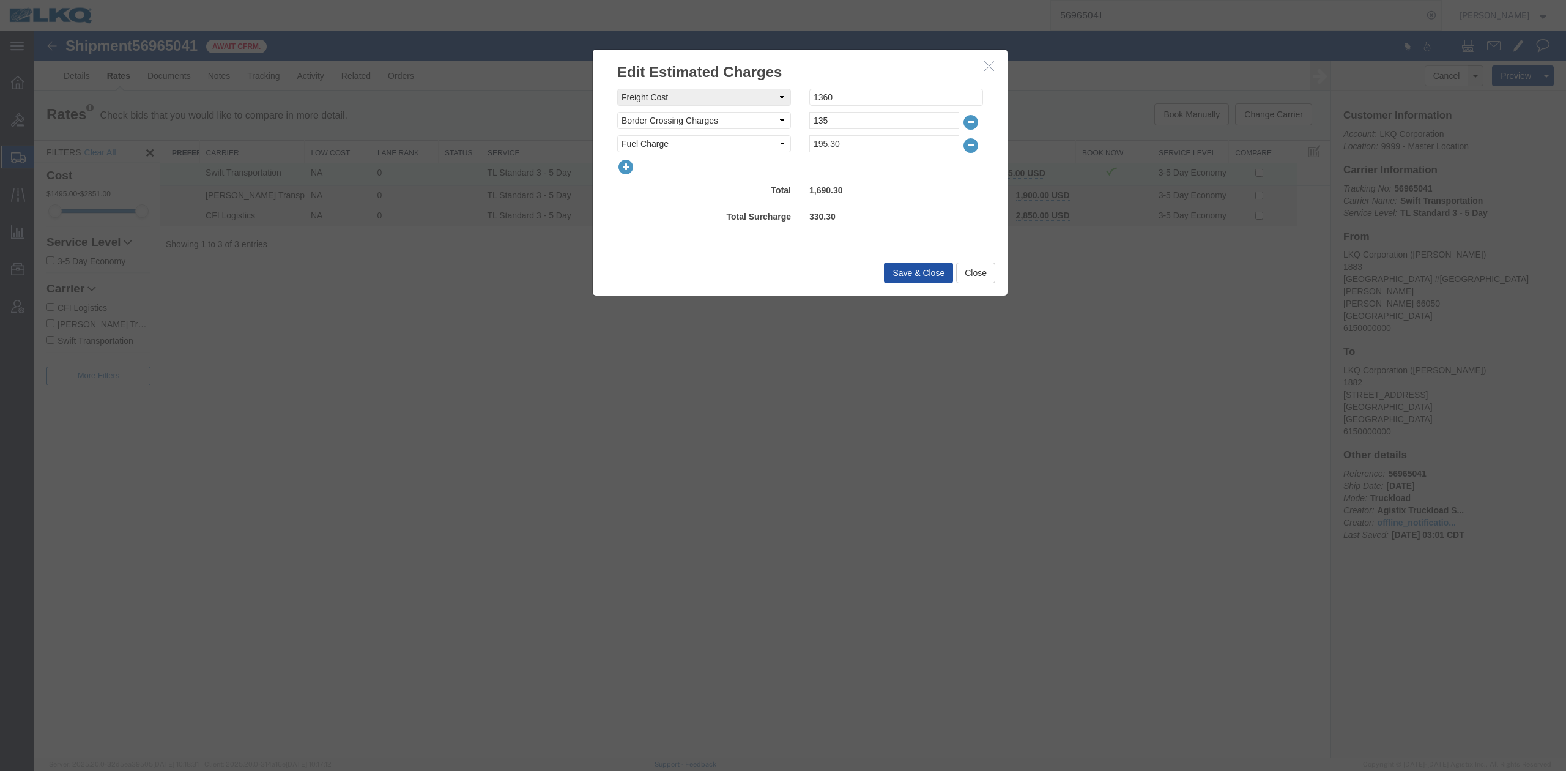
click at [934, 276] on button "Save & Close" at bounding box center [918, 272] width 69 height 21
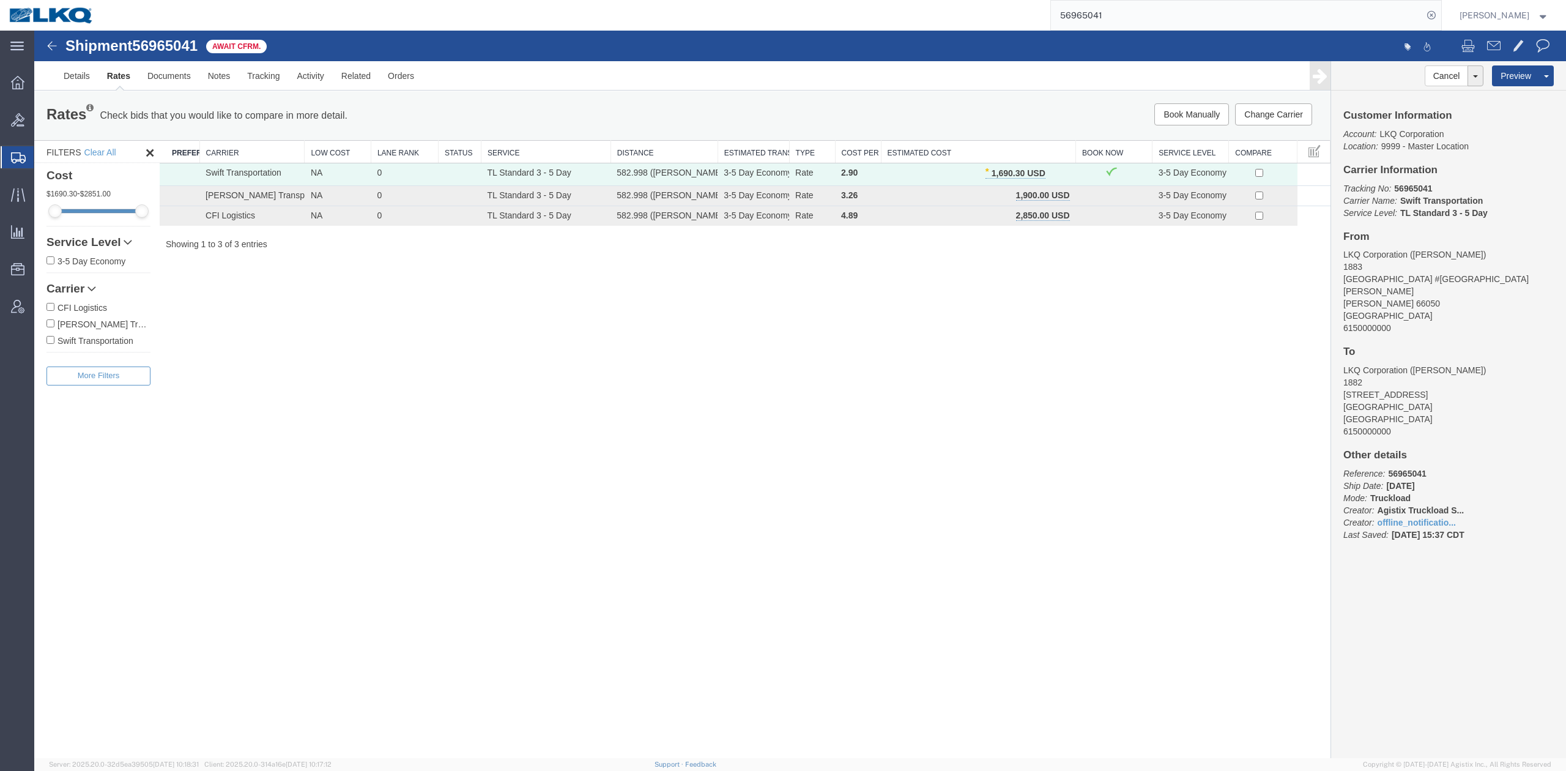
click at [1164, 6] on input "56965041" at bounding box center [1237, 15] width 372 height 29
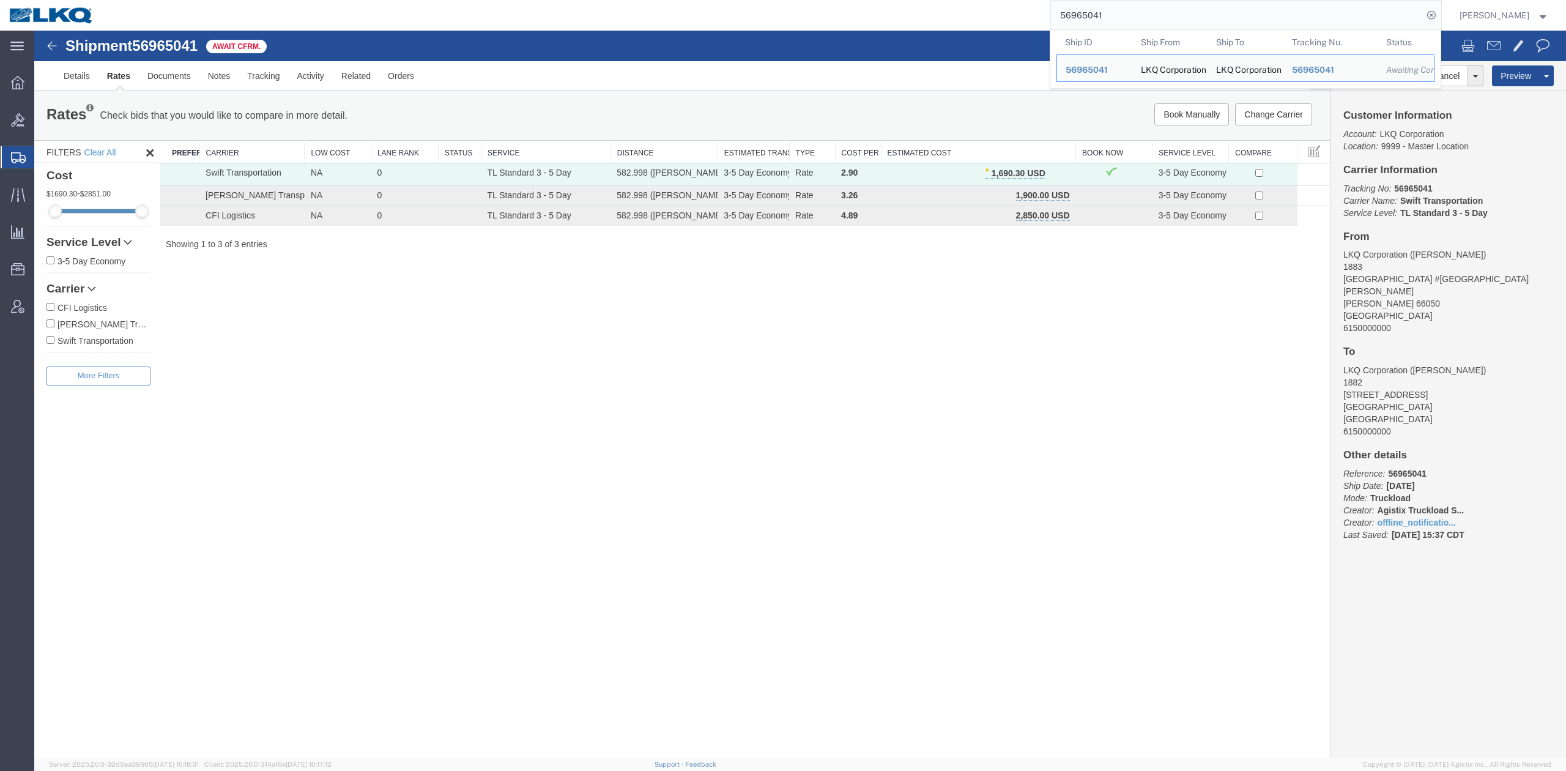
paste input "51680"
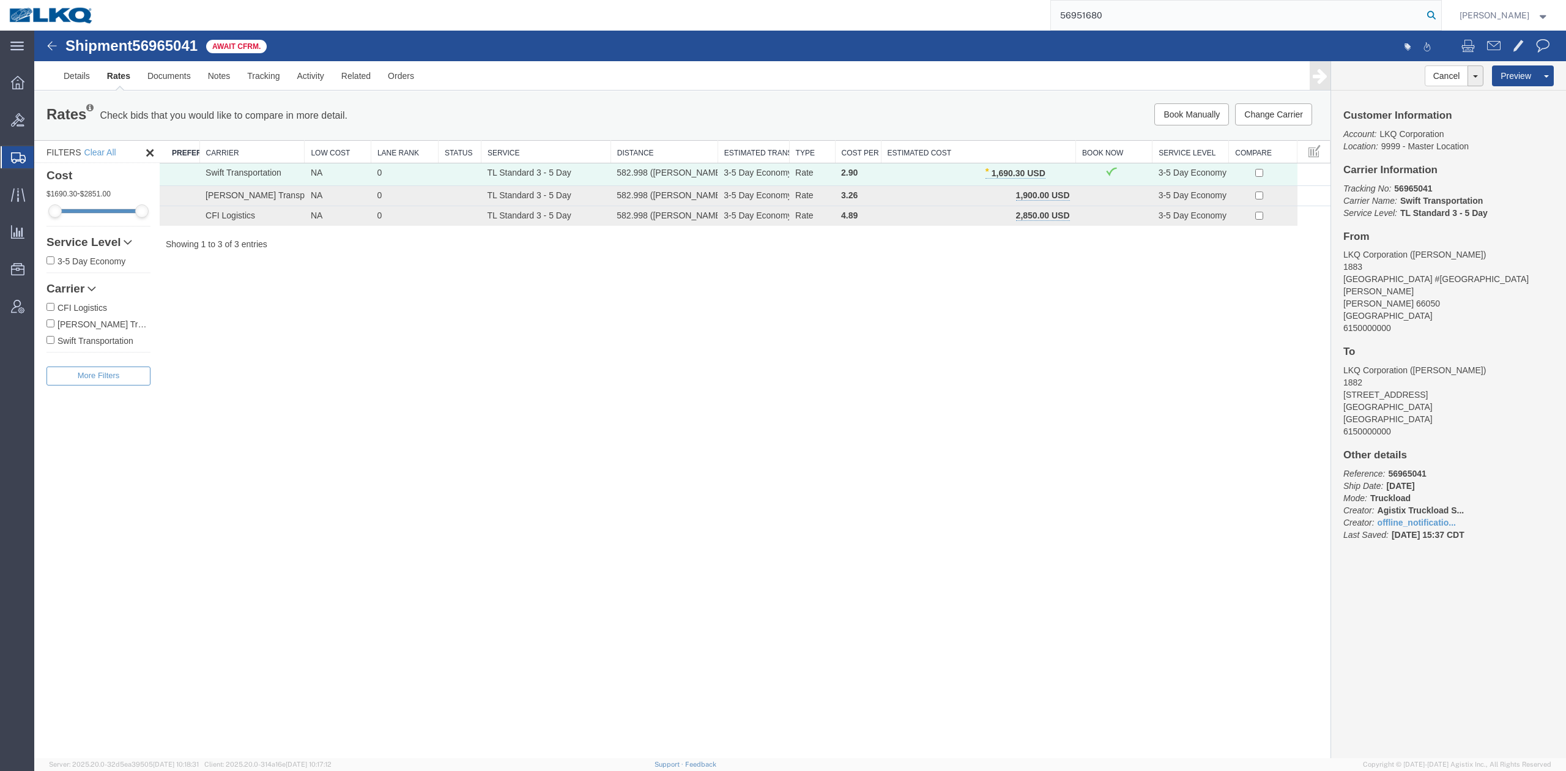
type input "56951680"
click at [1440, 18] on icon at bounding box center [1430, 15] width 17 height 17
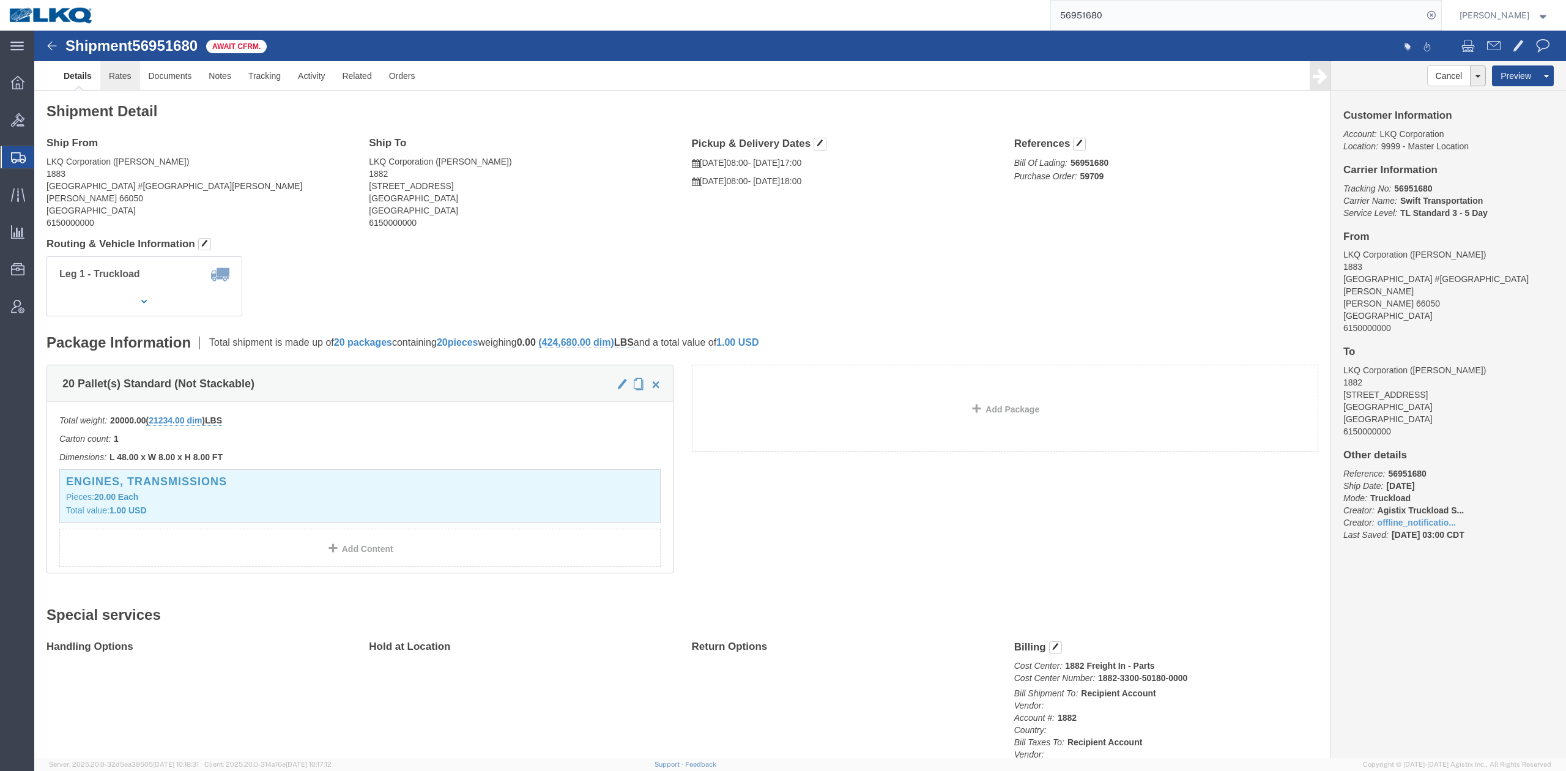
drag, startPoint x: 116, startPoint y: 80, endPoint x: 82, endPoint y: 49, distance: 45.9
click link "Rates"
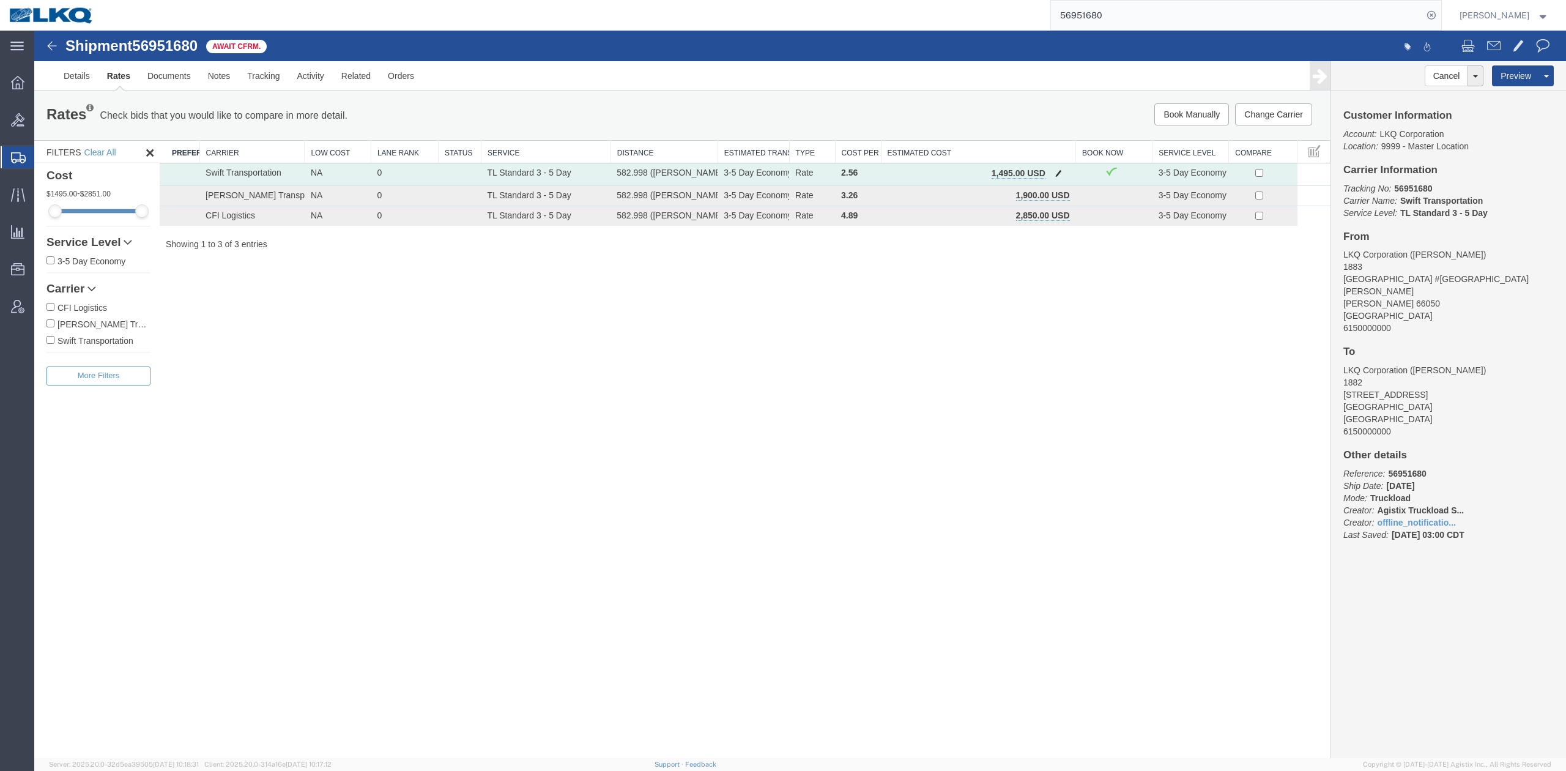
click at [1052, 175] on button "button" at bounding box center [1058, 174] width 17 height 16
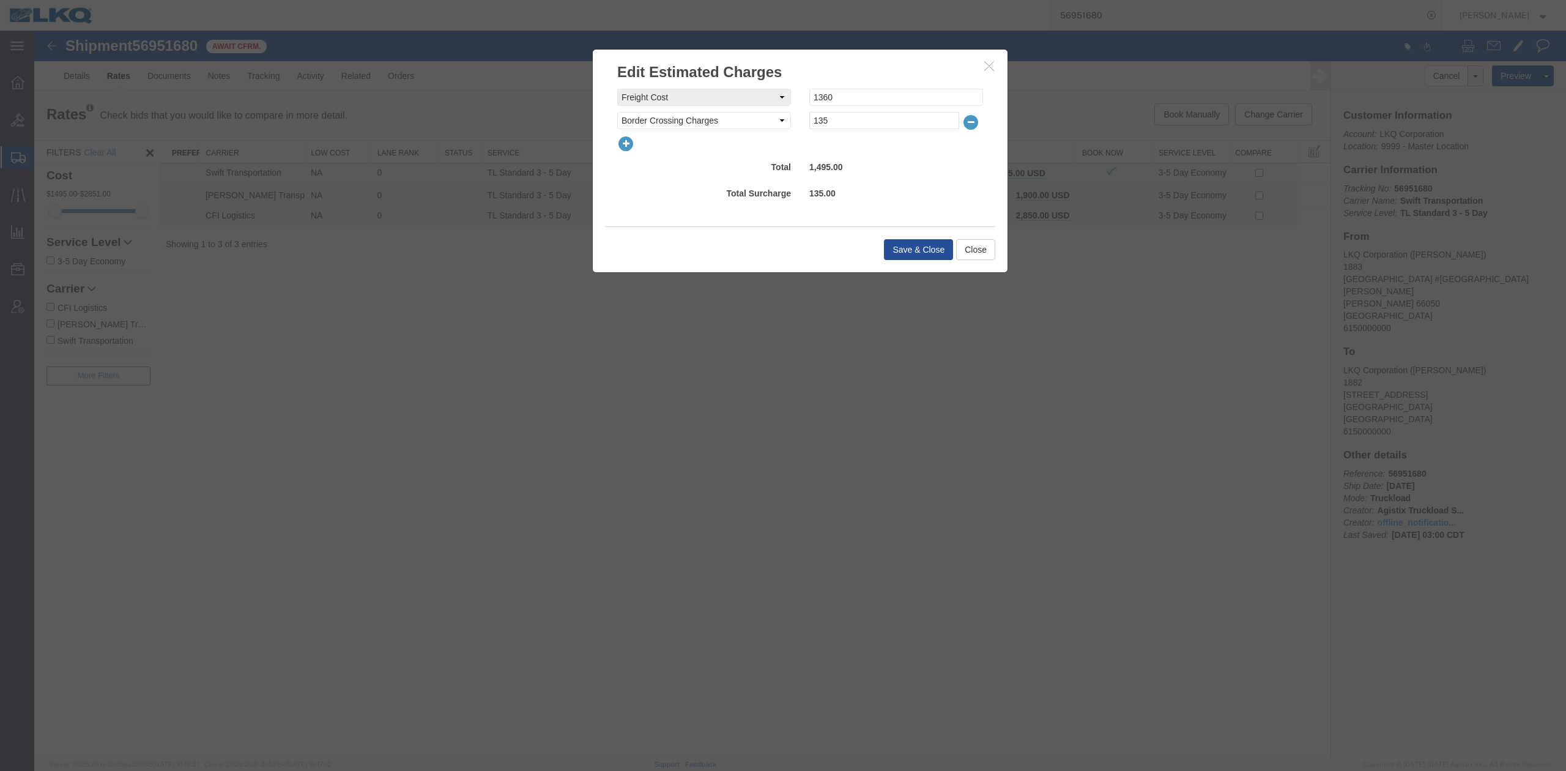
drag, startPoint x: 627, startPoint y: 130, endPoint x: 627, endPoint y: 138, distance: 8.6
click at [627, 136] on div "freightCost Select AES Filing Accessorial Delivery Charge Additional Invoice De…" at bounding box center [800, 147] width 366 height 116
click at [629, 138] on icon "button" at bounding box center [625, 143] width 17 height 17
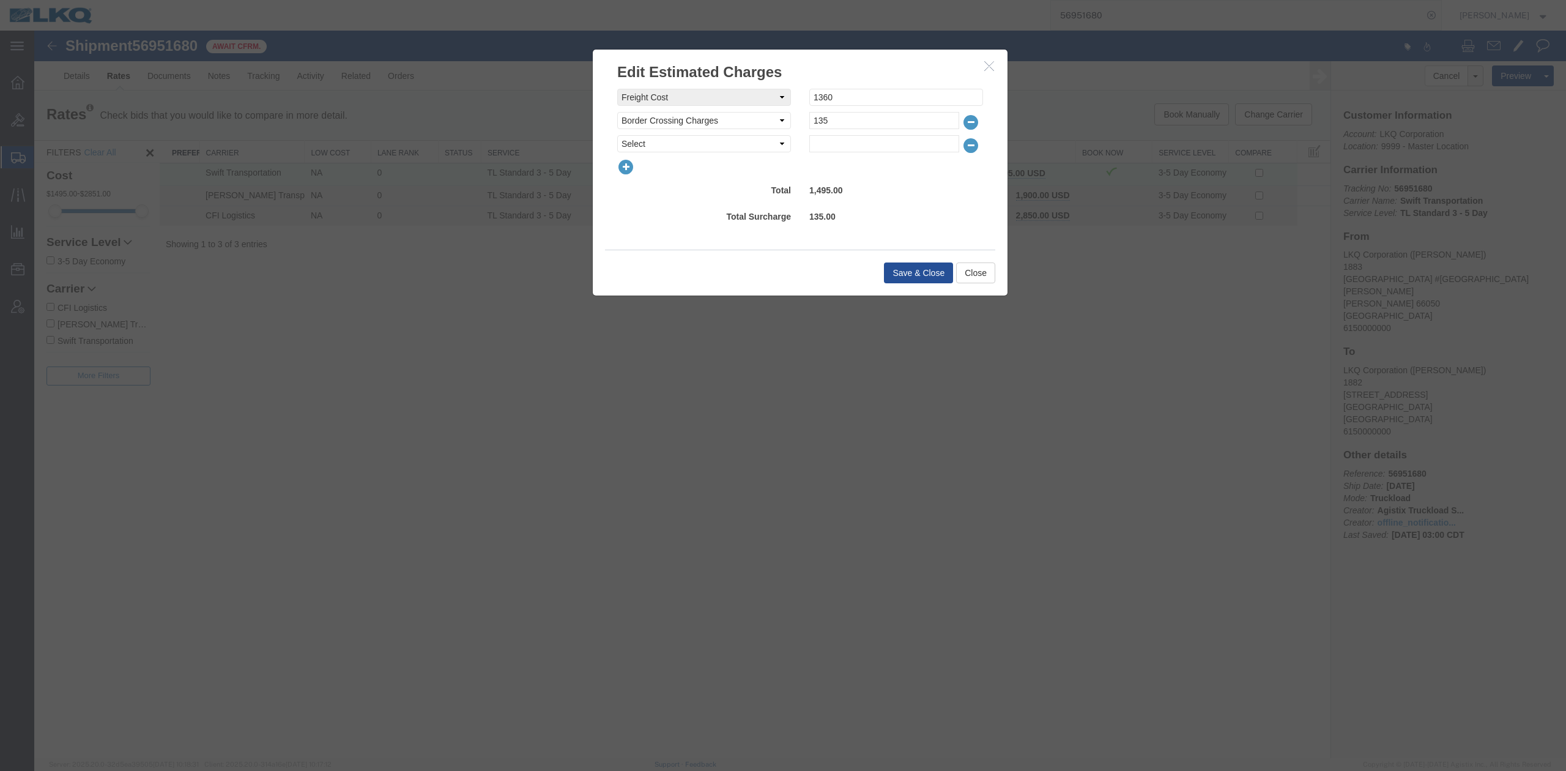
click at [634, 142] on select "Select AES Filing Accessorial Delivery Charge Additional Invoice Details Addres…" at bounding box center [704, 143] width 174 height 17
select select "FUEL_CHARGE"
click at [617, 135] on select "Select AES Filing Accessorial Delivery Charge Additional Invoice Details Addres…" at bounding box center [704, 143] width 174 height 17
type input "195.30"
click at [898, 273] on button "Save & Close" at bounding box center [918, 272] width 69 height 21
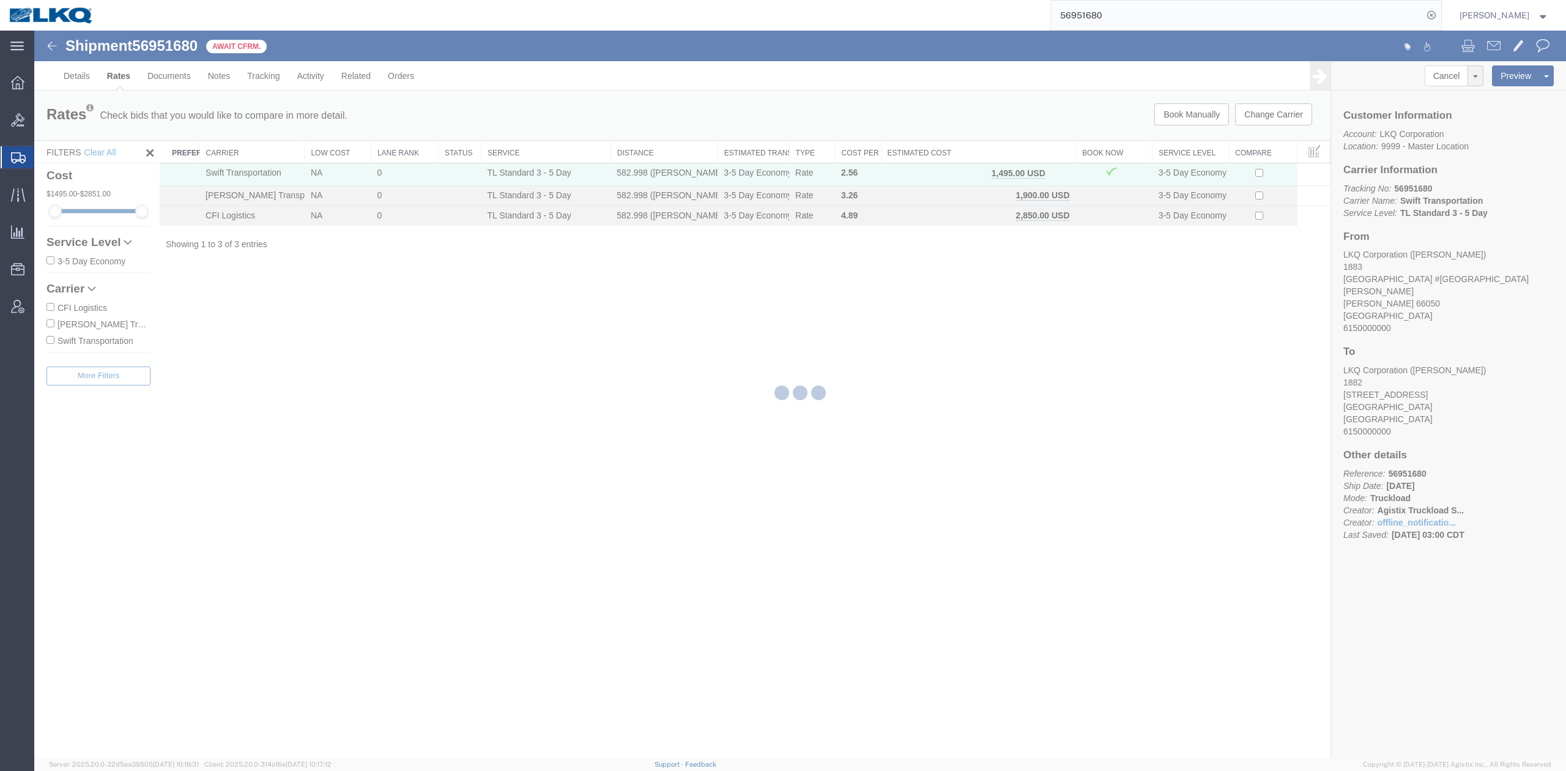
click at [1098, 20] on input "56951680" at bounding box center [1237, 15] width 372 height 29
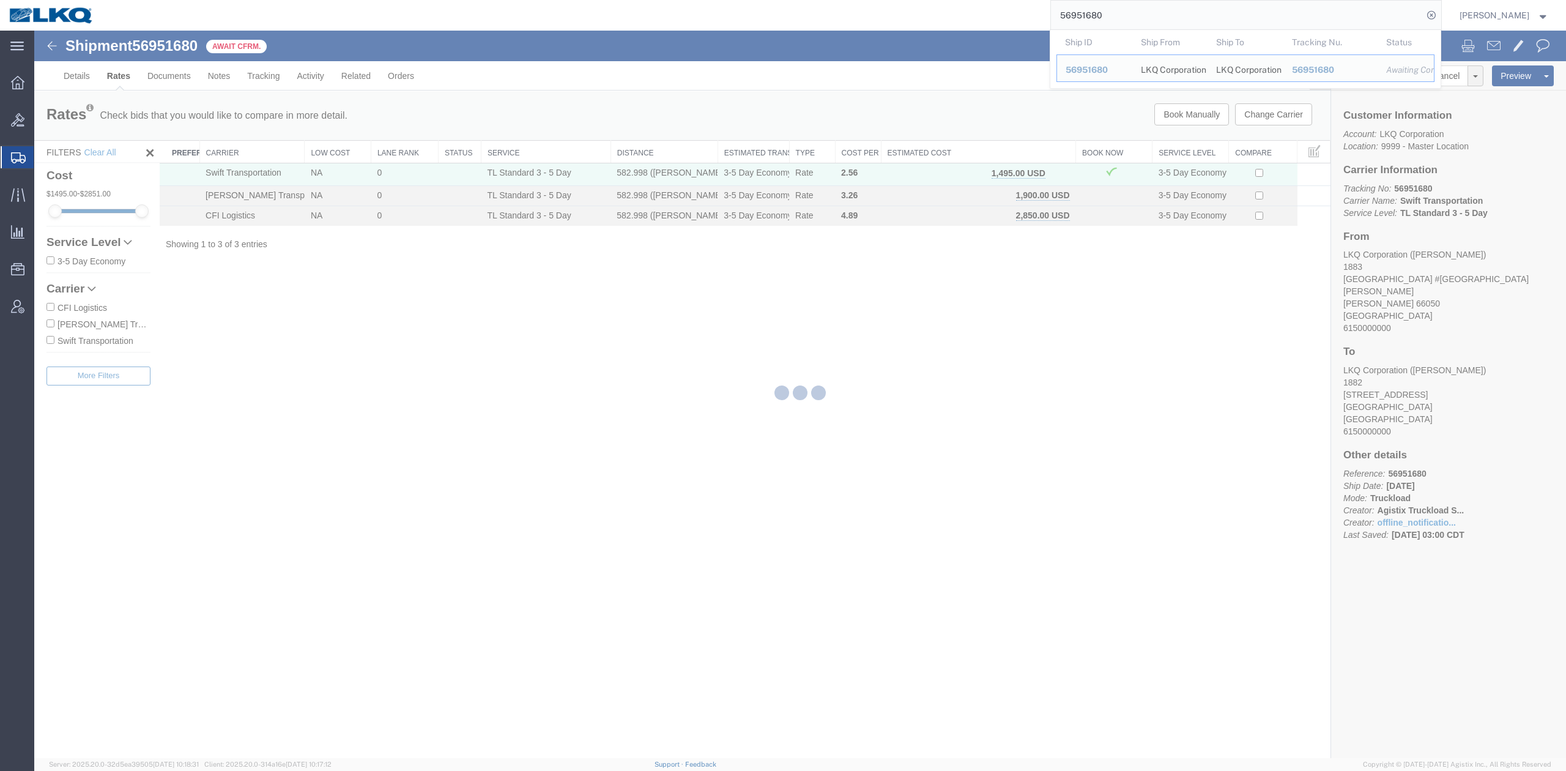
click at [1098, 20] on input "56951680" at bounding box center [1237, 15] width 372 height 29
paste input "6763"
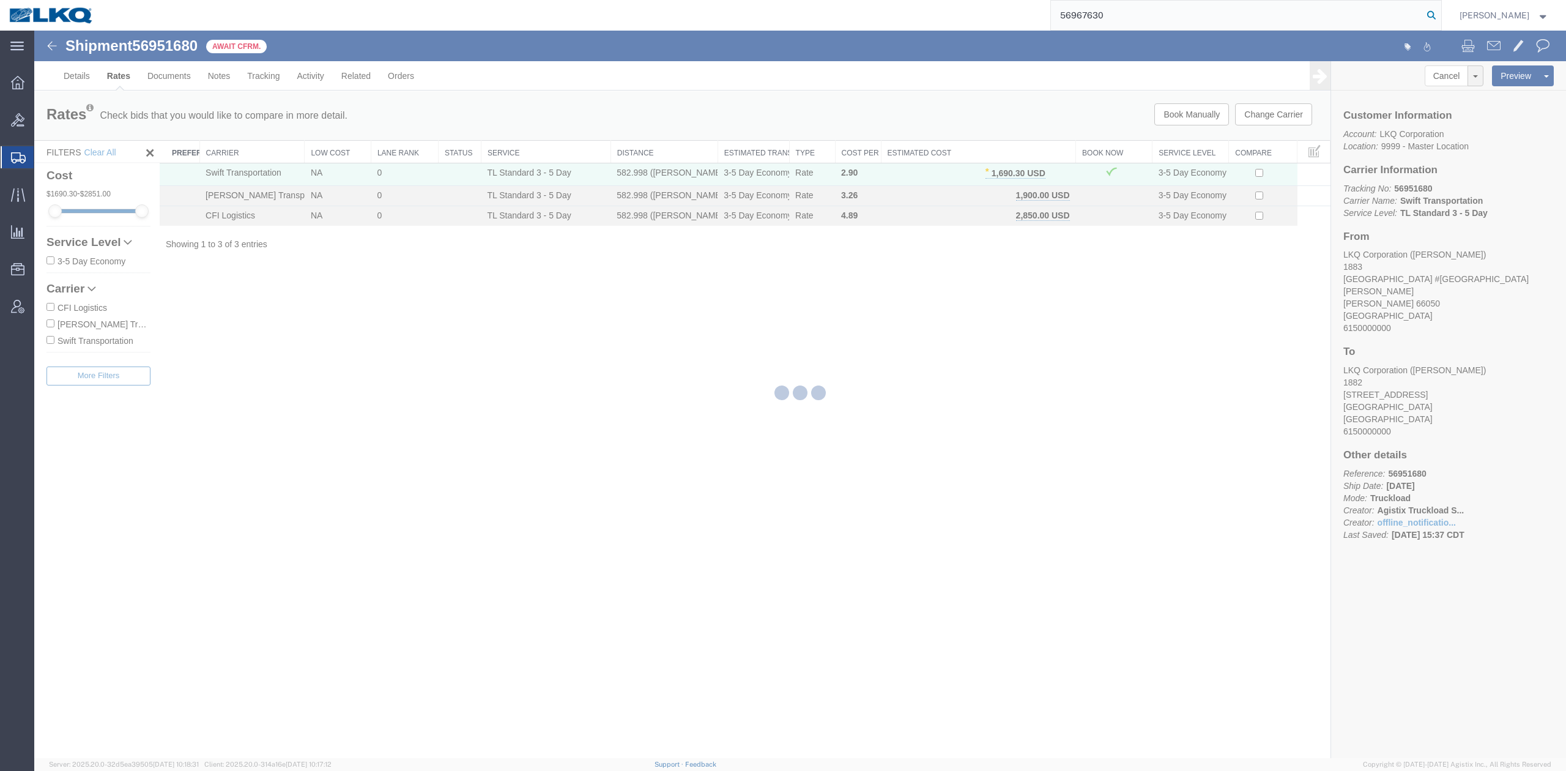
type input "56967630"
click at [1440, 15] on icon at bounding box center [1430, 15] width 17 height 17
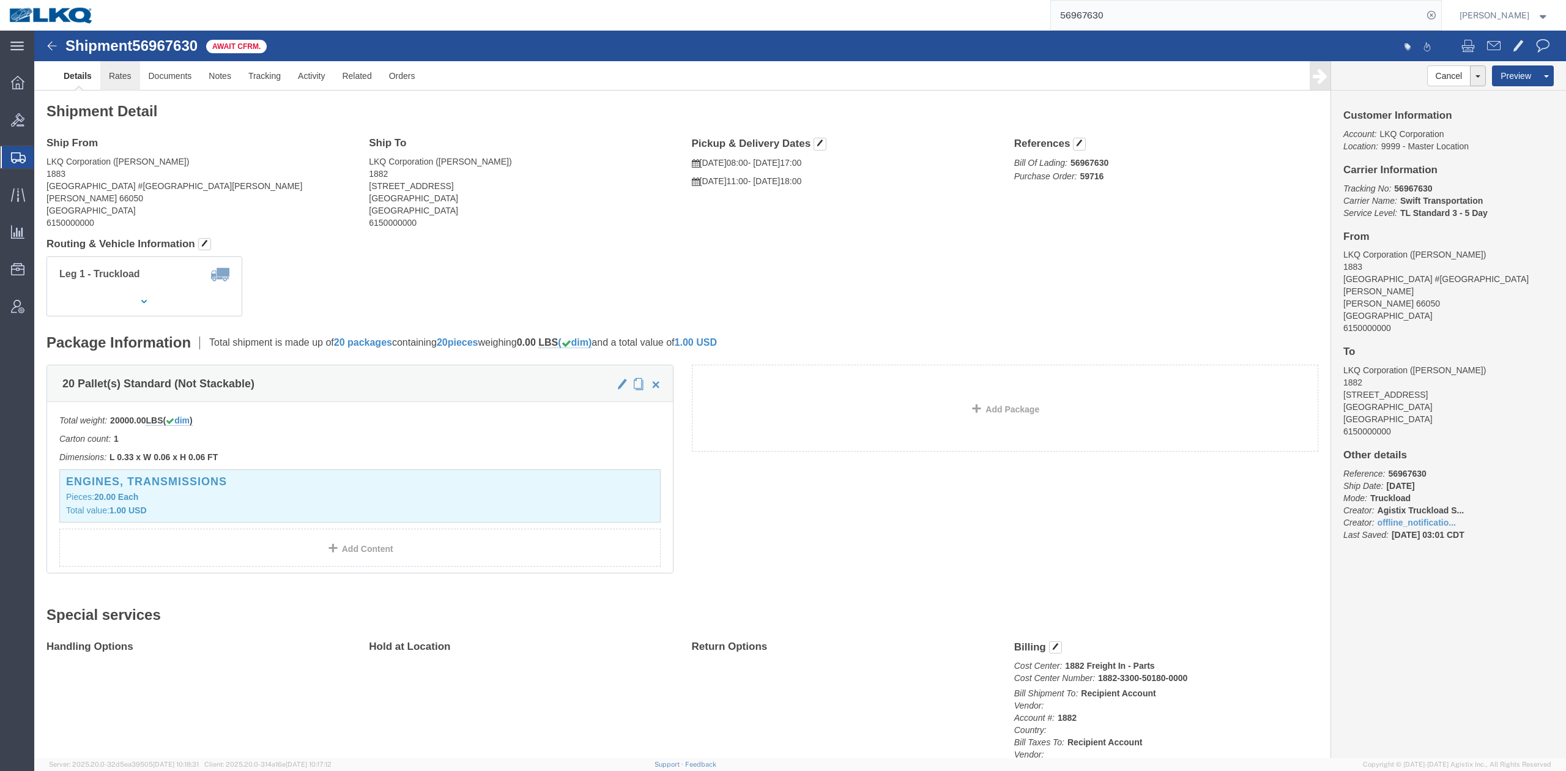
click link "Rates"
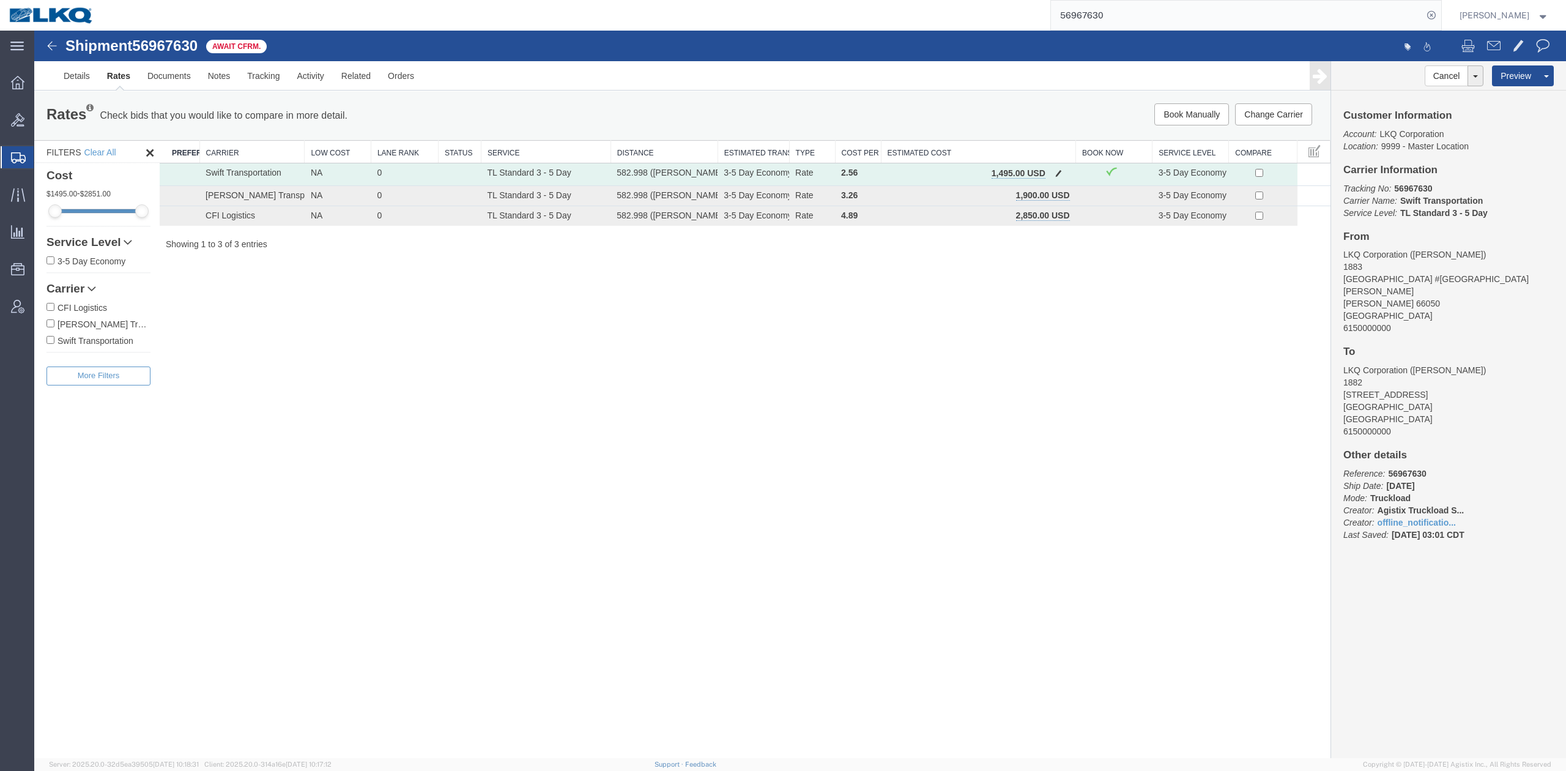
click at [1067, 172] on td "1,495.00 USD" at bounding box center [978, 174] width 195 height 23
click at [1062, 174] on button "button" at bounding box center [1058, 174] width 17 height 16
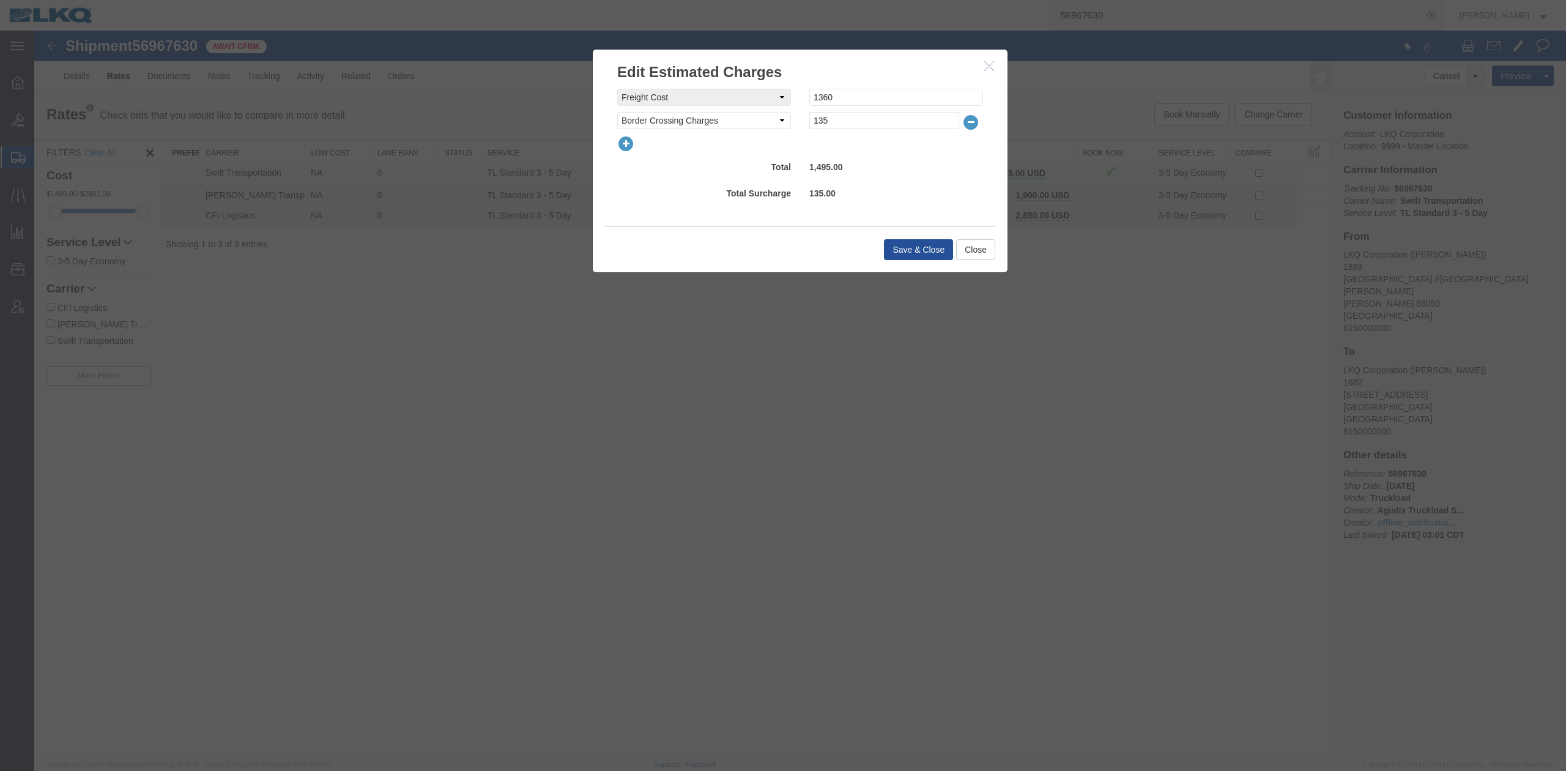
drag, startPoint x: 612, startPoint y: 148, endPoint x: 648, endPoint y: 144, distance: 36.9
click at [641, 144] on div at bounding box center [800, 143] width 384 height 17
click at [642, 145] on div at bounding box center [800, 143] width 384 height 17
click at [632, 147] on icon "button" at bounding box center [625, 143] width 17 height 17
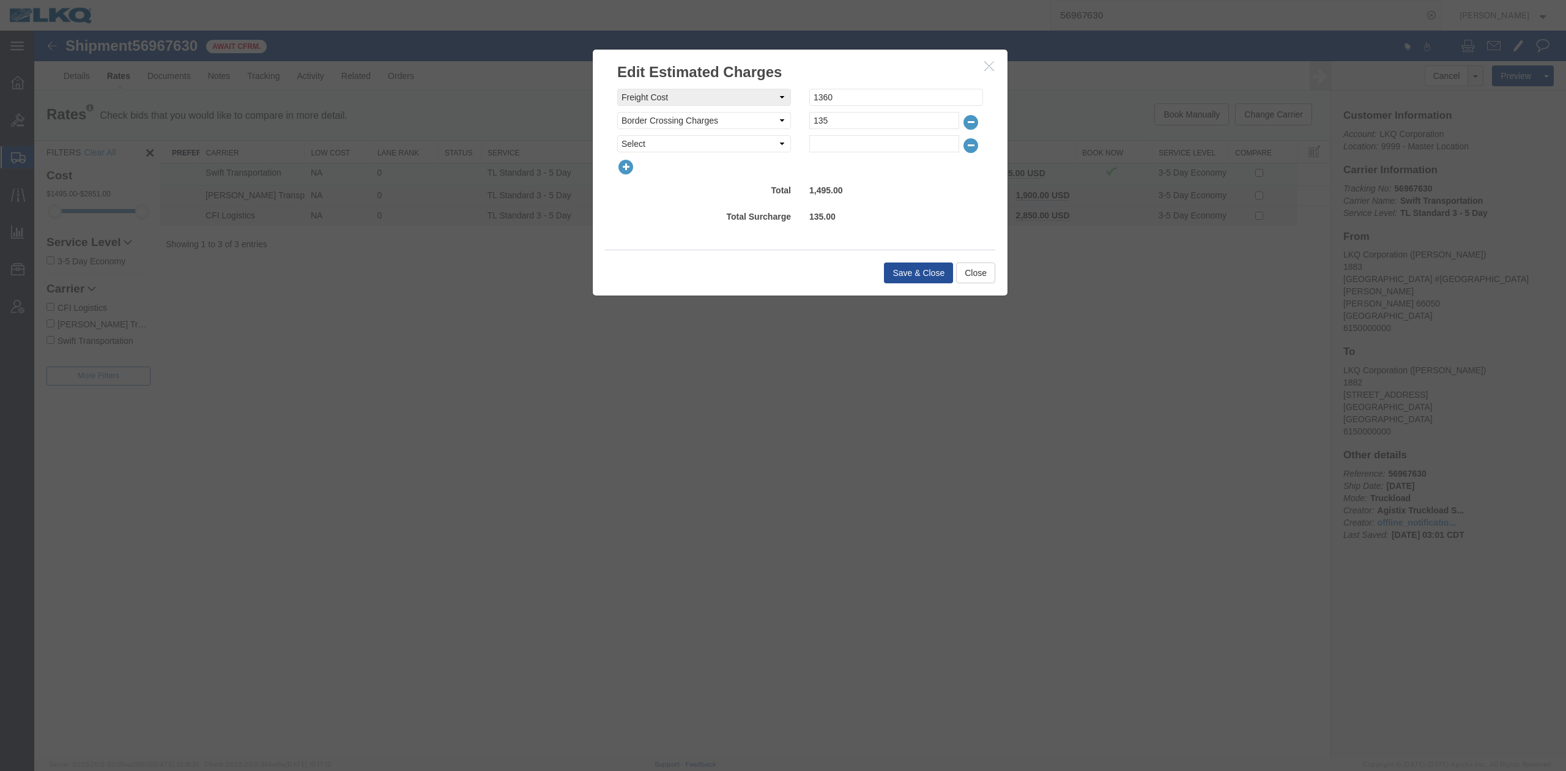
click at [641, 147] on select "Select AES Filing Accessorial Delivery Charge Additional Invoice Details Addres…" at bounding box center [704, 143] width 174 height 17
select select "FUEL_CHARGE"
click at [617, 135] on select "Select AES Filing Accessorial Delivery Charge Additional Invoice Details Addres…" at bounding box center [704, 143] width 174 height 17
type input "195.30"
click at [939, 276] on button "Save & Close" at bounding box center [918, 272] width 69 height 21
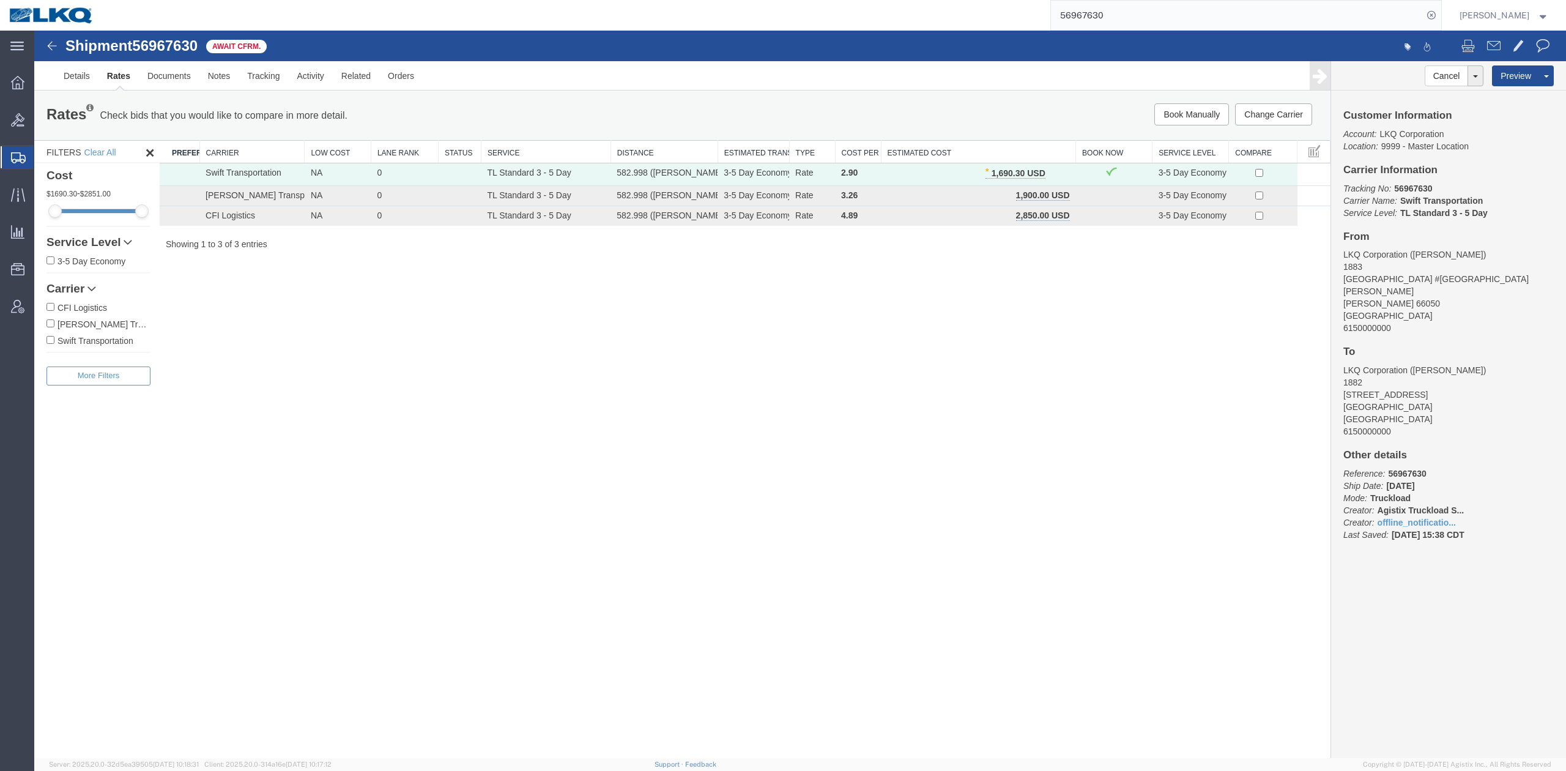
click at [1096, 22] on input "56967630" at bounding box center [1237, 15] width 372 height 29
click at [1096, 21] on input "56967630" at bounding box center [1237, 15] width 372 height 29
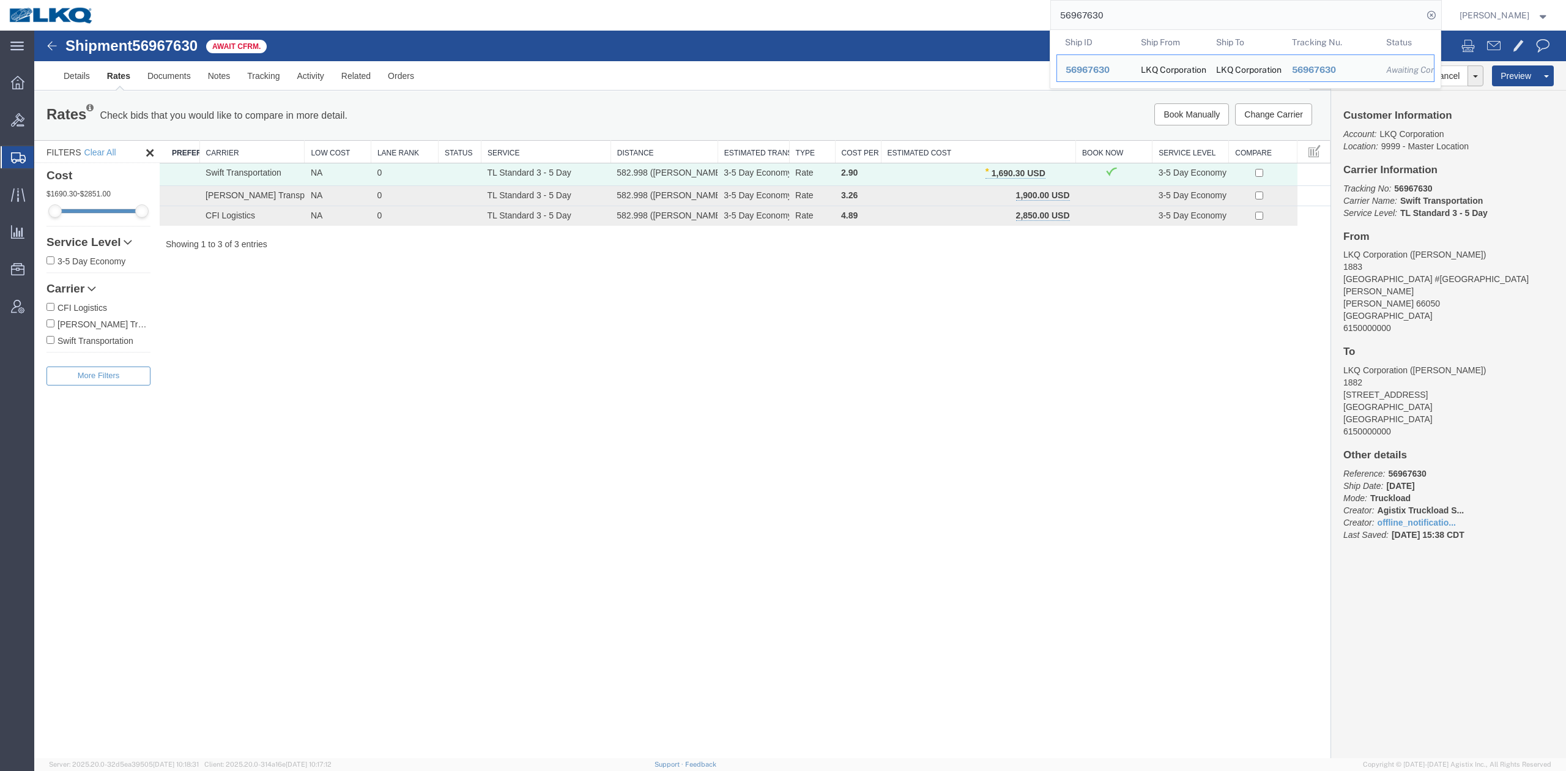
paste input "621359"
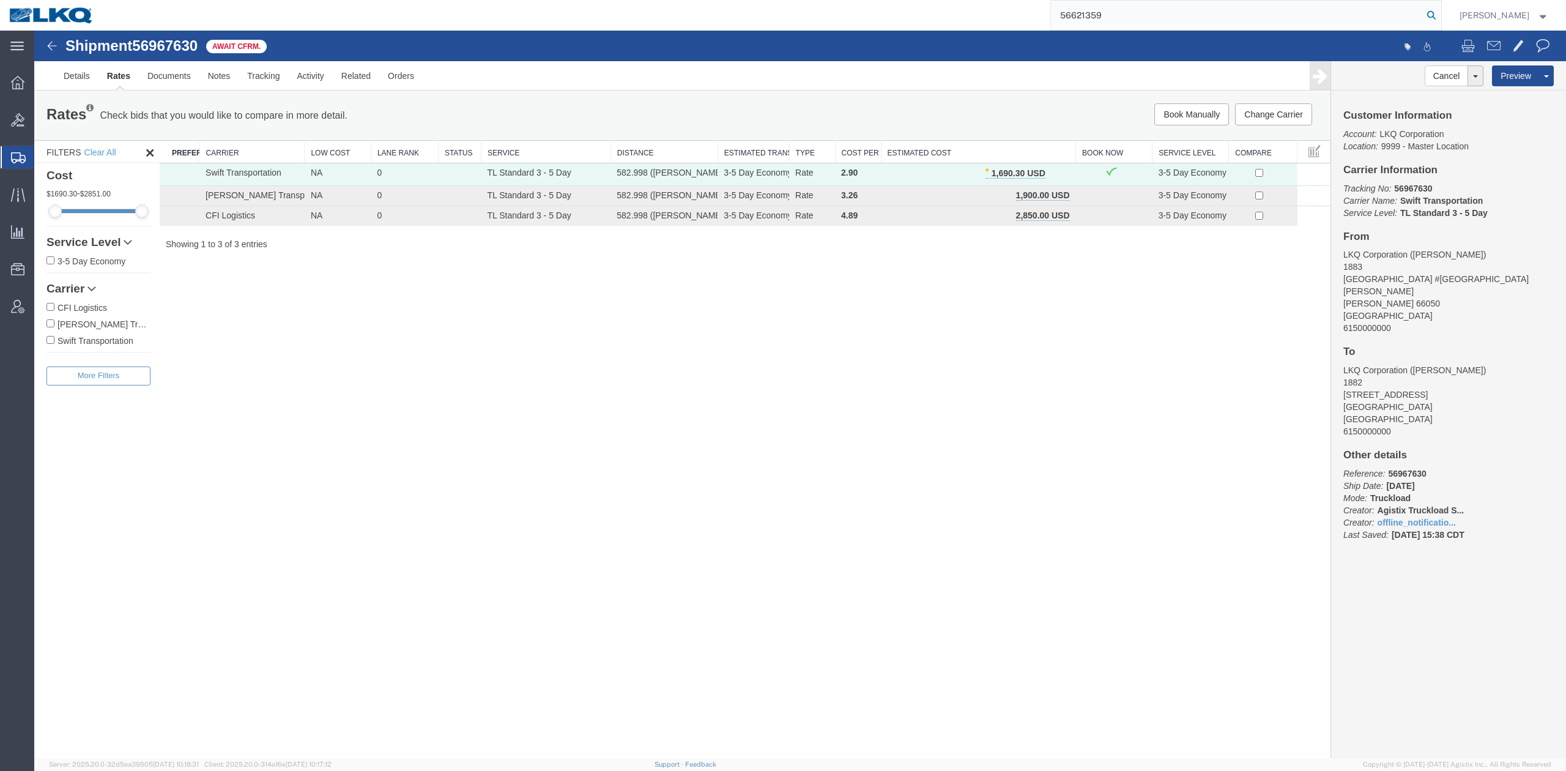
type input "56621359"
click at [1440, 18] on icon at bounding box center [1430, 15] width 17 height 17
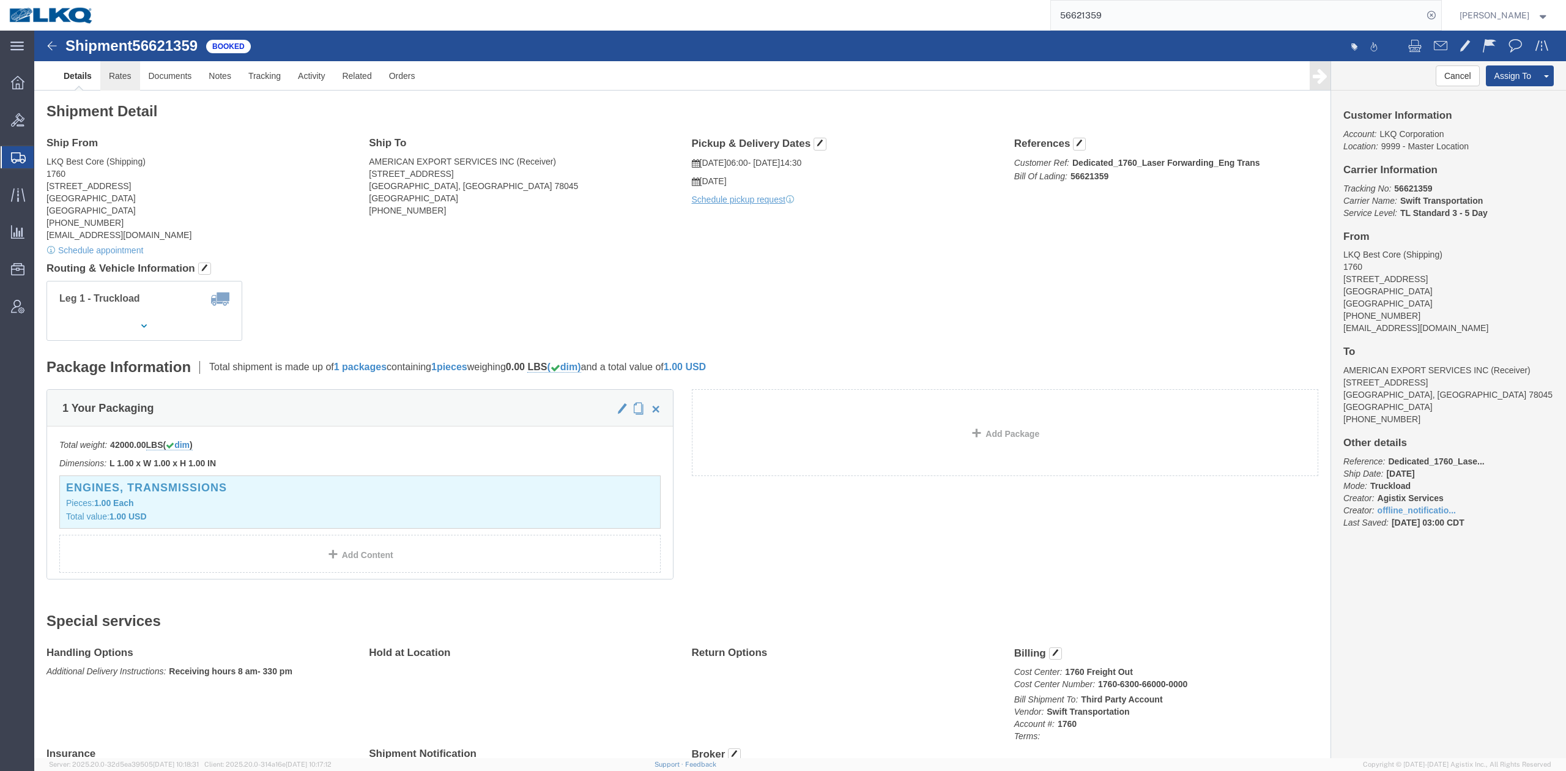
click link "Rates"
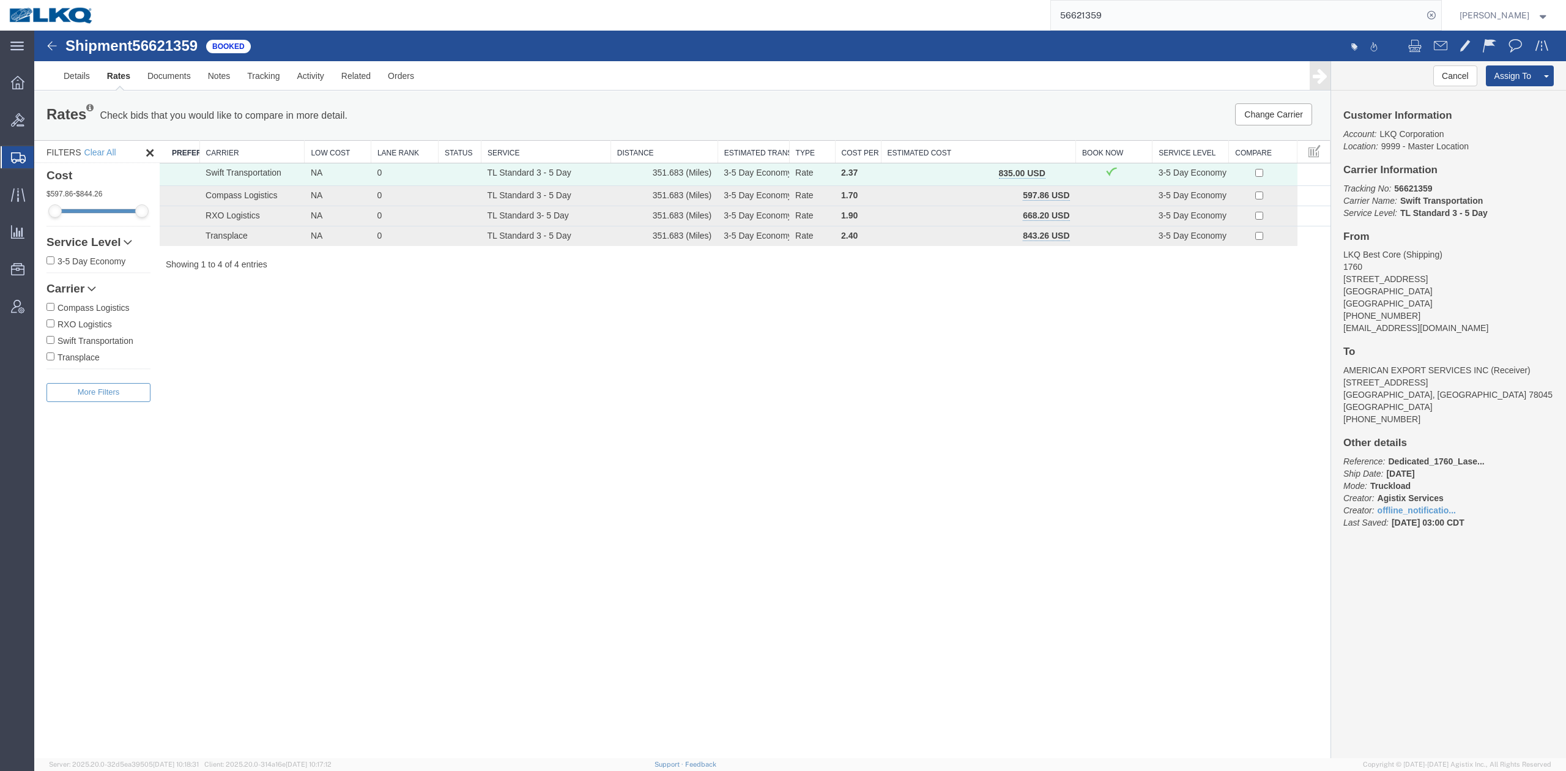
click at [1053, 169] on button "button" at bounding box center [1058, 174] width 17 height 16
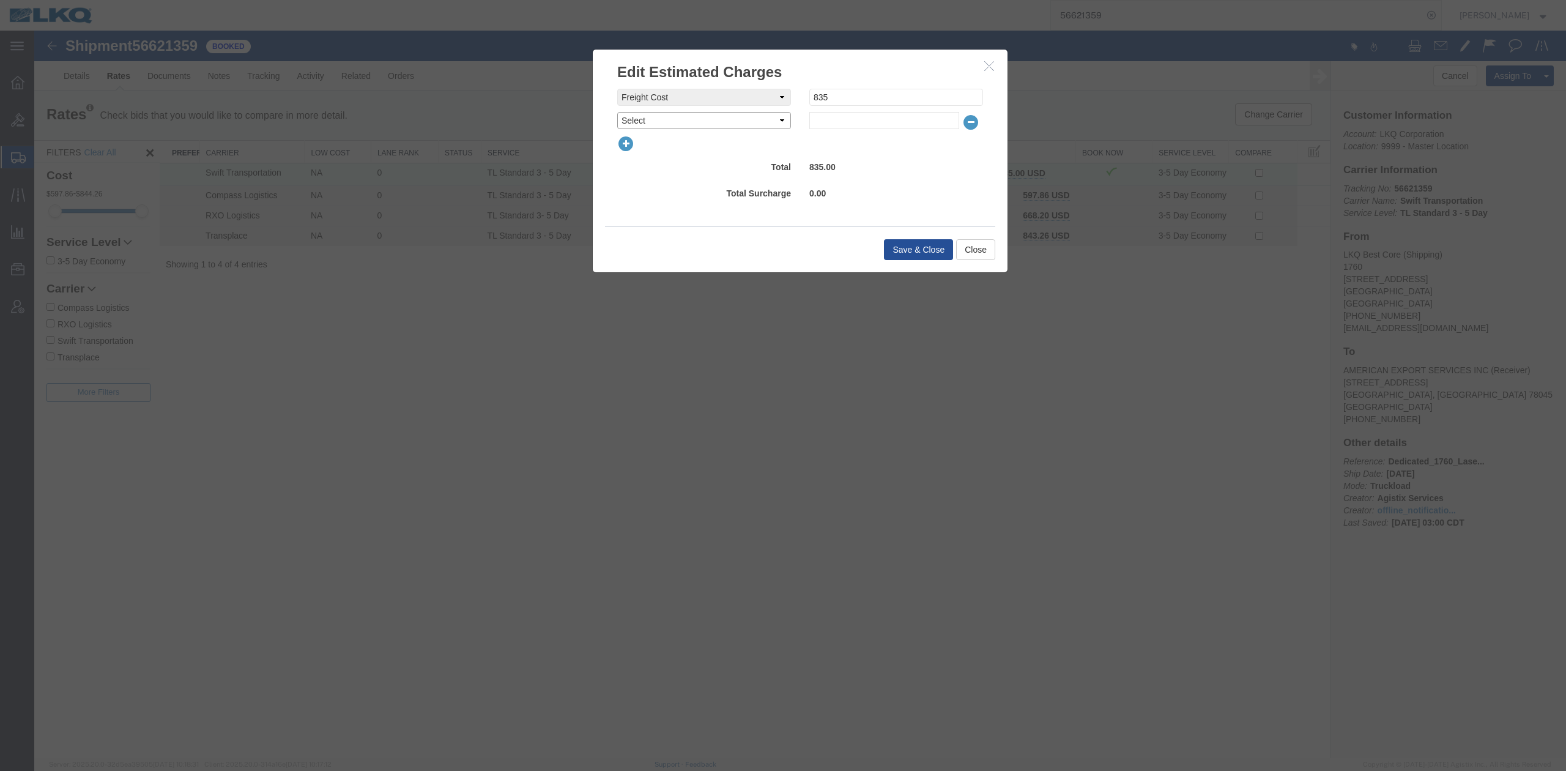
click at [642, 122] on select "Select AES Filing Accessorial Delivery Charge Additional Invoice Details Addres…" at bounding box center [704, 120] width 174 height 17
select select "FUEL_CHARGE"
click at [617, 112] on select "Select AES Filing Accessorial Delivery Charge Additional Invoice Details Addres…" at bounding box center [704, 120] width 174 height 17
type input "139.95"
click at [905, 246] on button "Save & Close" at bounding box center [918, 249] width 69 height 21
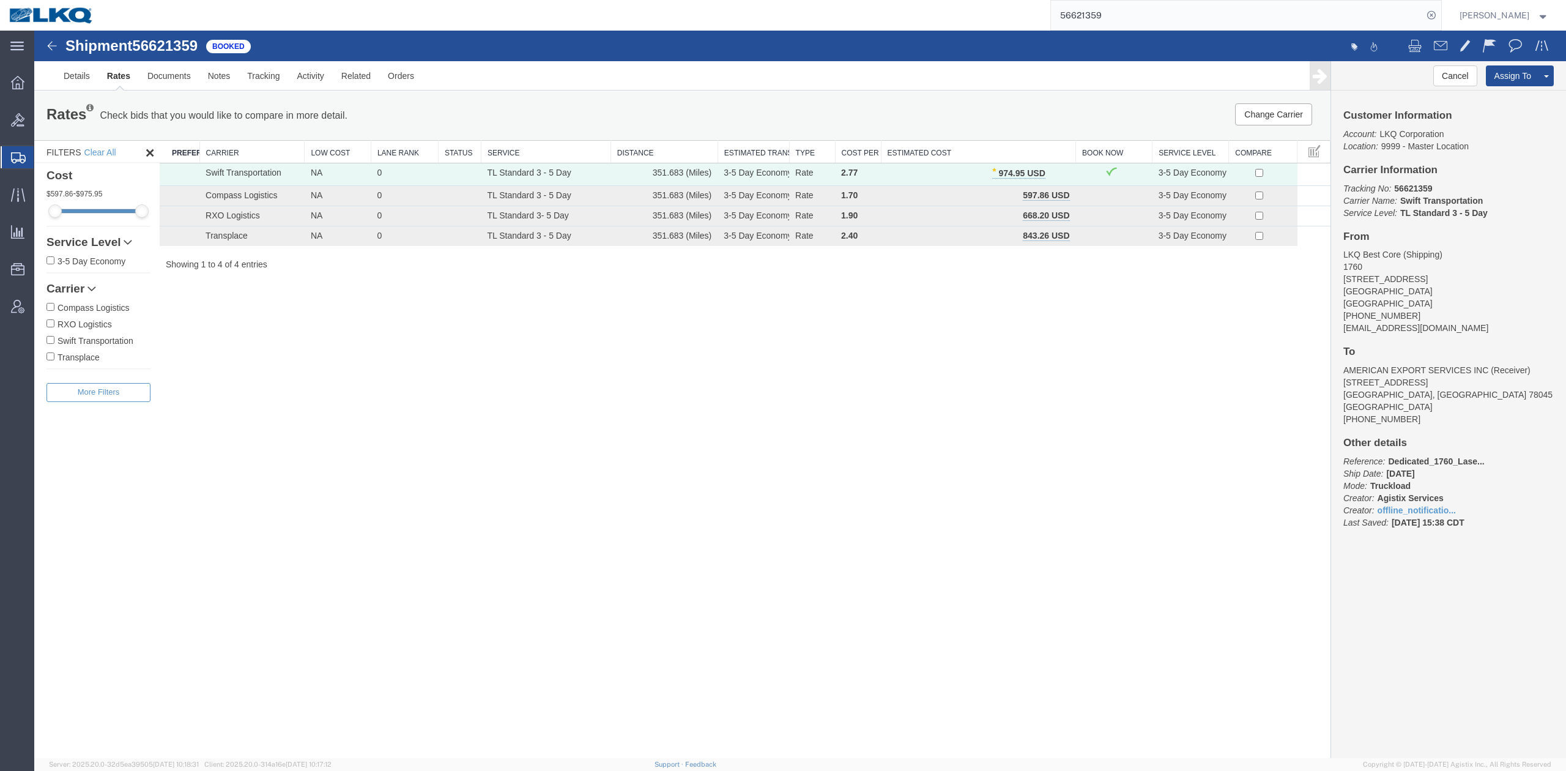
click at [1111, 13] on input "56621359" at bounding box center [1237, 15] width 372 height 29
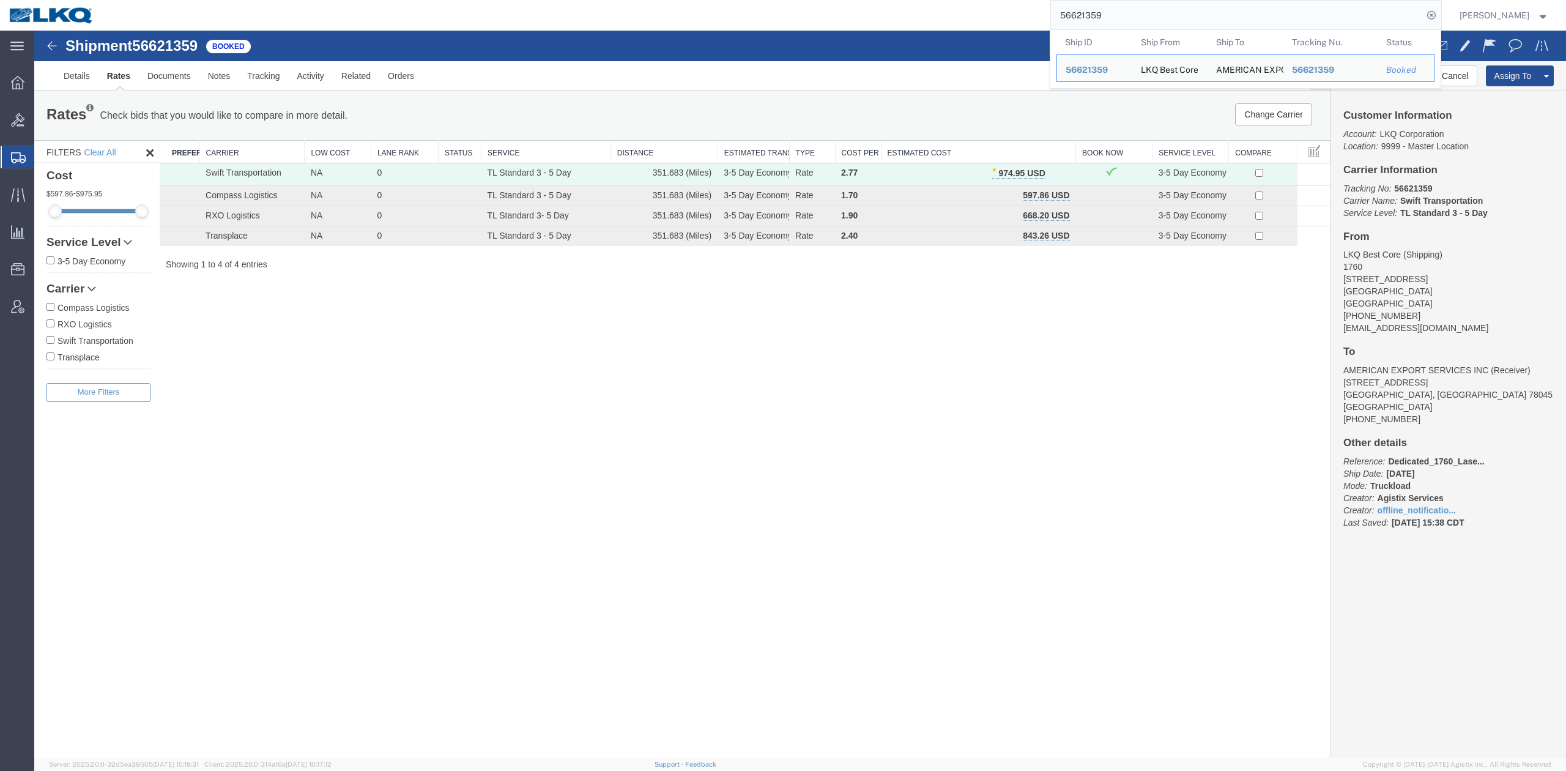
paste input "82"
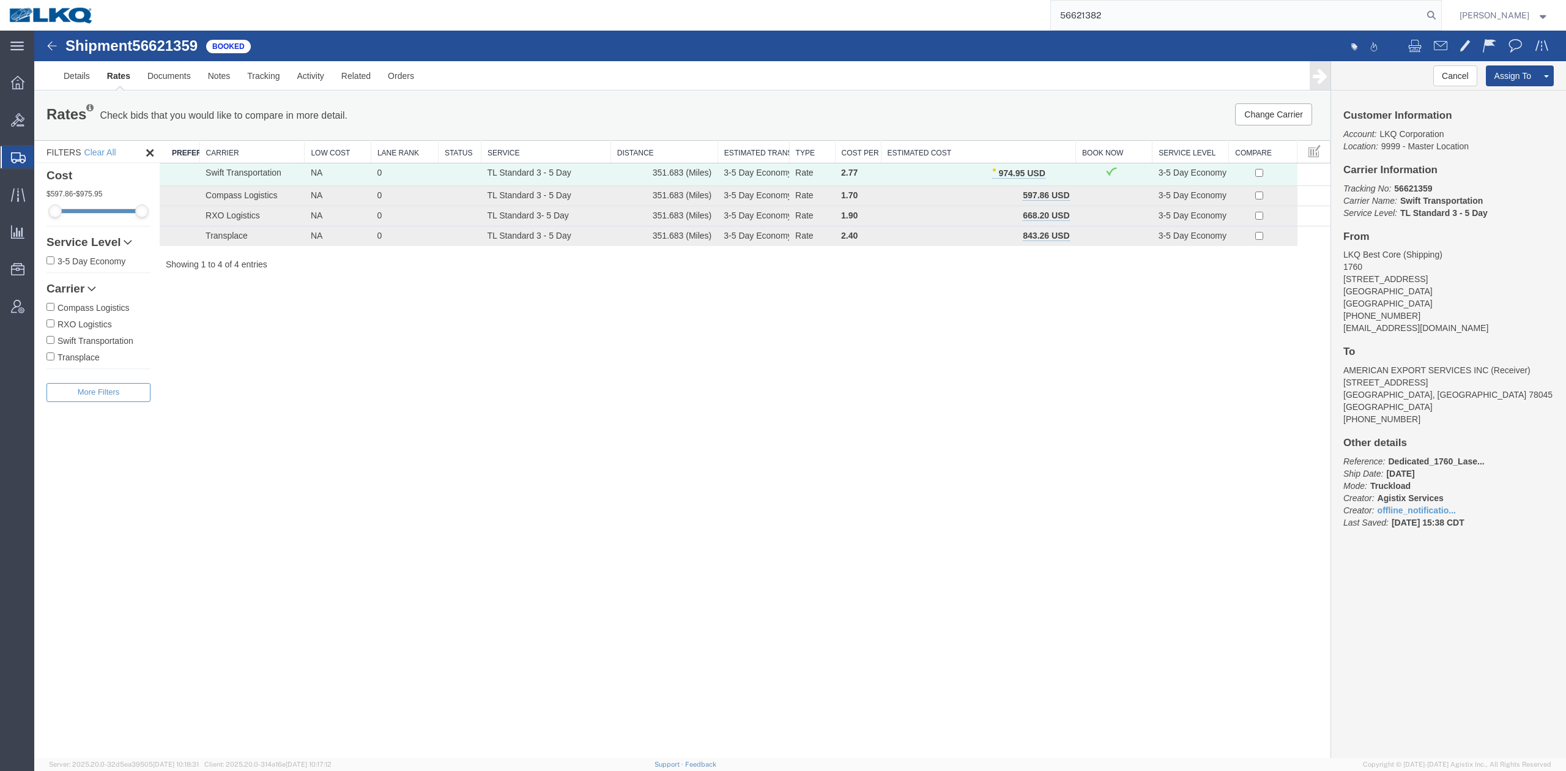
type input "56621382"
click at [1440, 17] on icon at bounding box center [1430, 15] width 17 height 17
click at [1440, 7] on icon at bounding box center [1431, 16] width 20 height 20
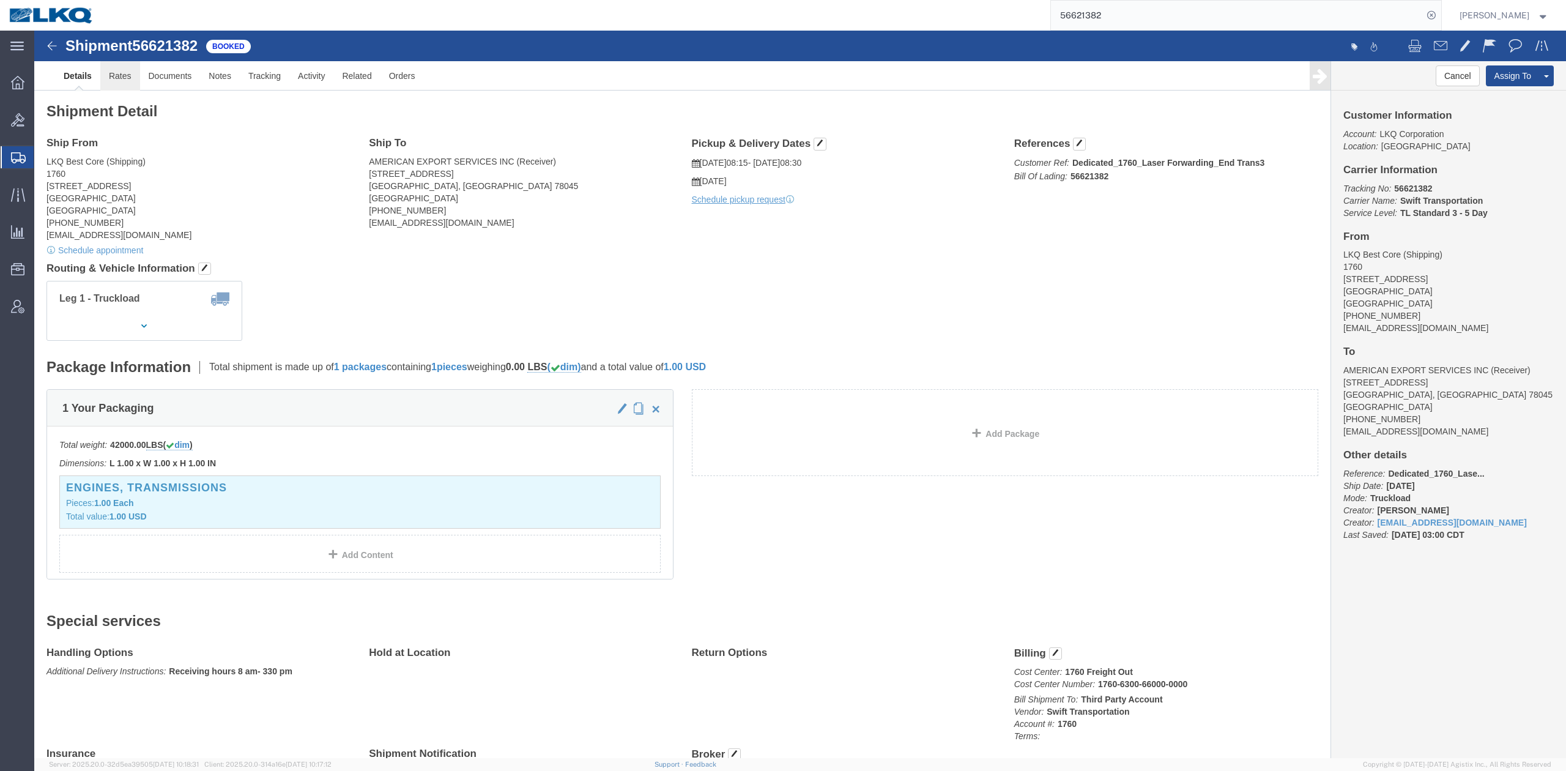
click link "Rates"
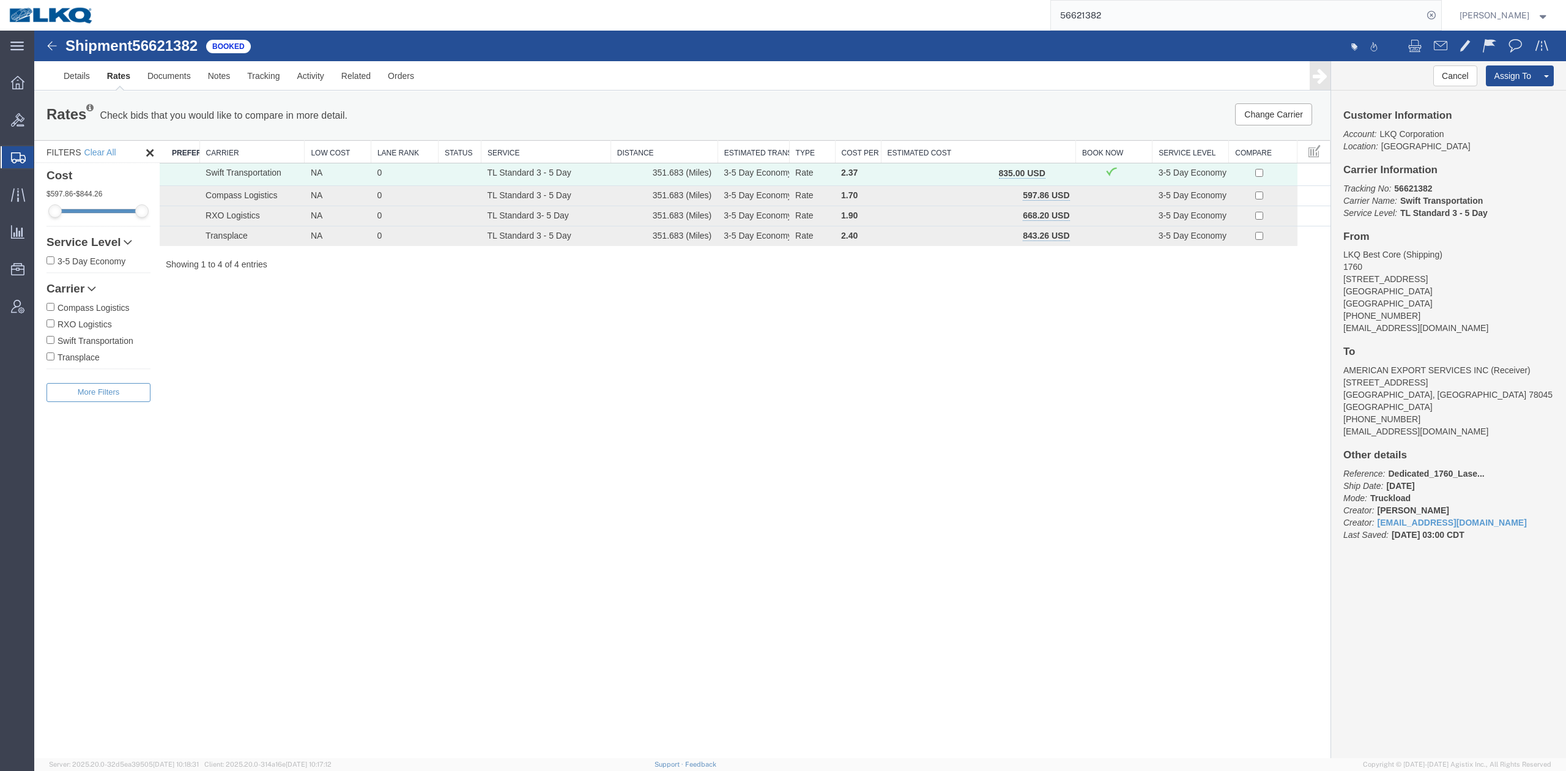
drag, startPoint x: 1052, startPoint y: 169, endPoint x: 1094, endPoint y: 187, distance: 45.5
click at [1053, 169] on button "button" at bounding box center [1058, 174] width 17 height 16
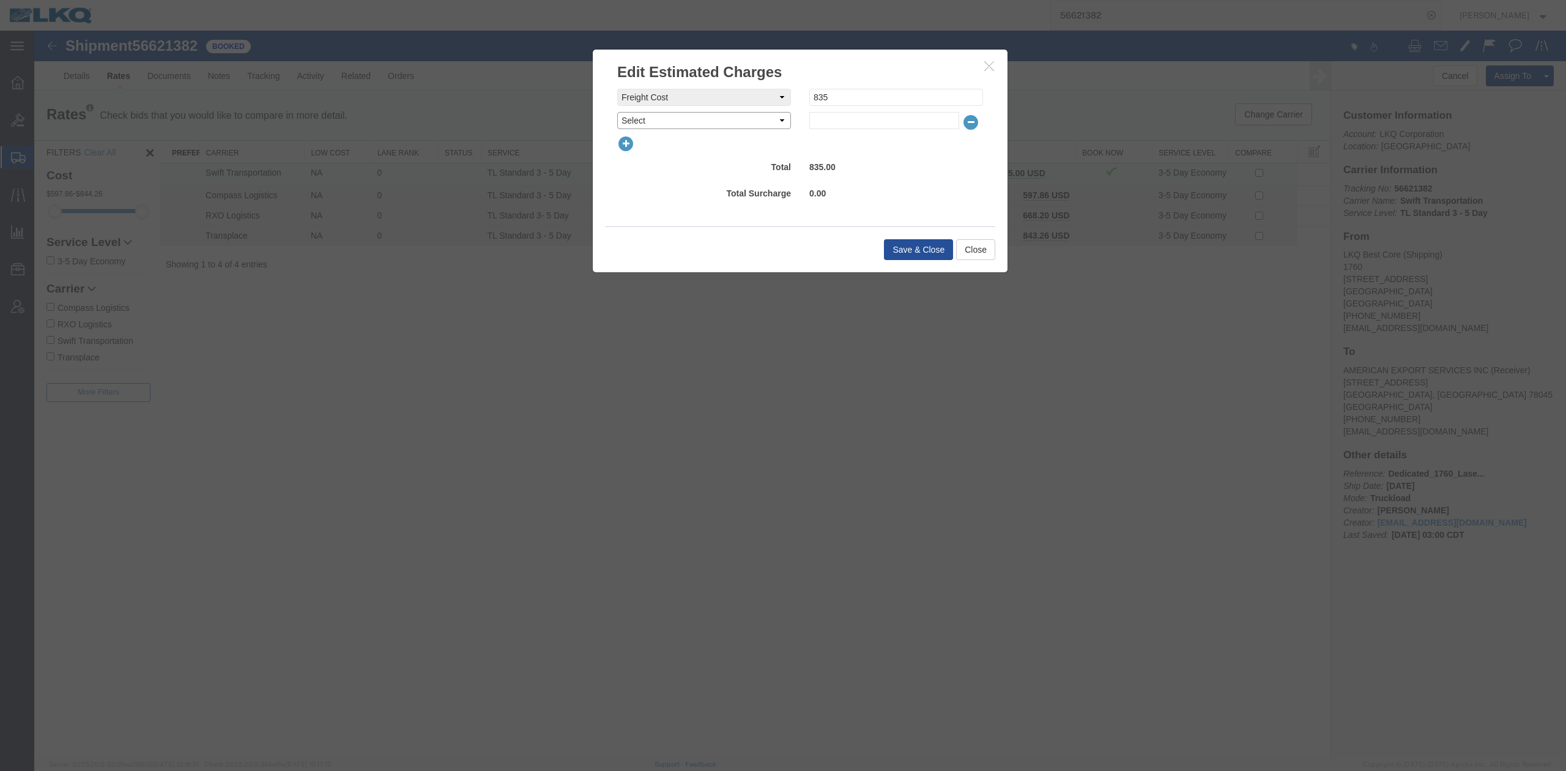
click at [676, 117] on select "Select AES Filing Accessorial Delivery Charge Additional Invoice Details Addres…" at bounding box center [704, 120] width 174 height 17
select select "FUEL_CHARGE"
click at [617, 112] on select "Select AES Filing Accessorial Delivery Charge Additional Invoice Details Addres…" at bounding box center [704, 120] width 174 height 17
type input "139.95"
click at [898, 235] on div "Save & Close Close" at bounding box center [800, 249] width 390 height 46
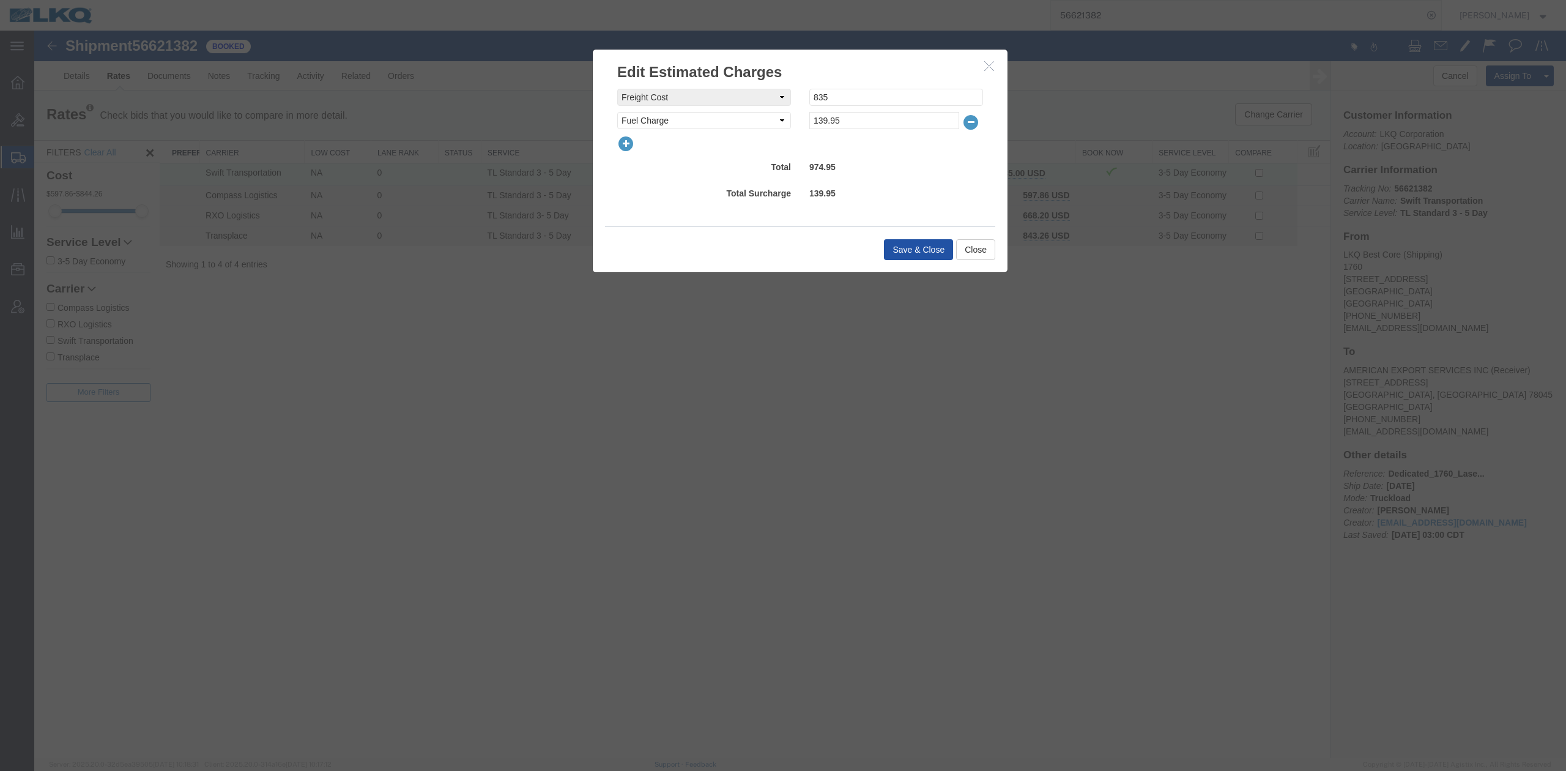
click at [911, 250] on button "Save & Close" at bounding box center [918, 249] width 69 height 21
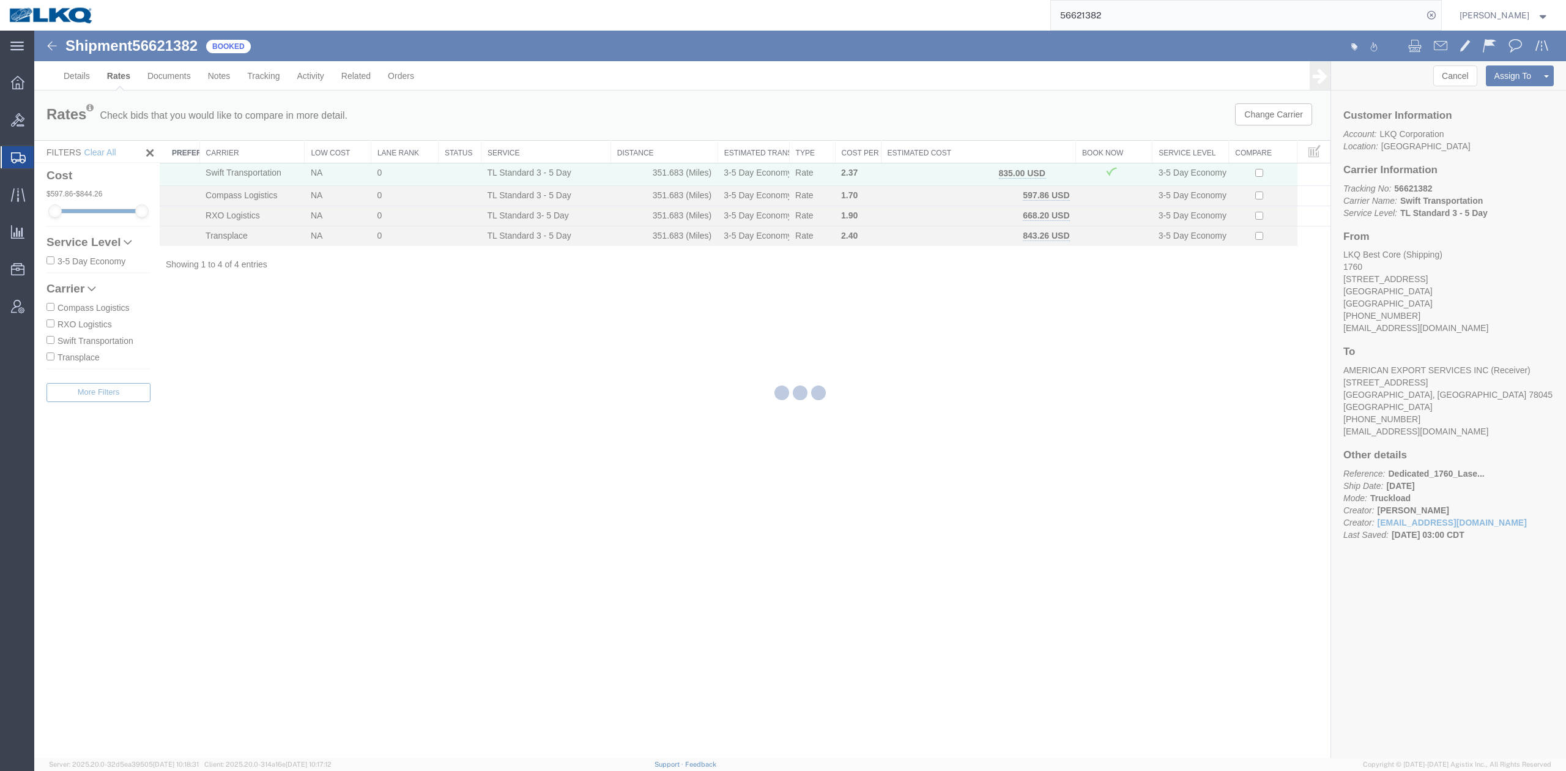
click at [1089, 13] on input "56621382" at bounding box center [1237, 15] width 372 height 29
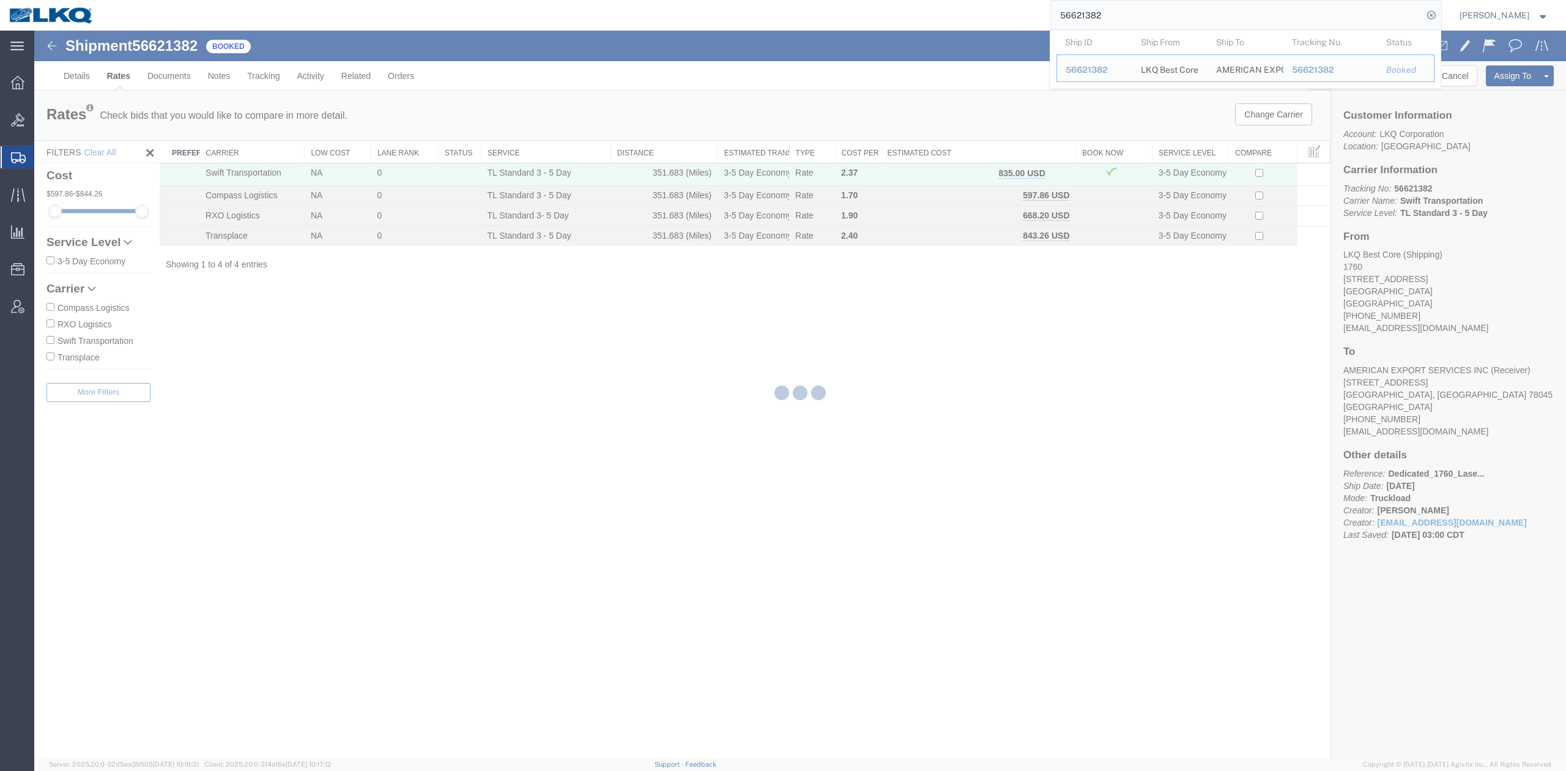
paste input "994167"
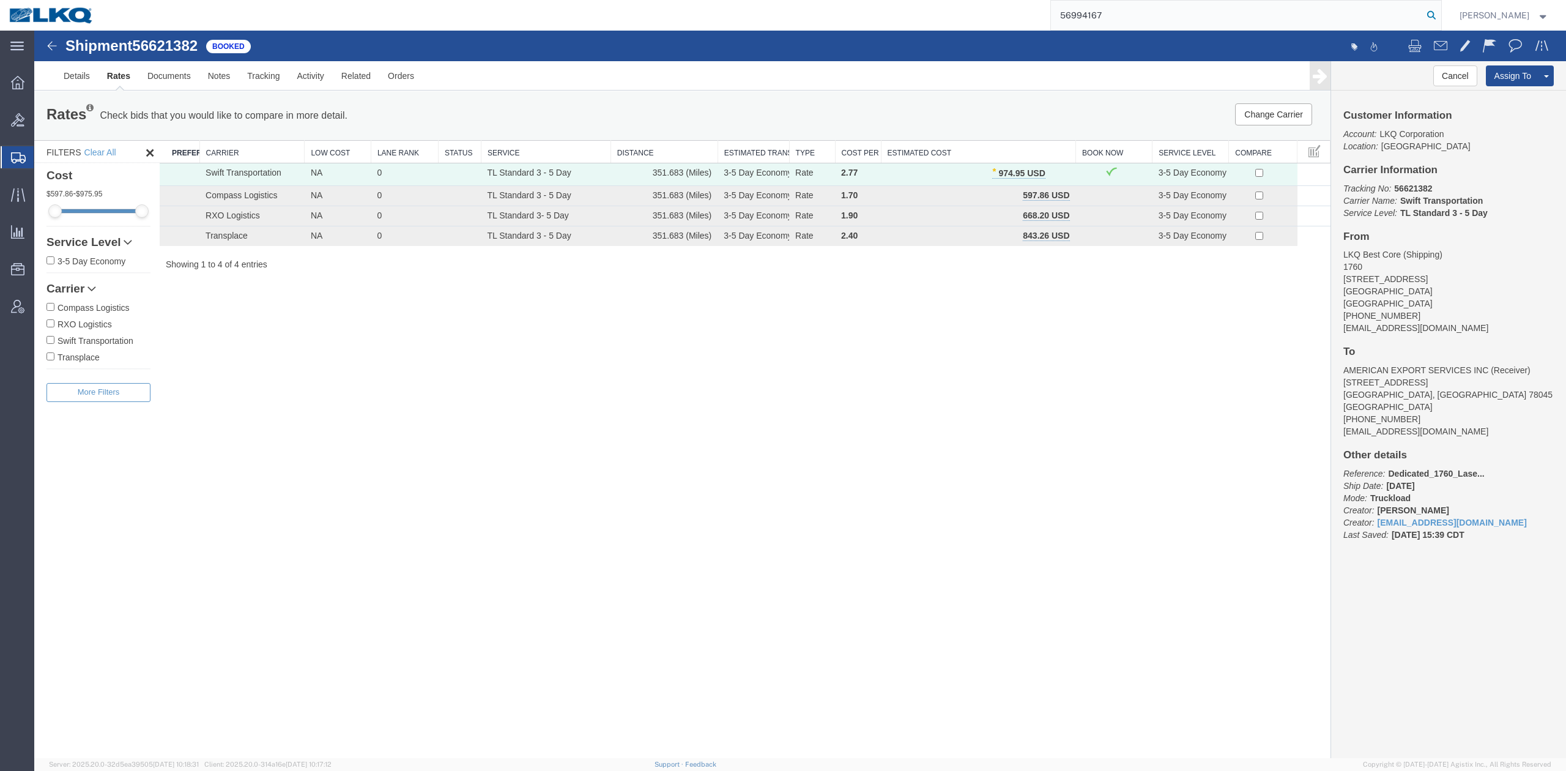
type input "56994167"
click at [1440, 18] on icon at bounding box center [1430, 15] width 17 height 17
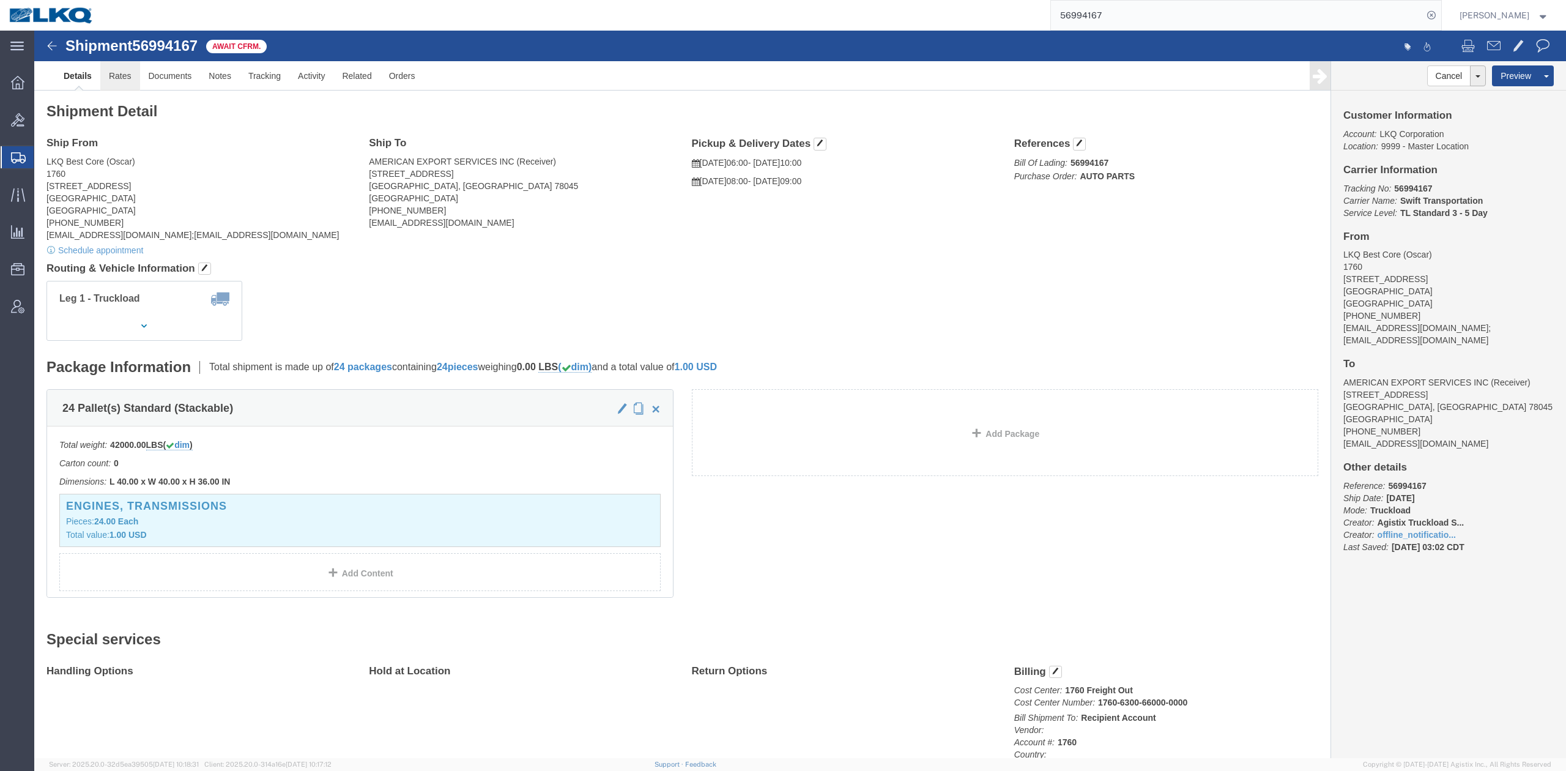
click link "Rates"
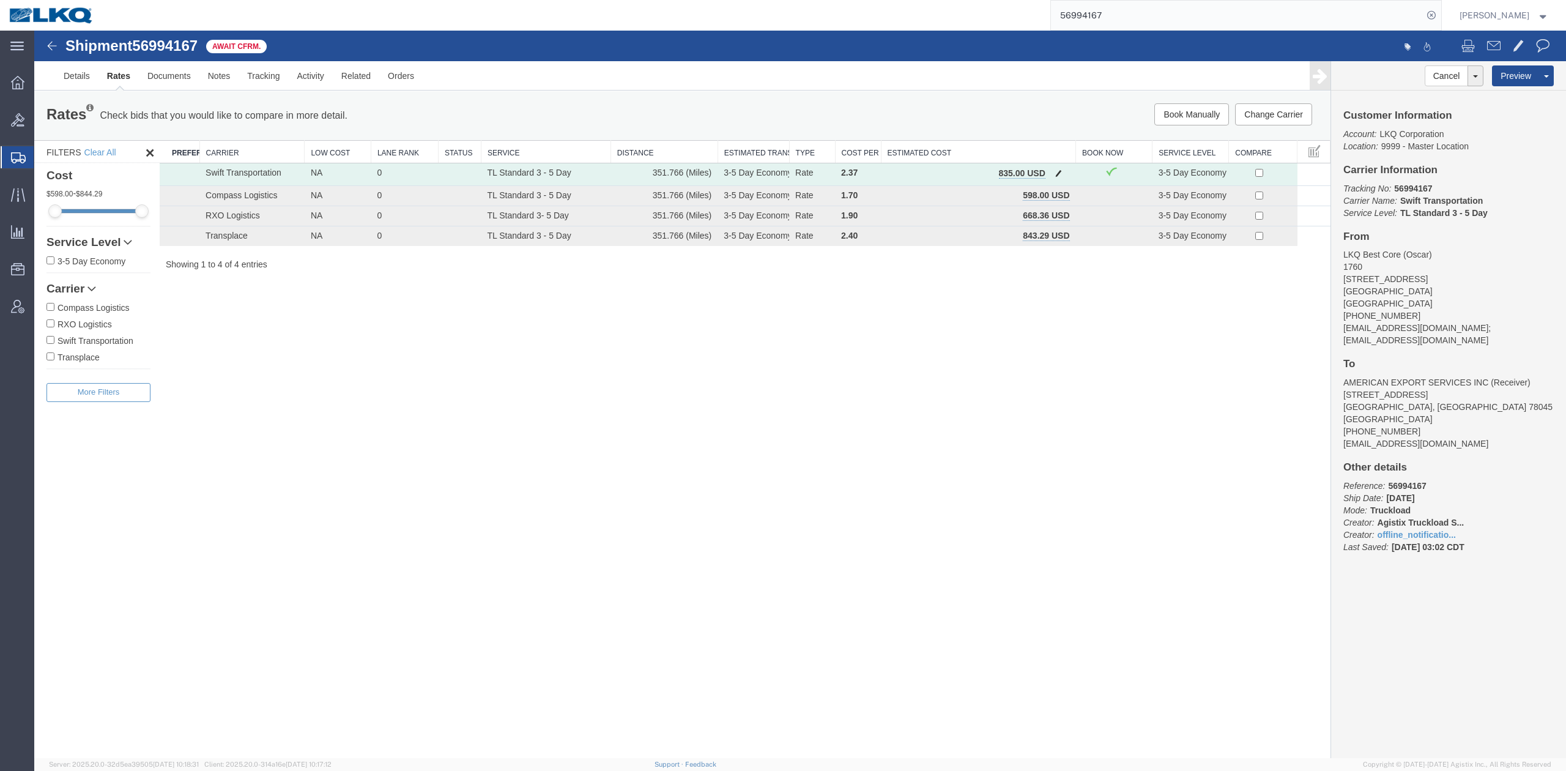
click at [1059, 167] on button "button" at bounding box center [1058, 174] width 17 height 16
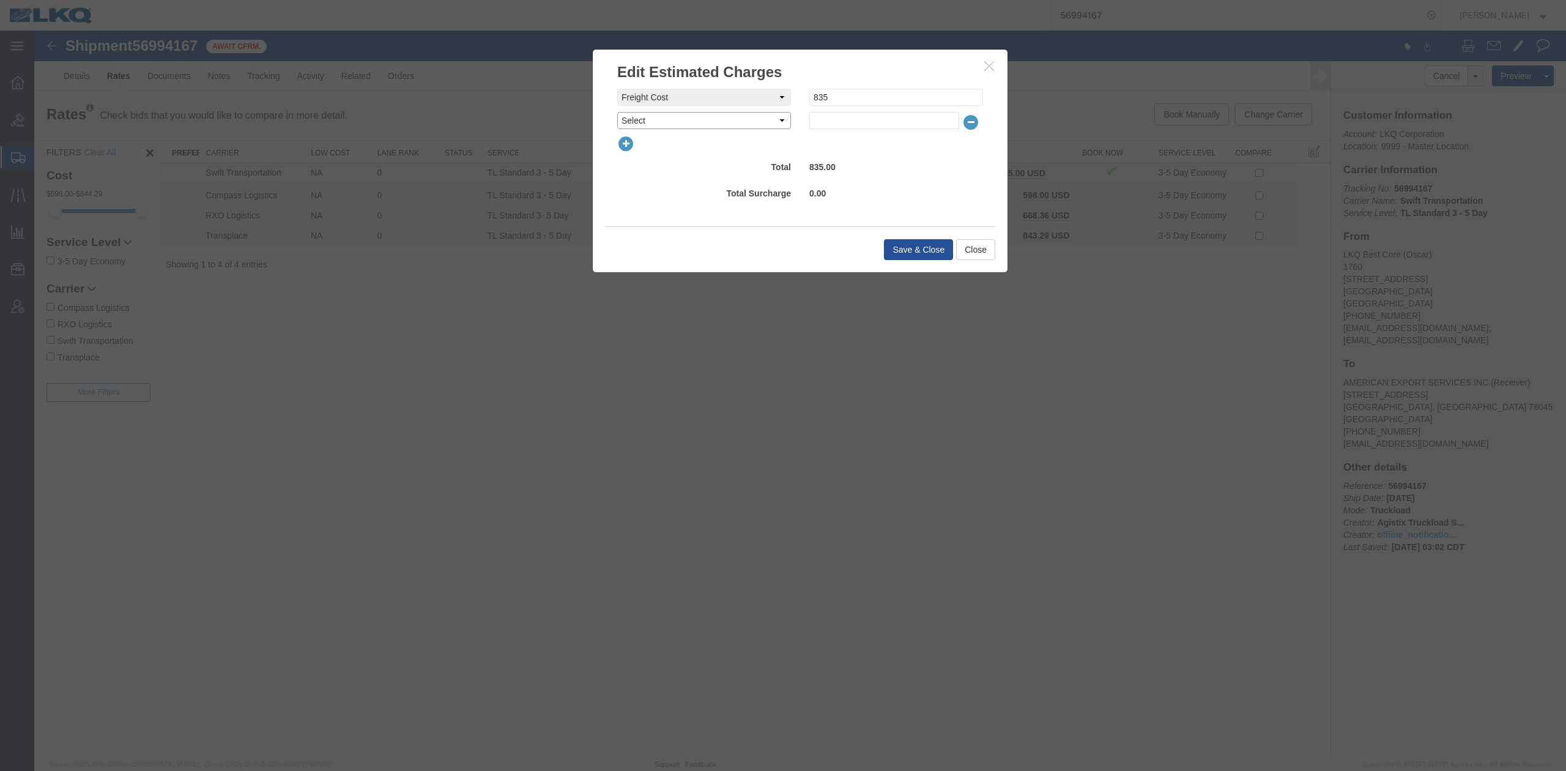
click at [698, 119] on select "Select AES Filing Accessorial Delivery Charge Additional Invoice Details Addres…" at bounding box center [704, 120] width 174 height 17
select select "FUEL_CHARGE"
click at [617, 112] on select "Select AES Filing Accessorial Delivery Charge Additional Invoice Details Addres…" at bounding box center [704, 120] width 174 height 17
type input "139.95"
drag, startPoint x: 901, startPoint y: 235, endPoint x: 901, endPoint y: 245, distance: 9.8
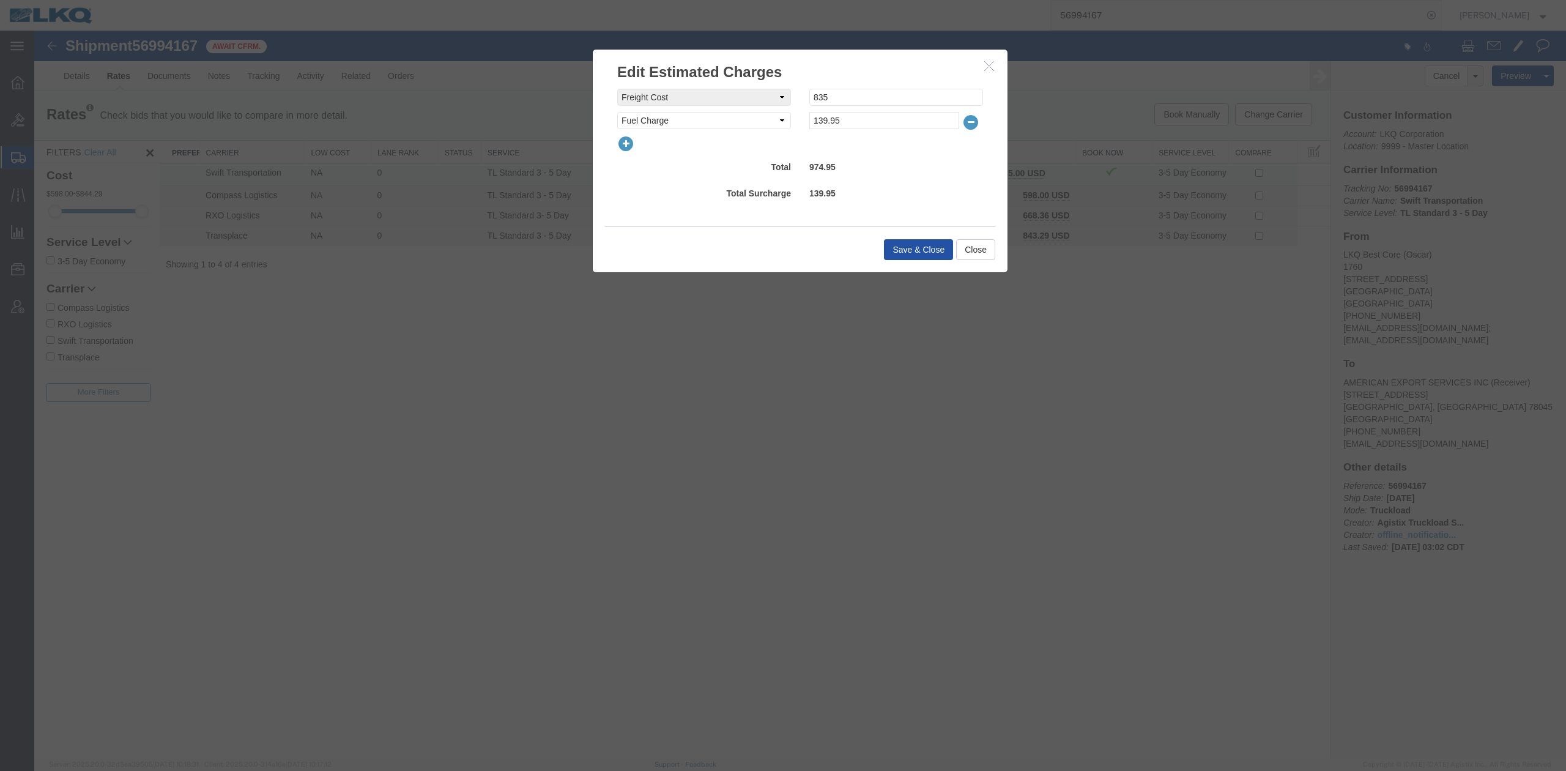
click at [901, 237] on div "Save & Close Close" at bounding box center [800, 249] width 390 height 46
click at [901, 245] on button "Save & Close" at bounding box center [918, 249] width 69 height 21
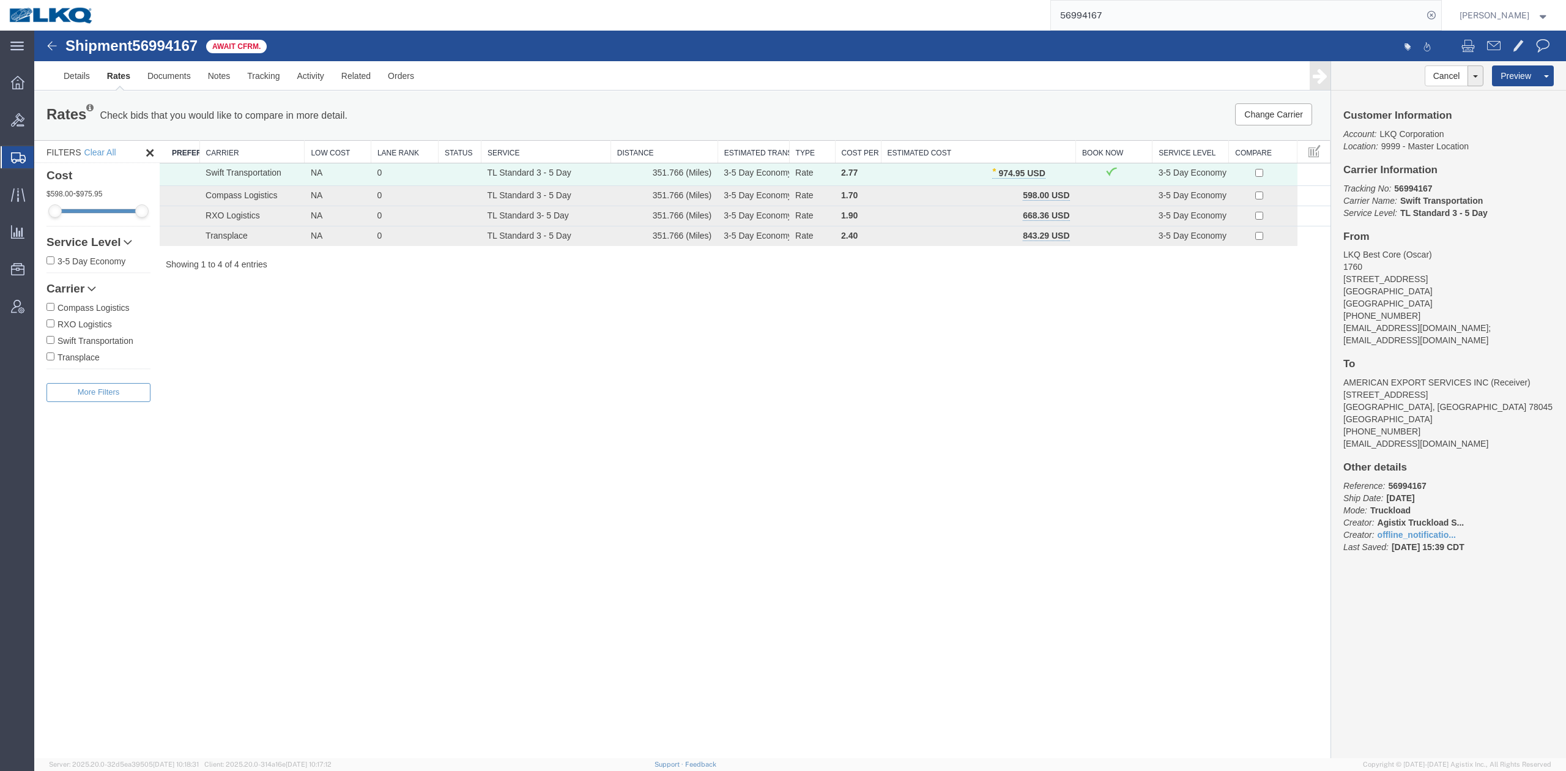
click at [1137, 18] on input "56994167" at bounding box center [1237, 15] width 372 height 29
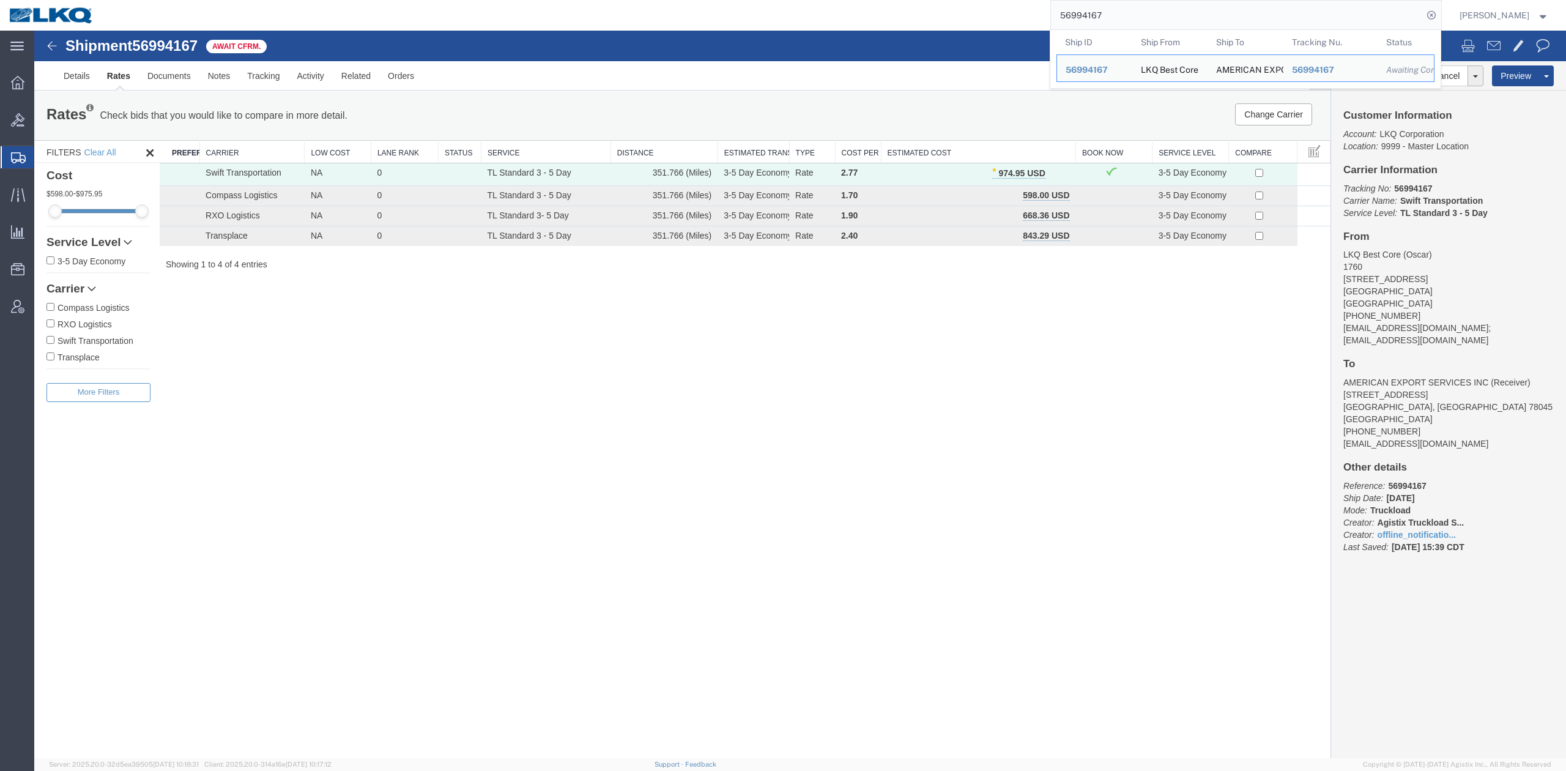
click at [1137, 18] on input "56994167" at bounding box center [1237, 15] width 372 height 29
paste input "82762"
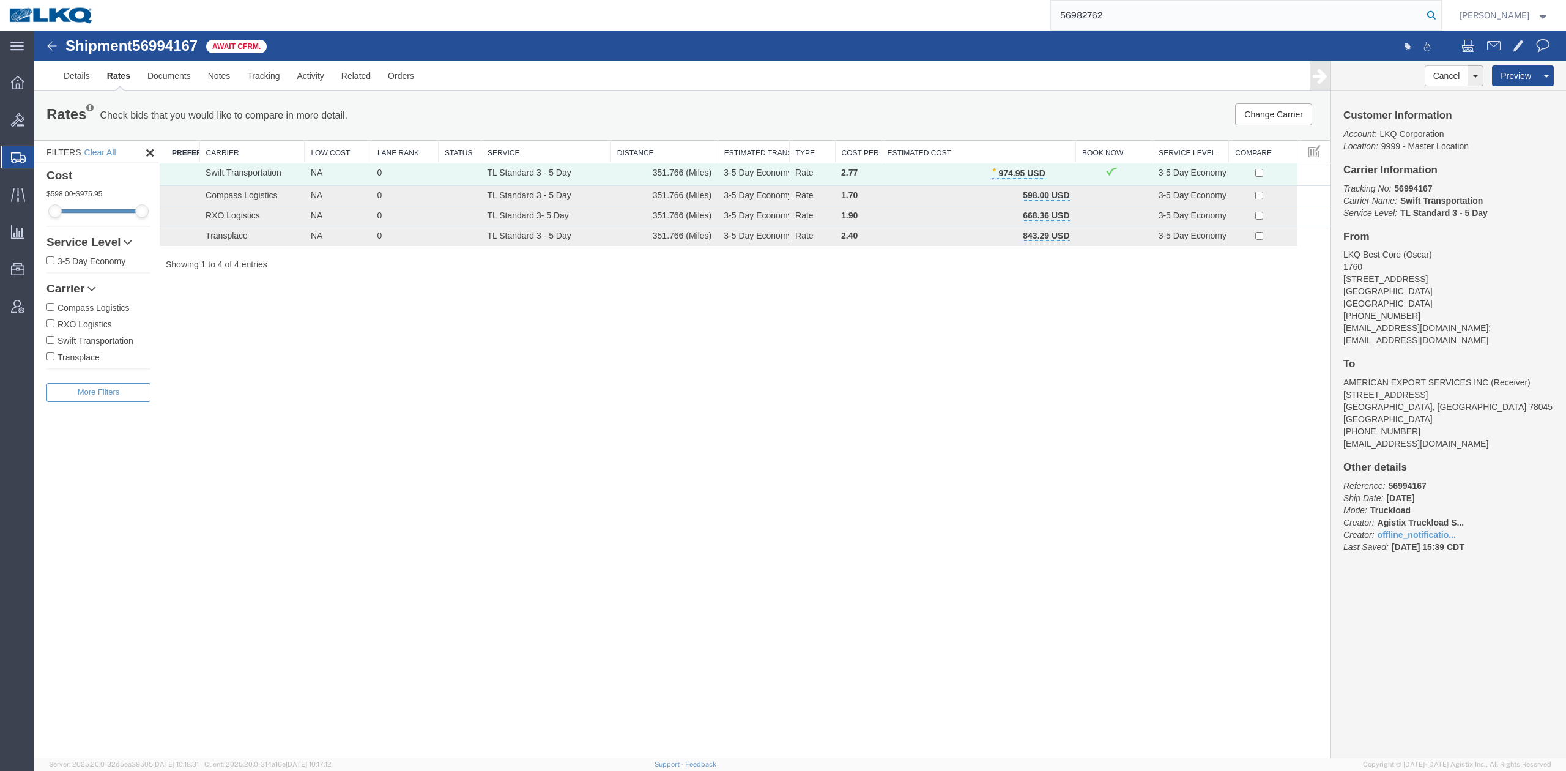
type input "56982762"
click at [1440, 13] on icon at bounding box center [1430, 15] width 17 height 17
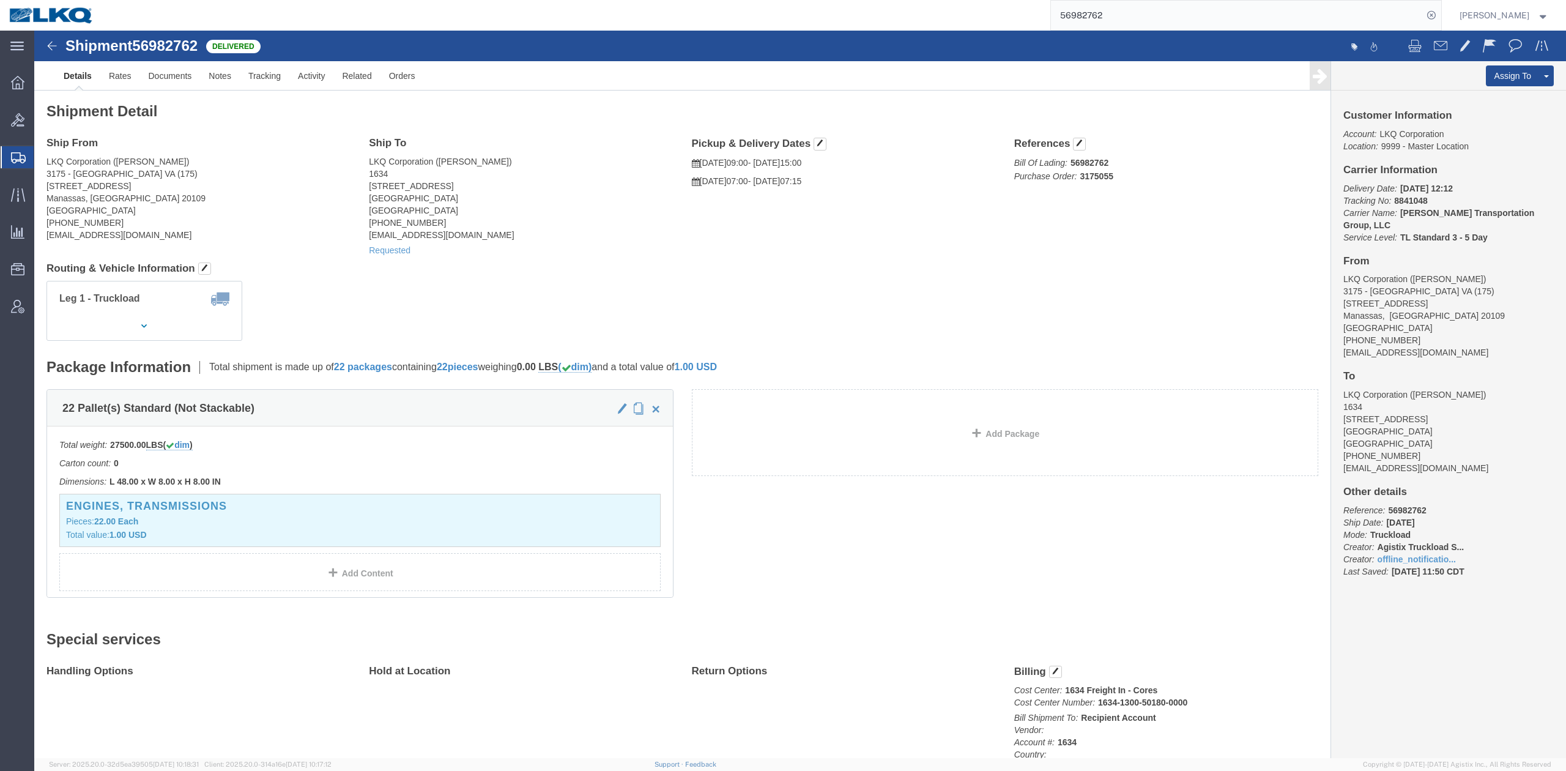
click address "LKQ Corporation (Jason Voyles) 1634 6320 Boat Rock Blvd SW Atlanta, GA 30336 Un…"
click div "Leg 1 - Truckload Vehicle 1: Standard Dry Van (53 Feet) Number of trucks: 1"
click at [0, 0] on span "Location Appointment" at bounding box center [0, 0] width 0 height 0
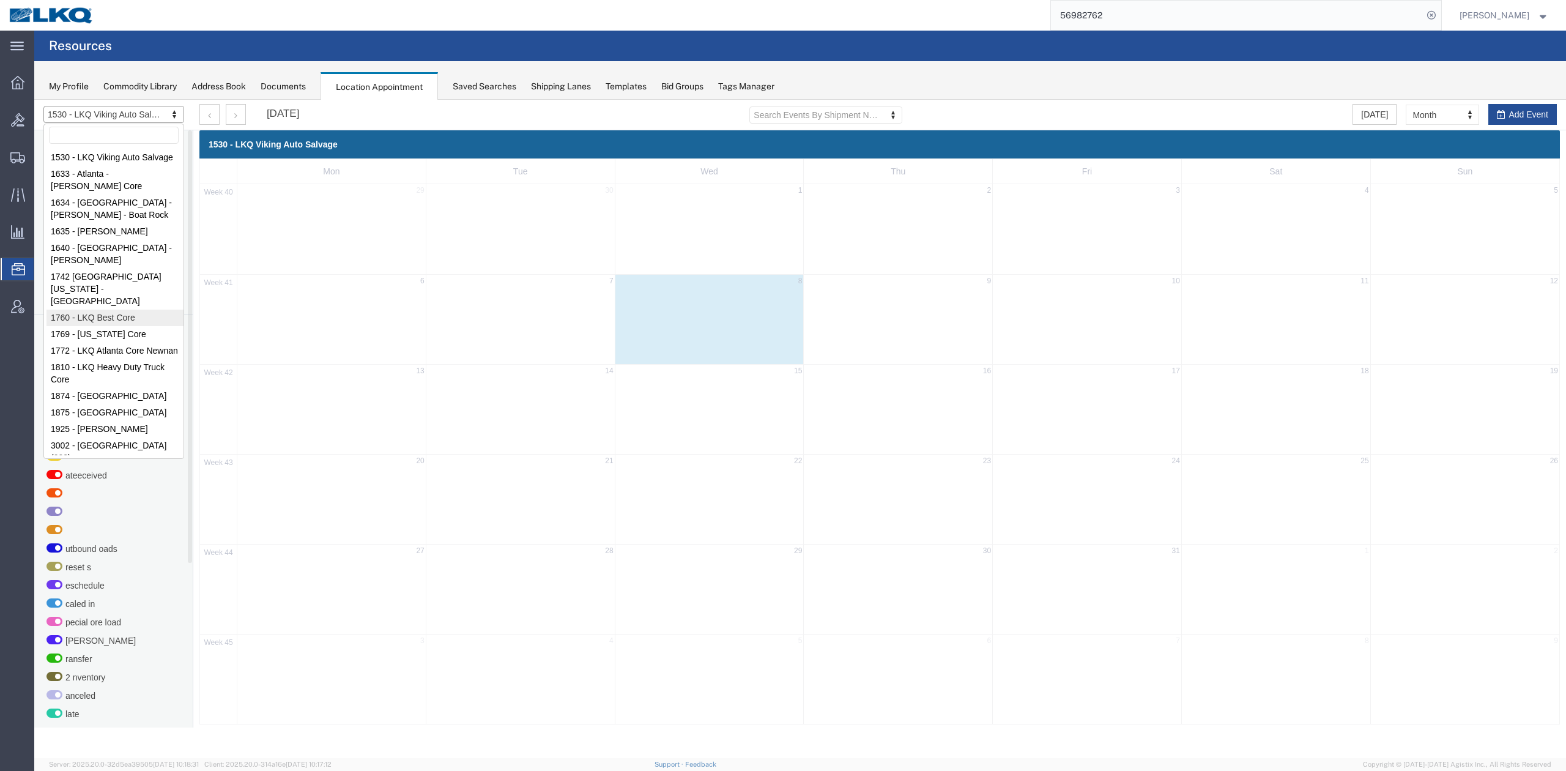
select select "27634"
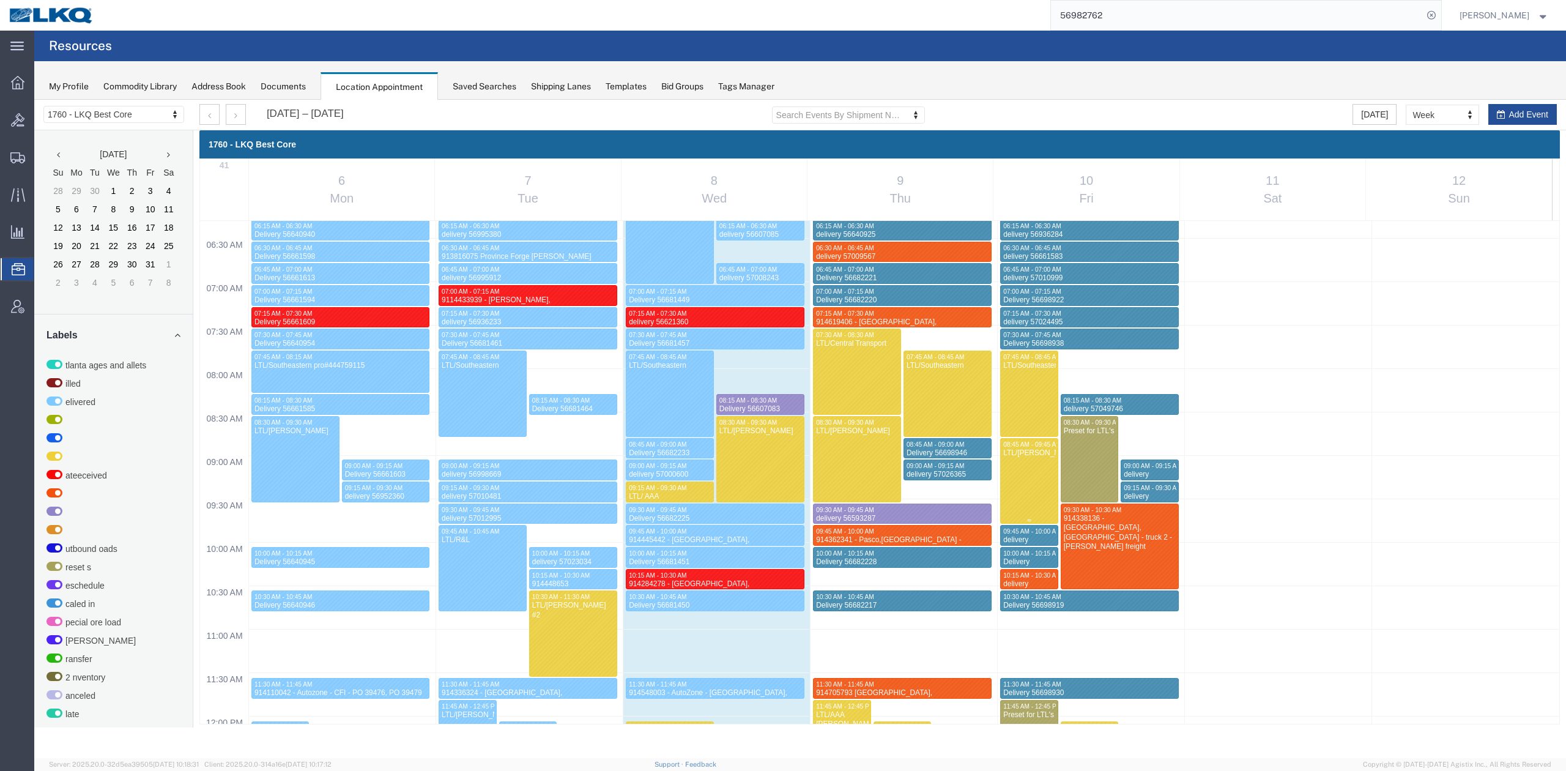
scroll to position [524, 0]
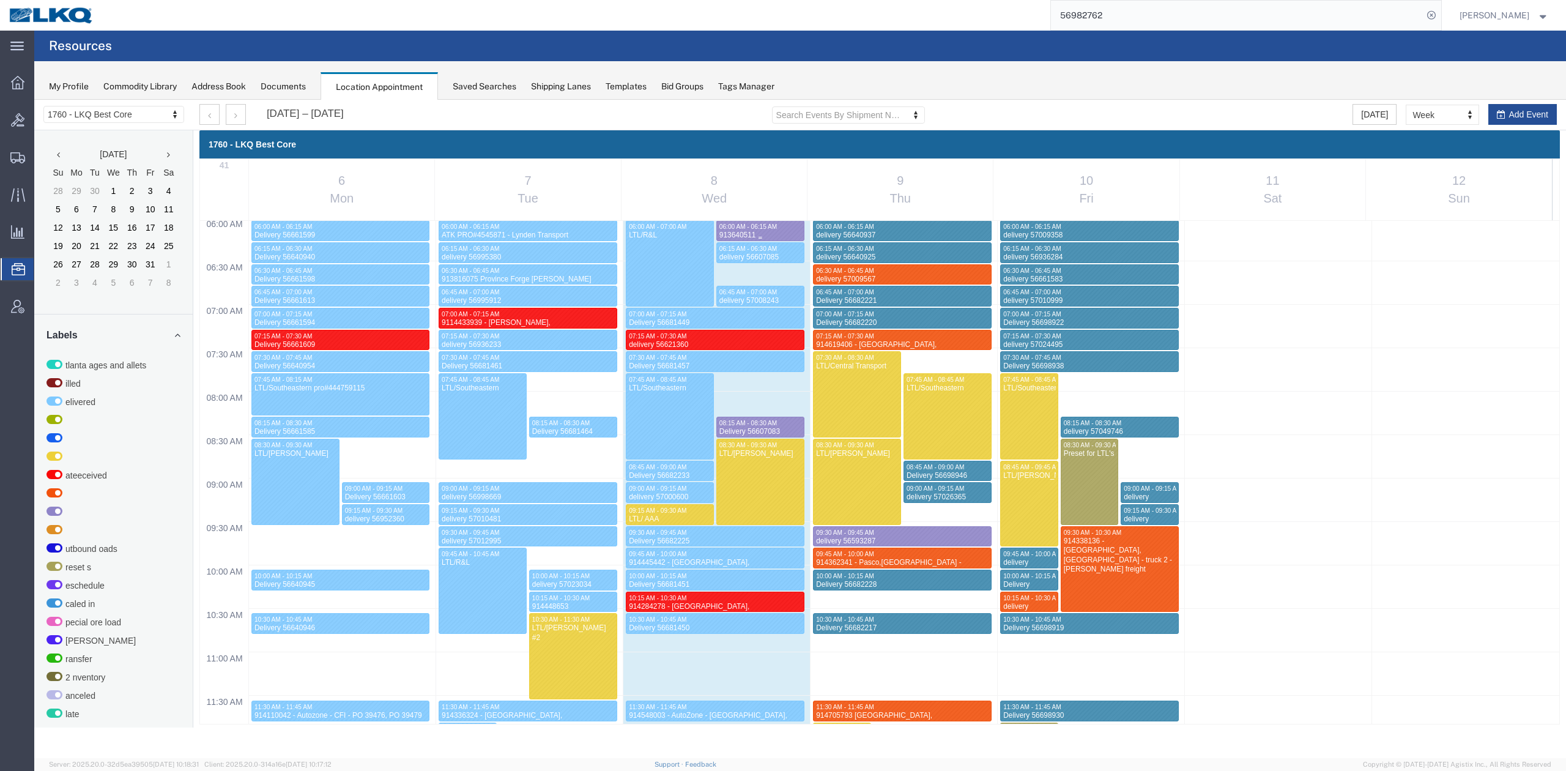
click at [728, 231] on div "913640511" at bounding box center [760, 235] width 83 height 9
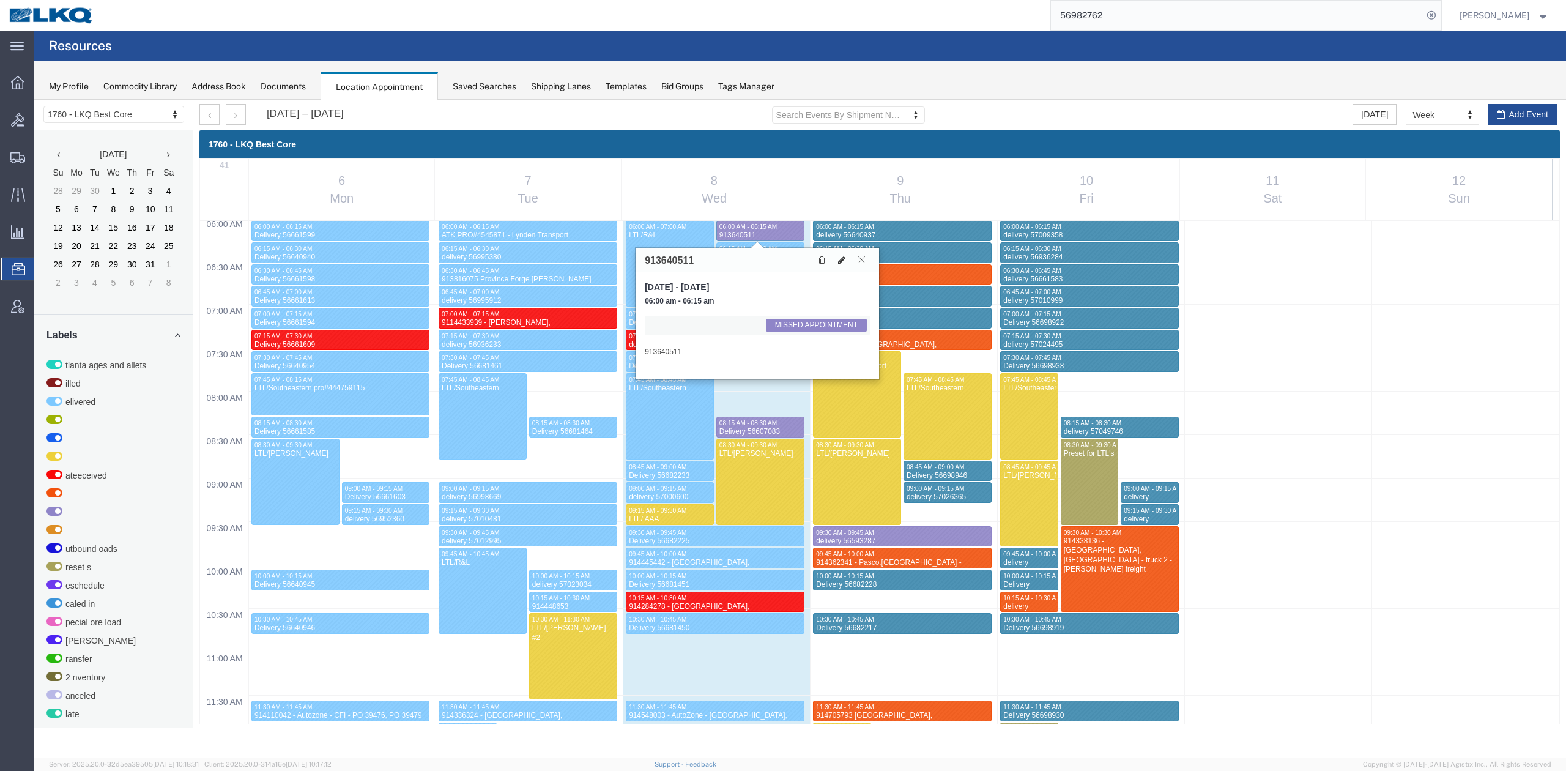
drag, startPoint x: 838, startPoint y: 264, endPoint x: 848, endPoint y: 265, distance: 9.9
click at [838, 263] on button at bounding box center [841, 259] width 17 height 13
select select "1"
select select "100"
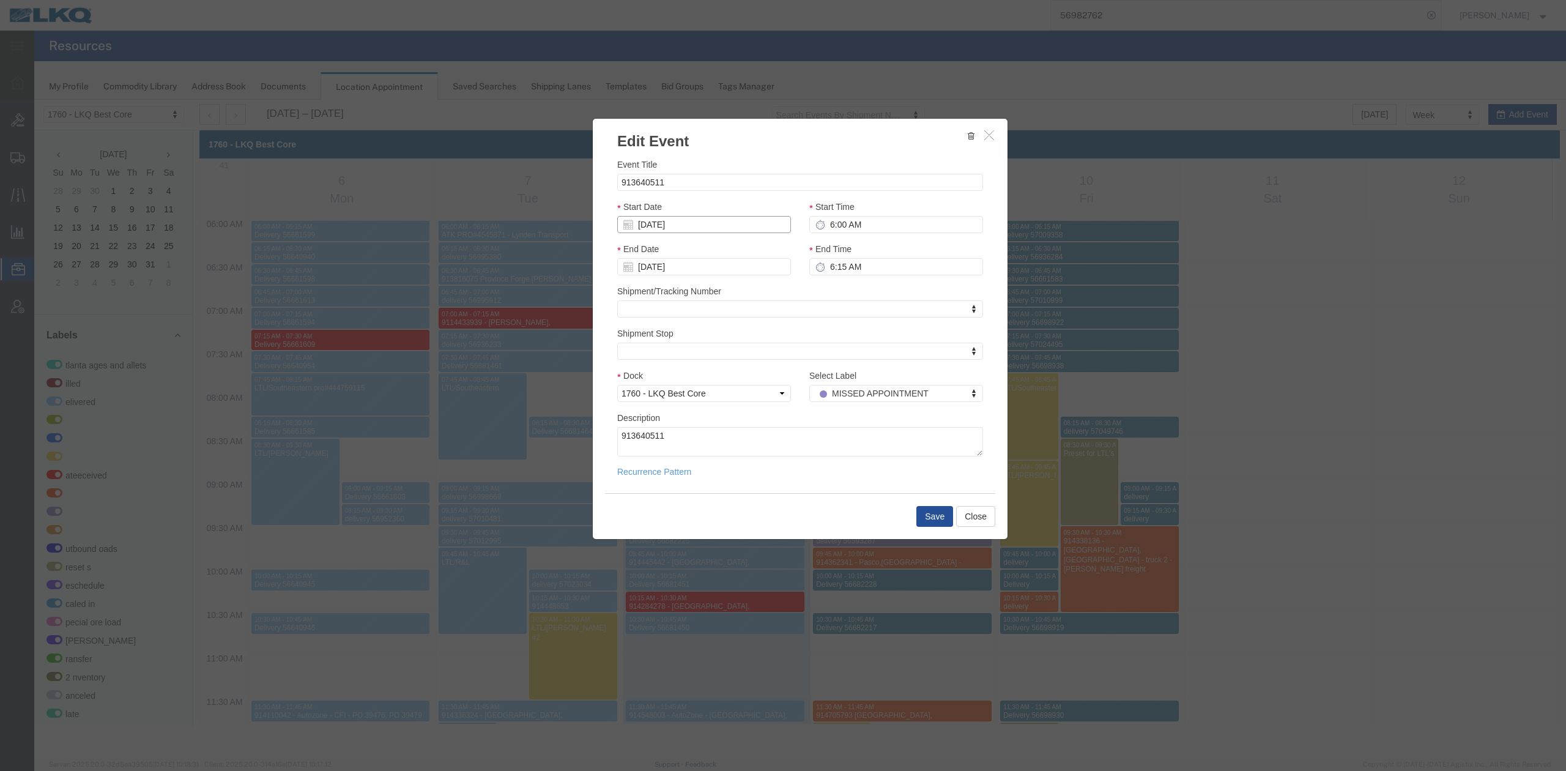
click at [722, 227] on input "[DATE]" at bounding box center [704, 224] width 174 height 17
click at [705, 295] on td "9" at bounding box center [699, 301] width 18 height 18
click at [857, 221] on input "6:00 AM" at bounding box center [896, 224] width 174 height 17
type input "8:15 AM"
click at [869, 262] on input "6:15 AM" at bounding box center [896, 266] width 174 height 17
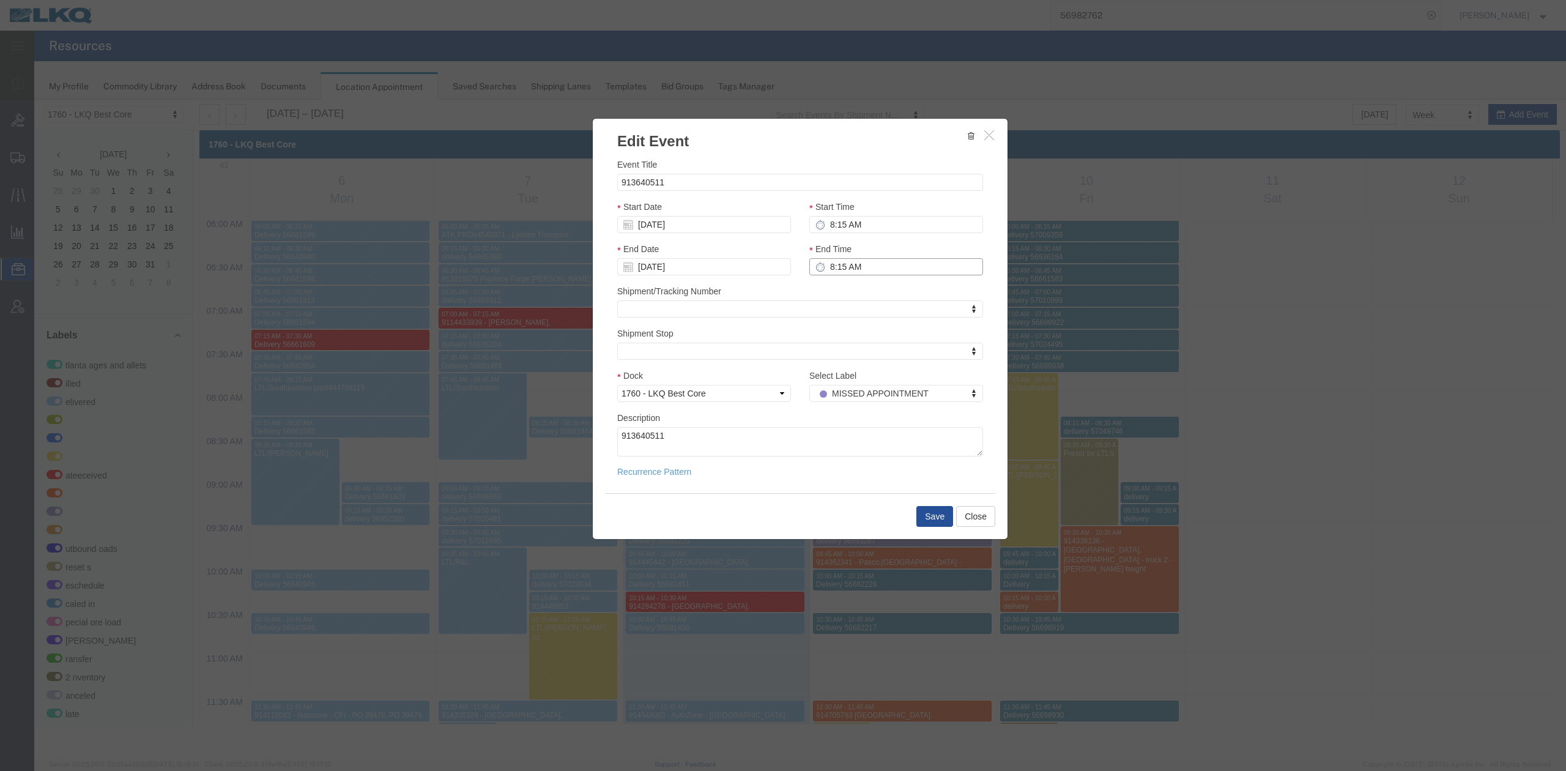
type input "8:30 AM"
drag, startPoint x: 928, startPoint y: 517, endPoint x: 1005, endPoint y: 214, distance: 313.0
click at [930, 517] on button "Save" at bounding box center [934, 516] width 37 height 21
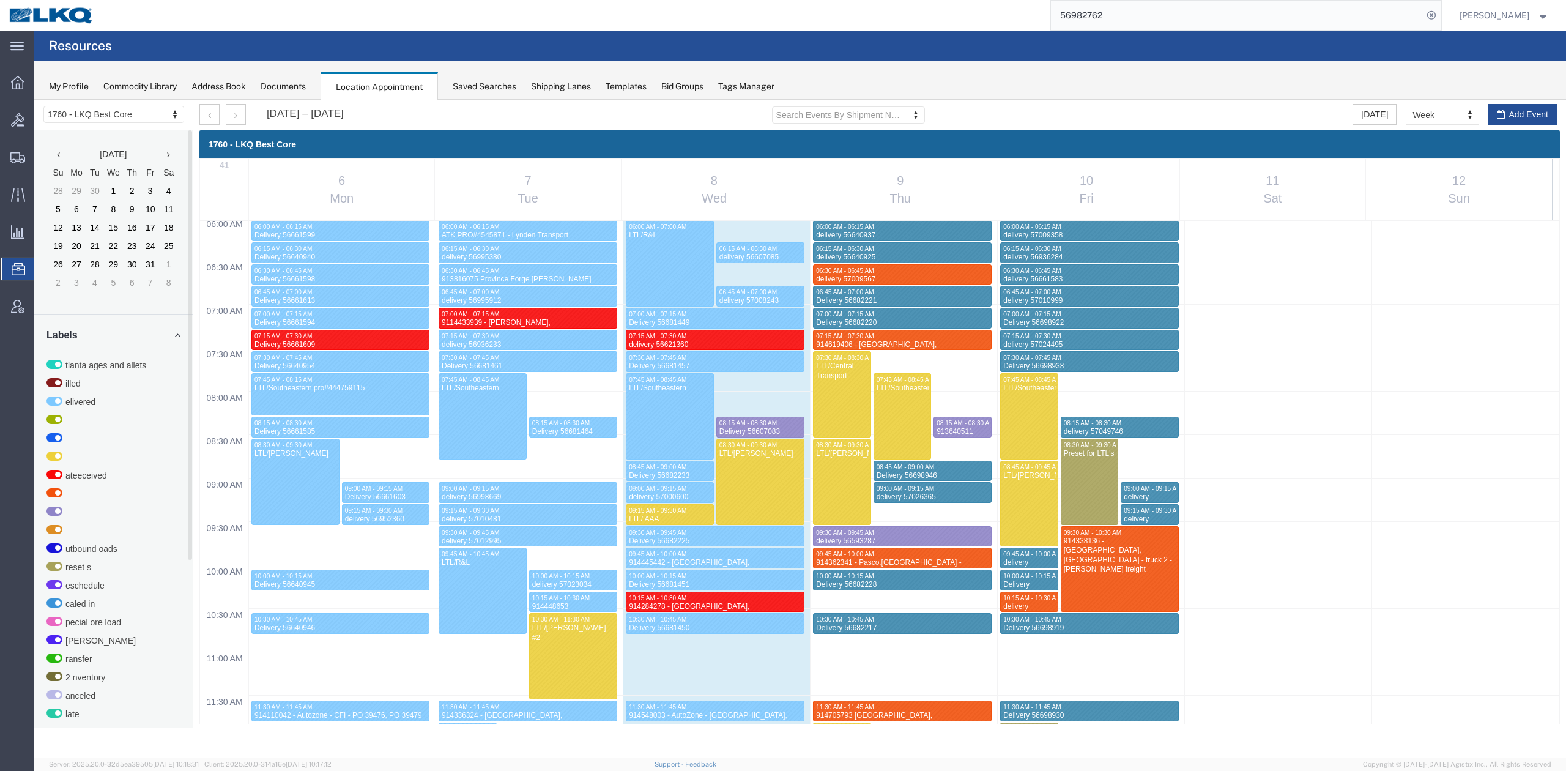
click at [1161, 28] on input "56982762" at bounding box center [1237, 15] width 372 height 29
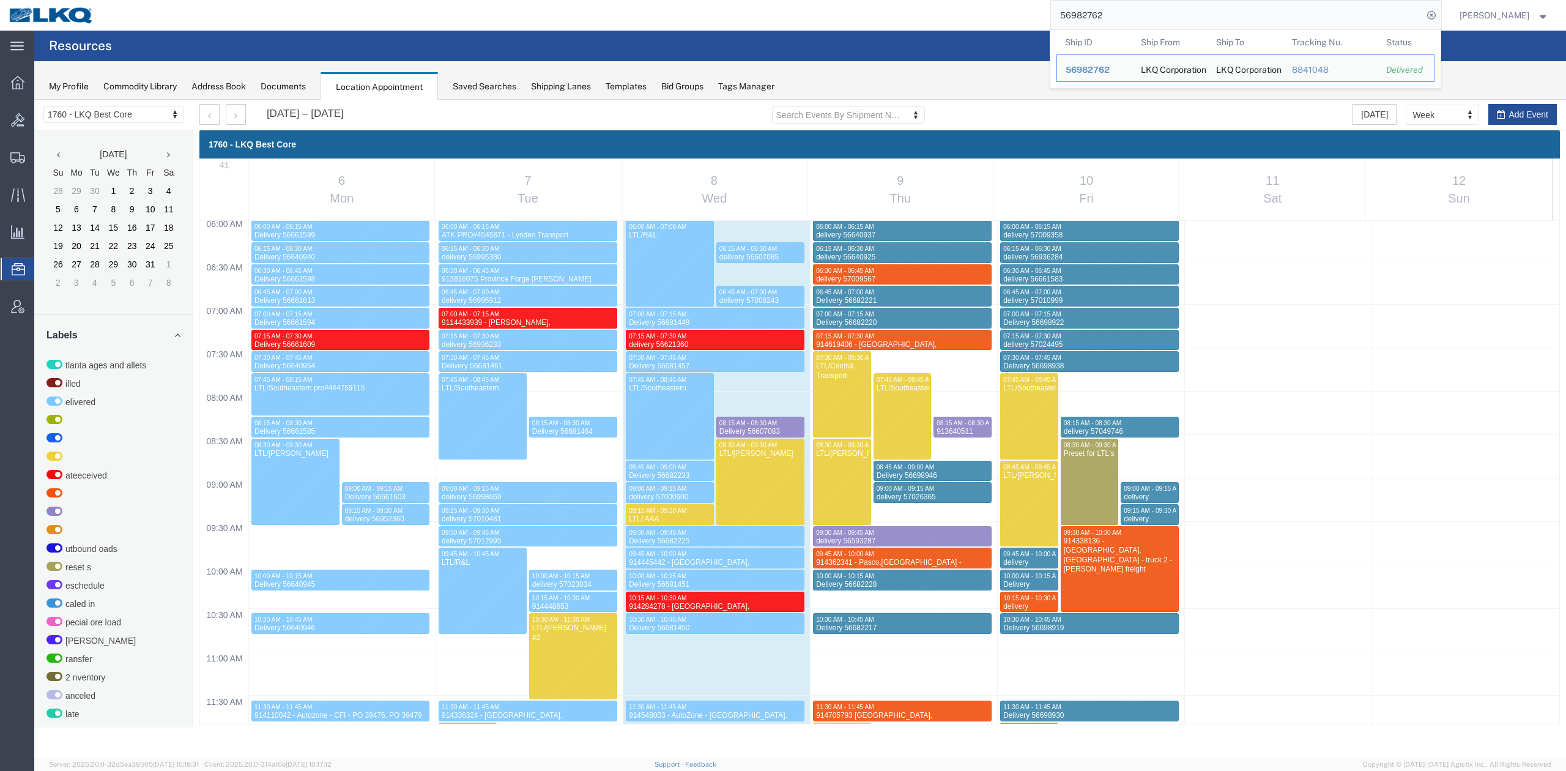
paste input "7051630"
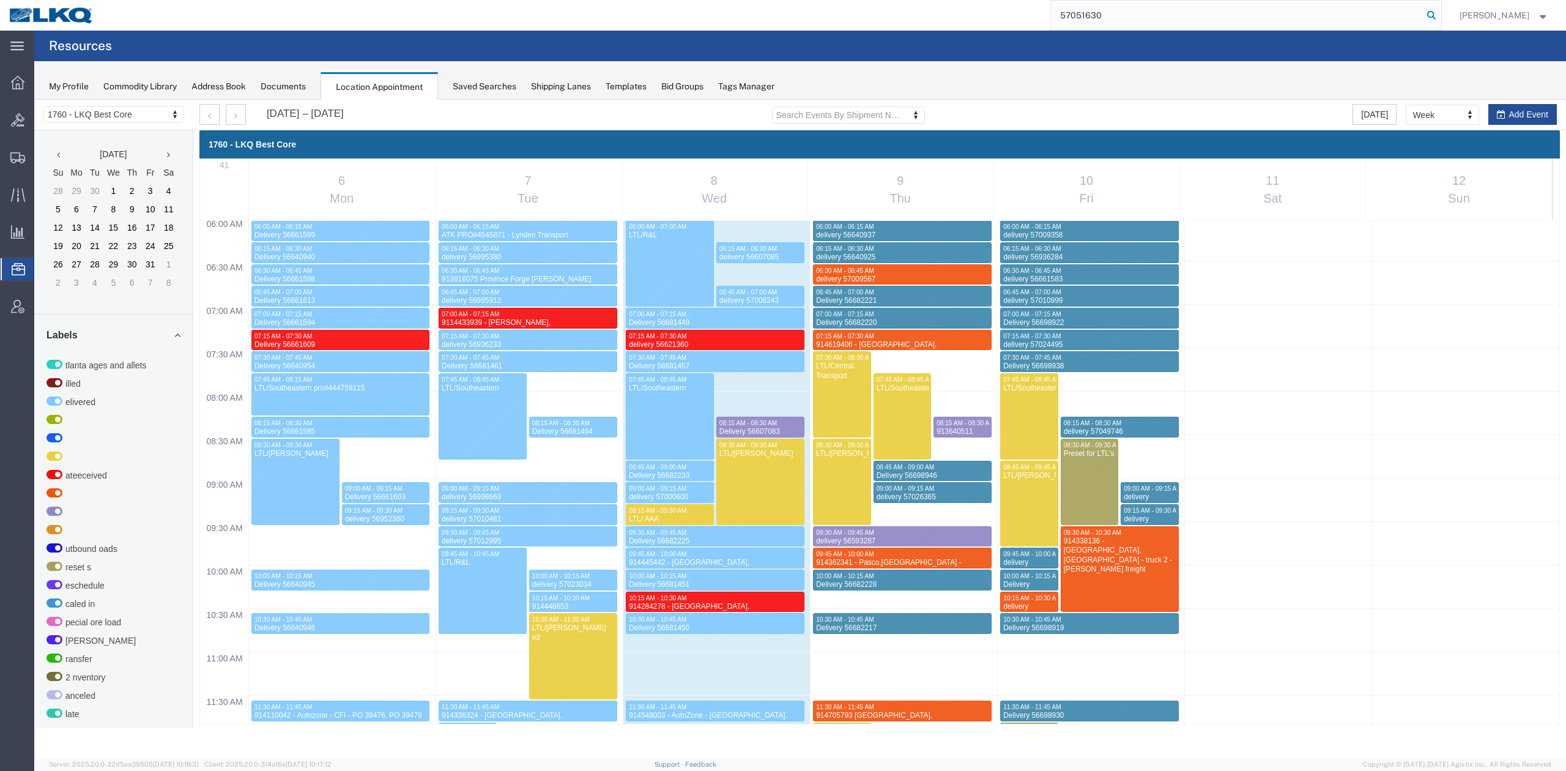
drag, startPoint x: 1449, startPoint y: 10, endPoint x: 667, endPoint y: 128, distance: 791.6
click at [1440, 10] on icon at bounding box center [1430, 15] width 17 height 17
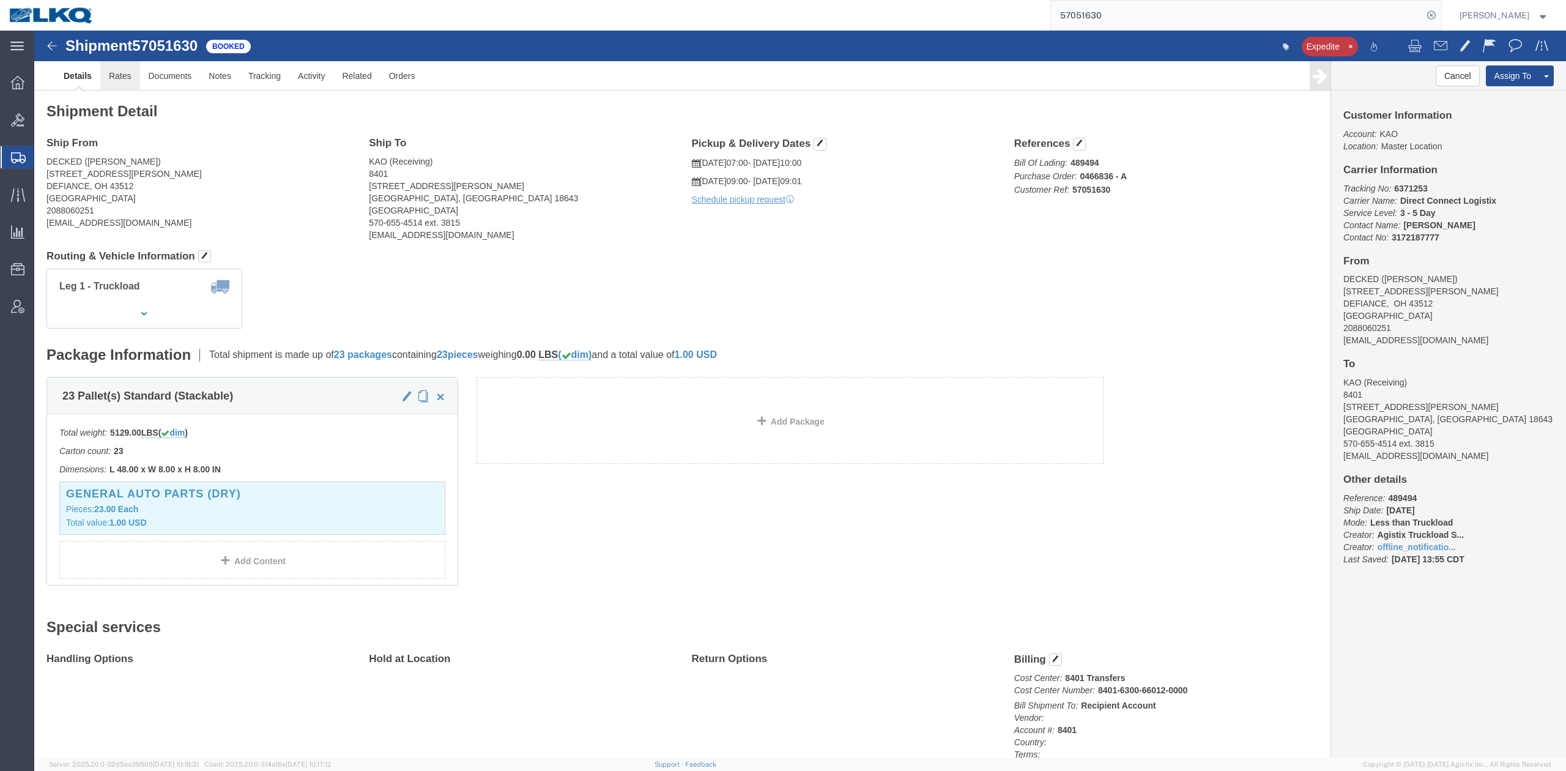
click link "Rates"
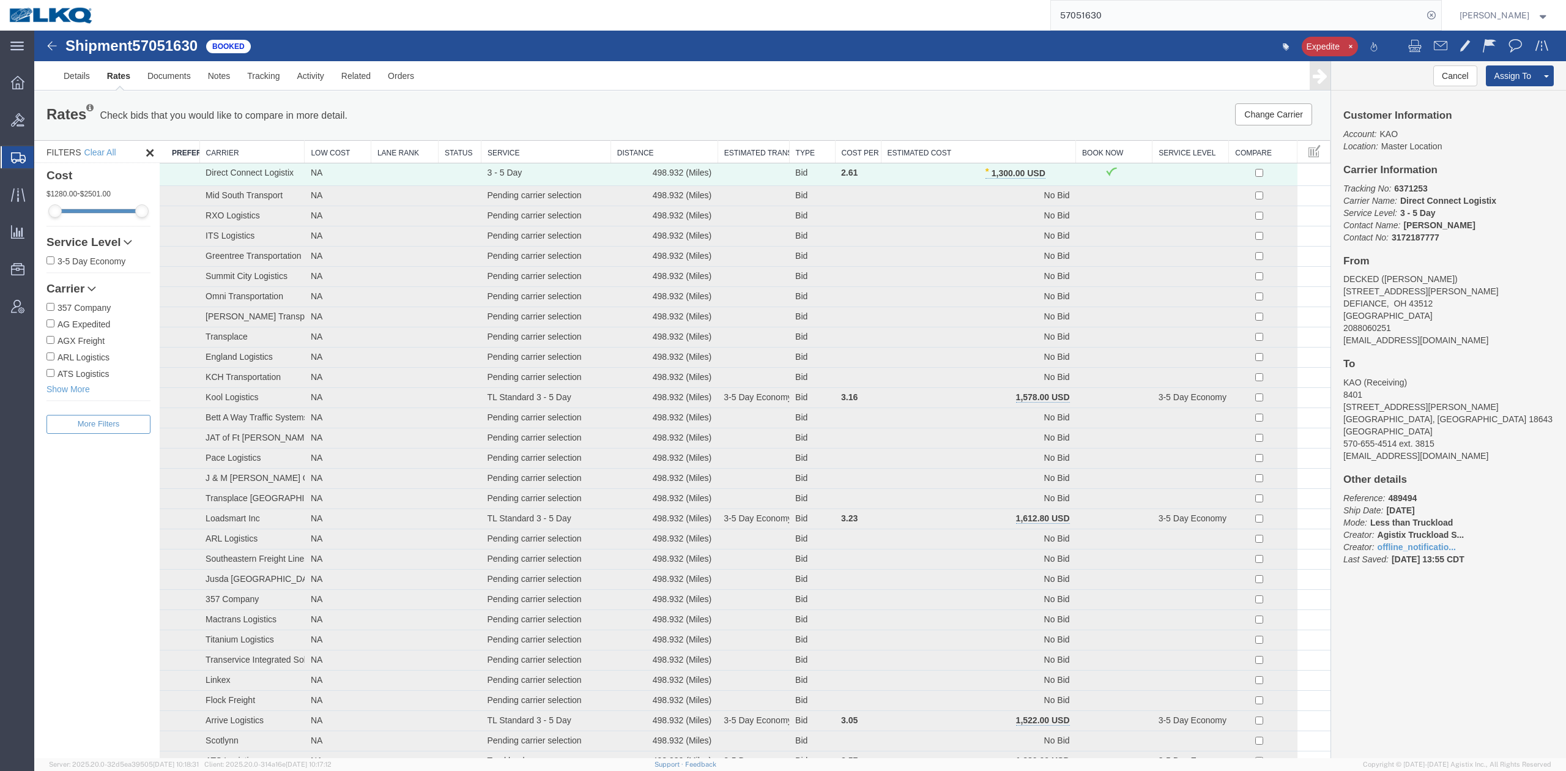
click at [991, 150] on th "Estimated Cost" at bounding box center [978, 152] width 195 height 23
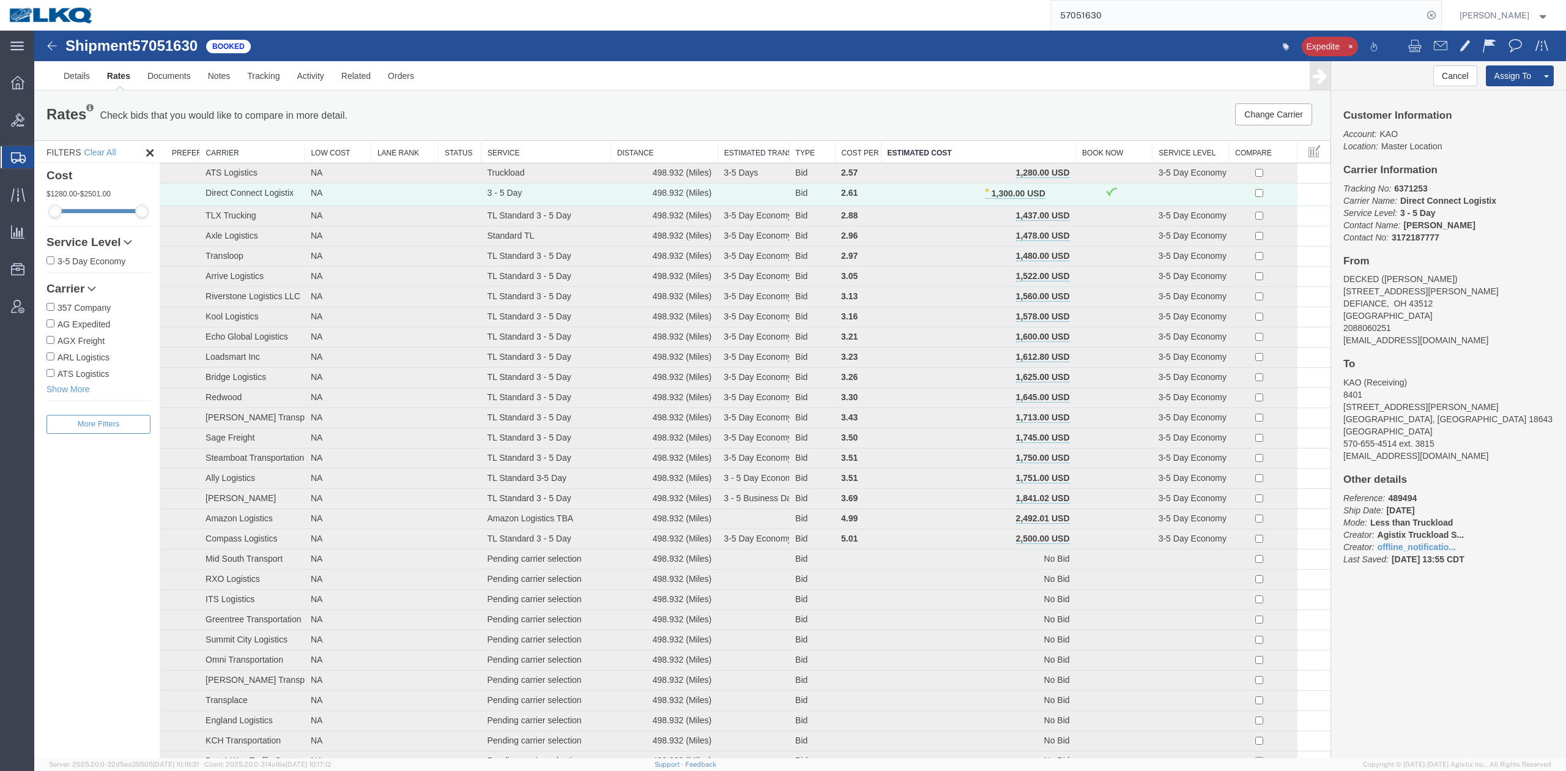
click at [1130, 20] on input "57051630" at bounding box center [1237, 15] width 372 height 29
click at [1129, 20] on input "57051630" at bounding box center [1237, 15] width 372 height 29
paste input "6982762"
type input "56982762"
drag, startPoint x: 1446, startPoint y: 12, endPoint x: 830, endPoint y: 259, distance: 663.3
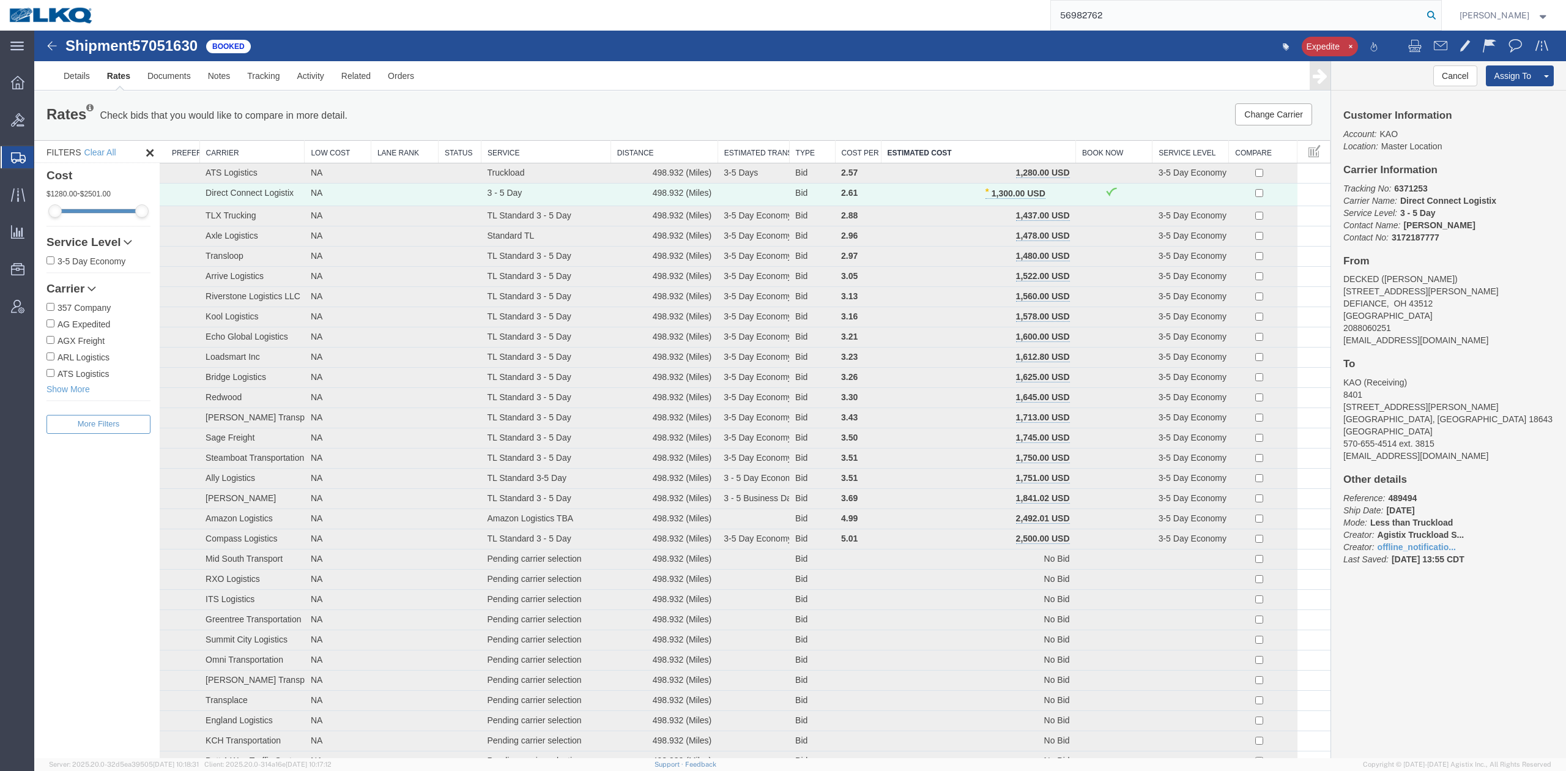
click at [1440, 12] on icon at bounding box center [1430, 15] width 17 height 17
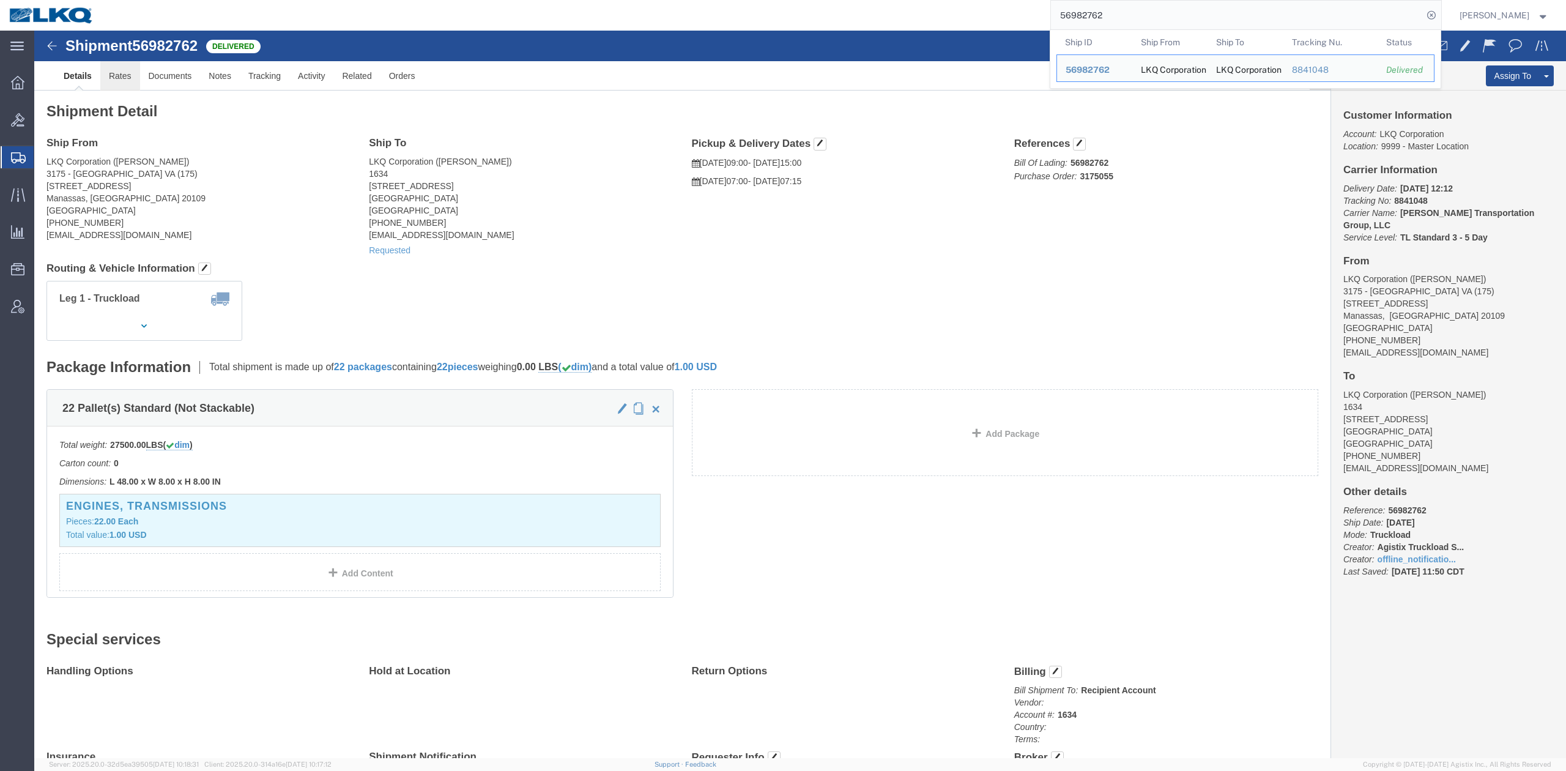
click link "Rates"
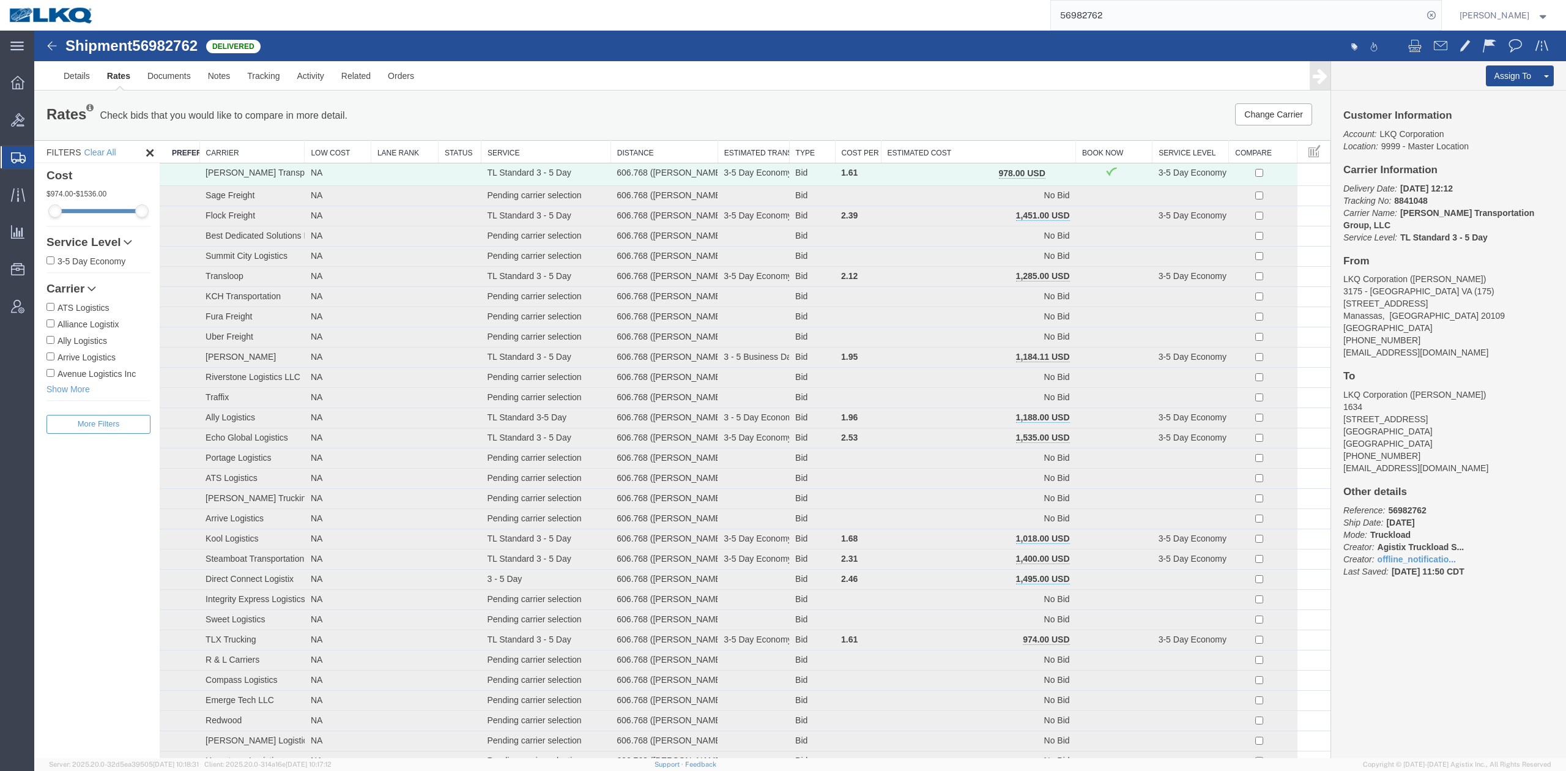
drag, startPoint x: 1087, startPoint y: 205, endPoint x: 1052, endPoint y: 175, distance: 45.5
click at [1055, 174] on span "button" at bounding box center [1058, 173] width 7 height 9
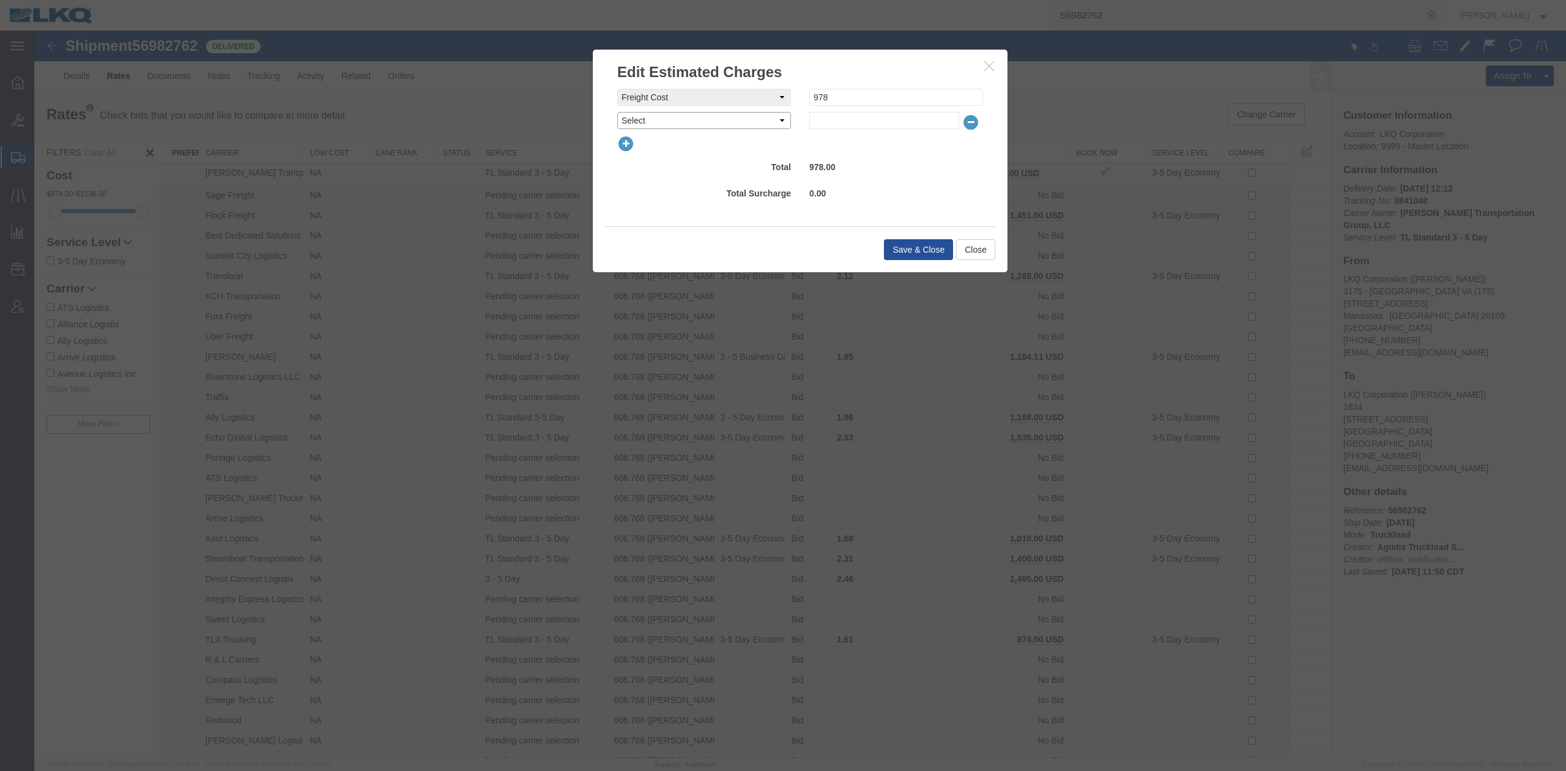
click at [653, 121] on select "Select AES Filing Accessorial Delivery Charge Additional Invoice Details Addres…" at bounding box center [704, 120] width 174 height 17
select select "OTHR"
click at [617, 112] on select "Select AES Filing Accessorial Delivery Charge Additional Invoice Details Addres…" at bounding box center [704, 120] width 174 height 17
type input "451.26"
click at [931, 250] on button "Save & Close" at bounding box center [918, 249] width 69 height 21
